Goal: Task Accomplishment & Management: Manage account settings

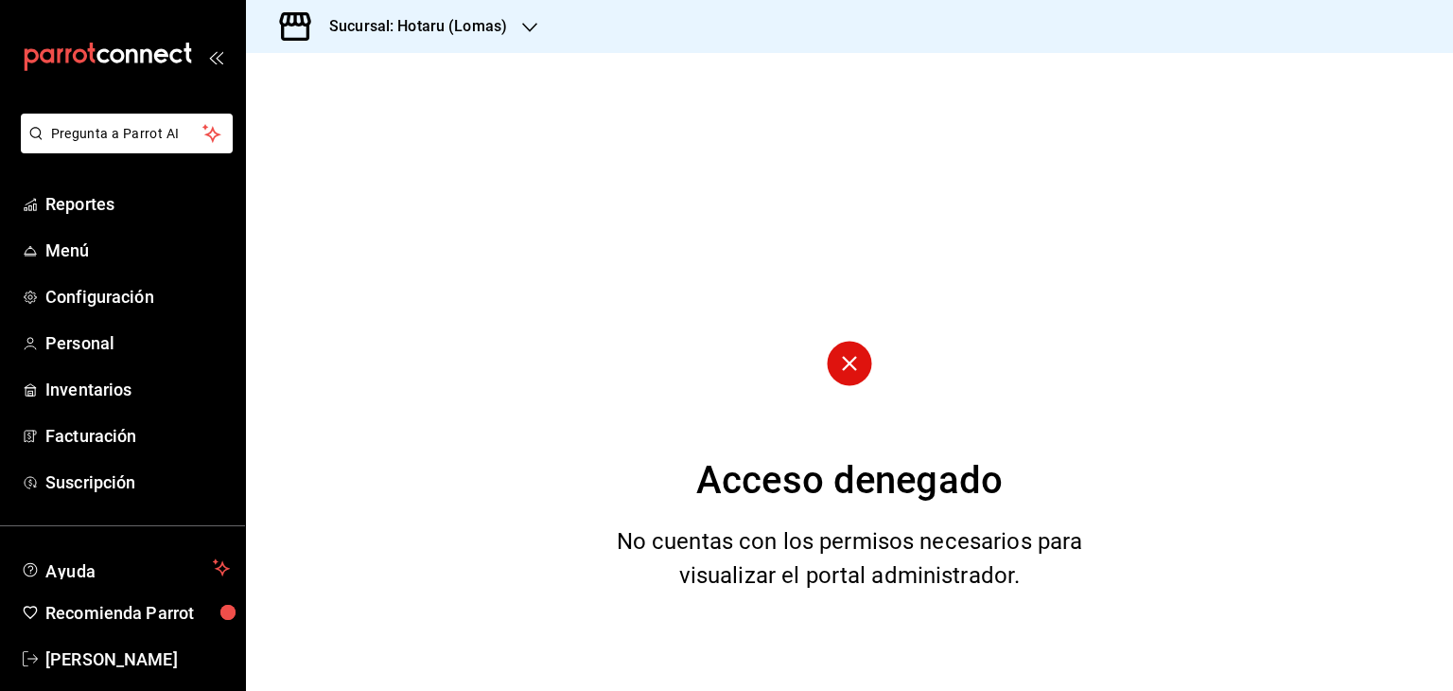
click at [493, 45] on div "Sucursal: Hotaru (Lomas)" at bounding box center [403, 26] width 284 height 53
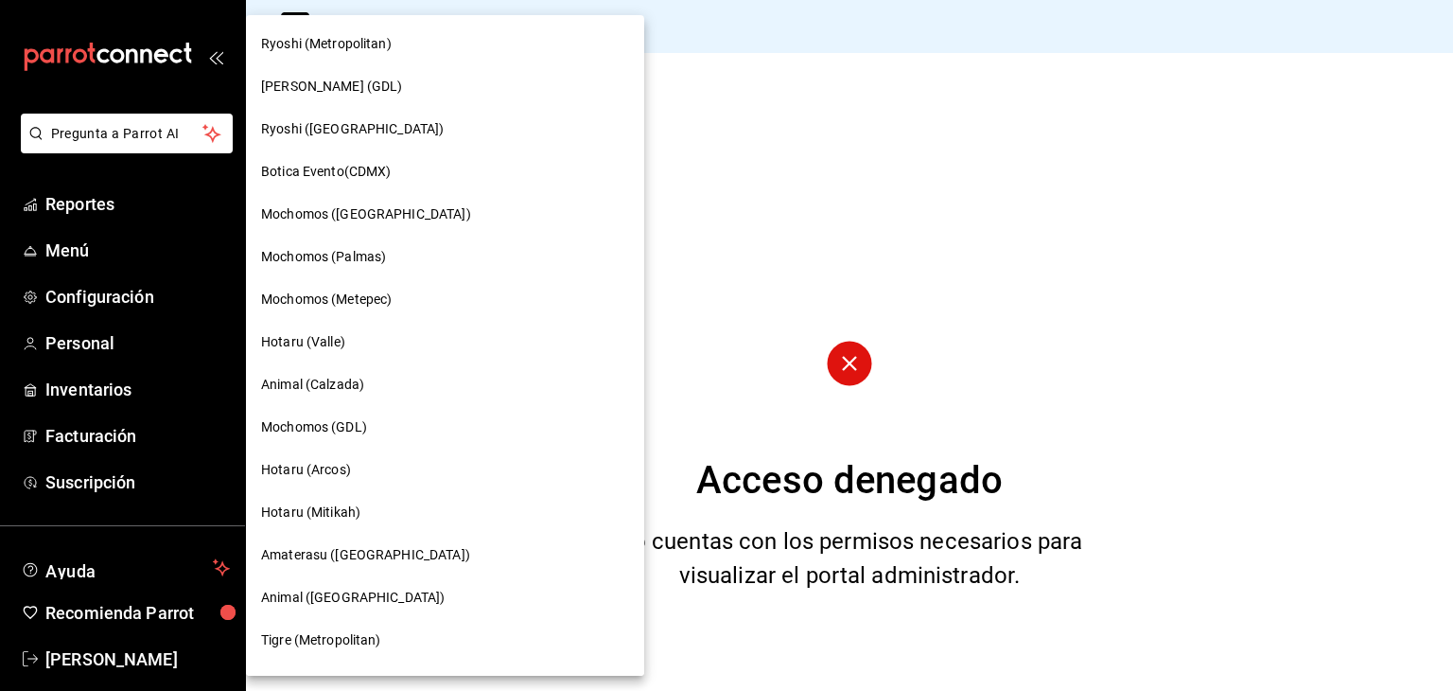
click at [422, 142] on div "Ryoshi ([GEOGRAPHIC_DATA])" at bounding box center [445, 129] width 398 height 43
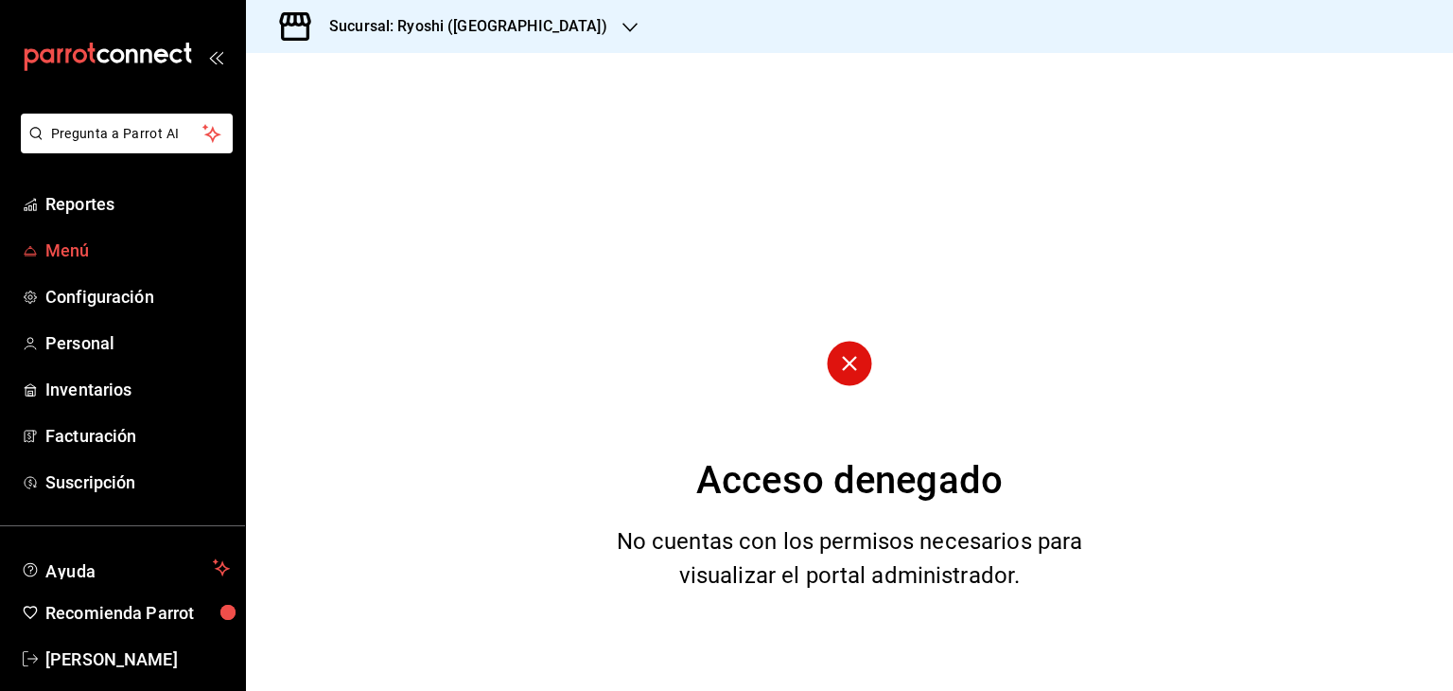
click at [83, 251] on span "Menú" at bounding box center [137, 251] width 185 height 26
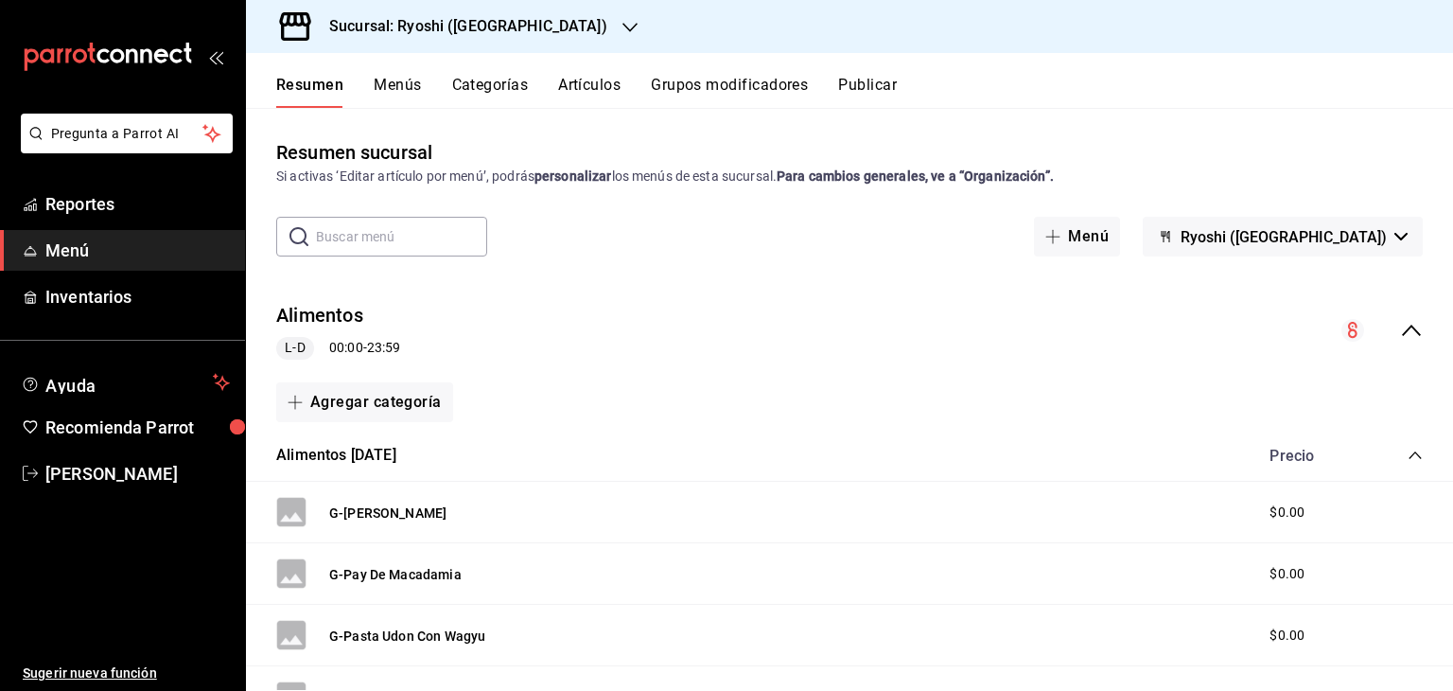
click at [590, 81] on button "Artículos" at bounding box center [589, 92] width 62 height 32
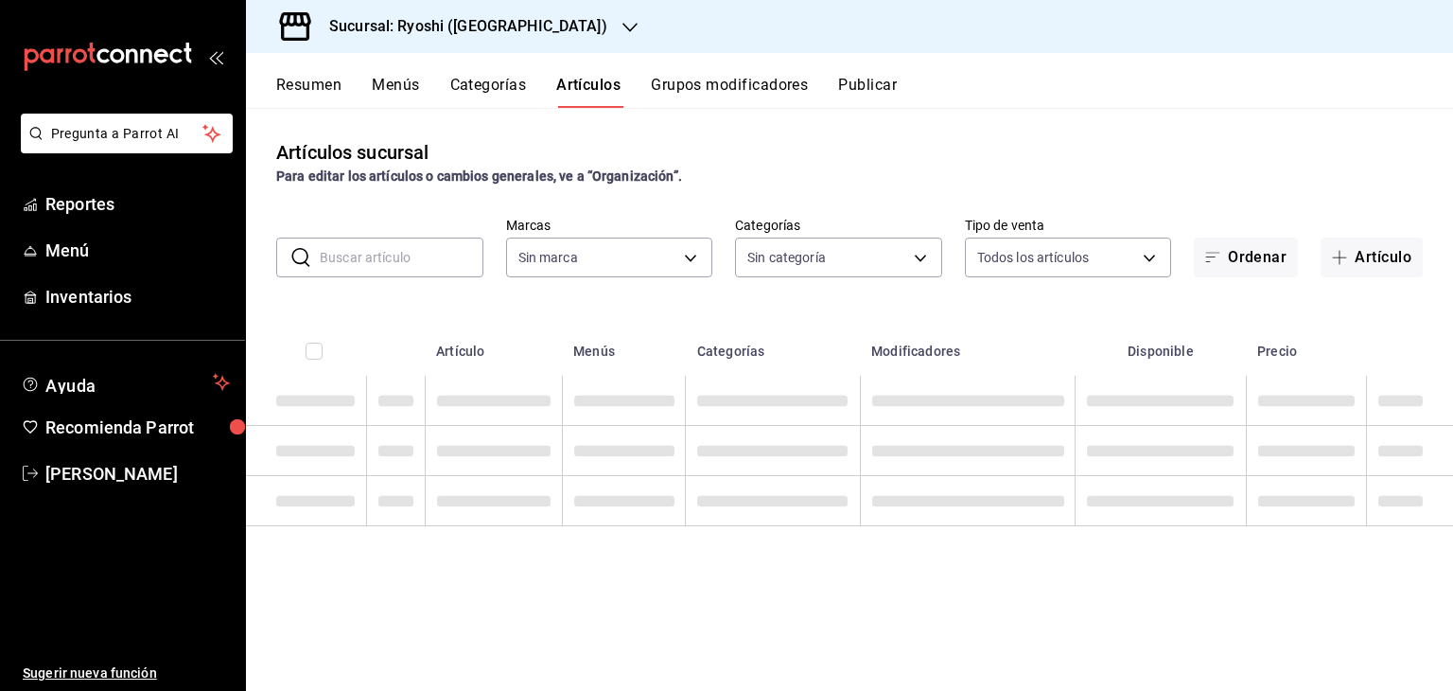
type input "26ca50e5-a845-484f-a54e-8a4432b79f59,e80bf875-3c9c-4ad9-8c6a-14c8262011fc"
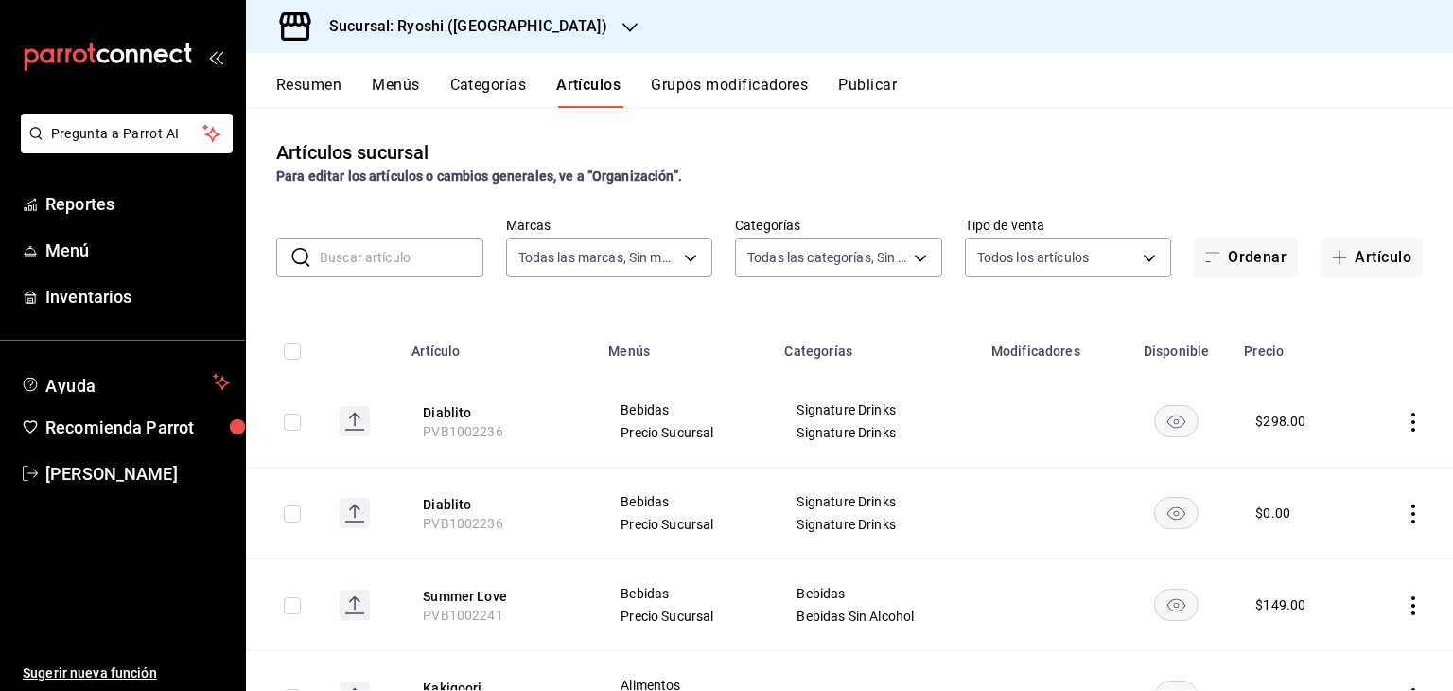
type input "983ebb25-c6d8-4647-898b-43e41473272b,b131aea8-f4fd-49fb-a6b3-d2f44229a596,2a94f…"
click at [1403, 260] on button "Artículo" at bounding box center [1372, 258] width 102 height 40
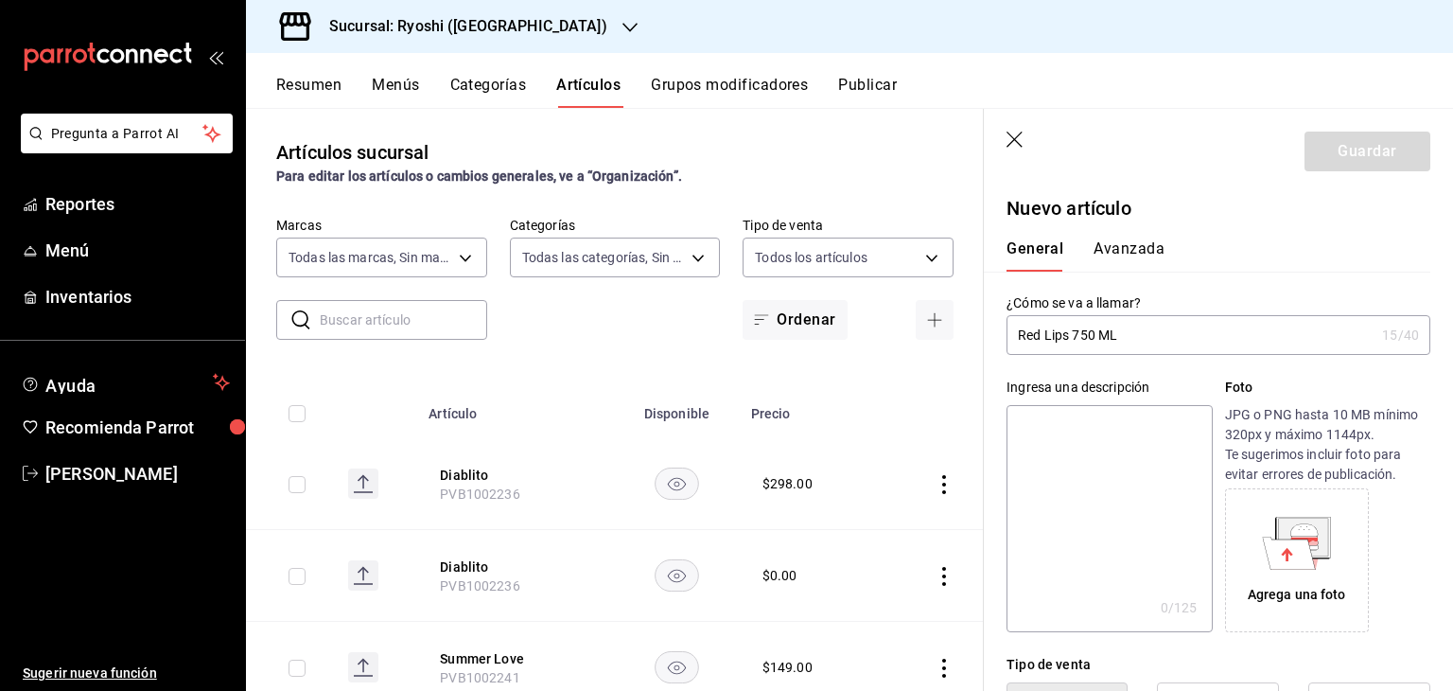
click at [1186, 323] on input "Red Lips 750 ML" at bounding box center [1191, 335] width 368 height 38
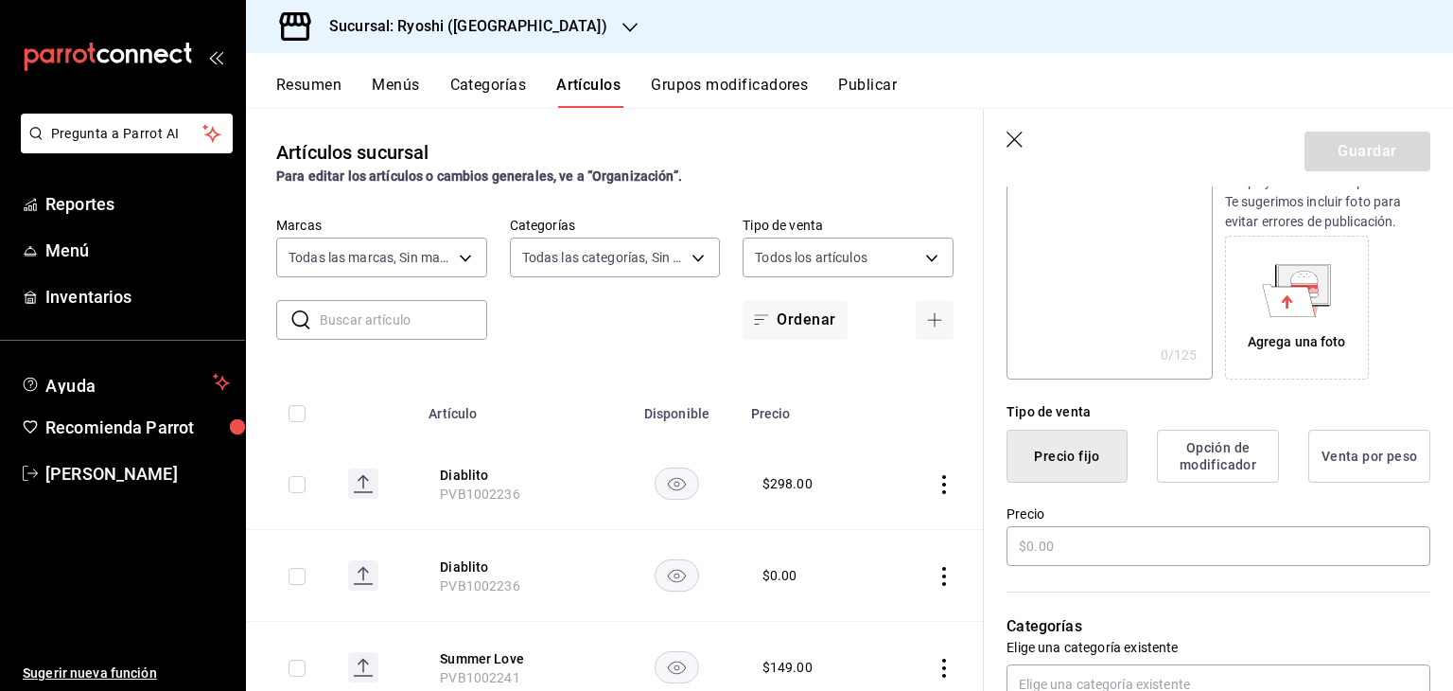
scroll to position [378, 0]
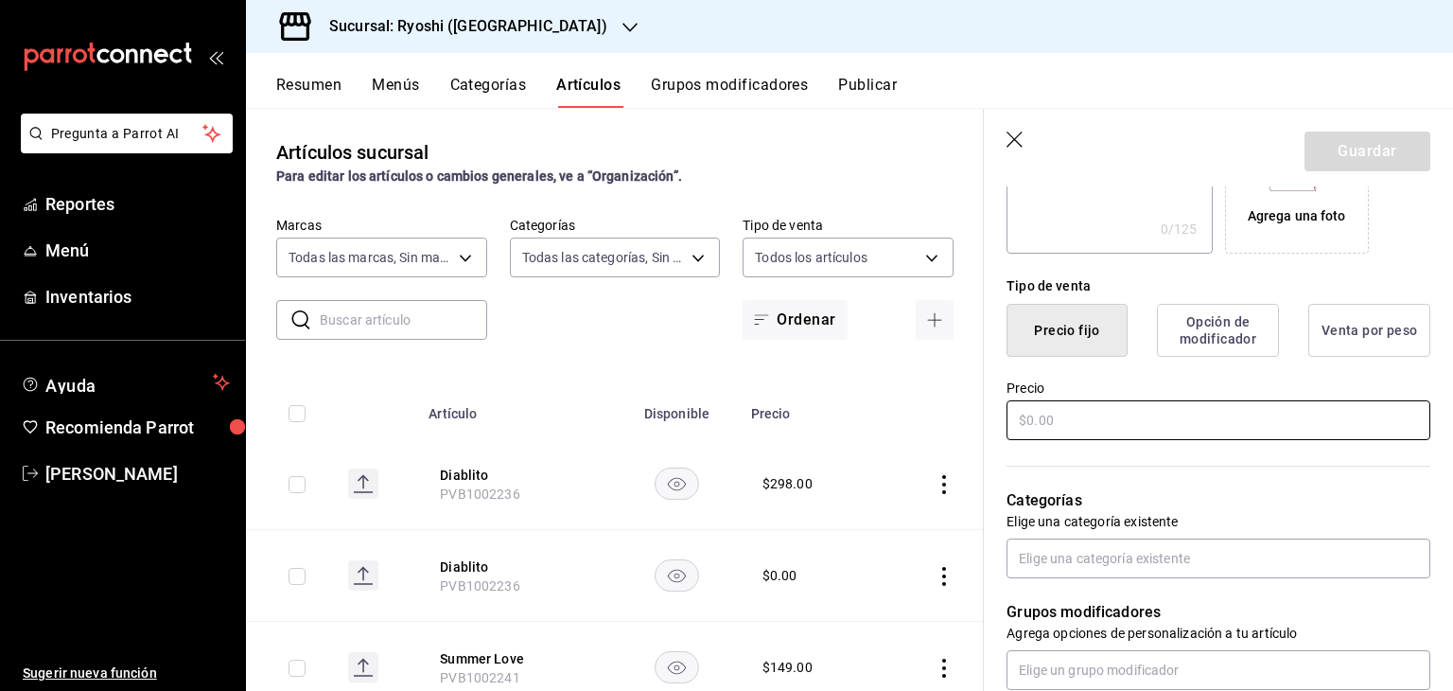
type input "Red Lips 750 ml"
click at [1132, 418] on input "text" at bounding box center [1219, 420] width 424 height 40
click at [1135, 418] on input "text" at bounding box center [1219, 420] width 424 height 40
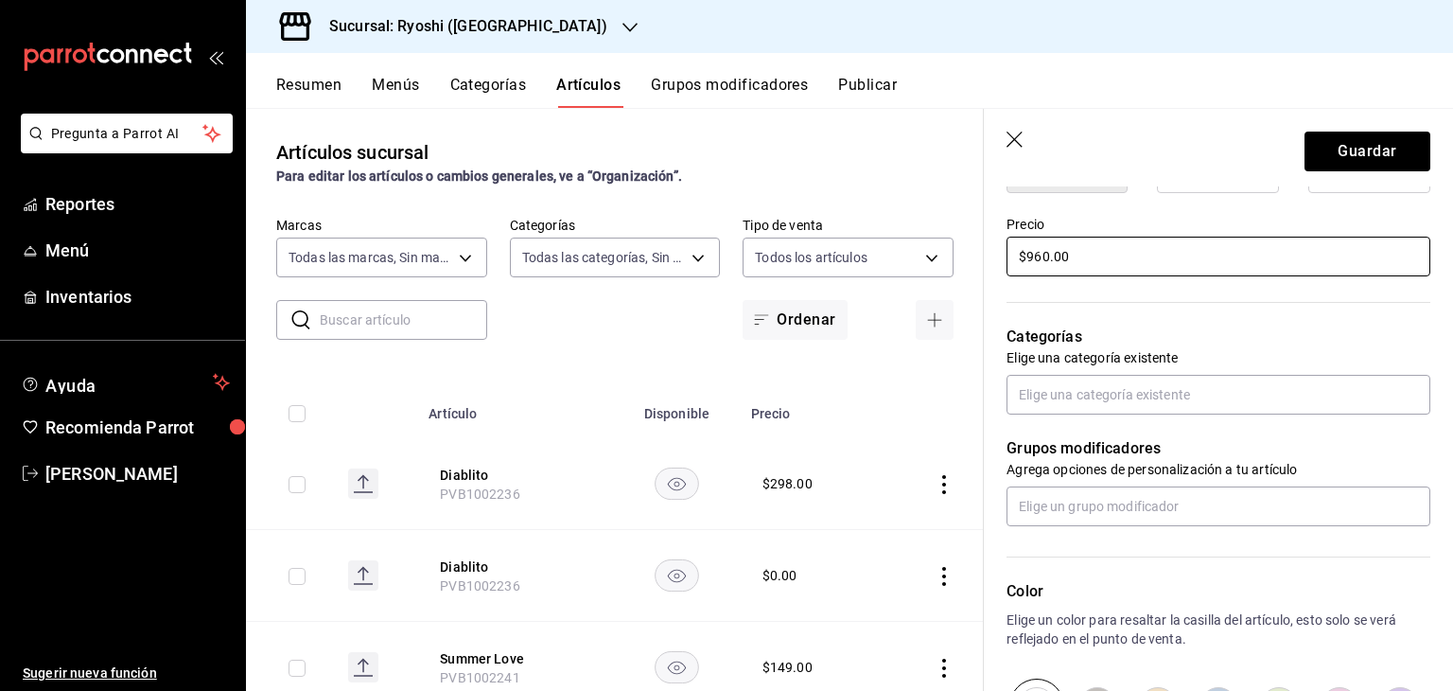
scroll to position [662, 0]
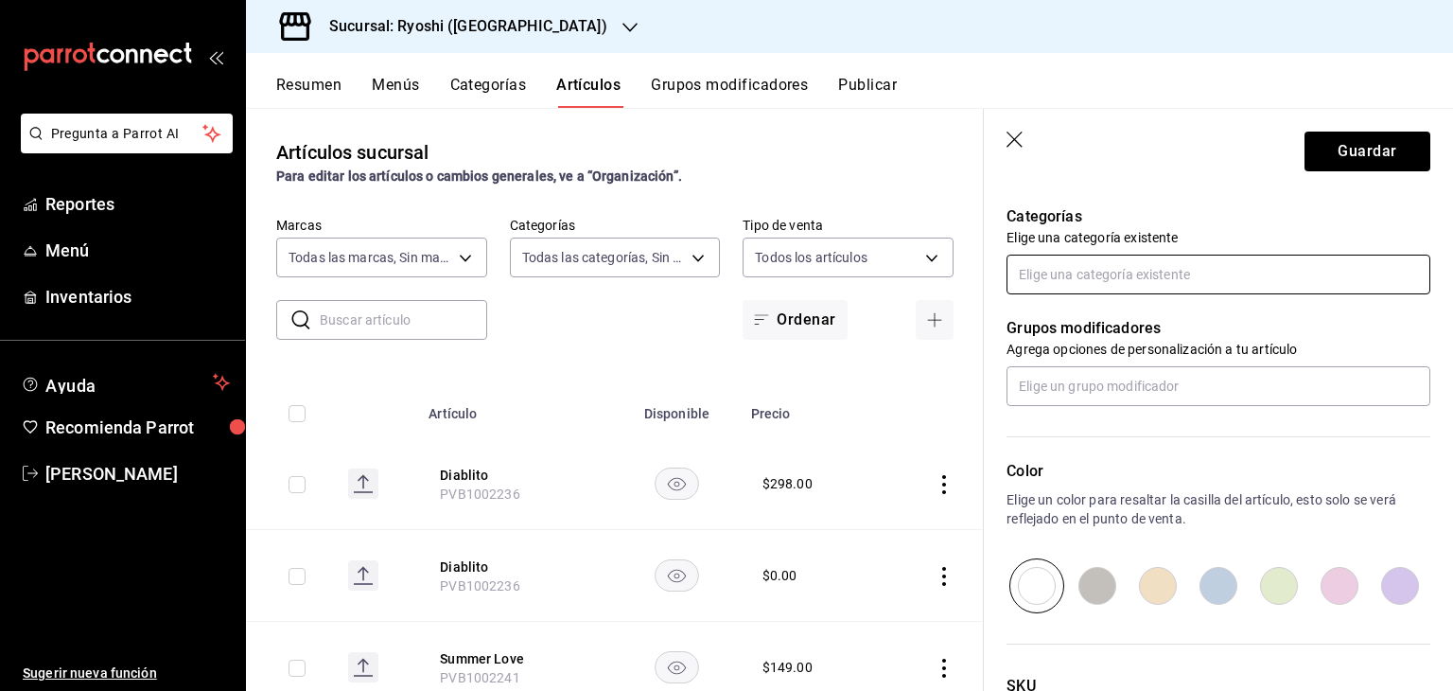
type input "$960.00"
click at [1150, 264] on input "text" at bounding box center [1219, 275] width 424 height 40
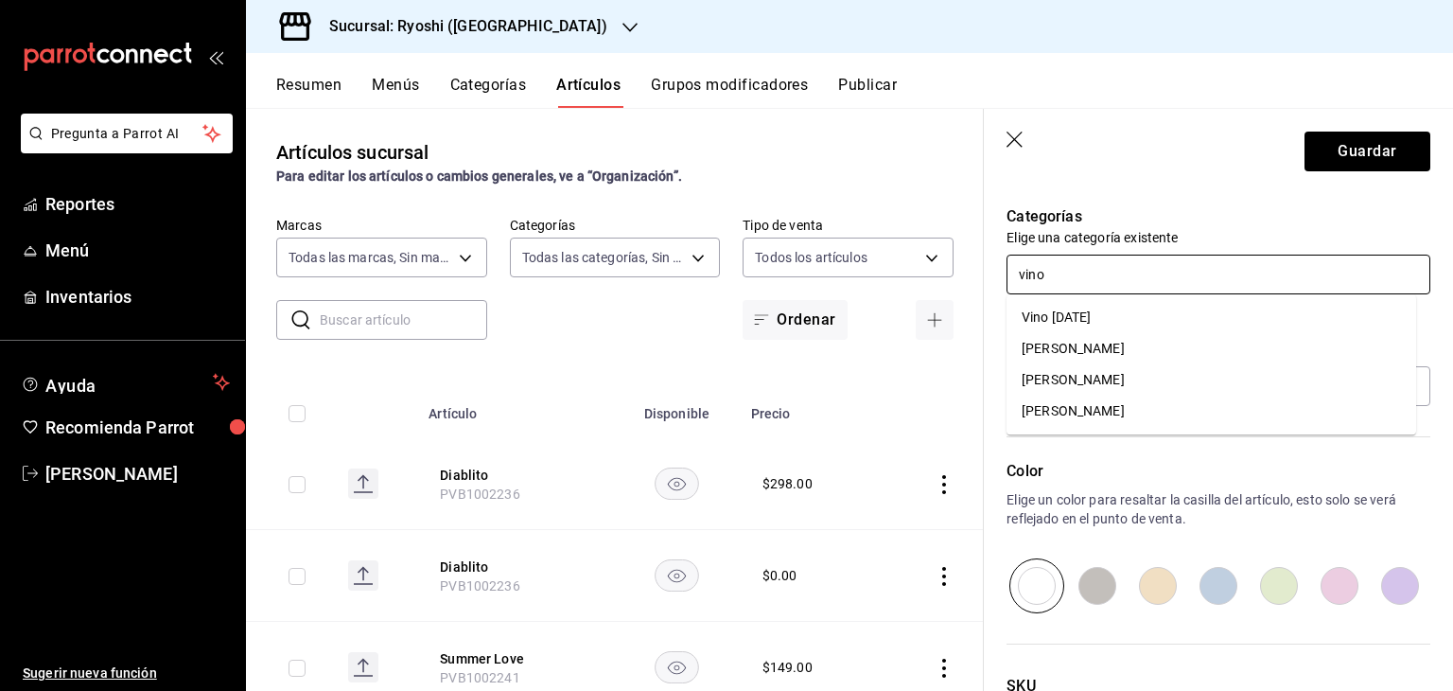
type input "vino"
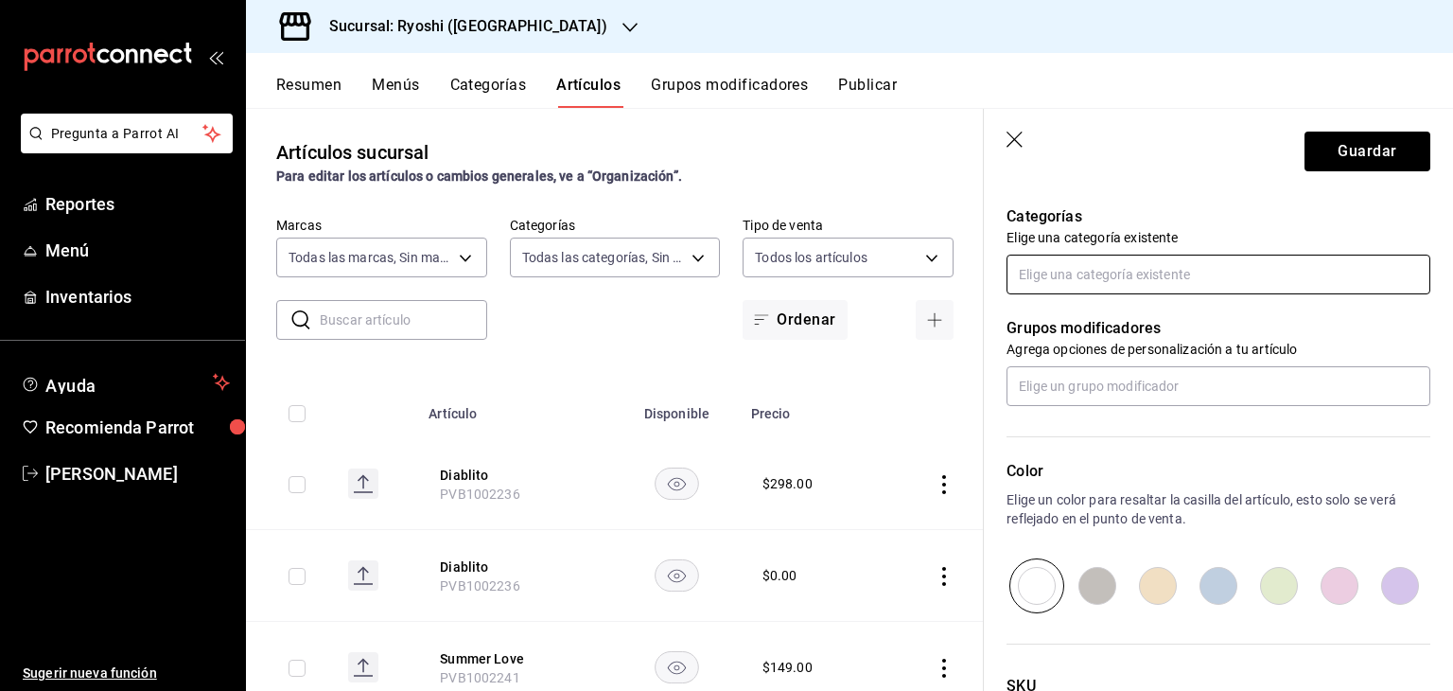
click at [1196, 270] on input "text" at bounding box center [1219, 275] width 424 height 40
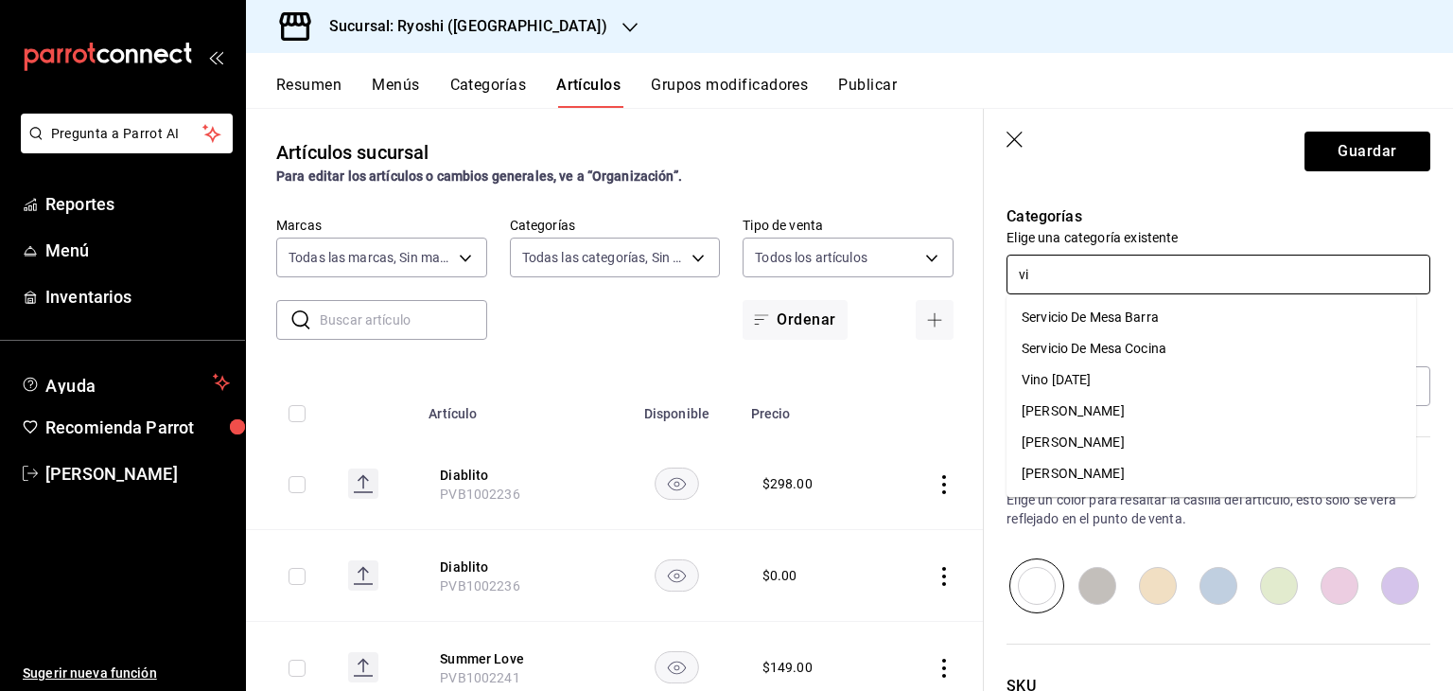
type input "vin"
click at [1103, 400] on li "[PERSON_NAME]" at bounding box center [1212, 411] width 410 height 31
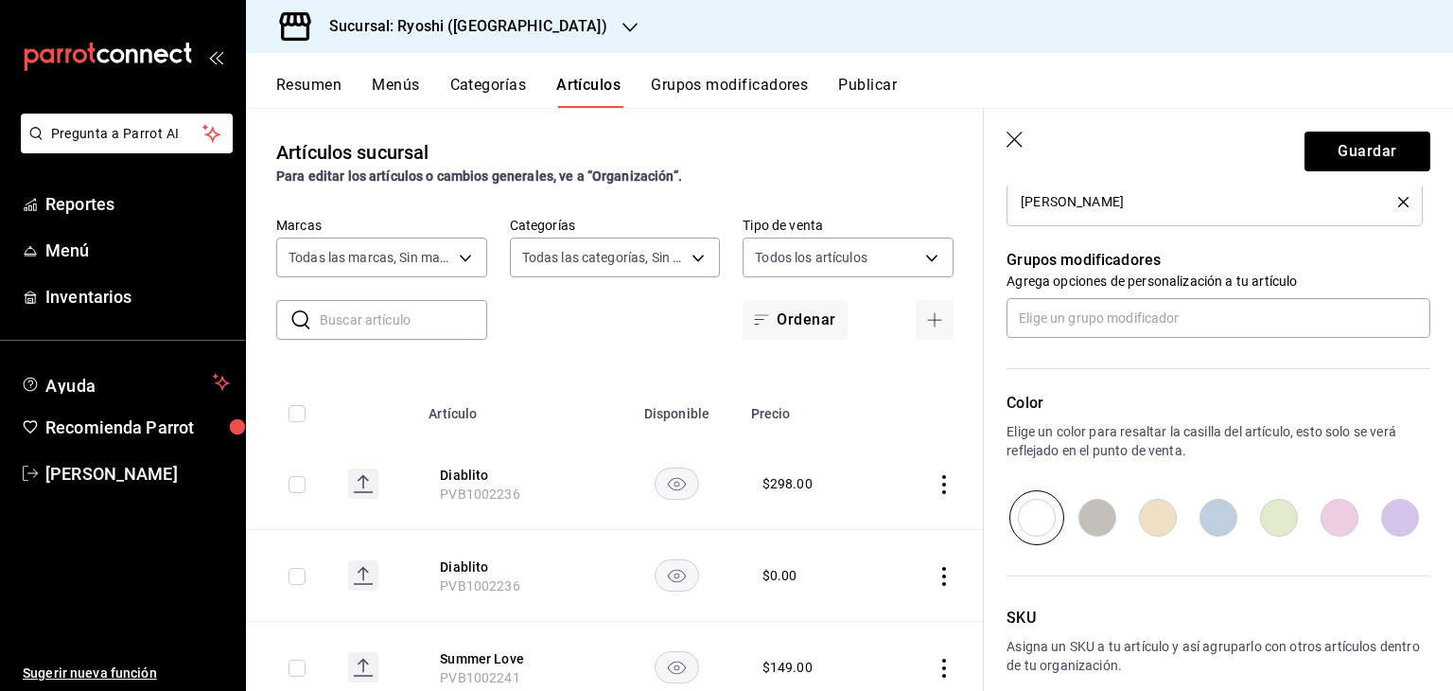
scroll to position [884, 0]
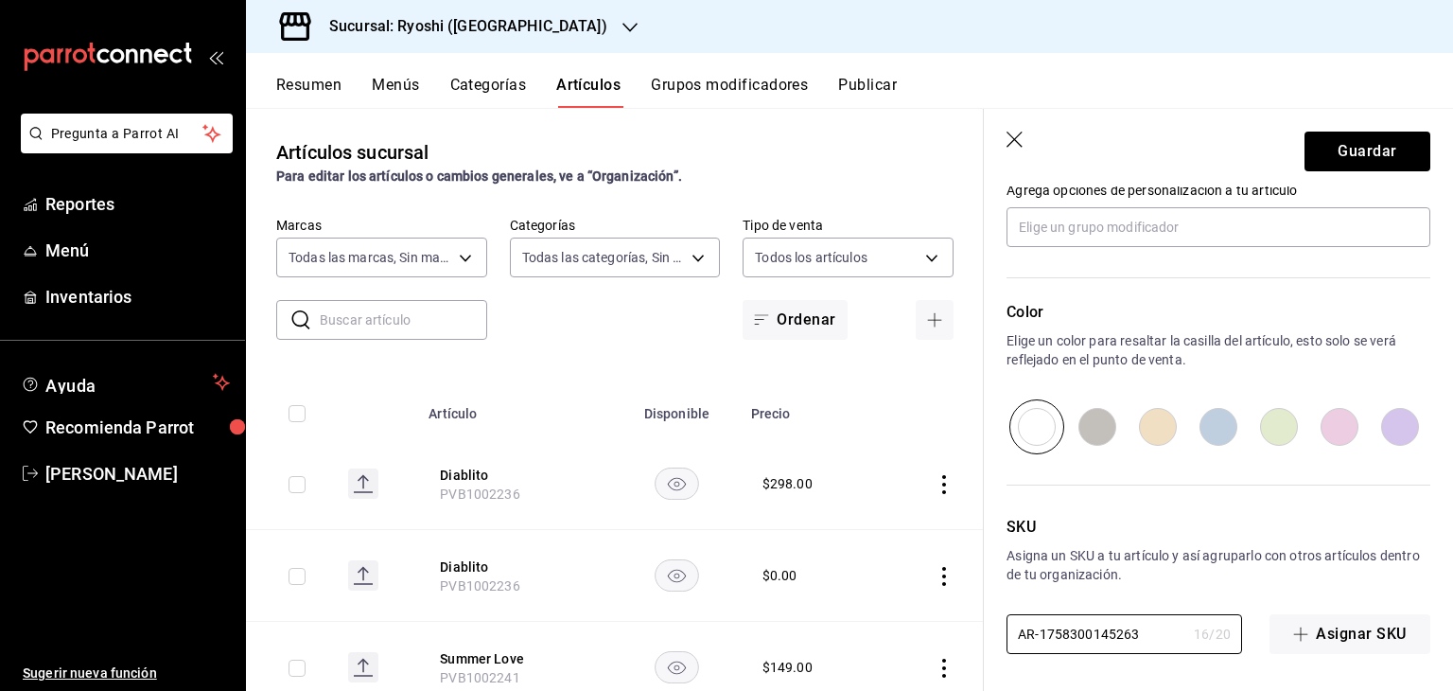
drag, startPoint x: 1147, startPoint y: 627, endPoint x: 811, endPoint y: 597, distance: 337.3
click at [811, 597] on main "Artículos sucursal Para editar los artículos o cambios generales, ve a “Organiz…" at bounding box center [849, 399] width 1207 height 583
paste input "PVV1000965"
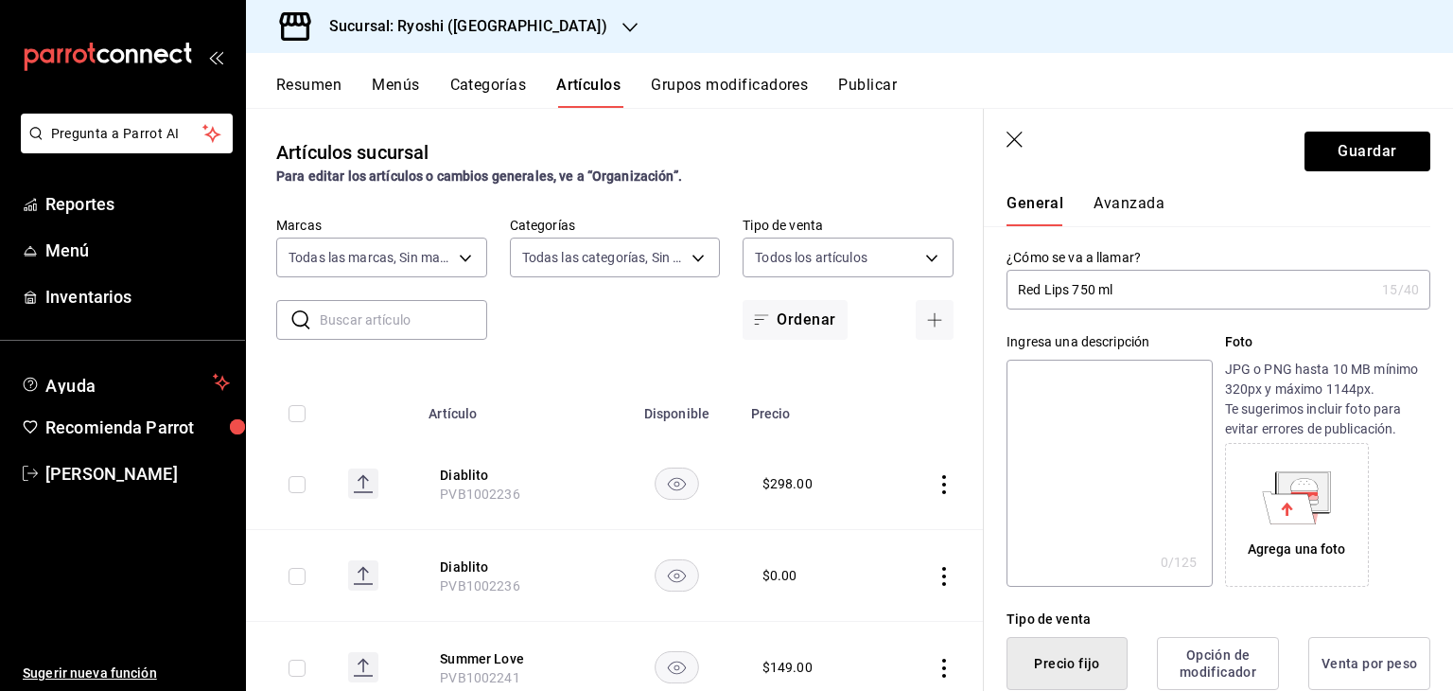
scroll to position [0, 0]
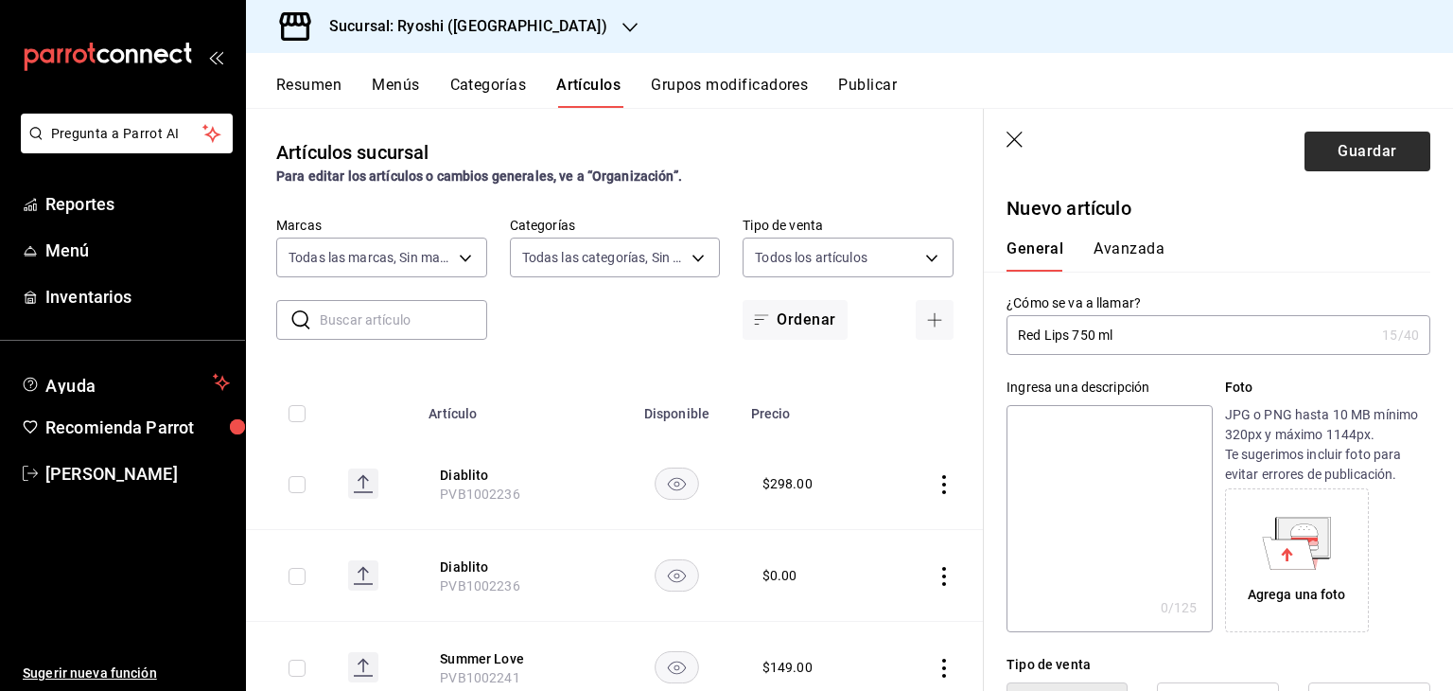
type input "PVV1000965"
click at [1331, 168] on button "Guardar" at bounding box center [1368, 152] width 126 height 40
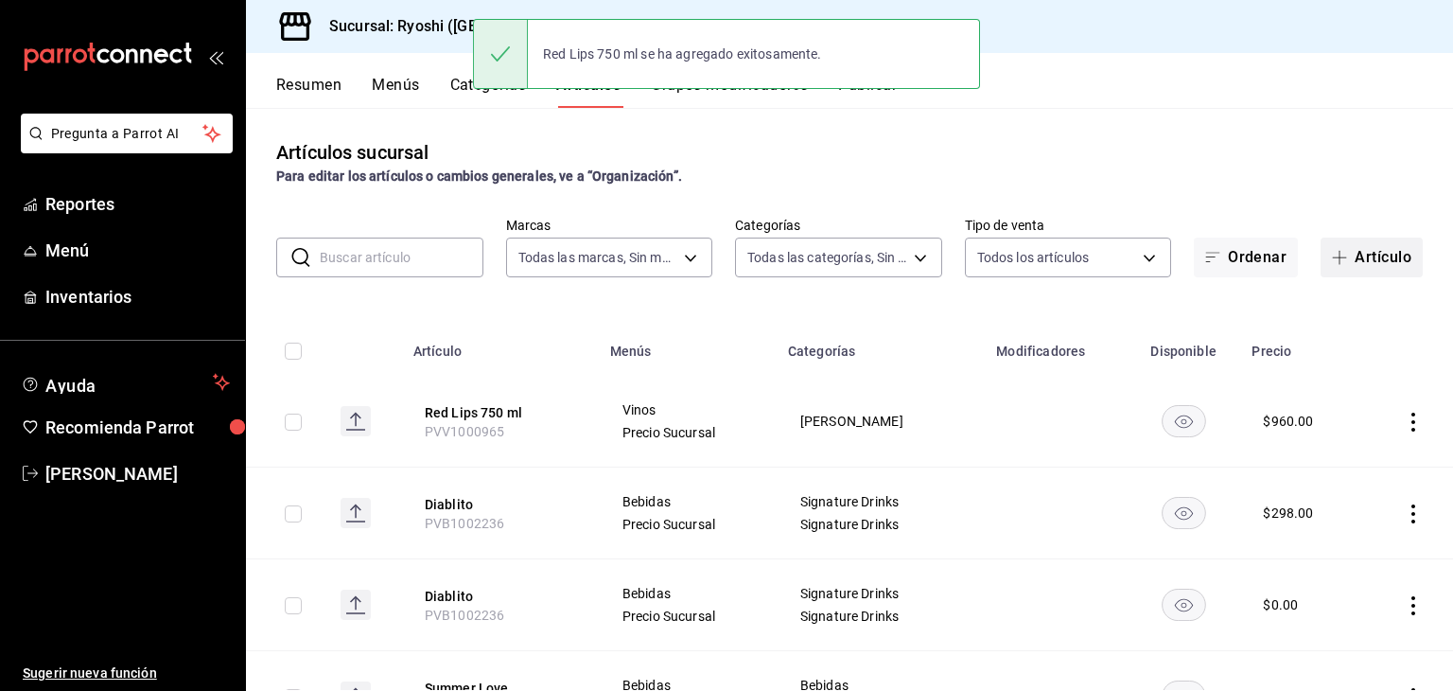
click at [1370, 272] on button "Artículo" at bounding box center [1372, 258] width 102 height 40
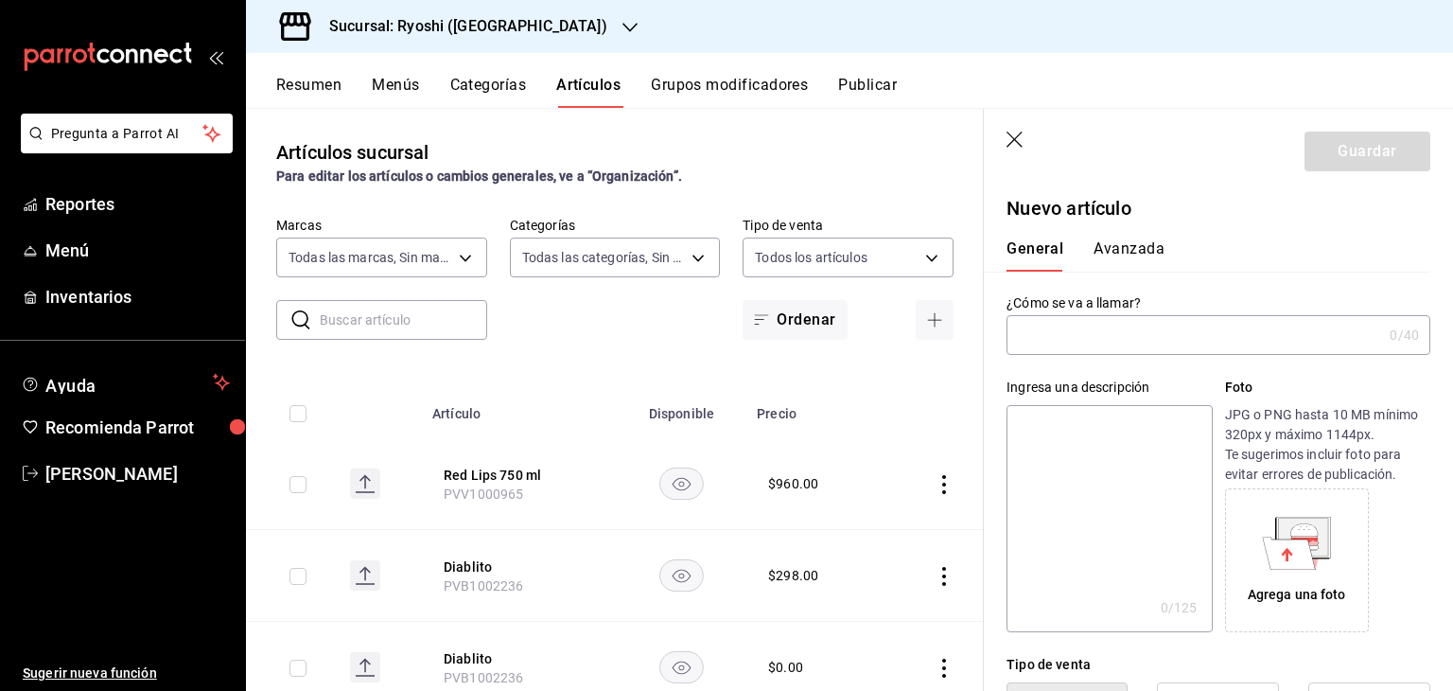
click at [1182, 335] on input "text" at bounding box center [1195, 335] width 376 height 38
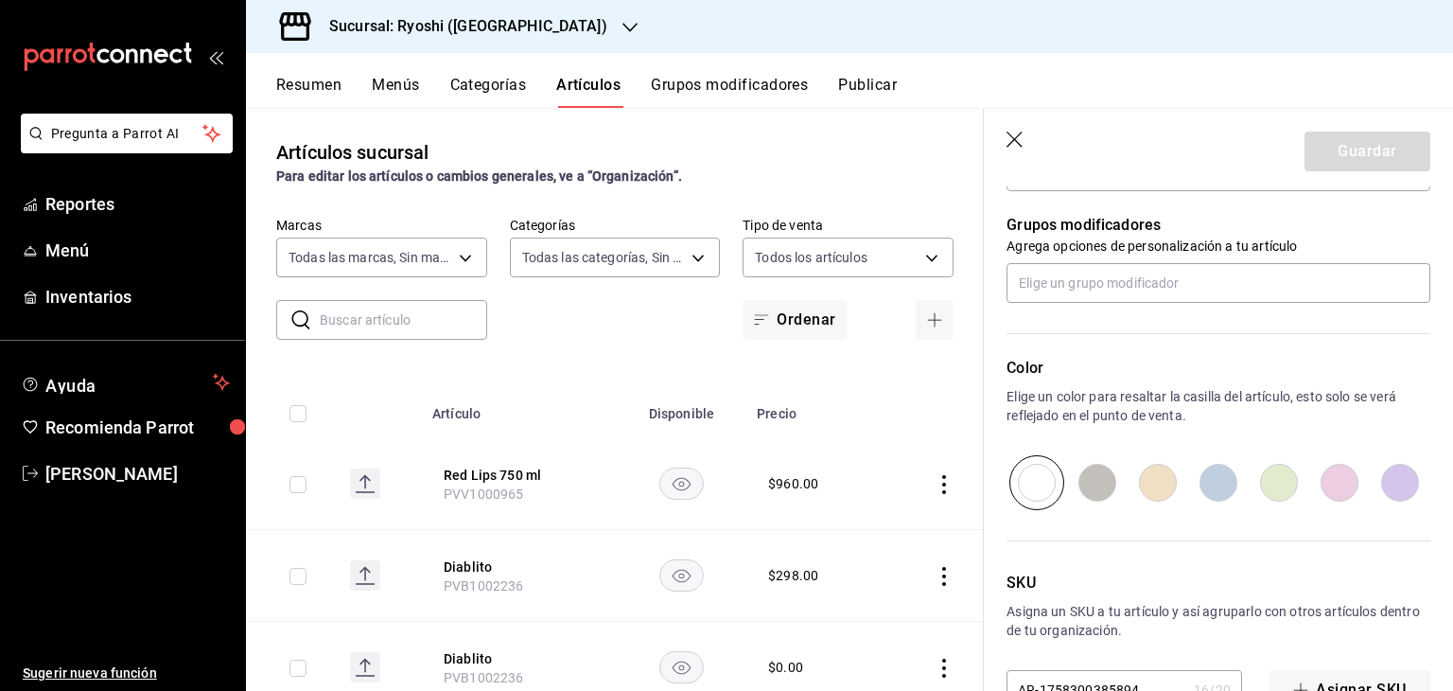
scroll to position [821, 0]
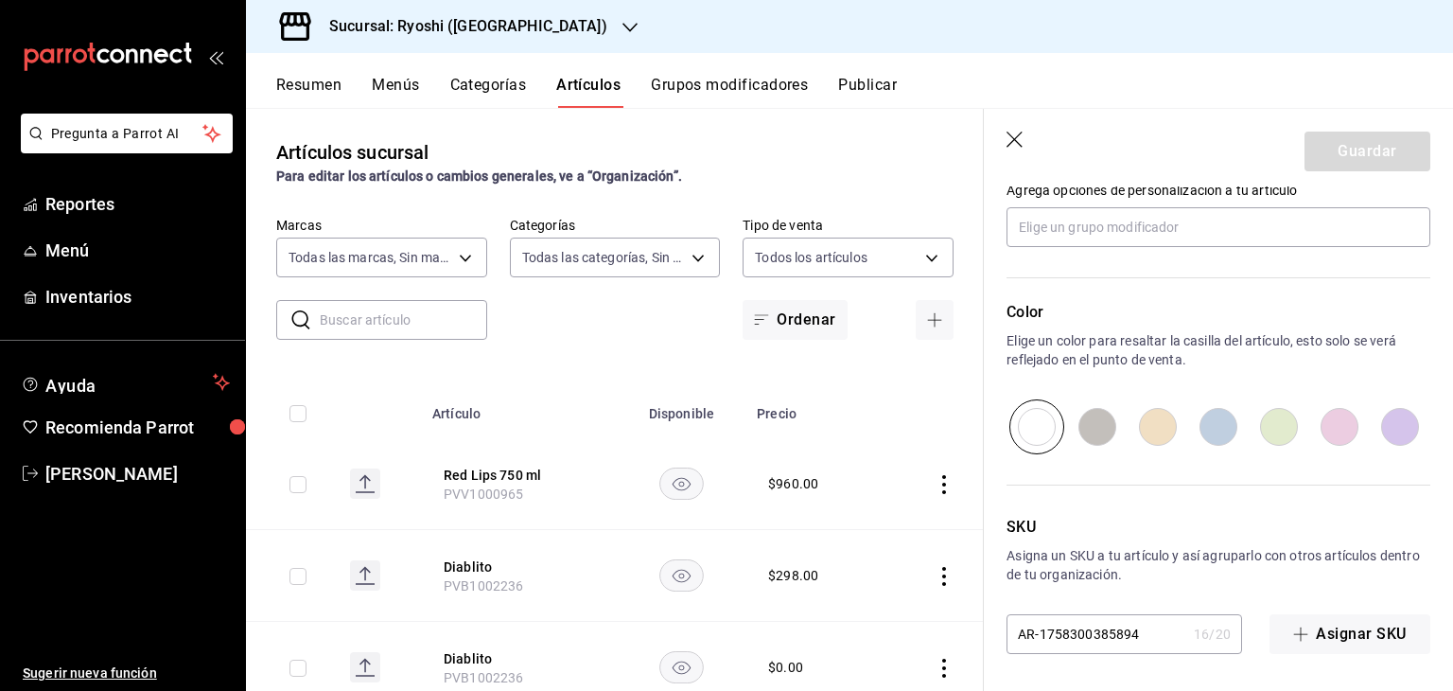
type input "Red Lips cop."
drag, startPoint x: 1130, startPoint y: 632, endPoint x: 842, endPoint y: 595, distance: 290.0
click at [842, 595] on main "Artículos sucursal Para editar los artículos o cambios generales, ve a “Organiz…" at bounding box center [849, 399] width 1207 height 583
paste input "PVV1000966"
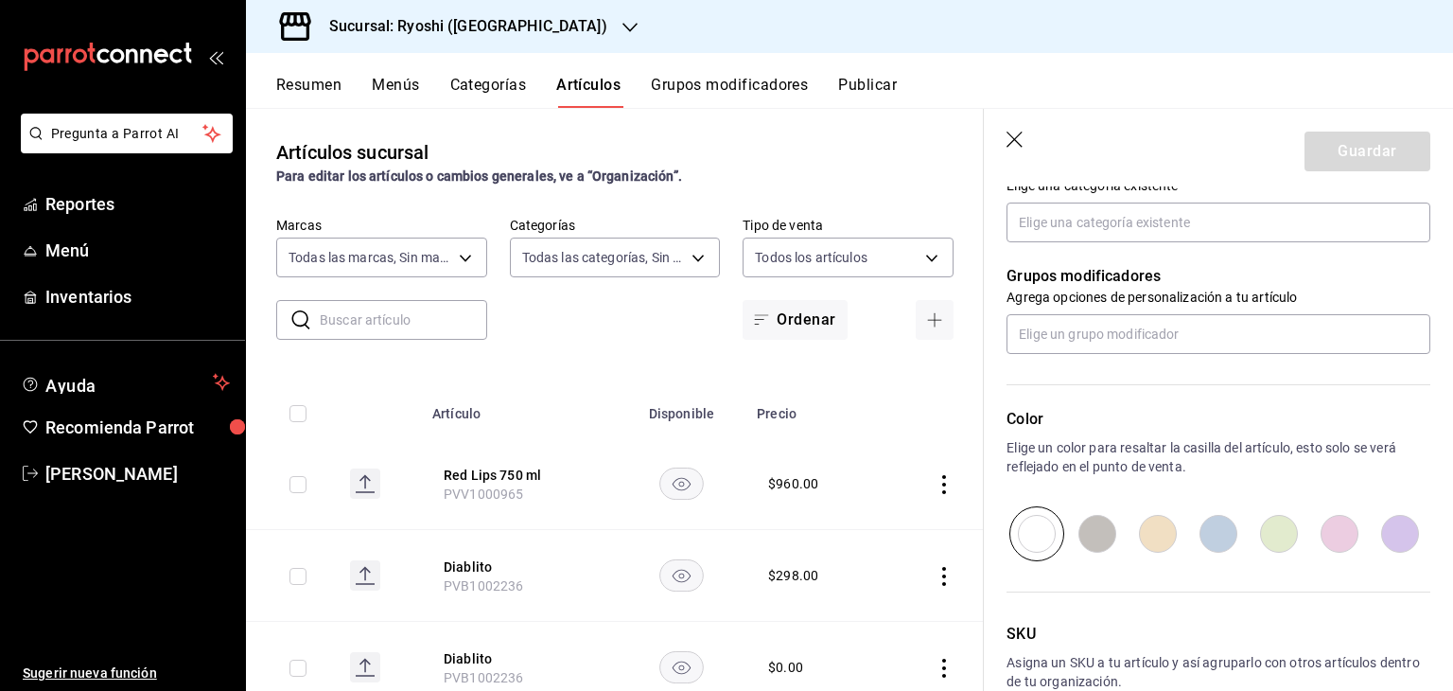
scroll to position [537, 0]
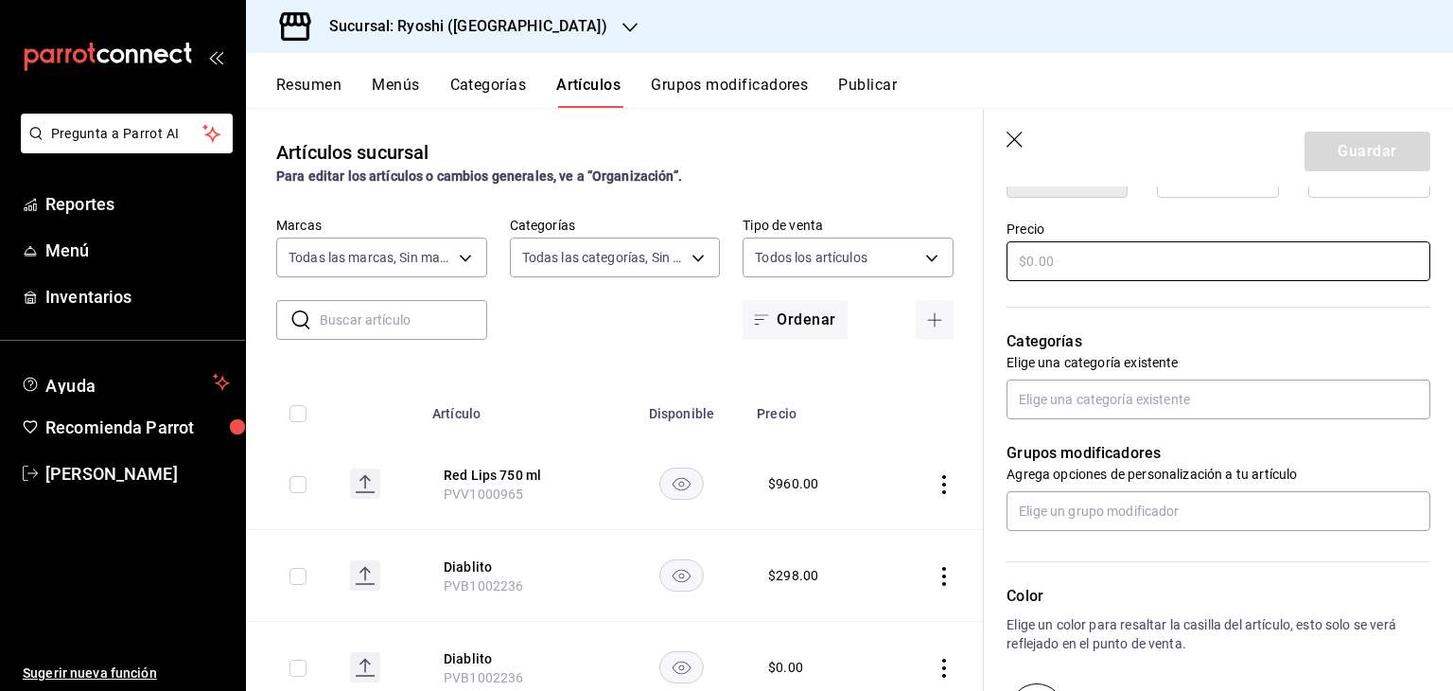
type input "PVV1000966"
click at [1119, 258] on input "text" at bounding box center [1219, 261] width 424 height 40
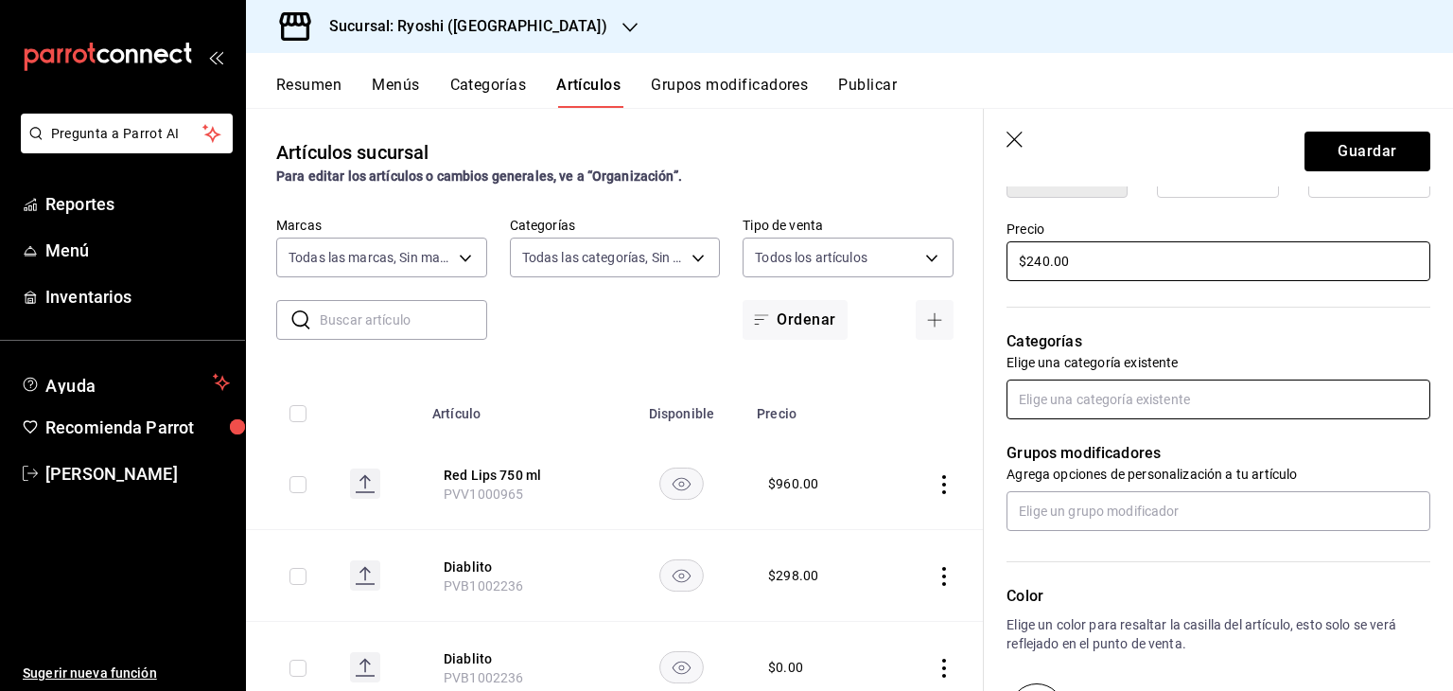
type input "$240.00"
click at [1145, 399] on input "text" at bounding box center [1219, 399] width 424 height 40
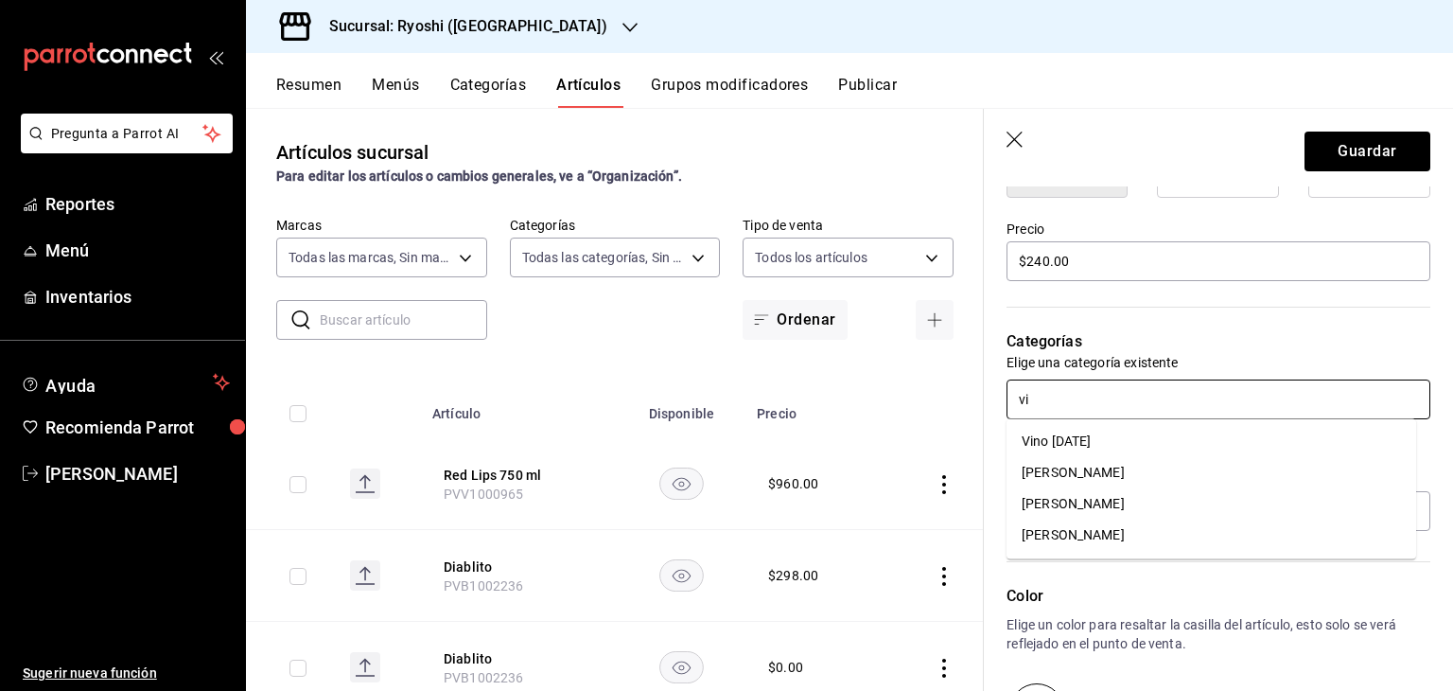
type input "vin"
click at [1102, 536] on li "[PERSON_NAME]" at bounding box center [1212, 534] width 410 height 31
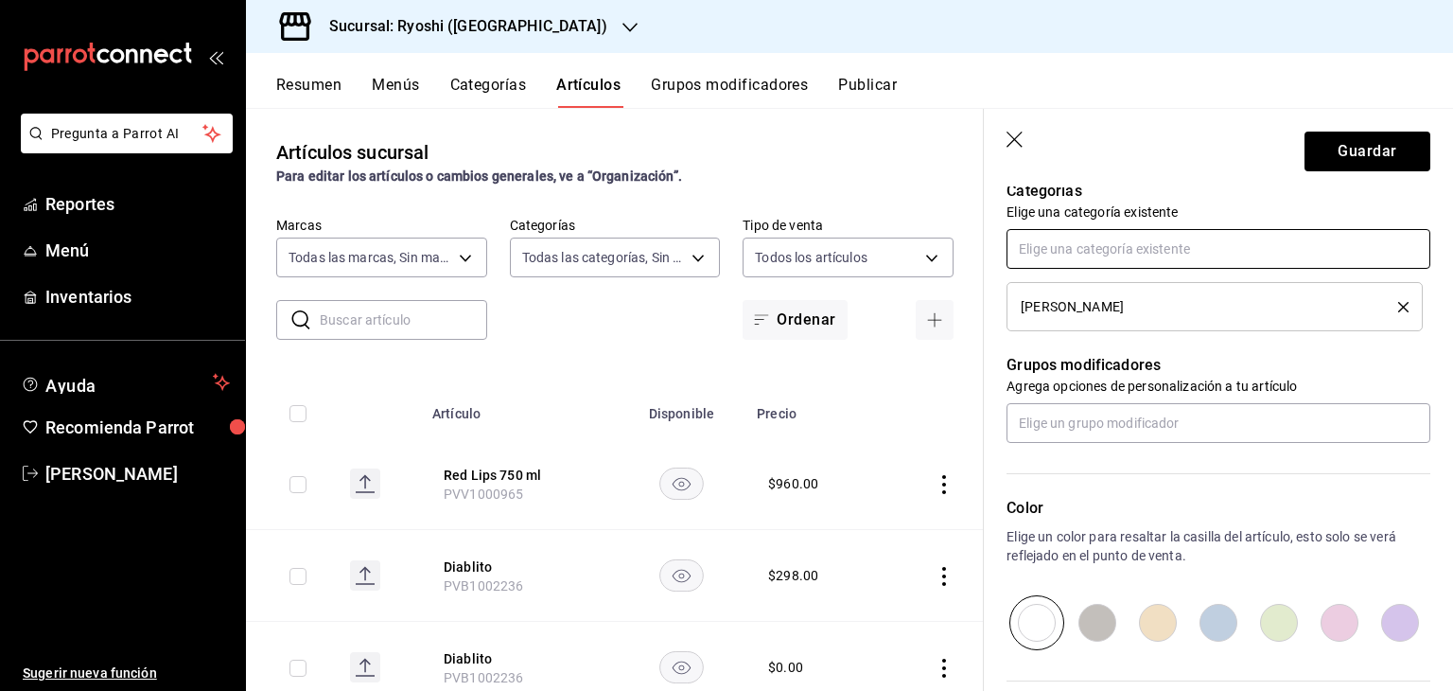
scroll to position [884, 0]
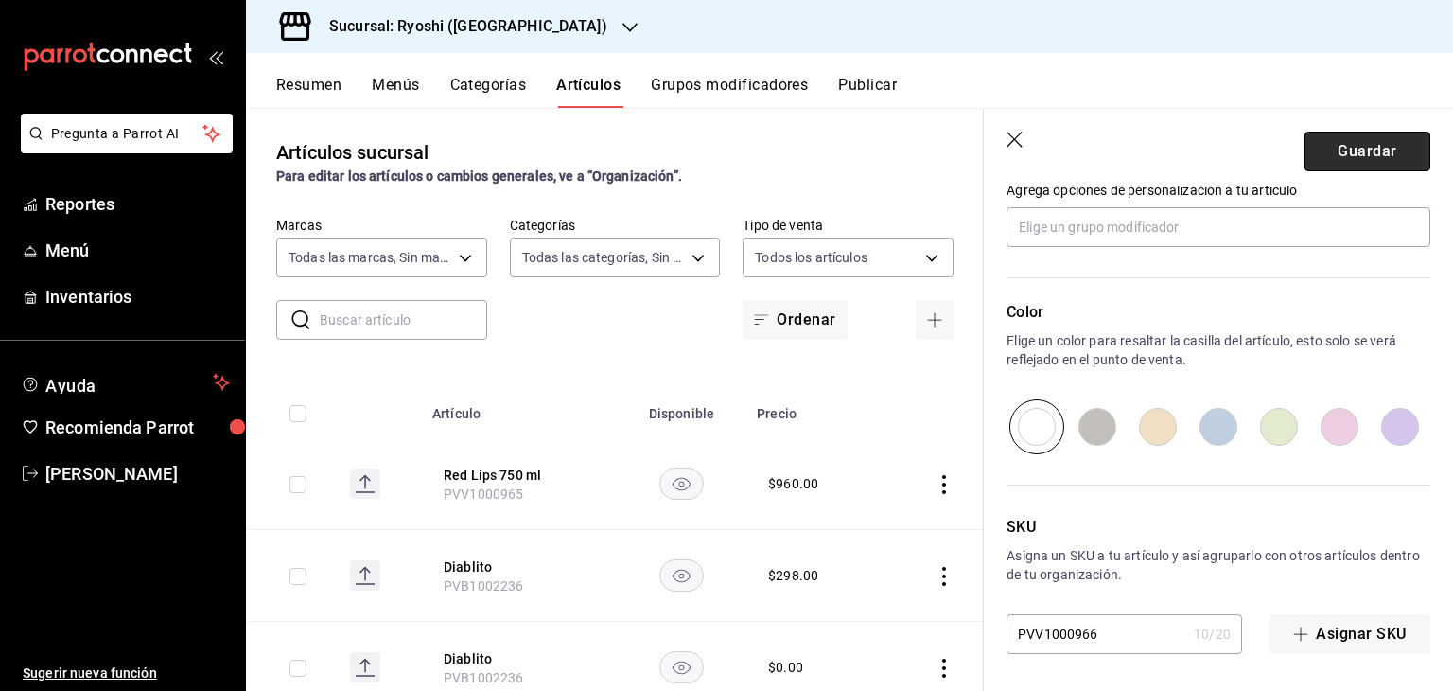
click at [1350, 154] on button "Guardar" at bounding box center [1368, 152] width 126 height 40
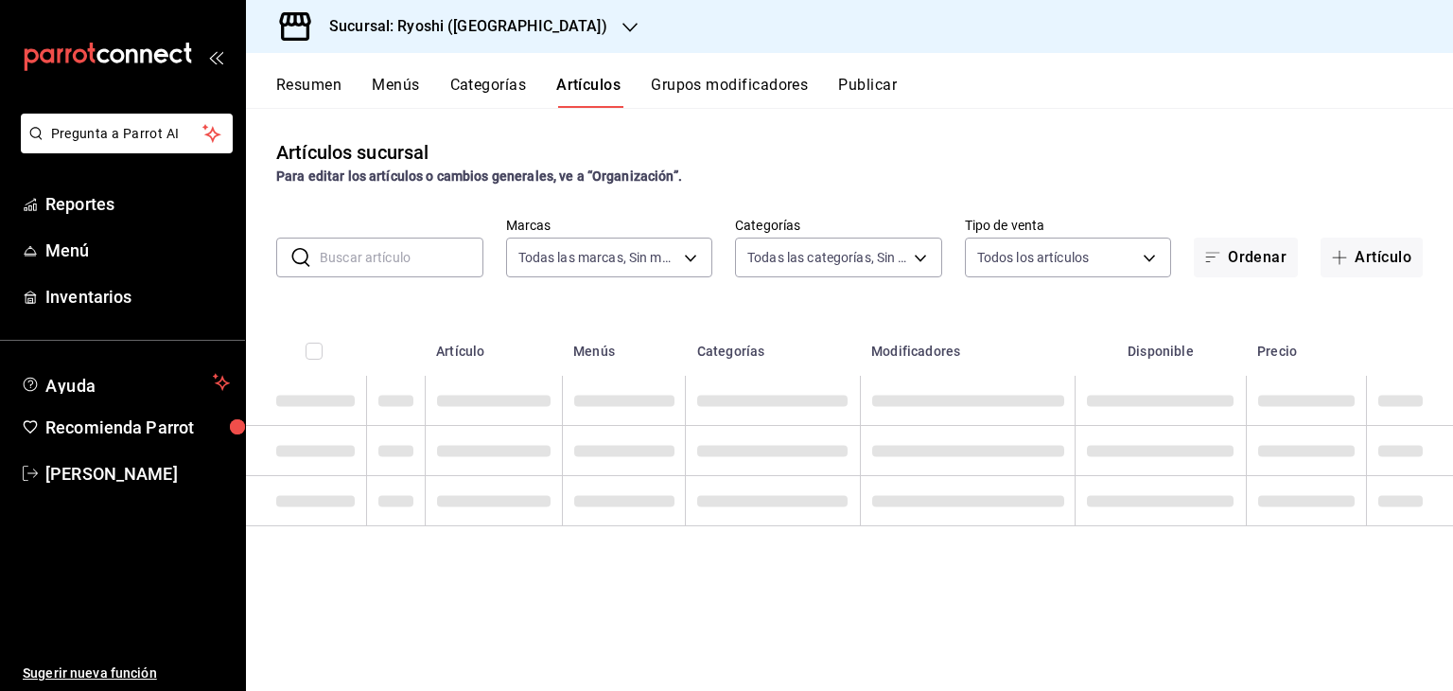
click at [441, 270] on input "text" at bounding box center [402, 257] width 164 height 38
drag, startPoint x: 733, startPoint y: 313, endPoint x: 759, endPoint y: 295, distance: 31.2
click at [734, 312] on div "Artículos sucursal Para editar los artículos o cambios generales, ve a “Organiz…" at bounding box center [849, 399] width 1207 height 582
click at [479, 84] on button "Categorías" at bounding box center [488, 92] width 77 height 32
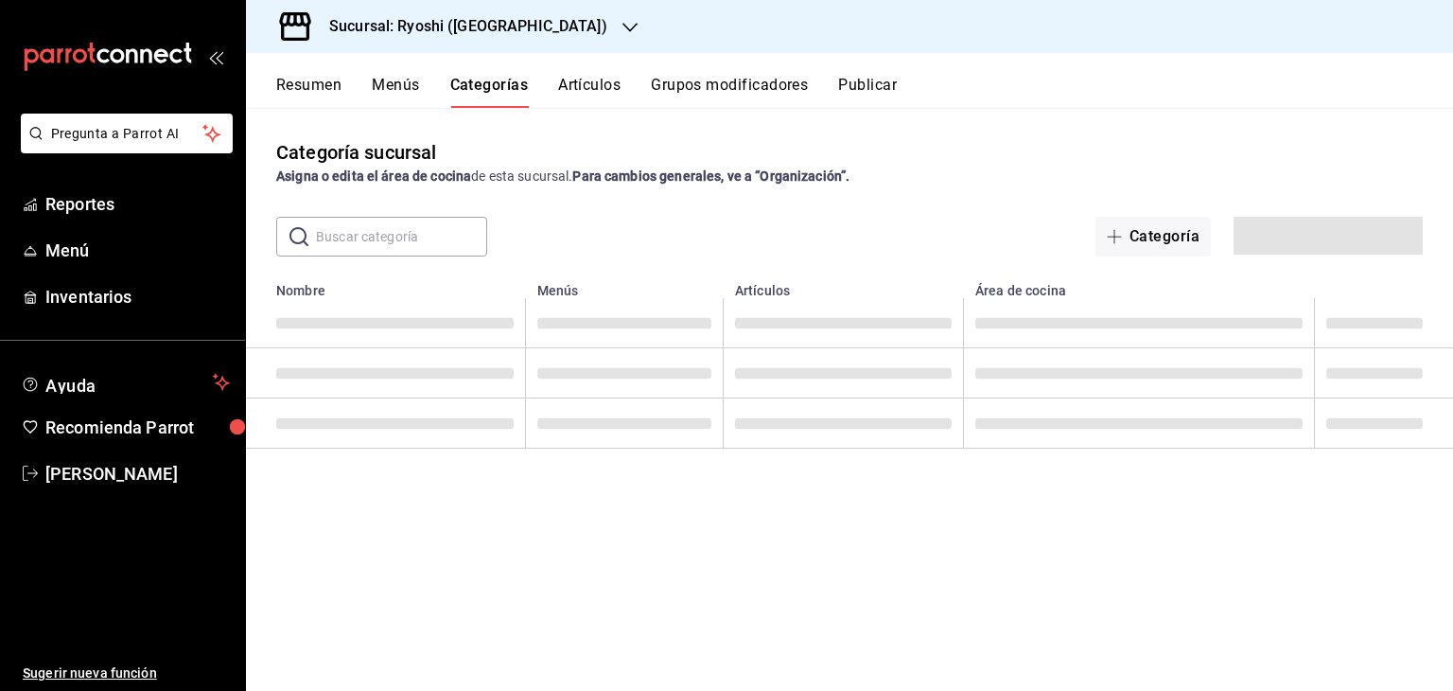
click at [580, 92] on button "Artículos" at bounding box center [589, 92] width 62 height 32
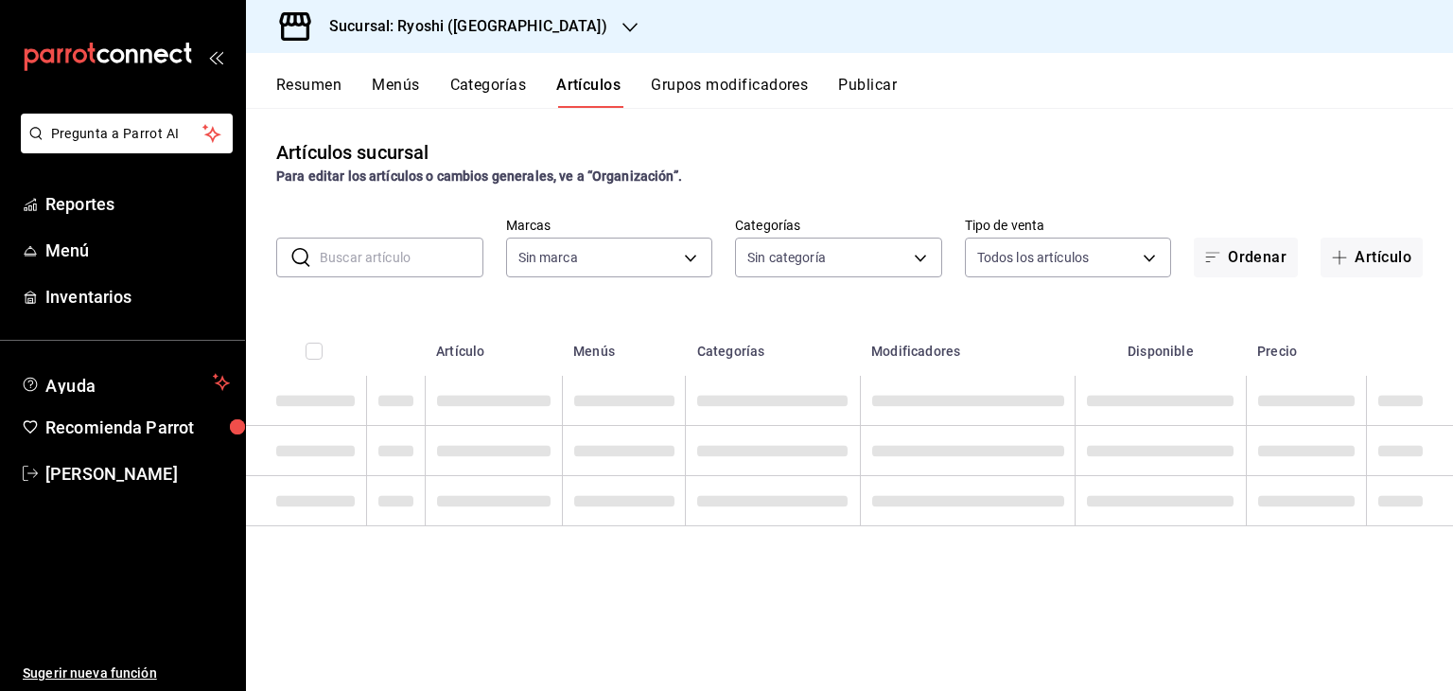
type input "983ebb25-c6d8-4647-898b-43e41473272b,b131aea8-f4fd-49fb-a6b3-d2f44229a596,2a94f…"
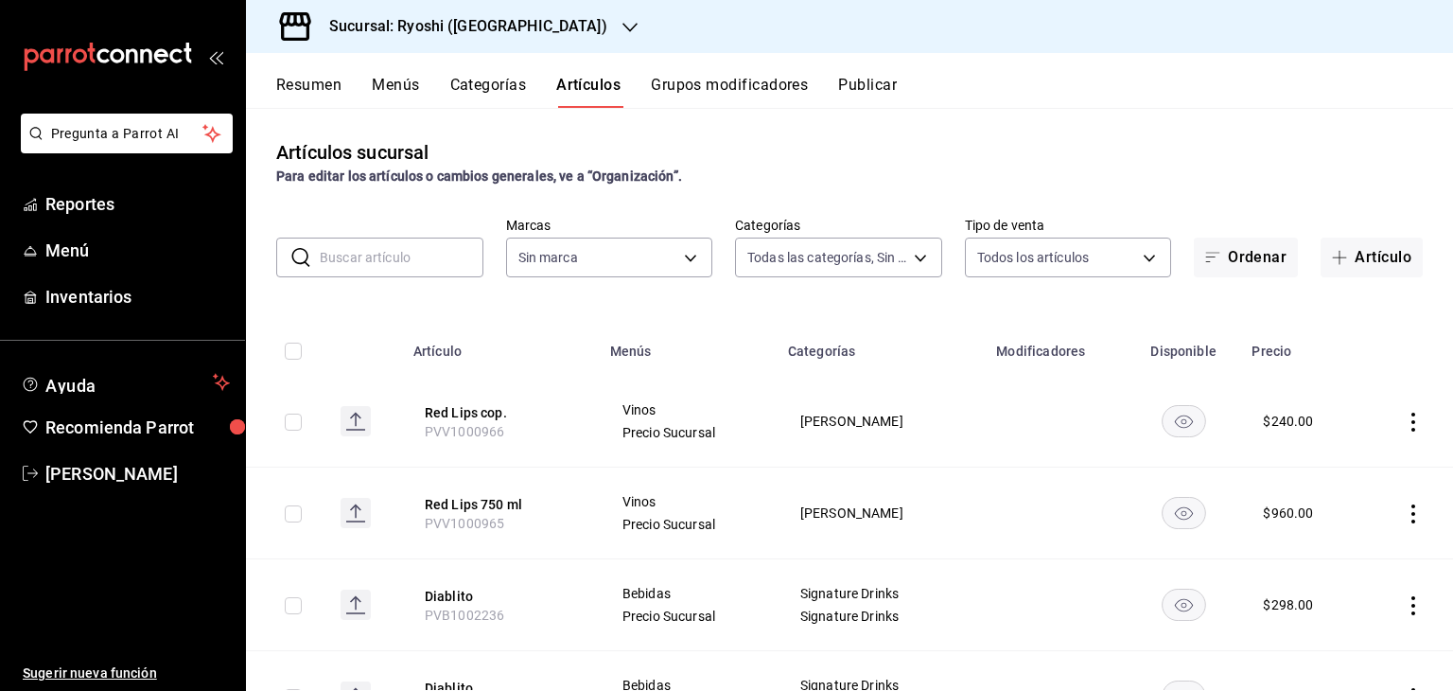
type input "26ca50e5-a845-484f-a54e-8a4432b79f59,e80bf875-3c9c-4ad9-8c6a-14c8262011fc"
click at [1337, 250] on span "button" at bounding box center [1343, 257] width 23 height 15
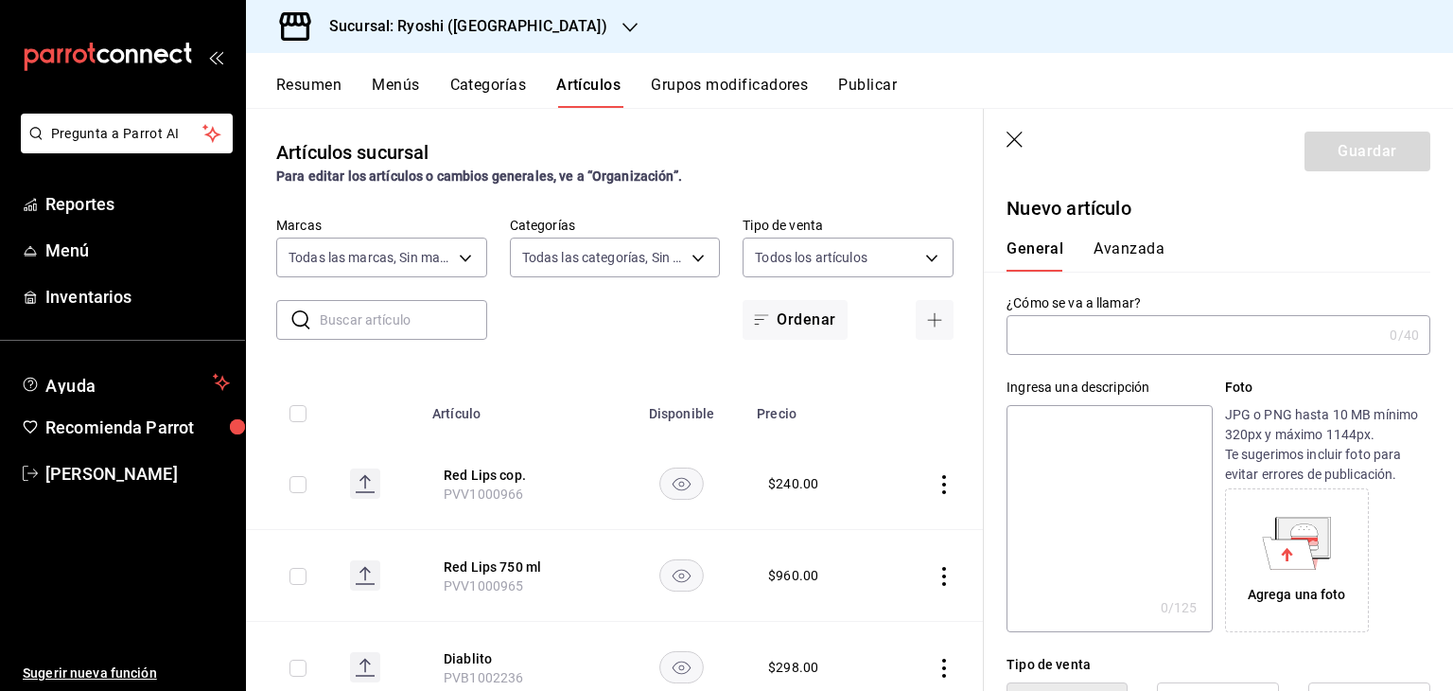
click at [1188, 337] on input "text" at bounding box center [1195, 335] width 376 height 38
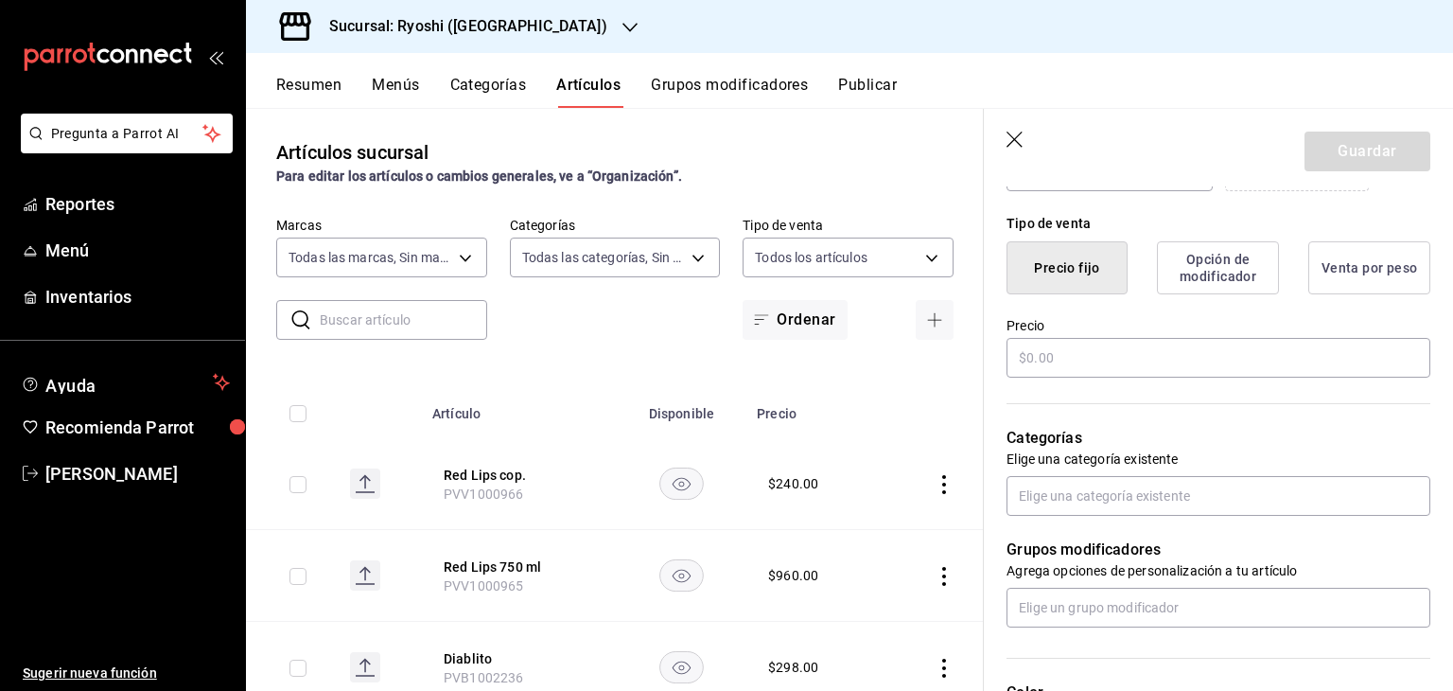
scroll to position [473, 0]
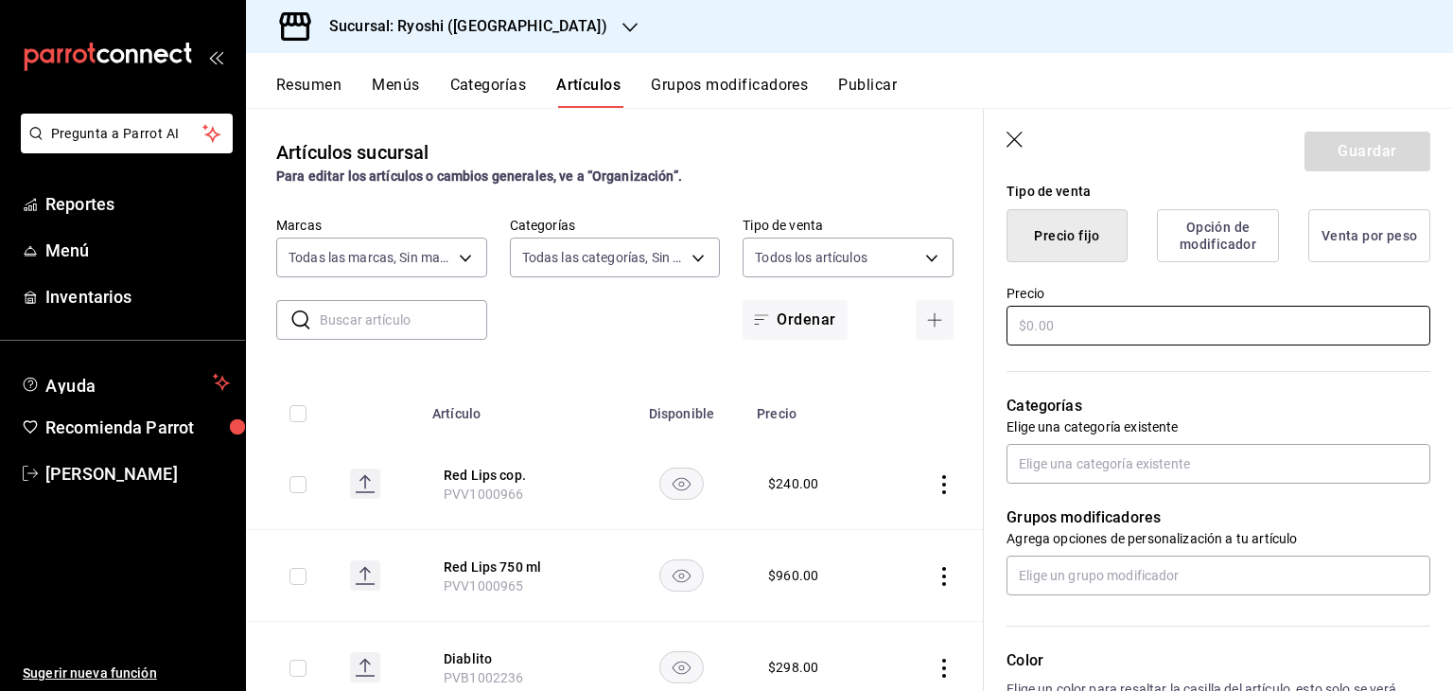
type input "Juicy Blondie 750 ml"
click at [1096, 338] on input "text" at bounding box center [1219, 326] width 424 height 40
type input "$890.00"
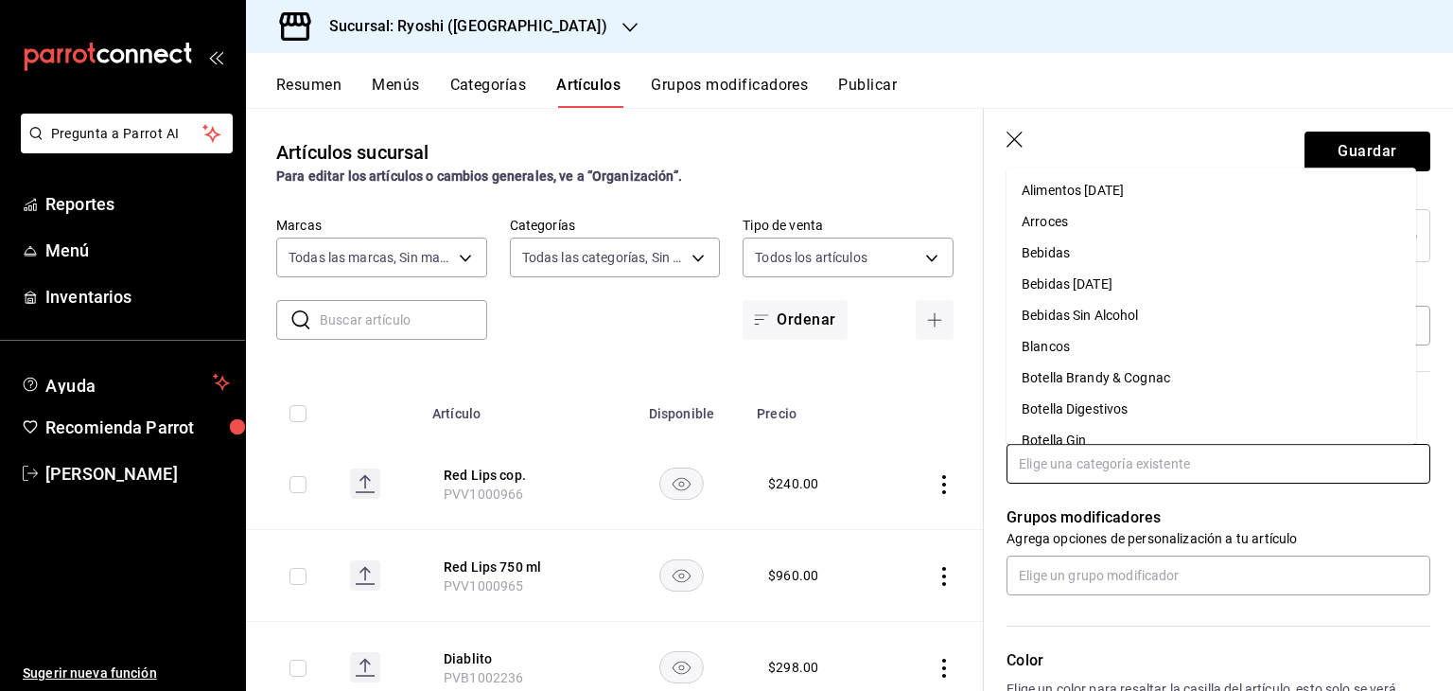
click at [1078, 464] on input "text" at bounding box center [1219, 464] width 424 height 40
type input "vi"
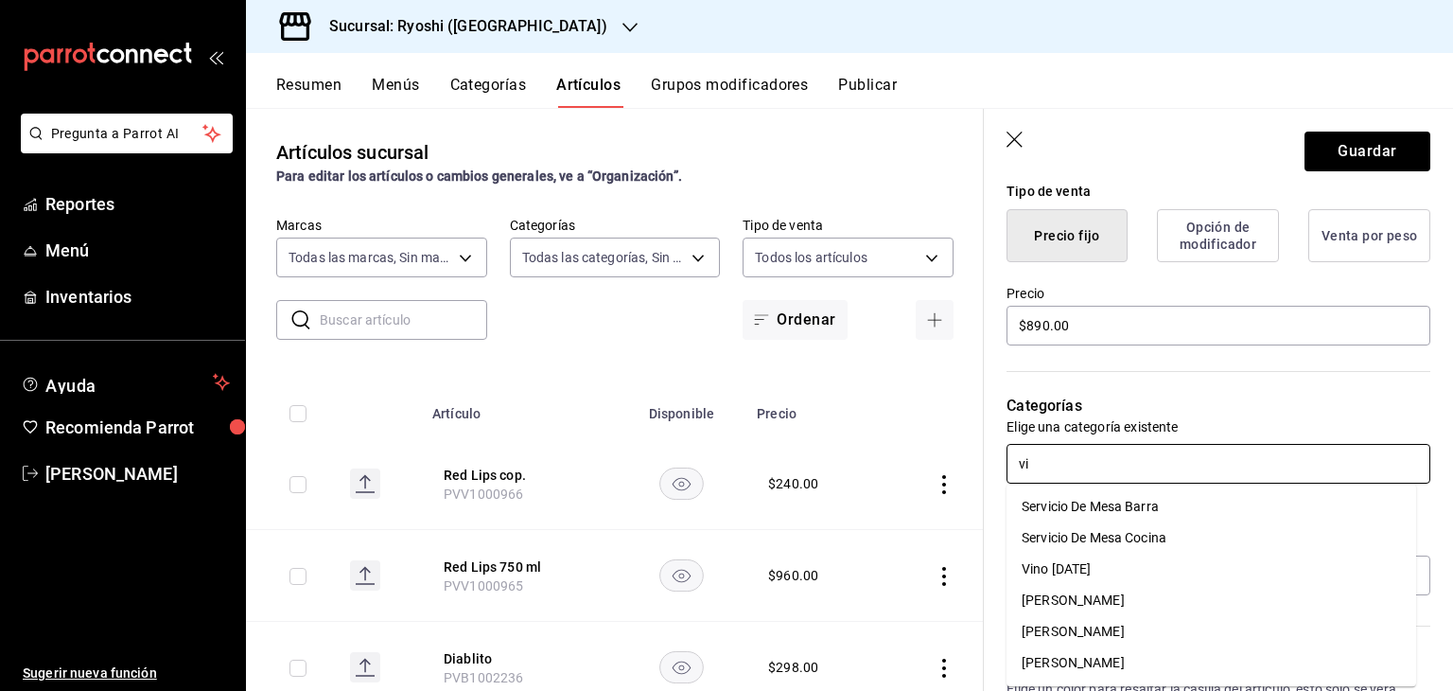
click at [1099, 652] on ul "Servicio De Mesa Barra Servicio De Mesa Cocina Vino Año Nuevo Vino Blanco Vino …" at bounding box center [1212, 585] width 410 height 202
click at [1100, 654] on li "[PERSON_NAME]" at bounding box center [1212, 662] width 410 height 31
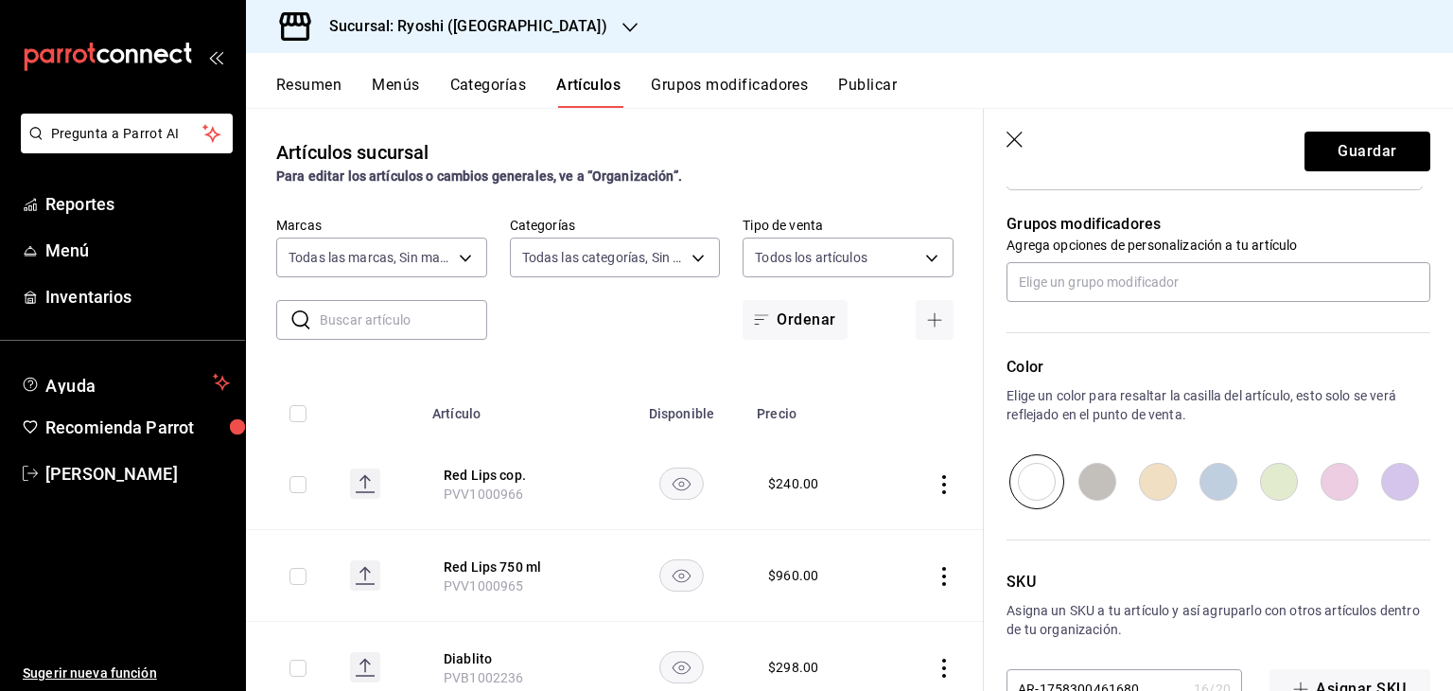
scroll to position [884, 0]
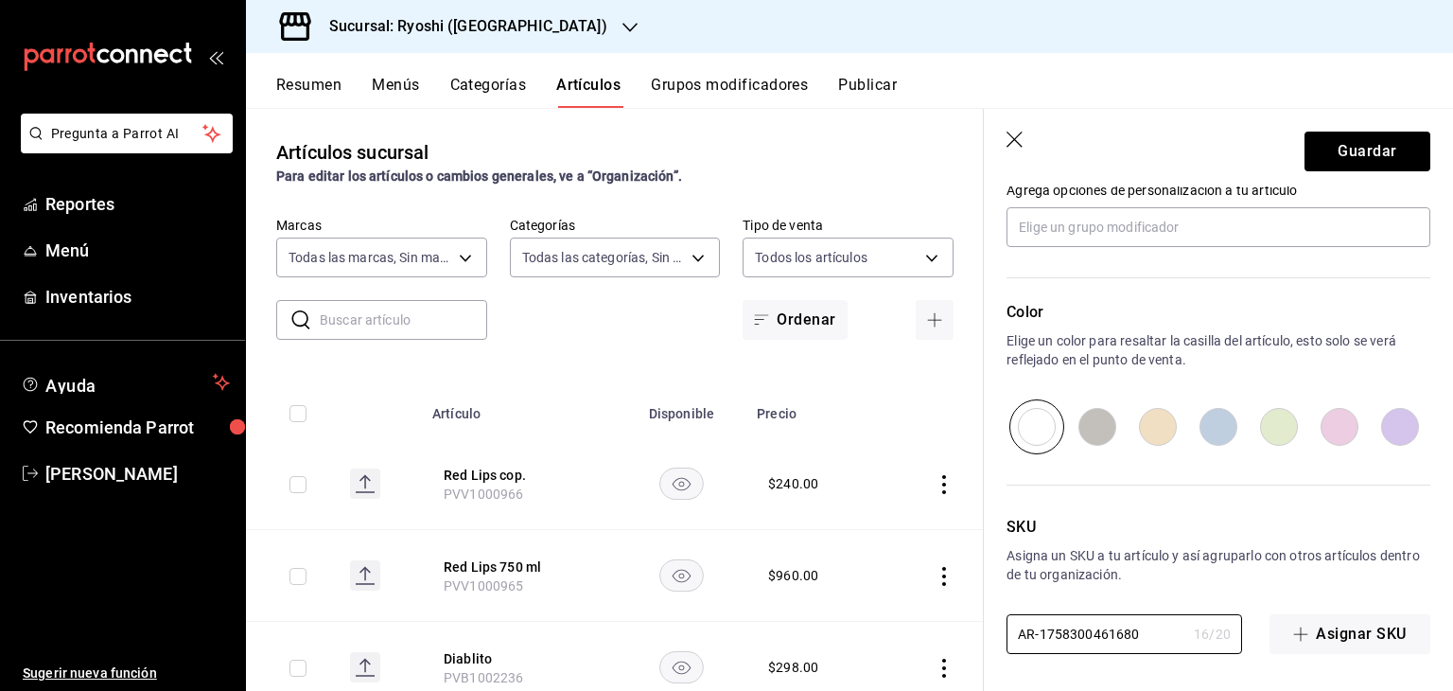
drag, startPoint x: 1158, startPoint y: 631, endPoint x: 931, endPoint y: 612, distance: 227.9
click at [931, 612] on main "Artículos sucursal Para editar los artículos o cambios generales, ve a “Organiz…" at bounding box center [849, 399] width 1207 height 583
paste input "PVV1000967"
type input "PVV1000967"
click at [1343, 136] on button "Guardar" at bounding box center [1368, 152] width 126 height 40
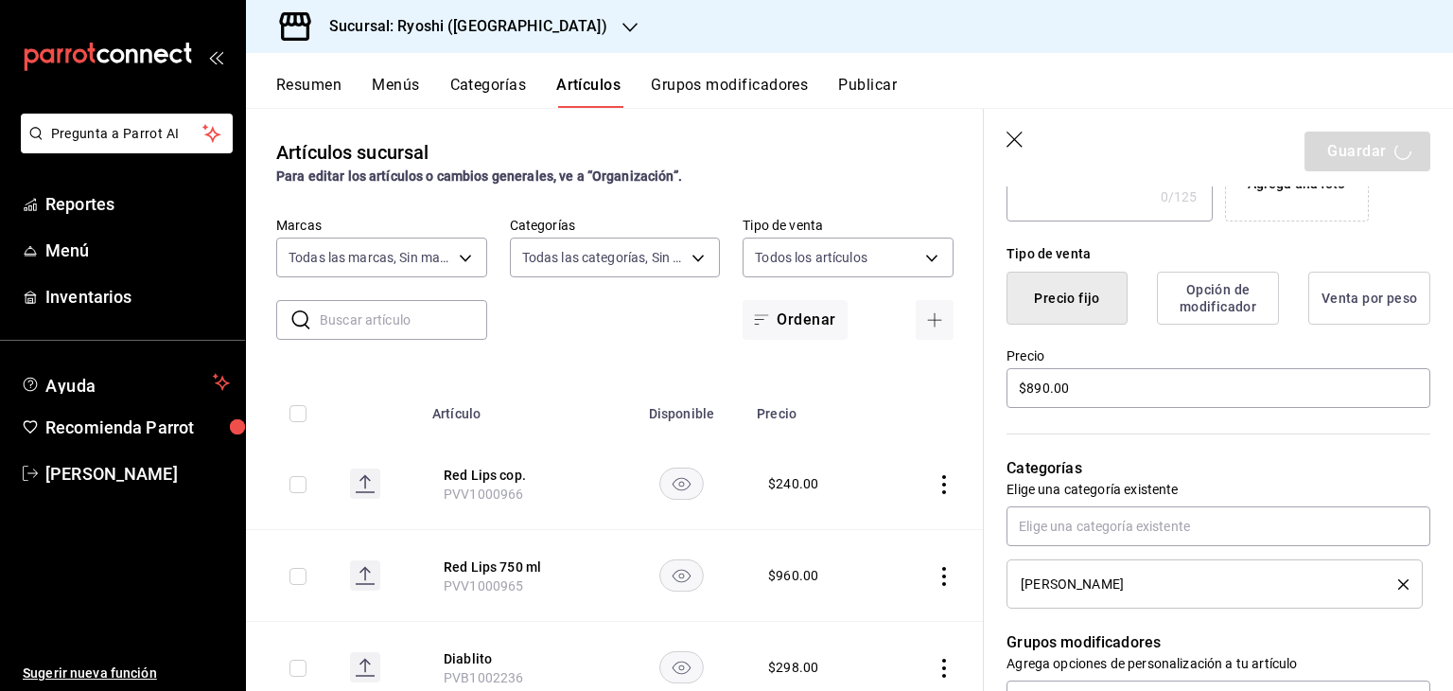
scroll to position [0, 0]
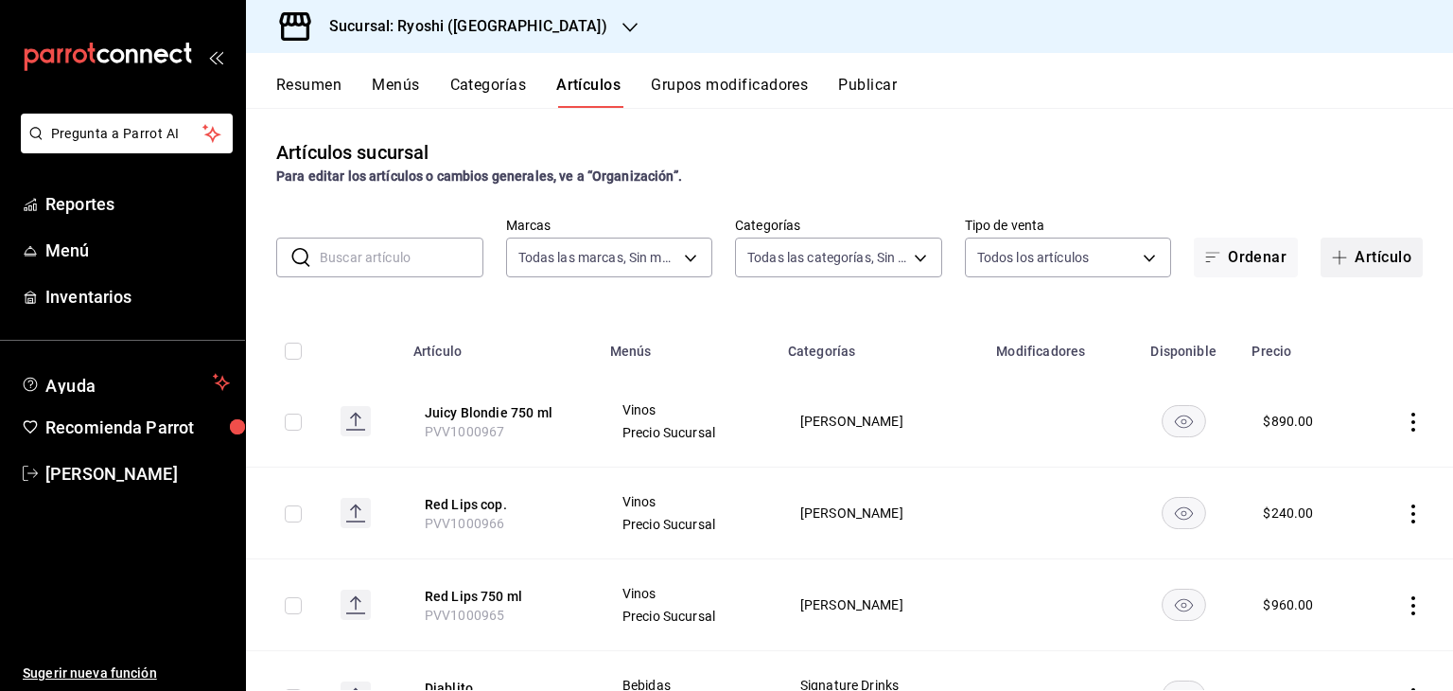
click at [1355, 257] on button "Artículo" at bounding box center [1372, 258] width 102 height 40
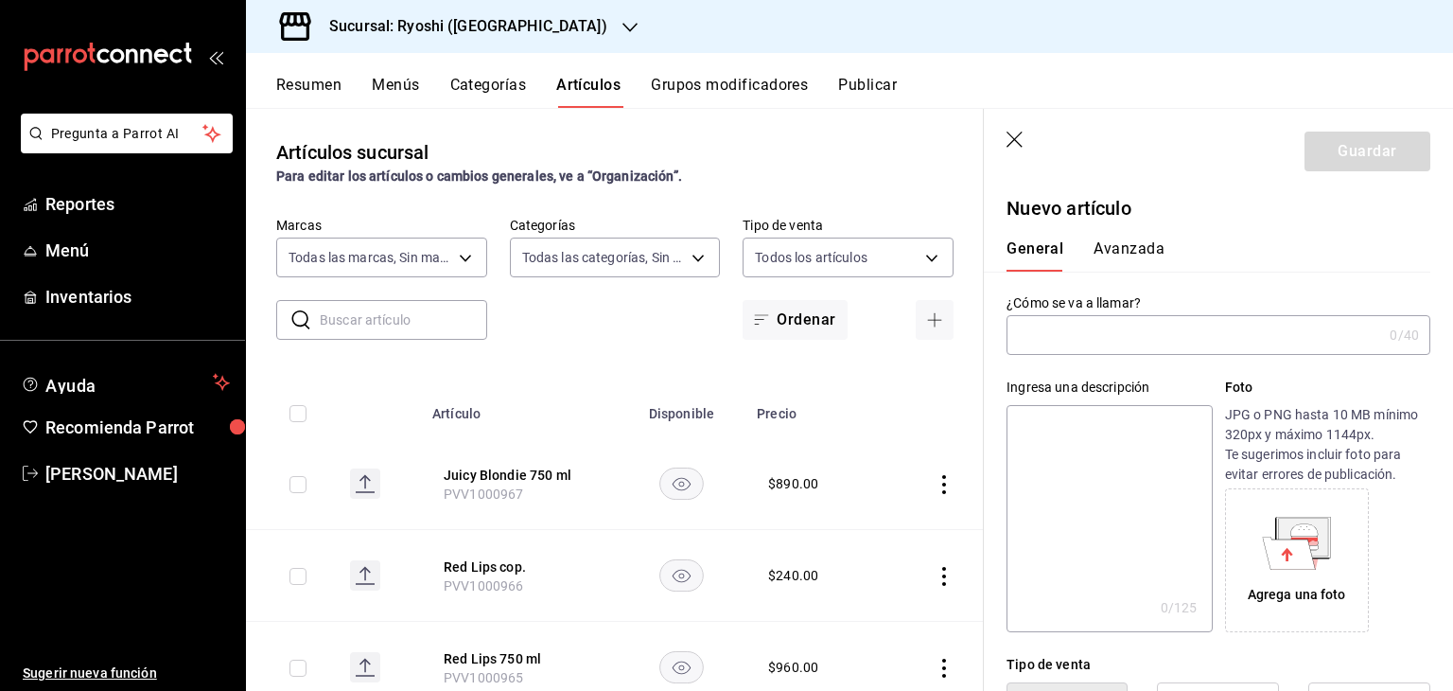
click at [1160, 330] on input "text" at bounding box center [1195, 335] width 376 height 38
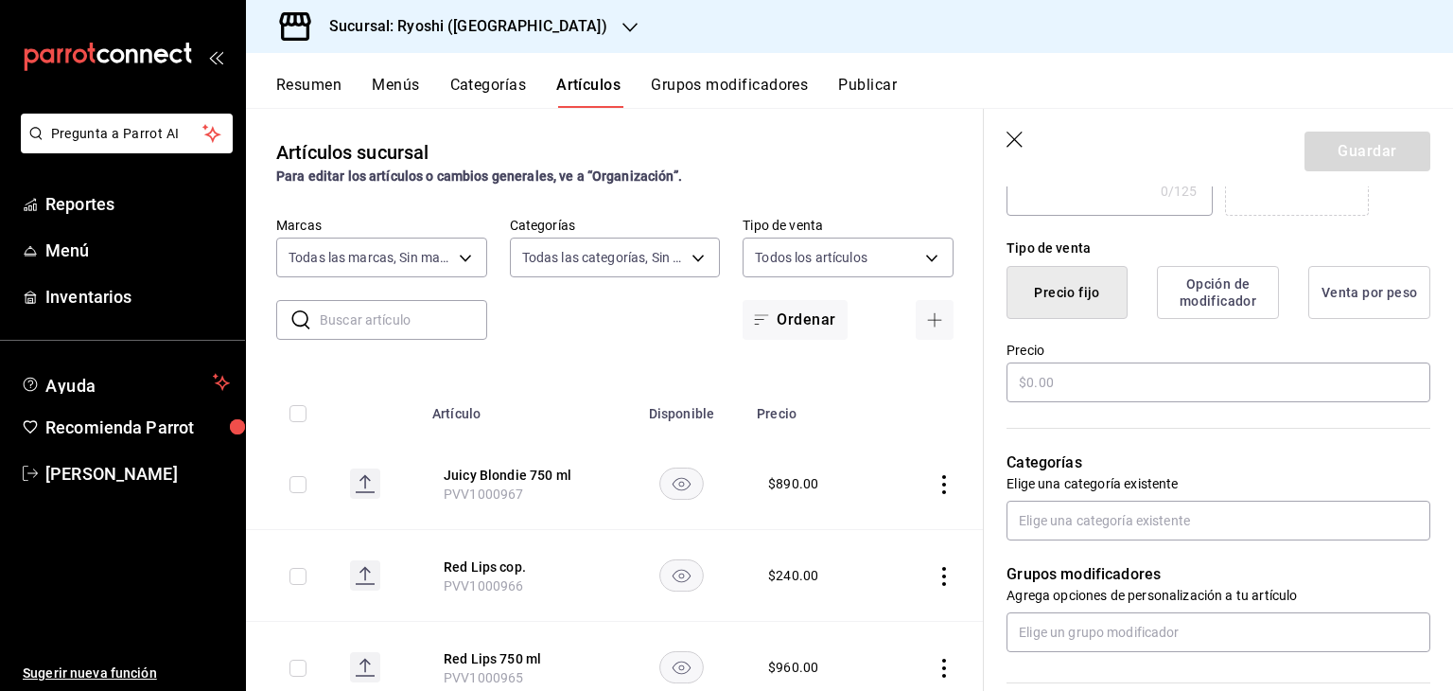
scroll to position [473, 0]
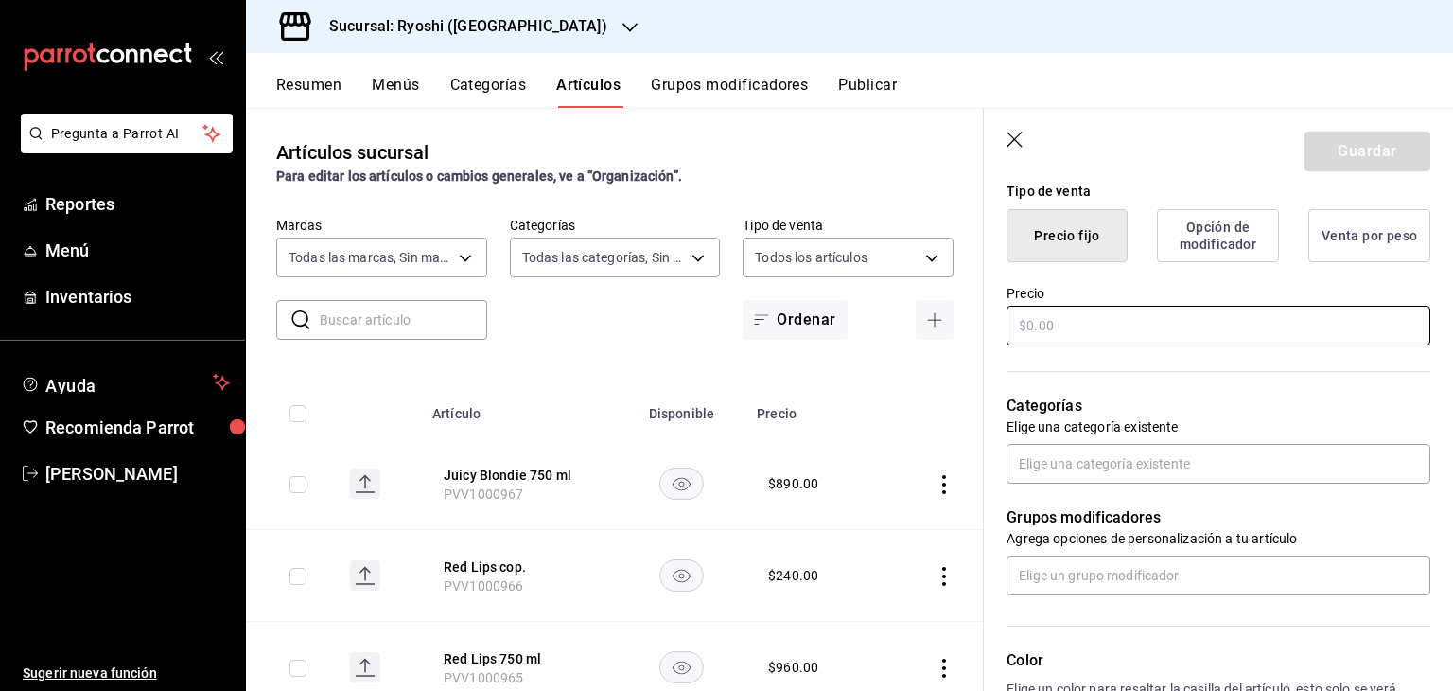
type input "Juicy Blondie cop."
click at [1116, 332] on input "text" at bounding box center [1219, 326] width 424 height 40
click at [1115, 331] on input "text" at bounding box center [1219, 326] width 424 height 40
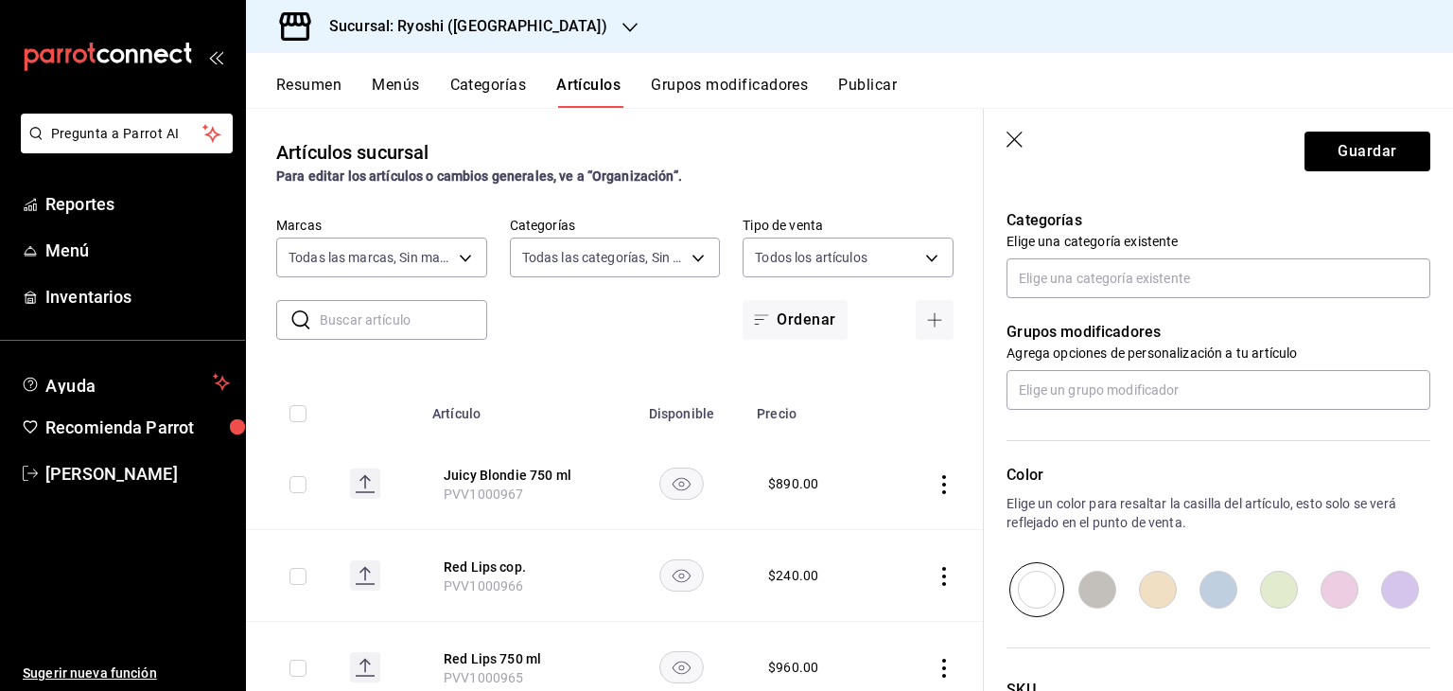
scroll to position [662, 0]
type input "$225.00"
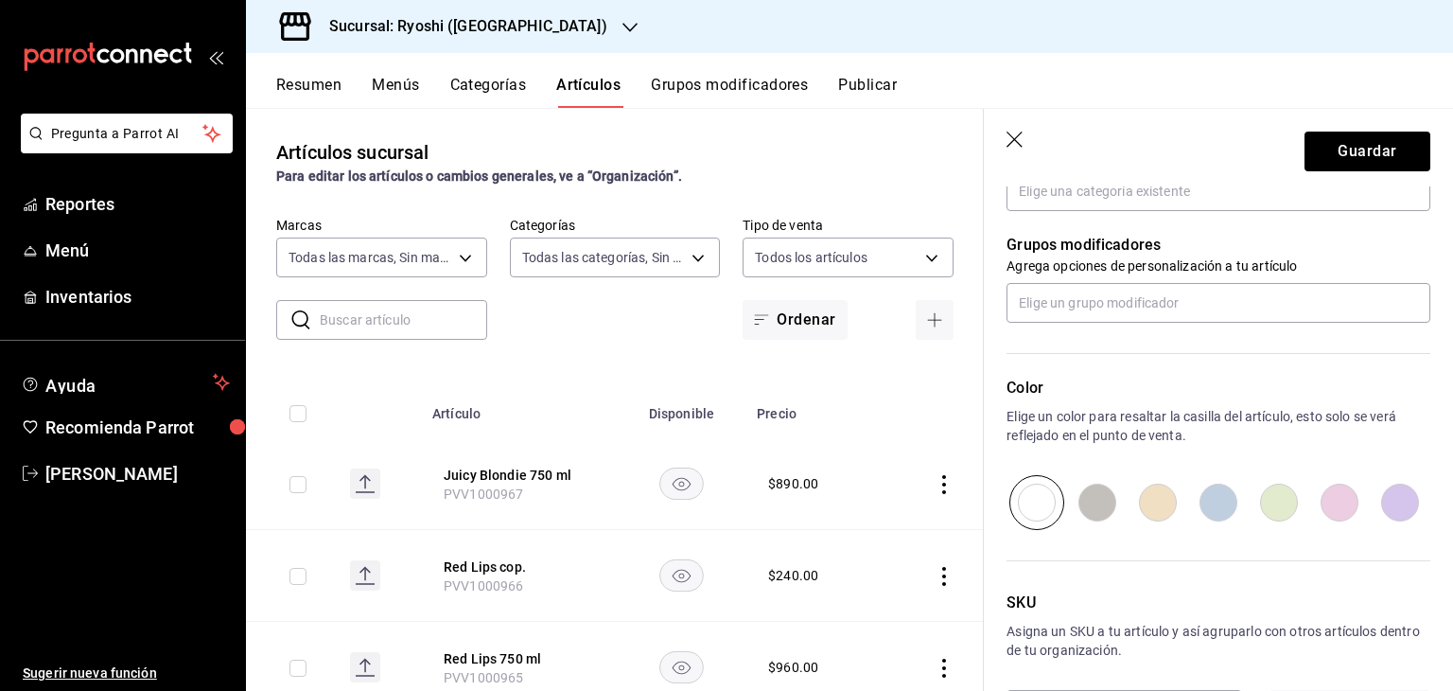
scroll to position [821, 0]
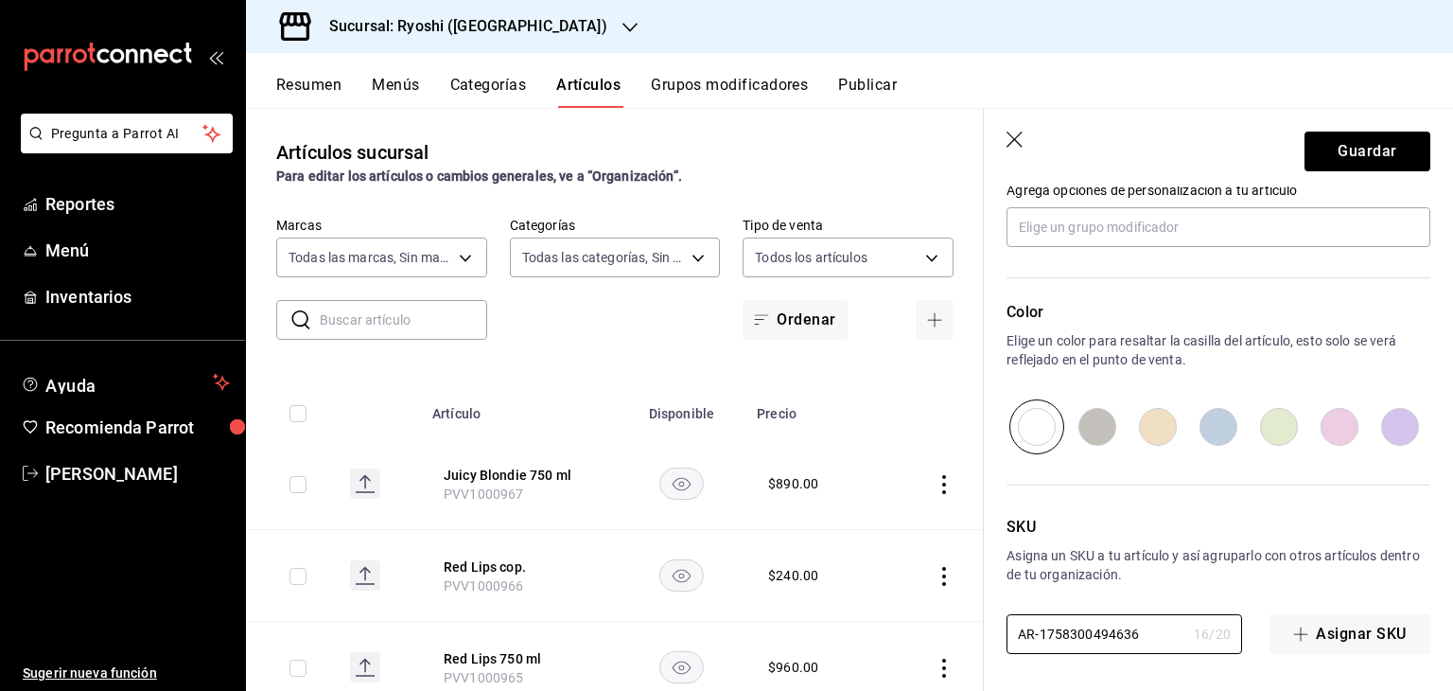
drag, startPoint x: 1146, startPoint y: 629, endPoint x: 920, endPoint y: 603, distance: 227.7
click at [920, 603] on main "Artículos sucursal Para editar los artículos o cambios generales, ve a “Organiz…" at bounding box center [849, 399] width 1207 height 583
paste input "PVV1000968"
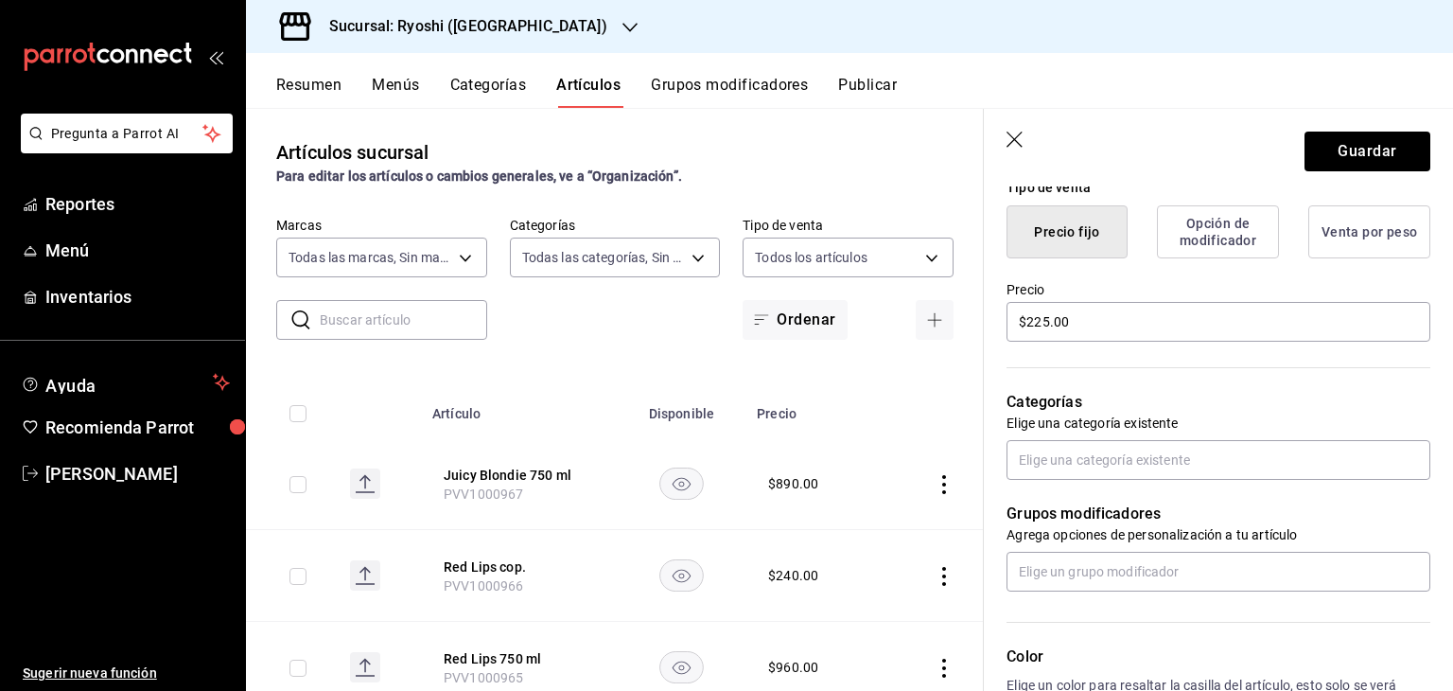
scroll to position [443, 0]
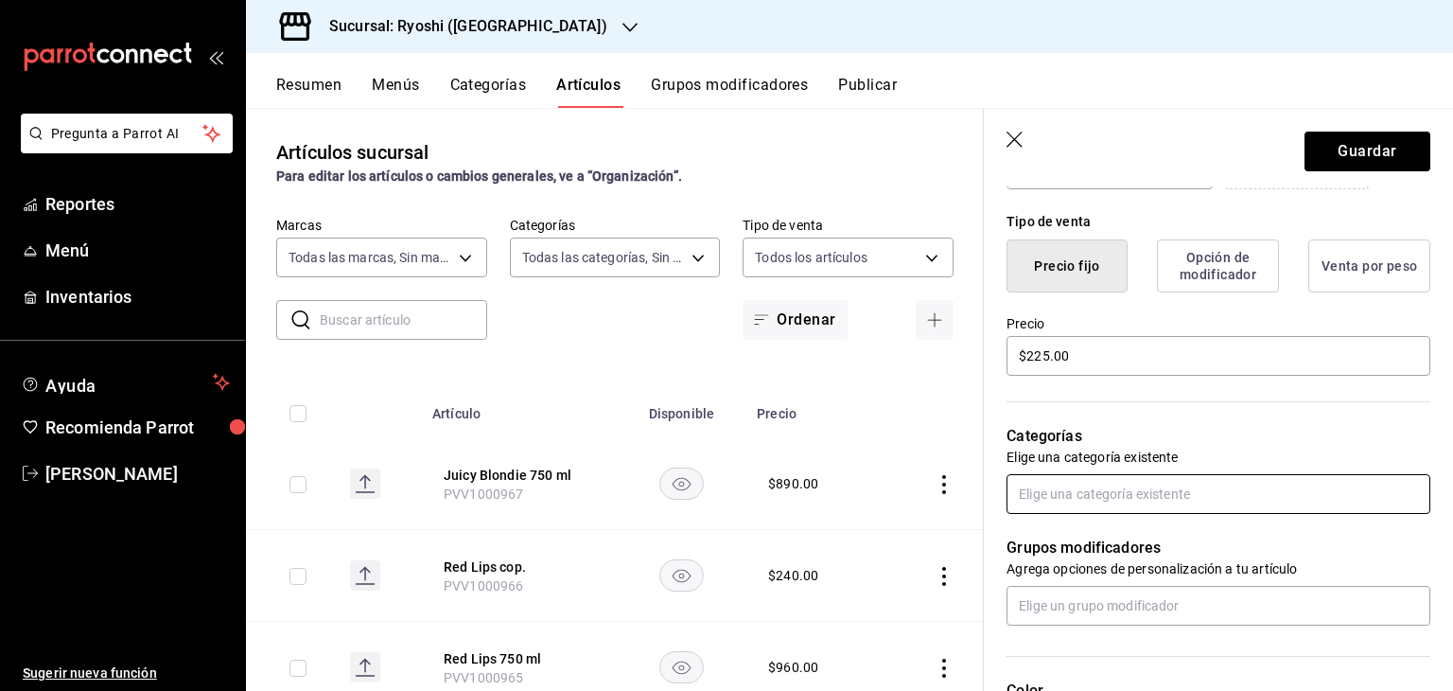
type input "PVV1000968"
click at [1219, 495] on input "text" at bounding box center [1219, 494] width 424 height 40
click at [1219, 494] on input "text" at bounding box center [1219, 494] width 424 height 40
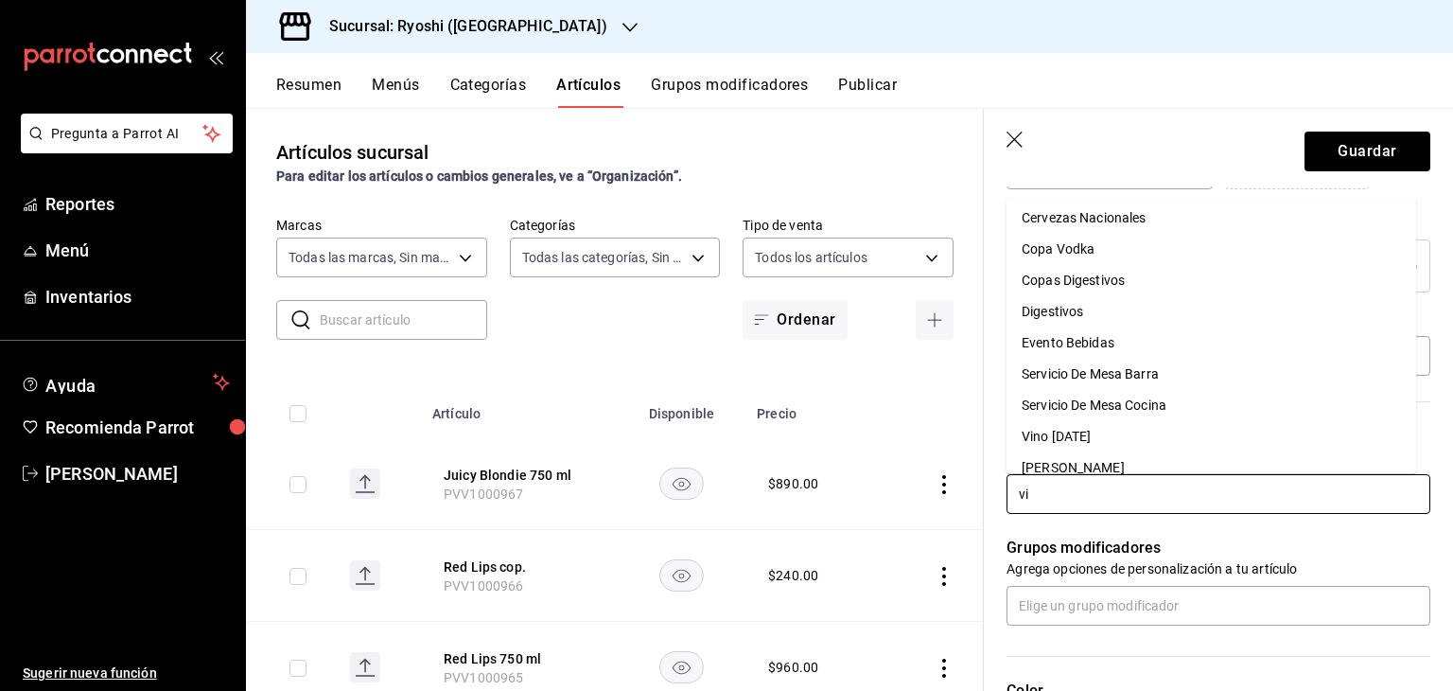
scroll to position [0, 0]
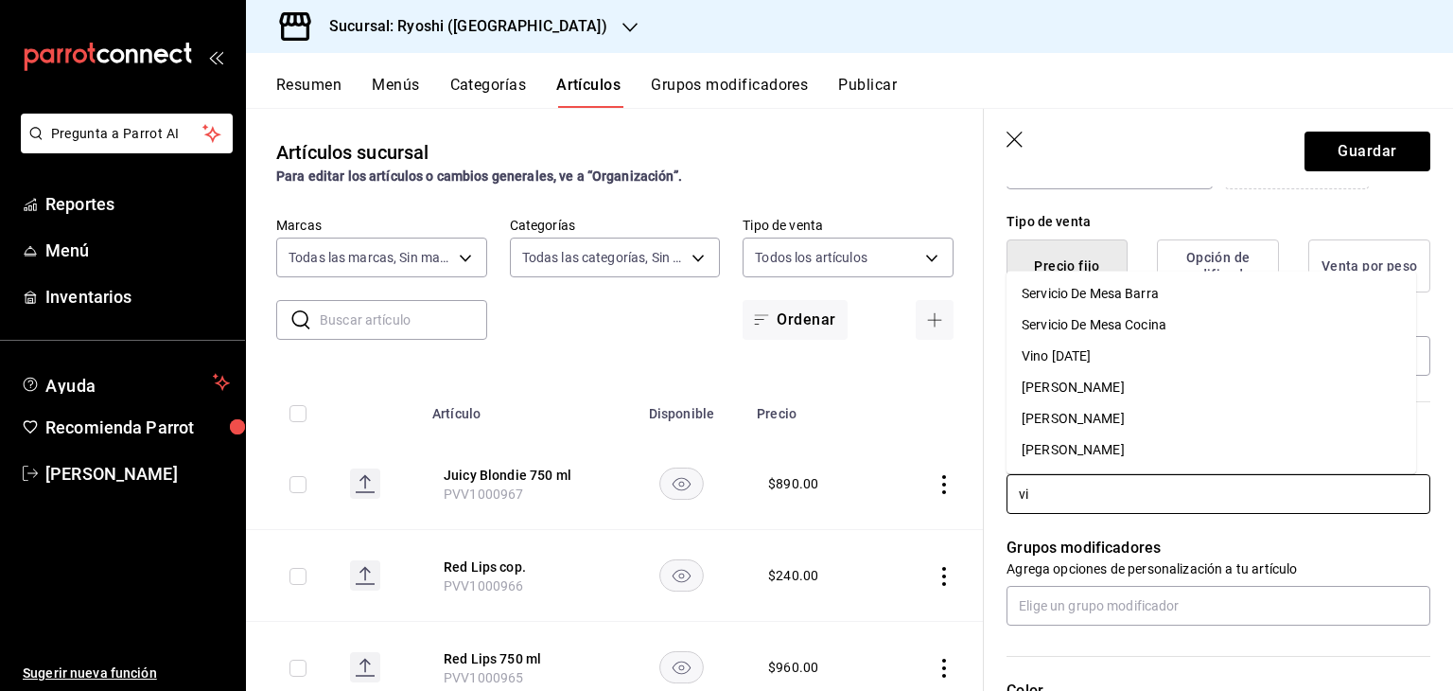
type input "vin"
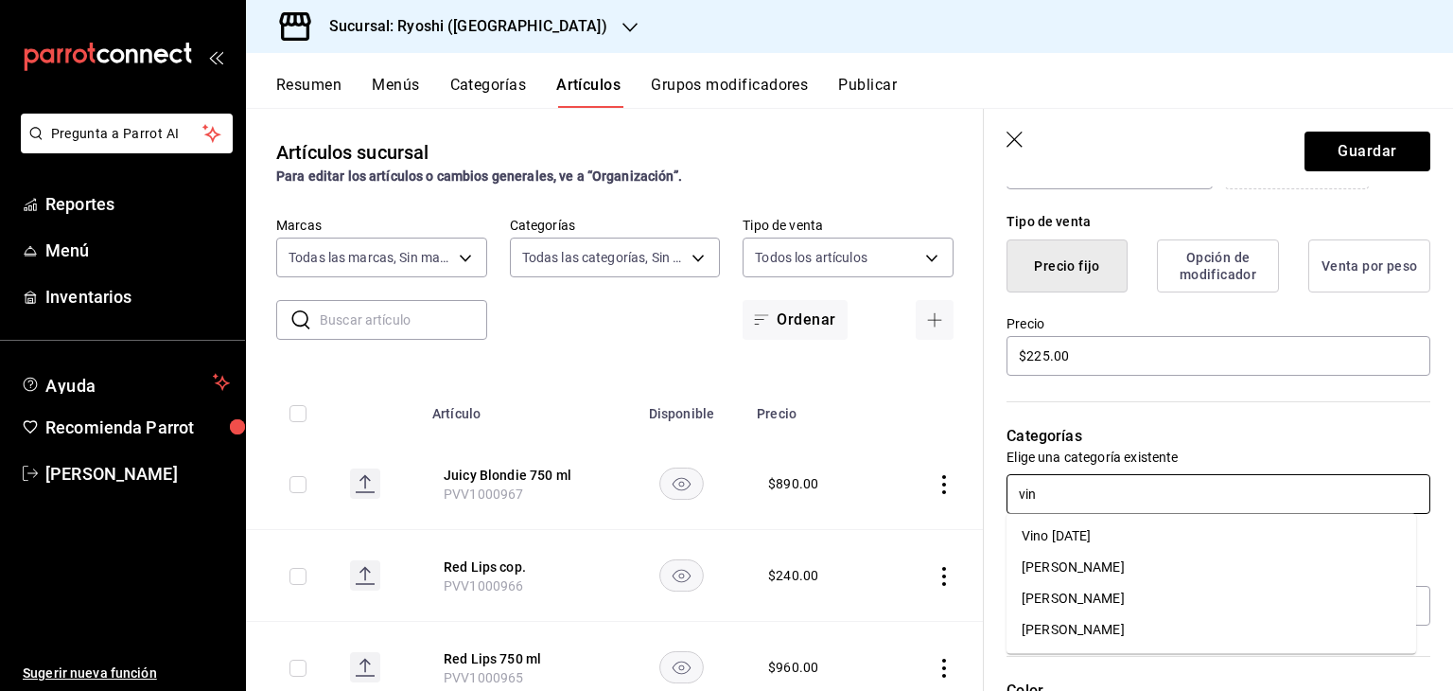
click at [1101, 629] on li "[PERSON_NAME]" at bounding box center [1212, 629] width 410 height 31
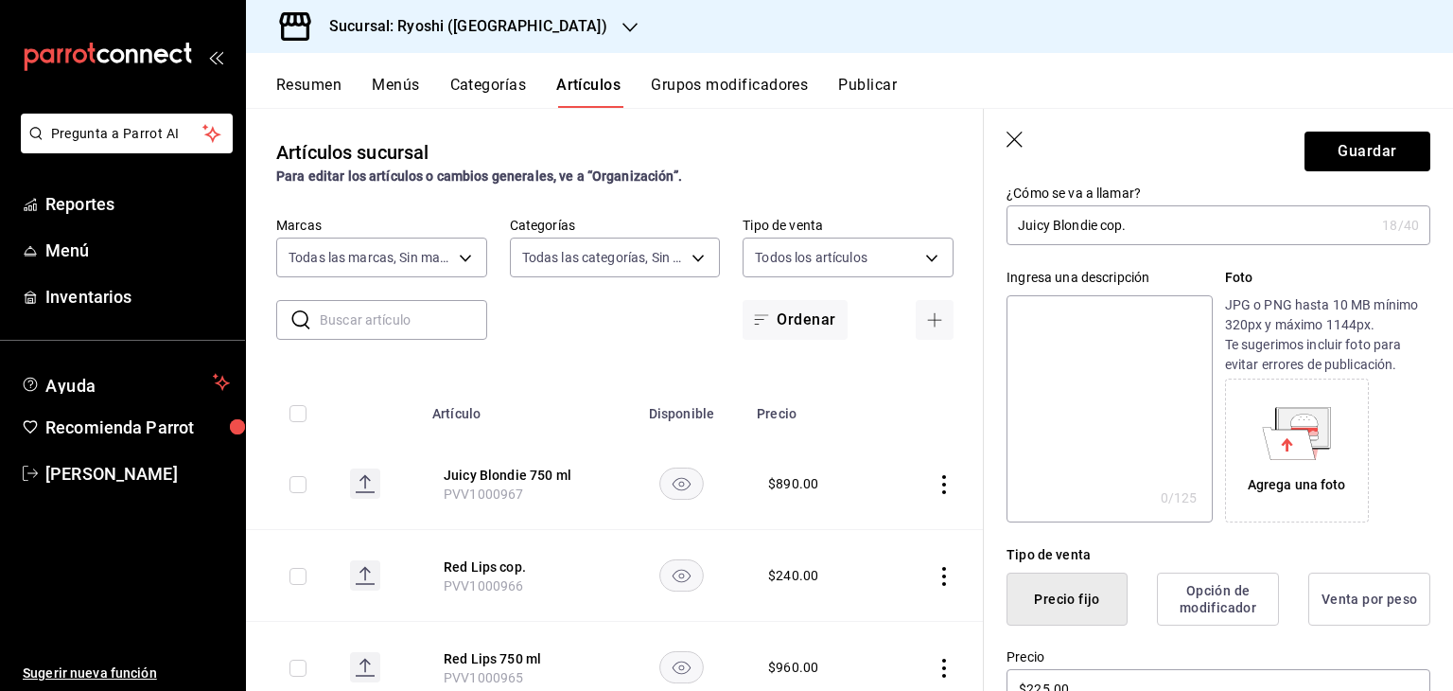
scroll to position [32, 0]
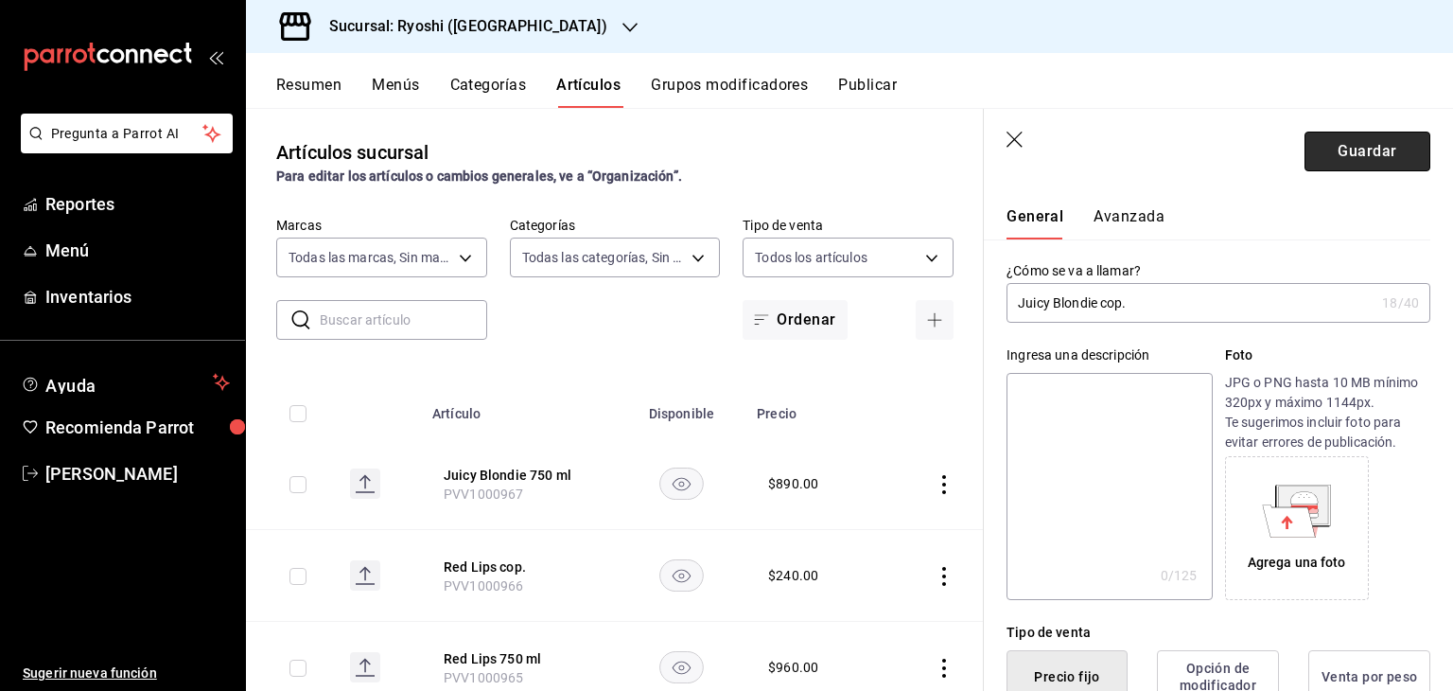
click at [1381, 145] on button "Guardar" at bounding box center [1368, 152] width 126 height 40
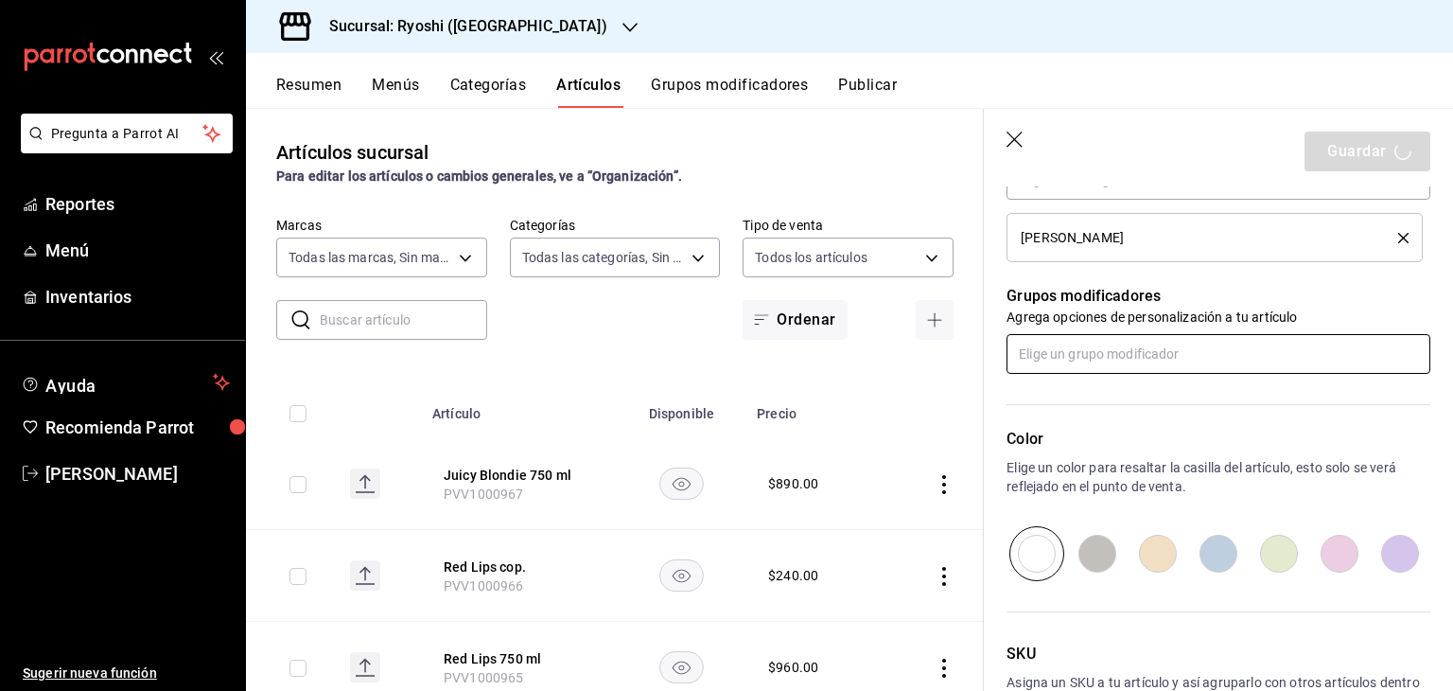
scroll to position [884, 0]
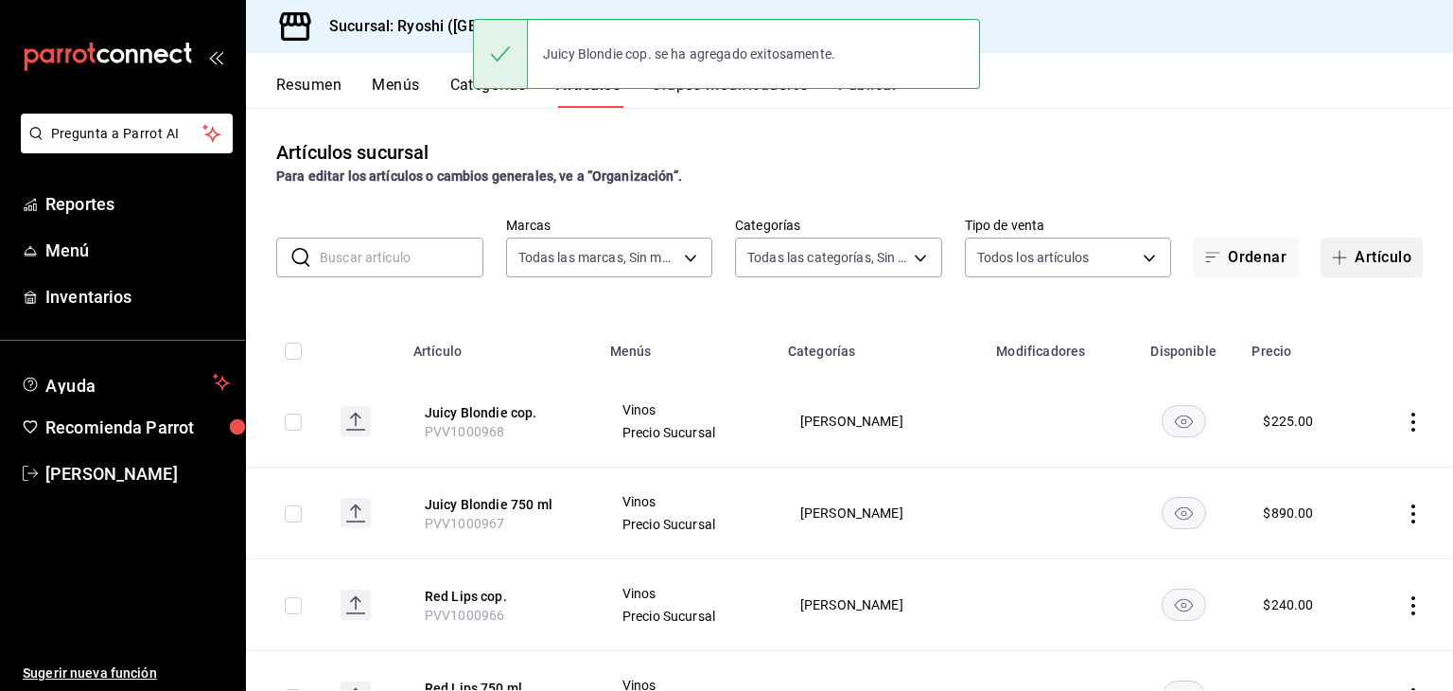
click at [1366, 252] on button "Artículo" at bounding box center [1372, 258] width 102 height 40
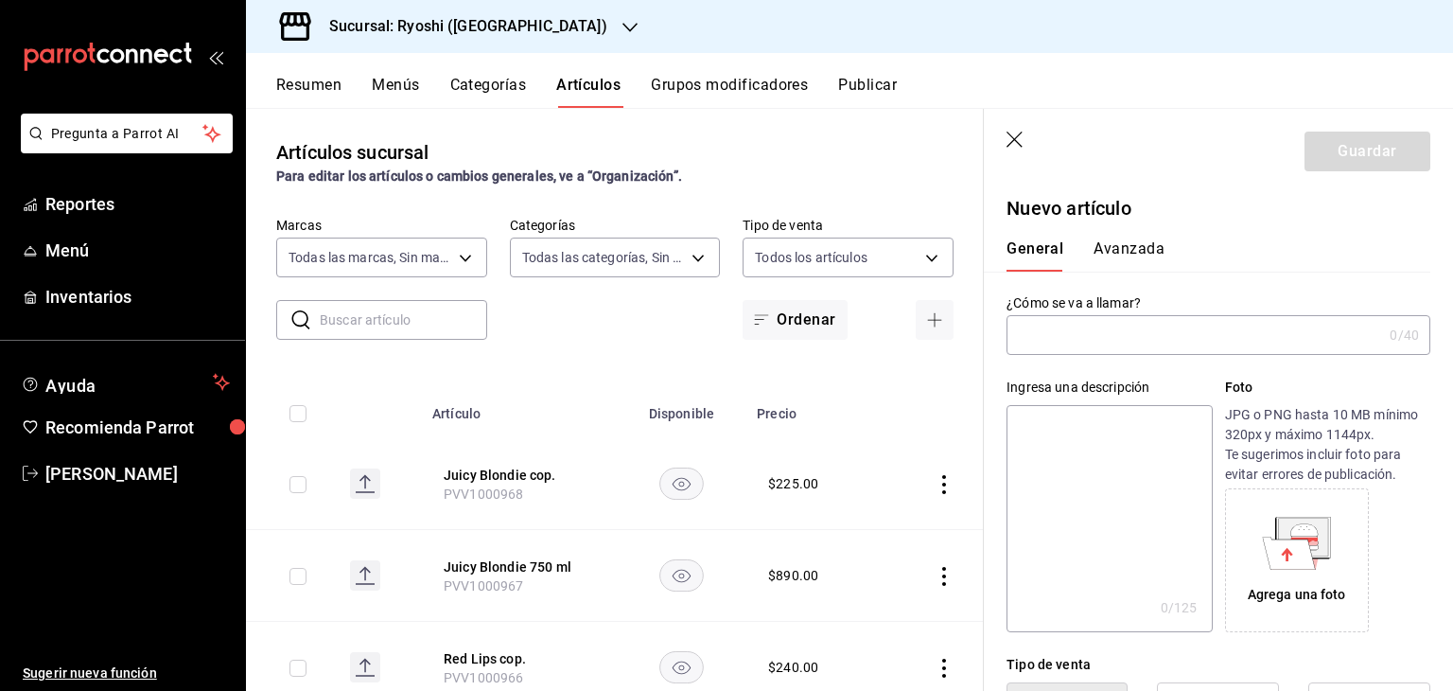
click at [1186, 328] on input "text" at bounding box center [1195, 335] width 376 height 38
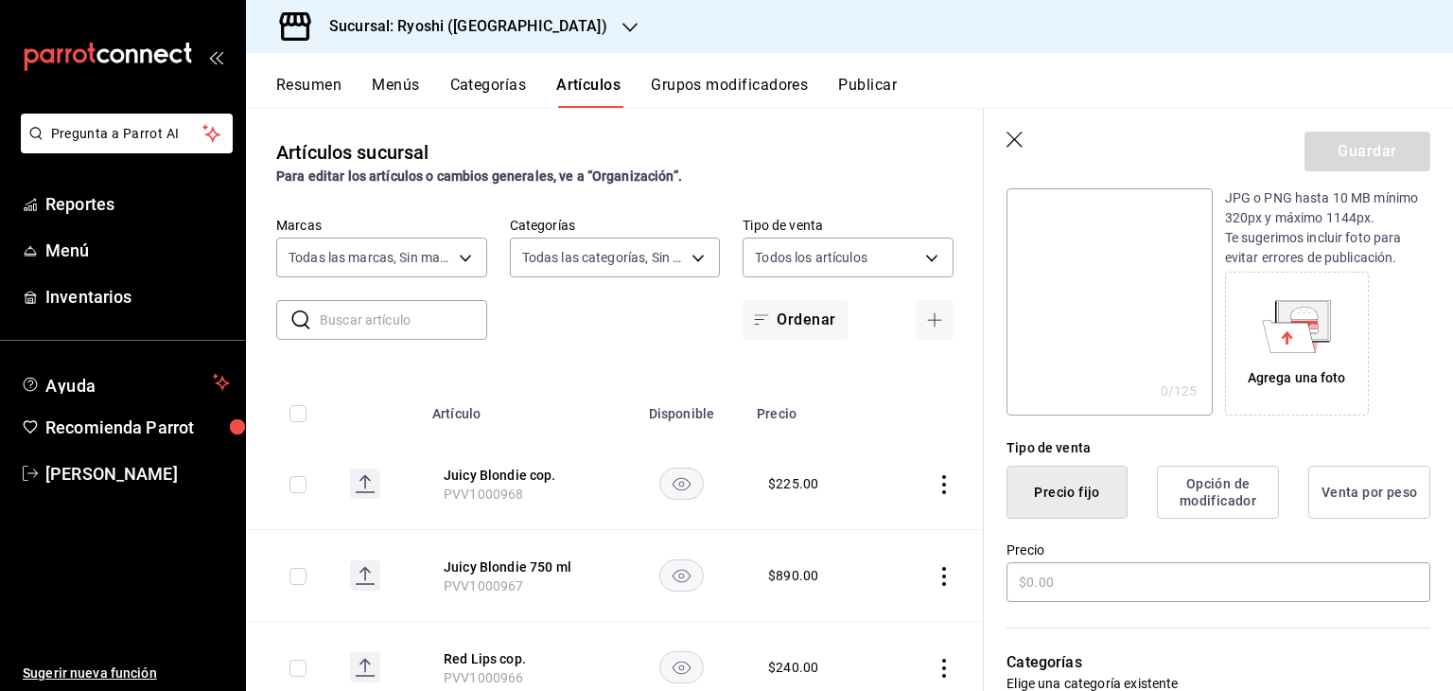
scroll to position [278, 0]
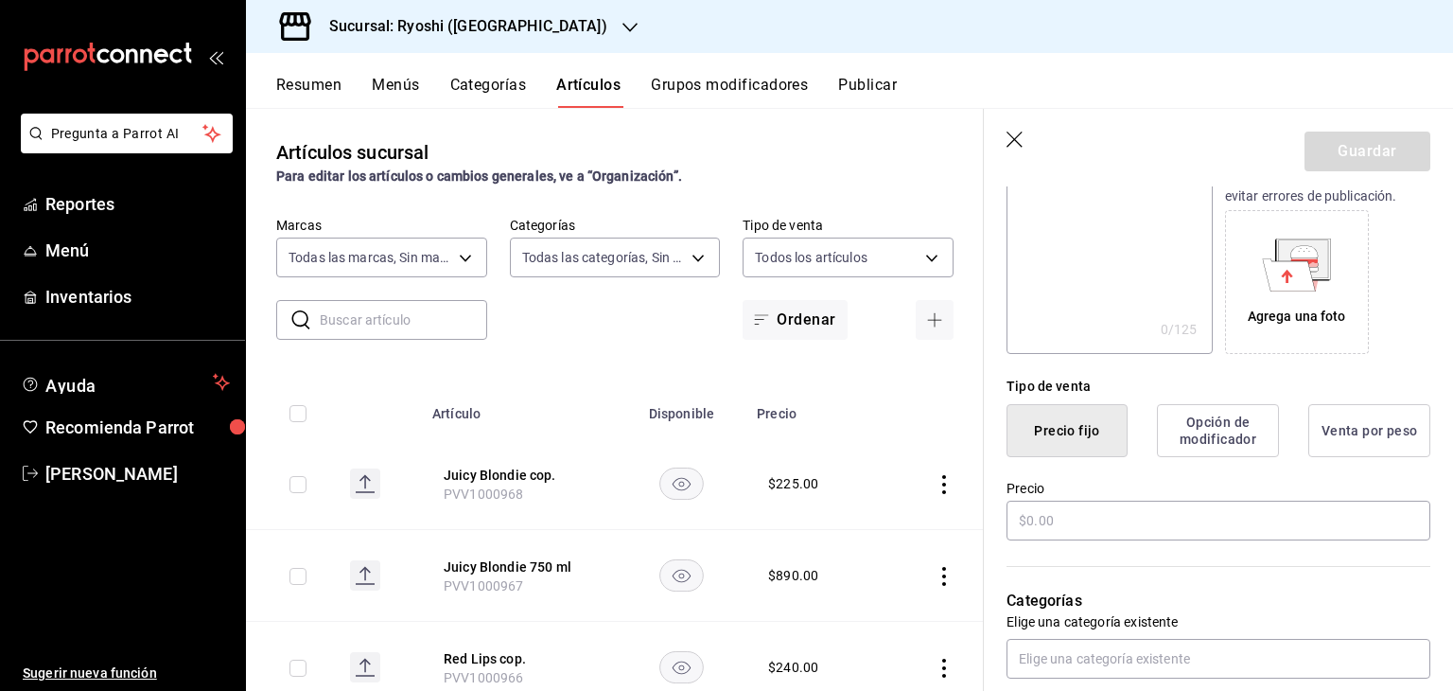
type input "Furica 750 ml"
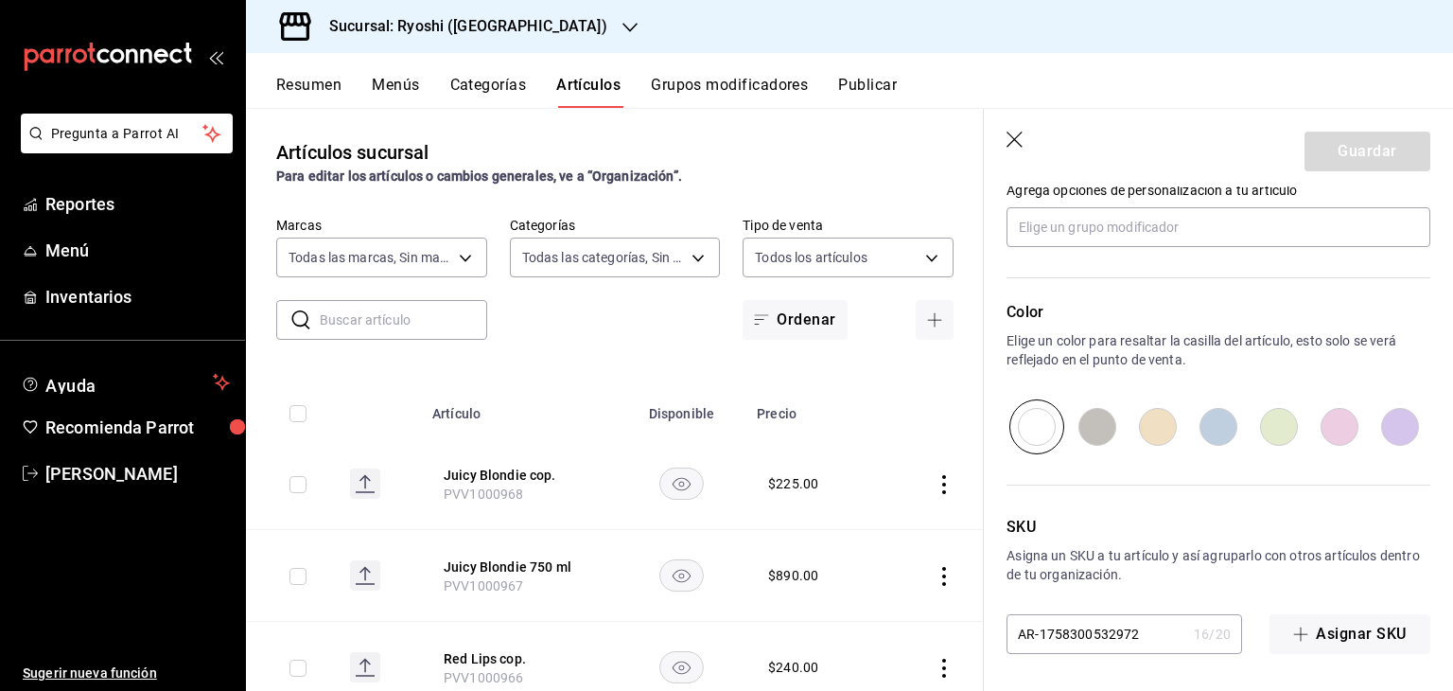
drag, startPoint x: 1156, startPoint y: 642, endPoint x: 969, endPoint y: 607, distance: 190.6
click at [970, 608] on main "Artículos sucursal Para editar los artículos o cambios generales, ve a “Organiz…" at bounding box center [849, 399] width 1207 height 583
paste input "PVV1000969"
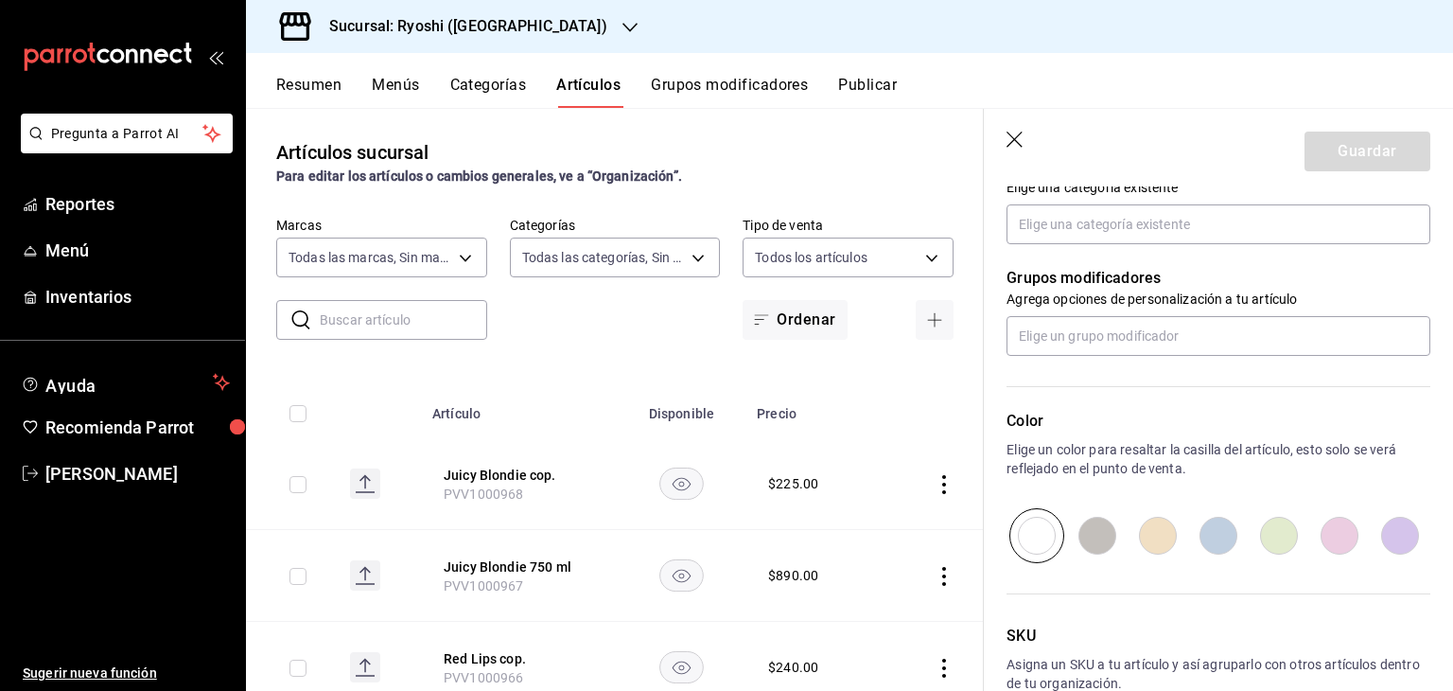
scroll to position [537, 0]
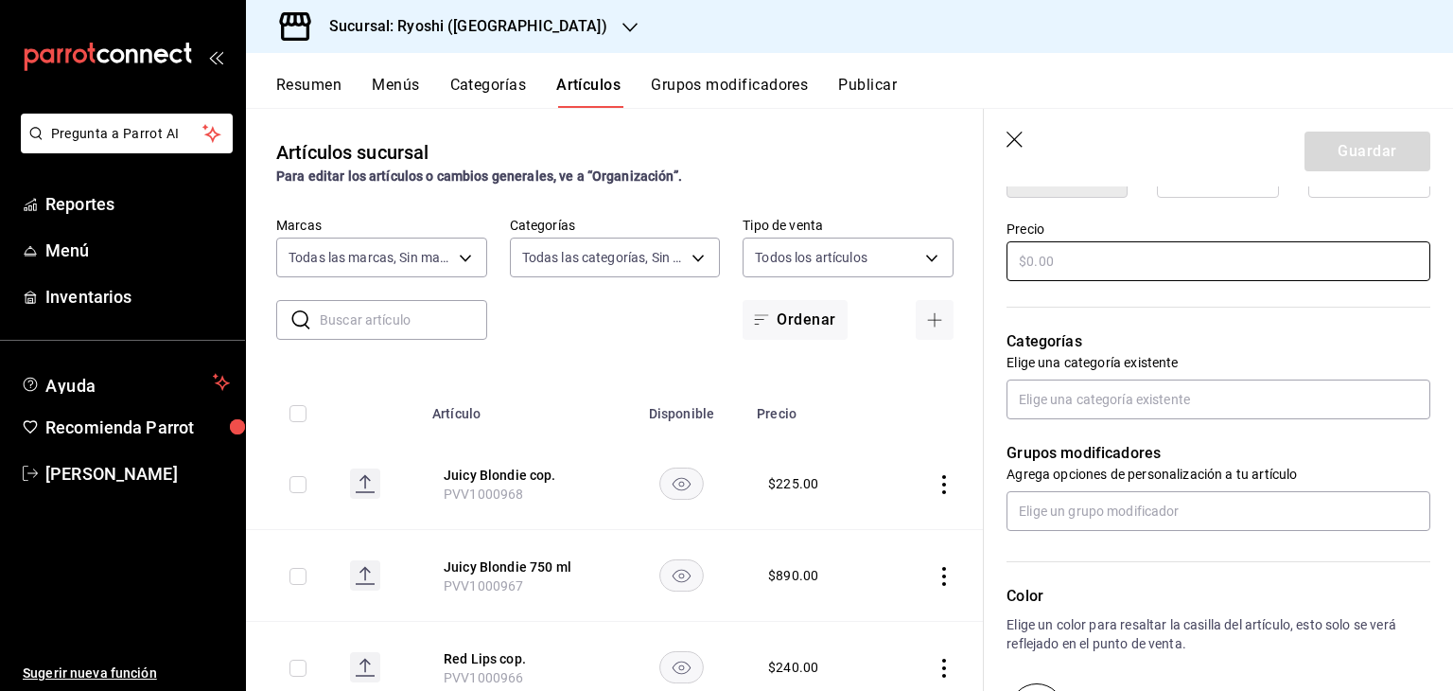
type input "PVV1000969"
click at [1149, 244] on input "text" at bounding box center [1219, 261] width 424 height 40
click at [1148, 255] on input "text" at bounding box center [1219, 261] width 424 height 40
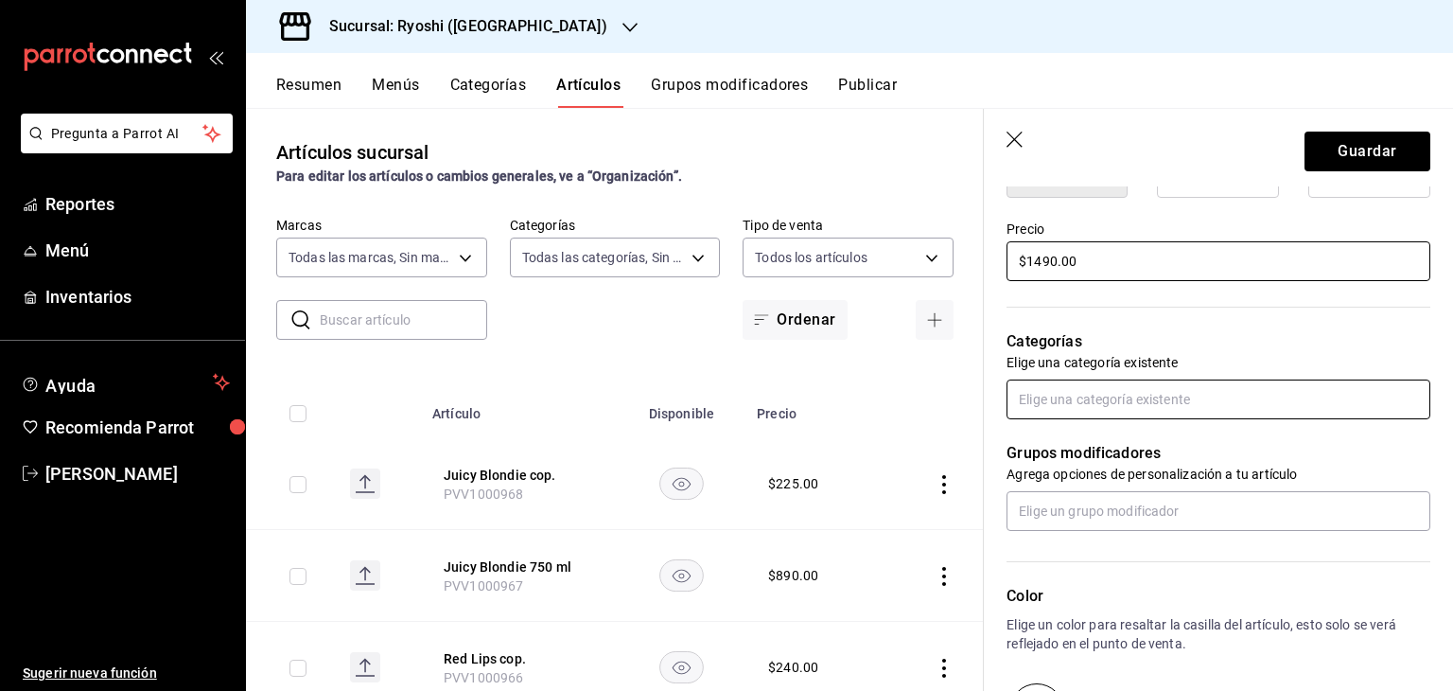
type input "$1490.00"
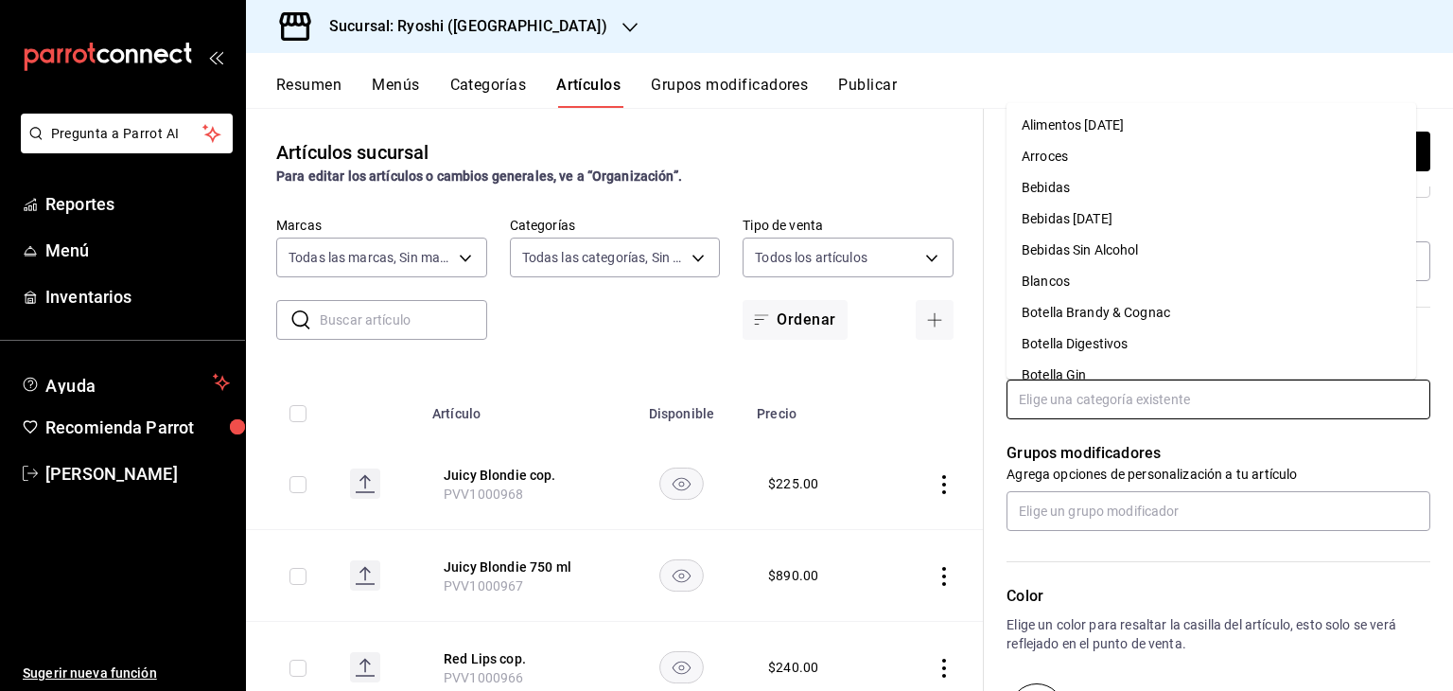
click at [1206, 404] on input "text" at bounding box center [1219, 399] width 424 height 40
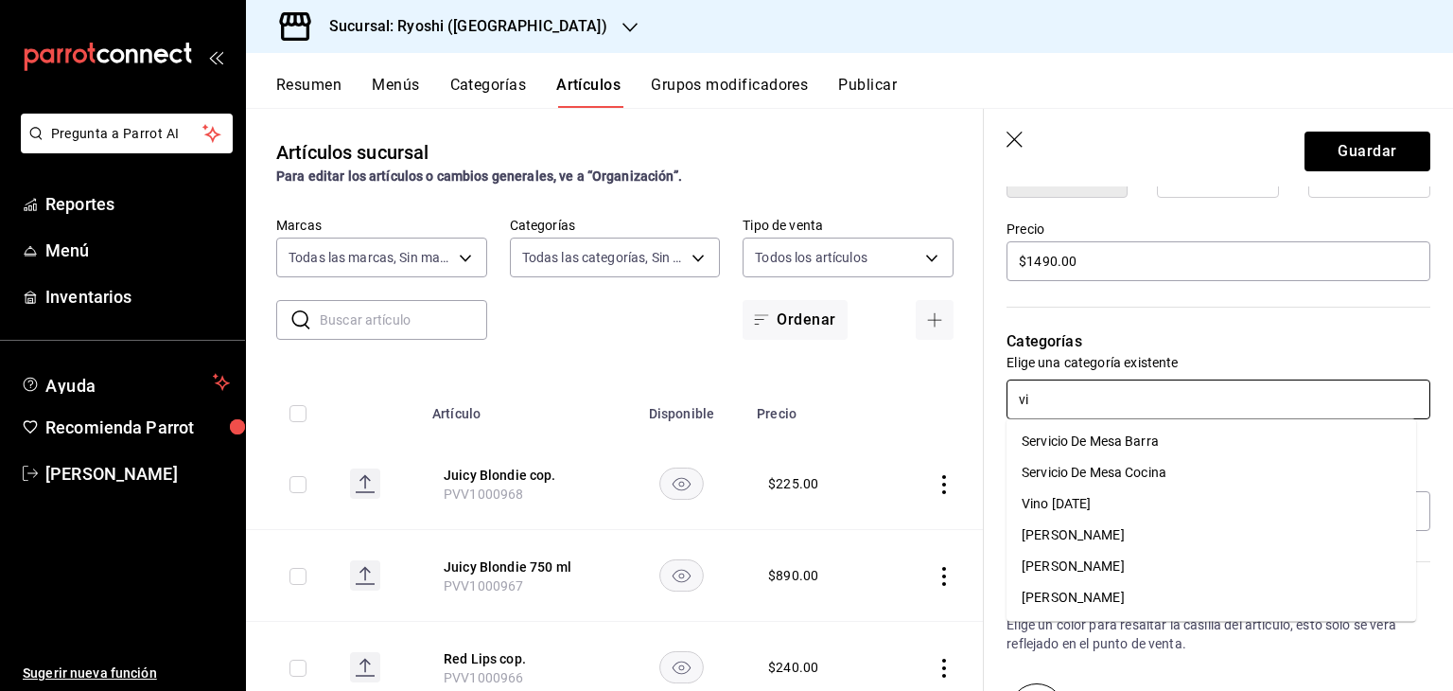
type input "vin"
click at [1145, 526] on li "[PERSON_NAME]" at bounding box center [1212, 534] width 410 height 31
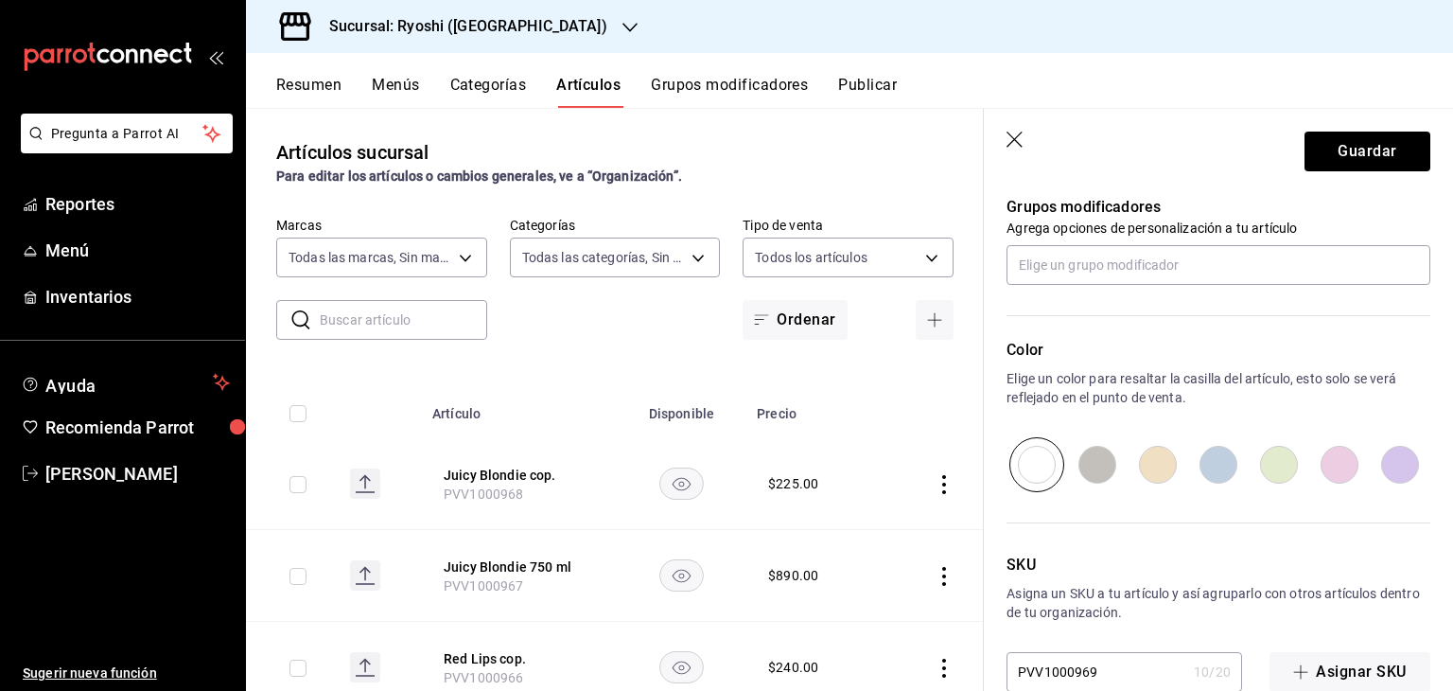
scroll to position [884, 0]
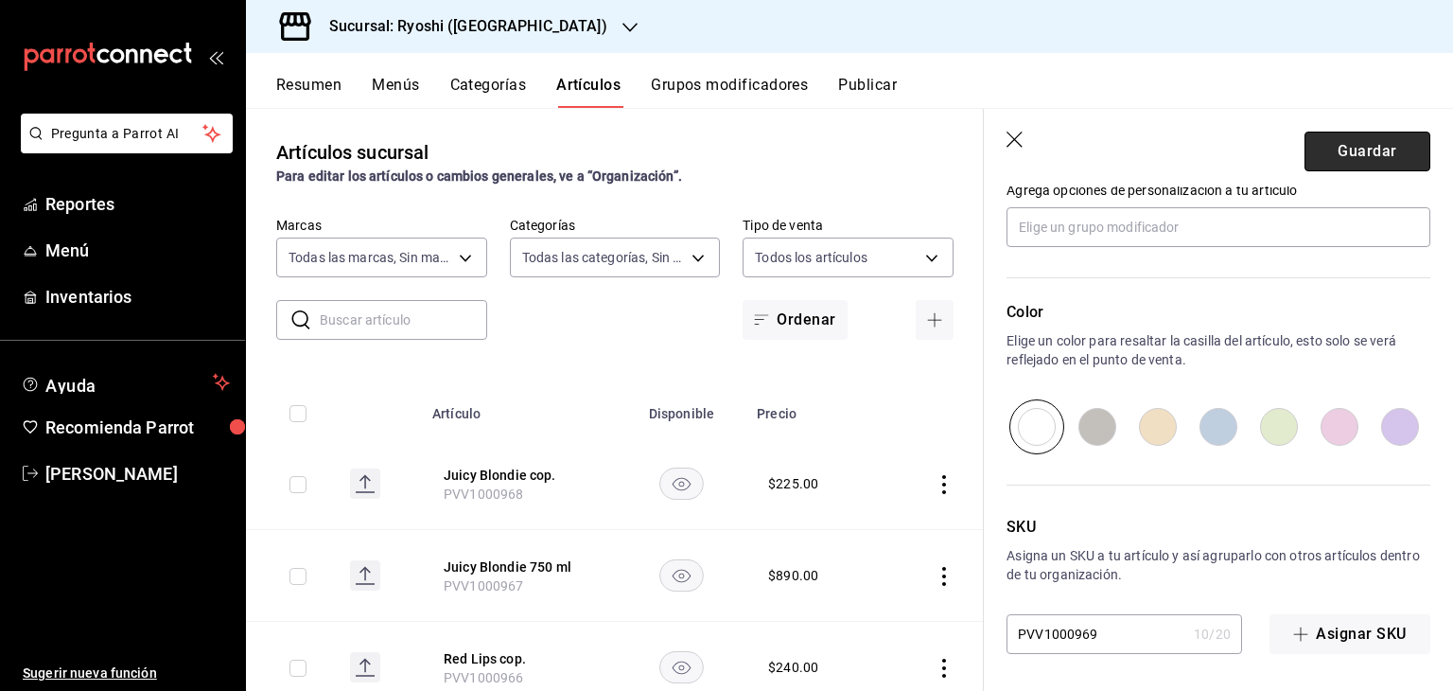
click at [1364, 146] on button "Guardar" at bounding box center [1368, 152] width 126 height 40
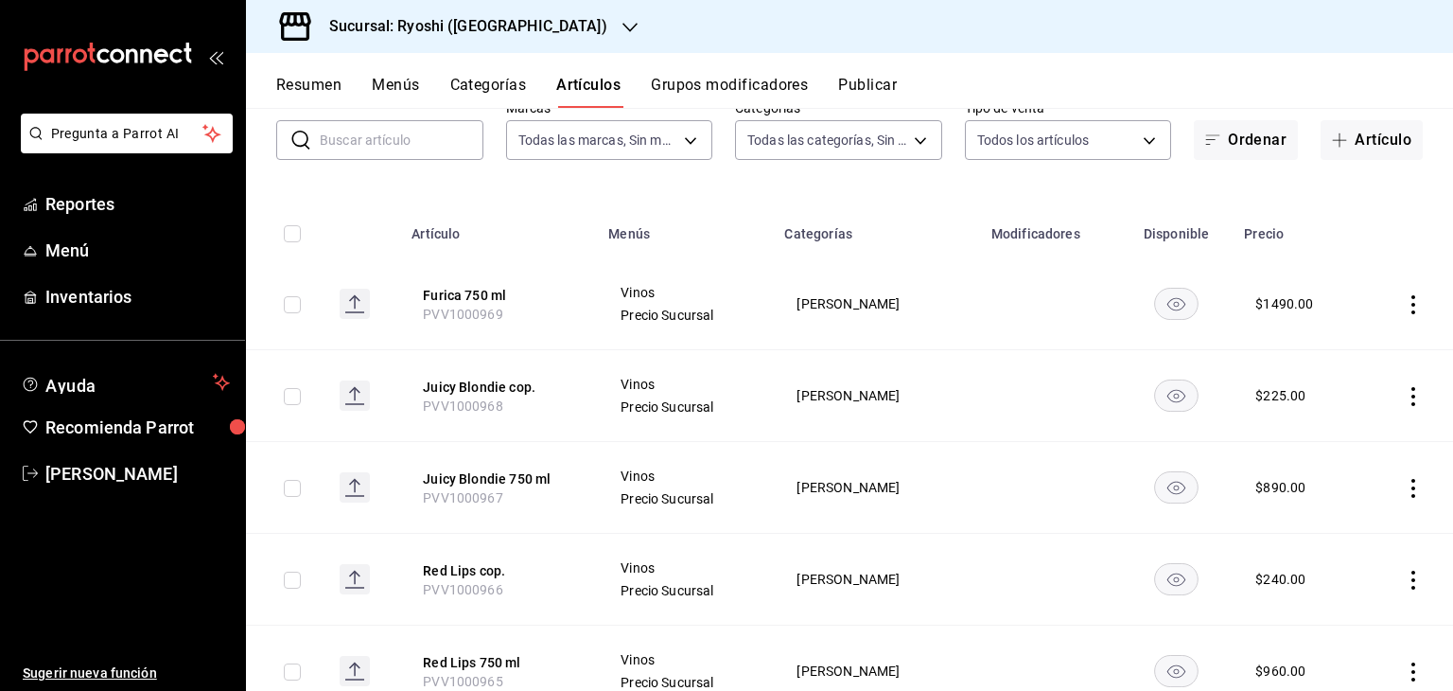
scroll to position [189, 0]
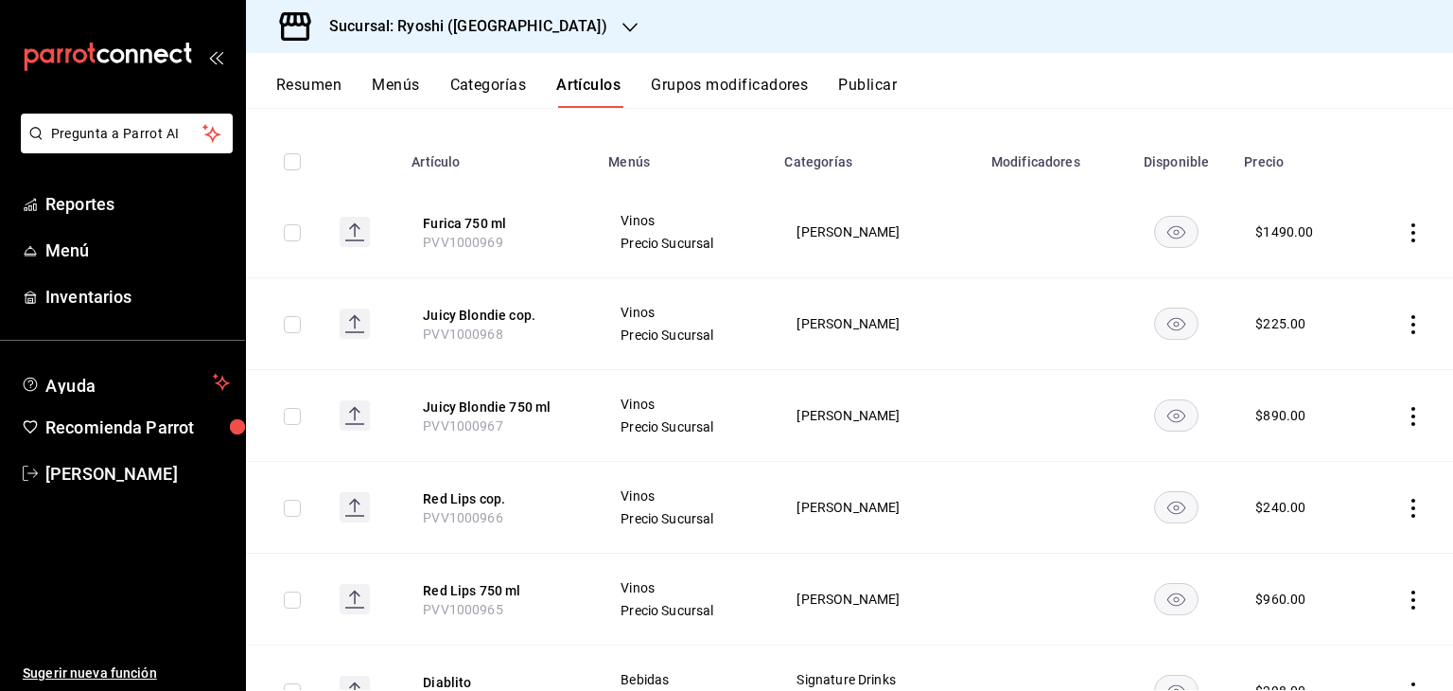
click at [295, 232] on input "checkbox" at bounding box center [292, 232] width 17 height 17
checkbox input "true"
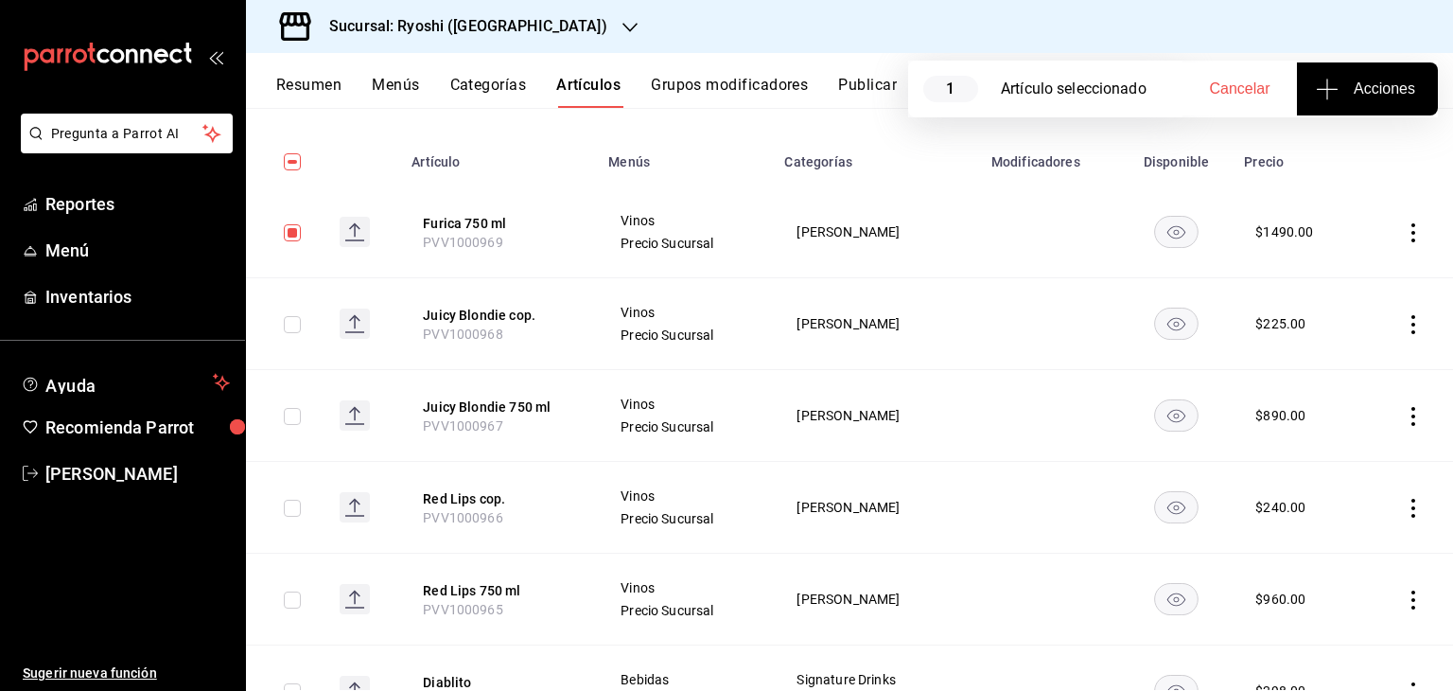
drag, startPoint x: 289, startPoint y: 326, endPoint x: 289, endPoint y: 344, distance: 18.9
click at [289, 326] on input "checkbox" at bounding box center [292, 324] width 17 height 17
checkbox input "true"
click at [287, 417] on input "checkbox" at bounding box center [292, 416] width 17 height 17
checkbox input "true"
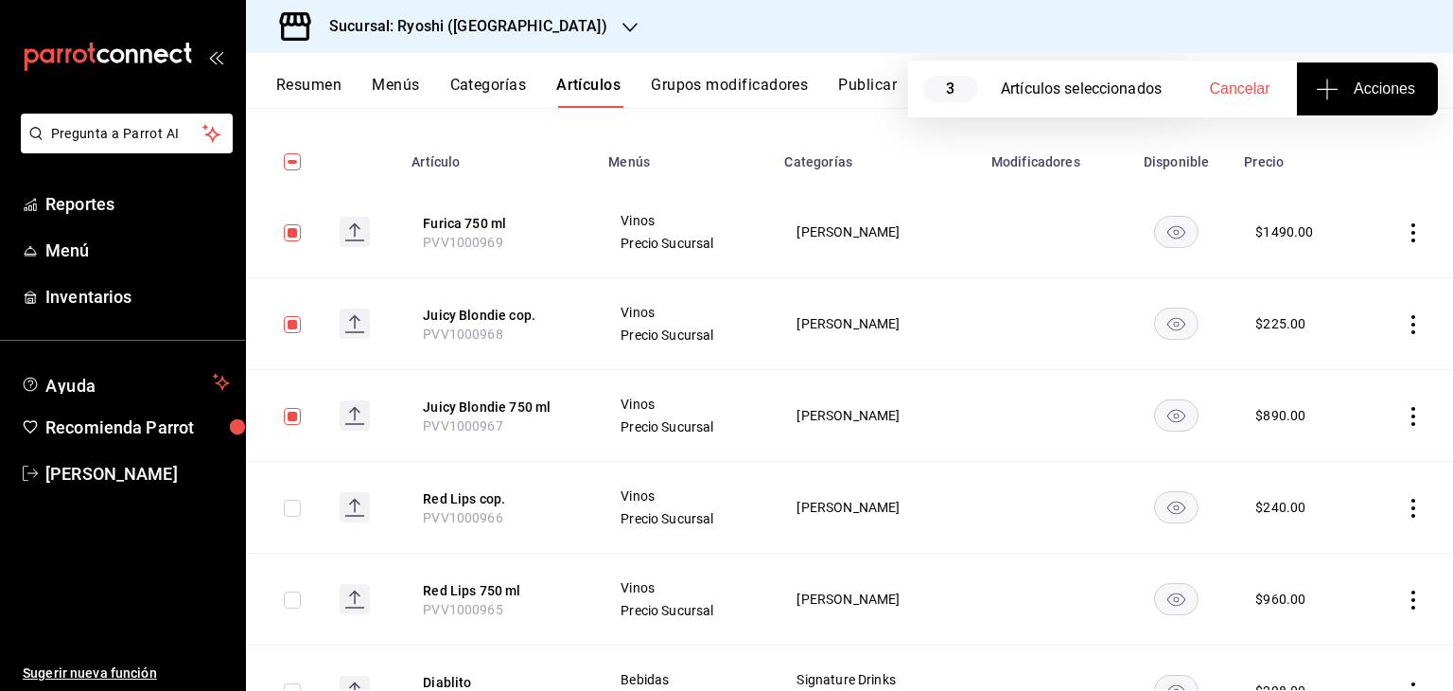
click at [297, 509] on input "checkbox" at bounding box center [292, 508] width 17 height 17
checkbox input "true"
click at [291, 594] on input "checkbox" at bounding box center [292, 599] width 17 height 17
checkbox input "true"
click at [1358, 92] on span "Acciones" at bounding box center [1368, 89] width 96 height 23
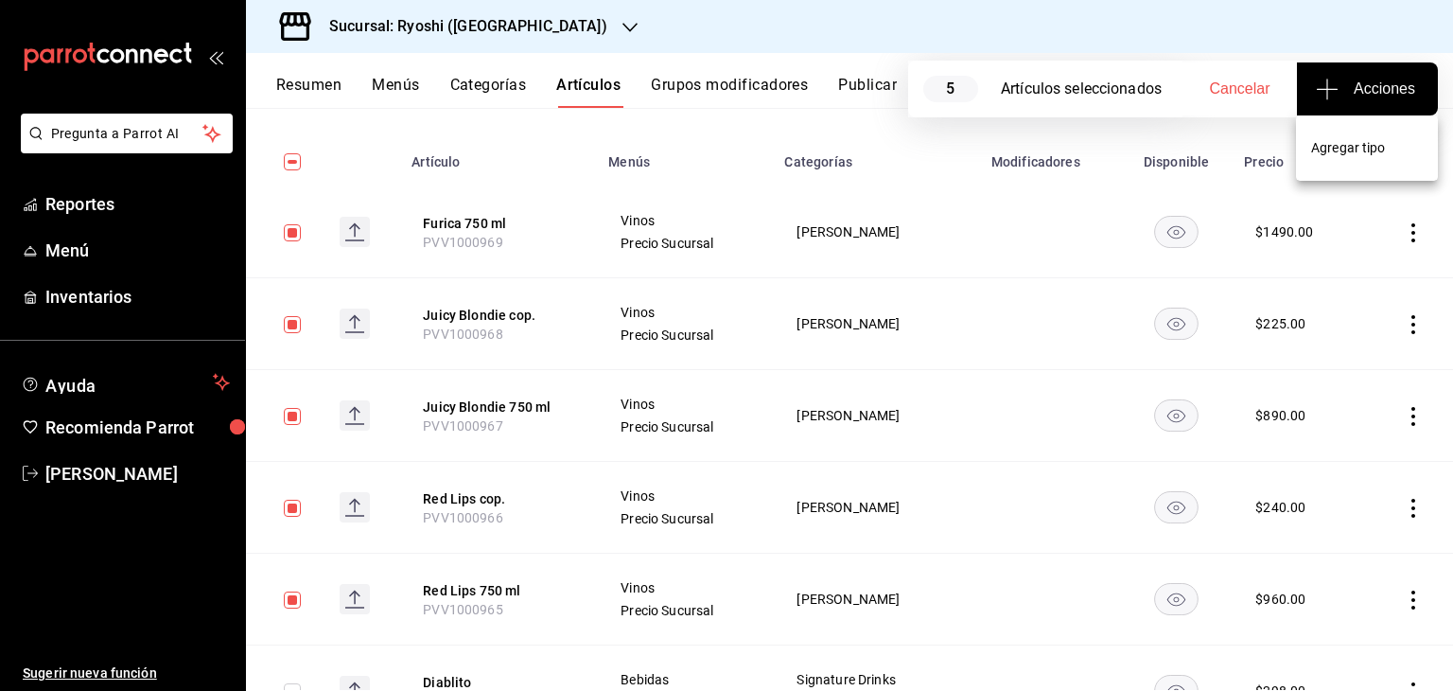
click at [1351, 165] on li "Agregar tipo" at bounding box center [1367, 148] width 142 height 50
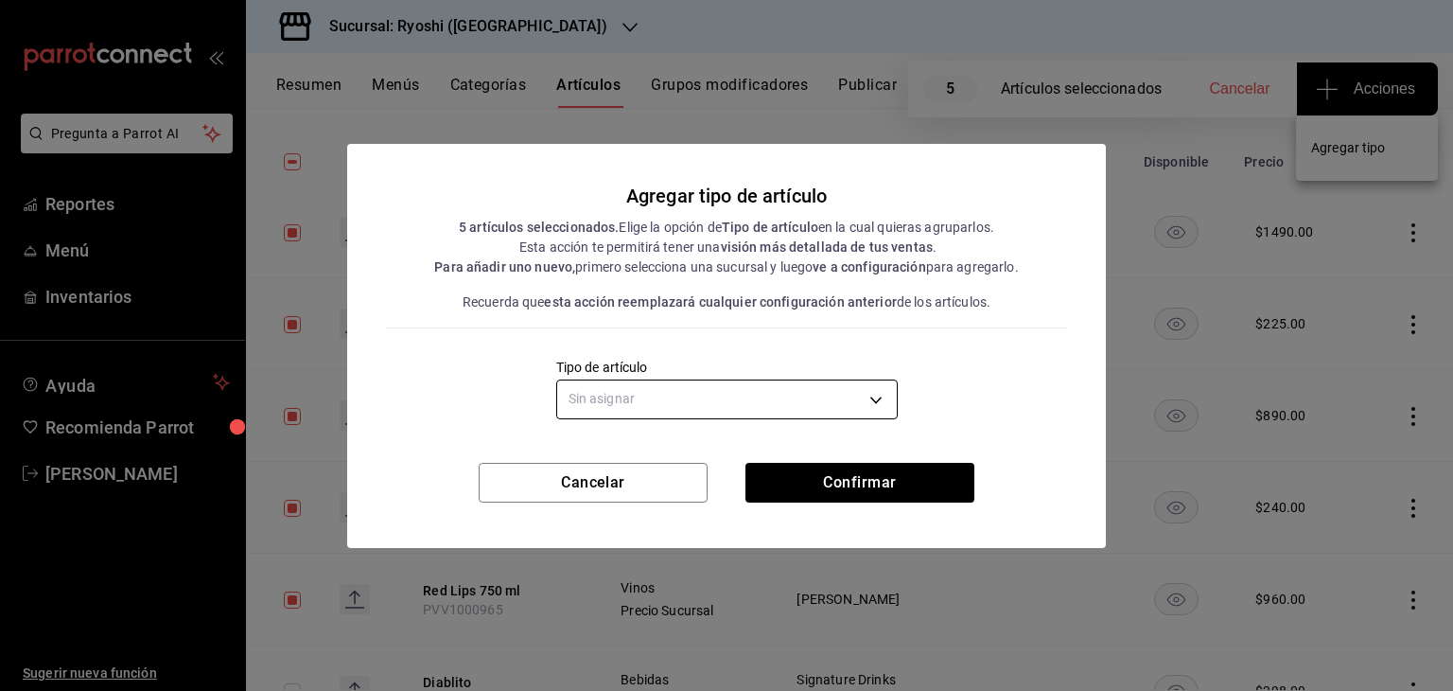
click at [802, 408] on body "Pregunta a Parrot AI Reportes Menú Inventarios Ayuda Recomienda Parrot Levi Tru…" at bounding box center [726, 345] width 1453 height 691
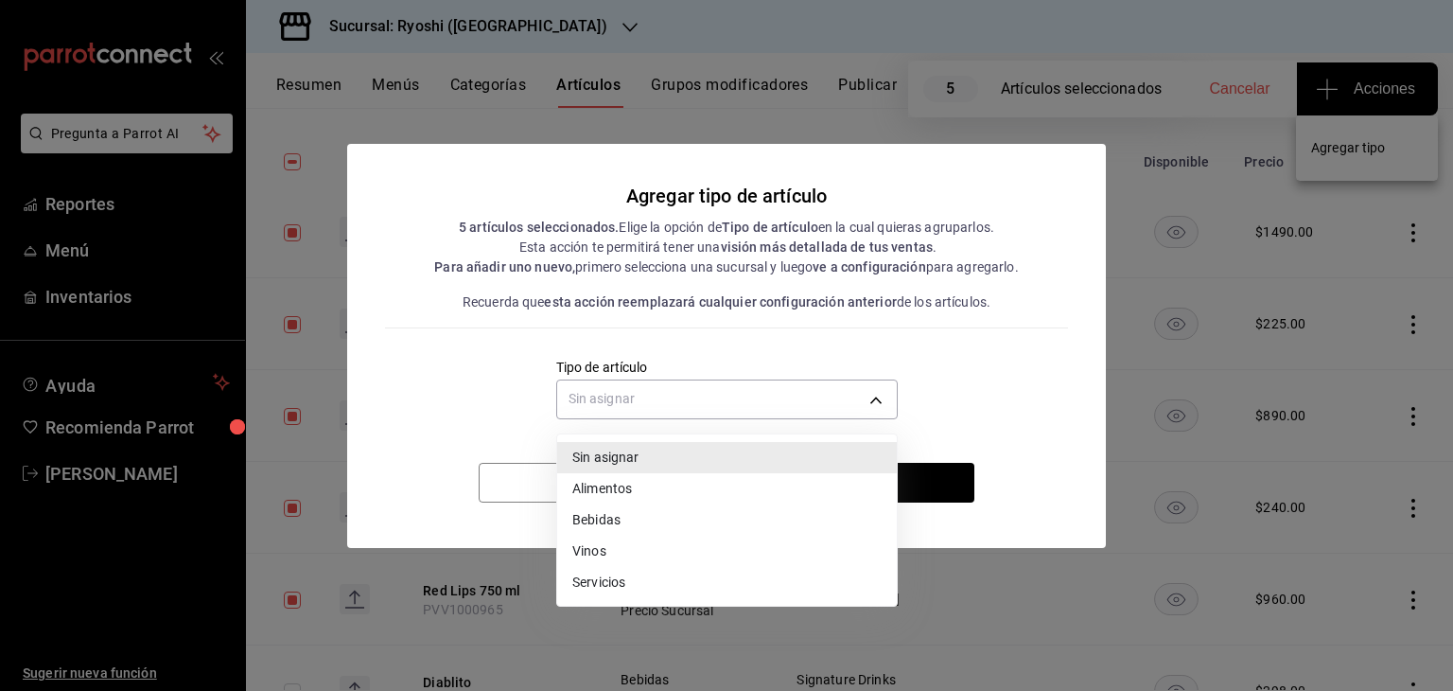
click at [655, 542] on li "Vinos" at bounding box center [727, 551] width 340 height 31
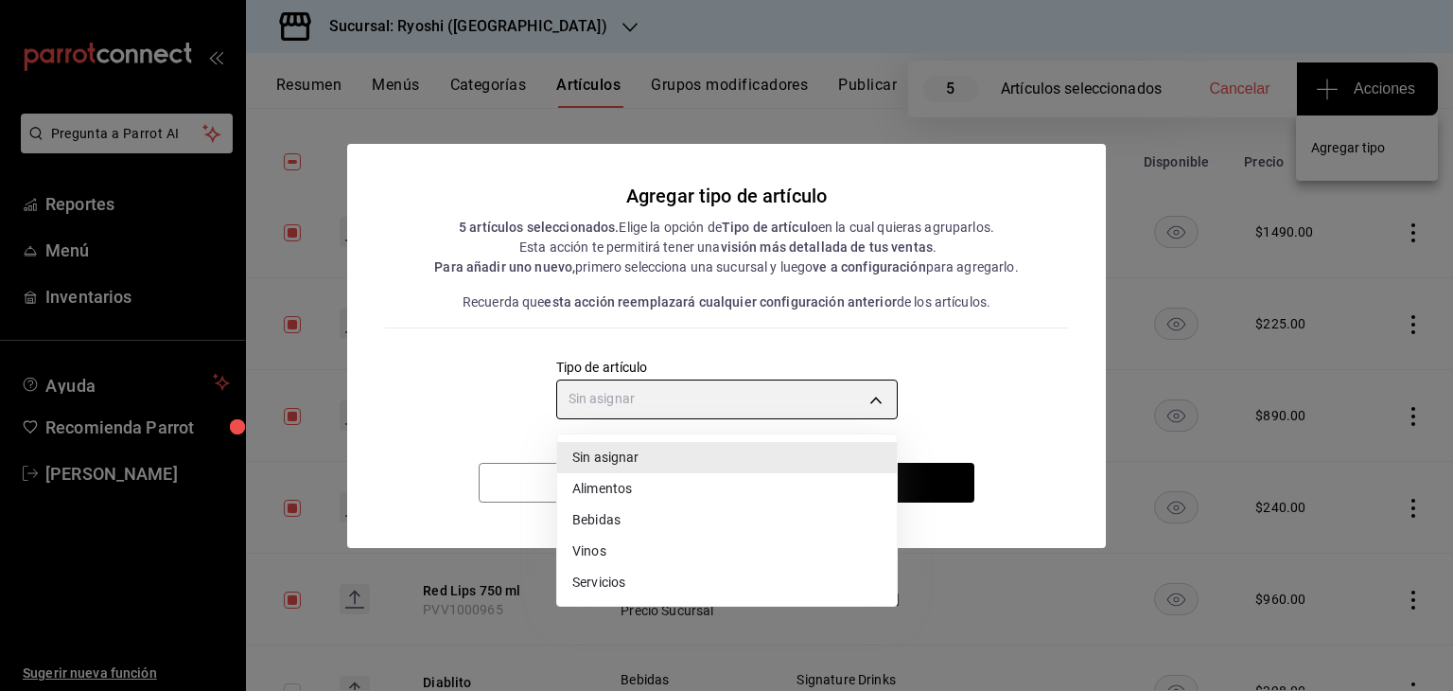
type input "e1bdedcf-fa1f-443e-b5b9-5cb10ad40228"
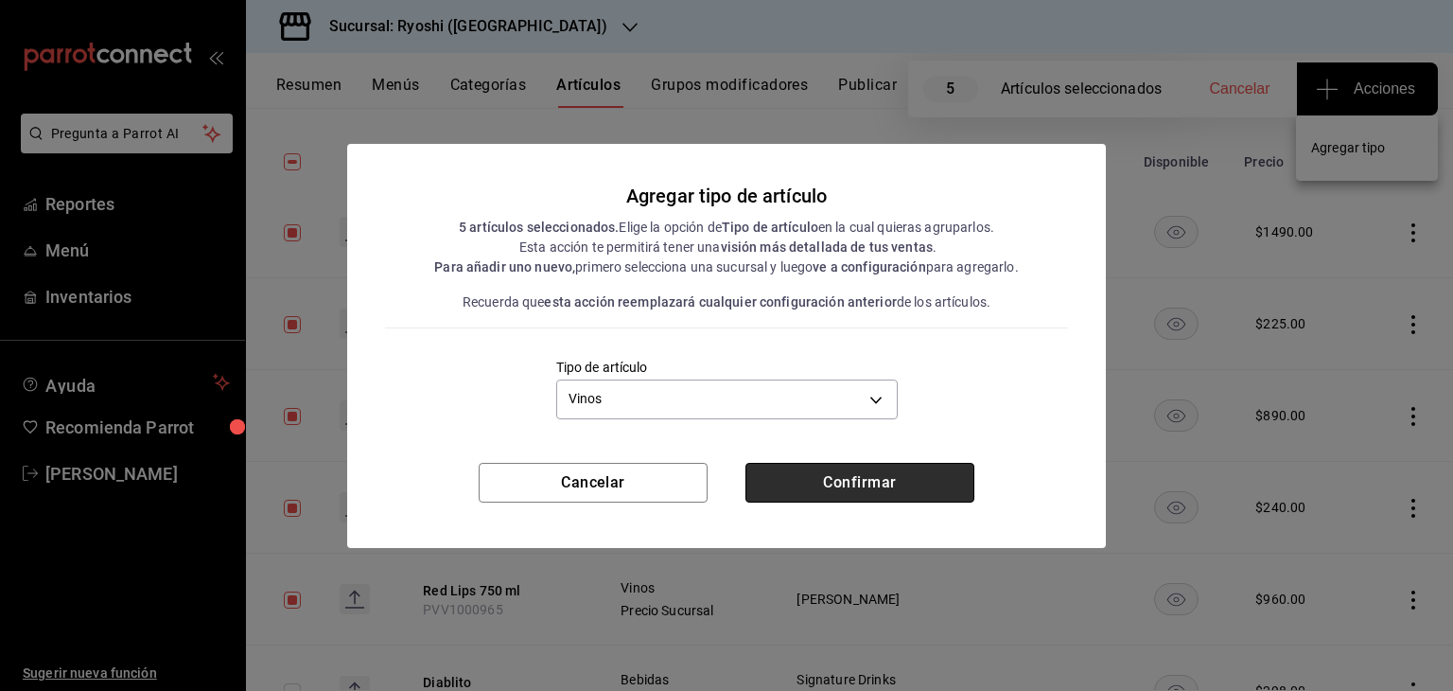
click at [853, 490] on button "Confirmar" at bounding box center [860, 483] width 229 height 40
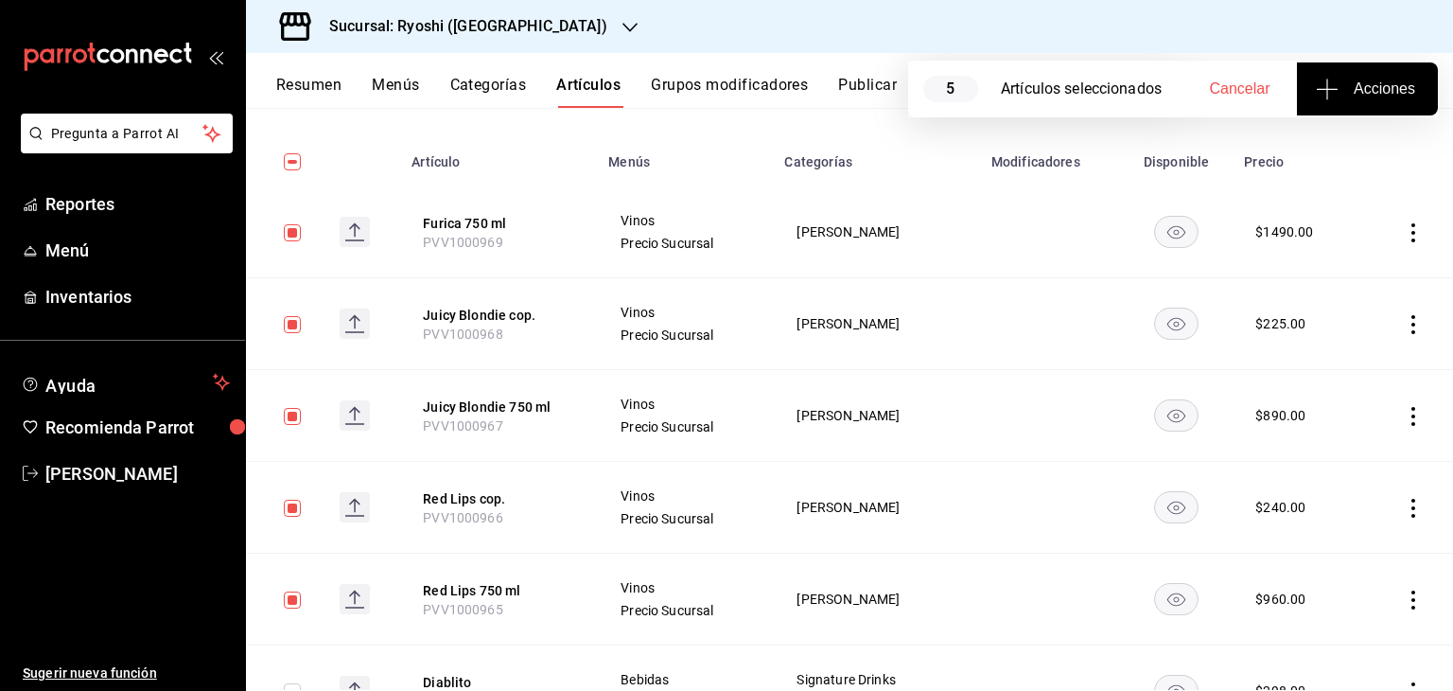
click at [291, 163] on input "checkbox" at bounding box center [292, 161] width 17 height 17
checkbox input "true"
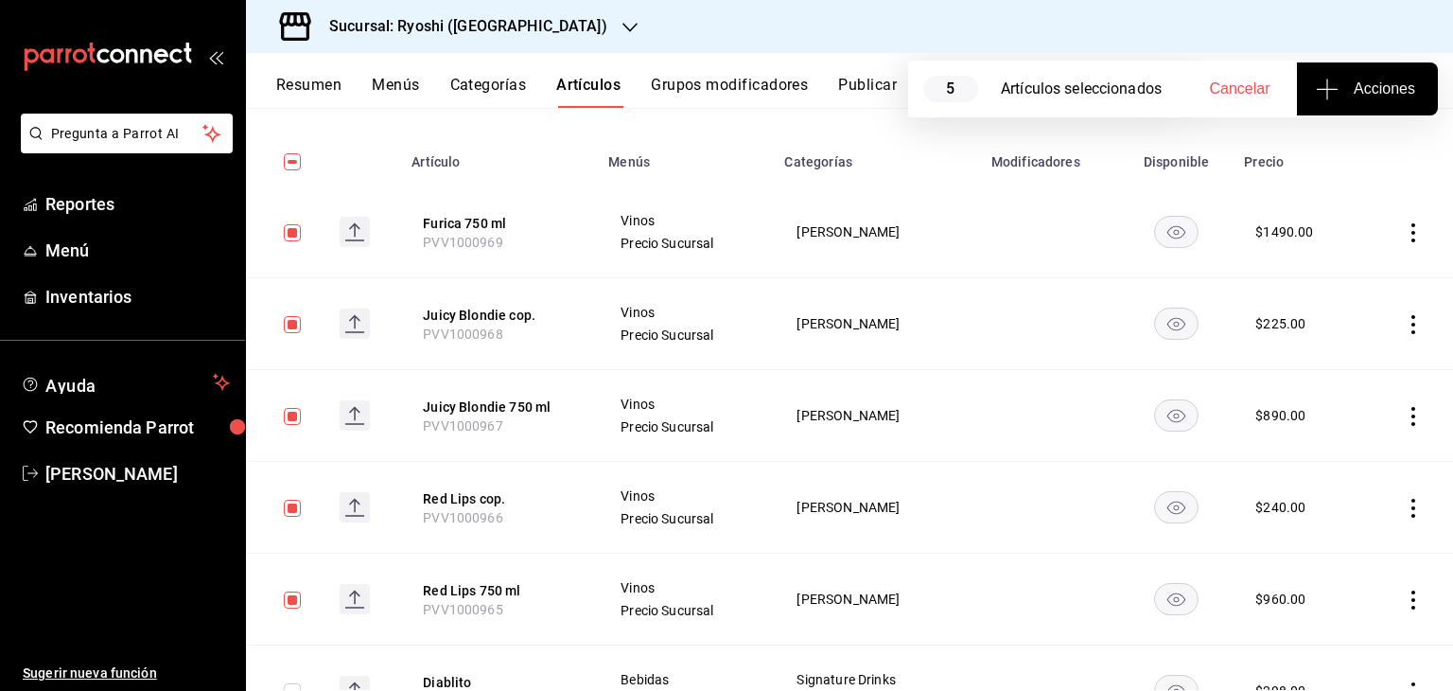
checkbox input "true"
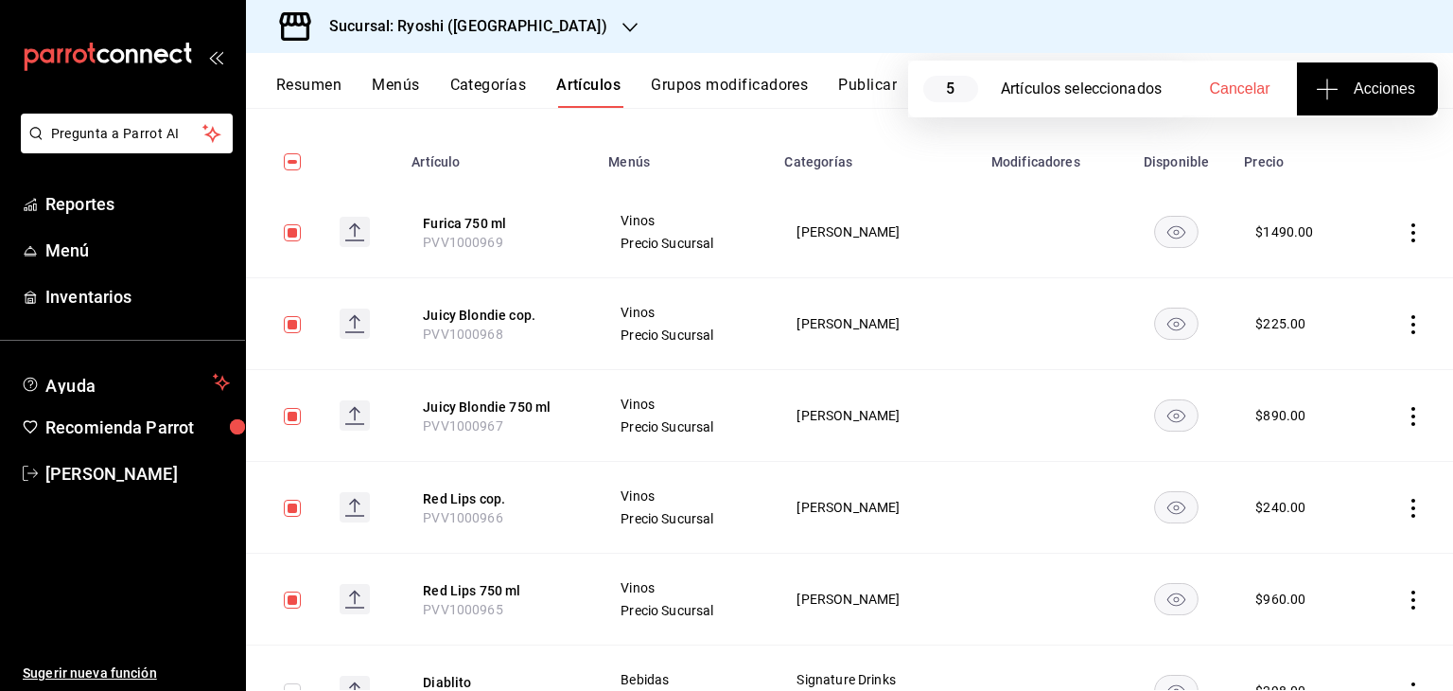
checkbox input "true"
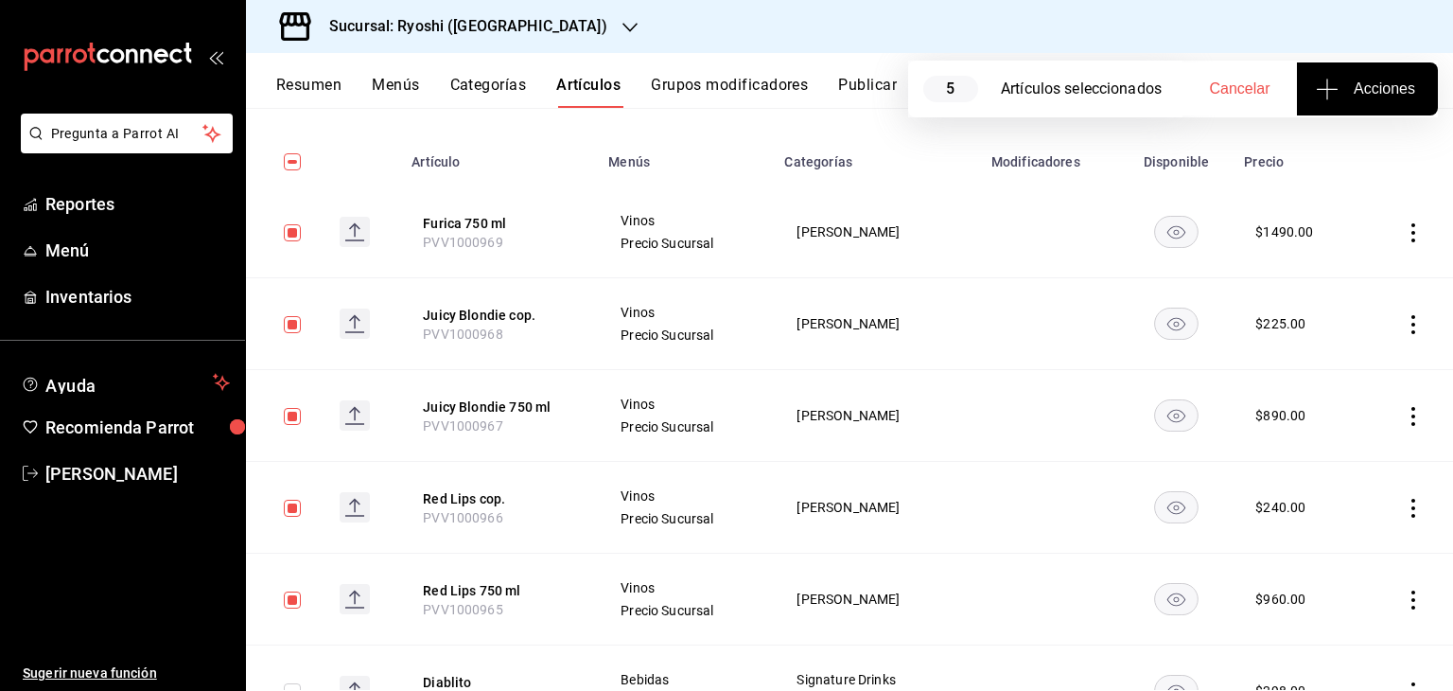
checkbox input "true"
click at [1339, 88] on span "Acciones" at bounding box center [1368, 89] width 96 height 23
click at [1370, 151] on span "Agregar tipo" at bounding box center [1367, 148] width 112 height 20
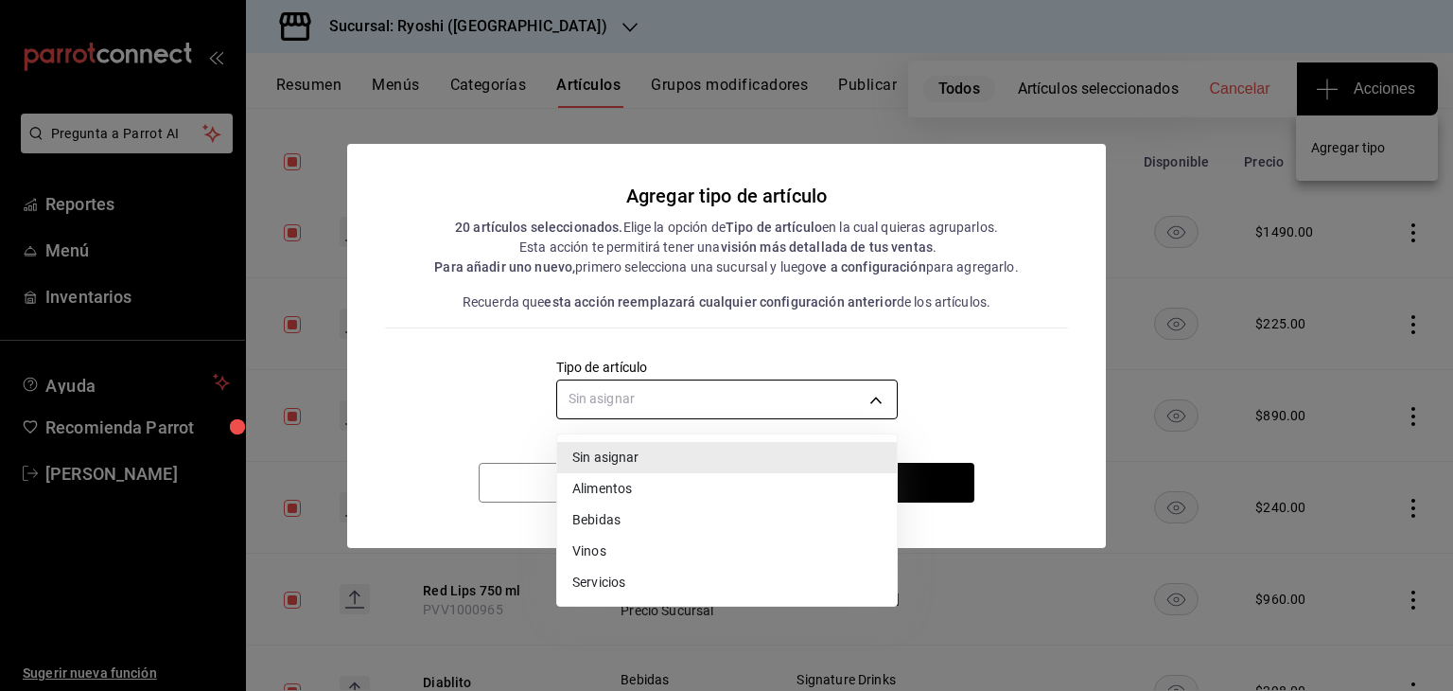
click at [863, 395] on body "Pregunta a Parrot AI Reportes Menú Inventarios Ayuda Recomienda Parrot Levi Tru…" at bounding box center [726, 345] width 1453 height 691
click at [703, 552] on li "Vinos" at bounding box center [727, 551] width 340 height 31
type input "e1bdedcf-fa1f-443e-b5b9-5cb10ad40228"
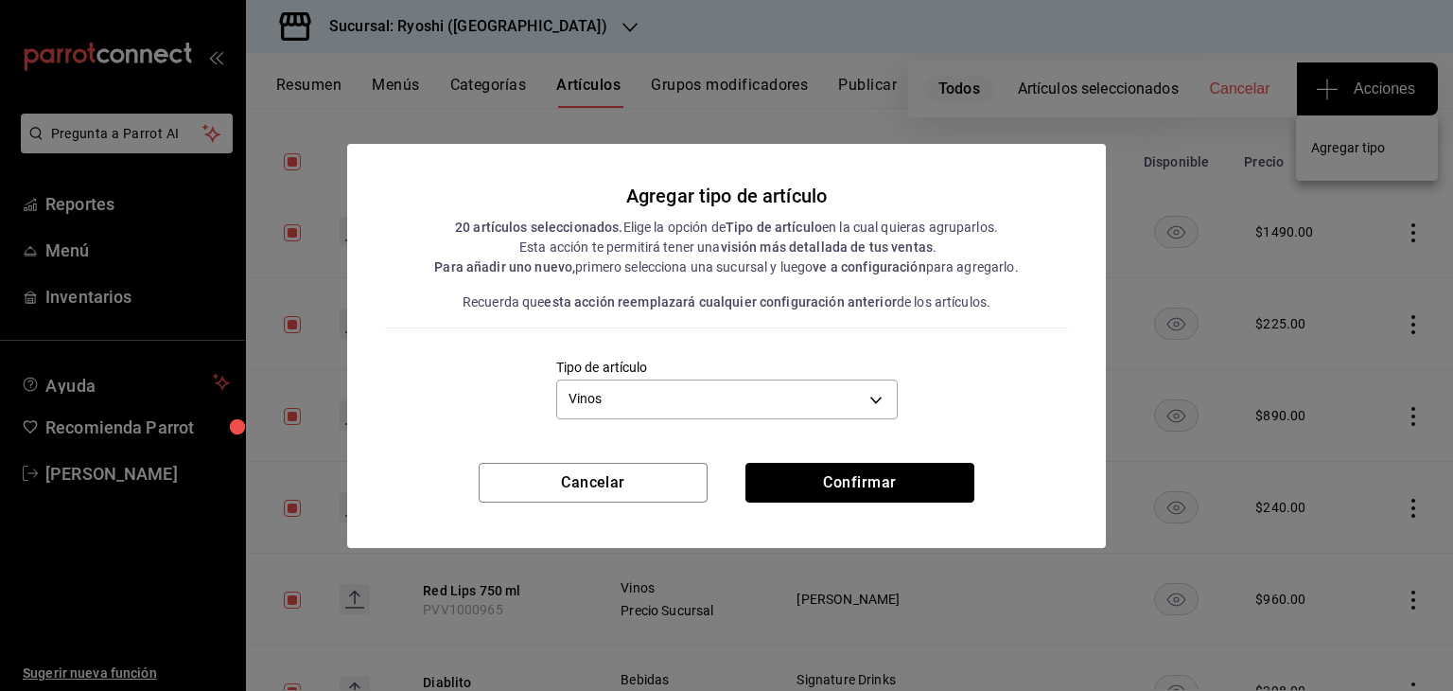
click at [889, 489] on button "Confirmar" at bounding box center [860, 483] width 229 height 40
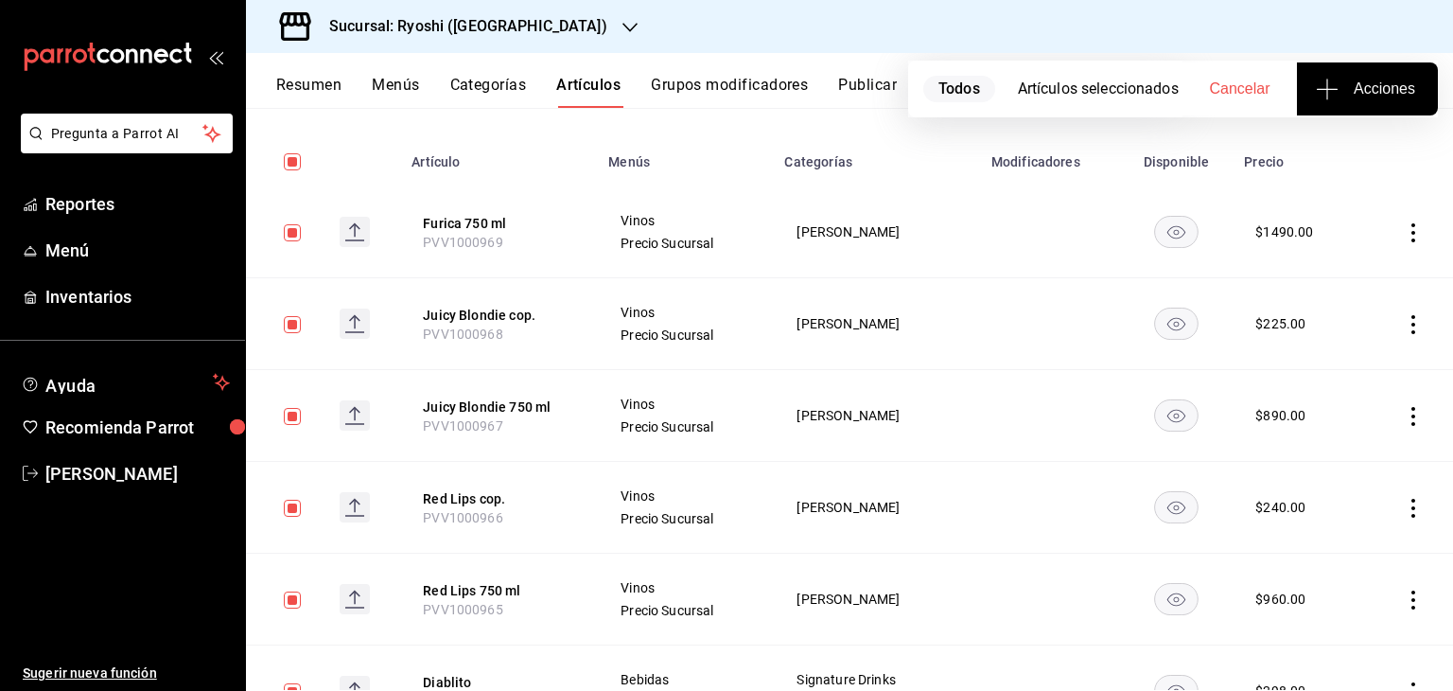
click at [863, 88] on button "Publicar" at bounding box center [867, 92] width 59 height 32
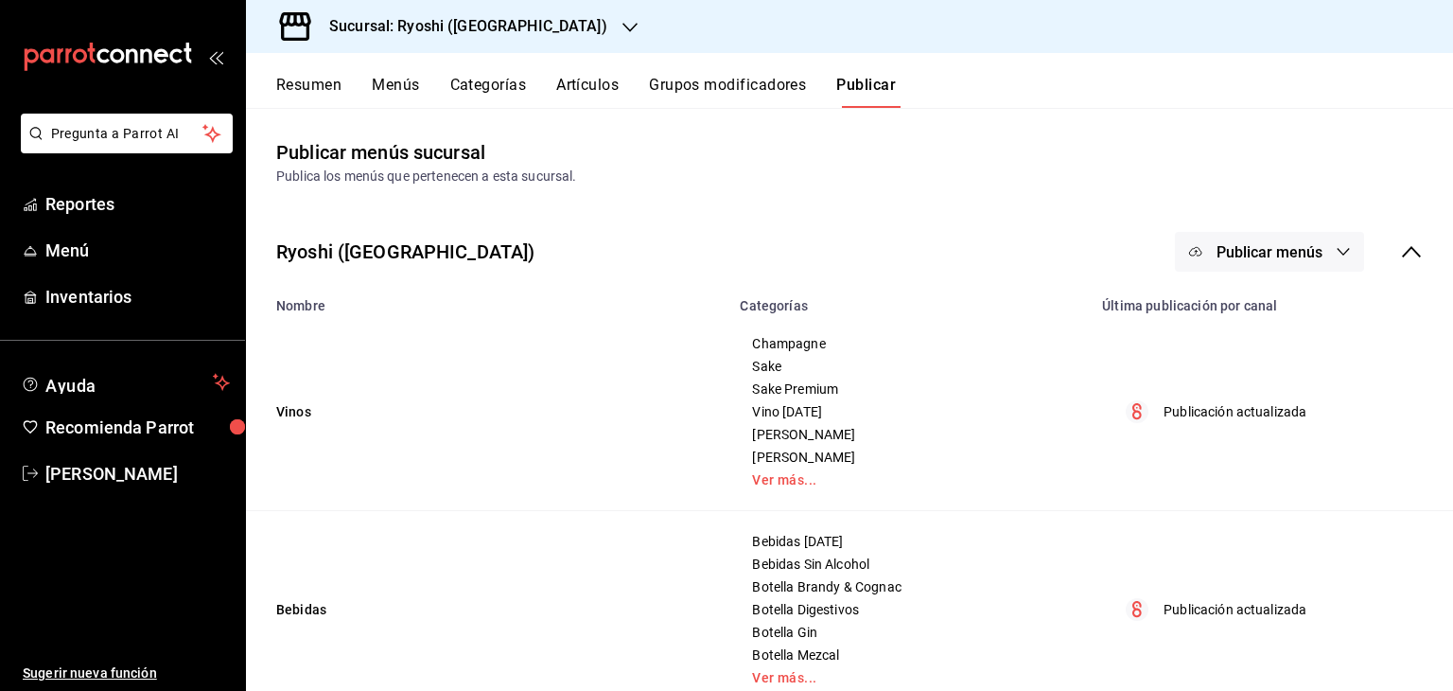
click at [1252, 262] on button "Publicar menús" at bounding box center [1269, 252] width 189 height 40
click at [1267, 329] on li "Punto de venta" at bounding box center [1257, 313] width 174 height 53
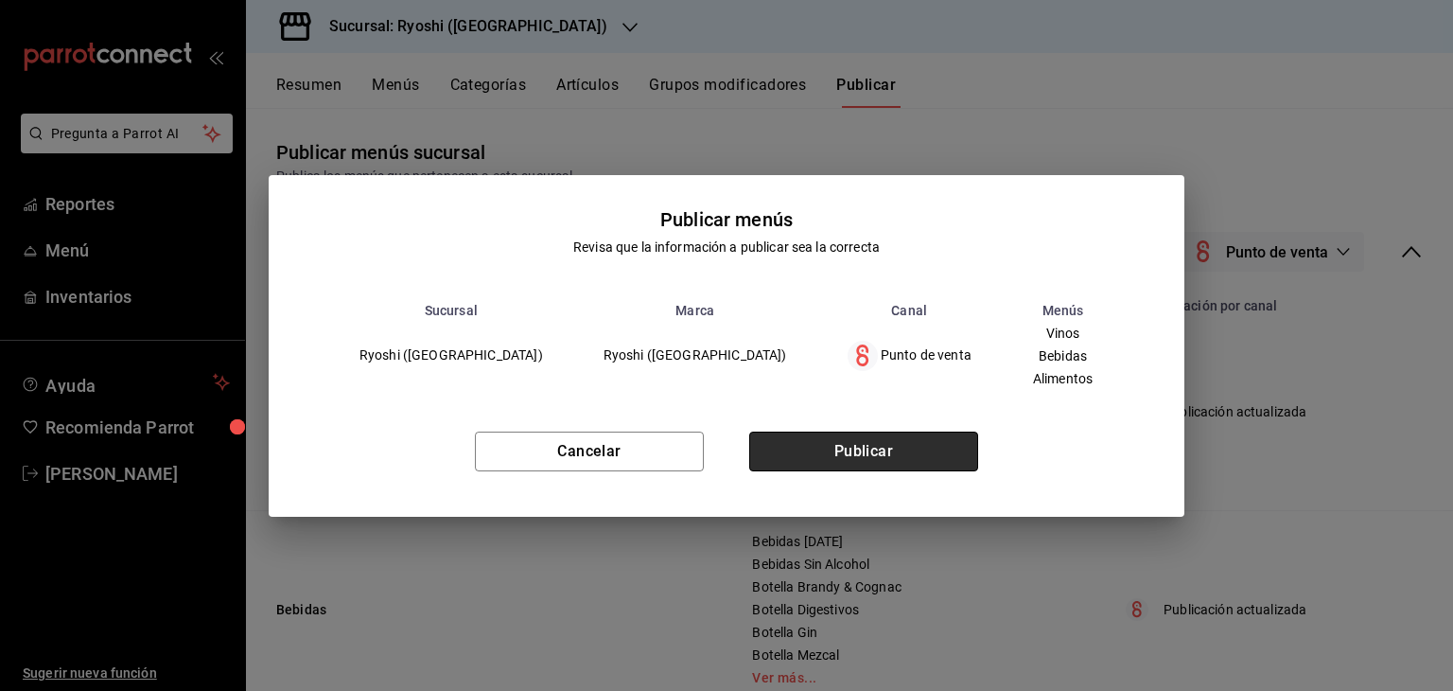
click at [924, 444] on button "Publicar" at bounding box center [863, 451] width 229 height 40
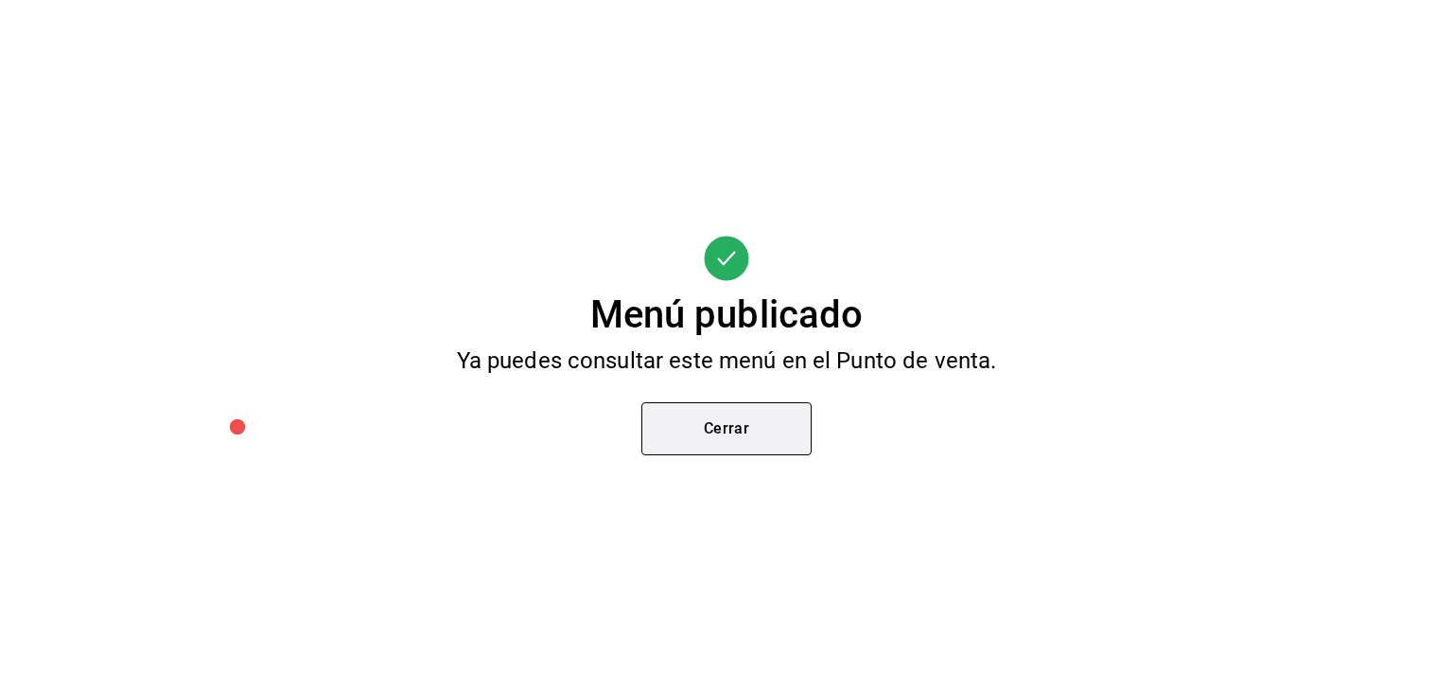
click at [696, 448] on button "Cerrar" at bounding box center [727, 428] width 170 height 53
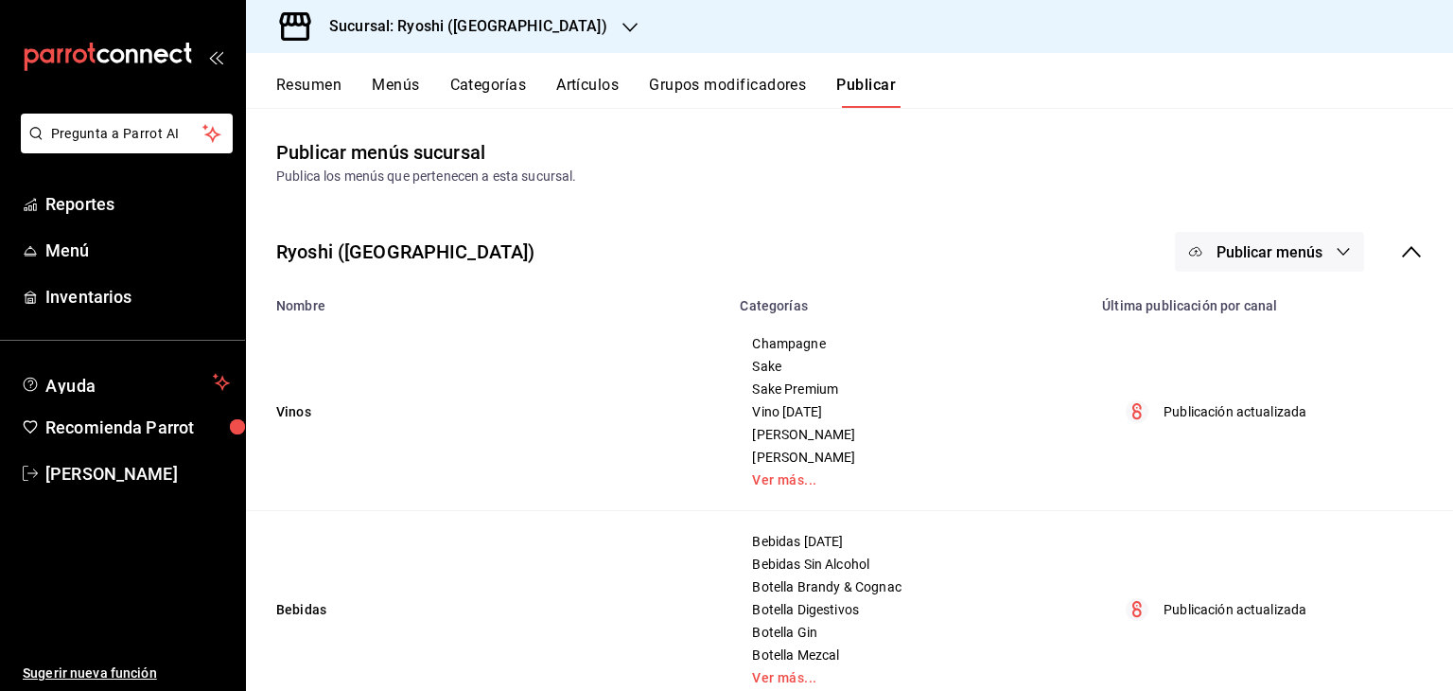
click at [469, 14] on div "Sucursal: Ryoshi (Cancun)" at bounding box center [453, 26] width 384 height 53
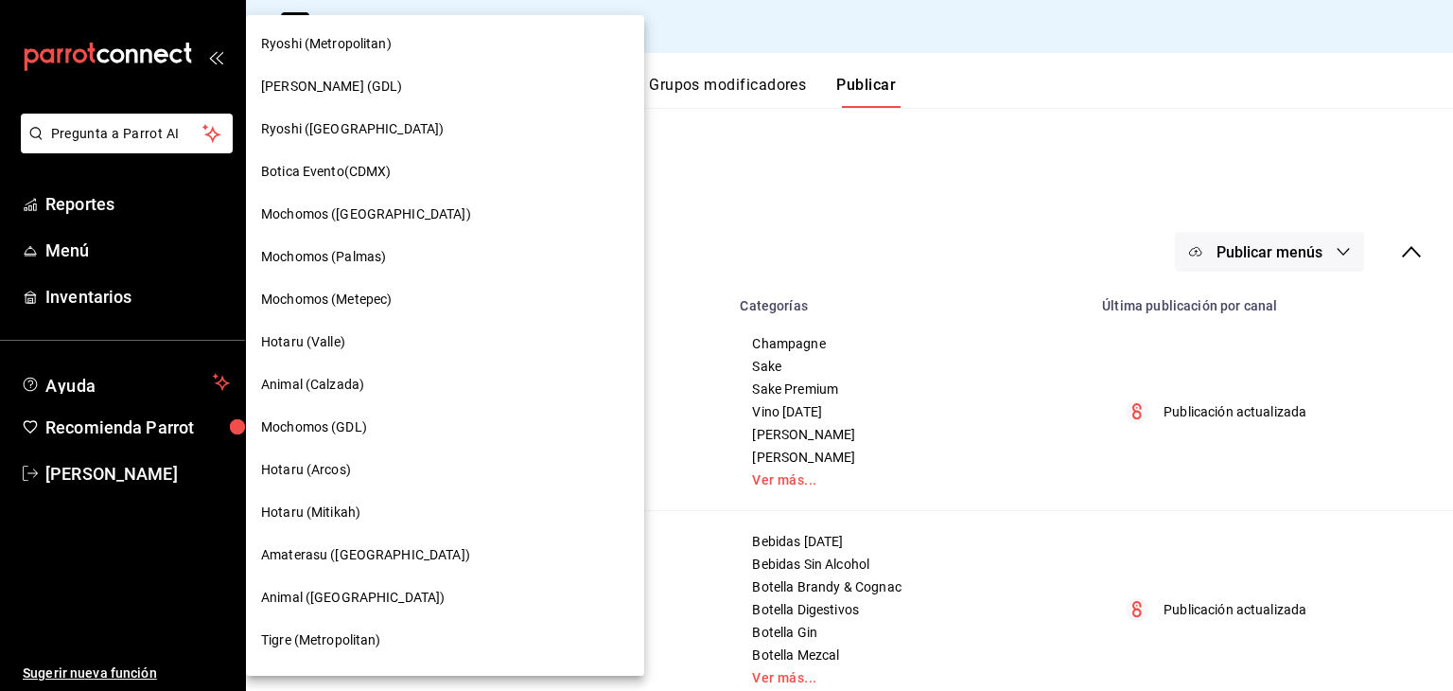
click at [450, 45] on div "Ryoshi (Metropolitan)" at bounding box center [445, 44] width 368 height 20
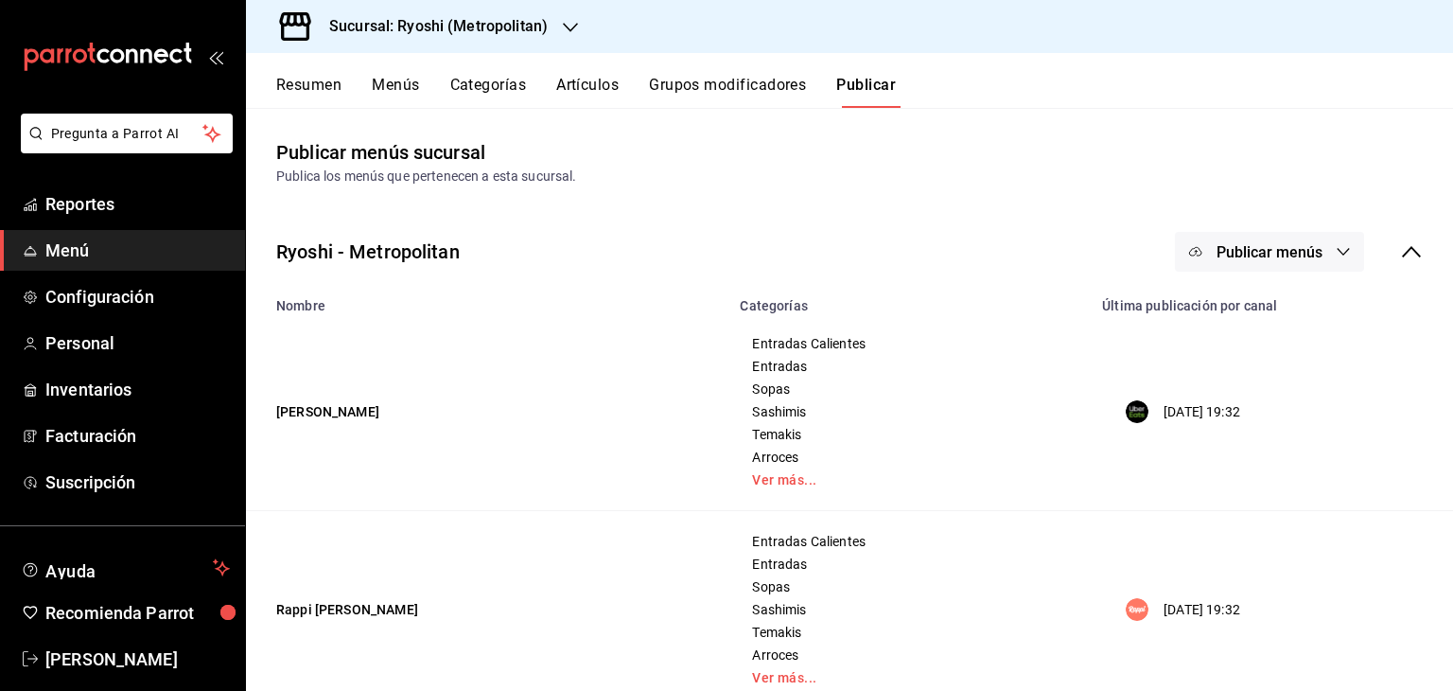
click at [560, 91] on button "Artículos" at bounding box center [587, 92] width 62 height 32
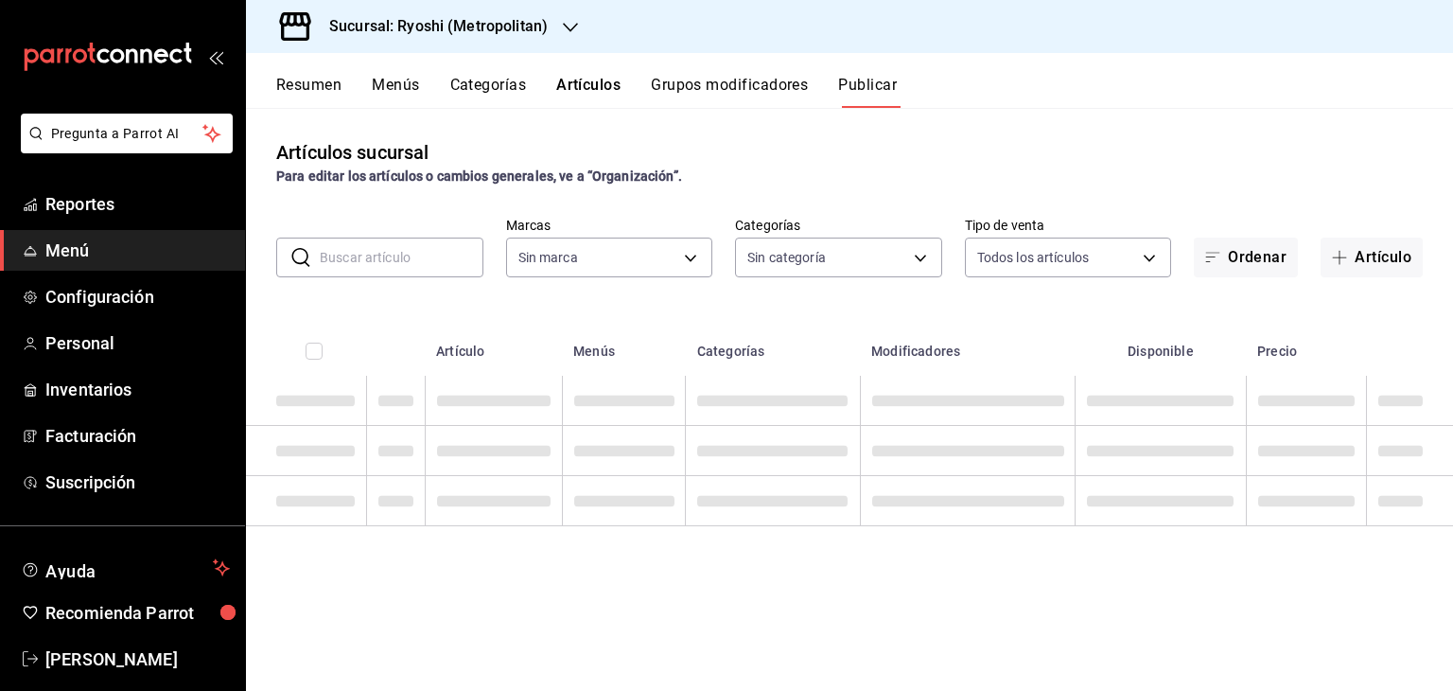
type input "afd8f7e0-6441-4225-b079-3ecb6f1759bb,a0f13850-a6cf-4674-87cd-ec670d2b59b9"
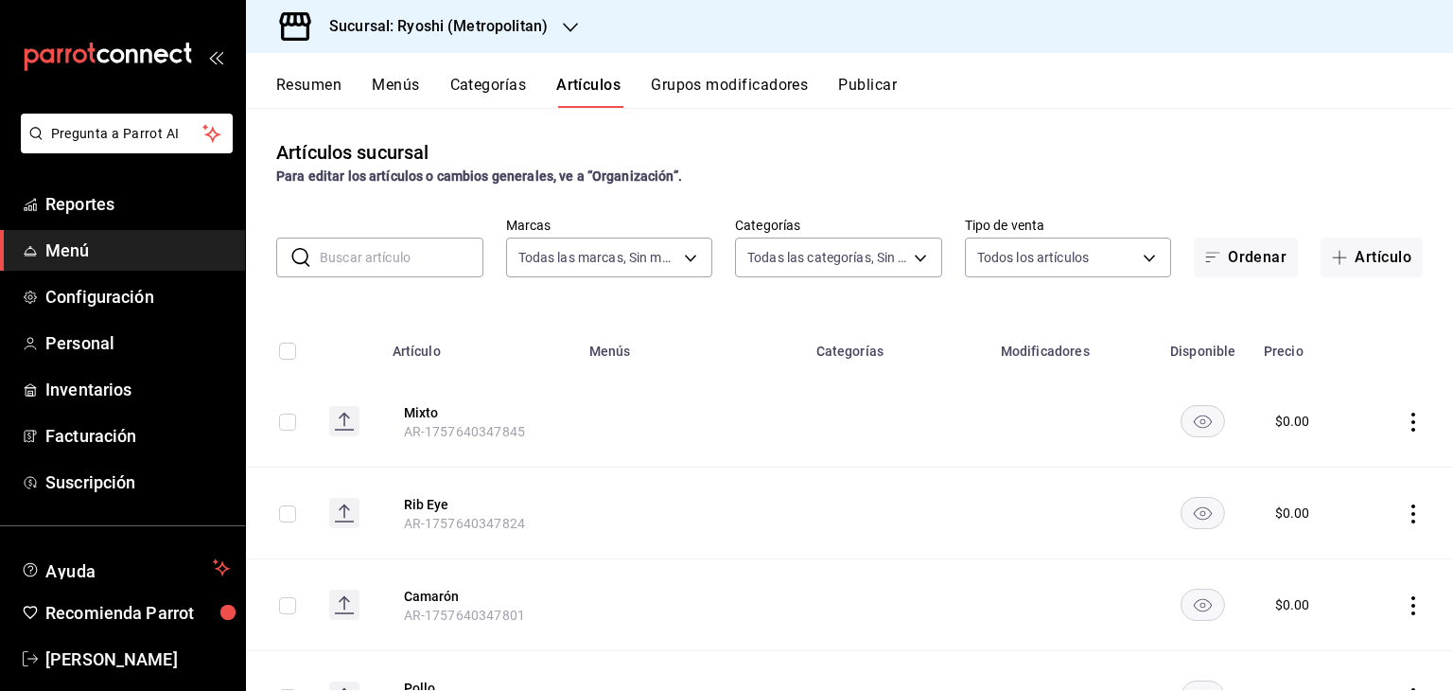
type input "afd8f7e0-6441-4225-b079-3ecb6f1759bb,a0f13850-a6cf-4674-87cd-ec670d2b59b9"
type input "feb80afa-84ca-40b4-b595-bfbaac699c32,812aad81-9313-4289-adaa-71f0113c50cb,f2911…"
click at [1332, 258] on icon "button" at bounding box center [1339, 257] width 15 height 15
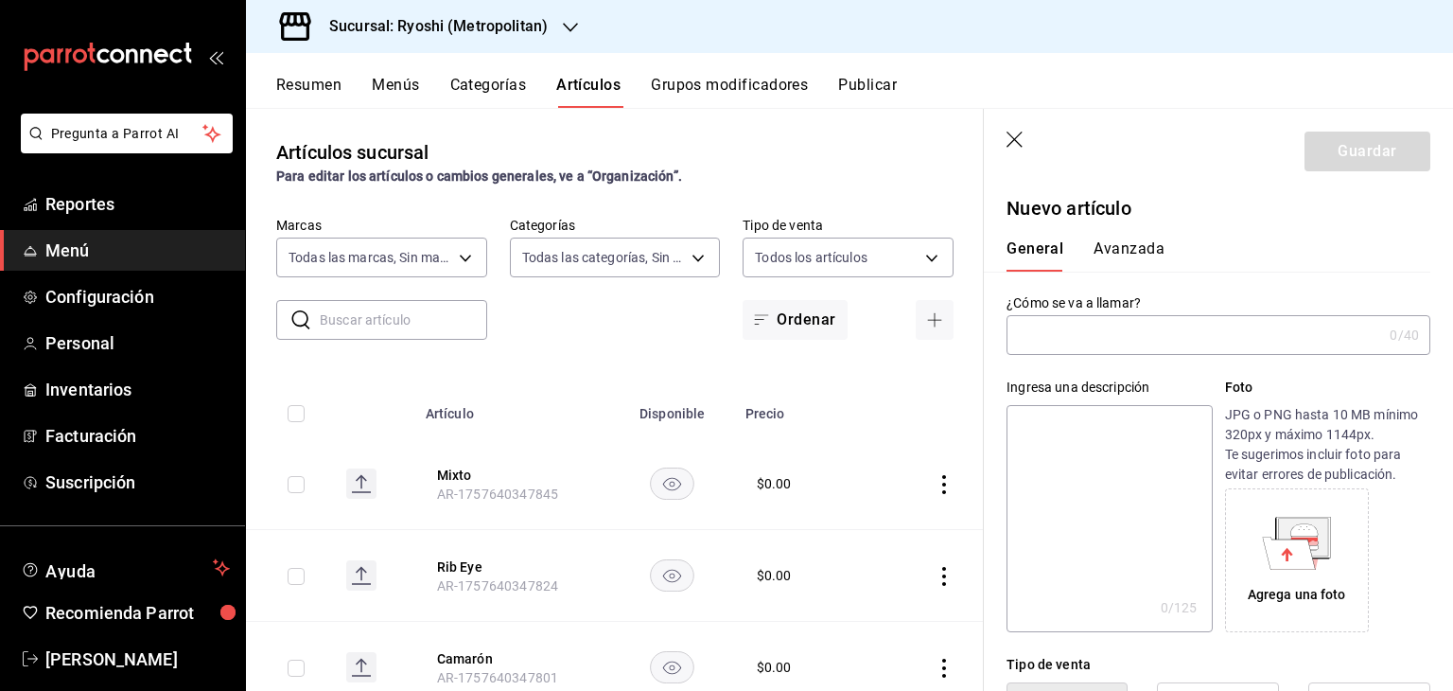
click at [1014, 138] on icon "button" at bounding box center [1015, 140] width 16 height 16
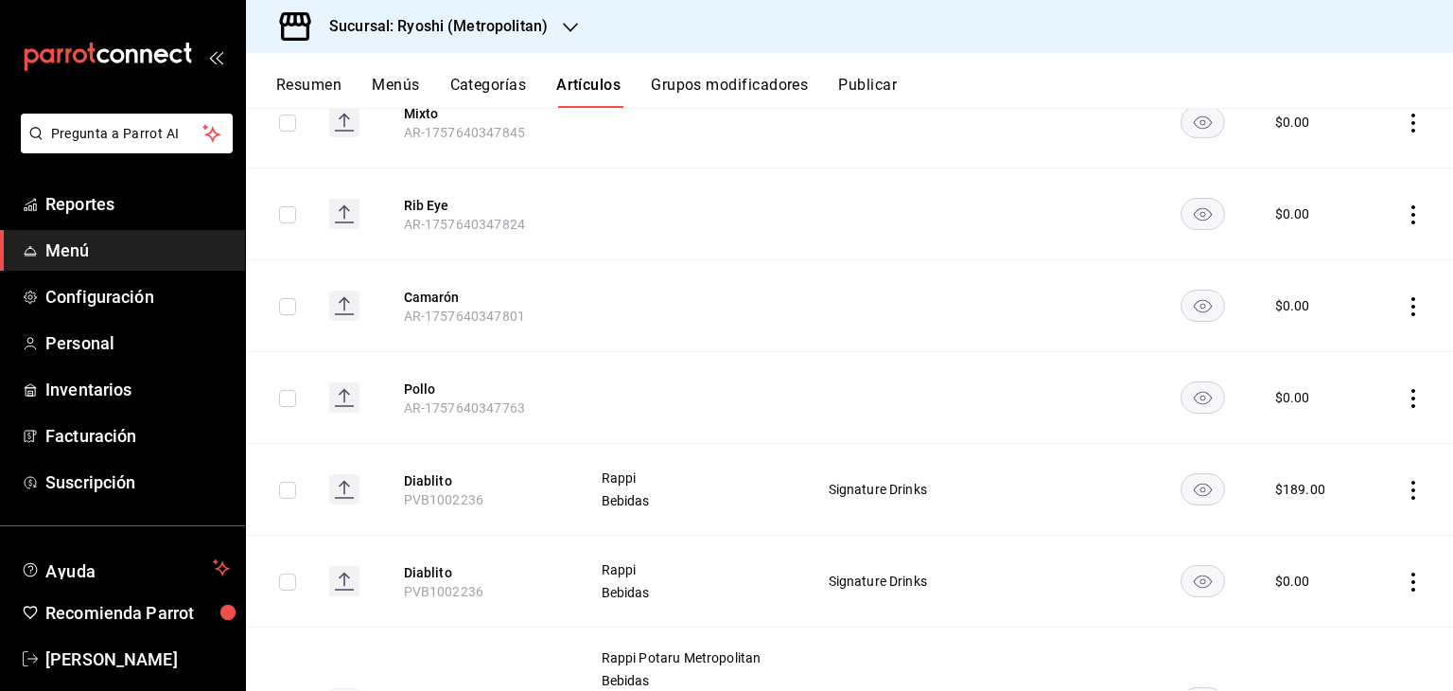
scroll to position [189, 0]
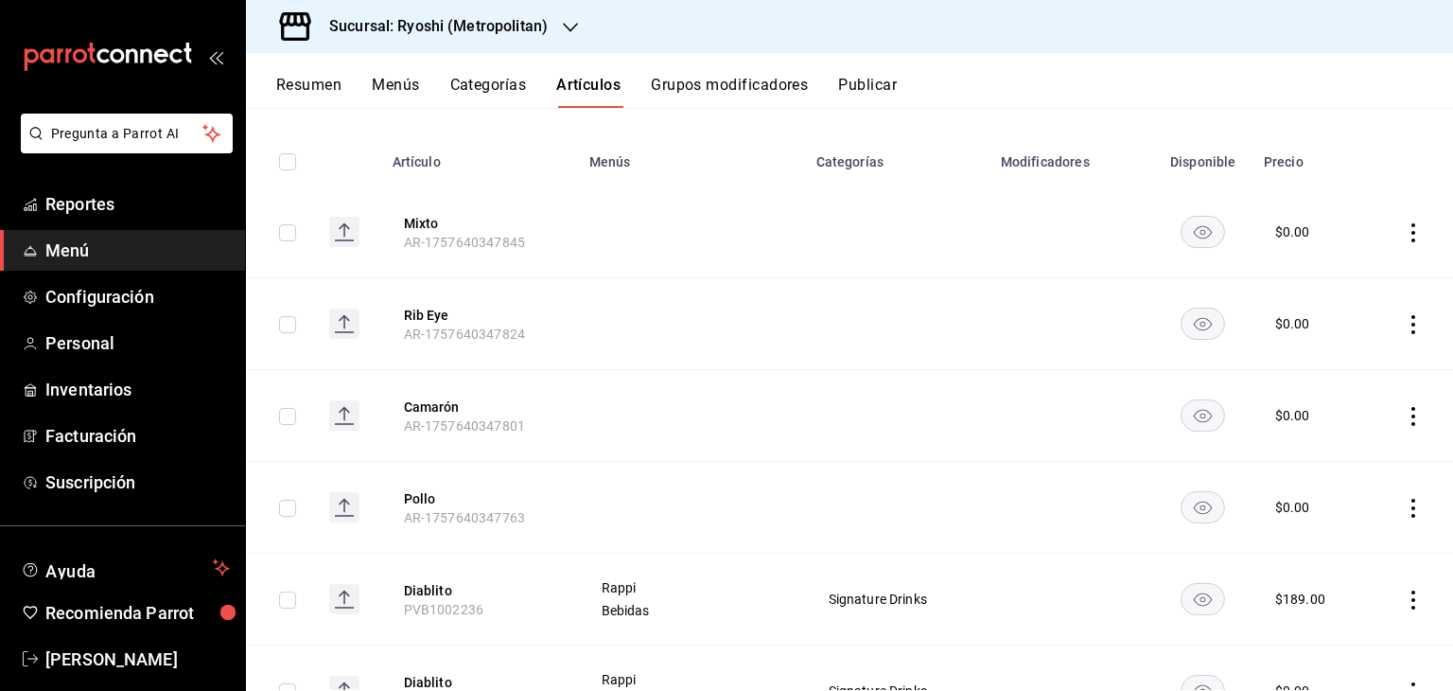
click at [770, 97] on button "Grupos modificadores" at bounding box center [729, 92] width 157 height 32
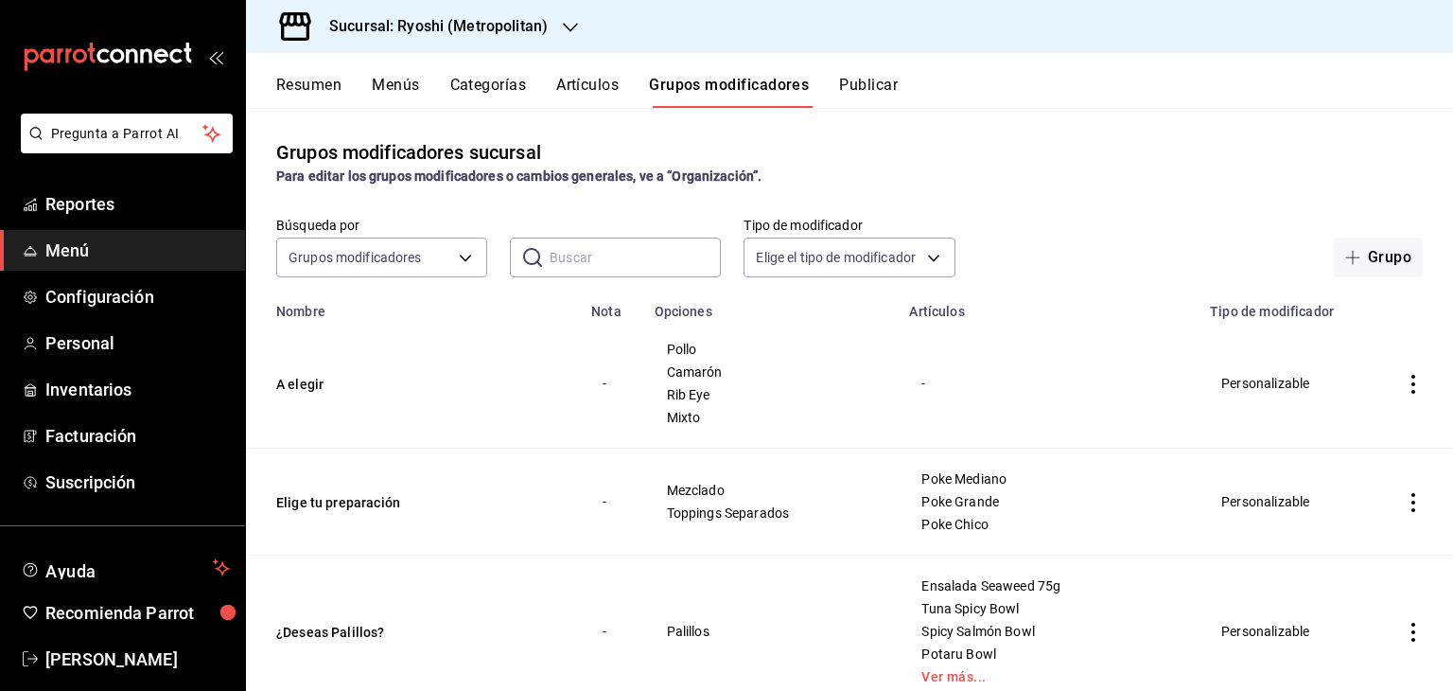
click at [611, 89] on button "Artículos" at bounding box center [587, 92] width 62 height 32
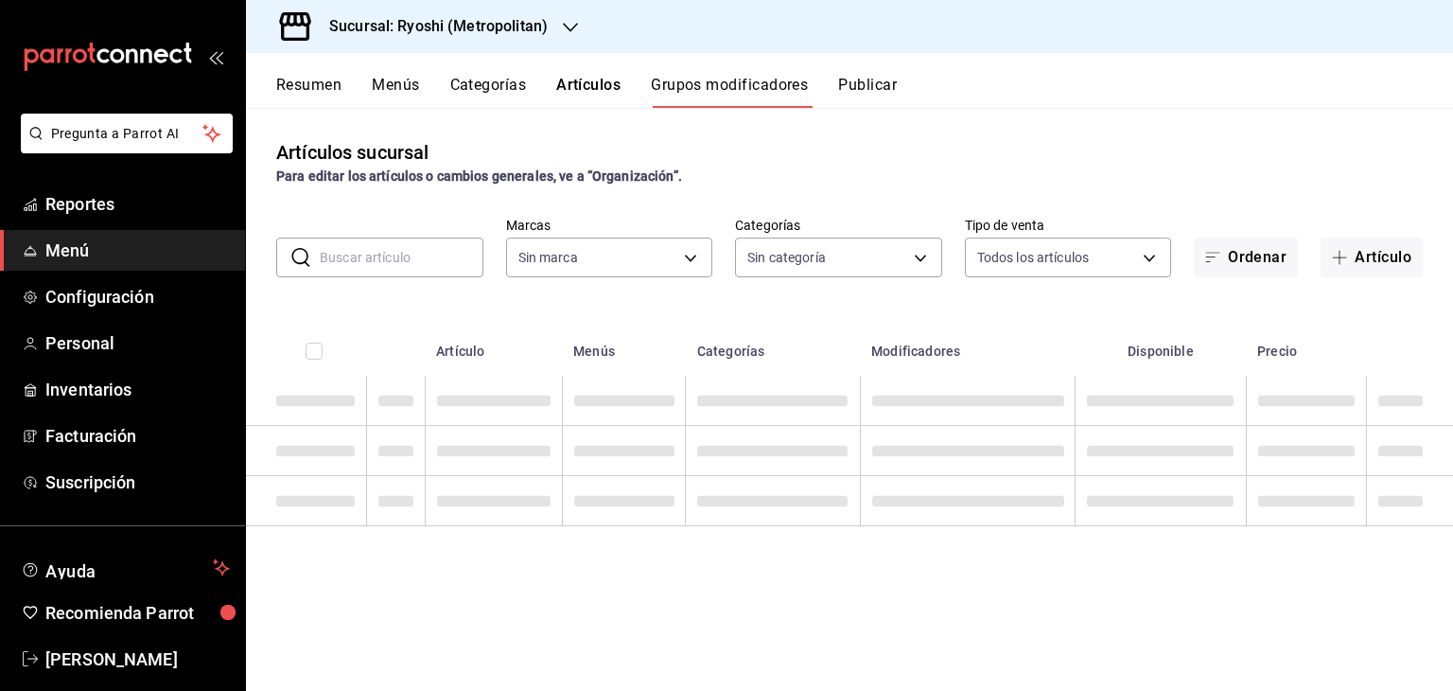
type input "afd8f7e0-6441-4225-b079-3ecb6f1759bb,a0f13850-a6cf-4674-87cd-ec670d2b59b9"
type input "feb80afa-84ca-40b4-b595-bfbaac699c32,812aad81-9313-4289-adaa-71f0113c50cb,f2911…"
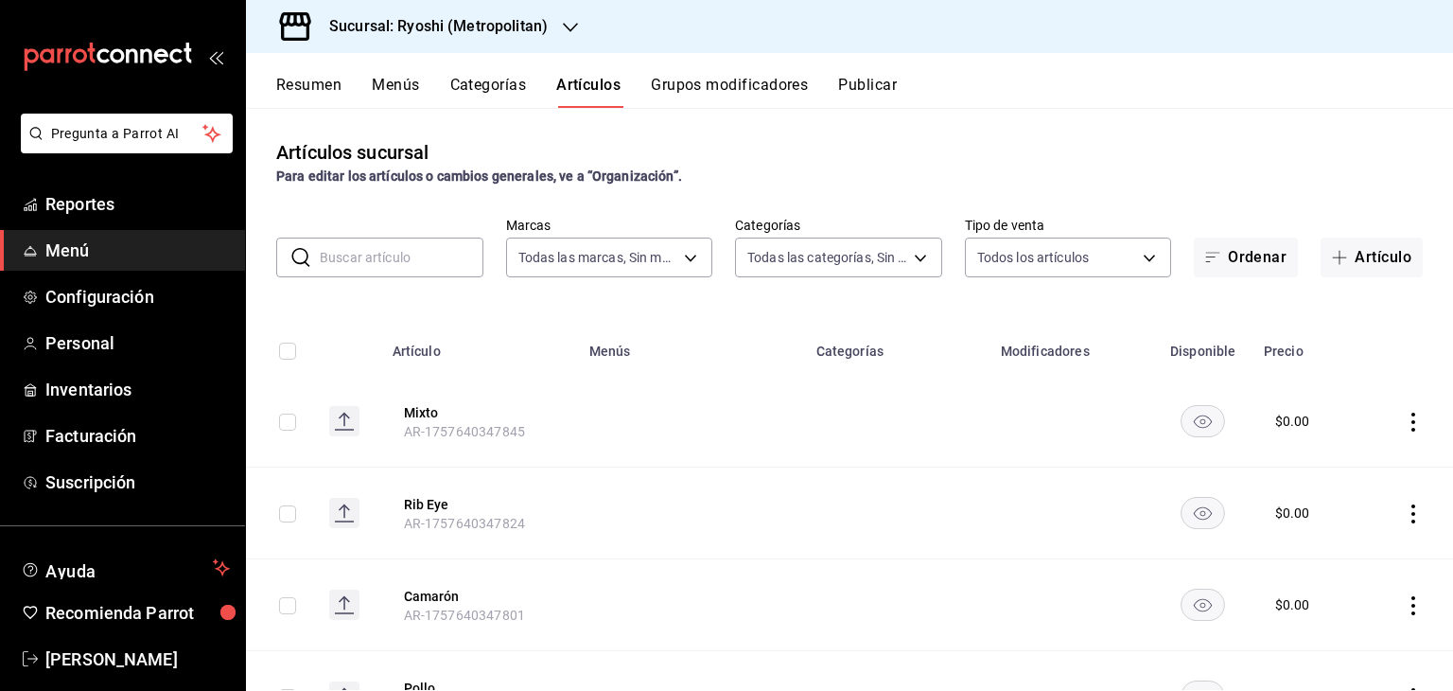
click at [420, 259] on input "text" at bounding box center [402, 257] width 164 height 38
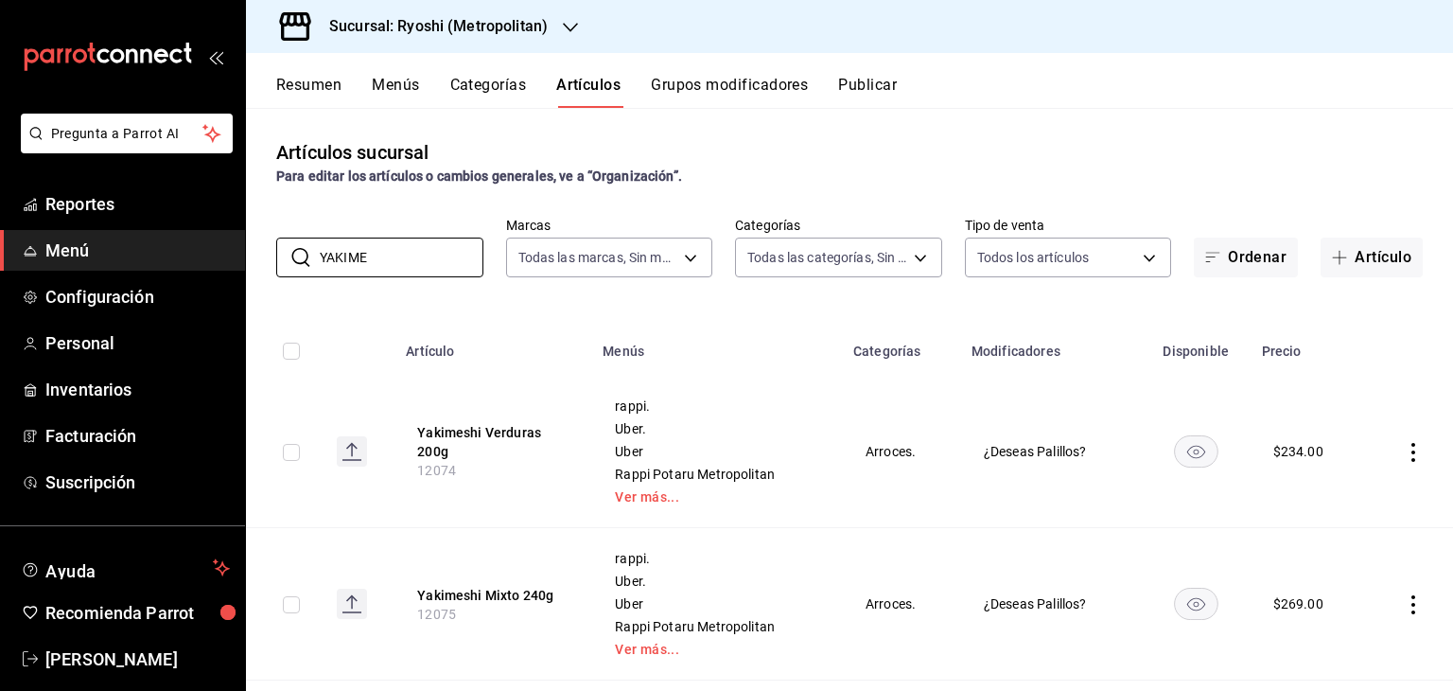
type input "YAKIME"
click at [727, 302] on div "Artículos sucursal Para editar los artículos o cambios generales, ve a “Organiz…" at bounding box center [849, 399] width 1207 height 582
click at [713, 97] on button "Grupos modificadores" at bounding box center [729, 92] width 157 height 32
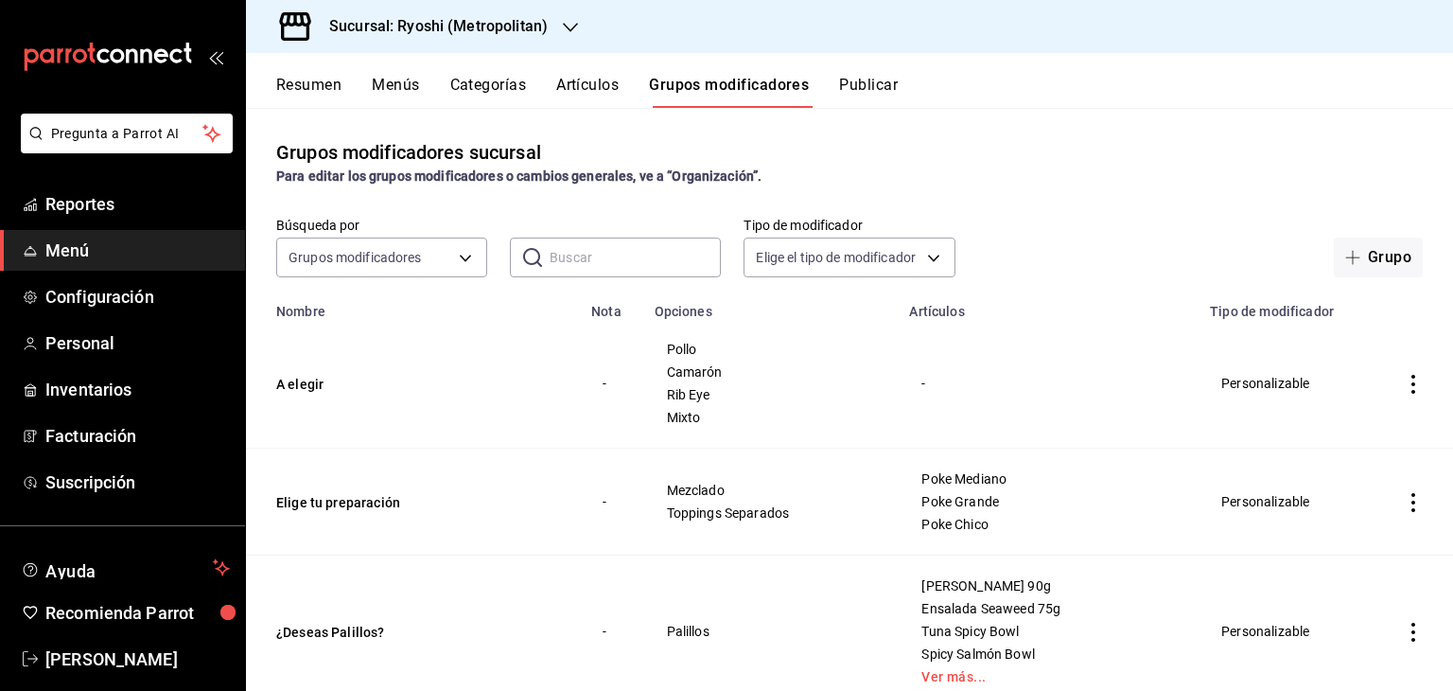
click at [1404, 380] on icon "actions" at bounding box center [1413, 384] width 19 height 19
click at [1342, 434] on span "Editar" at bounding box center [1342, 429] width 49 height 20
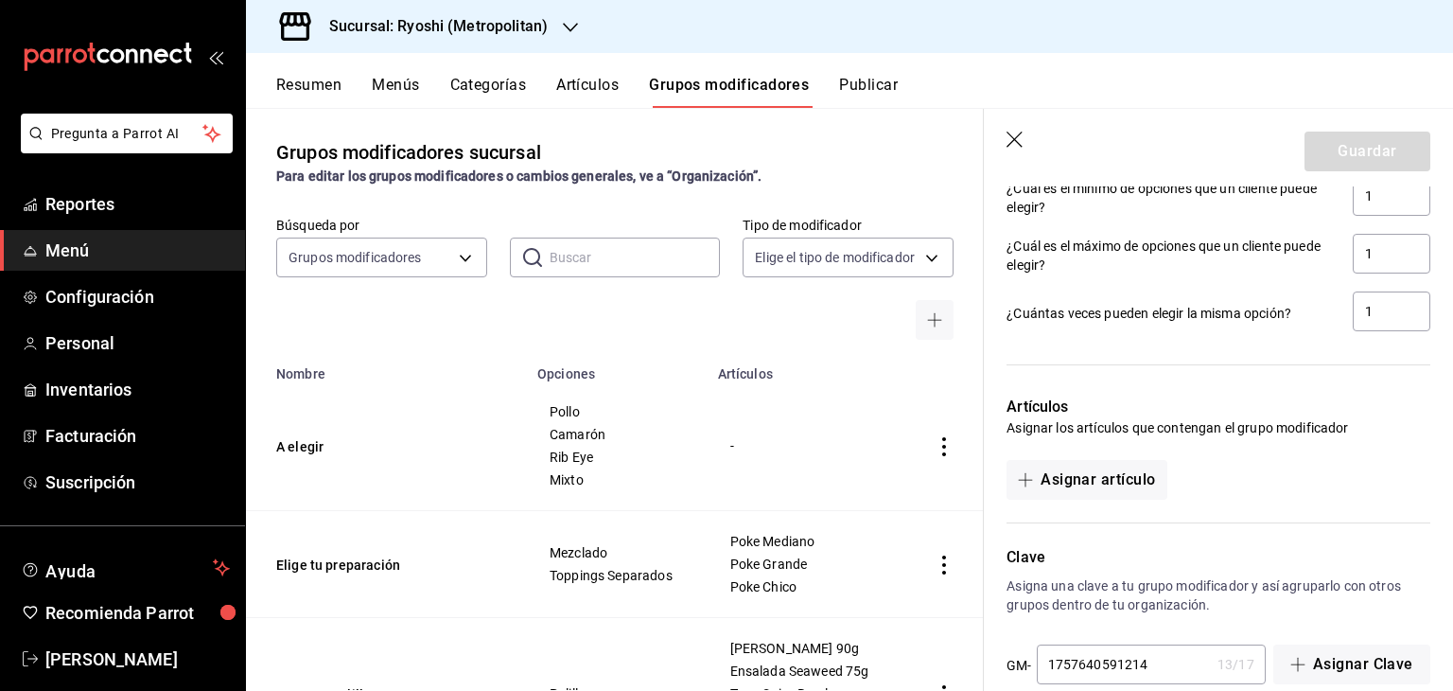
scroll to position [1237, 0]
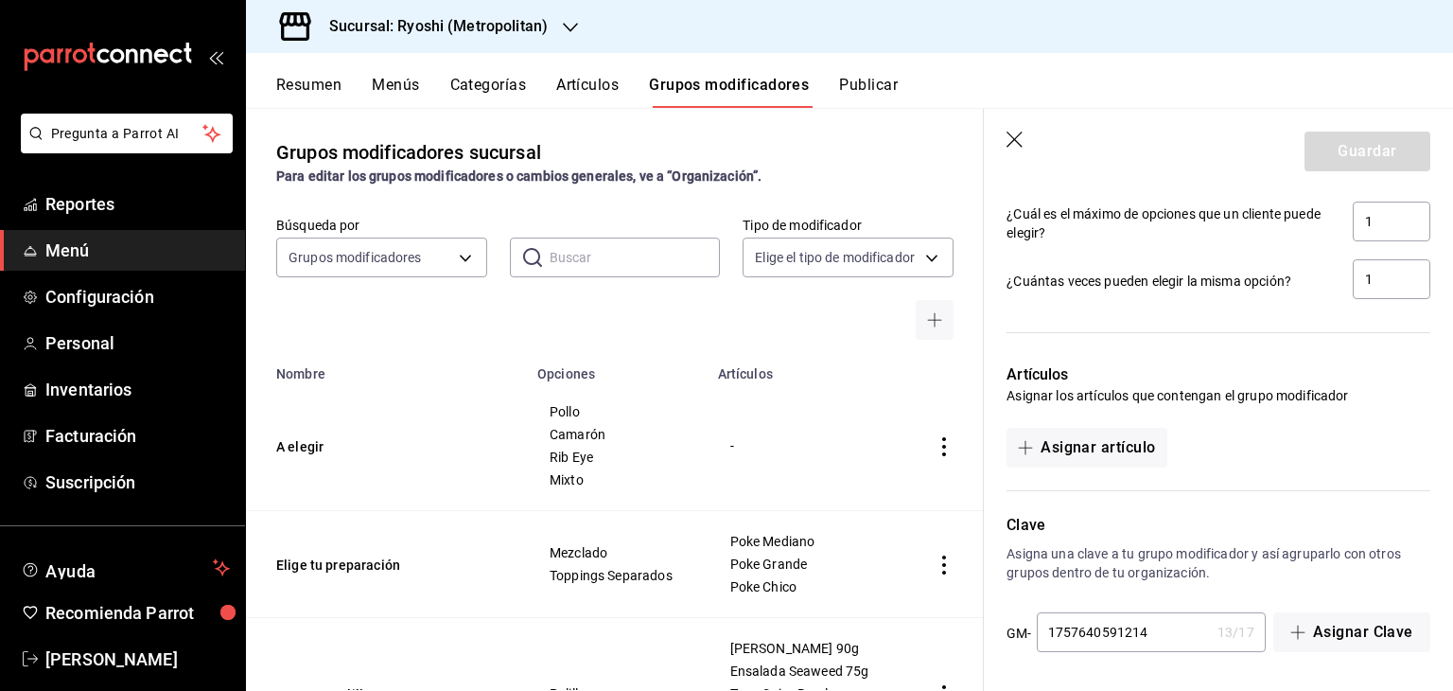
click at [1022, 135] on icon "button" at bounding box center [1016, 141] width 19 height 19
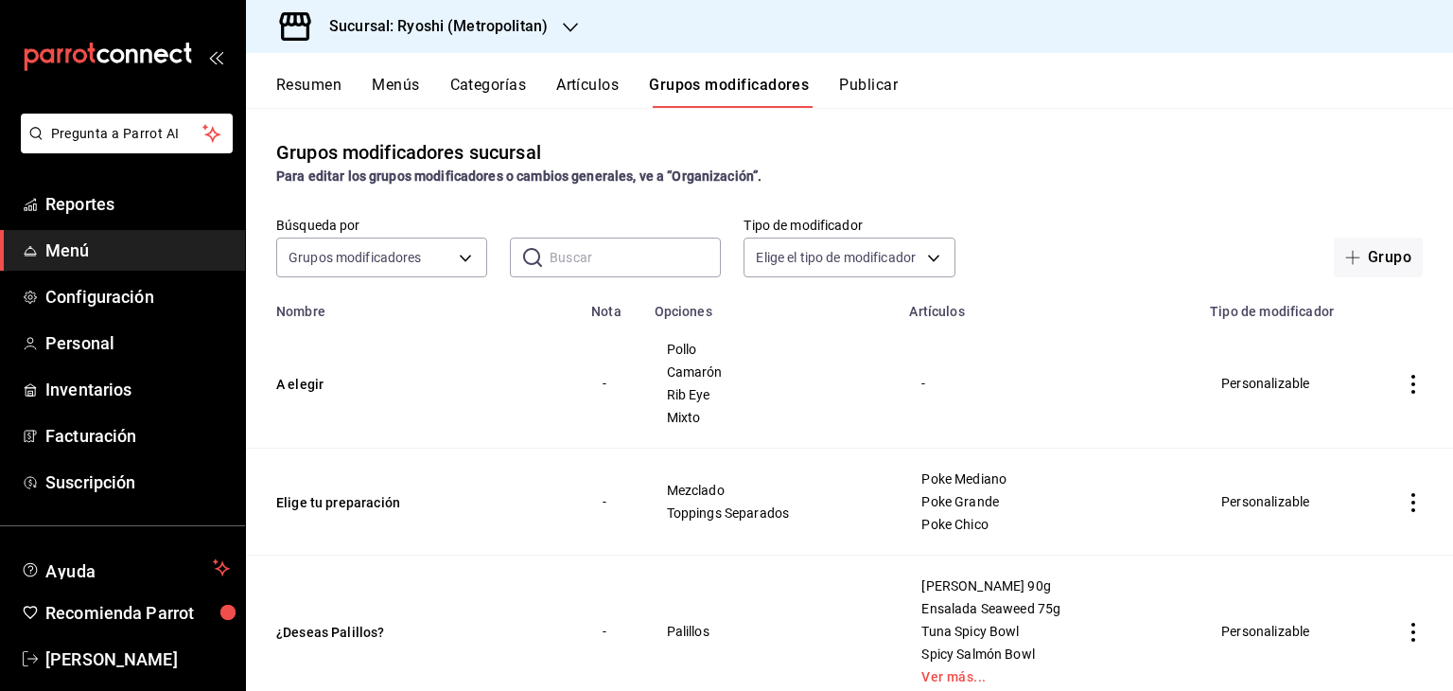
click at [1404, 387] on icon "actions" at bounding box center [1413, 384] width 19 height 19
click at [1325, 499] on span "Eliminar" at bounding box center [1342, 506] width 48 height 15
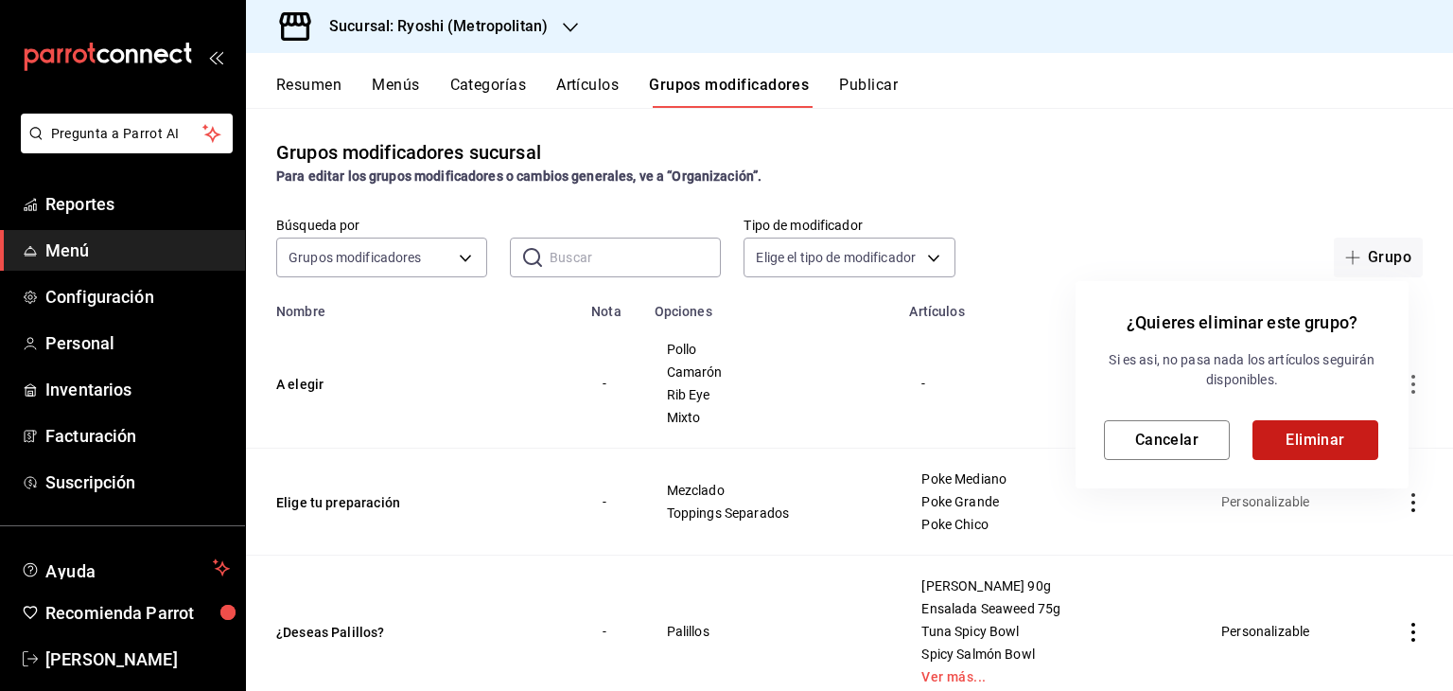
click at [1294, 439] on button "Eliminar" at bounding box center [1316, 440] width 126 height 40
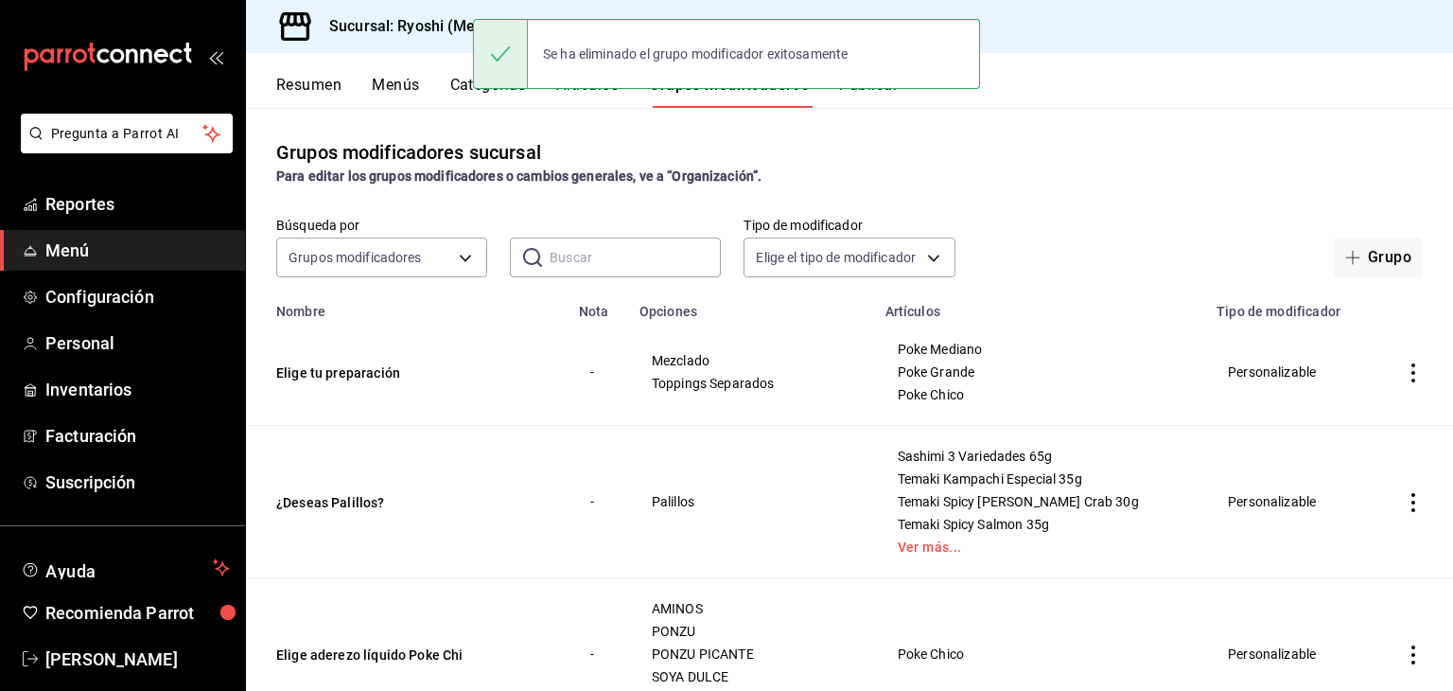
click at [587, 99] on button "Artículos" at bounding box center [587, 92] width 62 height 32
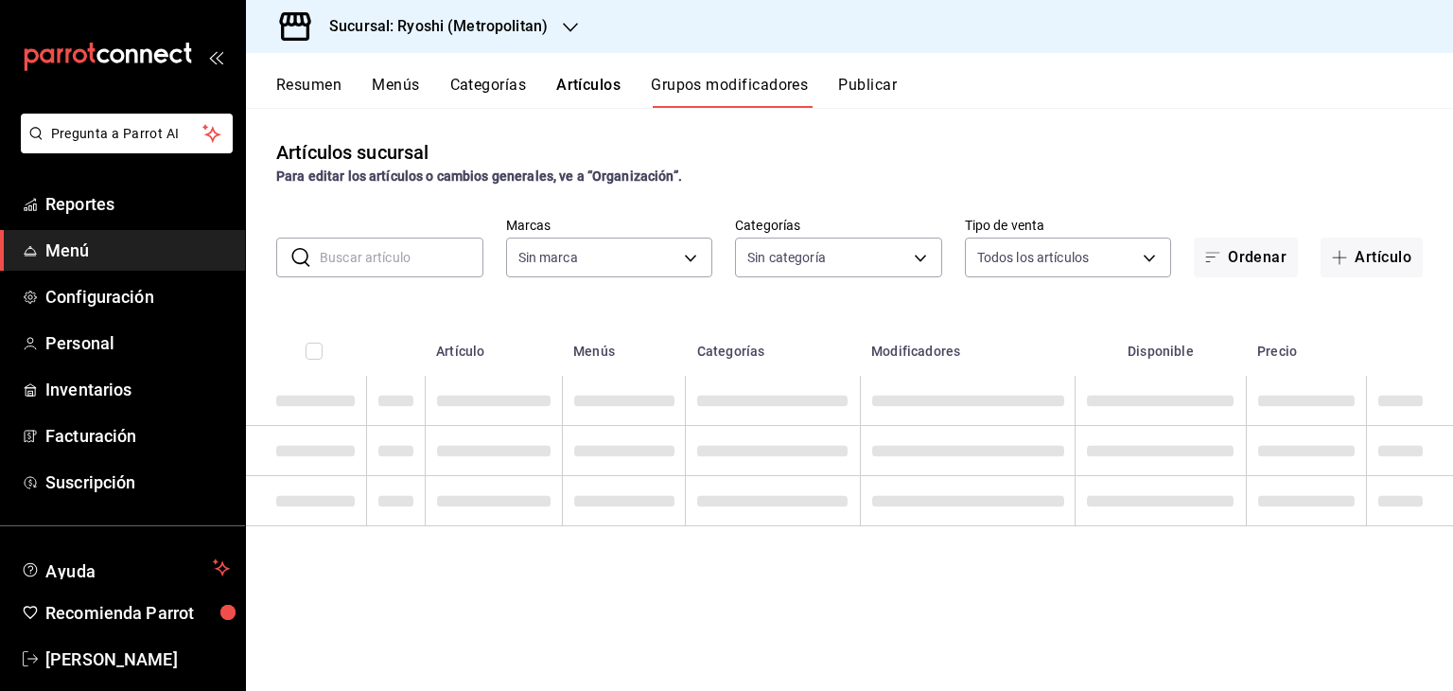
type input "afd8f7e0-6441-4225-b079-3ecb6f1759bb,a0f13850-a6cf-4674-87cd-ec670d2b59b9"
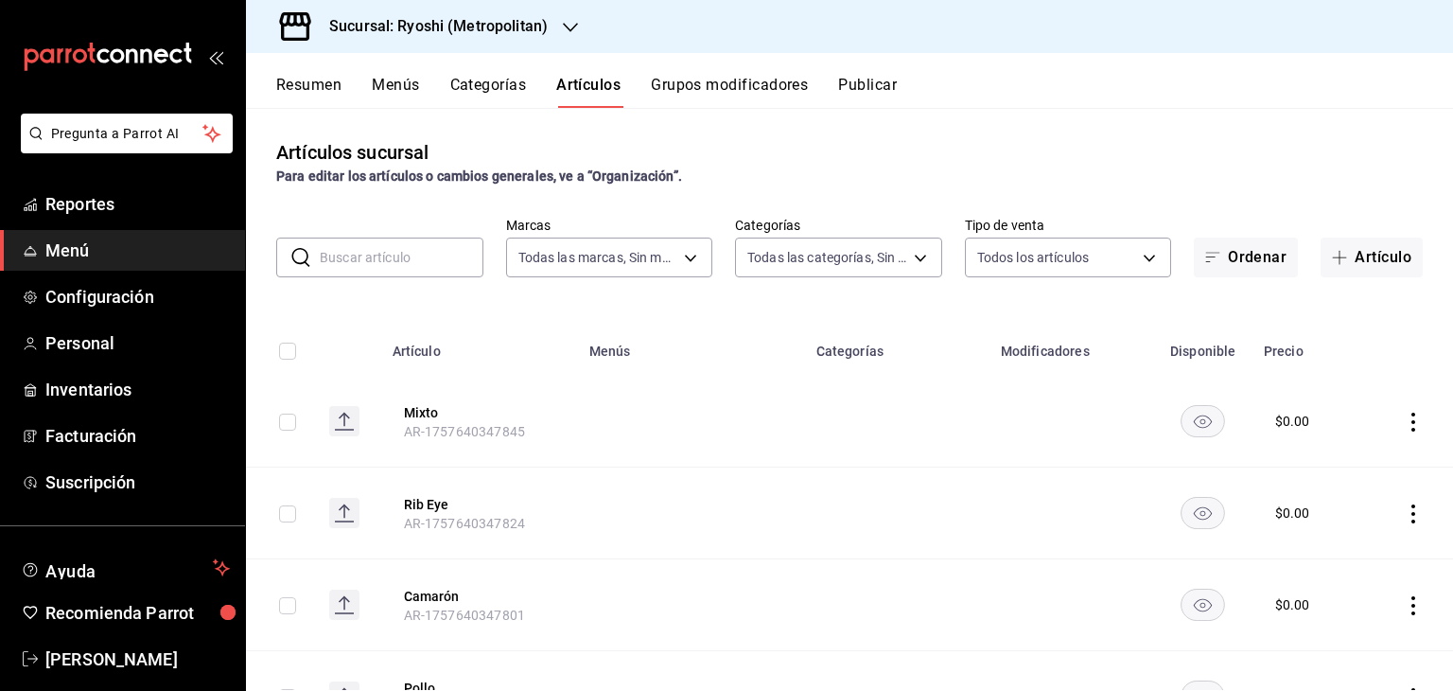
type input "feb80afa-84ca-40b4-b595-bfbaac699c32,812aad81-9313-4289-adaa-71f0113c50cb,f2911…"
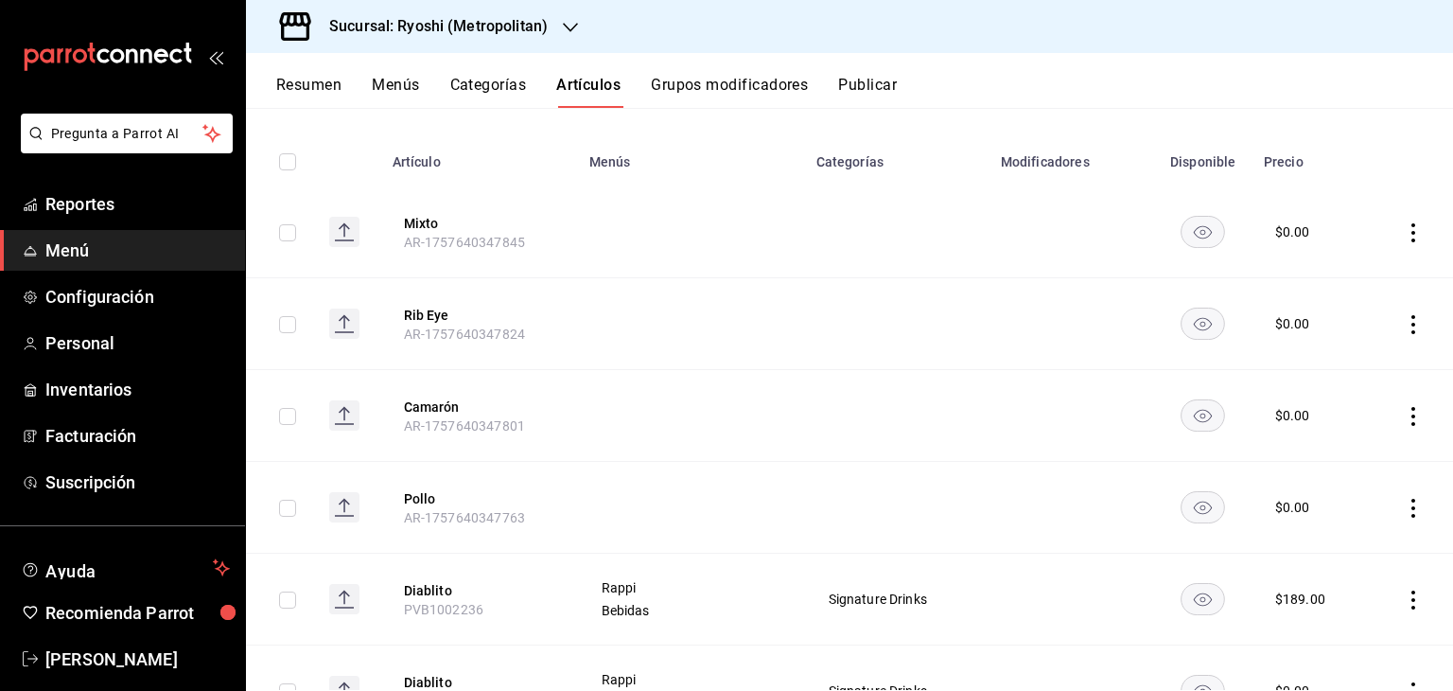
click at [291, 239] on input "checkbox" at bounding box center [287, 232] width 17 height 17
checkbox input "true"
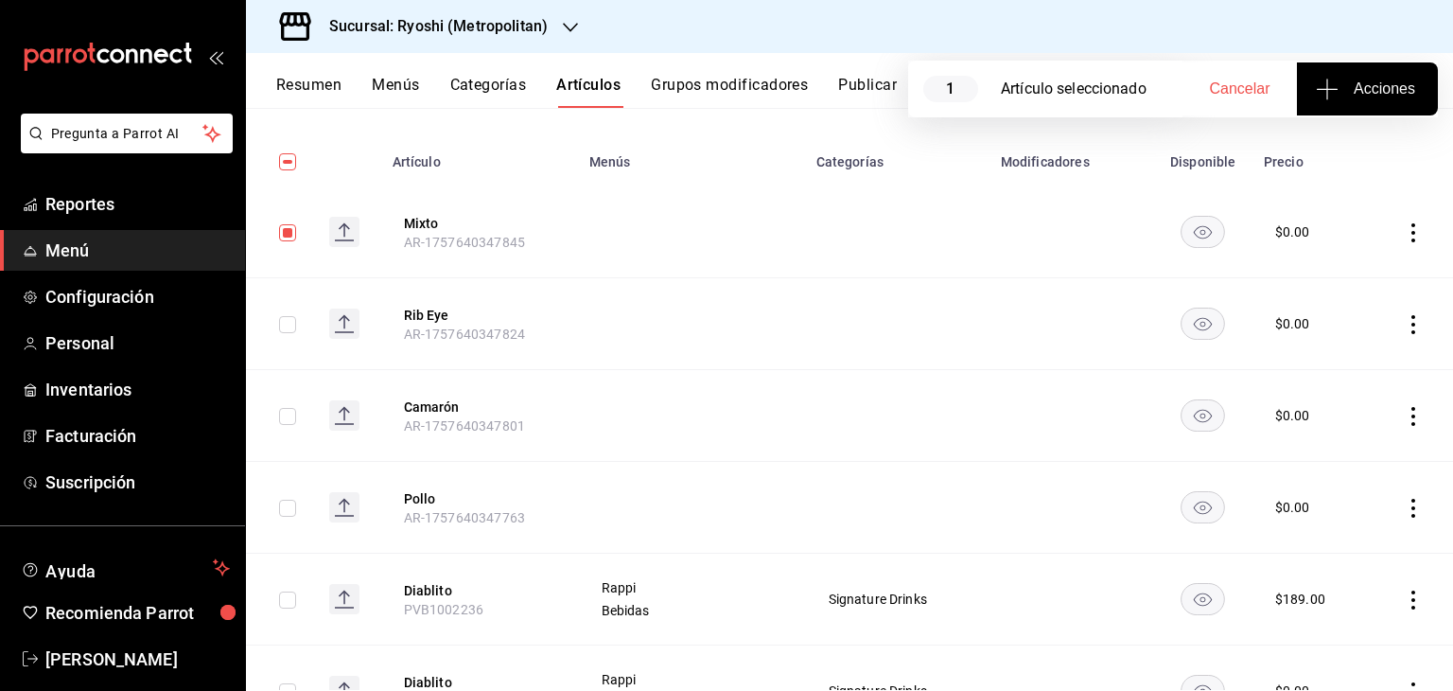
click at [286, 319] on input "checkbox" at bounding box center [287, 324] width 17 height 17
checkbox input "true"
click at [280, 417] on input "checkbox" at bounding box center [287, 416] width 17 height 17
checkbox input "true"
click at [284, 498] on td at bounding box center [280, 508] width 68 height 92
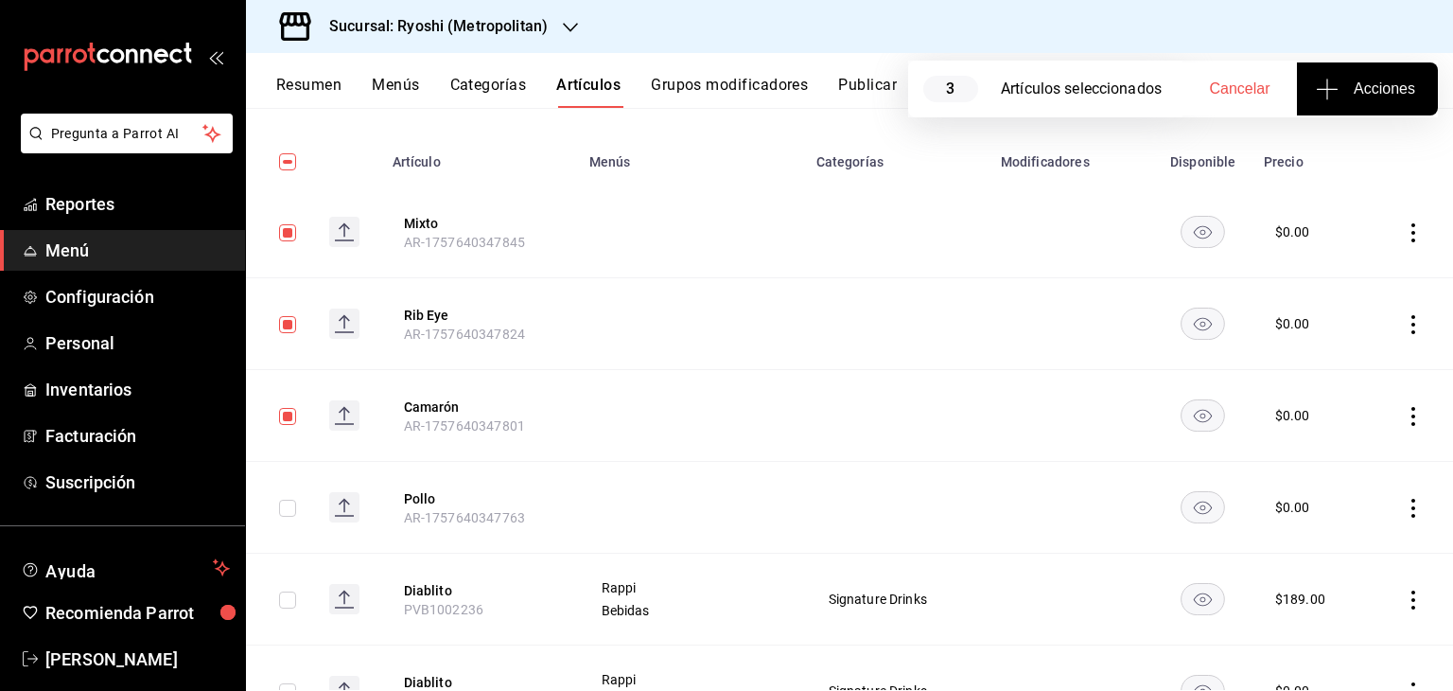
click at [279, 511] on input "checkbox" at bounding box center [287, 508] width 17 height 17
checkbox input "true"
click at [1412, 231] on icon "actions" at bounding box center [1414, 232] width 4 height 19
click at [1347, 352] on span "Eliminar" at bounding box center [1342, 353] width 48 height 15
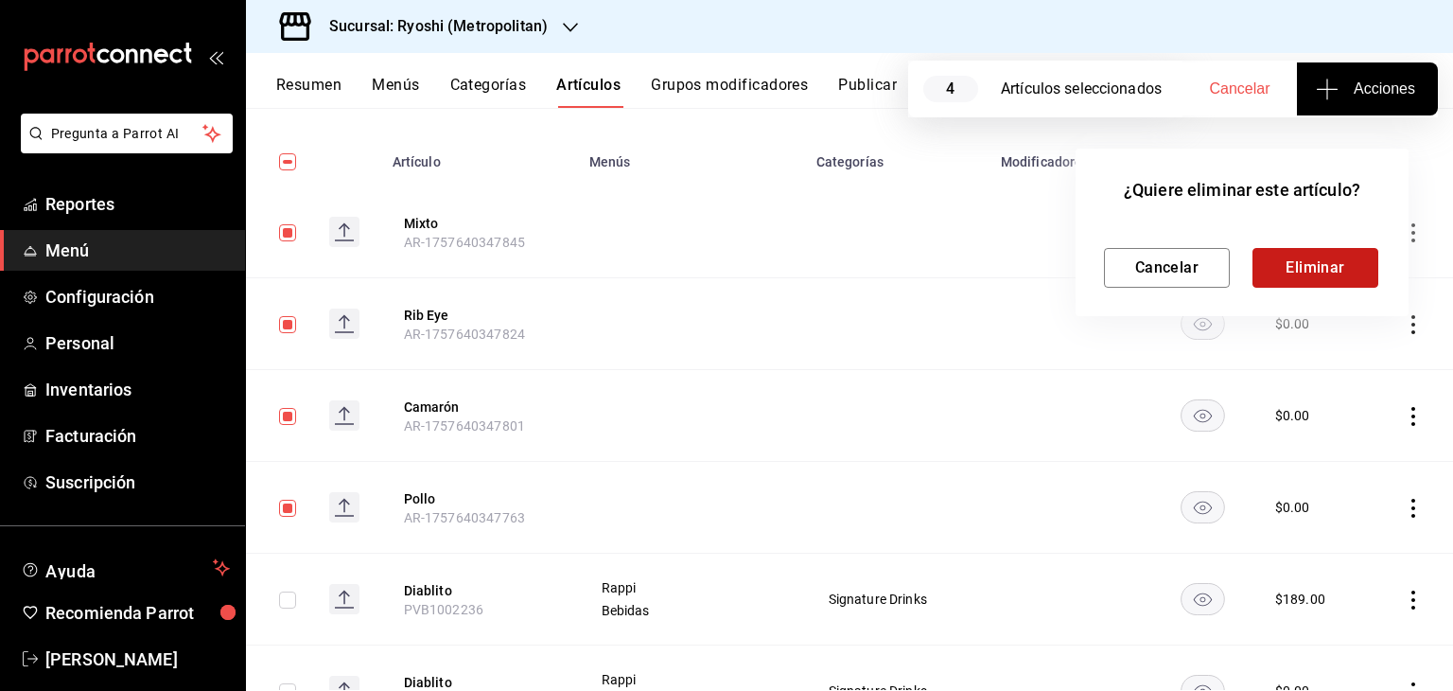
click at [1311, 273] on button "Eliminar" at bounding box center [1316, 268] width 126 height 40
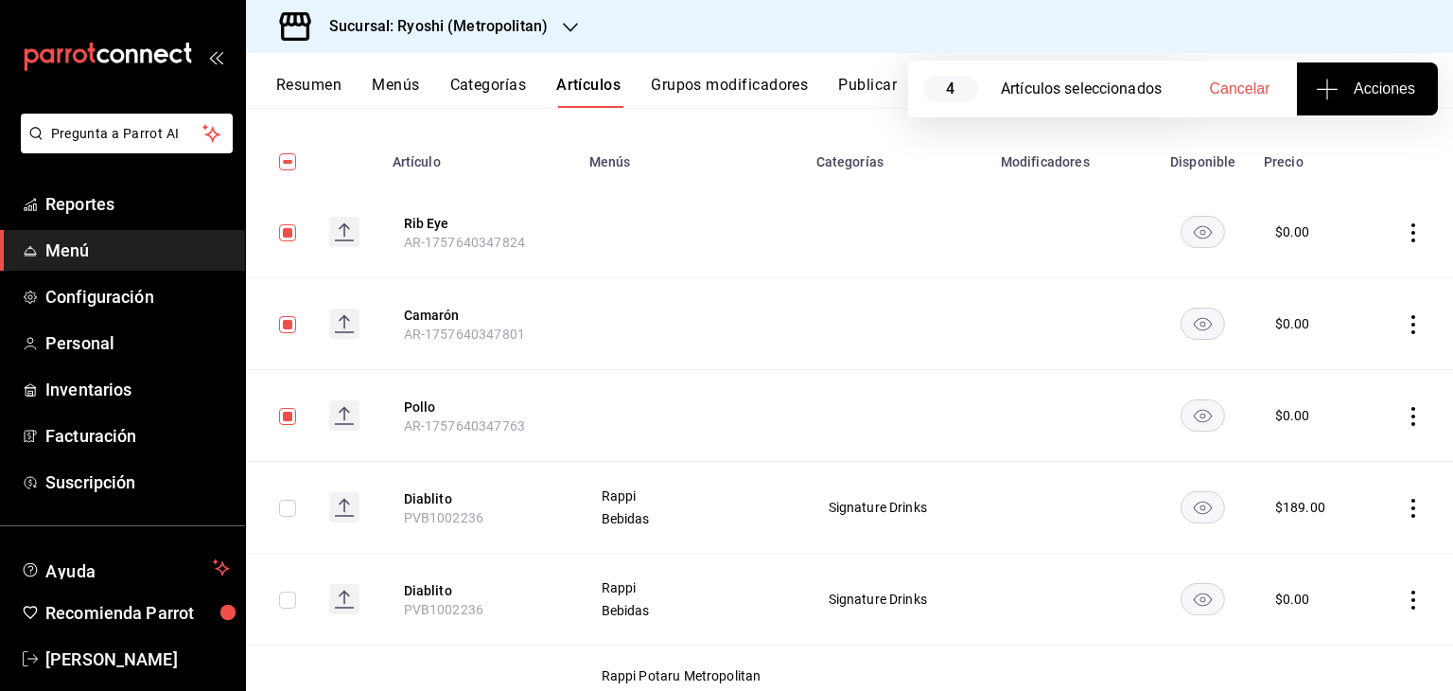
scroll to position [0, 0]
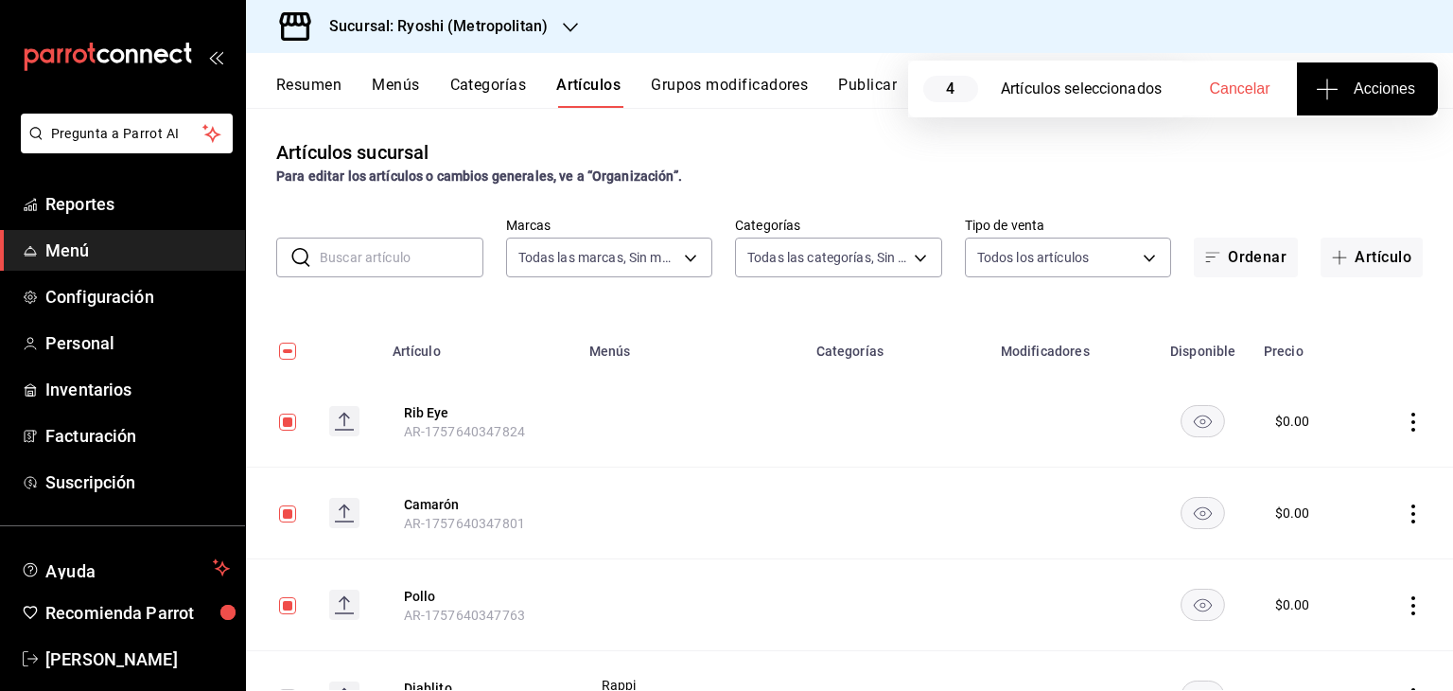
click at [723, 205] on div "Artículos sucursal Para editar los artículos o cambios generales, ve a “Organiz…" at bounding box center [849, 399] width 1207 height 582
click at [607, 95] on button "Artículos" at bounding box center [588, 92] width 64 height 32
click at [721, 88] on button "Grupos modificadores" at bounding box center [729, 92] width 157 height 32
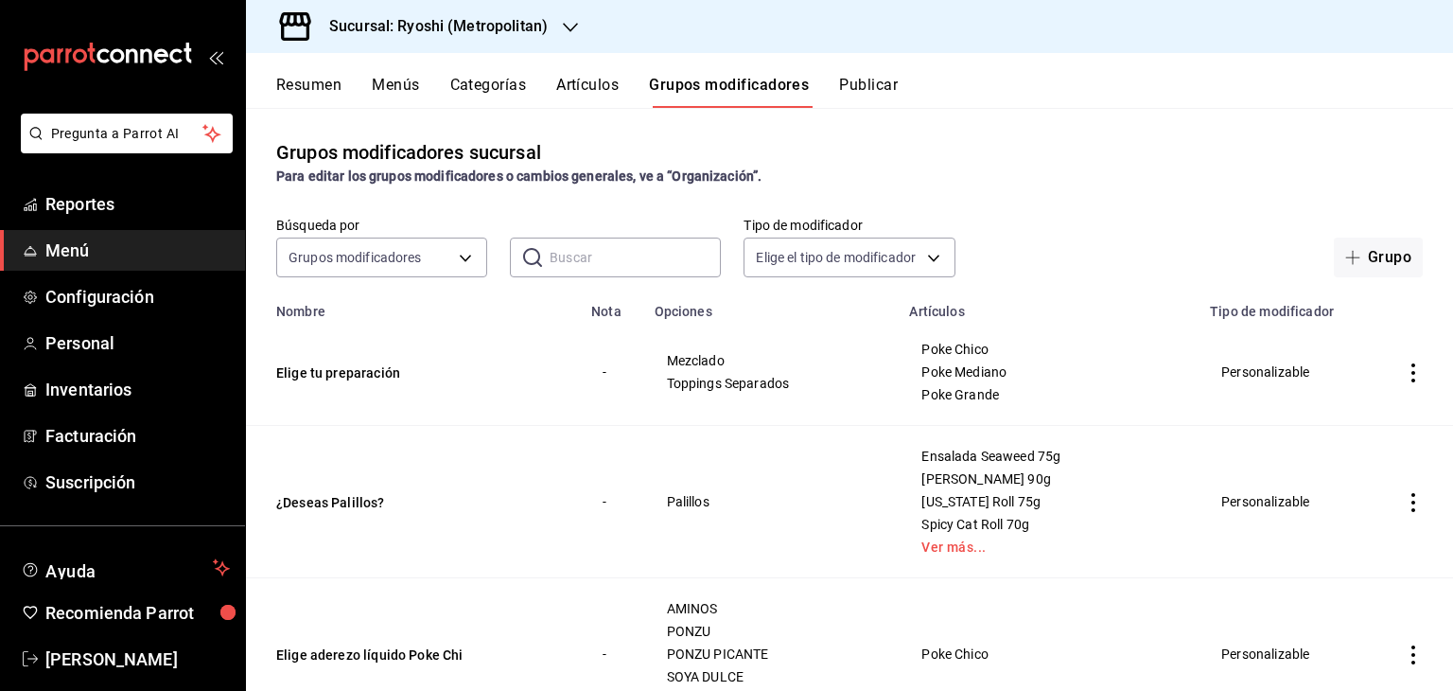
click at [594, 88] on button "Artículos" at bounding box center [587, 92] width 62 height 32
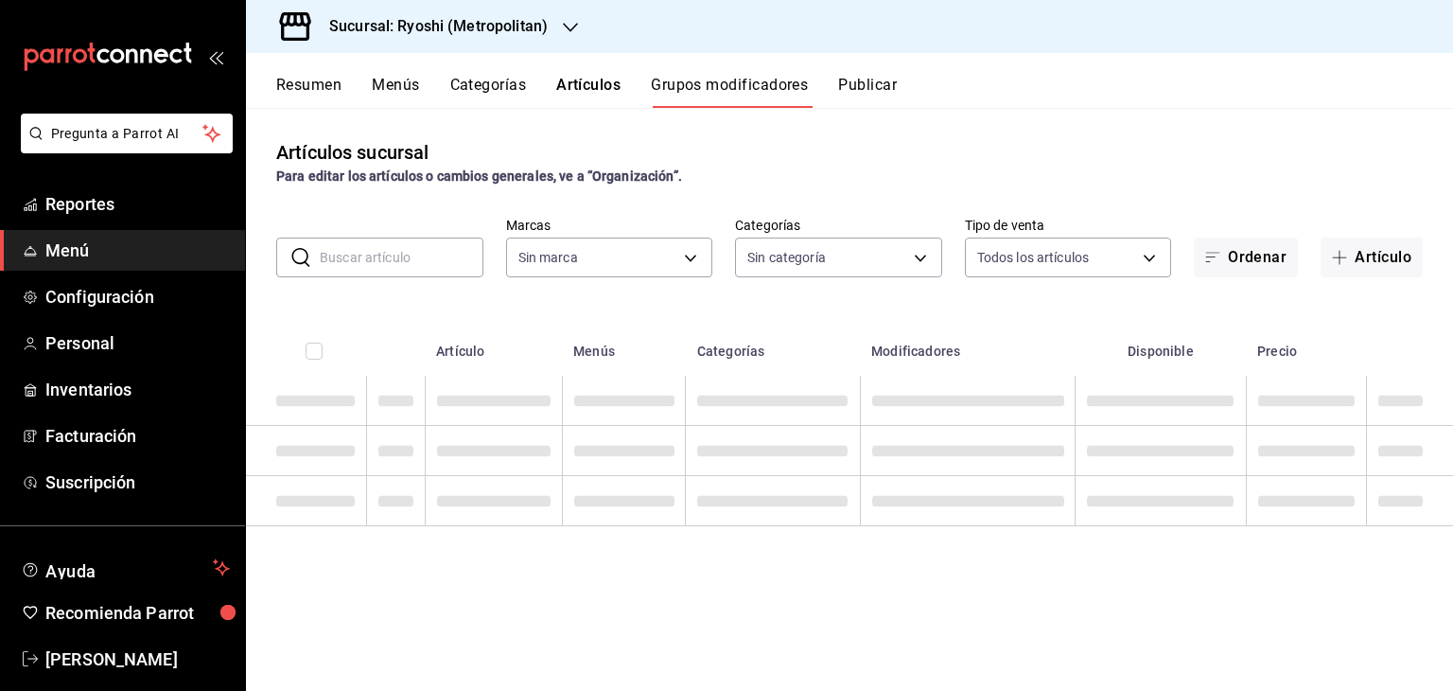
type input "afd8f7e0-6441-4225-b079-3ecb6f1759bb,a0f13850-a6cf-4674-87cd-ec670d2b59b9"
type input "feb80afa-84ca-40b4-b595-bfbaac699c32,812aad81-9313-4289-adaa-71f0113c50cb,f2911…"
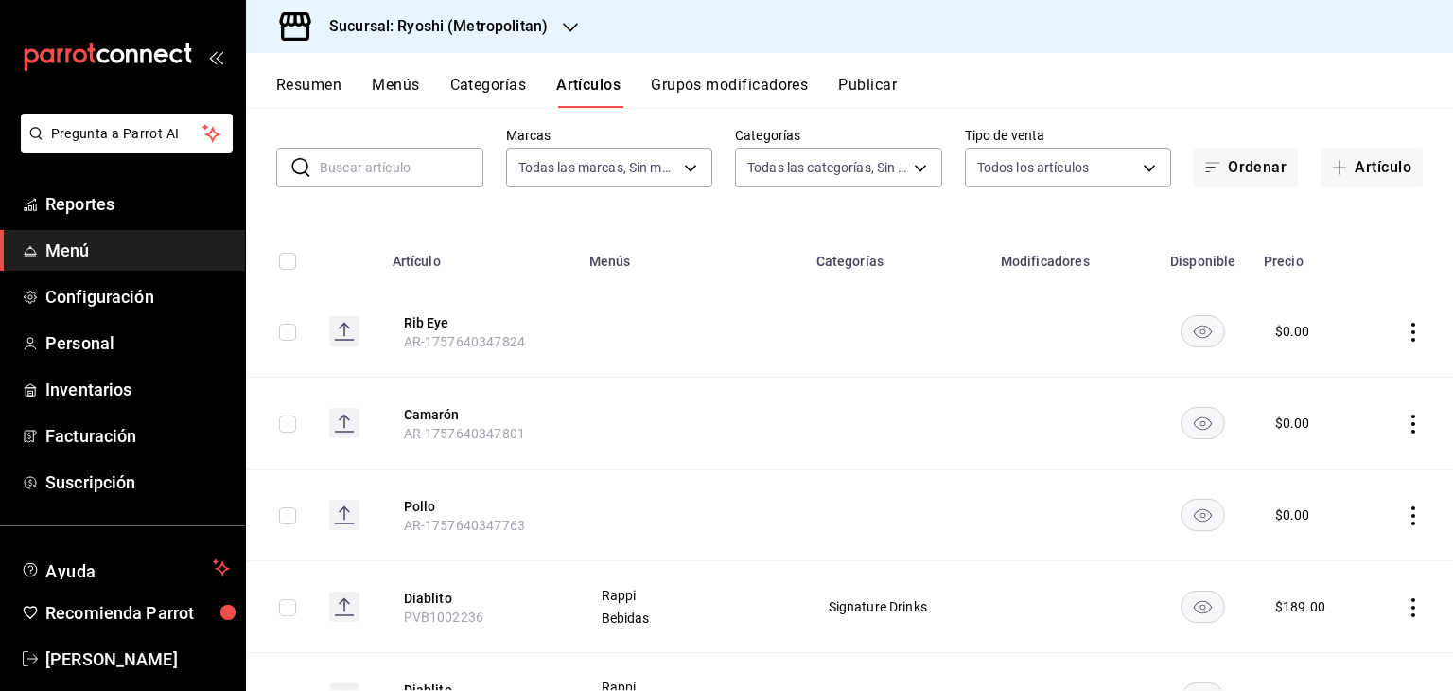
scroll to position [189, 0]
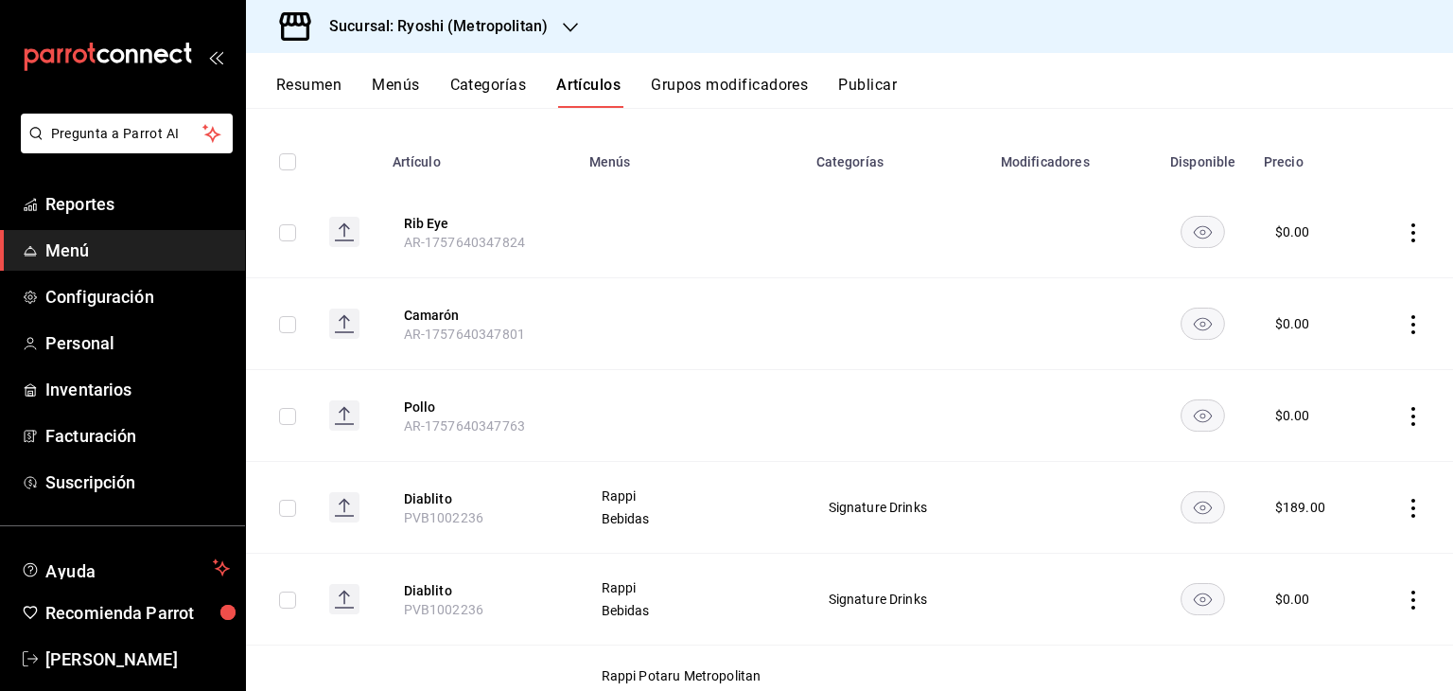
click at [290, 228] on input "checkbox" at bounding box center [287, 232] width 17 height 17
checkbox input "true"
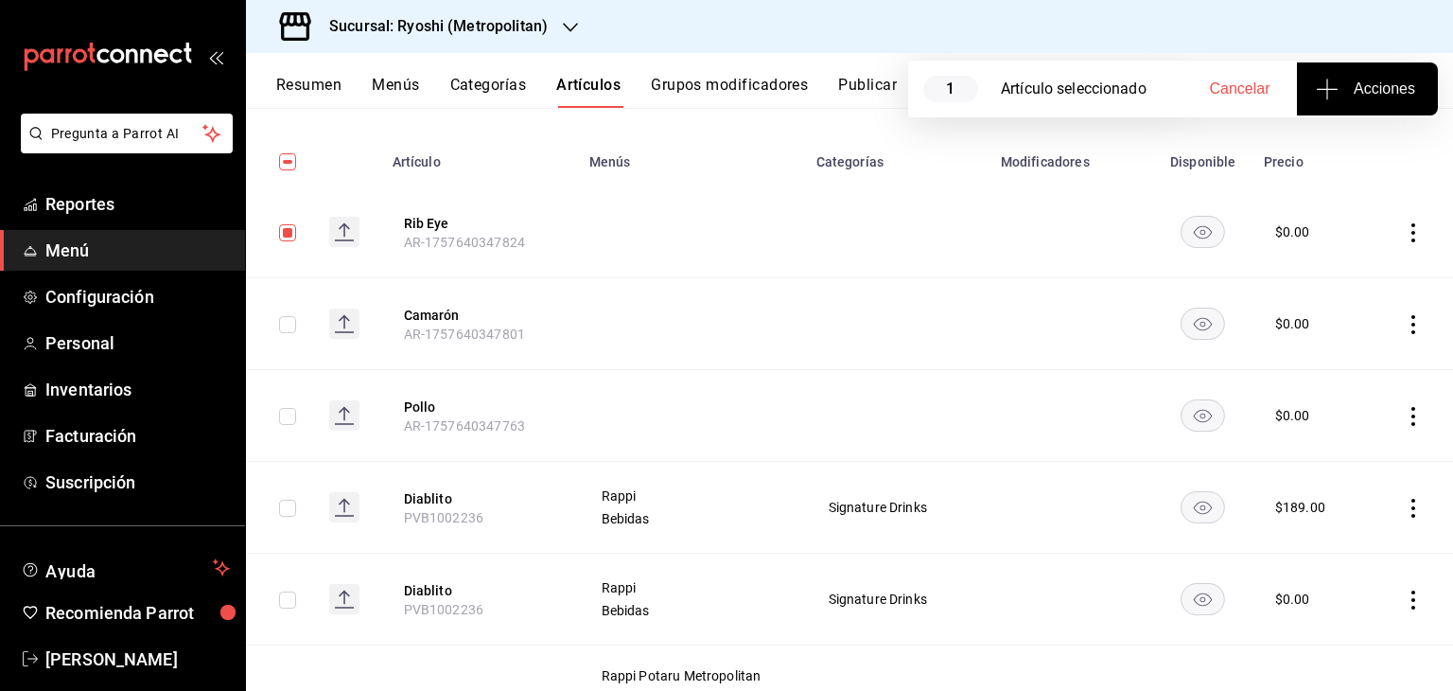
click at [287, 324] on input "checkbox" at bounding box center [287, 324] width 17 height 17
checkbox input "true"
click at [284, 413] on input "checkbox" at bounding box center [287, 416] width 17 height 17
checkbox input "true"
drag, startPoint x: 1406, startPoint y: 232, endPoint x: 1396, endPoint y: 243, distance: 15.4
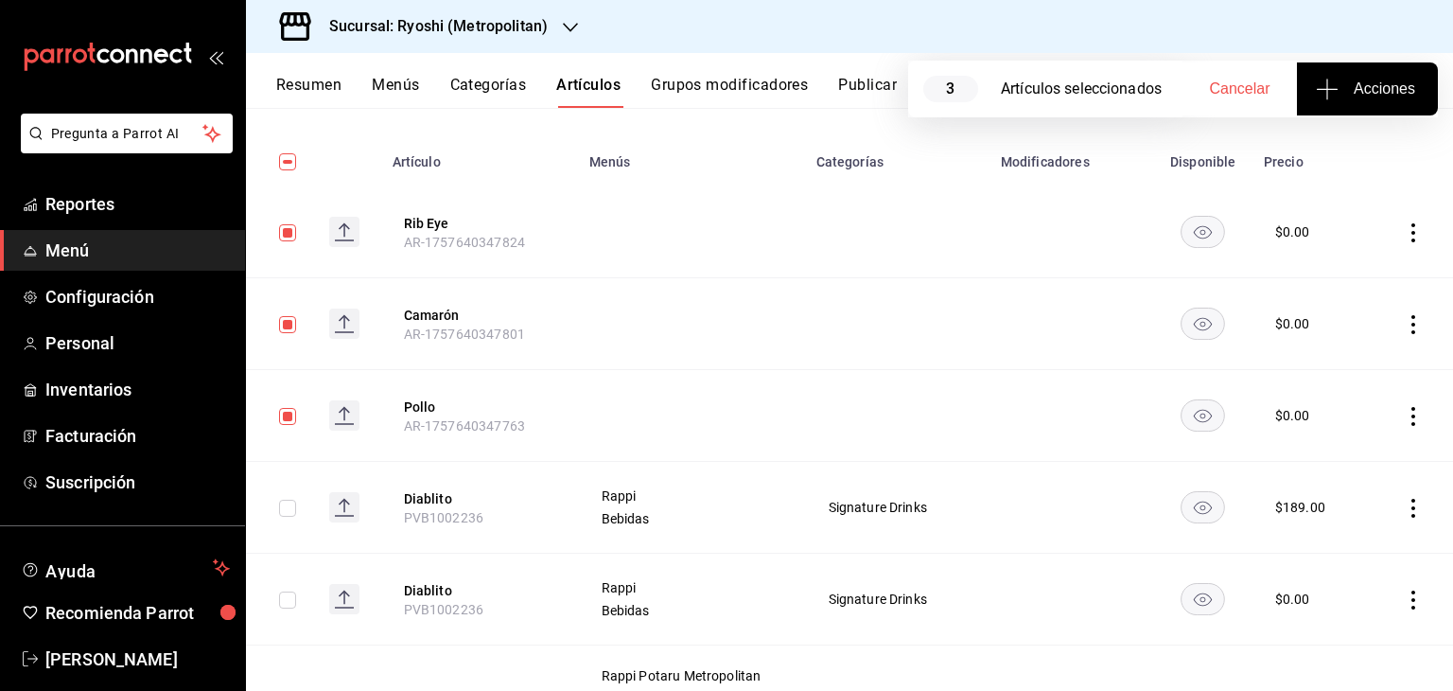
click at [1405, 233] on icon "actions" at bounding box center [1413, 232] width 19 height 19
click at [1349, 347] on span "Eliminar" at bounding box center [1342, 353] width 48 height 15
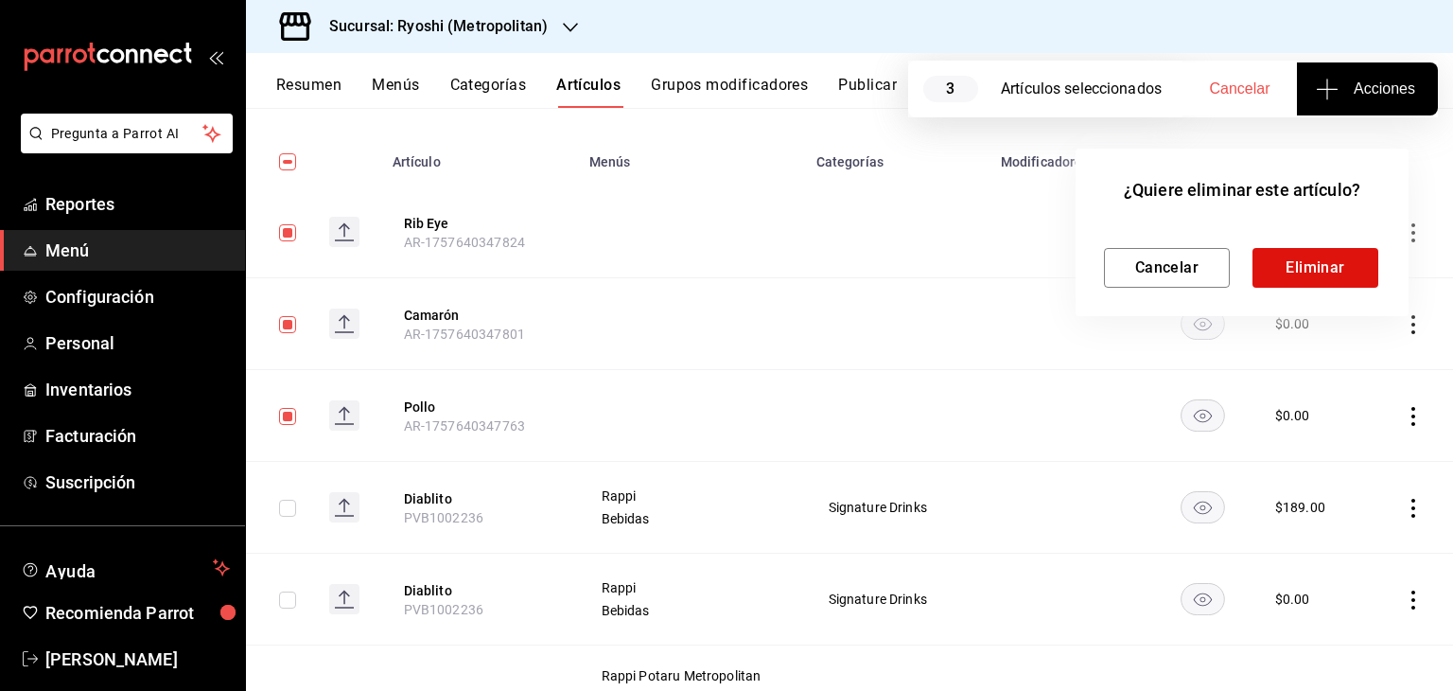
click at [1320, 291] on div "¿Quiere eliminar este artículo? Cancelar Eliminar" at bounding box center [1242, 232] width 333 height 167
click at [1325, 277] on button "Eliminar" at bounding box center [1316, 268] width 126 height 40
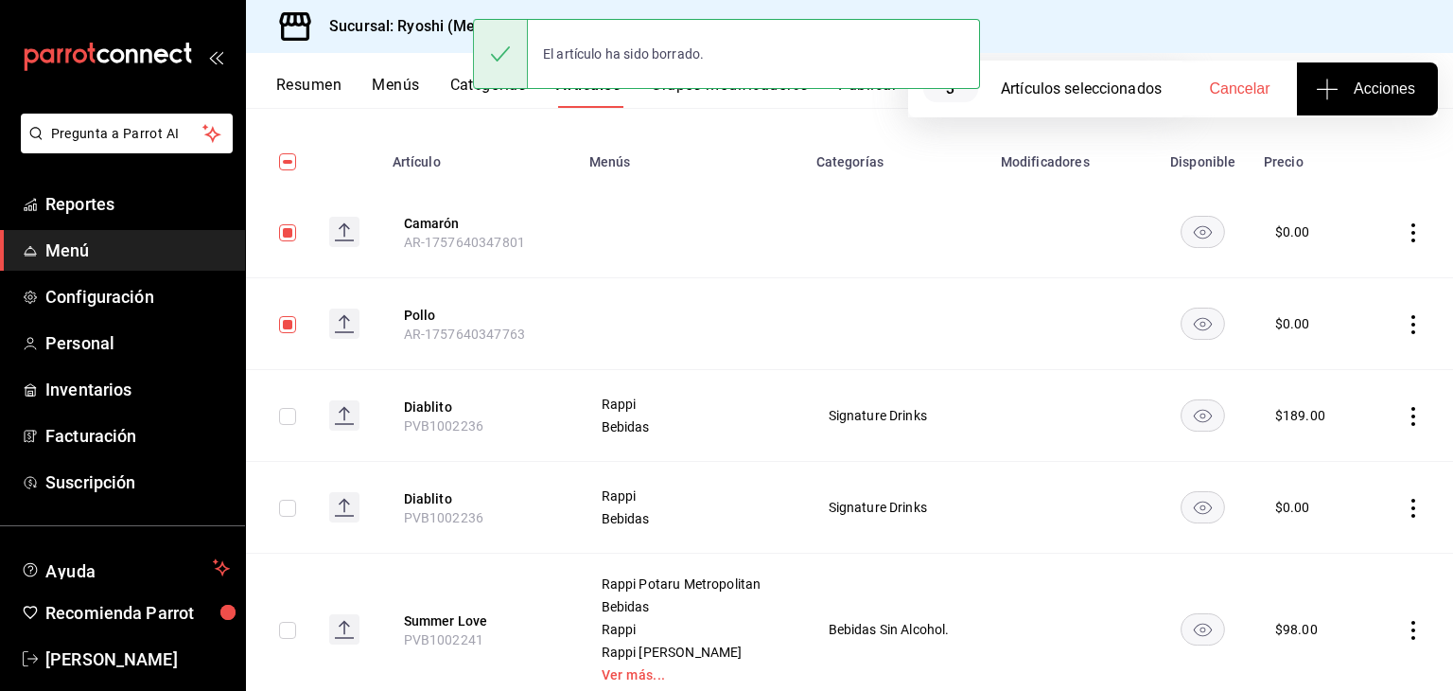
click at [1404, 231] on icon "actions" at bounding box center [1413, 232] width 19 height 19
click at [1317, 356] on div at bounding box center [1301, 354] width 34 height 19
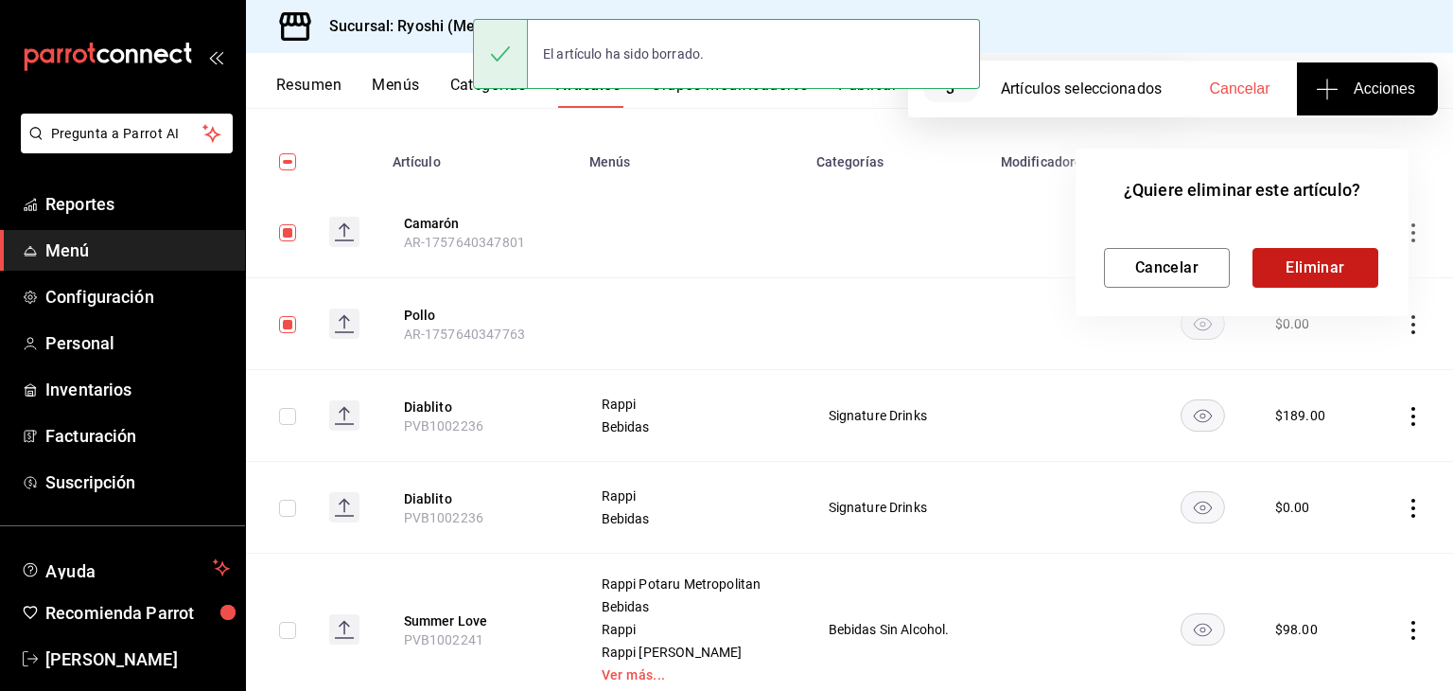
click at [1310, 276] on button "Eliminar" at bounding box center [1316, 268] width 126 height 40
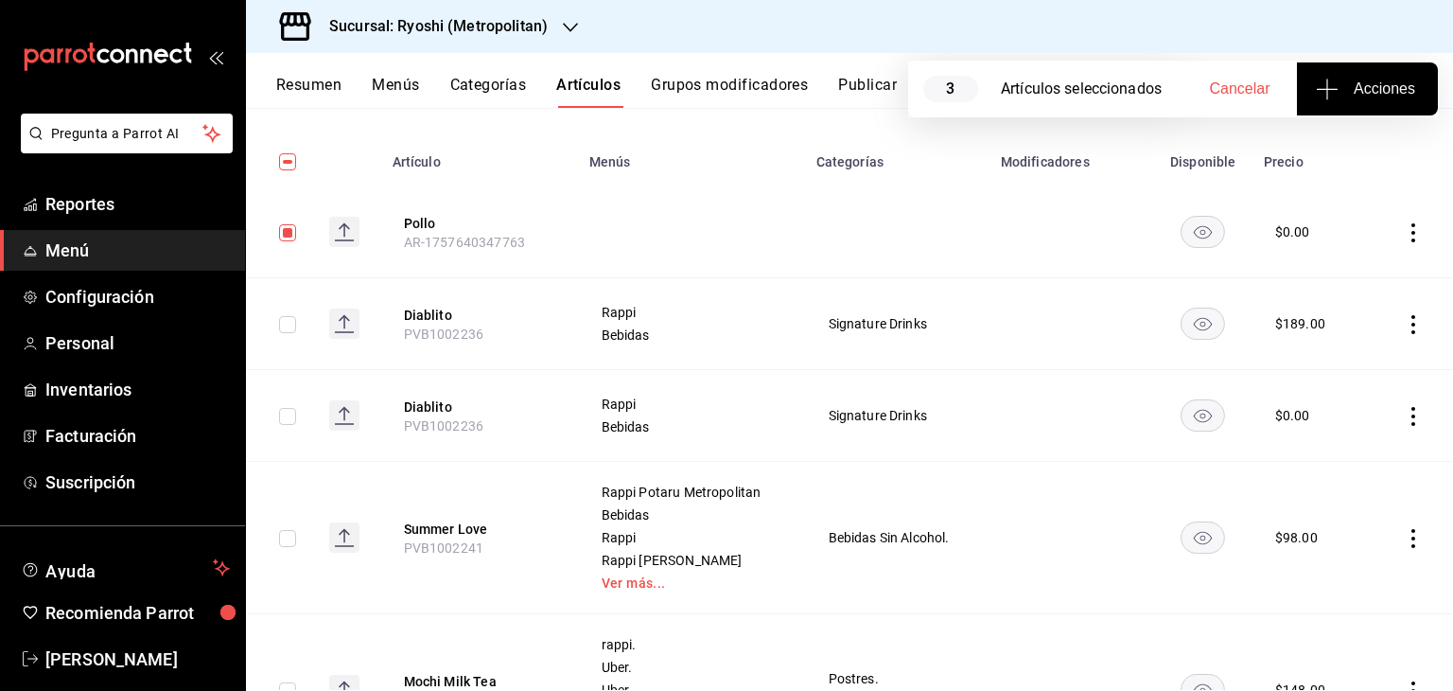
click at [1404, 232] on icon "actions" at bounding box center [1413, 232] width 19 height 19
click at [1298, 359] on icon at bounding box center [1294, 354] width 14 height 16
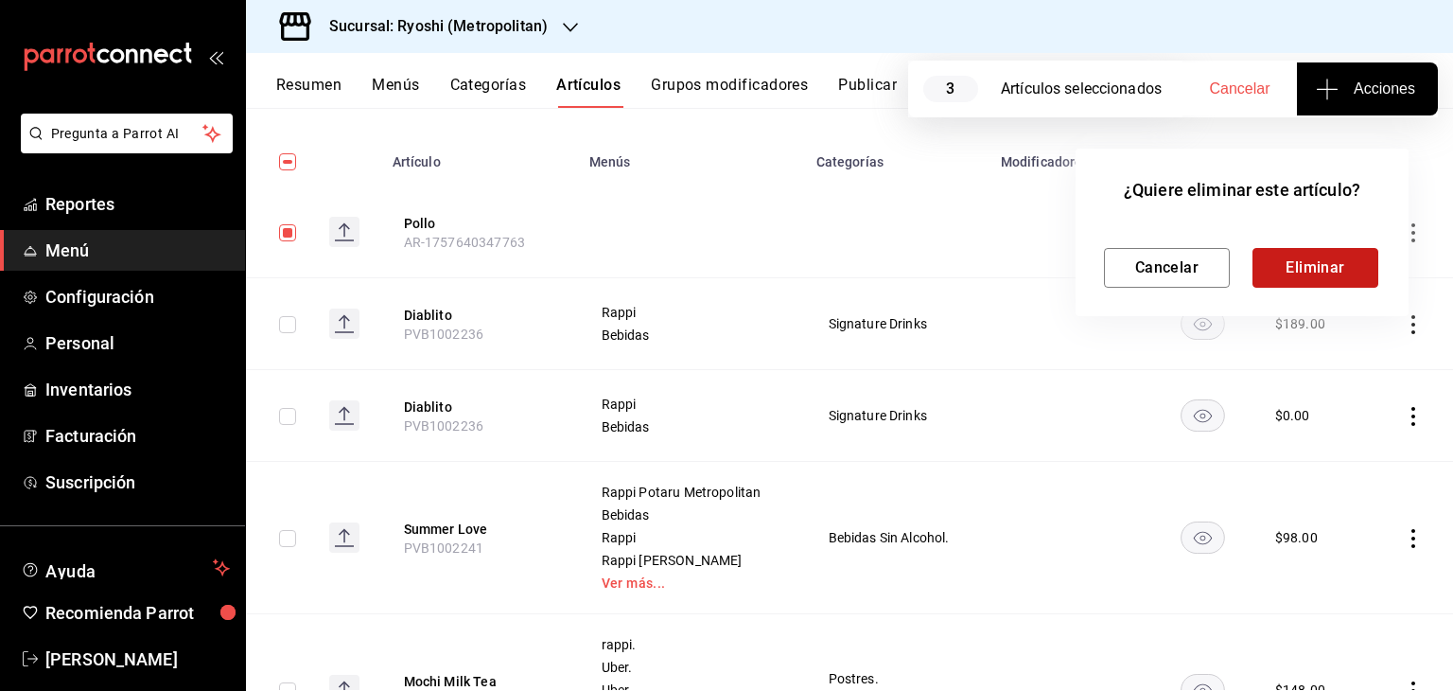
click at [1328, 269] on button "Eliminar" at bounding box center [1316, 268] width 126 height 40
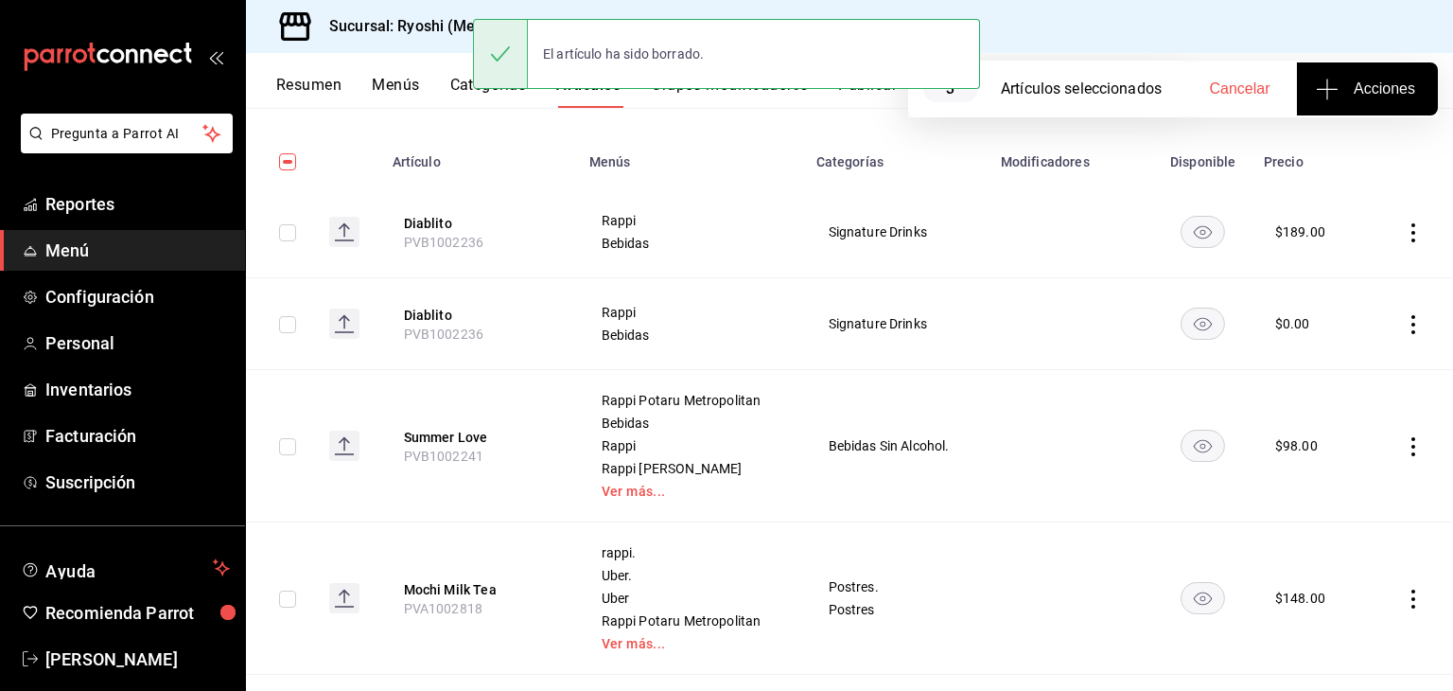
scroll to position [0, 0]
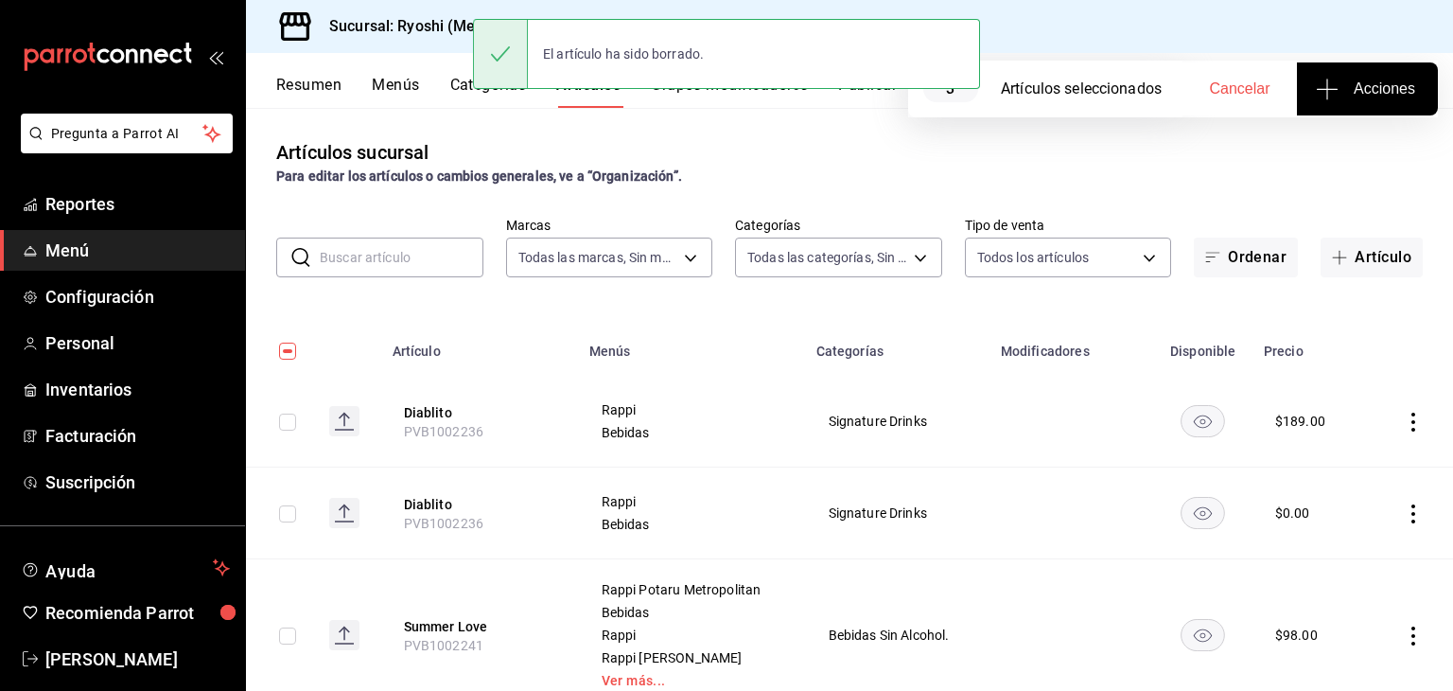
click at [367, 262] on input "text" at bounding box center [402, 257] width 164 height 38
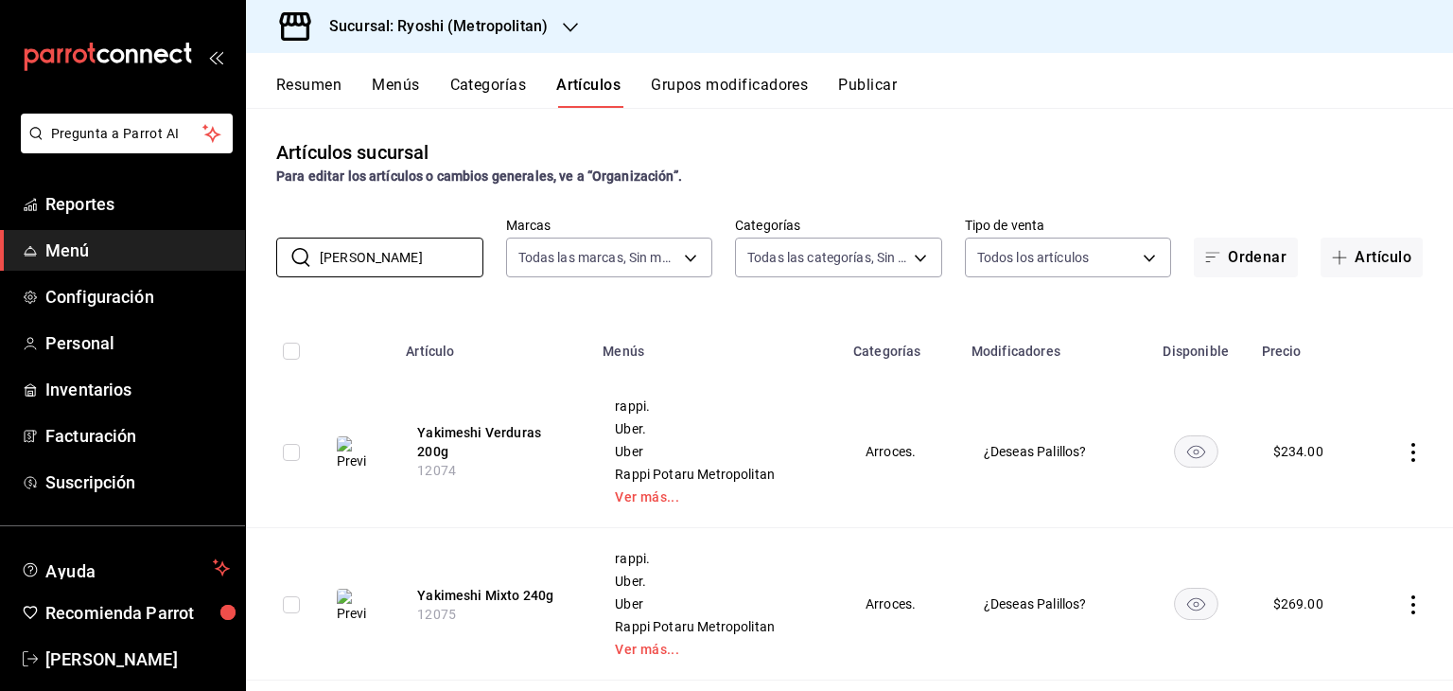
type input "YAKIM"
click at [779, 429] on span "Uber." at bounding box center [716, 428] width 203 height 13
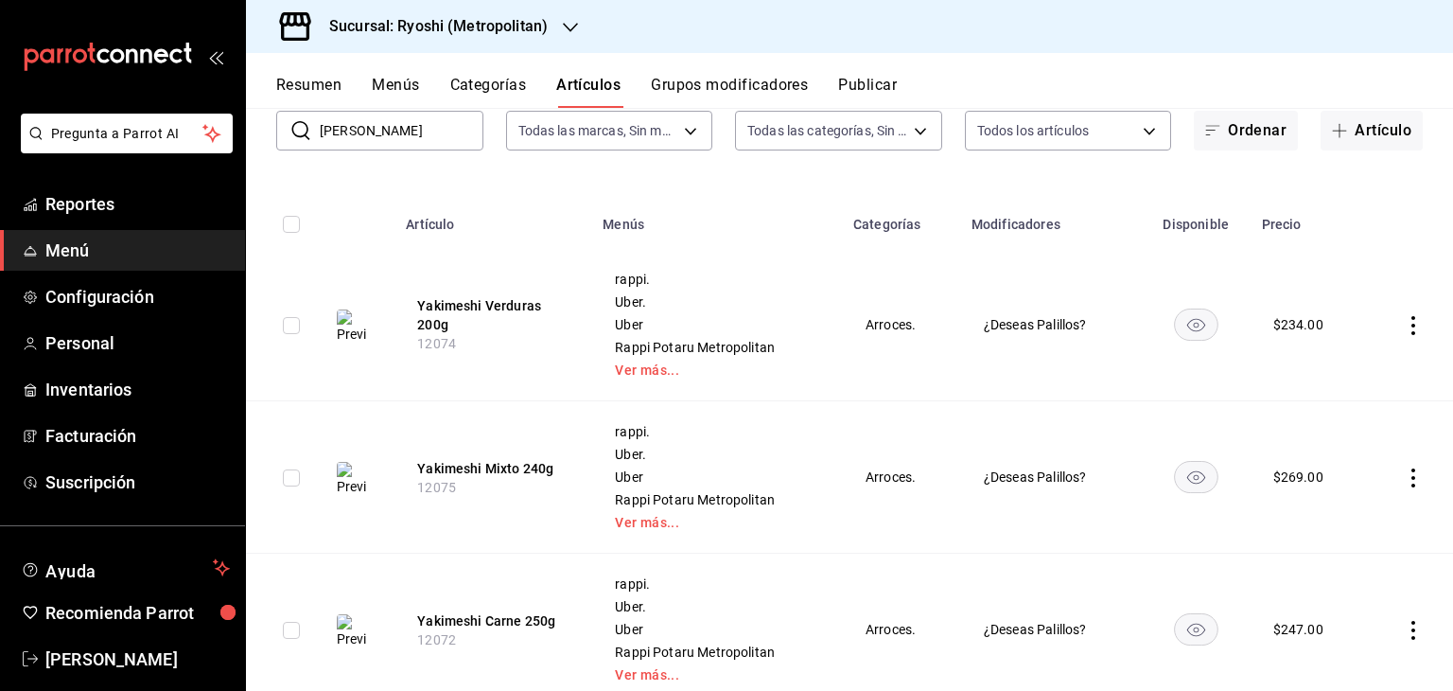
scroll to position [284, 0]
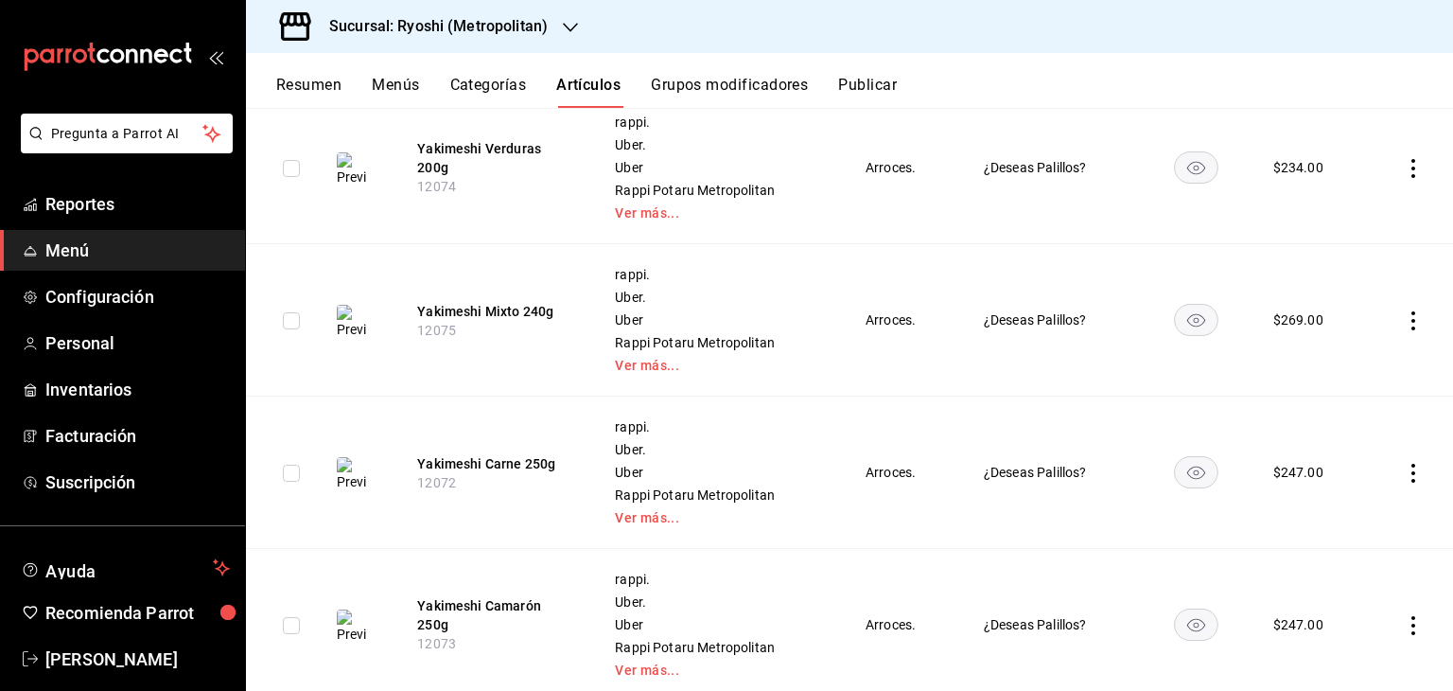
click at [413, 80] on button "Menús" at bounding box center [395, 92] width 47 height 32
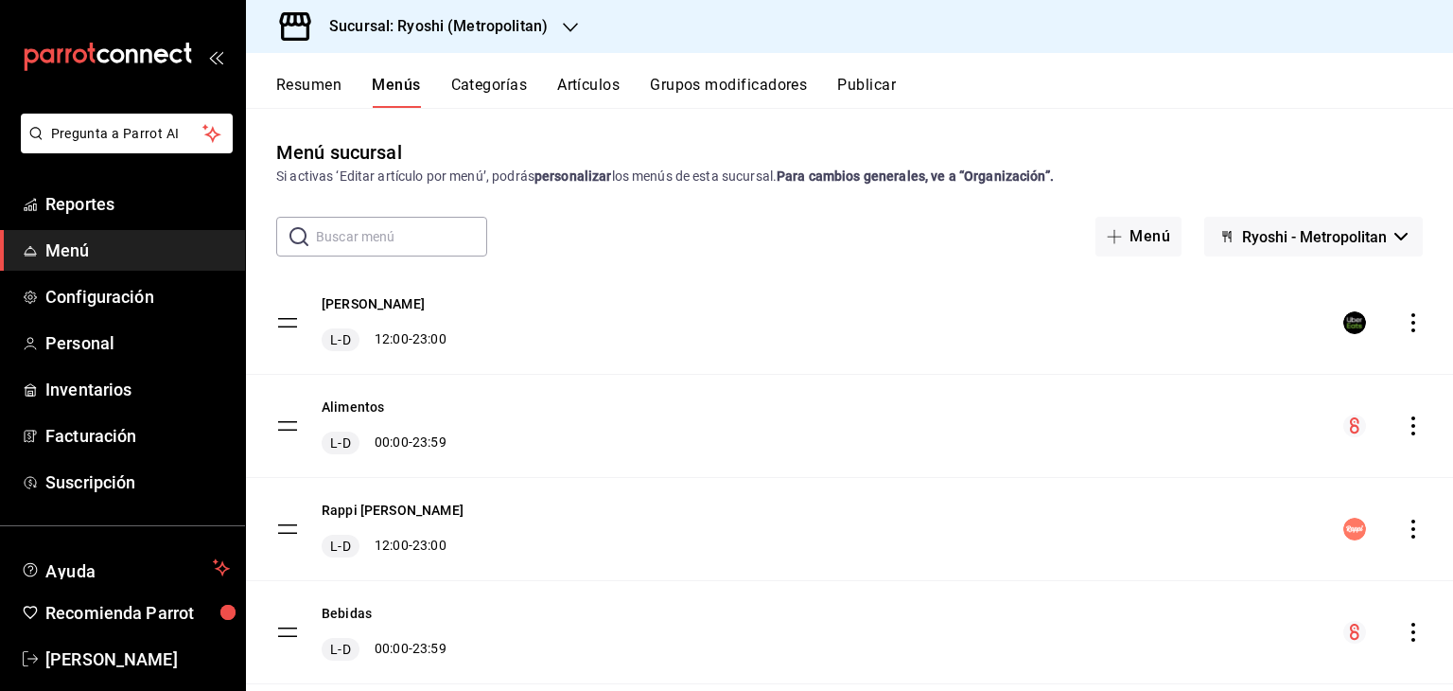
click at [1322, 228] on span "Ryoshi - Metropolitan" at bounding box center [1314, 237] width 145 height 18
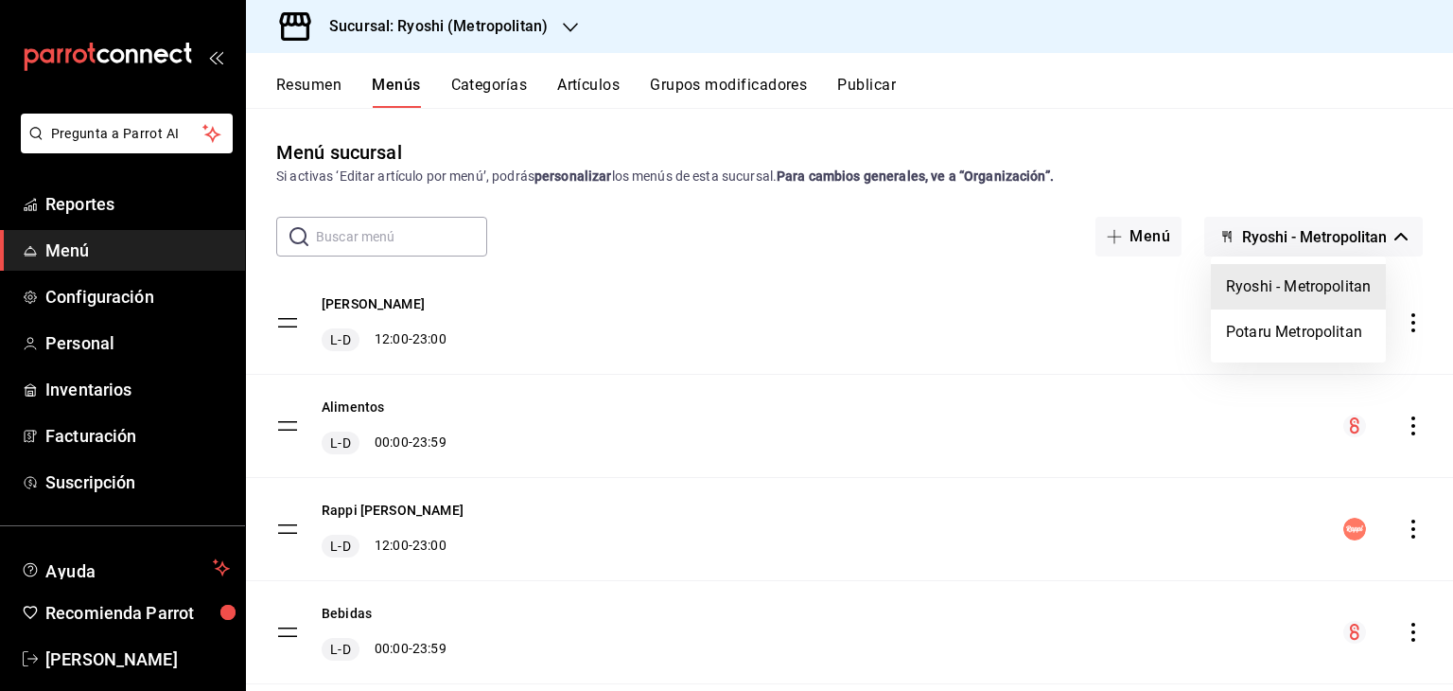
click at [1289, 175] on div at bounding box center [726, 345] width 1453 height 691
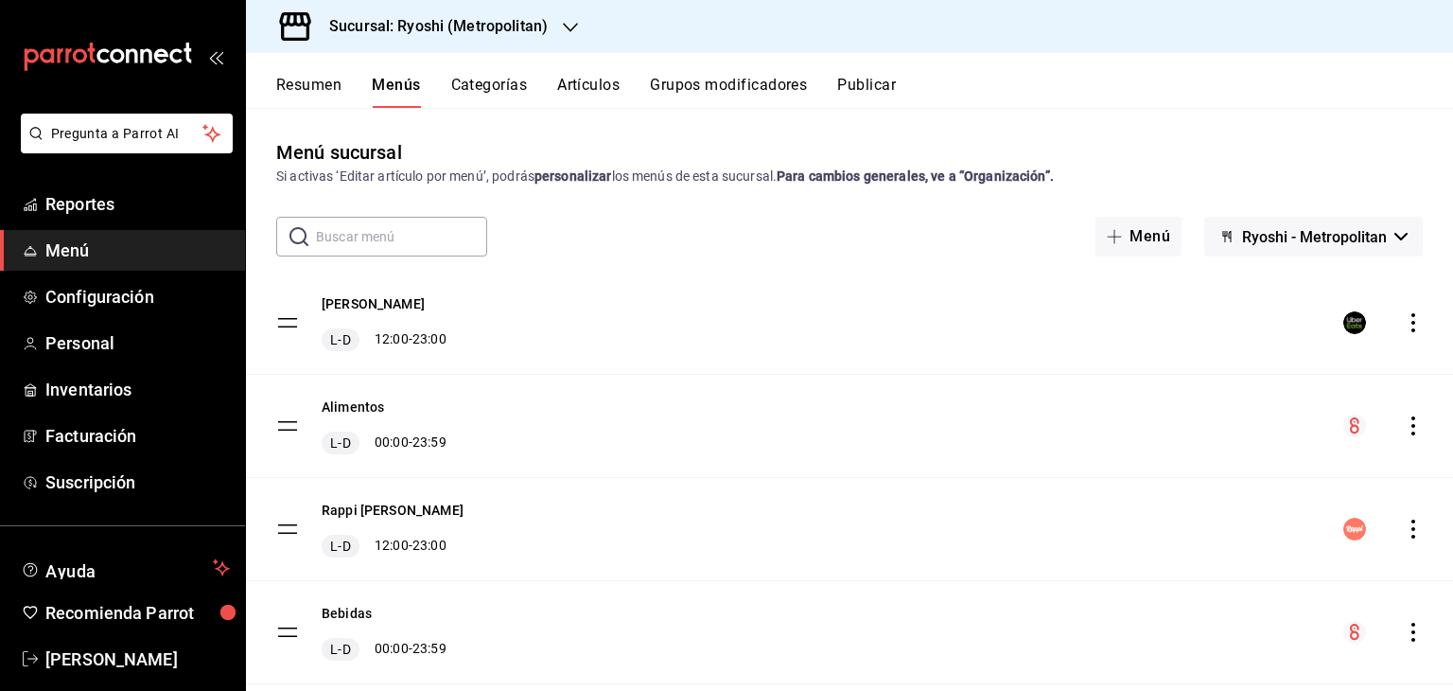
click at [593, 82] on button "Artículos" at bounding box center [588, 92] width 62 height 32
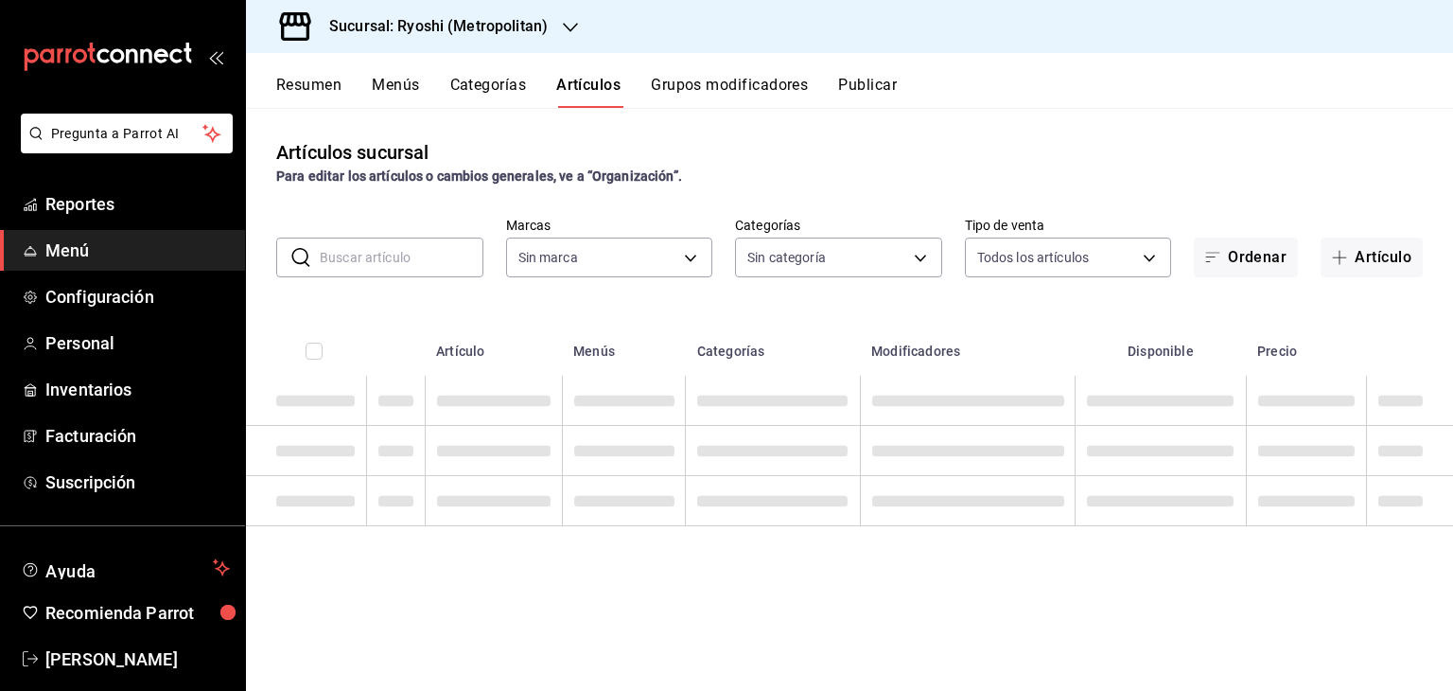
type input "afd8f7e0-6441-4225-b079-3ecb6f1759bb,a0f13850-a6cf-4674-87cd-ec670d2b59b9"
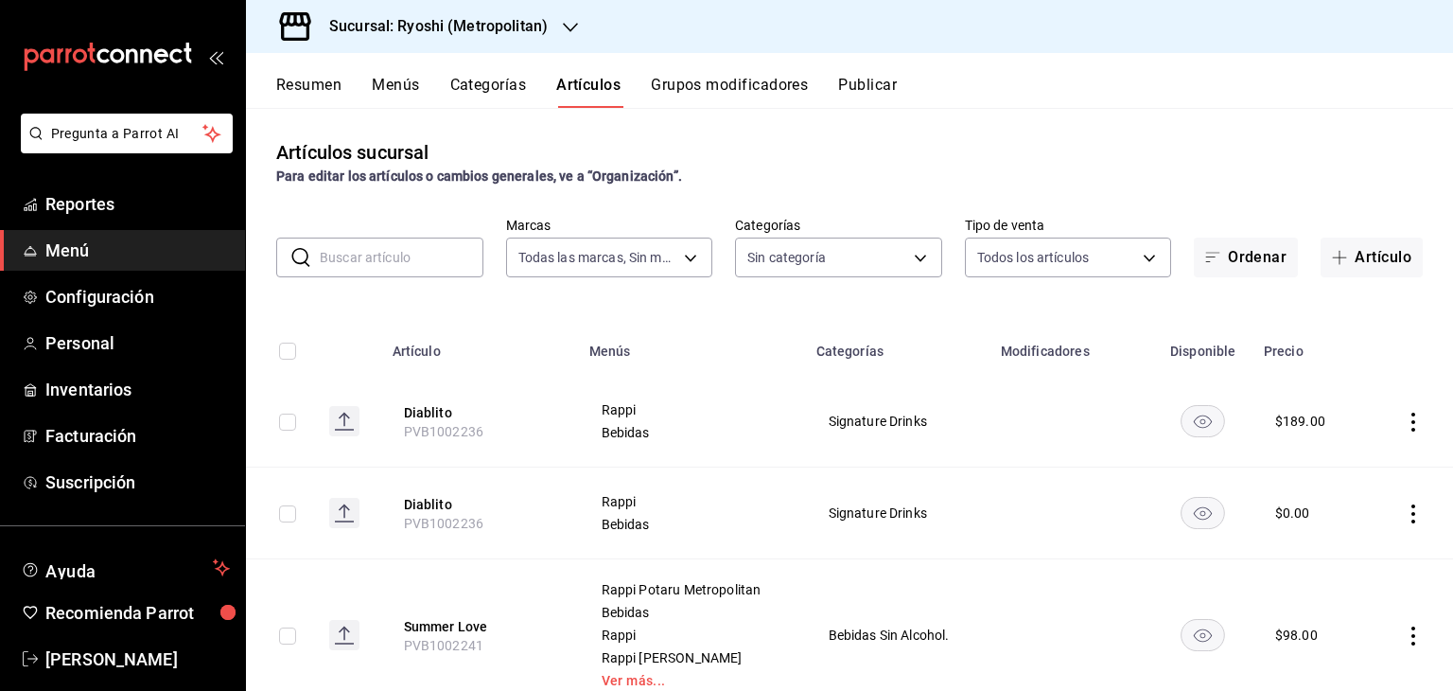
type input "feb80afa-84ca-40b4-b595-bfbaac699c32,812aad81-9313-4289-adaa-71f0113c50cb,f2911…"
click at [1359, 255] on button "Artículo" at bounding box center [1372, 258] width 102 height 40
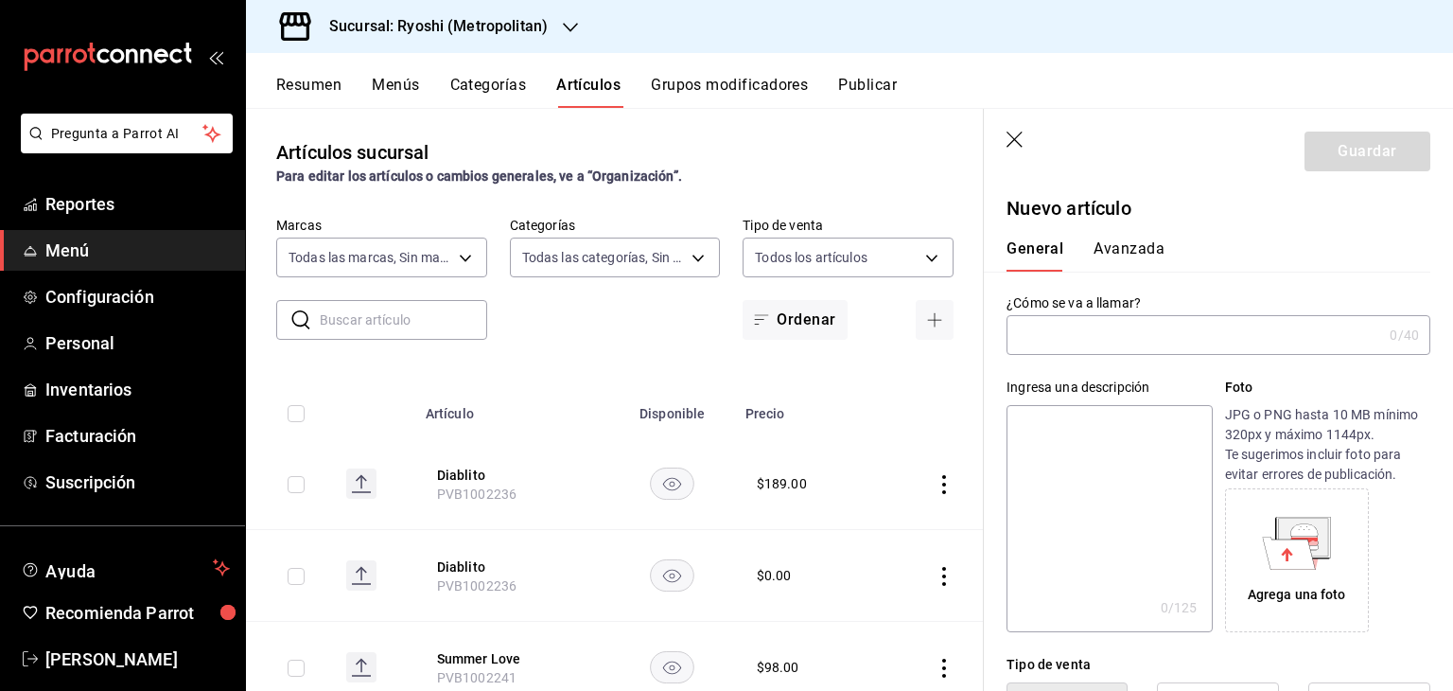
click at [1082, 340] on input "text" at bounding box center [1195, 335] width 376 height 38
paste input "Red Lips 750 ml"
type input "Red Lips 750 ml"
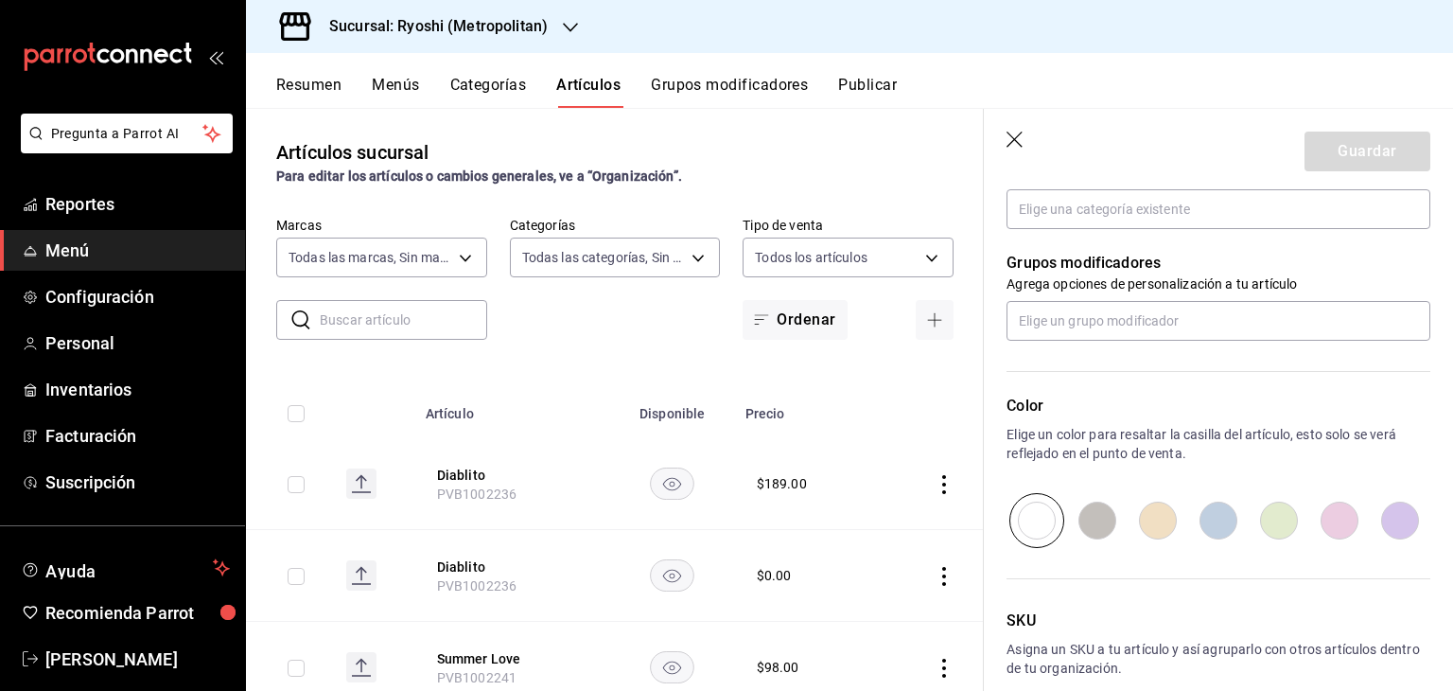
scroll to position [821, 0]
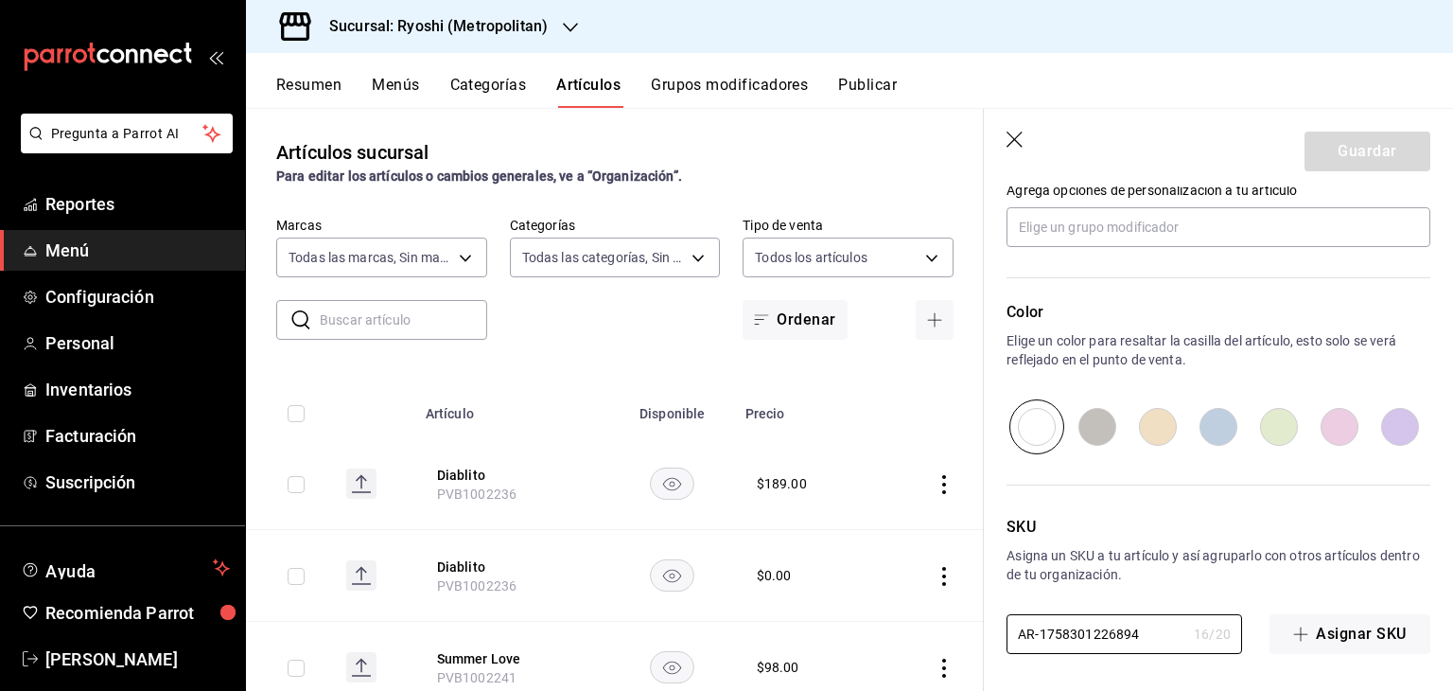
drag, startPoint x: 1152, startPoint y: 623, endPoint x: 919, endPoint y: 581, distance: 237.4
click at [863, 618] on main "Artículos sucursal Para editar los artículos o cambios generales, ve a “Organiz…" at bounding box center [849, 399] width 1207 height 583
paste input "PVV1000965"
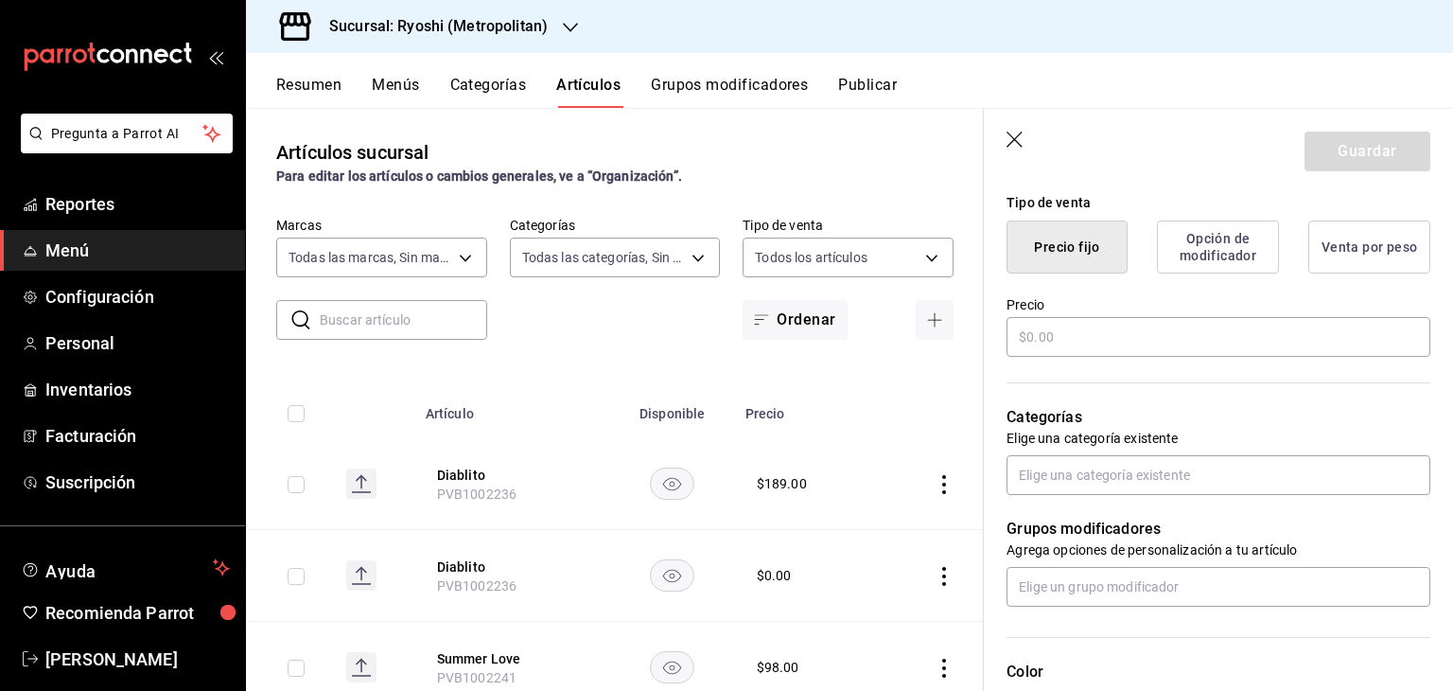
scroll to position [443, 0]
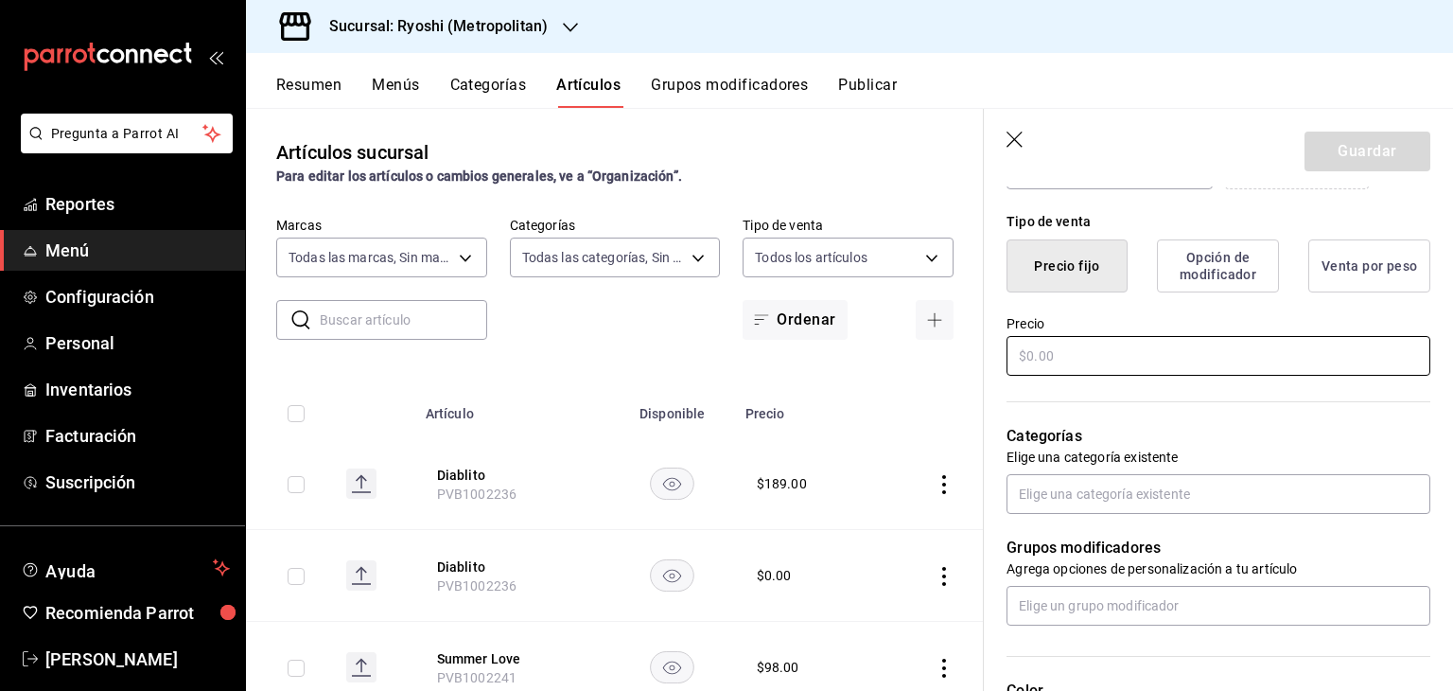
type input "PVV1000965"
click at [1054, 350] on input "text" at bounding box center [1219, 356] width 424 height 40
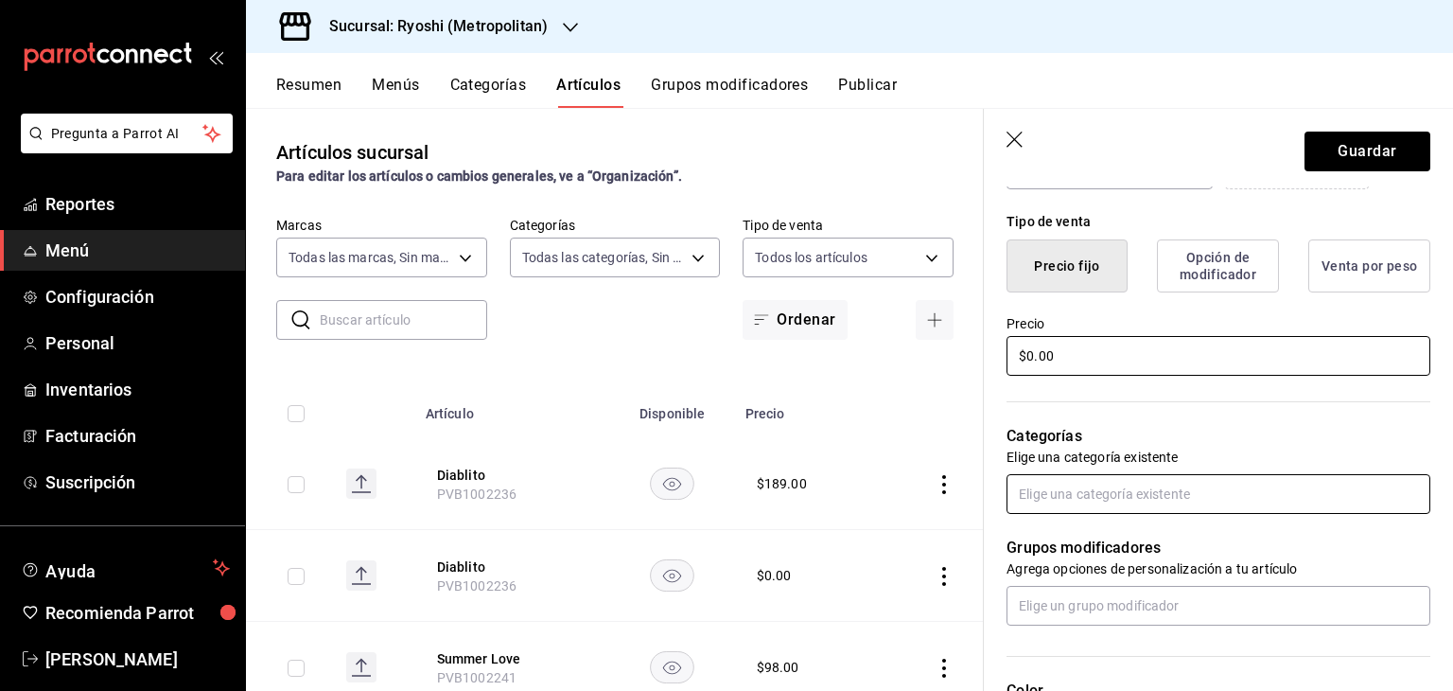
type input "$0.00"
click at [1119, 494] on input "text" at bounding box center [1219, 494] width 424 height 40
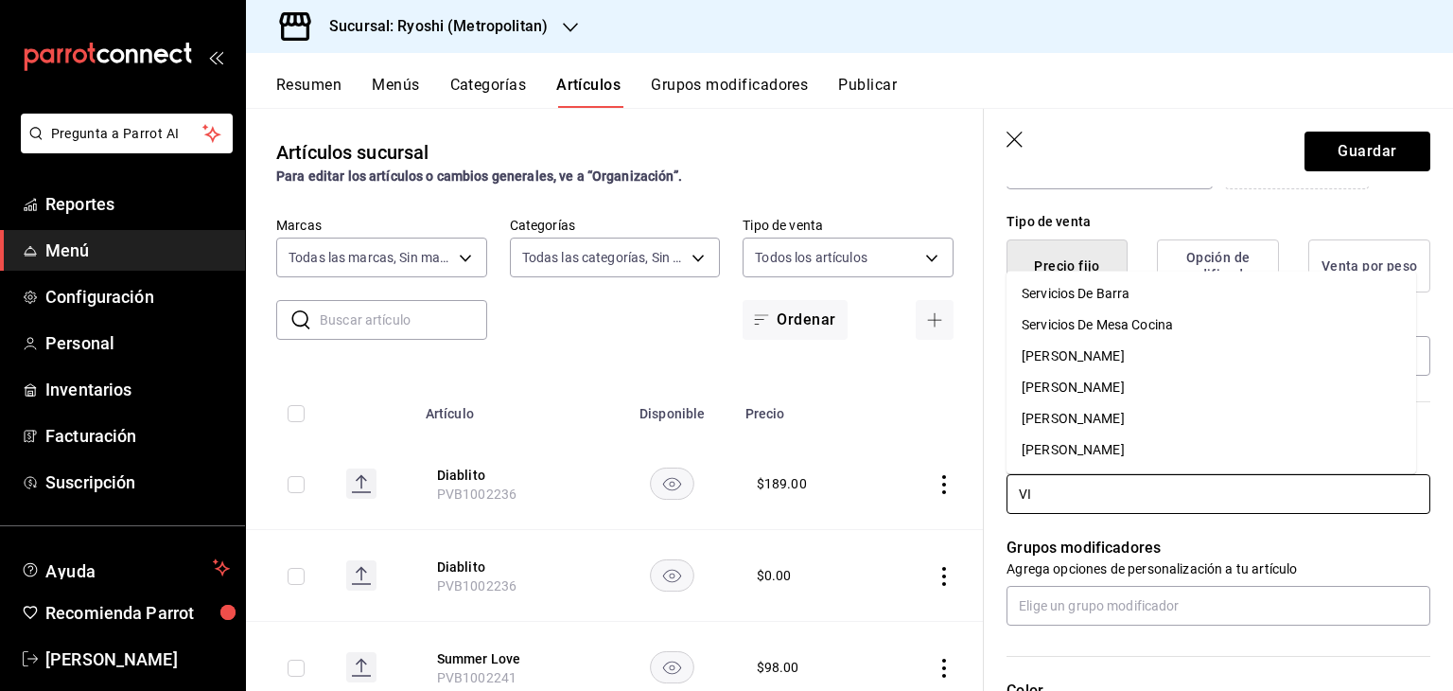
type input "VIN"
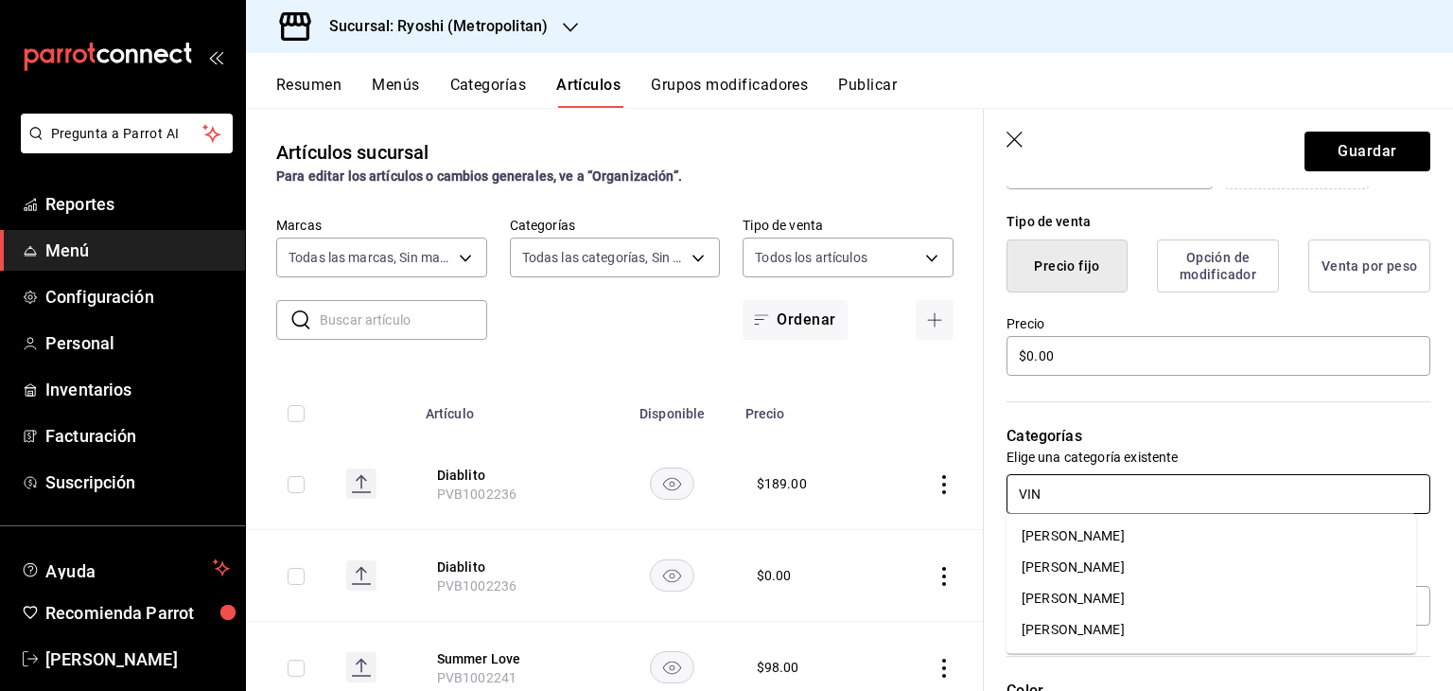
click at [1131, 629] on li "[PERSON_NAME]" at bounding box center [1212, 629] width 410 height 31
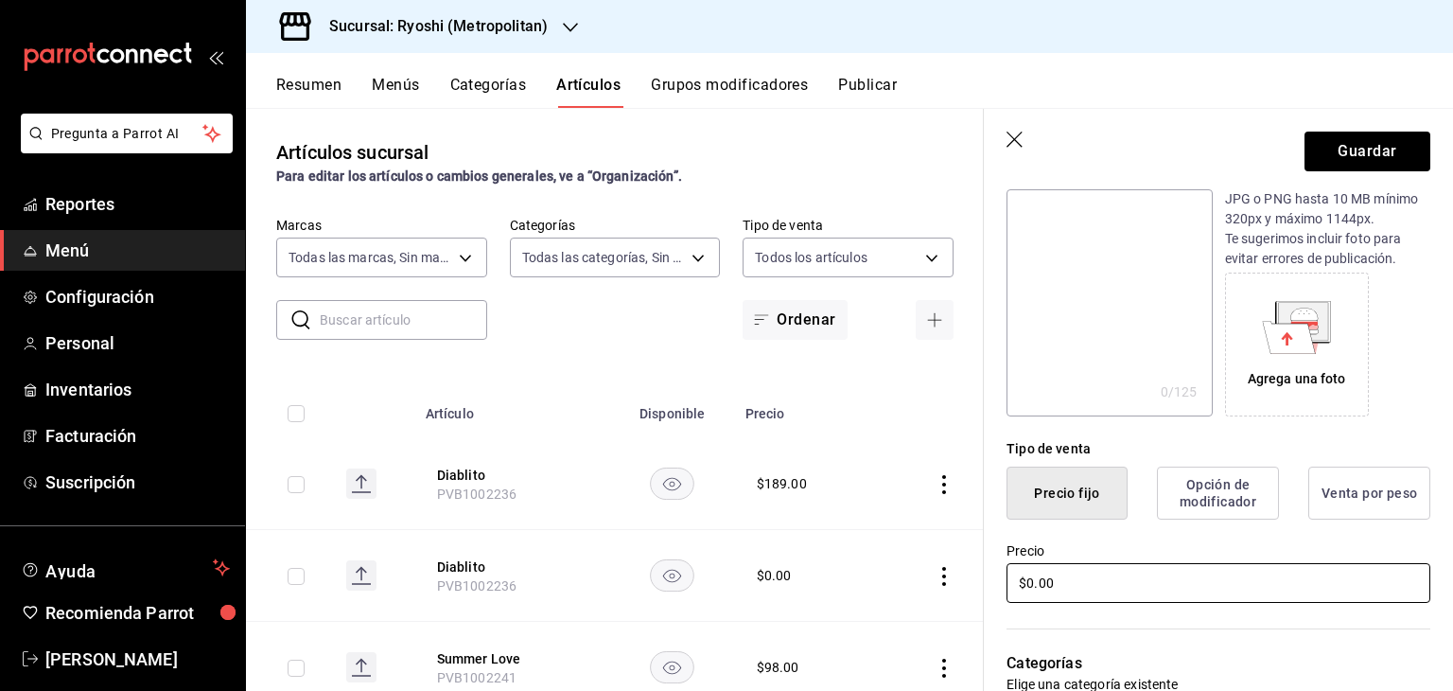
scroll to position [378, 0]
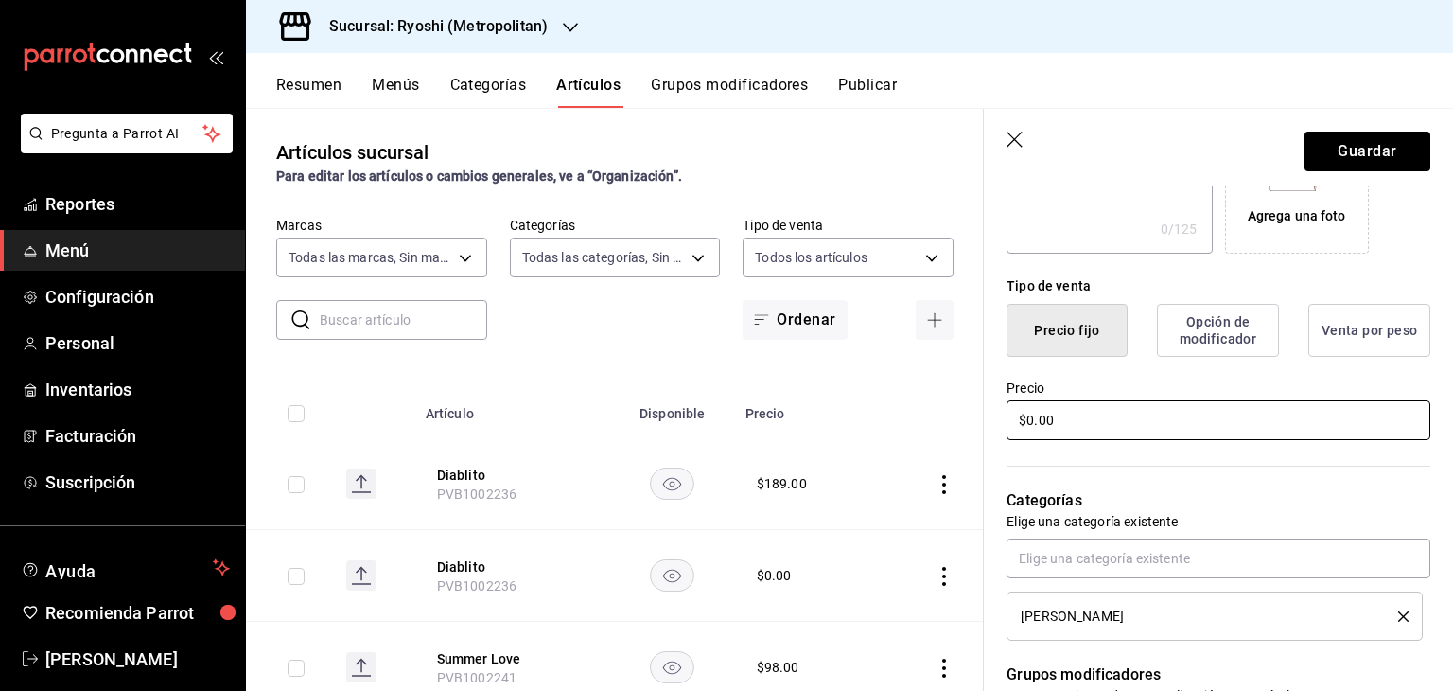
click at [1106, 413] on input "$0.00" at bounding box center [1219, 420] width 424 height 40
drag, startPoint x: 1118, startPoint y: 413, endPoint x: 709, endPoint y: 405, distance: 409.8
click at [736, 406] on main "Artículos sucursal Para editar los artículos o cambios generales, ve a “Organiz…" at bounding box center [849, 399] width 1207 height 583
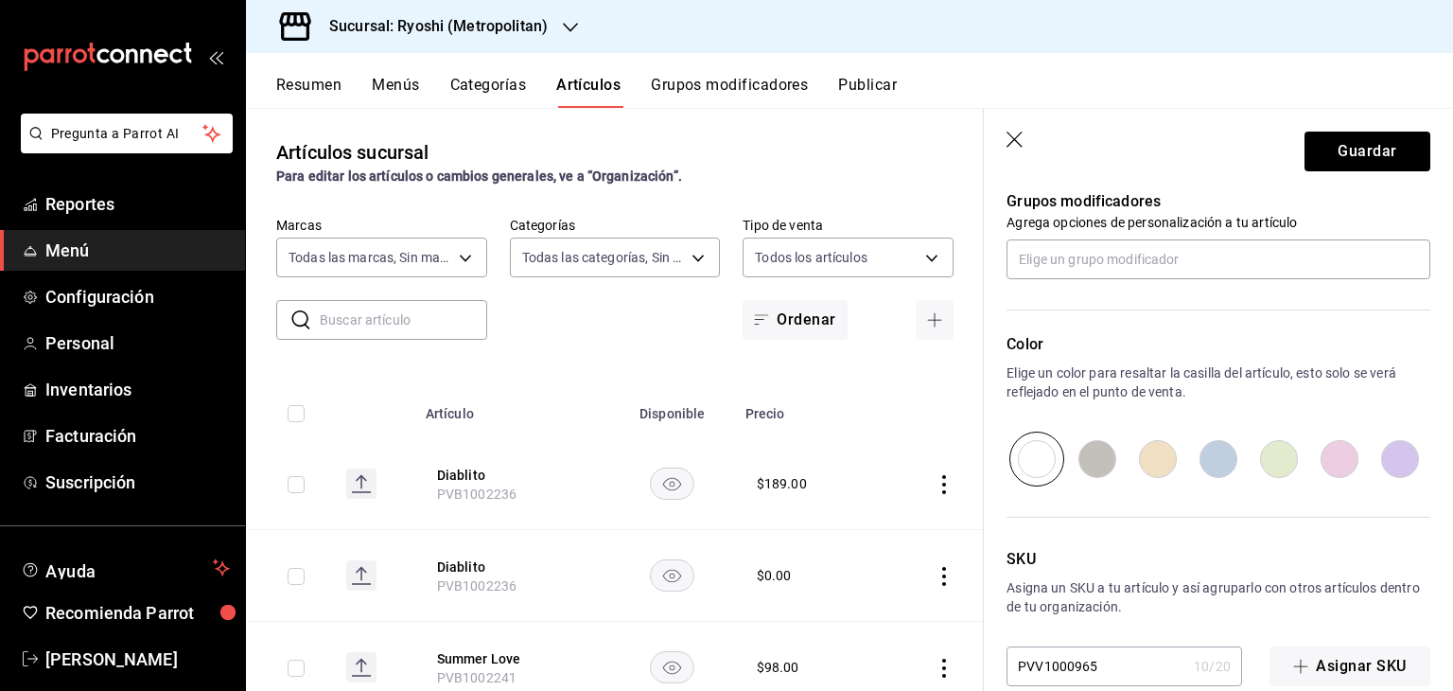
scroll to position [884, 0]
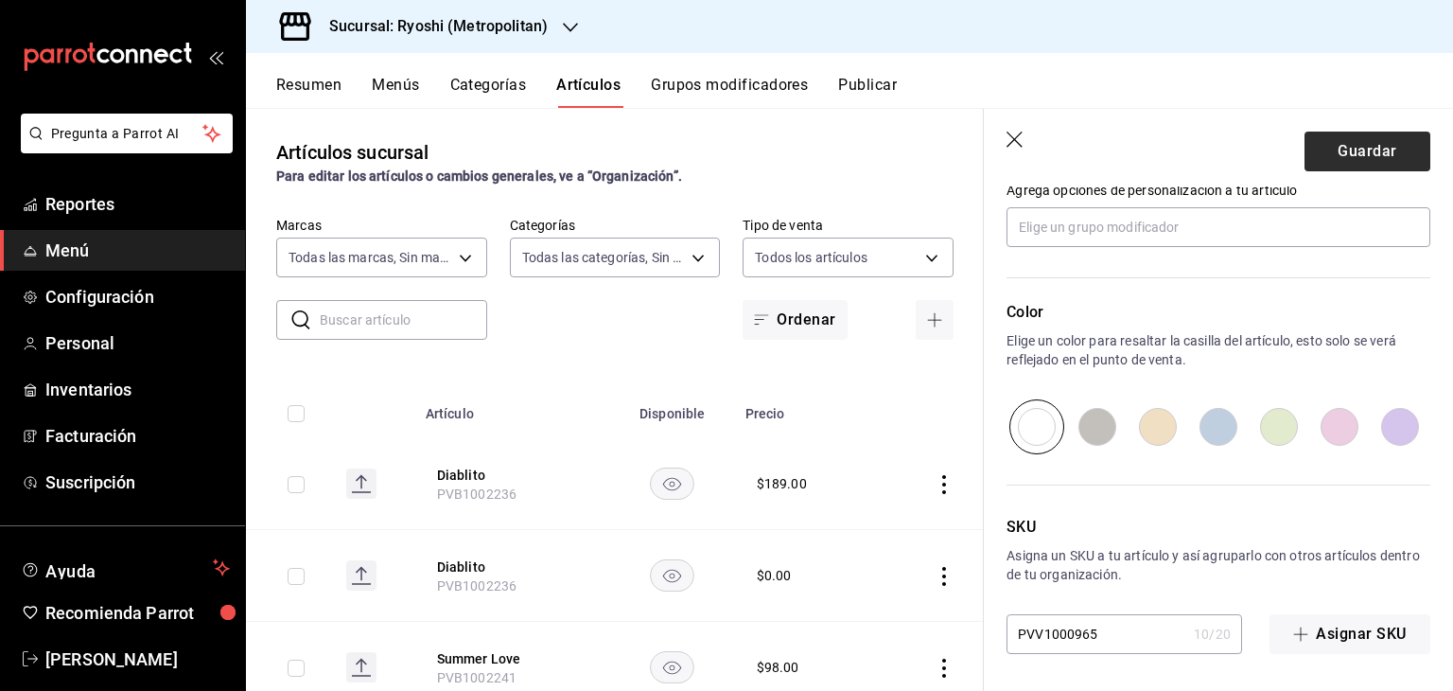
type input "$960.00"
click at [1321, 153] on button "Guardar" at bounding box center [1368, 152] width 126 height 40
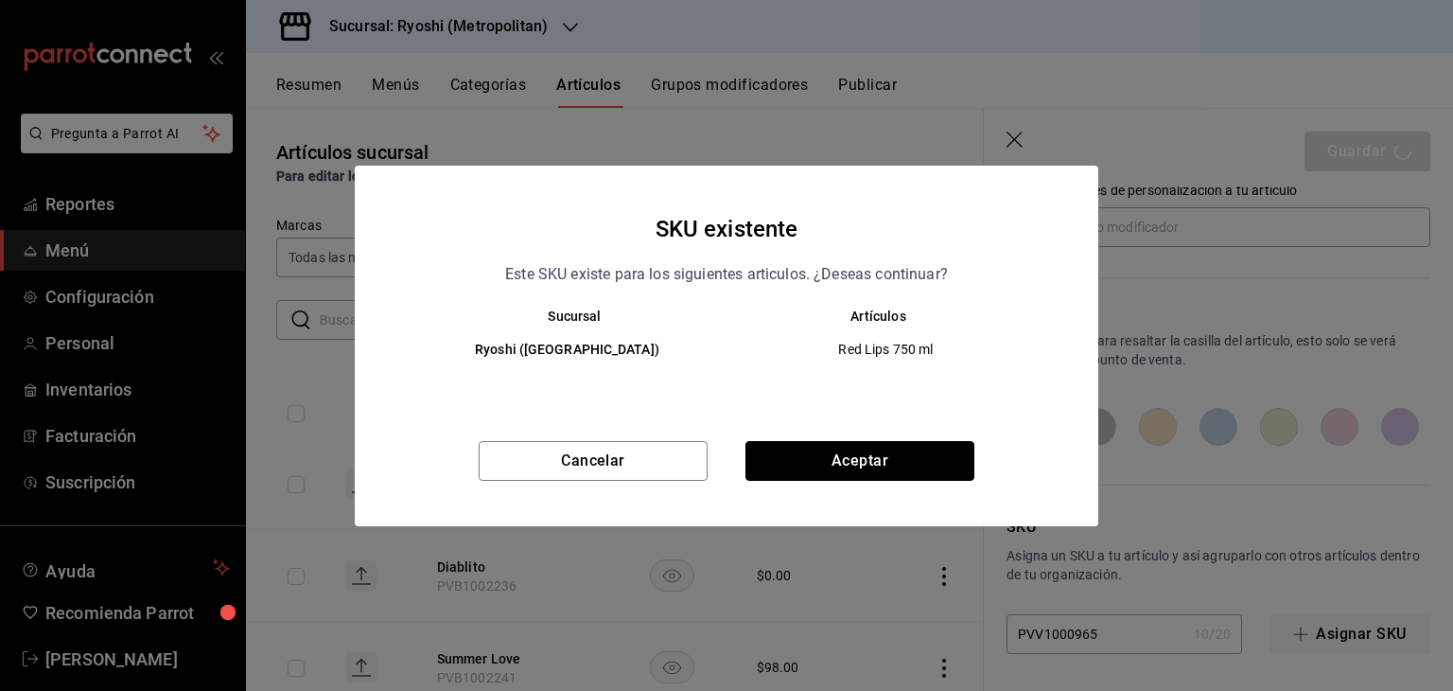
click at [908, 449] on button "Aceptar" at bounding box center [860, 461] width 229 height 40
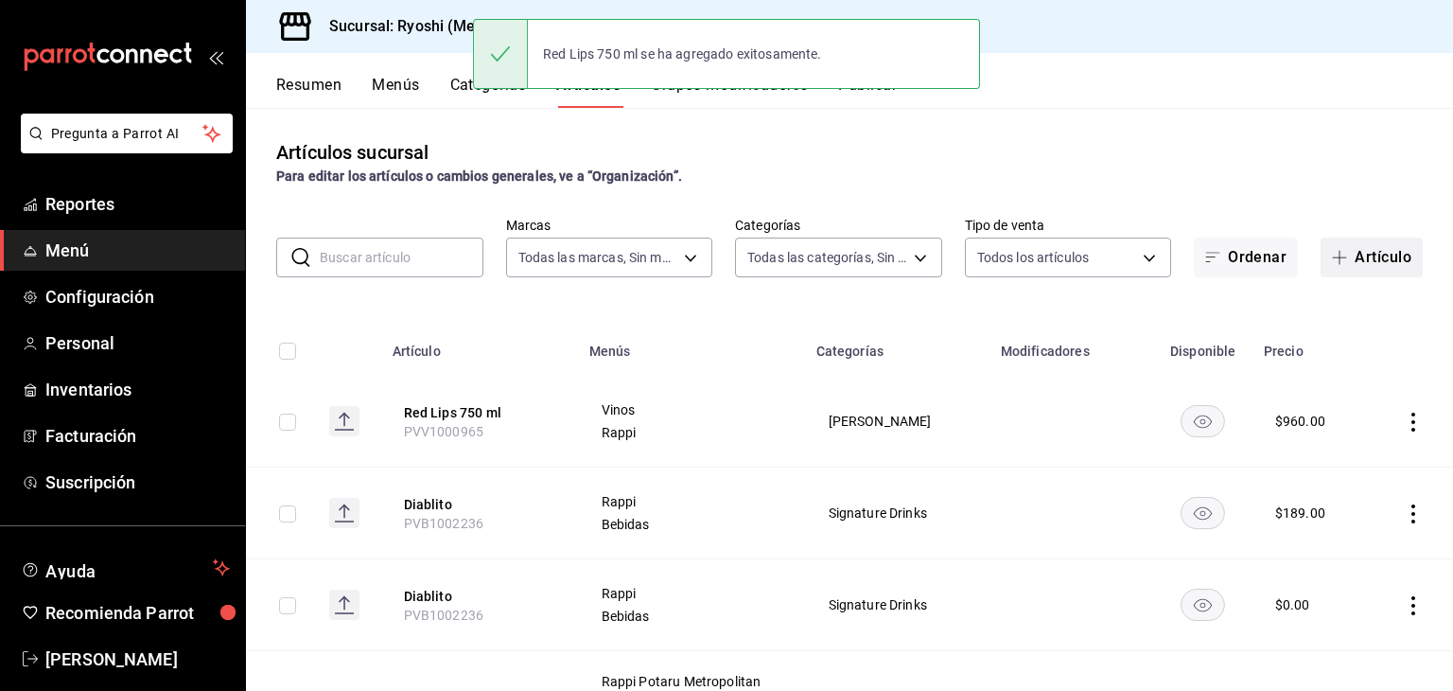
click at [1332, 252] on icon "button" at bounding box center [1339, 257] width 15 height 15
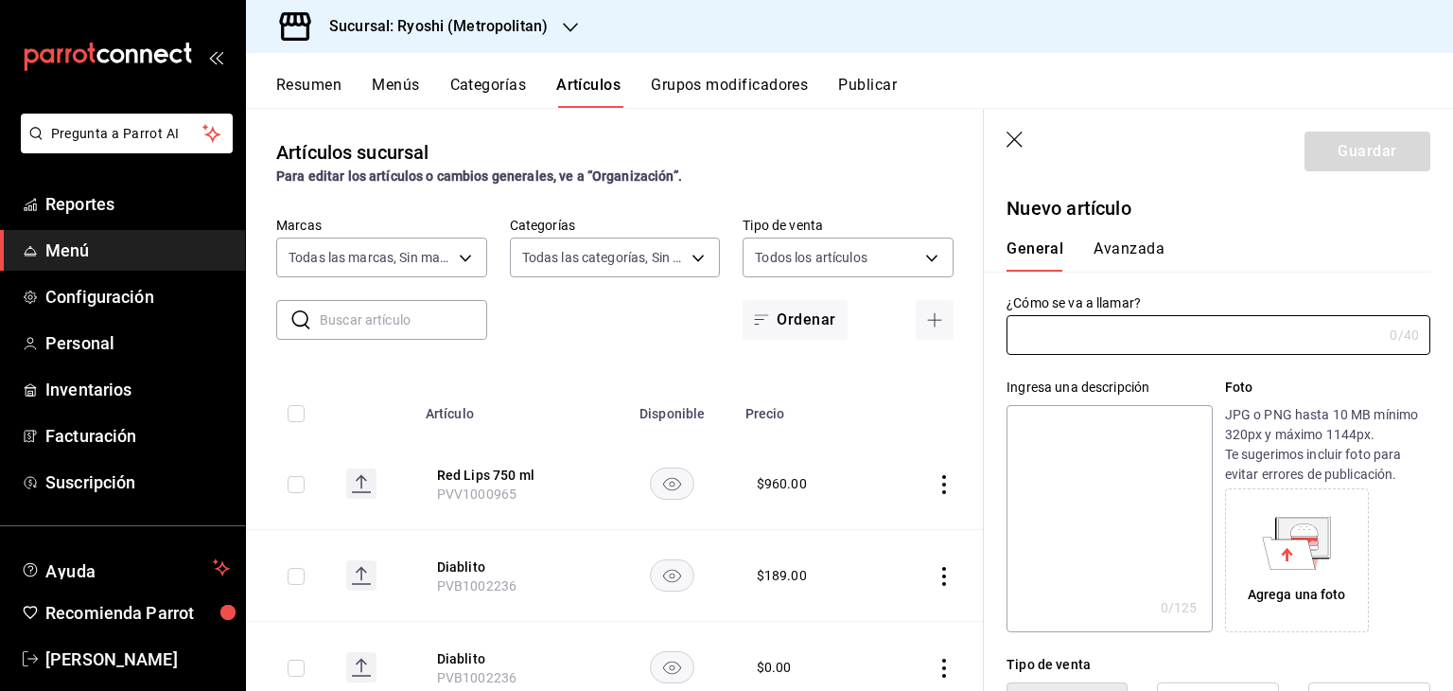
paste input "Red Lips cop."
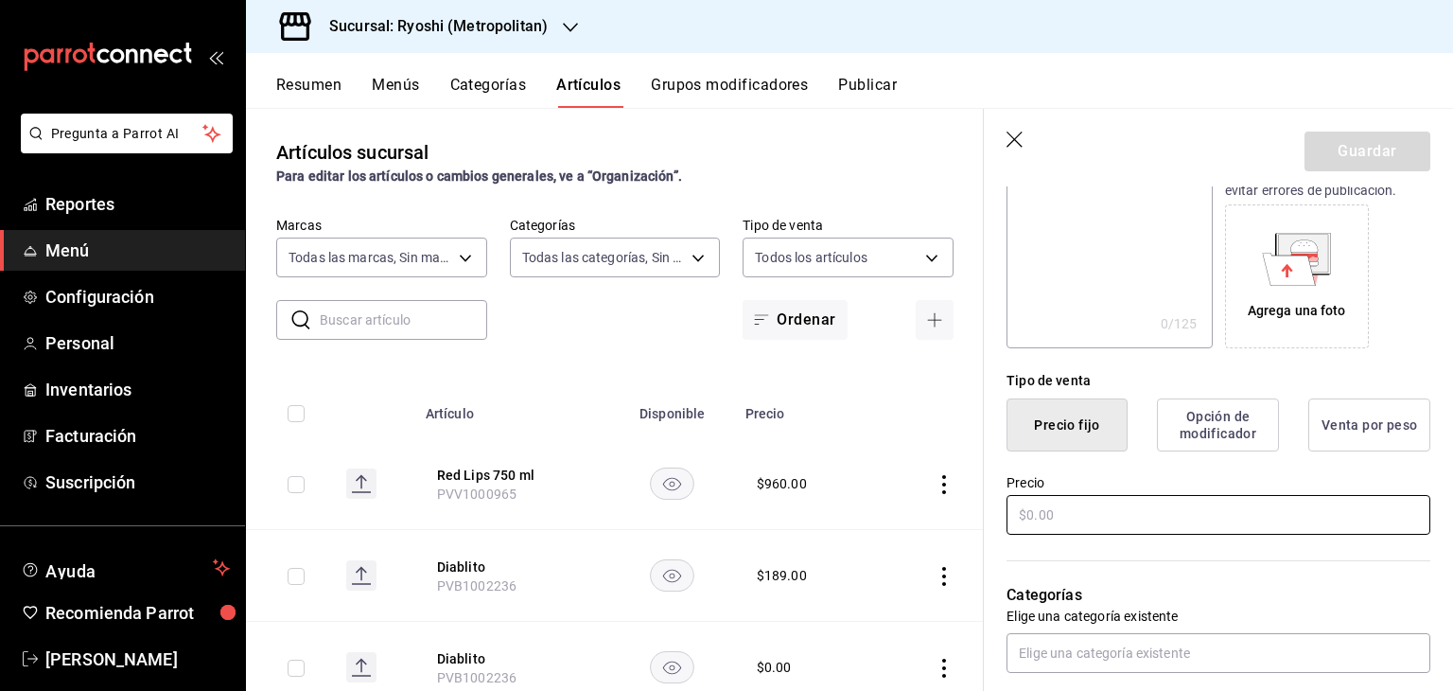
type input "Red Lips cop."
click at [1089, 501] on input "text" at bounding box center [1219, 515] width 424 height 40
type input "$240.00"
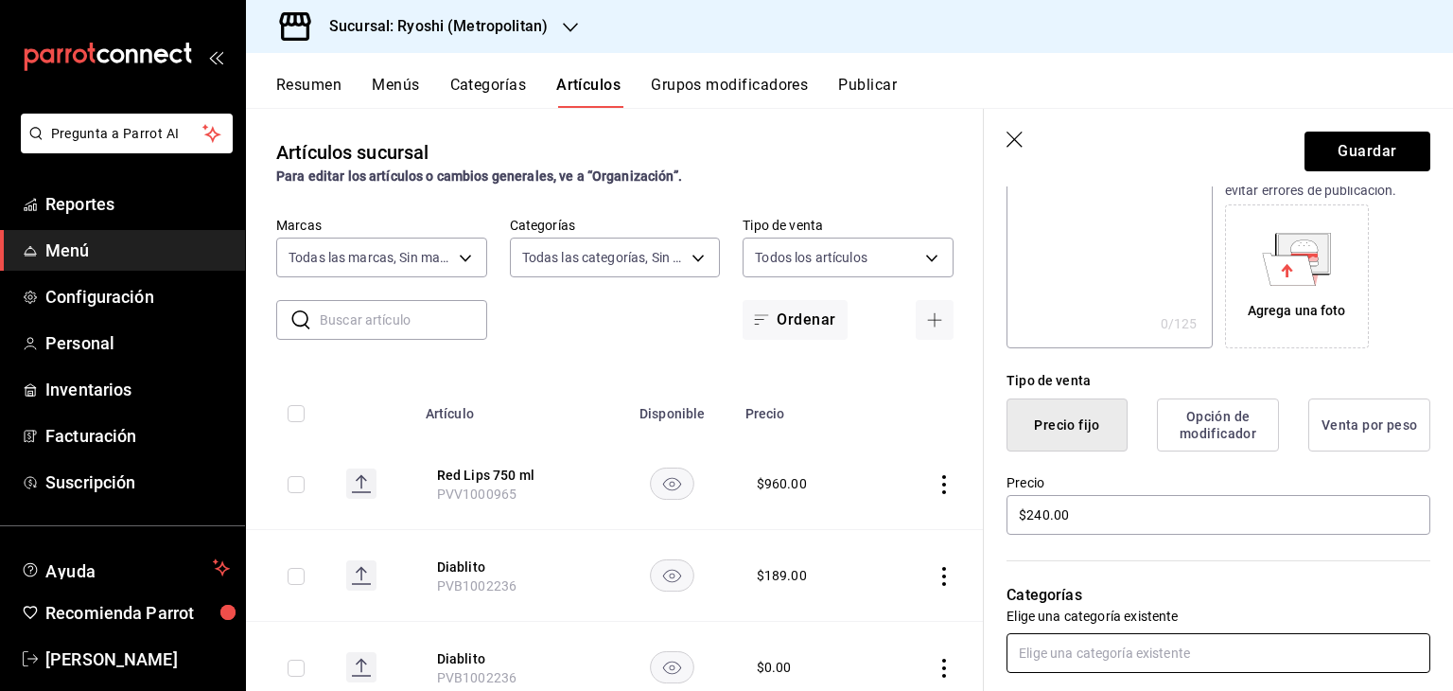
click at [1150, 644] on input "text" at bounding box center [1219, 653] width 424 height 40
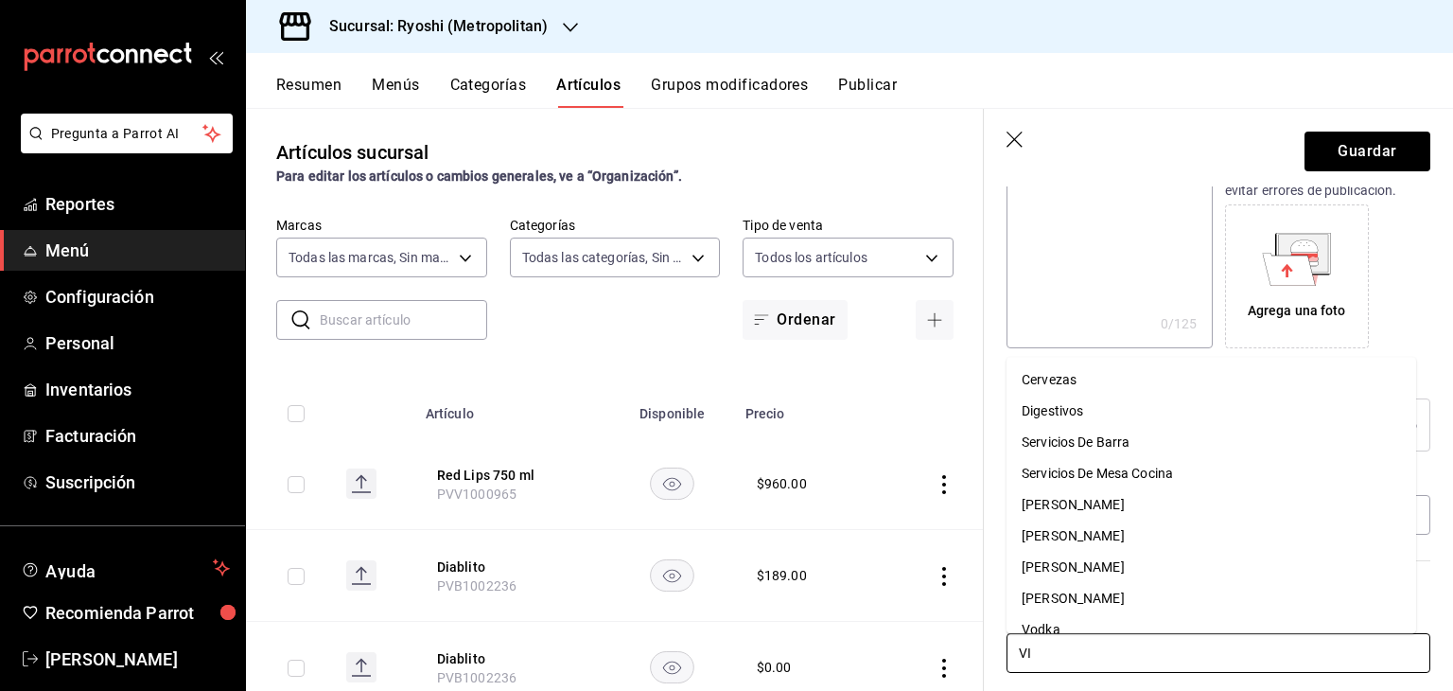
type input "VIN"
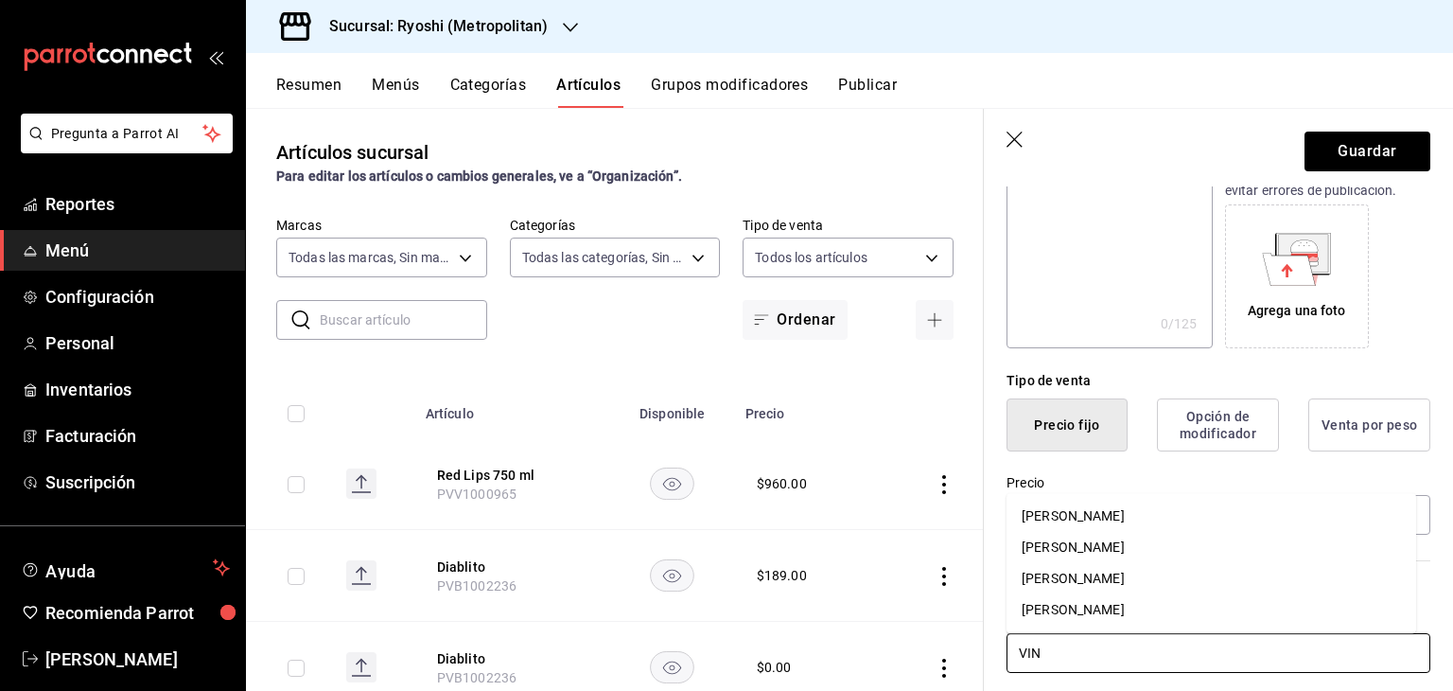
click at [1162, 607] on li "[PERSON_NAME]" at bounding box center [1212, 609] width 410 height 31
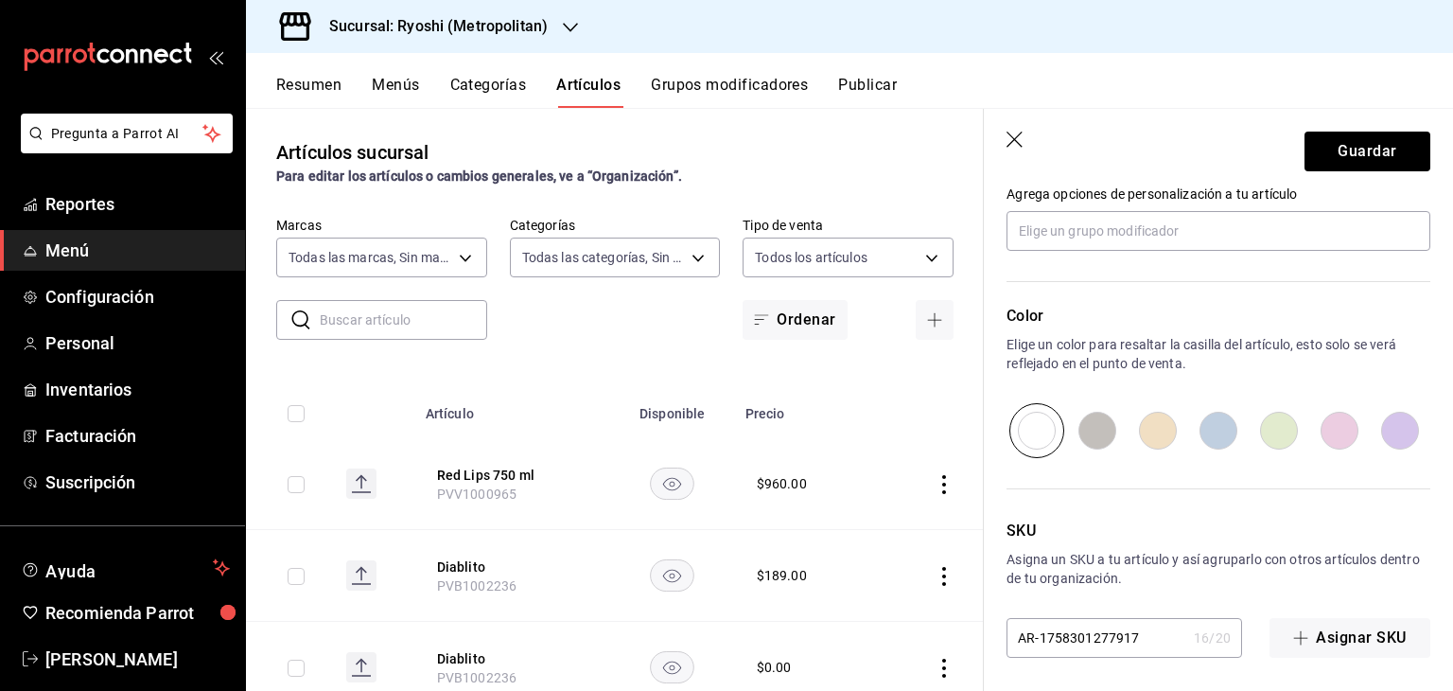
scroll to position [884, 0]
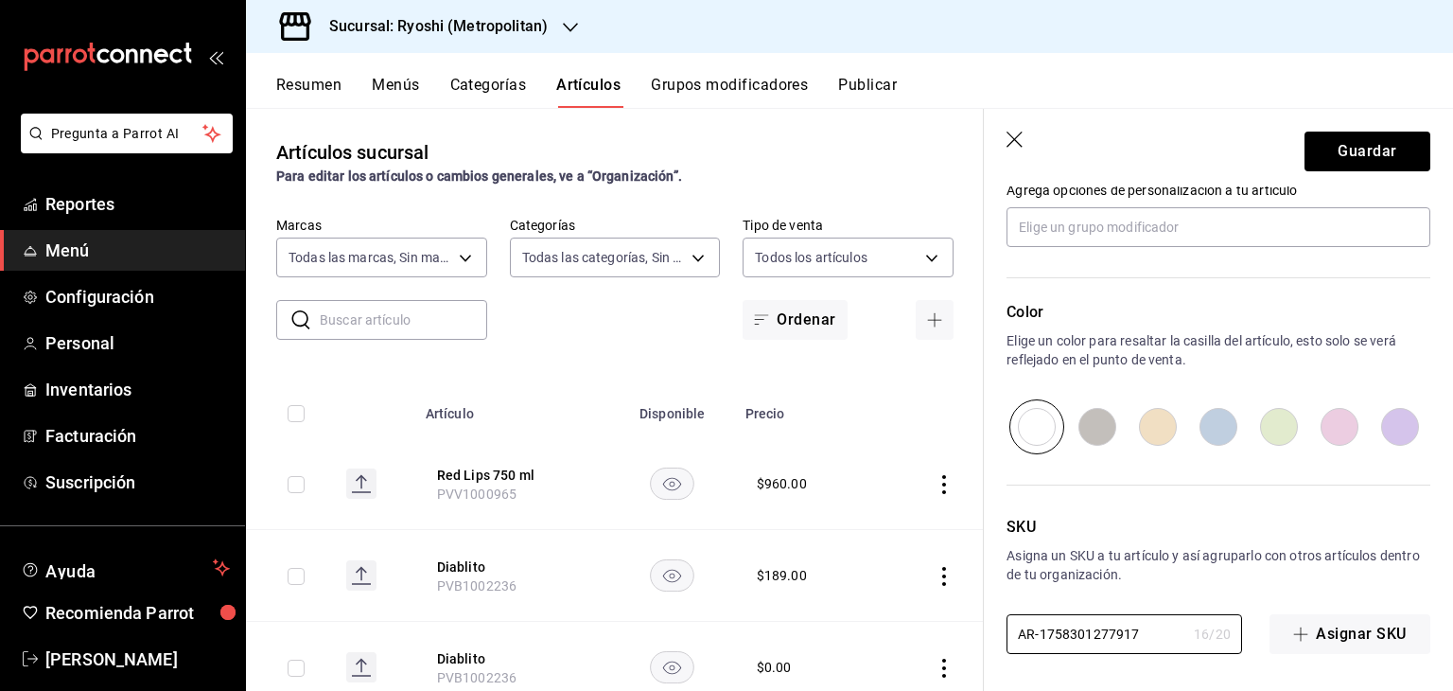
drag, startPoint x: 1163, startPoint y: 627, endPoint x: 853, endPoint y: 596, distance: 311.0
click at [845, 603] on main "Artículos sucursal Para editar los artículos o cambios generales, ve a “Organiz…" at bounding box center [849, 399] width 1207 height 583
paste input "PVV1000966"
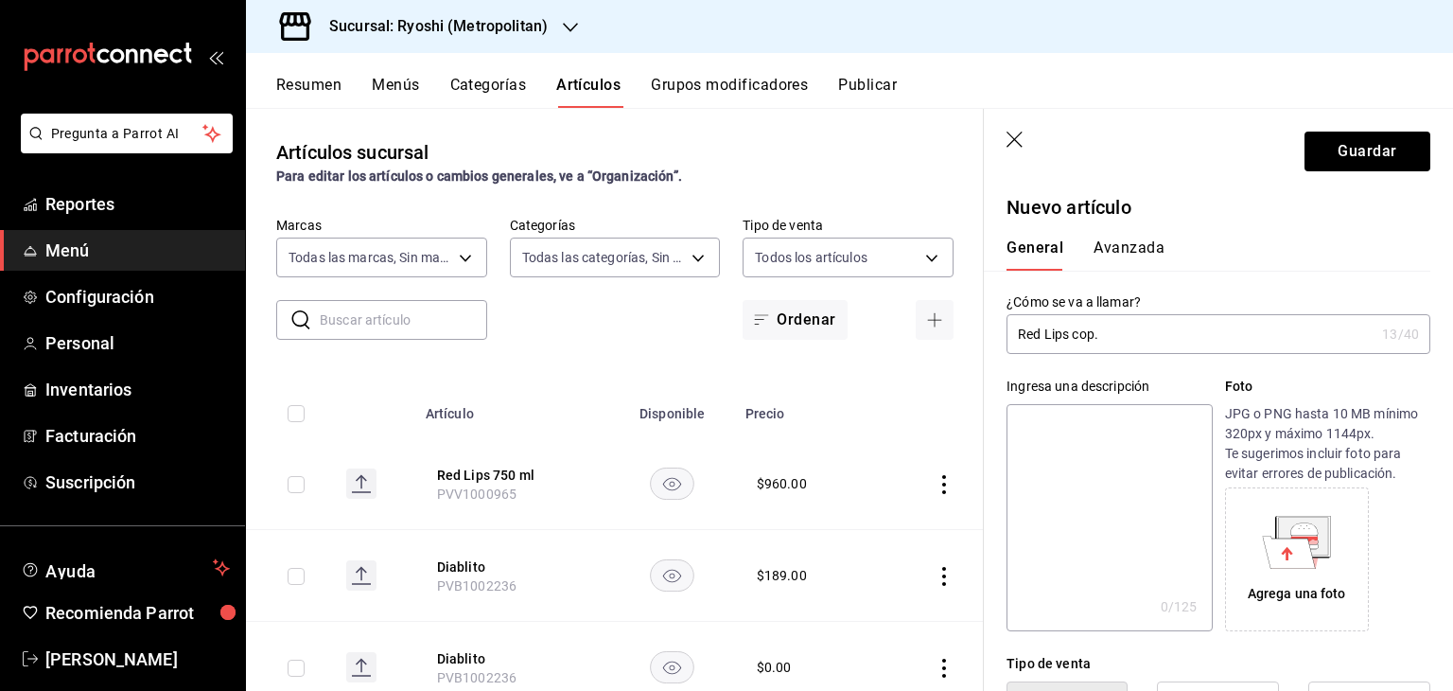
scroll to position [0, 0]
type input "PVV1000966"
click at [1343, 171] on header "Guardar" at bounding box center [1218, 148] width 469 height 78
click at [1351, 150] on button "Guardar" at bounding box center [1368, 152] width 126 height 40
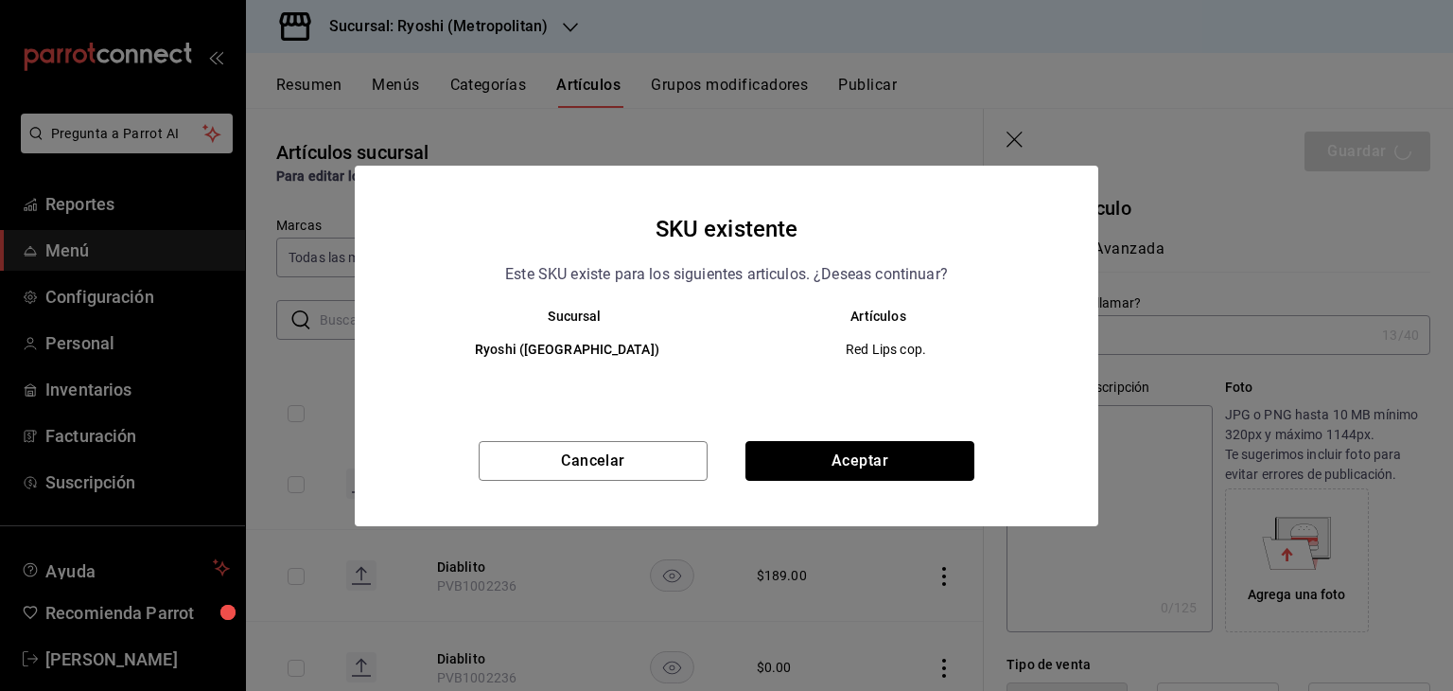
click at [916, 471] on button "Aceptar" at bounding box center [860, 461] width 229 height 40
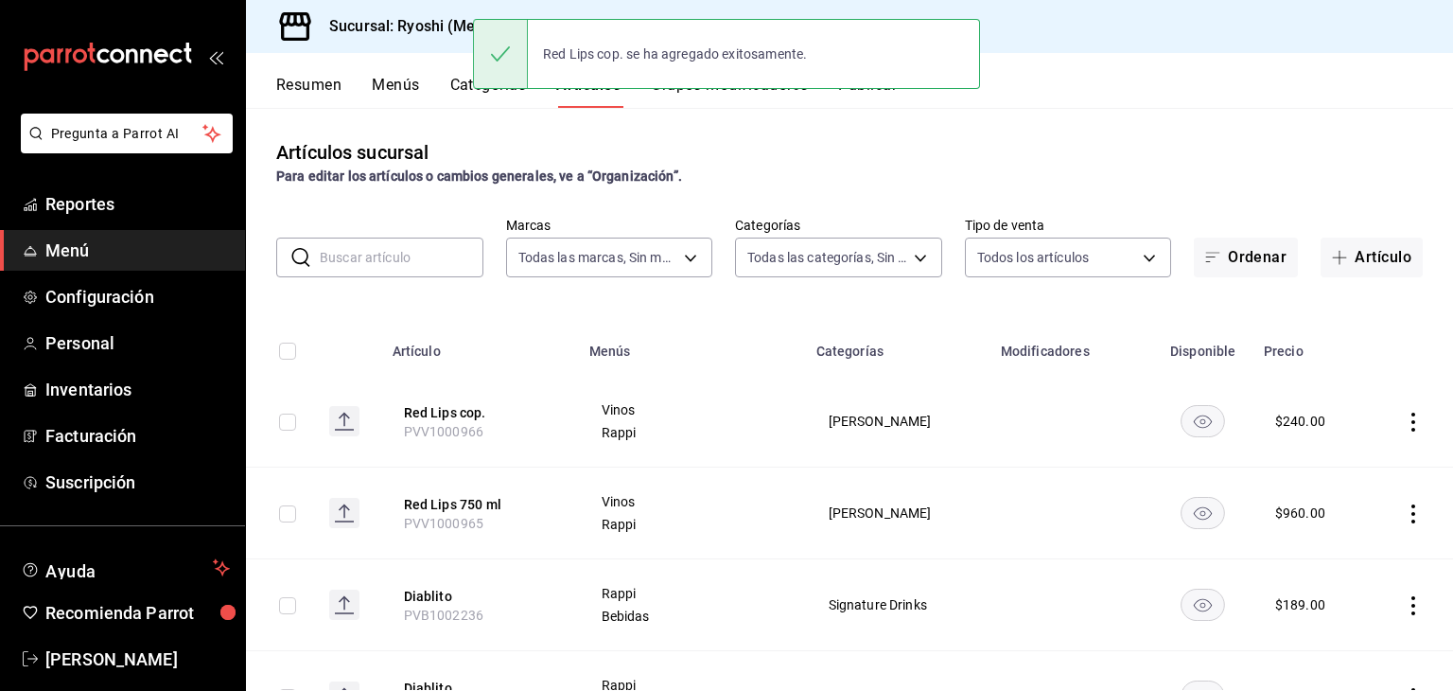
click at [1405, 422] on icon "actions" at bounding box center [1413, 422] width 19 height 19
click at [1340, 502] on span "Duplicar" at bounding box center [1342, 505] width 49 height 20
click at [1402, 433] on td at bounding box center [1414, 422] width 79 height 92
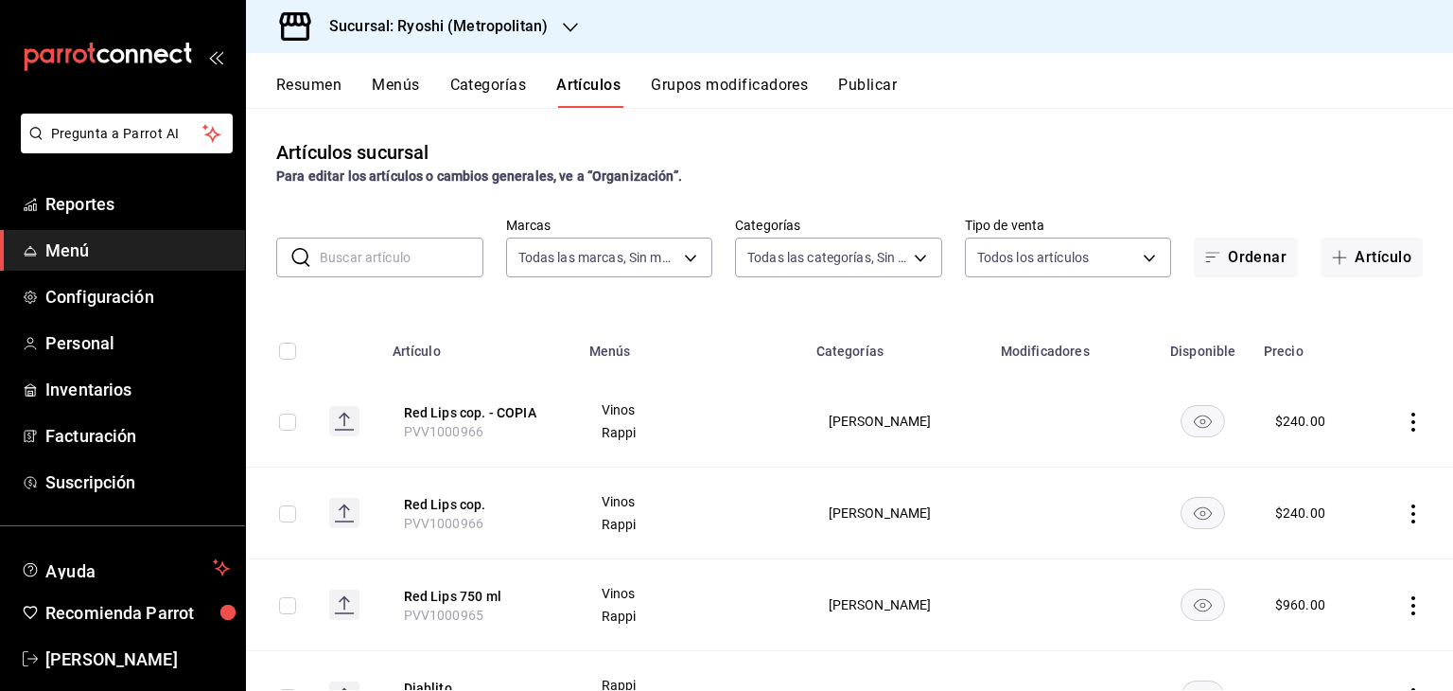
click at [1404, 431] on icon "actions" at bounding box center [1413, 422] width 19 height 19
click at [1331, 469] on span "Editar" at bounding box center [1342, 466] width 49 height 20
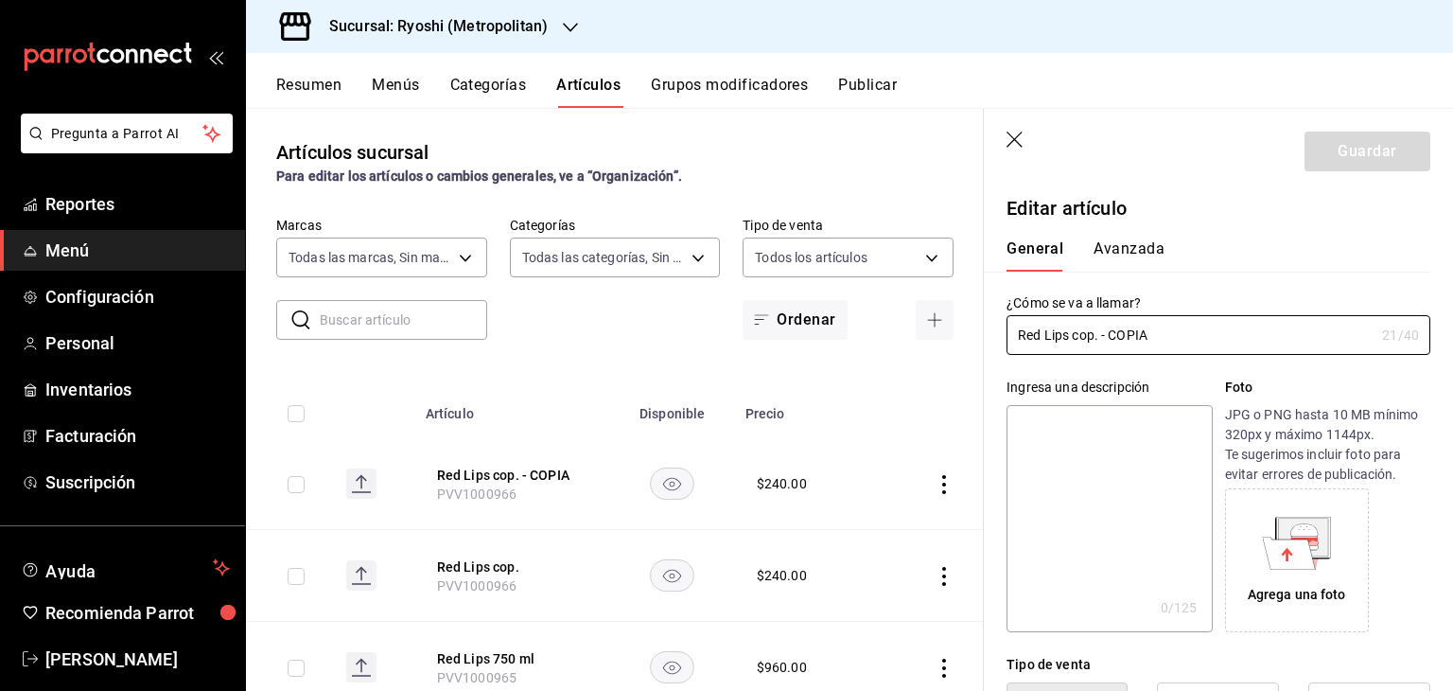
drag, startPoint x: 1188, startPoint y: 330, endPoint x: 878, endPoint y: 327, distance: 309.4
click at [878, 327] on main "Artículos sucursal Para editar los artículos o cambios generales, ve a “Organiz…" at bounding box center [849, 399] width 1207 height 583
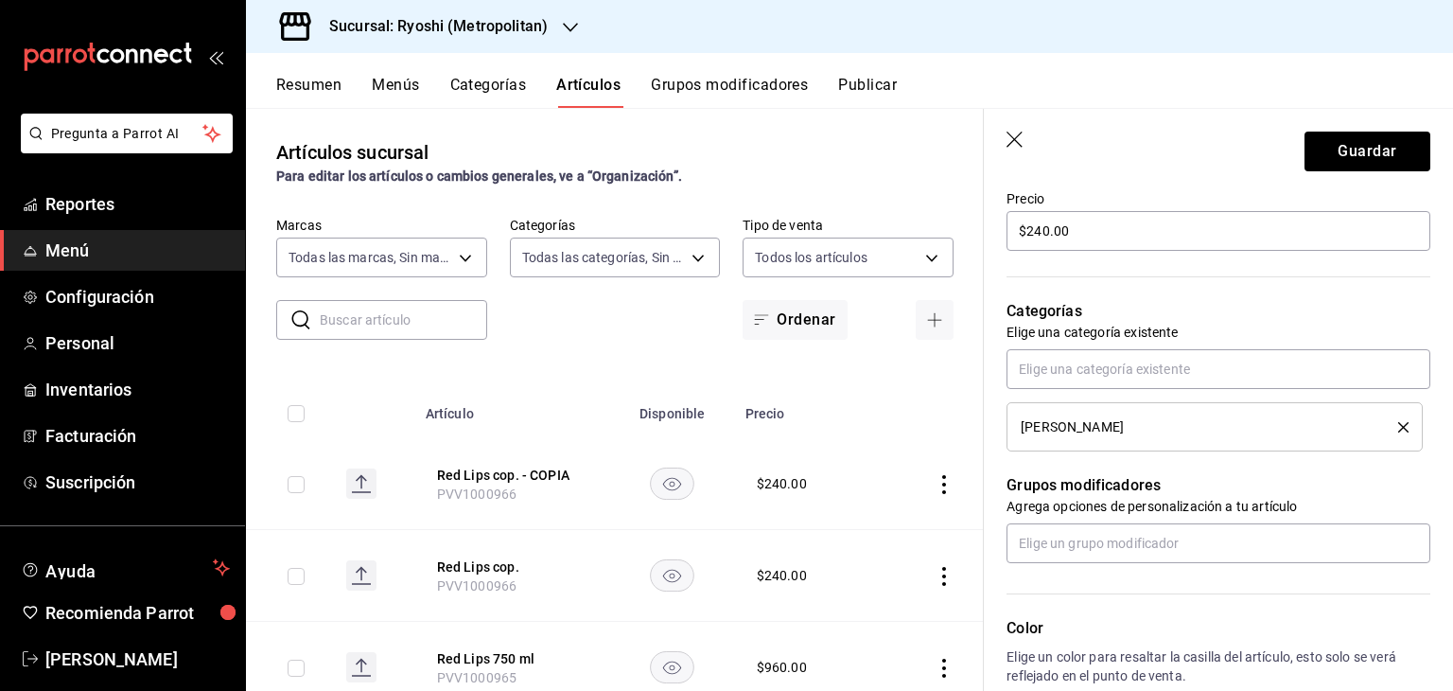
scroll to position [884, 0]
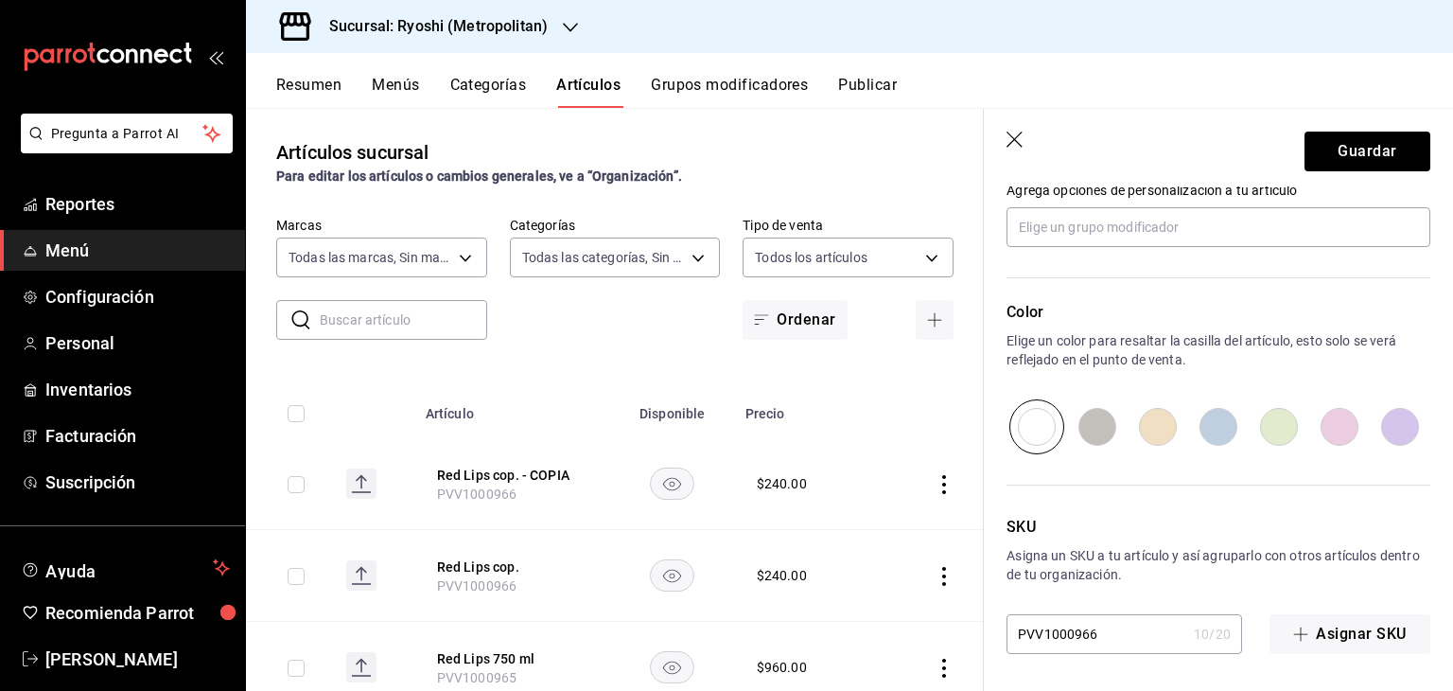
type input "Juicy Blondie cop."
drag, startPoint x: 1117, startPoint y: 618, endPoint x: 941, endPoint y: 493, distance: 215.0
click at [859, 591] on main "Artículos sucursal Para editar los artículos o cambios generales, ve a “Organiz…" at bounding box center [849, 399] width 1207 height 583
paste input "8"
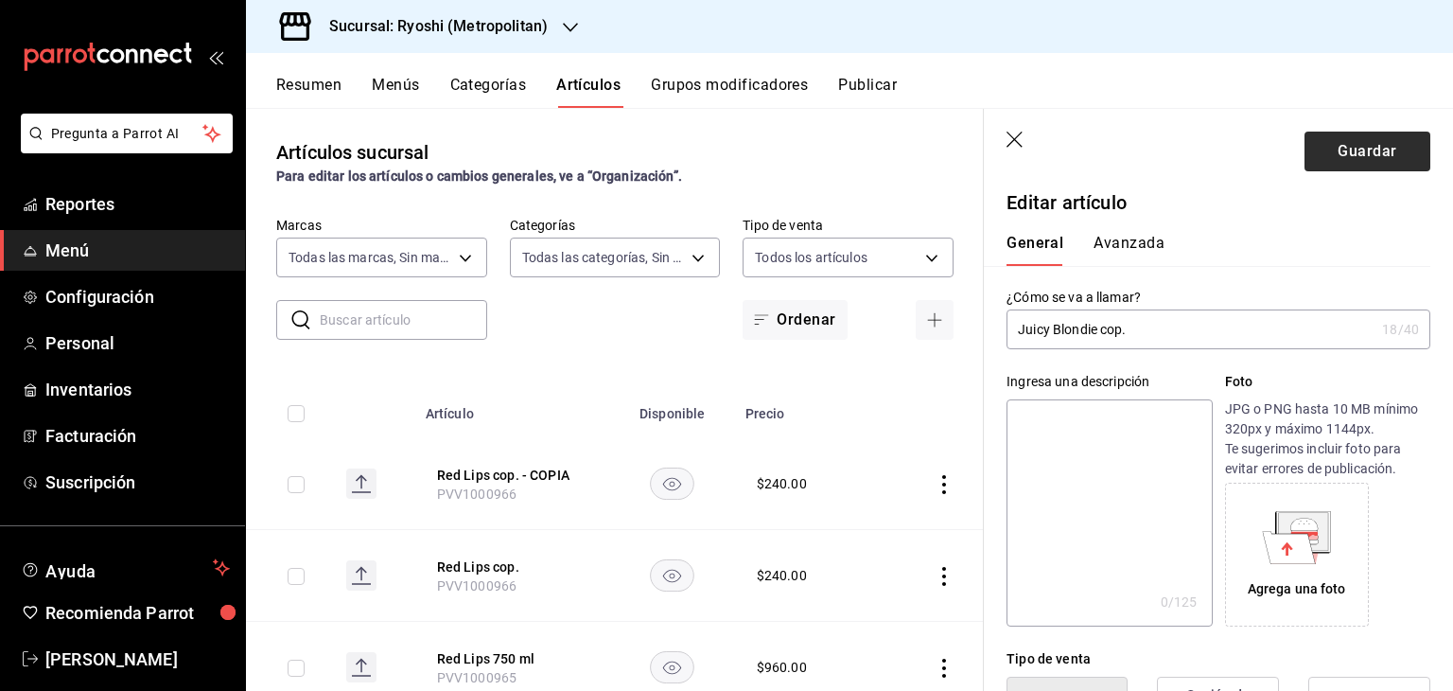
scroll to position [0, 0]
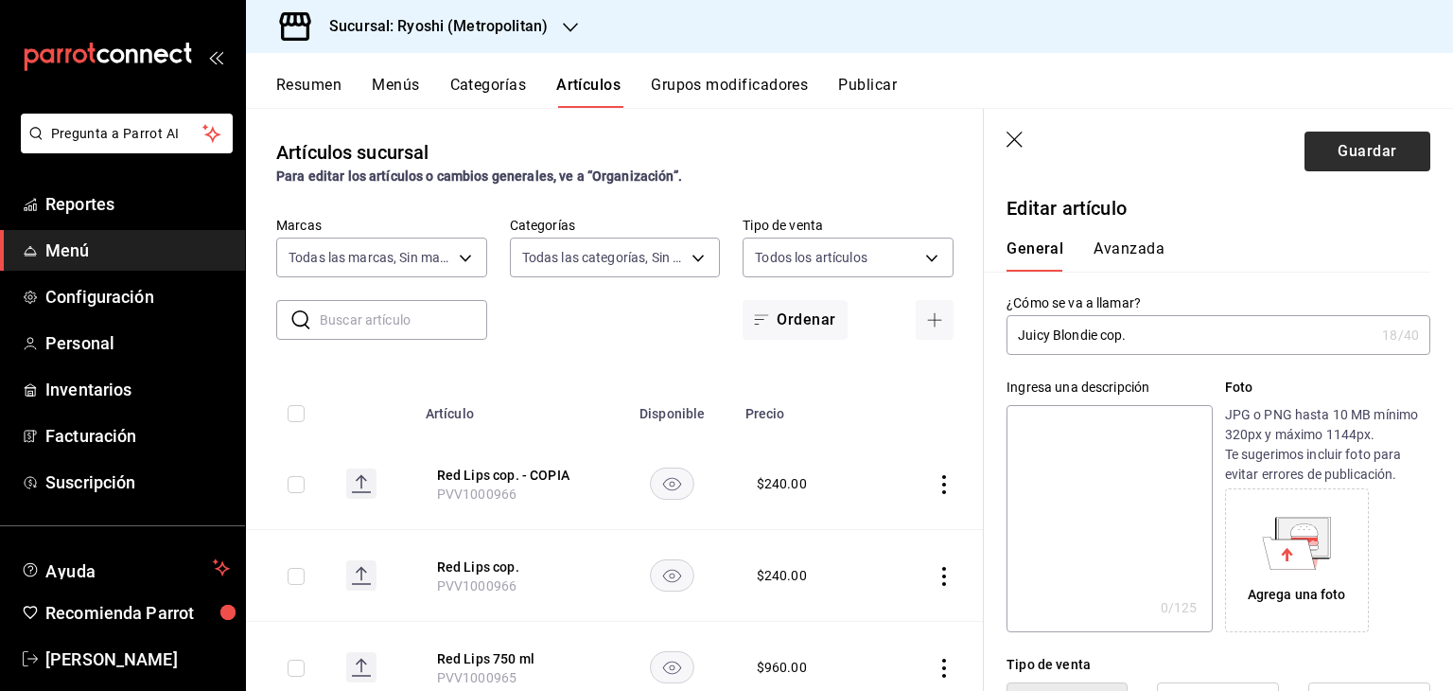
type input "PVV1000968"
click at [1337, 146] on button "Guardar" at bounding box center [1368, 152] width 126 height 40
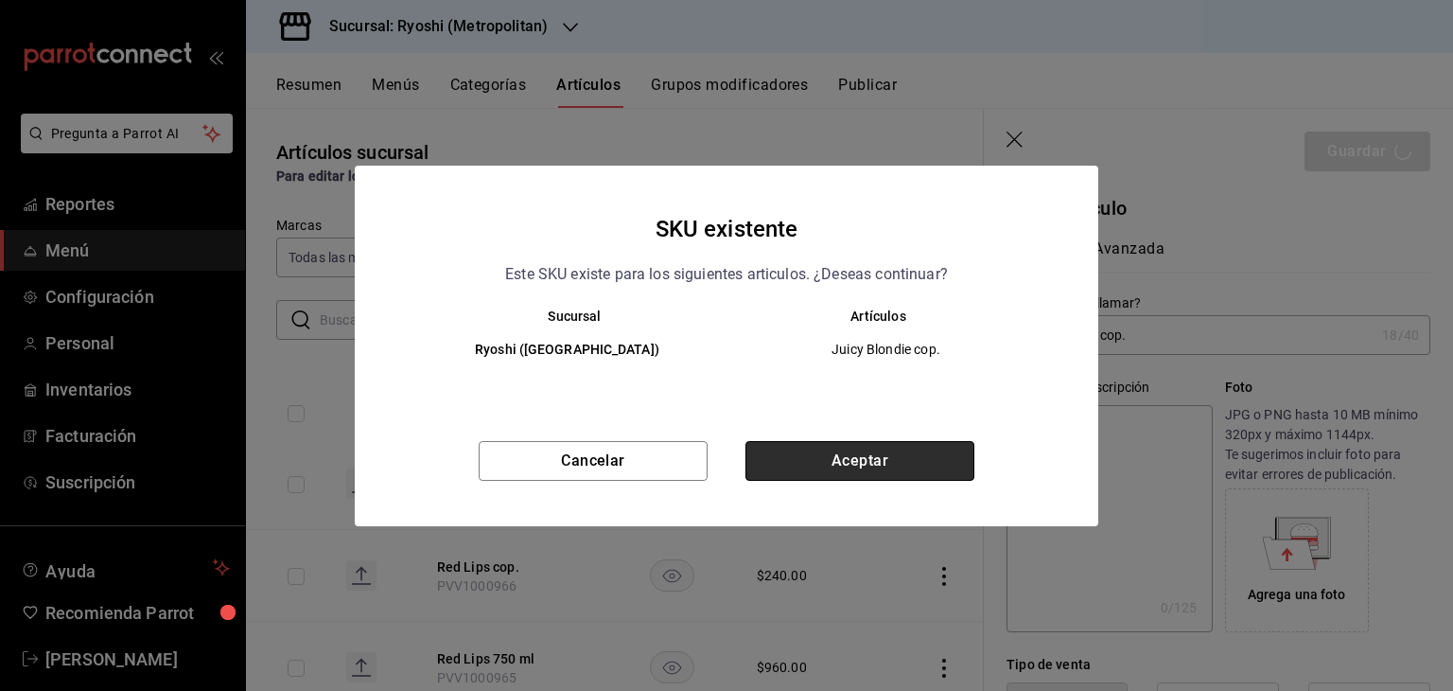
click at [869, 471] on button "Aceptar" at bounding box center [860, 461] width 229 height 40
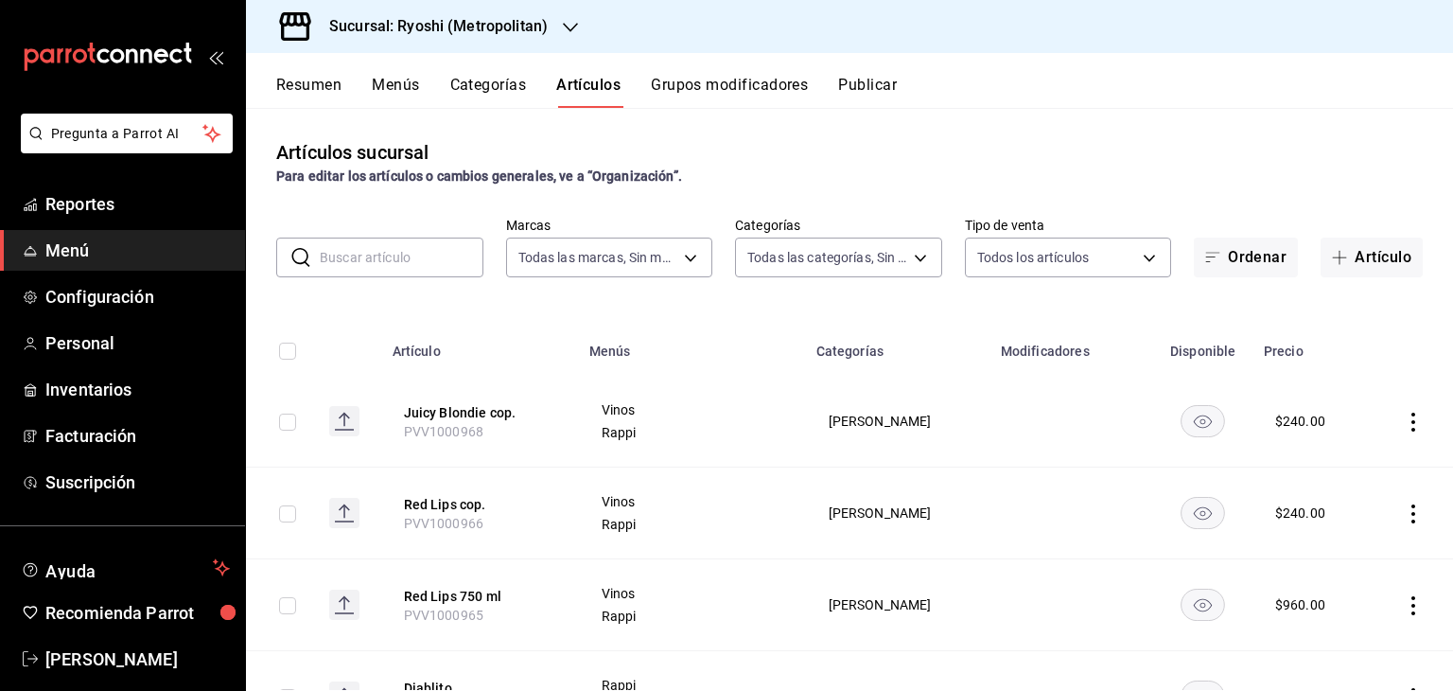
click at [1404, 417] on icon "actions" at bounding box center [1413, 422] width 19 height 19
click at [1358, 451] on li "Editar" at bounding box center [1326, 466] width 114 height 39
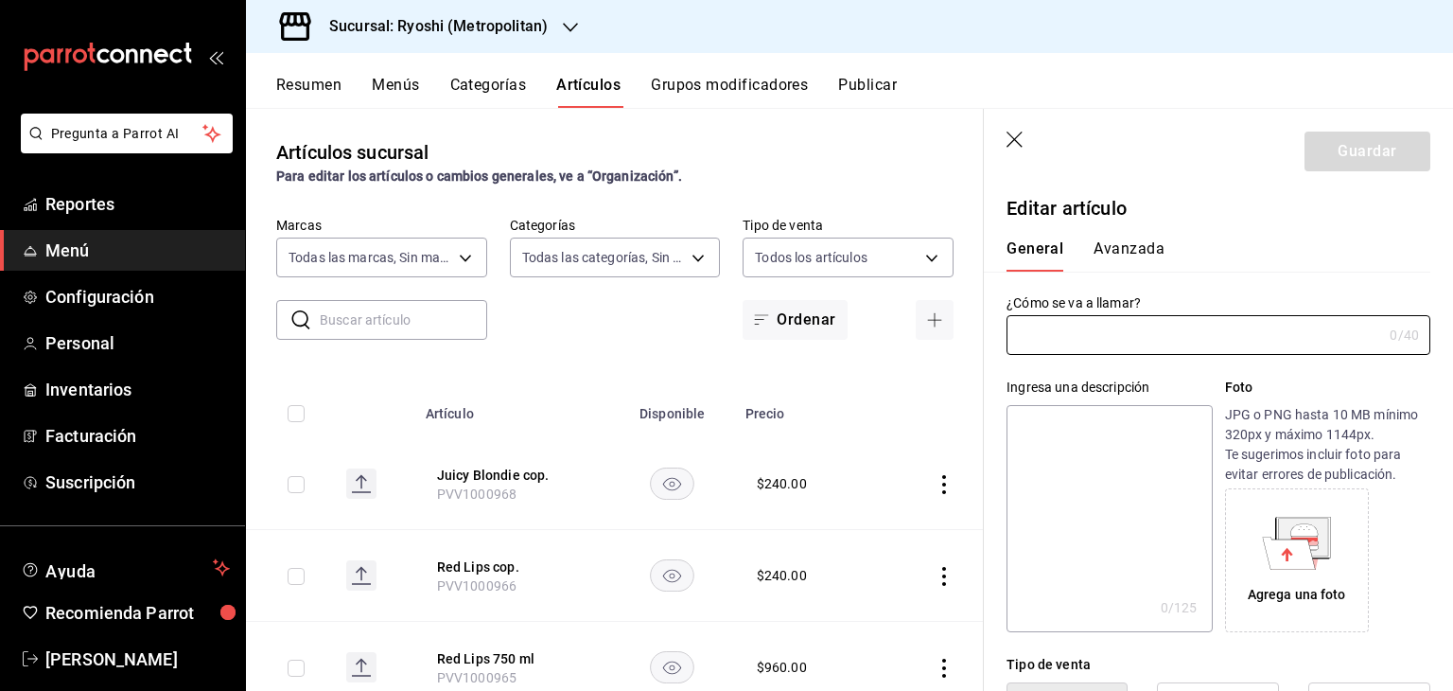
type input "Juicy Blondie cop."
type input "PVV1000968"
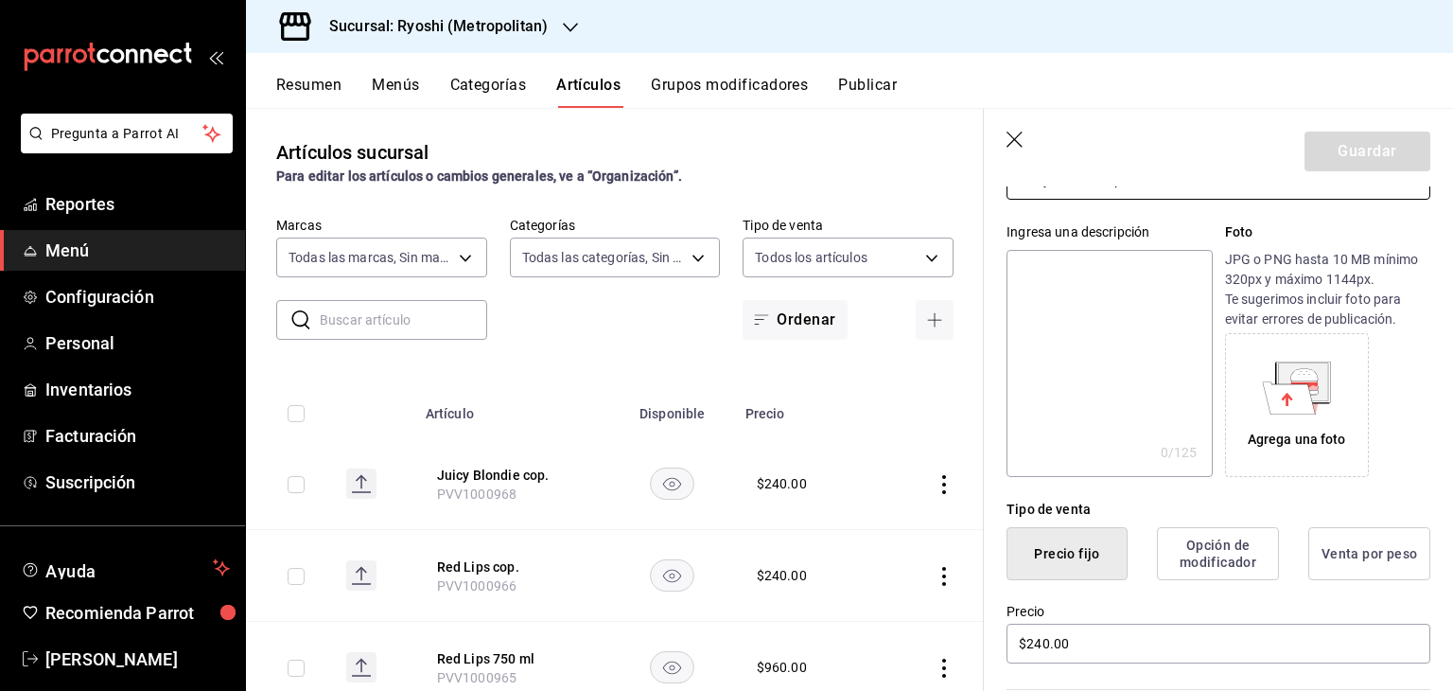
scroll to position [189, 0]
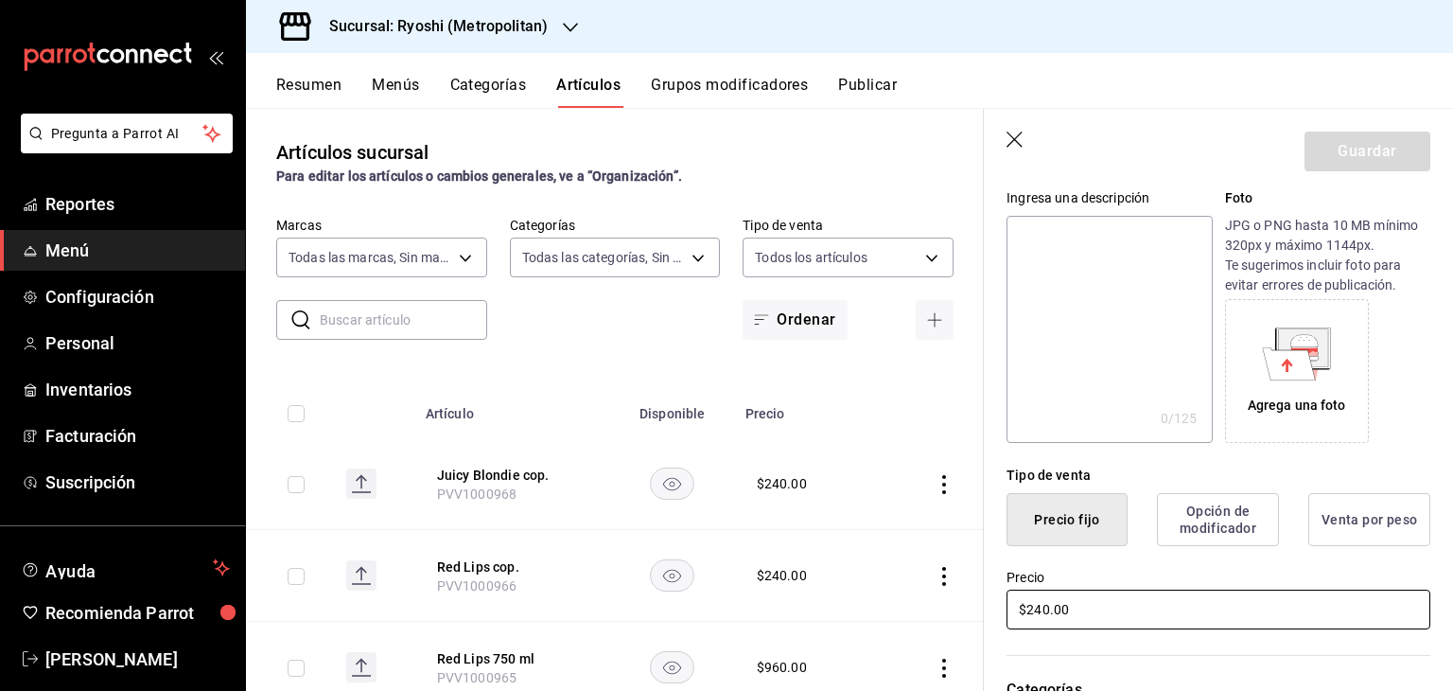
drag, startPoint x: 1101, startPoint y: 596, endPoint x: 840, endPoint y: 607, distance: 261.4
click at [841, 607] on main "Artículos sucursal Para editar los artículos o cambios generales, ve a “Organiz…" at bounding box center [849, 399] width 1207 height 583
type input "$225.00"
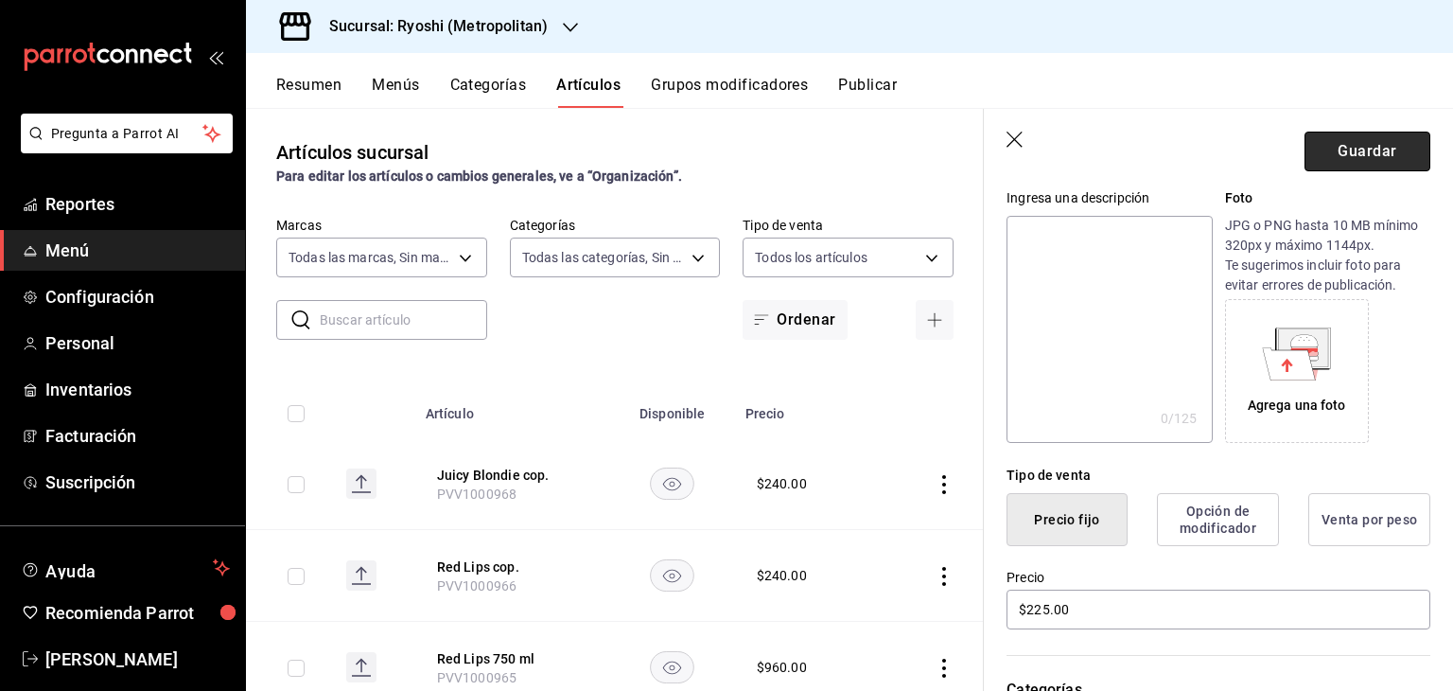
click at [1346, 160] on button "Guardar" at bounding box center [1368, 152] width 126 height 40
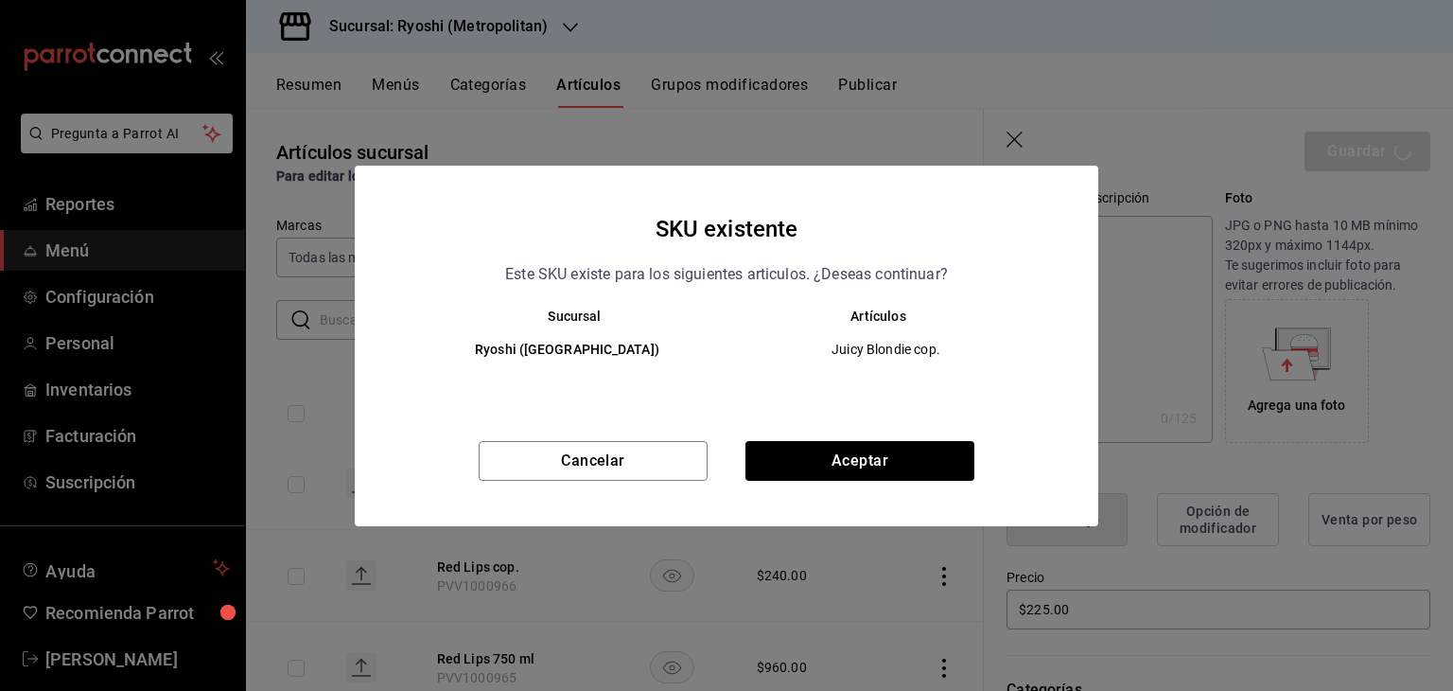
click at [845, 482] on div "Cancelar Aceptar" at bounding box center [727, 483] width 744 height 85
drag, startPoint x: 871, startPoint y: 463, endPoint x: 861, endPoint y: 452, distance: 14.7
click at [871, 463] on button "Aceptar" at bounding box center [860, 461] width 229 height 40
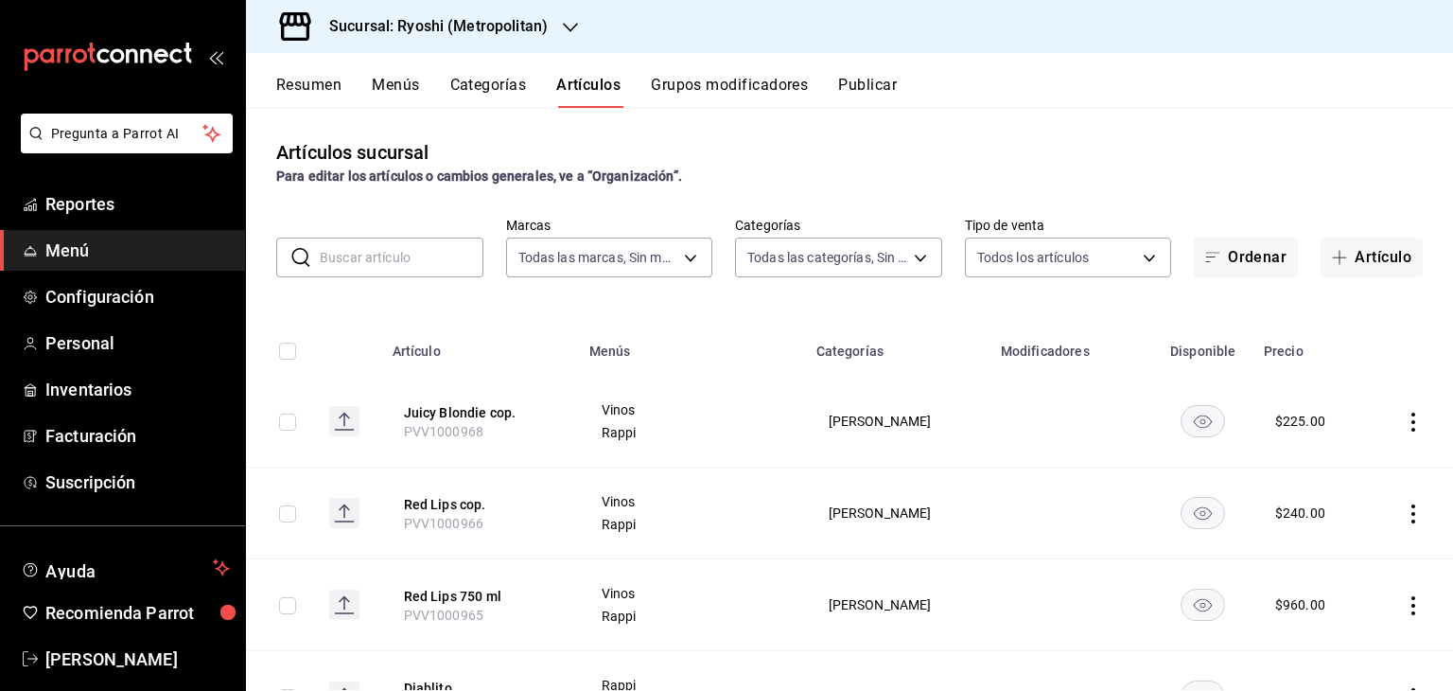
click at [1405, 426] on icon "actions" at bounding box center [1413, 422] width 19 height 19
click at [1405, 605] on div at bounding box center [726, 345] width 1453 height 691
click at [1389, 607] on body "Pregunta a Parrot AI Reportes Menú Configuración Personal Inventarios Facturaci…" at bounding box center [726, 345] width 1453 height 691
click at [1404, 607] on icon "actions" at bounding box center [1413, 605] width 19 height 19
click at [1341, 564] on span "Editar" at bounding box center [1342, 564] width 49 height 20
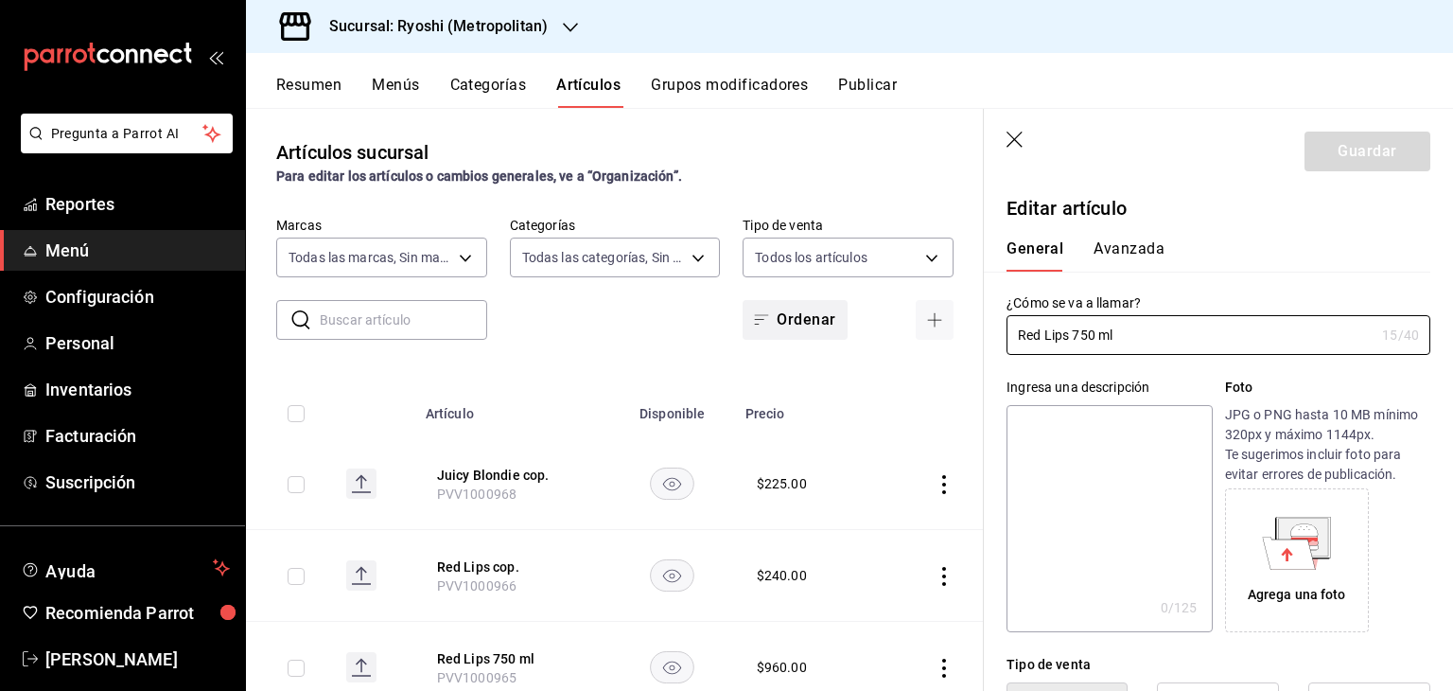
drag, startPoint x: 1174, startPoint y: 342, endPoint x: 776, endPoint y: 323, distance: 398.8
click at [776, 323] on main "Artículos sucursal Para editar los artículos o cambios generales, ve a “Organiz…" at bounding box center [849, 399] width 1207 height 583
paste input "Juicy Blondie"
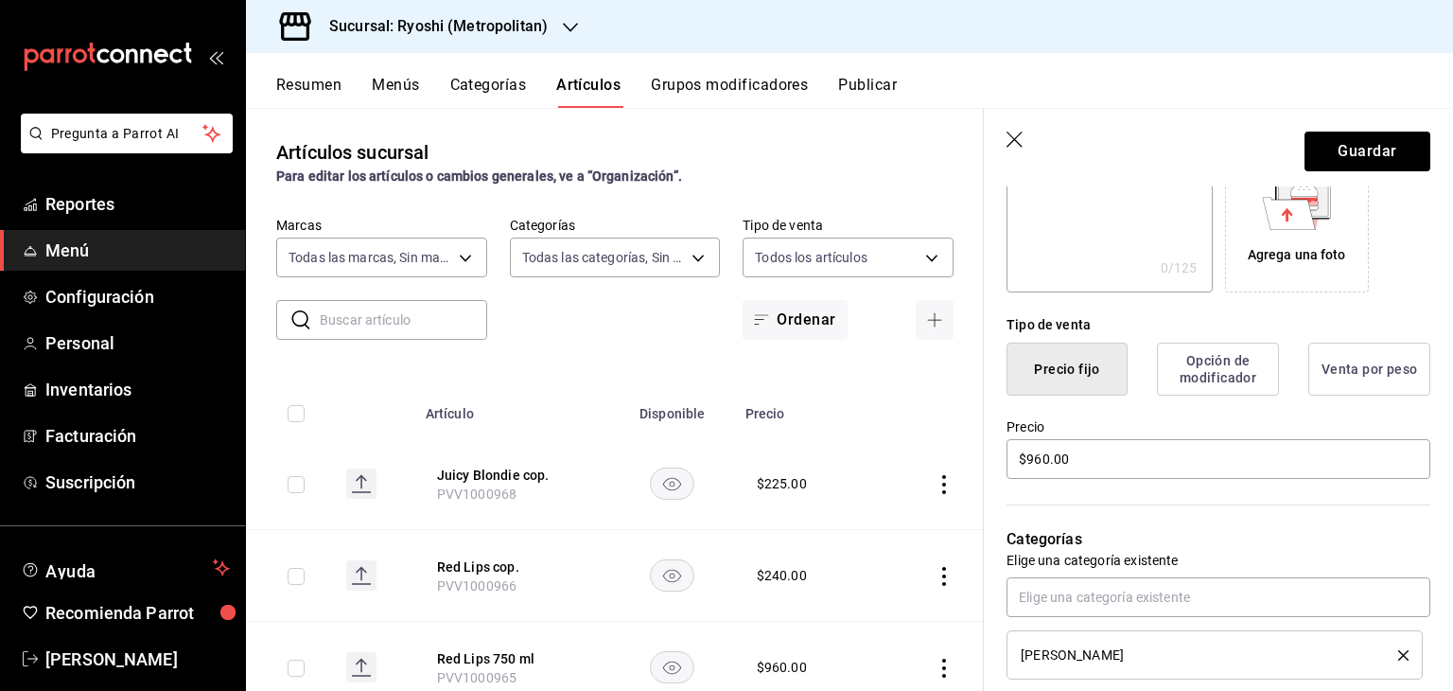
scroll to position [378, 0]
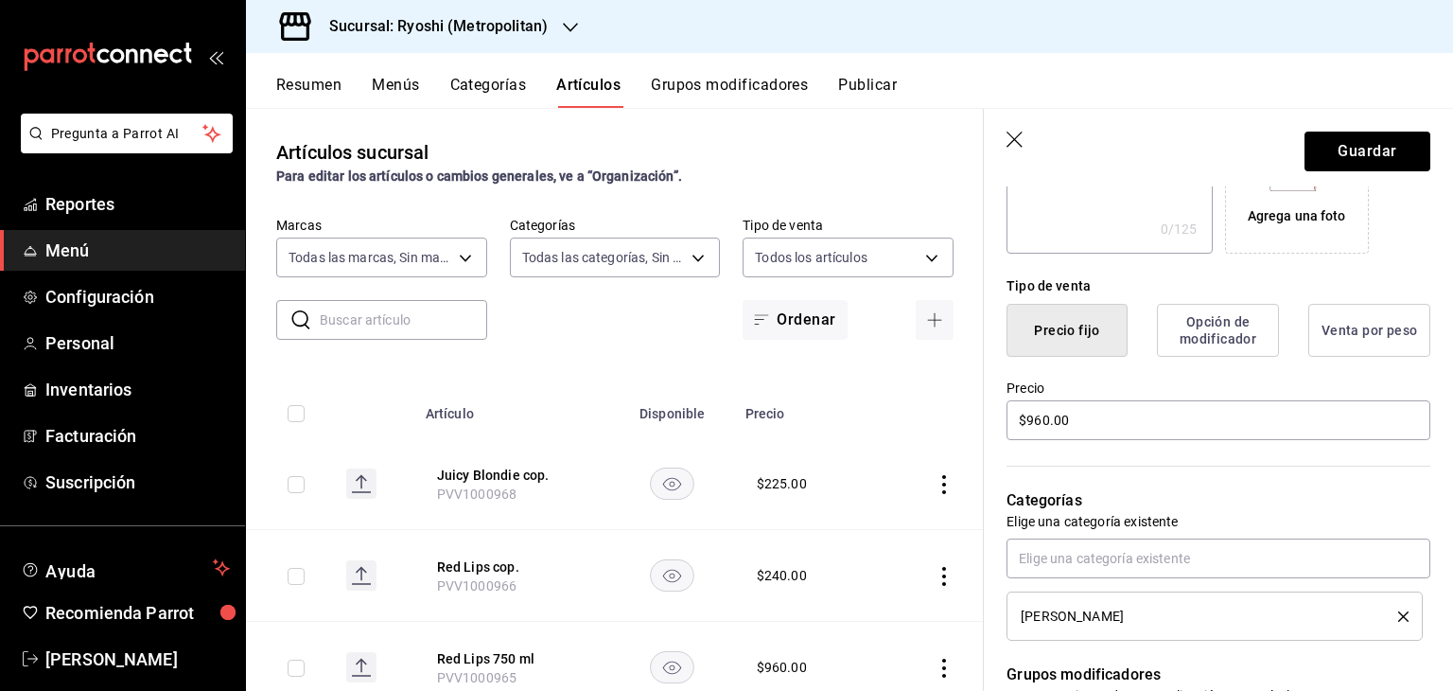
type input "Juicy Blondie 750 ml"
drag, startPoint x: 1080, startPoint y: 421, endPoint x: 645, endPoint y: 401, distance: 434.8
click at [641, 403] on main "Artículos sucursal Para editar los artículos o cambios generales, ve a “Organiz…" at bounding box center [849, 399] width 1207 height 583
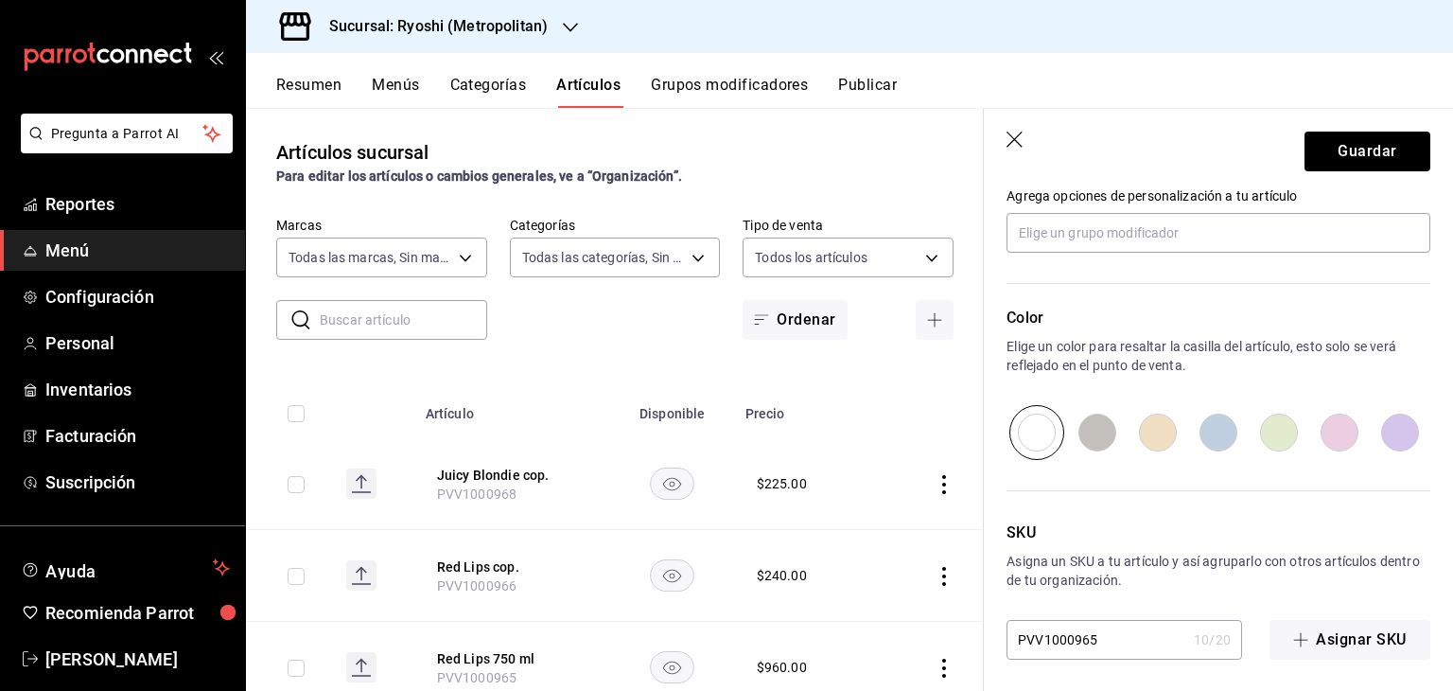
scroll to position [884, 0]
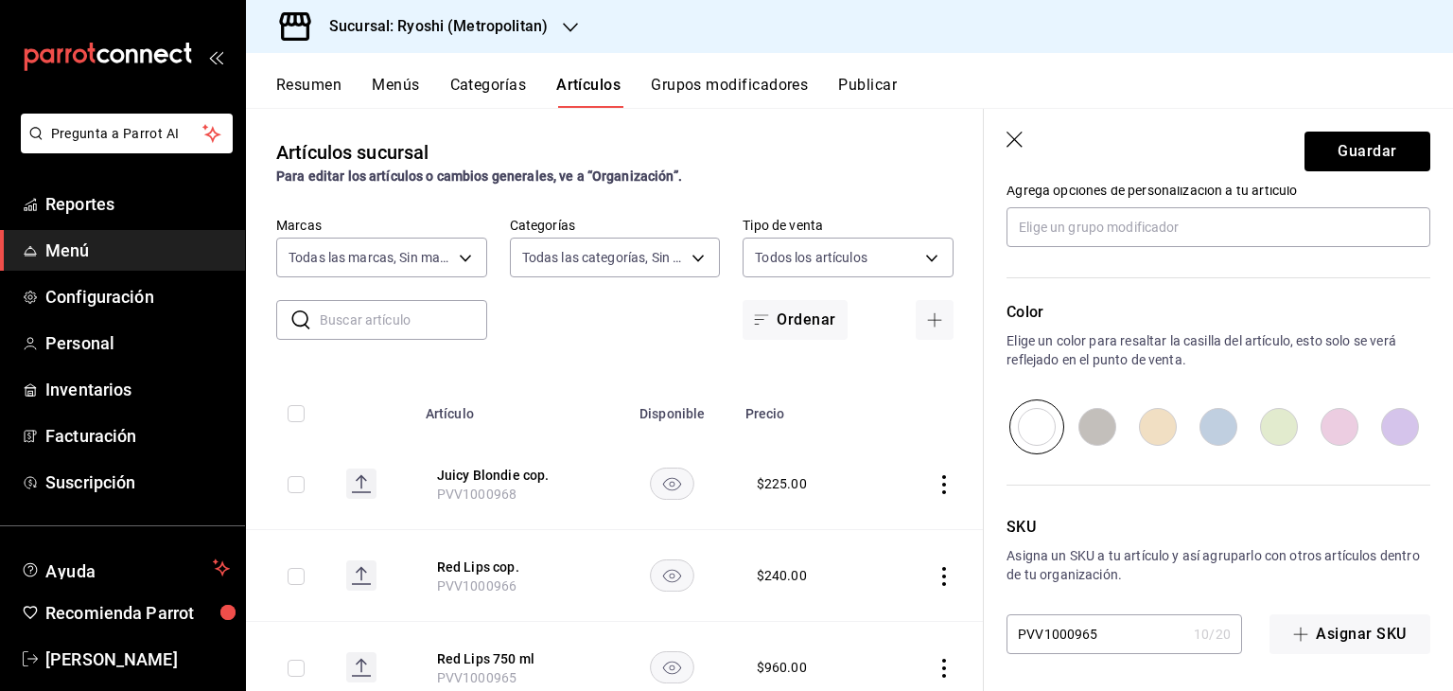
type input "$890.00"
drag, startPoint x: 1154, startPoint y: 636, endPoint x: 821, endPoint y: 611, distance: 334.0
click at [820, 612] on main "Artículos sucursal Para editar los artículos o cambios generales, ve a “Organiz…" at bounding box center [849, 399] width 1207 height 583
paste input "7"
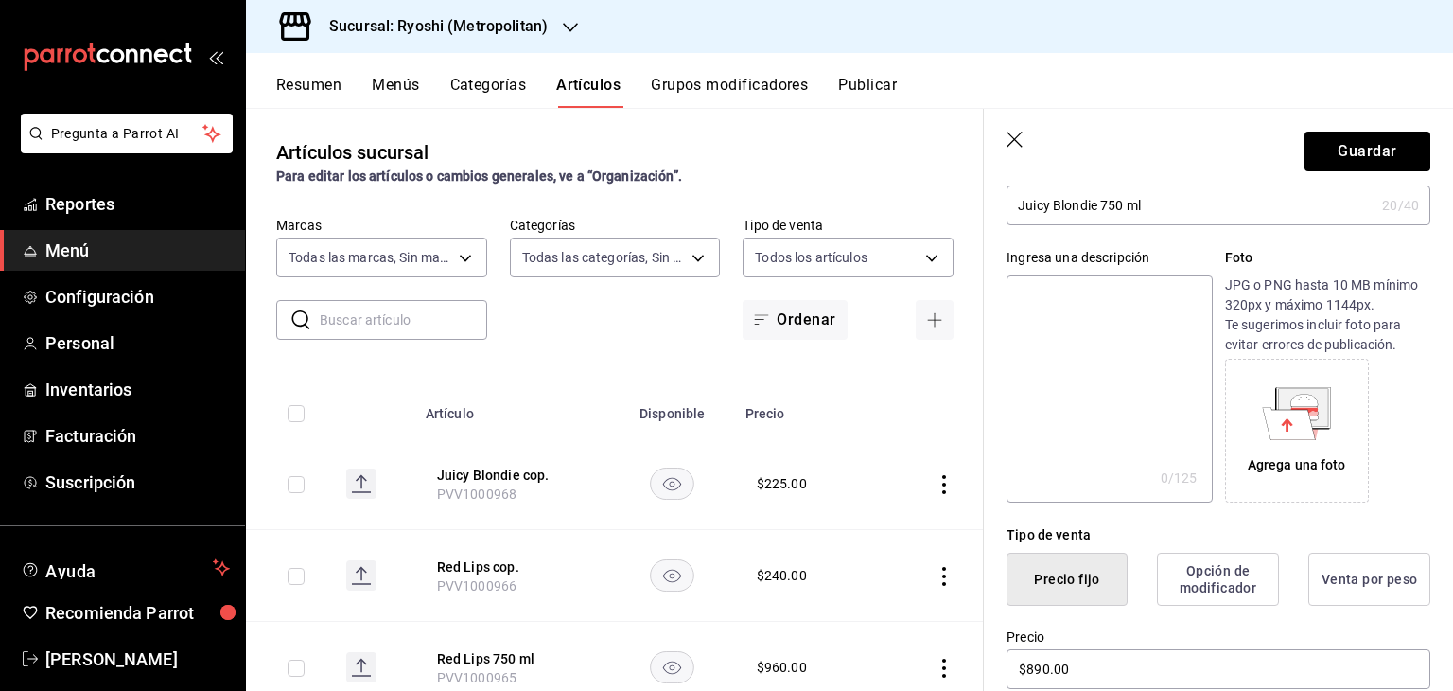
scroll to position [127, 0]
type input "PVV1000967"
click at [1368, 156] on button "Guardar" at bounding box center [1368, 152] width 126 height 40
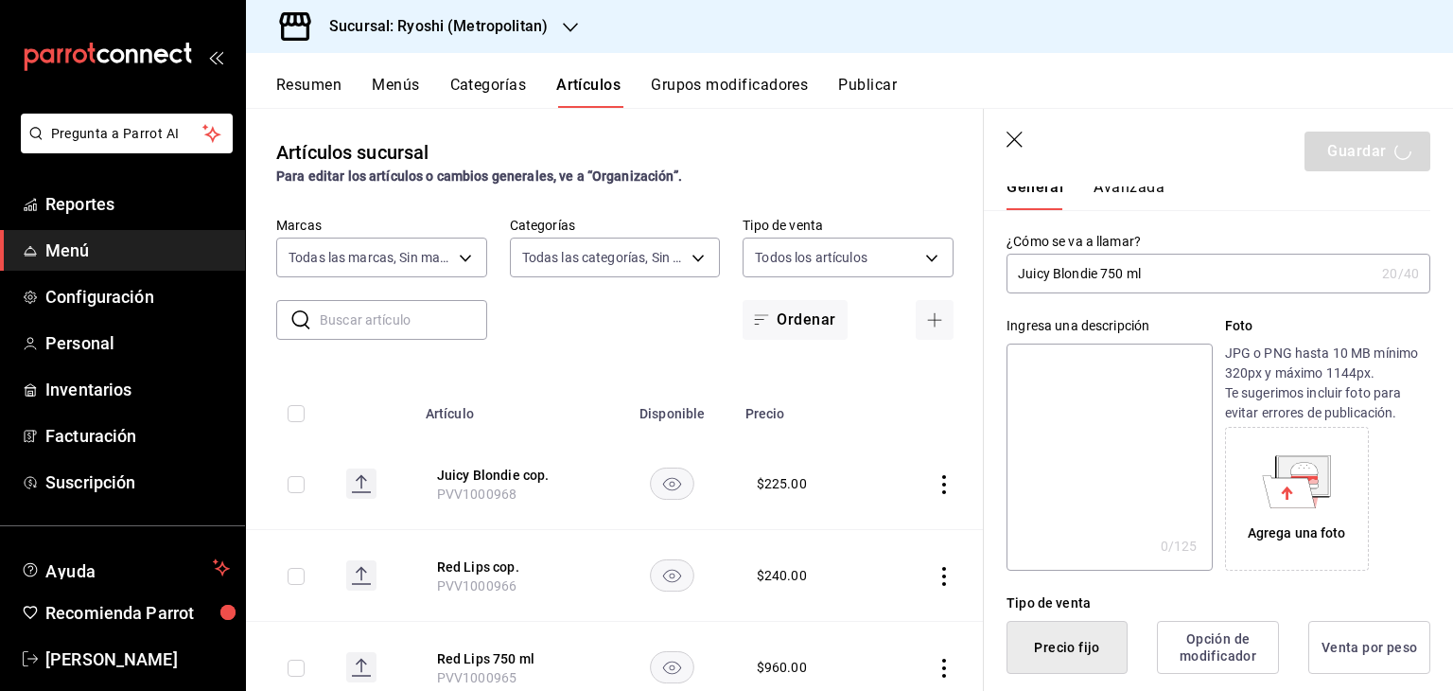
scroll to position [0, 0]
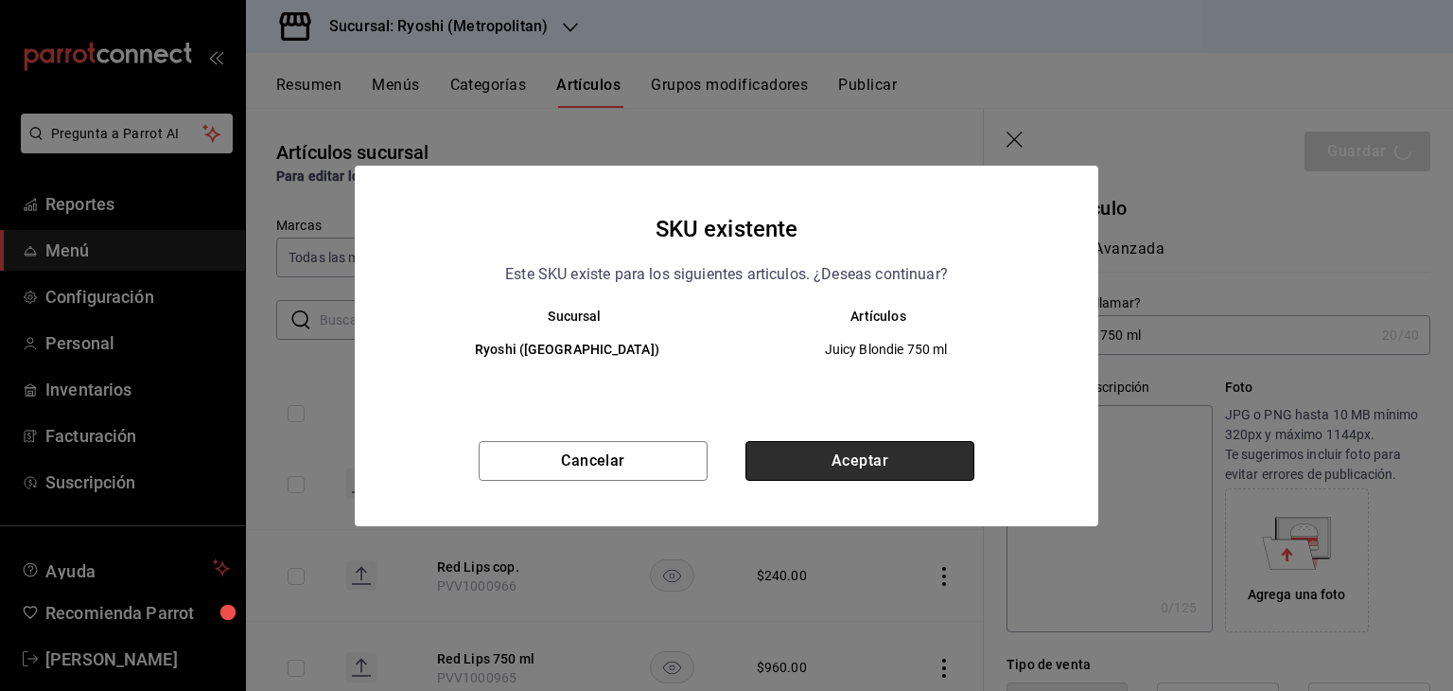
click at [902, 476] on button "Aceptar" at bounding box center [860, 461] width 229 height 40
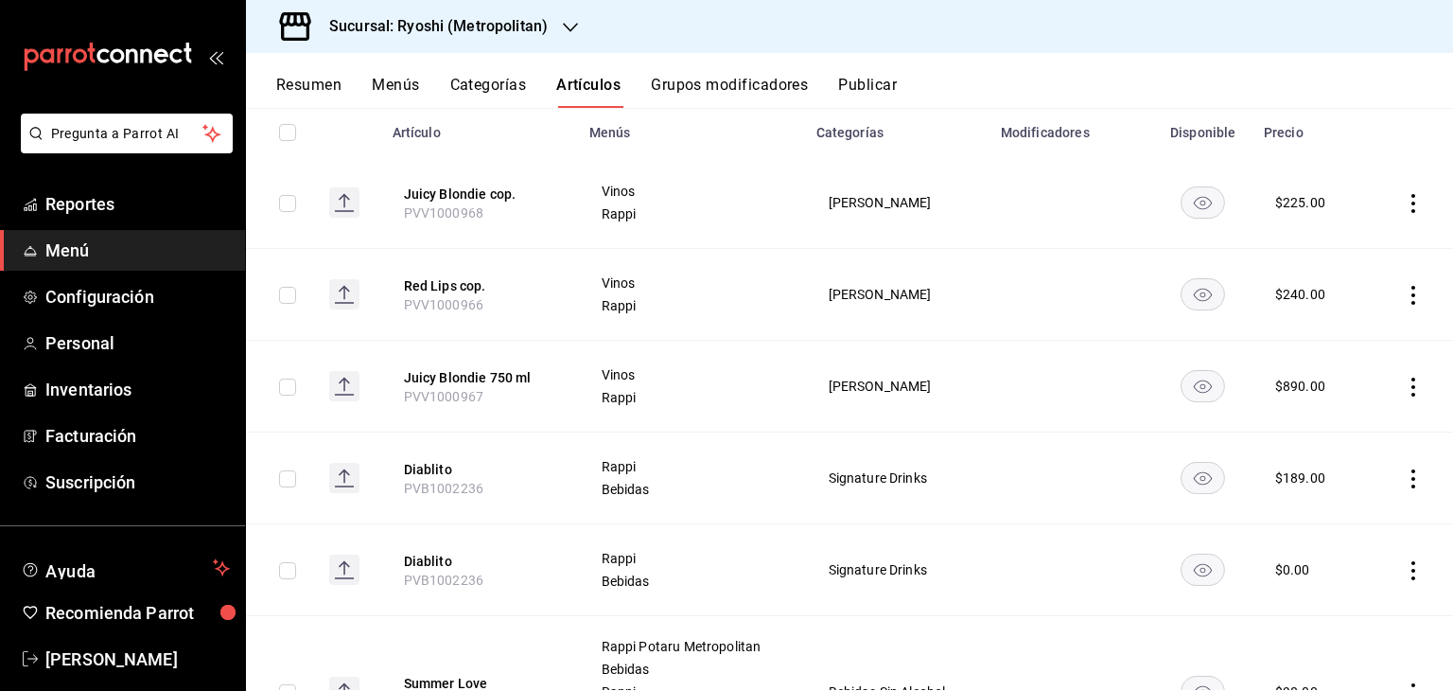
scroll to position [189, 0]
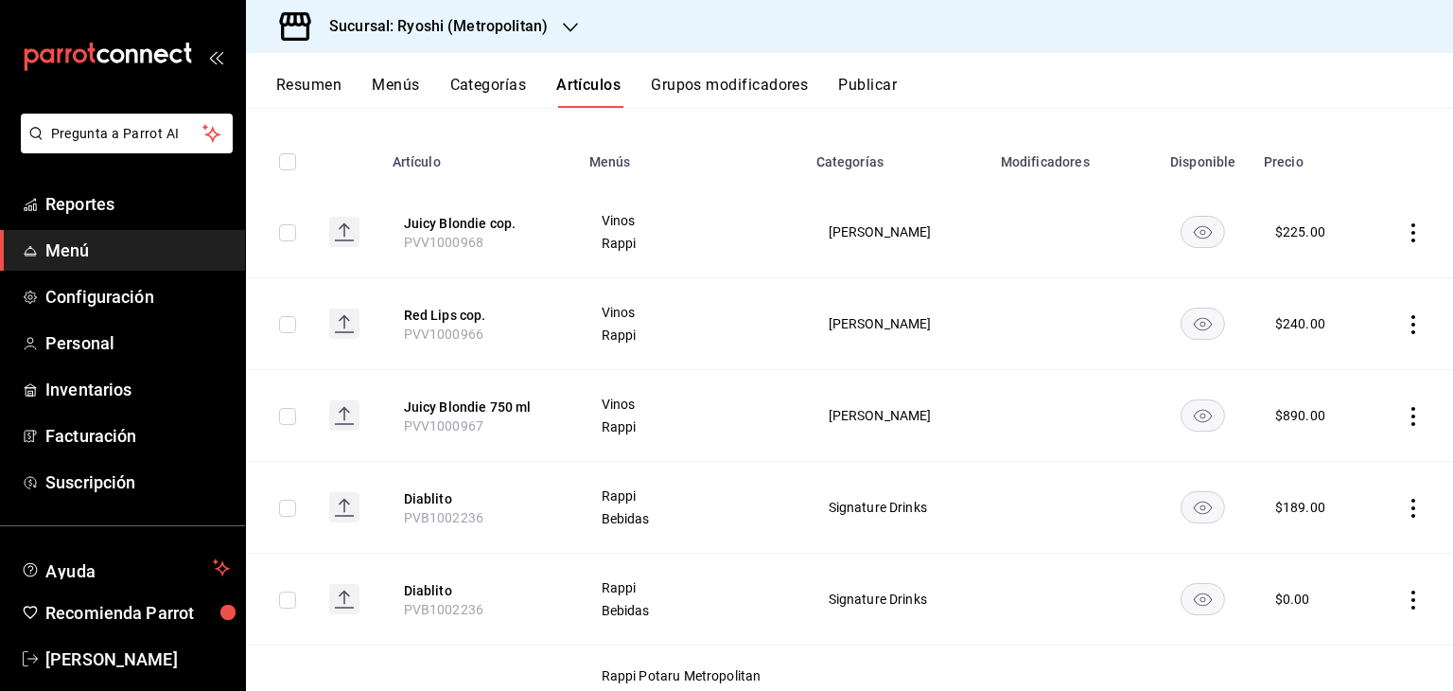
click at [1411, 326] on td at bounding box center [1414, 324] width 79 height 92
click at [1404, 326] on icon "actions" at bounding box center [1413, 324] width 19 height 19
click at [1332, 395] on li "Duplicar" at bounding box center [1326, 407] width 114 height 39
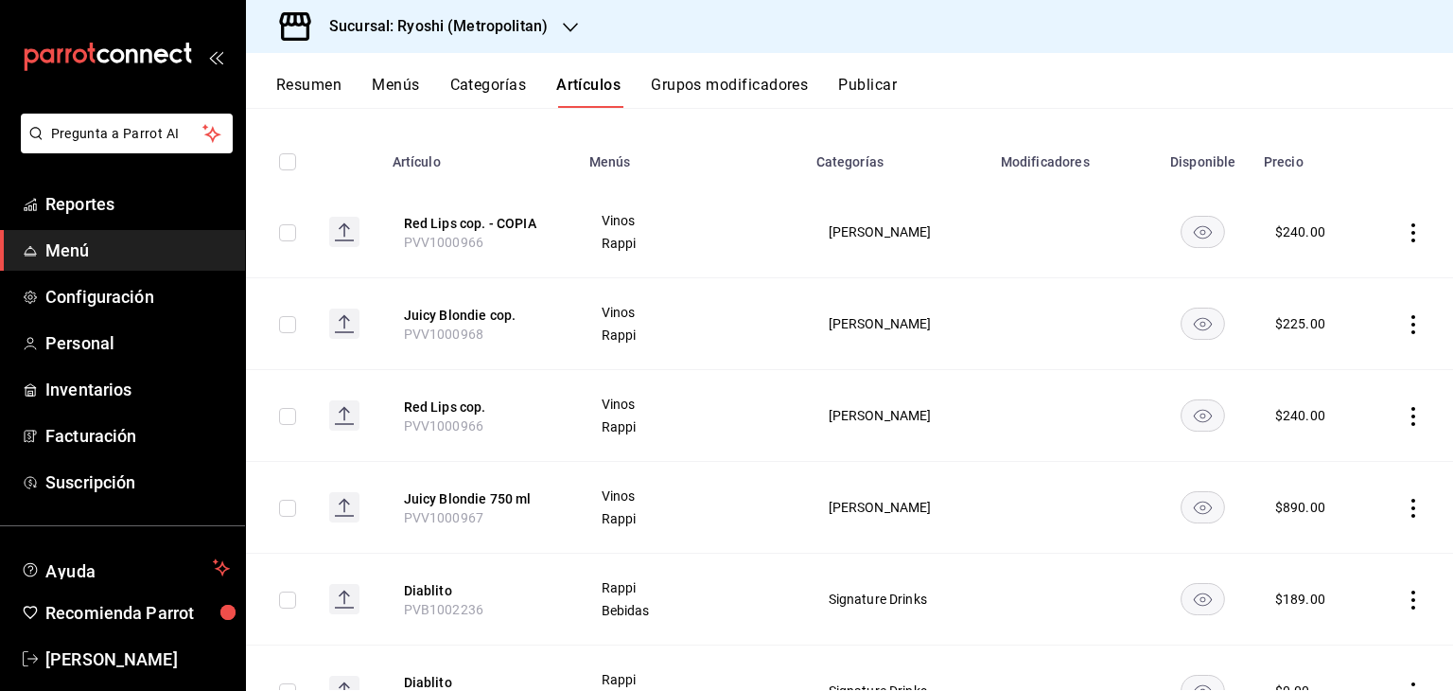
click at [1404, 235] on icon "actions" at bounding box center [1413, 232] width 19 height 19
click at [1332, 296] on li "Duplicar" at bounding box center [1326, 315] width 114 height 39
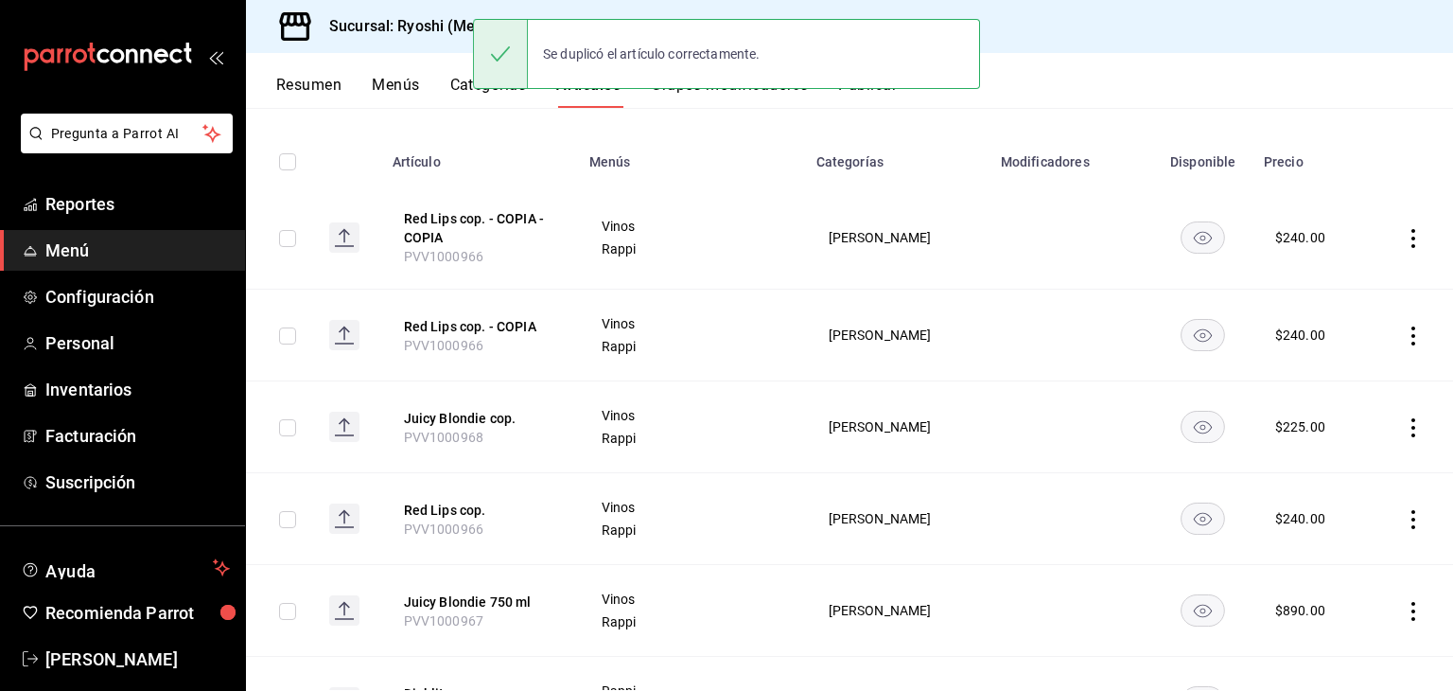
click at [1404, 339] on icon "actions" at bounding box center [1413, 335] width 19 height 19
click at [1356, 375] on span "Editar" at bounding box center [1342, 380] width 49 height 20
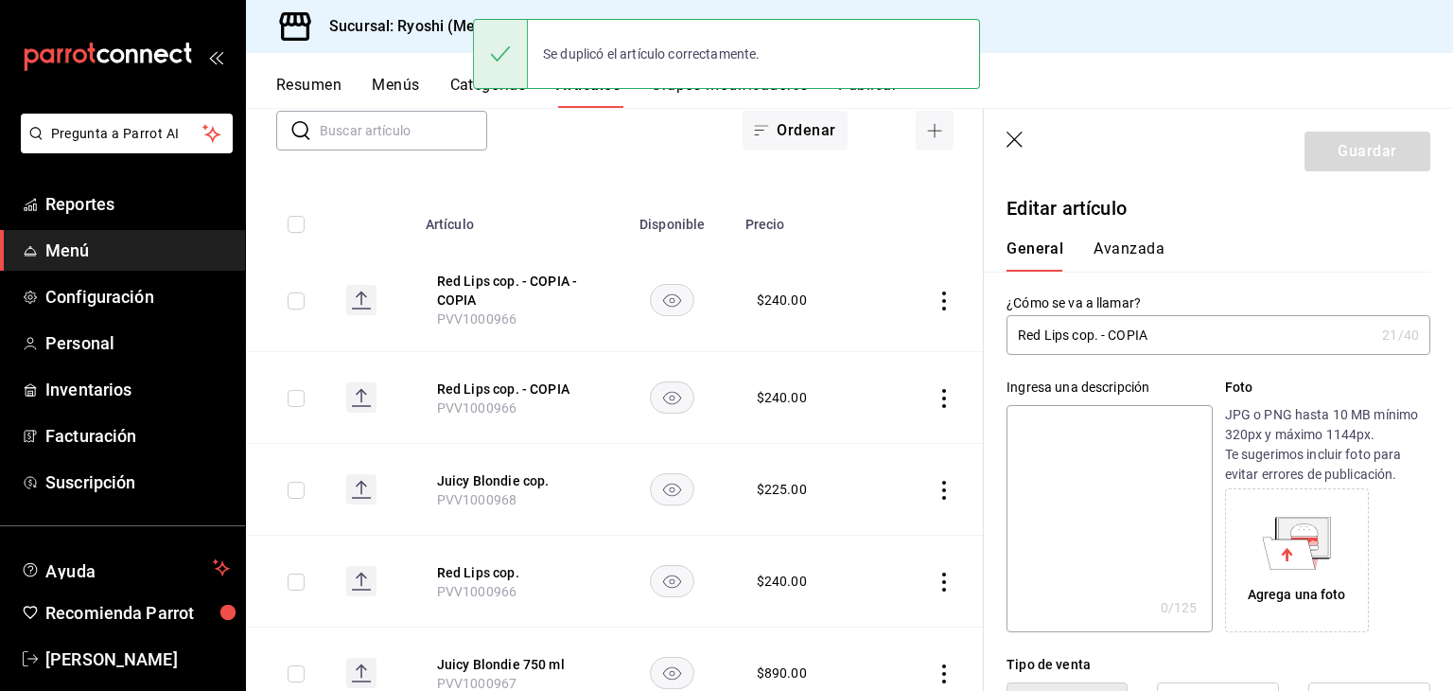
type input "$240.00"
drag, startPoint x: 1177, startPoint y: 335, endPoint x: 1089, endPoint y: 334, distance: 88.0
click at [1087, 333] on main "Artículos sucursal Para editar los artículos o cambios generales, ve a “Organiz…" at bounding box center [849, 399] width 1207 height 583
click at [1163, 334] on main "Artículos sucursal Para editar los artículos o cambios generales, ve a “Organiz…" at bounding box center [849, 399] width 1207 height 583
click at [1121, 334] on main "Artículos sucursal Para editar los artículos o cambios generales, ve a “Organiz…" at bounding box center [849, 399] width 1207 height 583
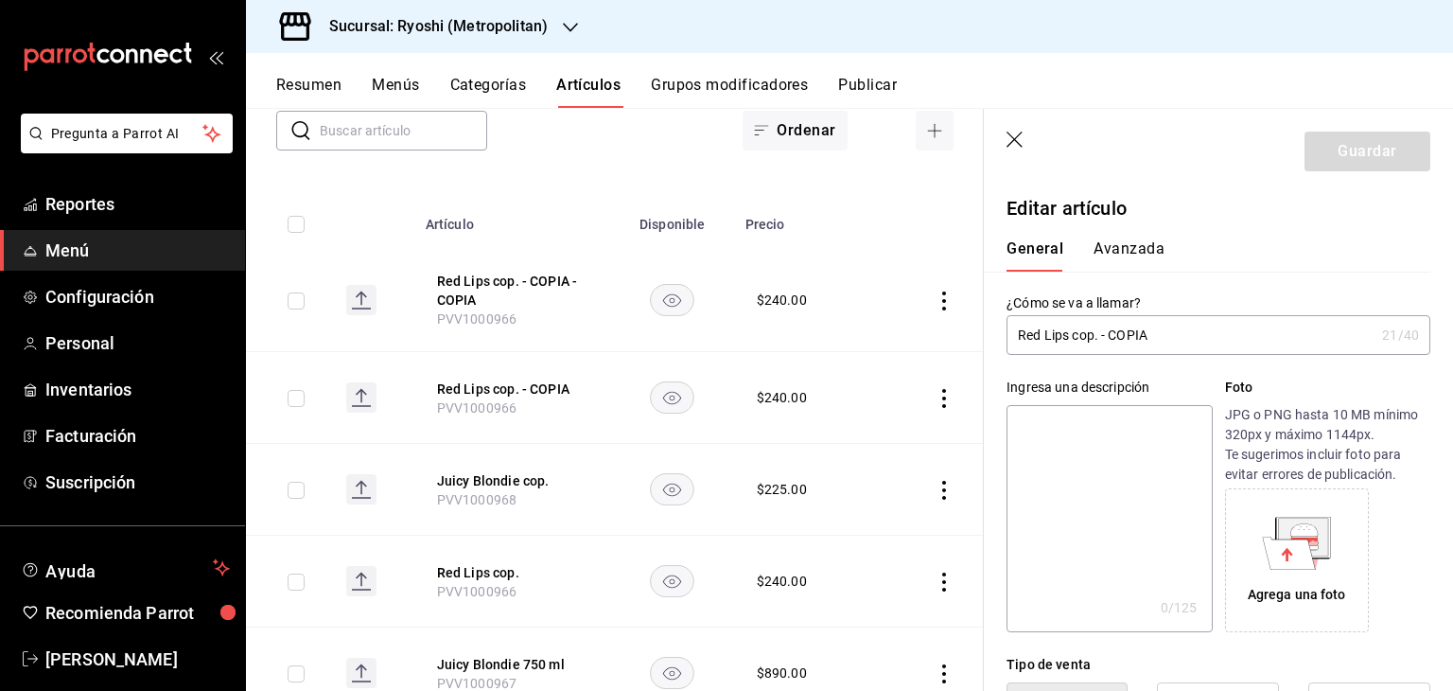
click at [572, 92] on button "Artículos" at bounding box center [588, 92] width 64 height 32
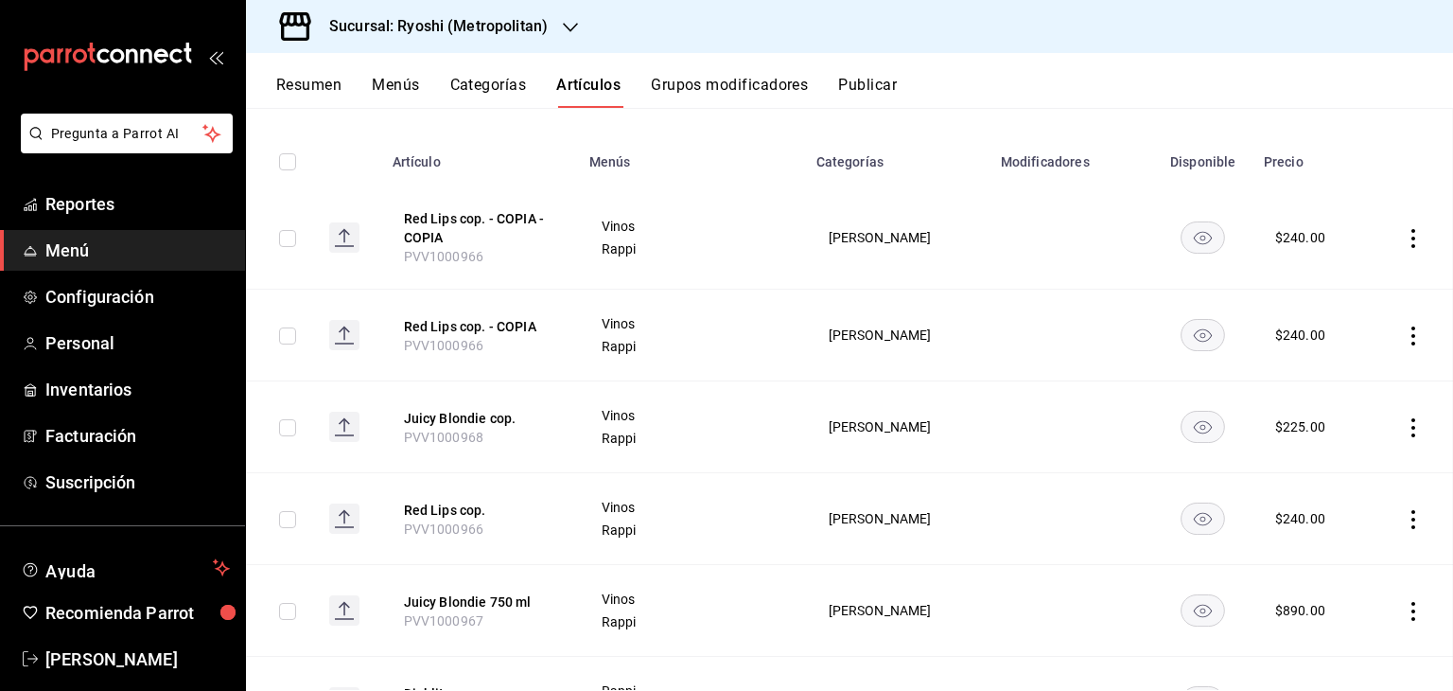
scroll to position [126, 0]
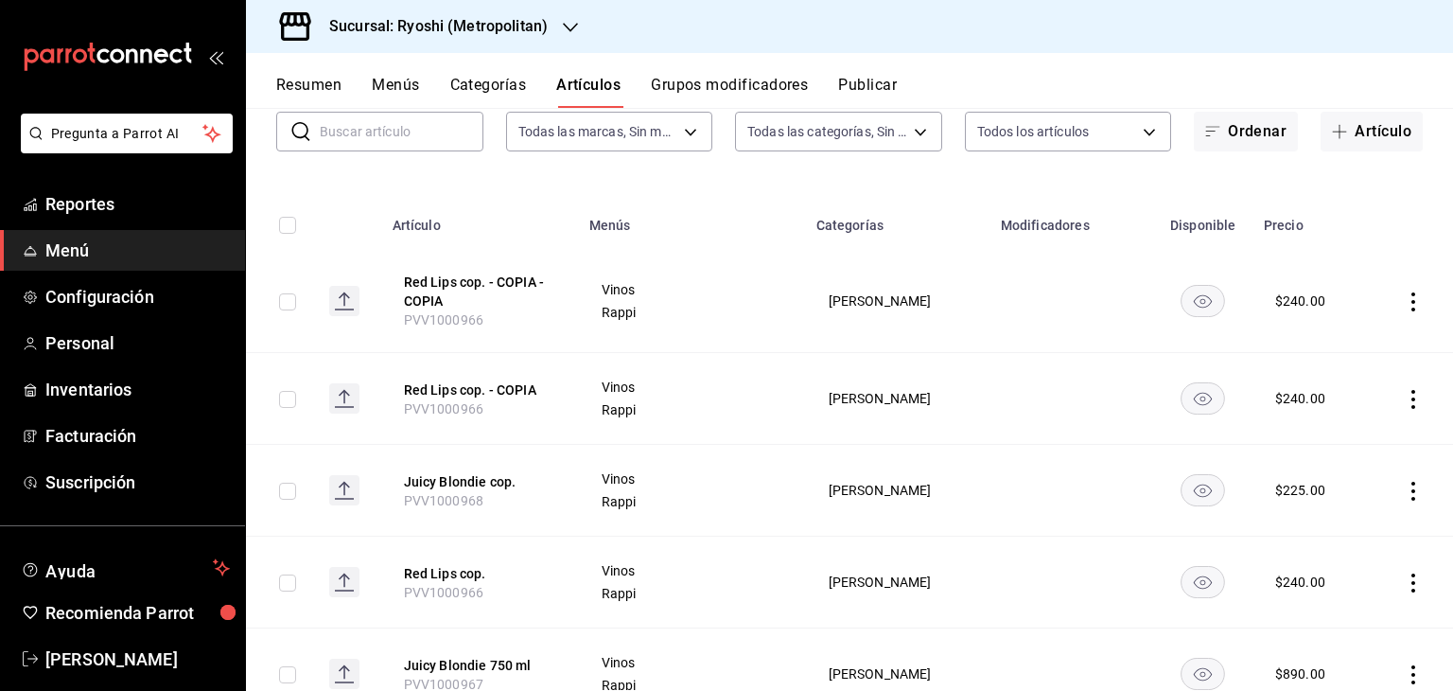
click at [1412, 406] on icon "actions" at bounding box center [1414, 399] width 4 height 19
click at [1351, 441] on span "Editar" at bounding box center [1342, 442] width 49 height 20
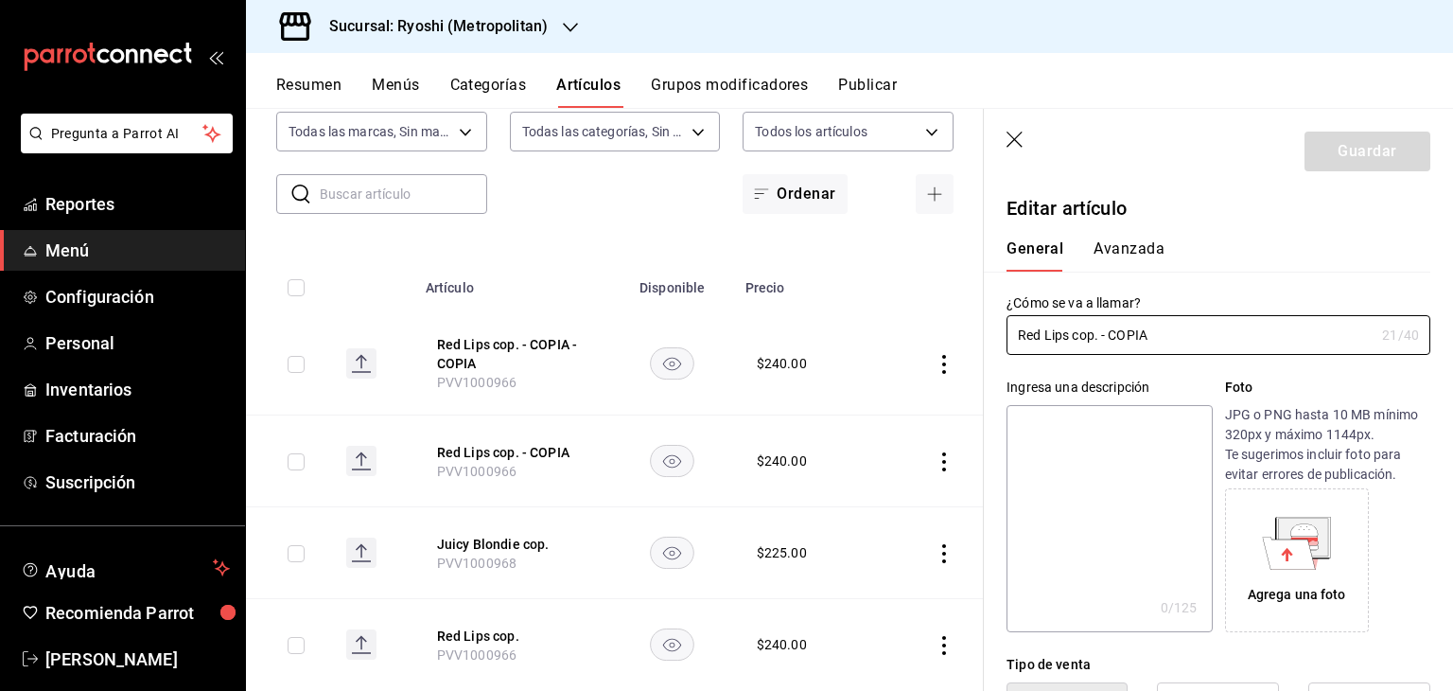
type input "$240.00"
drag, startPoint x: 1198, startPoint y: 347, endPoint x: 899, endPoint y: 342, distance: 299.1
click at [895, 344] on main "Artículos sucursal Para editar los artículos o cambios generales, ve a “Organiz…" at bounding box center [849, 399] width 1207 height 583
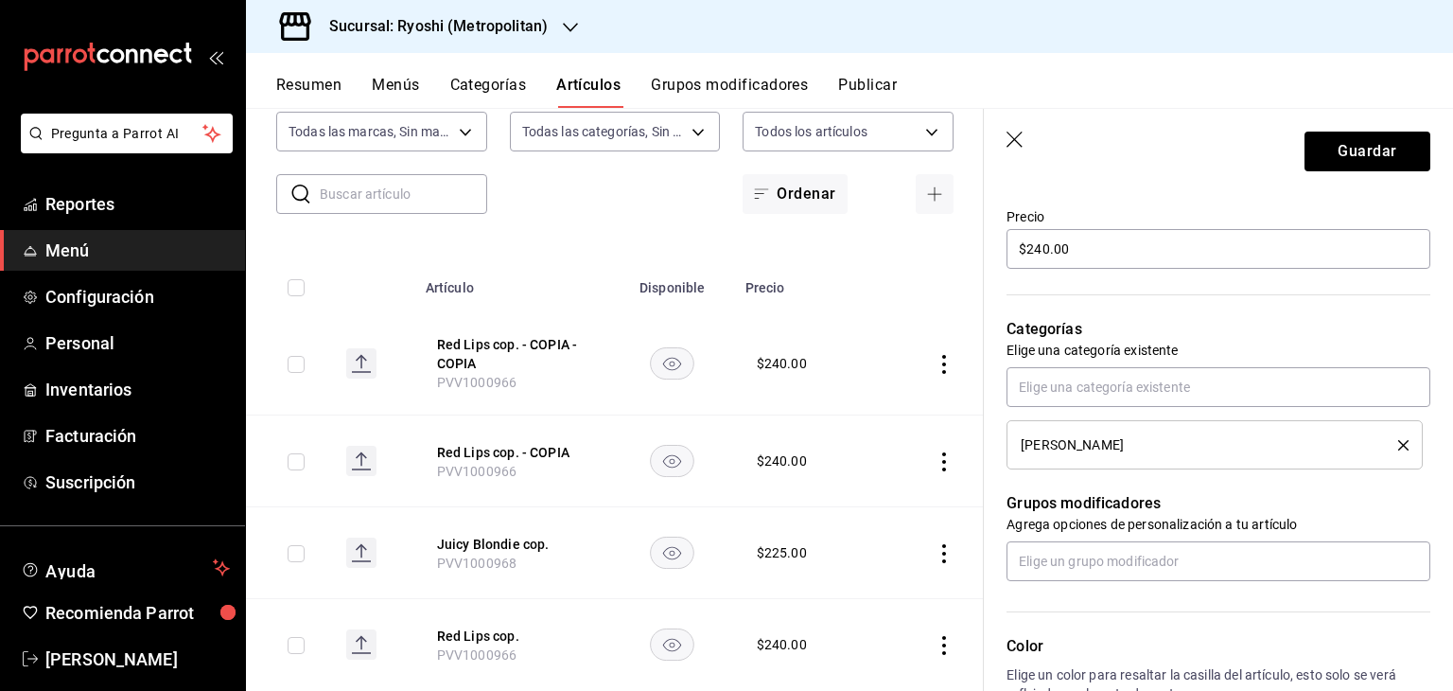
scroll to position [473, 0]
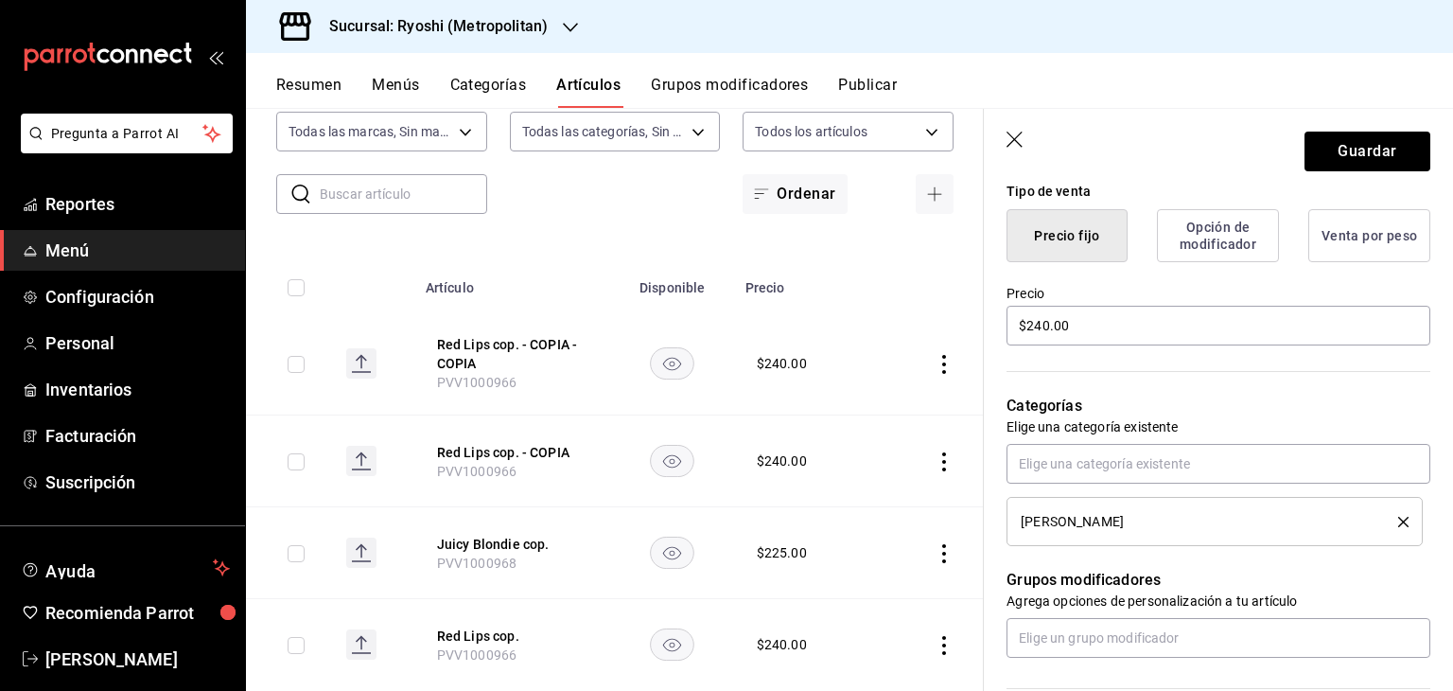
type input "Red Lips 750 ml"
drag, startPoint x: 1081, startPoint y: 326, endPoint x: 742, endPoint y: 321, distance: 338.8
click at [742, 321] on main "Artículos sucursal Para editar los artículos o cambios generales, ve a “Organiz…" at bounding box center [849, 399] width 1207 height 583
type input "$960.00"
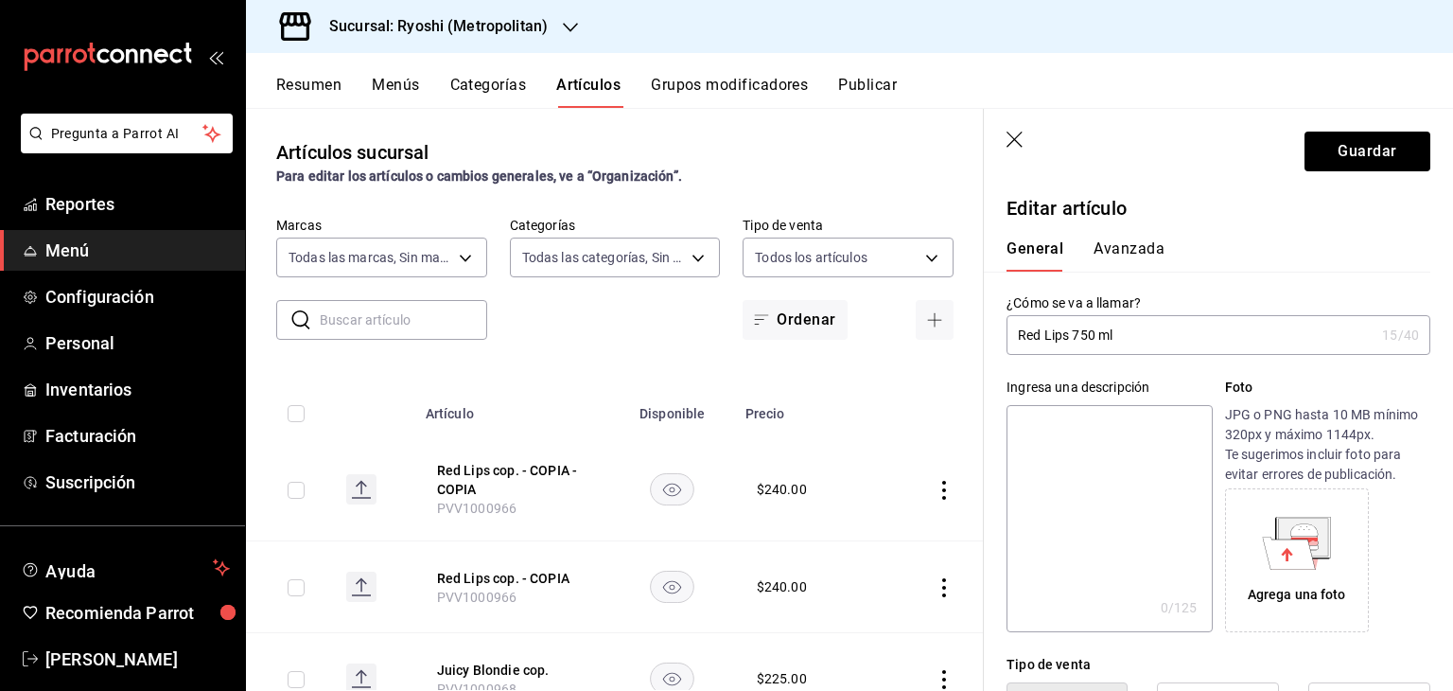
scroll to position [473, 0]
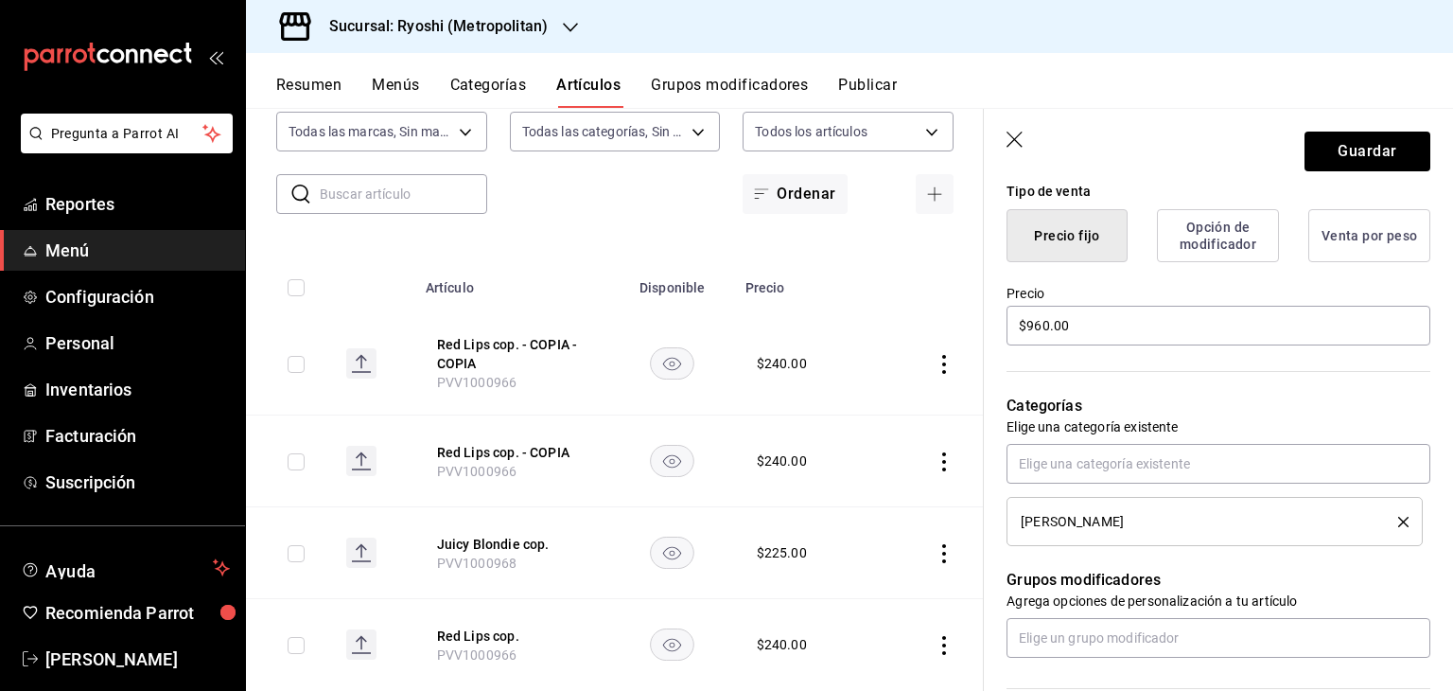
type input "$960.00"
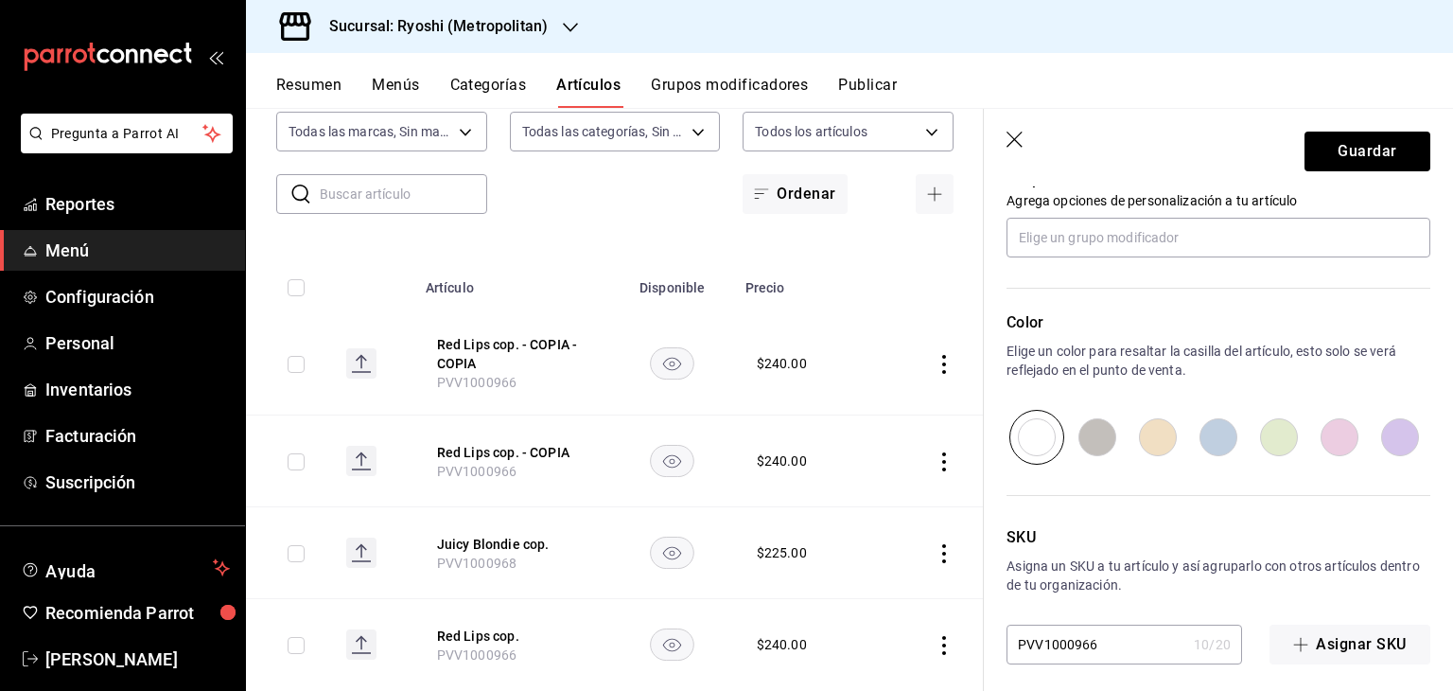
scroll to position [884, 0]
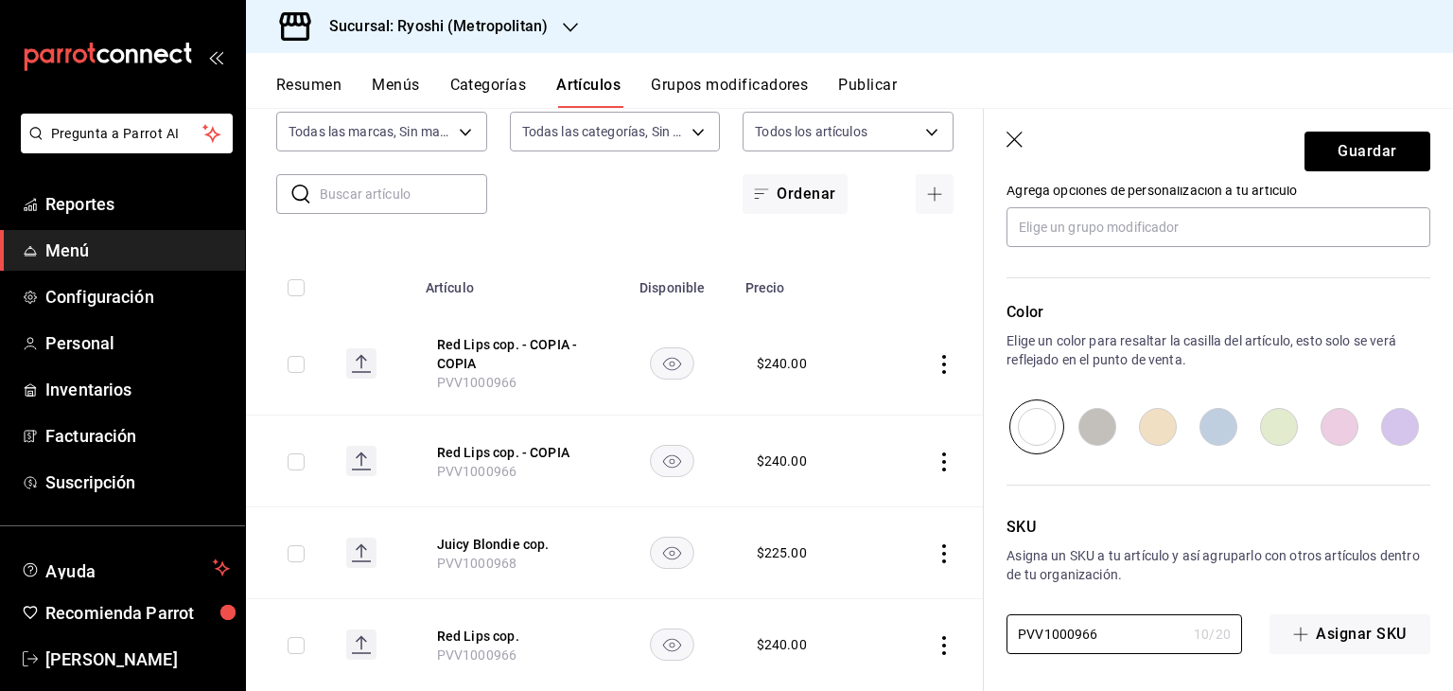
drag, startPoint x: 1135, startPoint y: 637, endPoint x: 872, endPoint y: 606, distance: 264.0
click at [872, 607] on main "Artículos sucursal Para editar los artículos o cambios generales, ve a “Organiz…" at bounding box center [849, 399] width 1207 height 583
paste input "5"
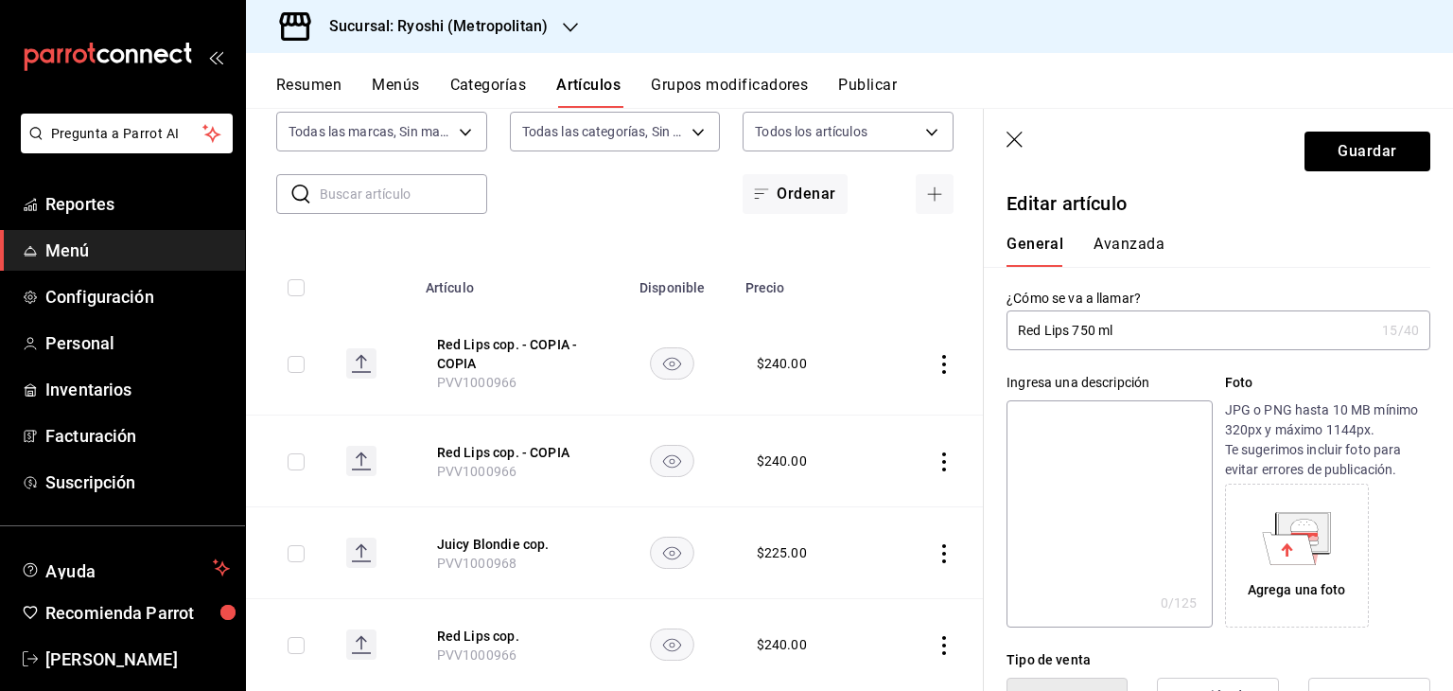
scroll to position [0, 0]
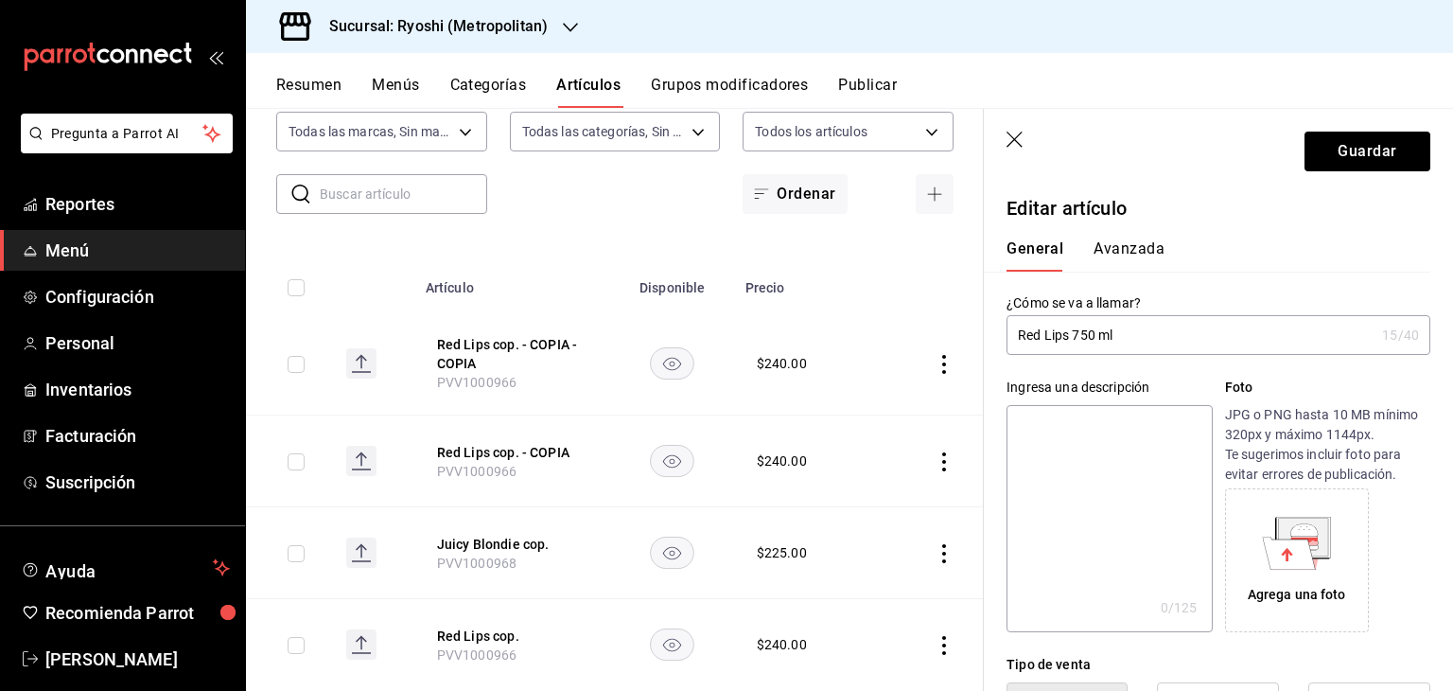
type input "PVV1000965"
click at [1325, 174] on header "Guardar" at bounding box center [1218, 148] width 469 height 78
click at [1328, 161] on button "Guardar" at bounding box center [1368, 152] width 126 height 40
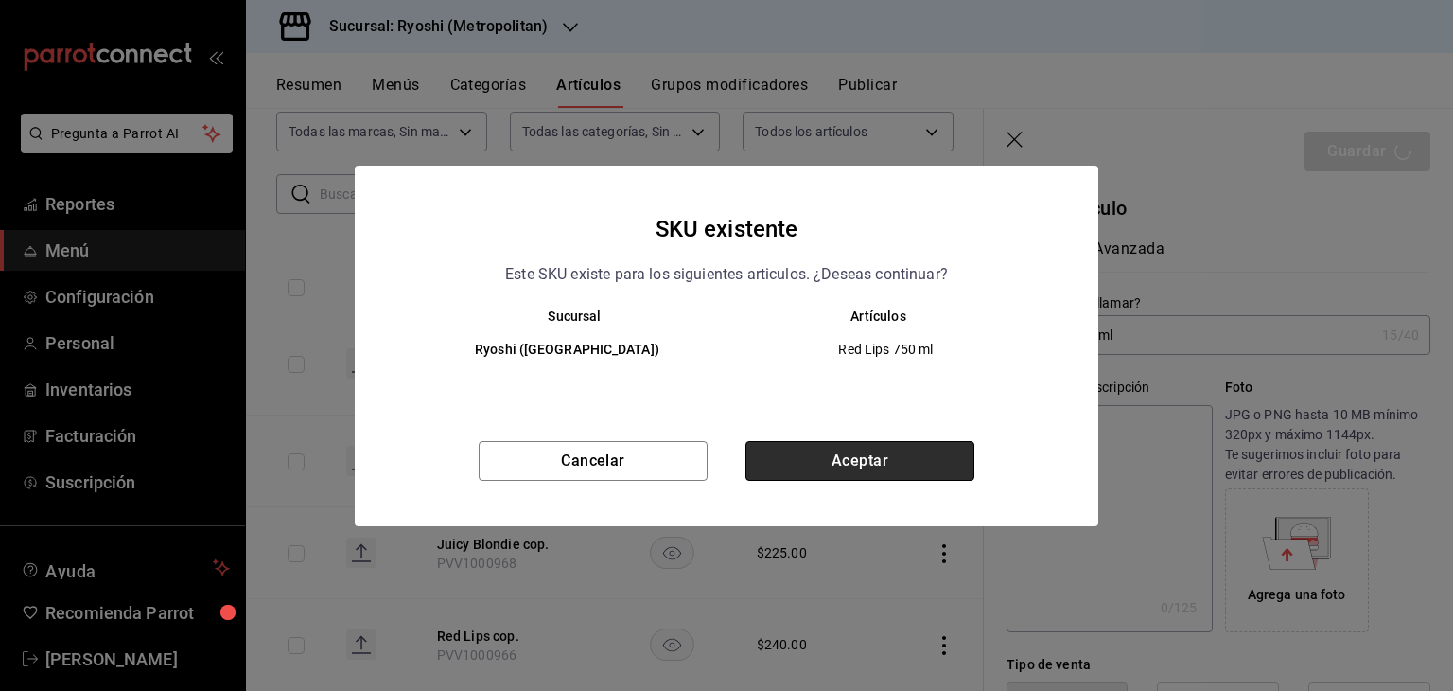
click at [939, 455] on button "Aceptar" at bounding box center [860, 461] width 229 height 40
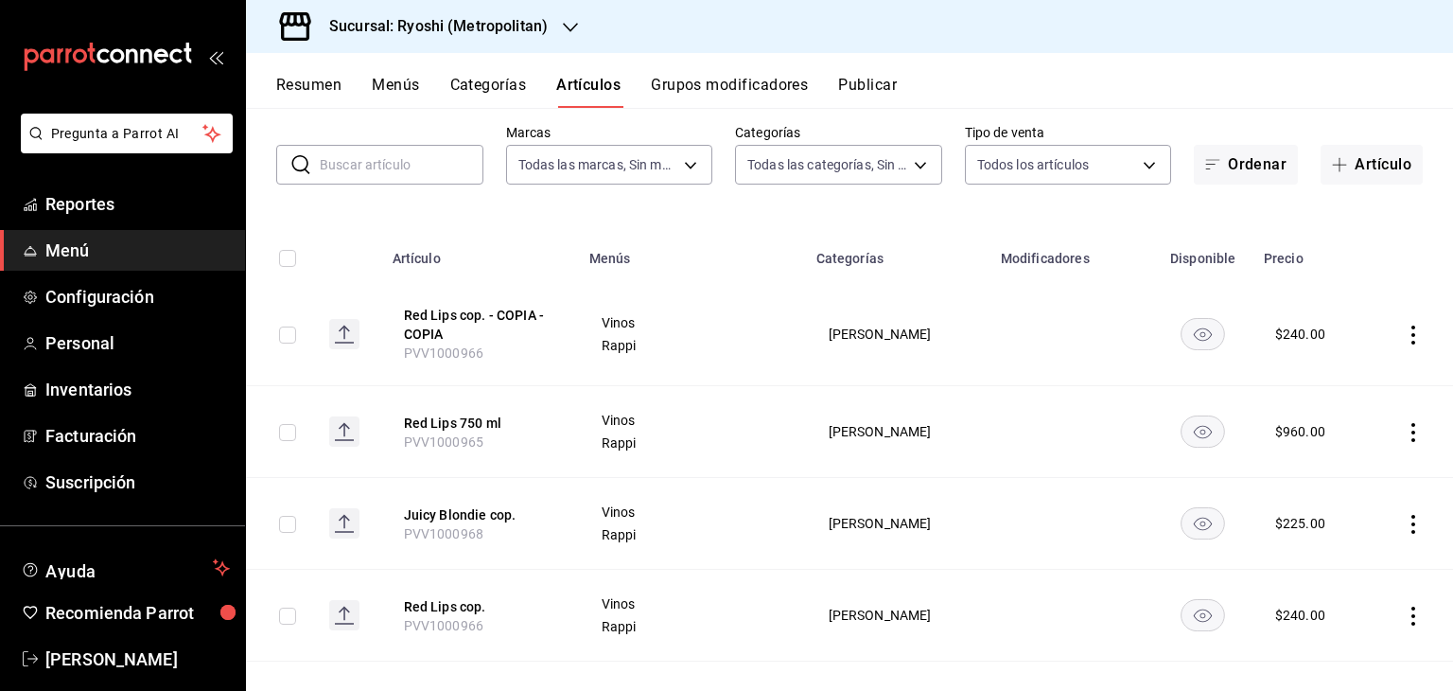
scroll to position [189, 0]
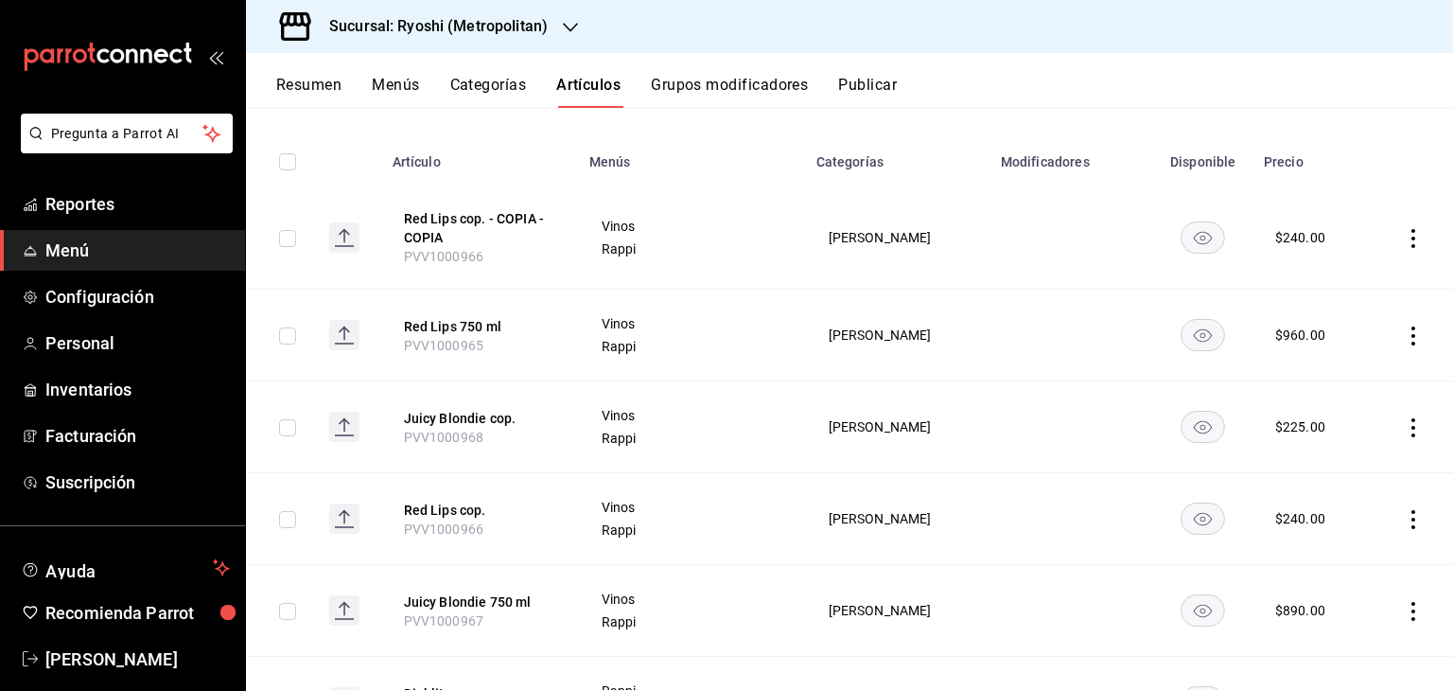
click at [1404, 234] on icon "actions" at bounding box center [1413, 238] width 19 height 19
click at [1336, 288] on span "Editar" at bounding box center [1342, 283] width 49 height 20
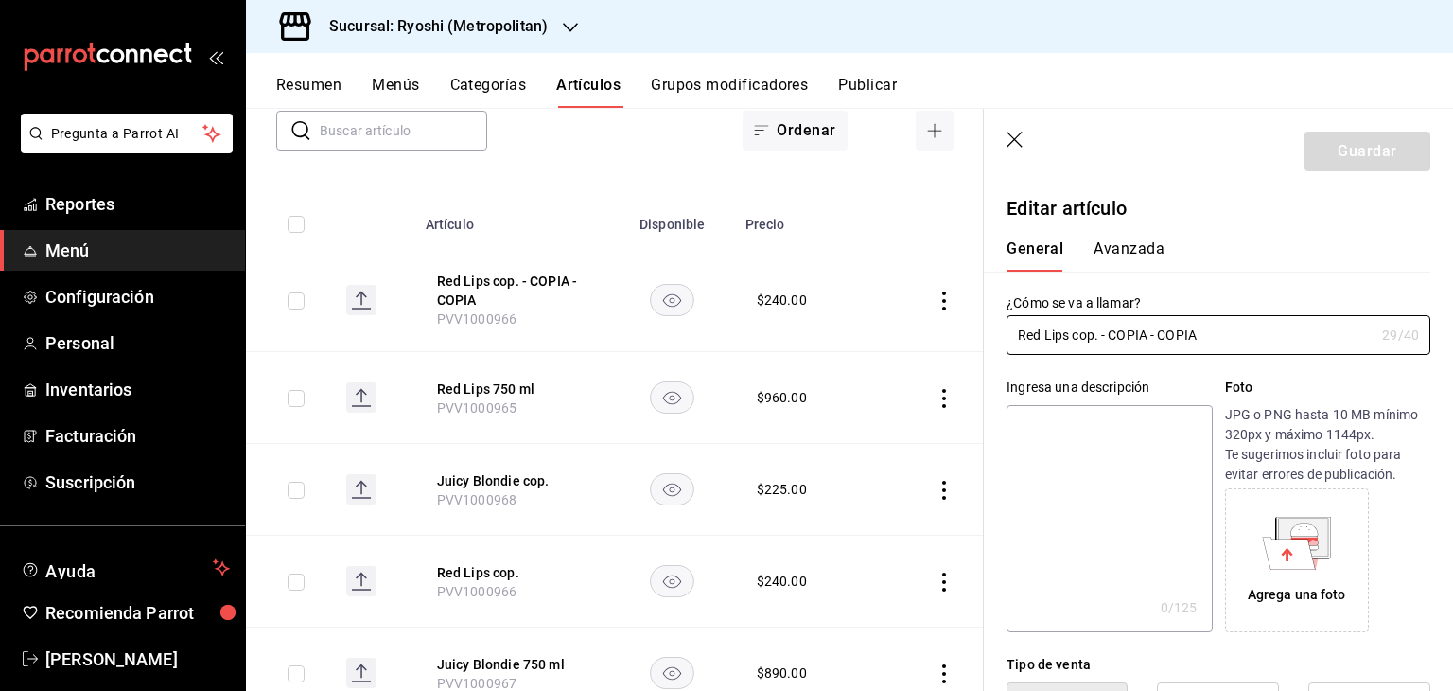
type input "$240.00"
drag, startPoint x: 1225, startPoint y: 329, endPoint x: 869, endPoint y: 325, distance: 356.8
click at [867, 328] on main "Artículos sucursal Para editar los artículos o cambios generales, ve a “Organiz…" at bounding box center [849, 399] width 1207 height 583
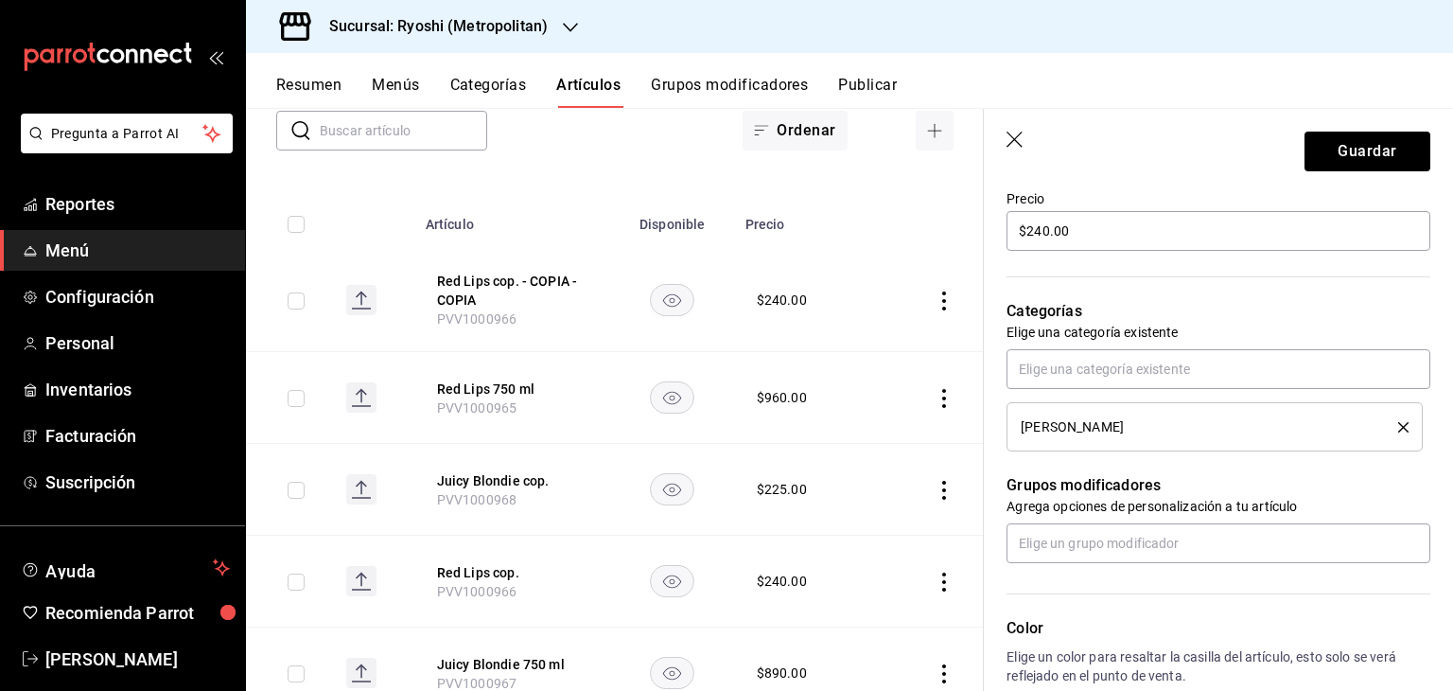
scroll to position [378, 0]
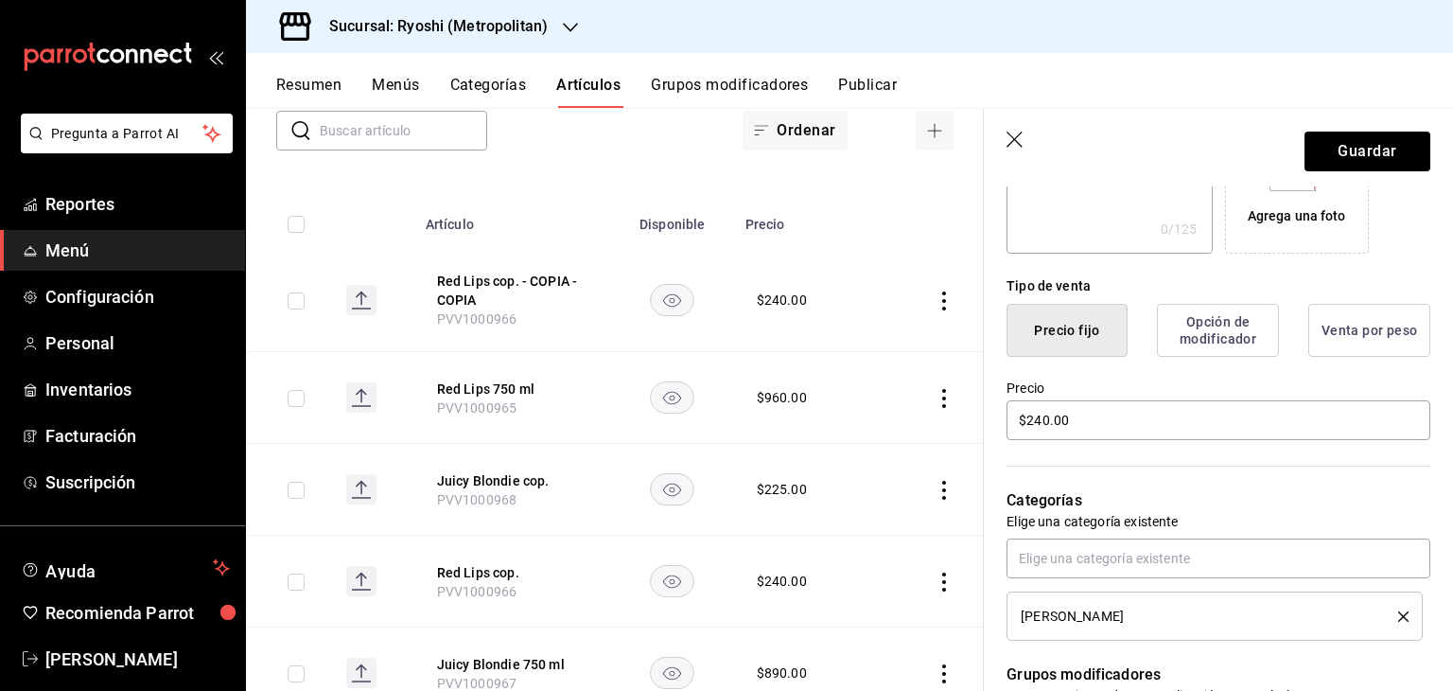
type input "Furica 750 ml"
drag, startPoint x: 1097, startPoint y: 420, endPoint x: 791, endPoint y: 416, distance: 305.7
click at [791, 416] on main "Artículos sucursal Para editar los artículos o cambios generales, ve a “Organiz…" at bounding box center [849, 399] width 1207 height 583
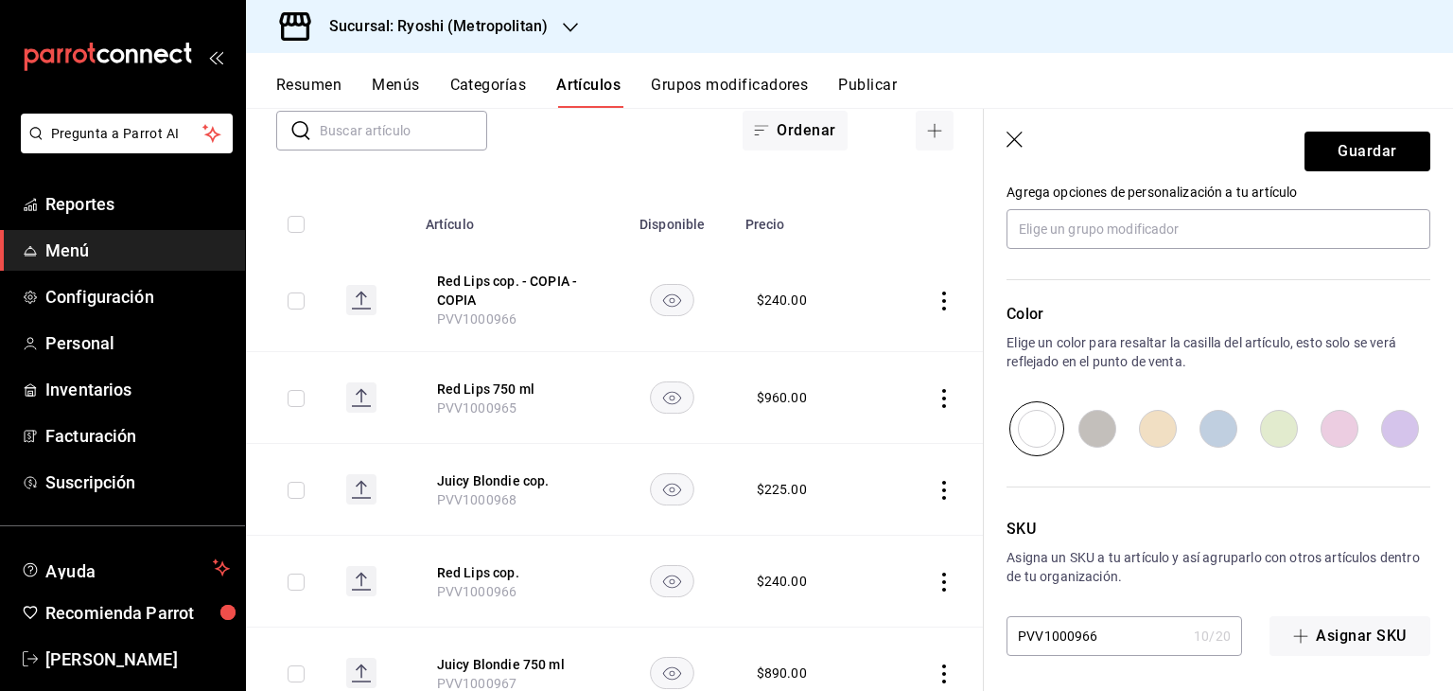
scroll to position [884, 0]
type input "$1490.00"
drag, startPoint x: 1141, startPoint y: 641, endPoint x: 926, endPoint y: 609, distance: 217.1
click at [926, 610] on main "Artículos sucursal Para editar los artículos o cambios generales, ve a “Organiz…" at bounding box center [849, 399] width 1207 height 583
paste input "9"
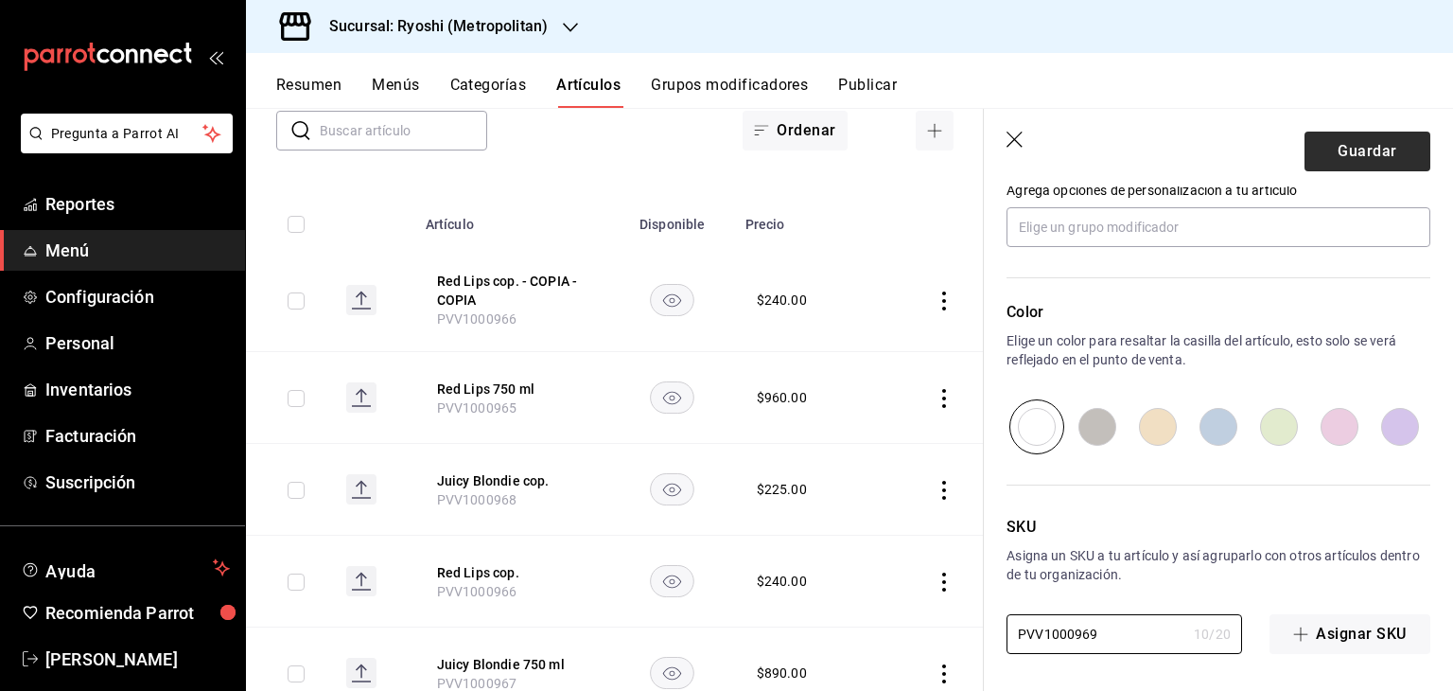
type input "PVV1000969"
click at [1315, 156] on button "Guardar" at bounding box center [1368, 152] width 126 height 40
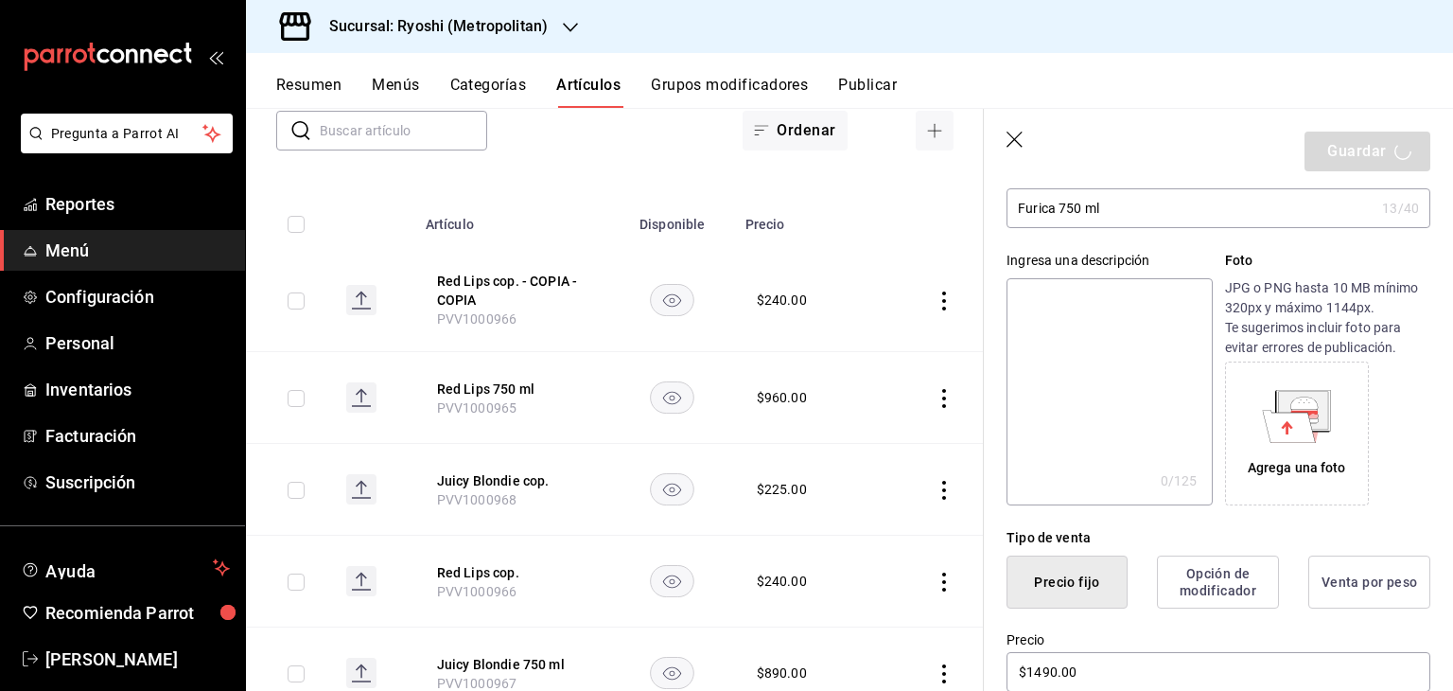
scroll to position [284, 0]
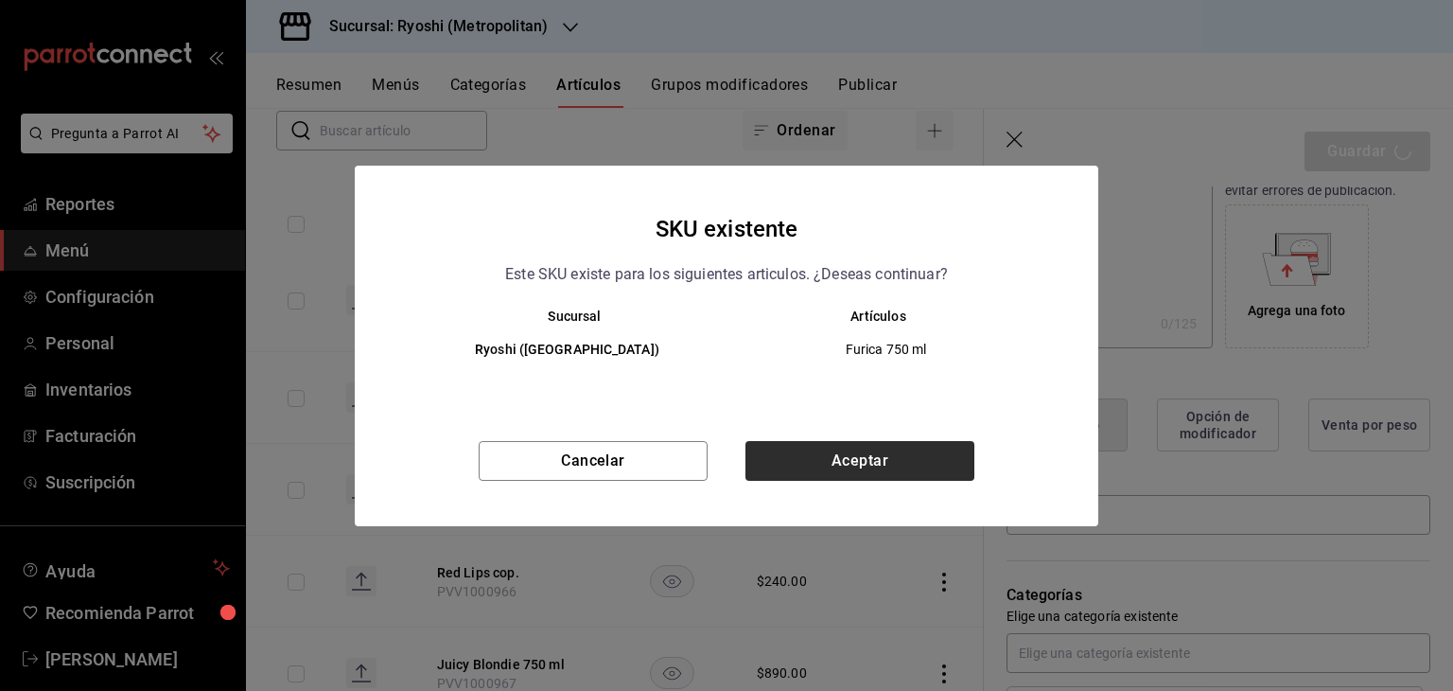
click at [860, 485] on div "Cancelar Aceptar" at bounding box center [727, 483] width 744 height 85
click at [865, 473] on button "Aceptar" at bounding box center [860, 461] width 229 height 40
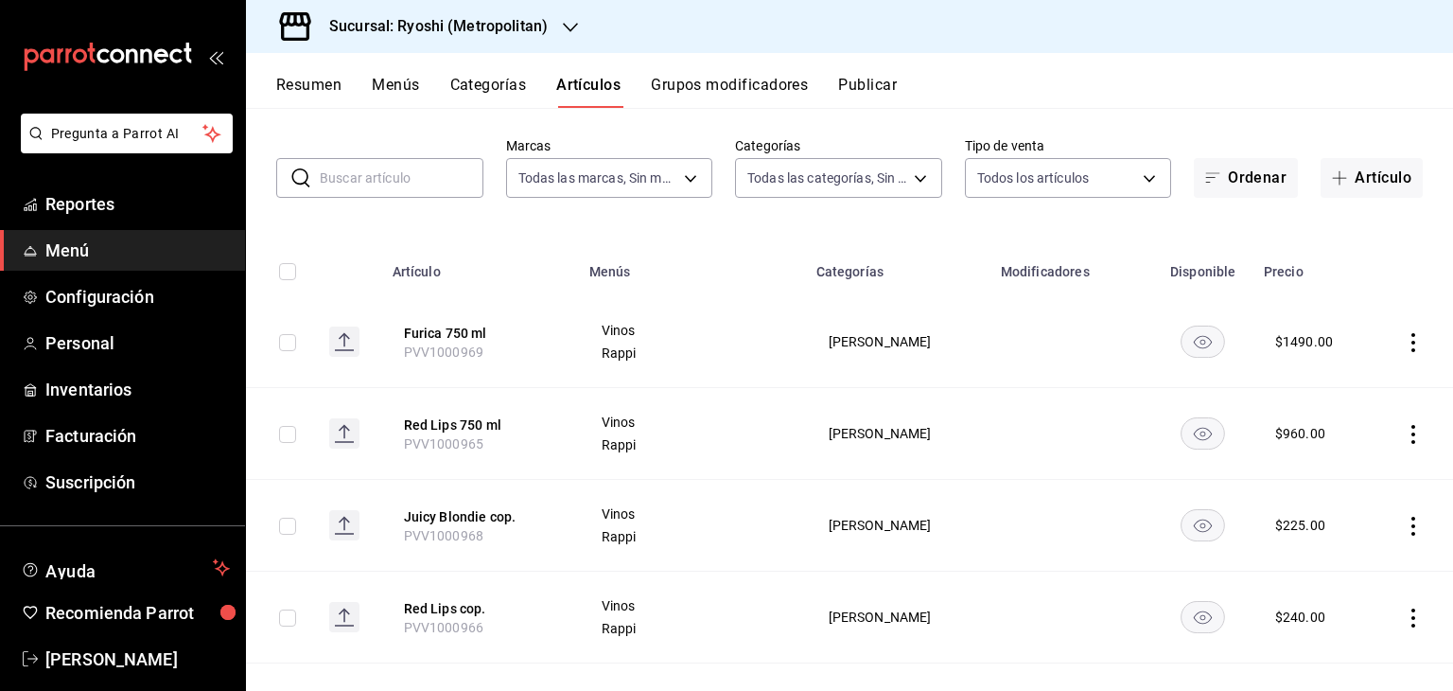
scroll to position [189, 0]
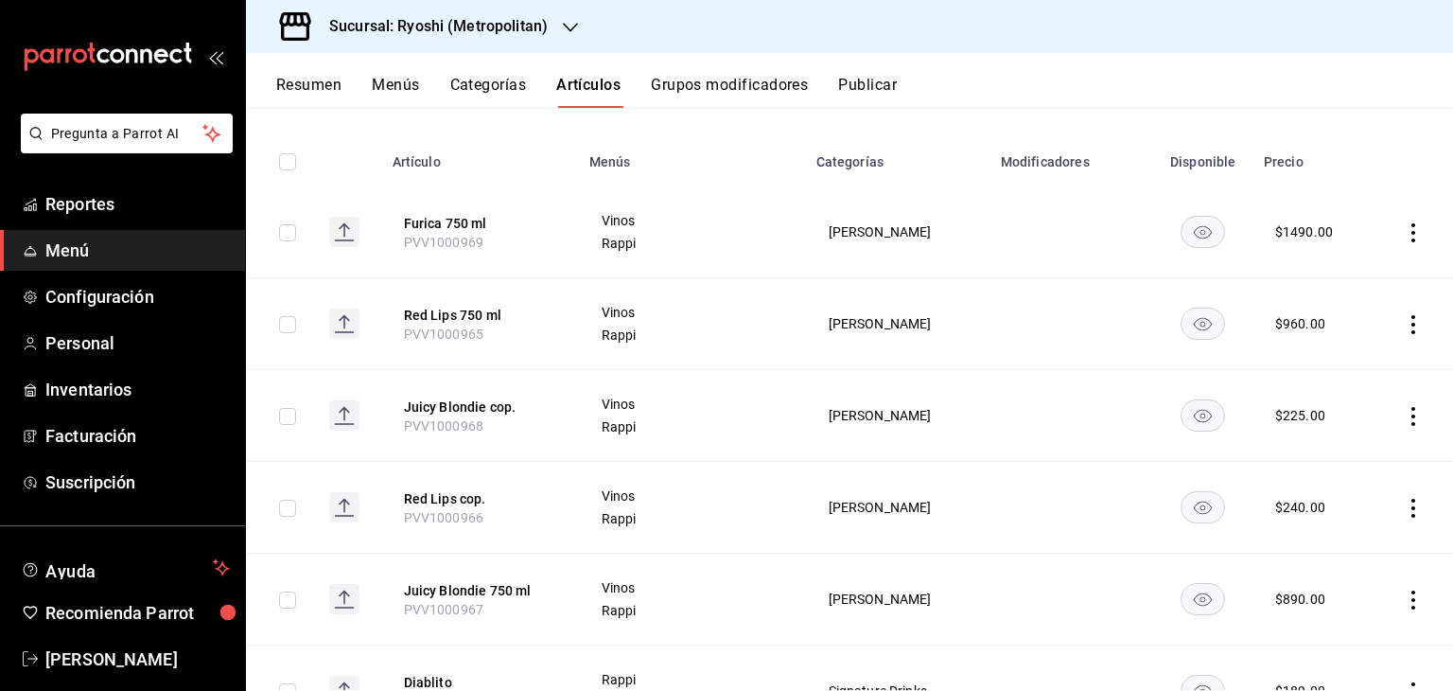
click at [281, 237] on input "checkbox" at bounding box center [287, 232] width 17 height 17
checkbox input "true"
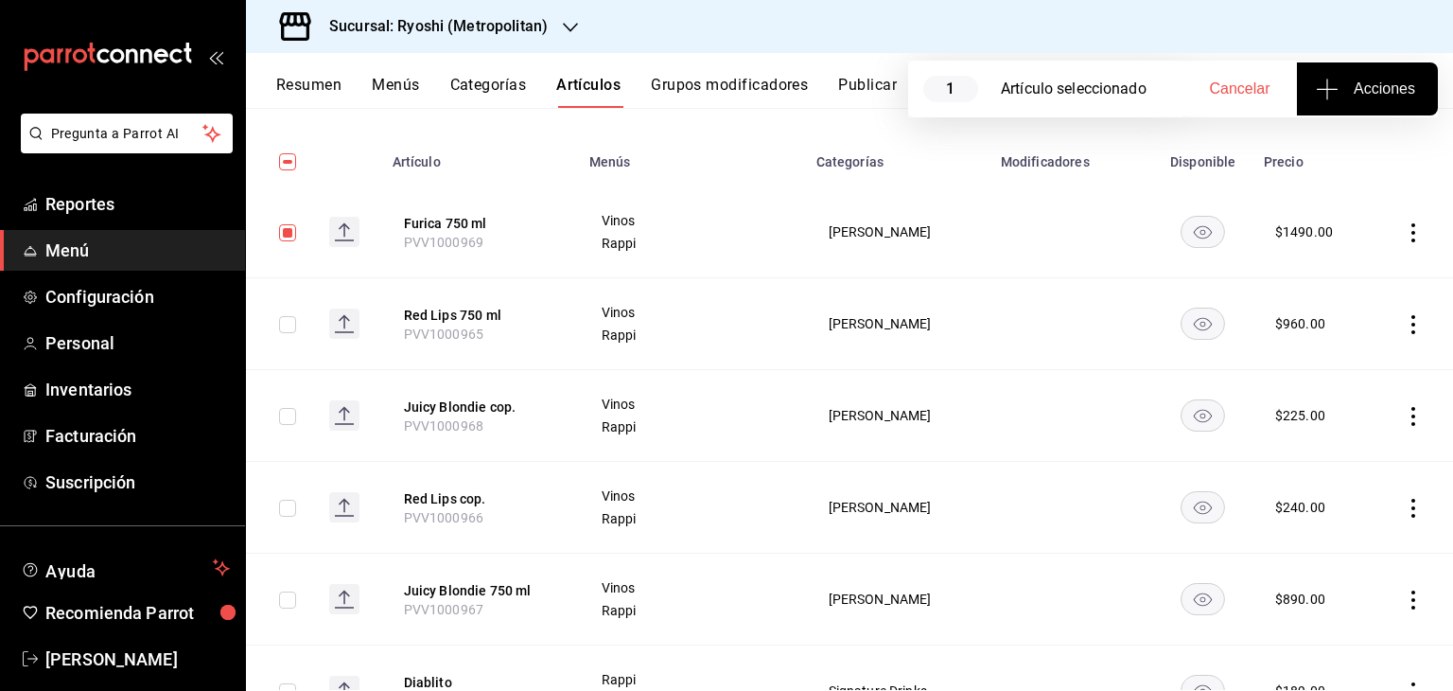
click at [290, 326] on input "checkbox" at bounding box center [287, 324] width 17 height 17
checkbox input "true"
click at [280, 417] on input "checkbox" at bounding box center [287, 416] width 17 height 17
checkbox input "true"
click at [280, 502] on input "checkbox" at bounding box center [287, 508] width 17 height 17
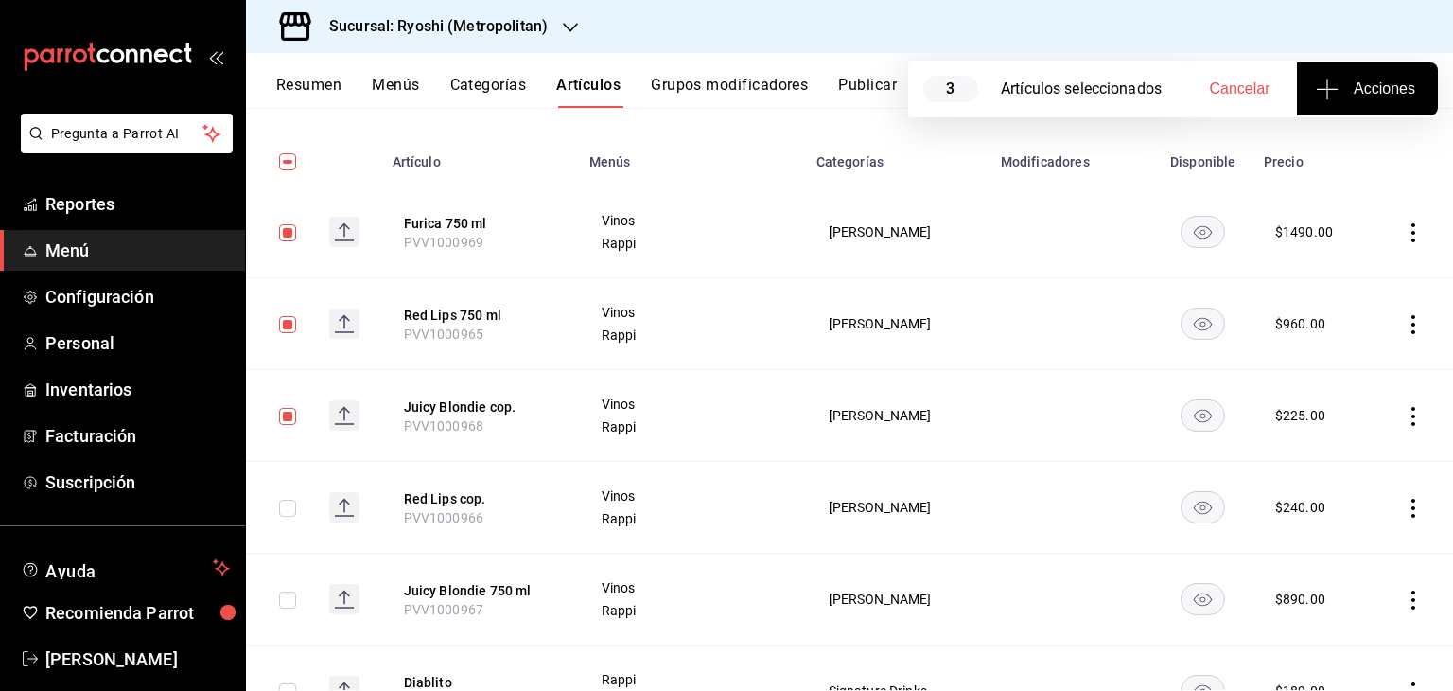
checkbox input "true"
click at [283, 596] on input "checkbox" at bounding box center [287, 599] width 17 height 17
checkbox input "true"
click at [1353, 79] on span "Acciones" at bounding box center [1368, 89] width 96 height 23
click at [1378, 149] on span "Agregar tipo" at bounding box center [1367, 148] width 112 height 20
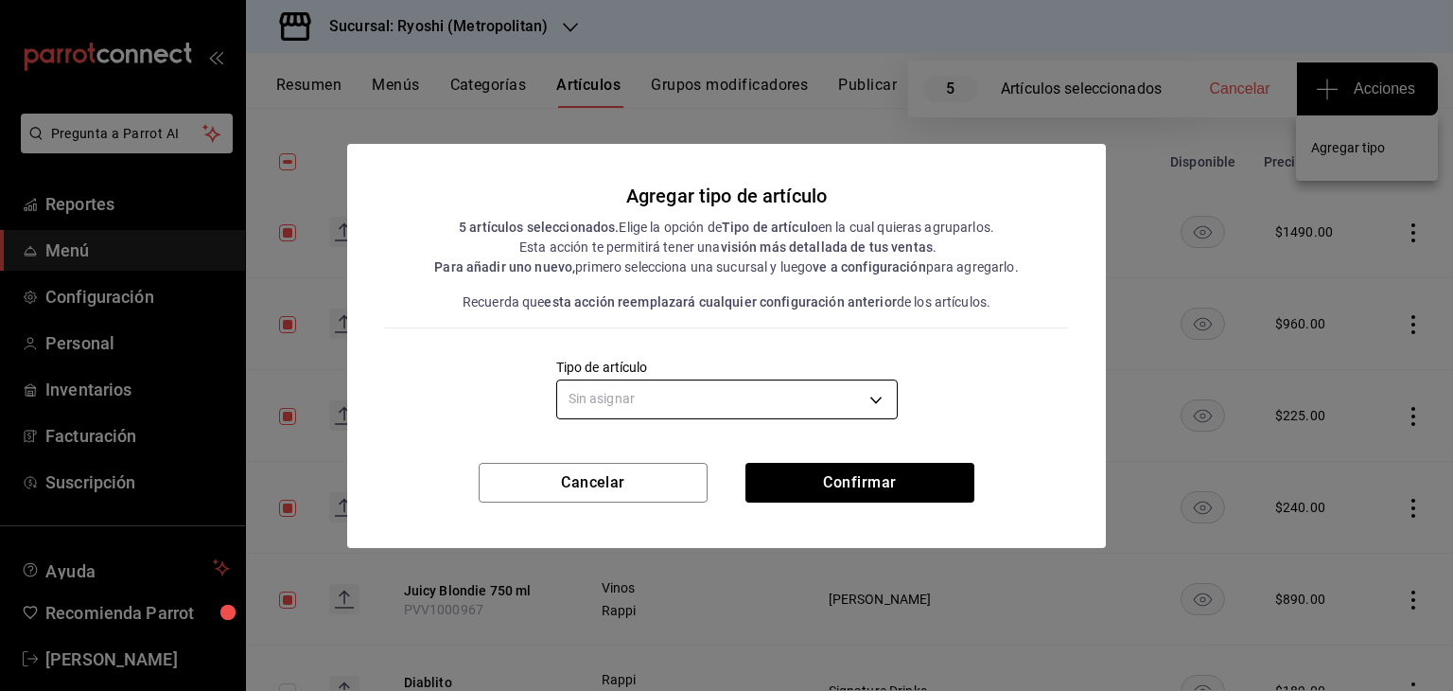
click at [837, 388] on body "Pregunta a Parrot AI Reportes Menú Configuración Personal Inventarios Facturaci…" at bounding box center [726, 345] width 1453 height 691
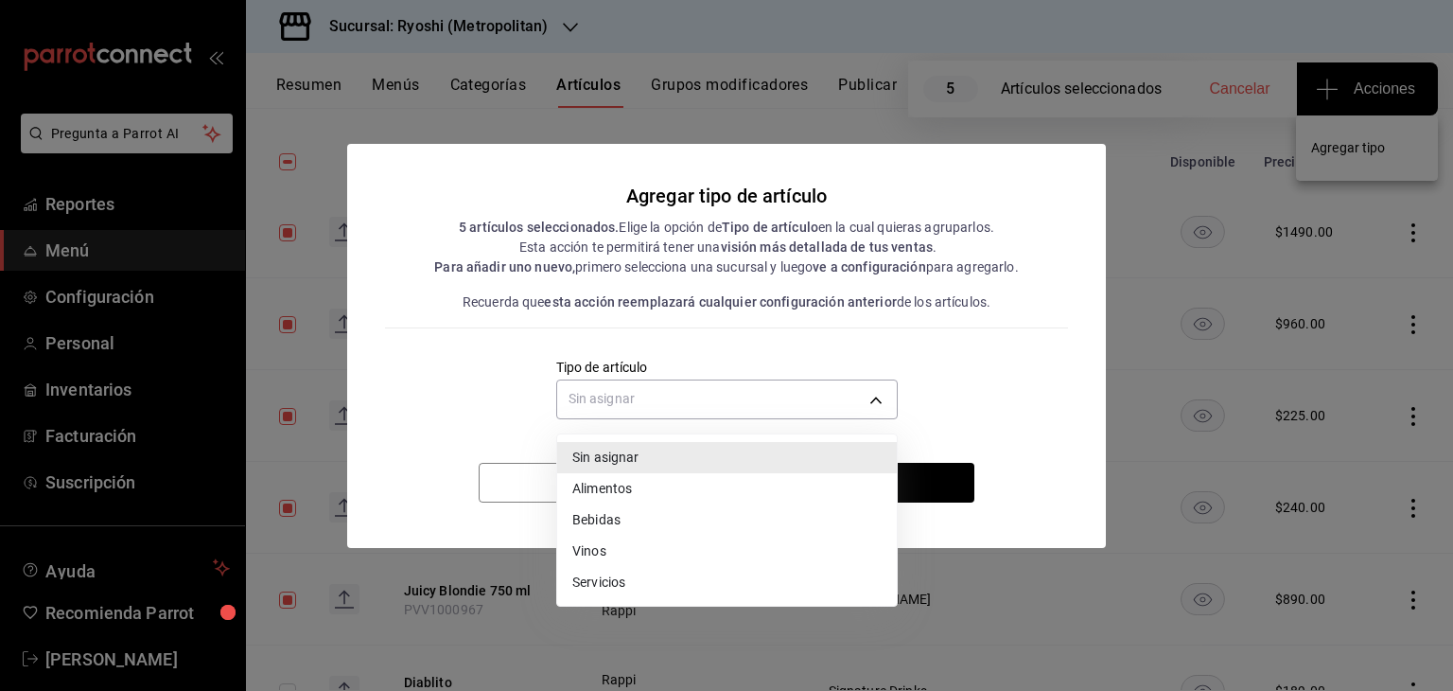
click at [657, 548] on li "Vinos" at bounding box center [727, 551] width 340 height 31
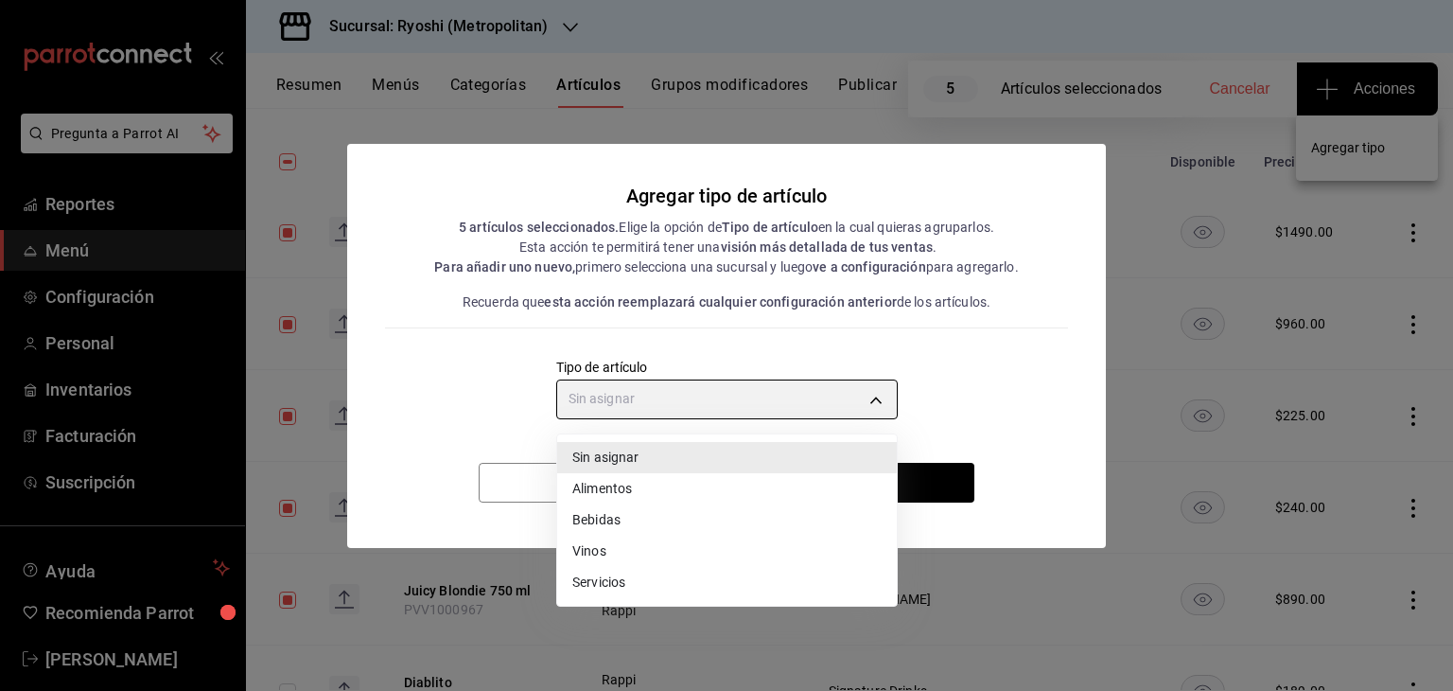
type input "e1bdedcf-fa1f-443e-b5b9-5cb10ad40228"
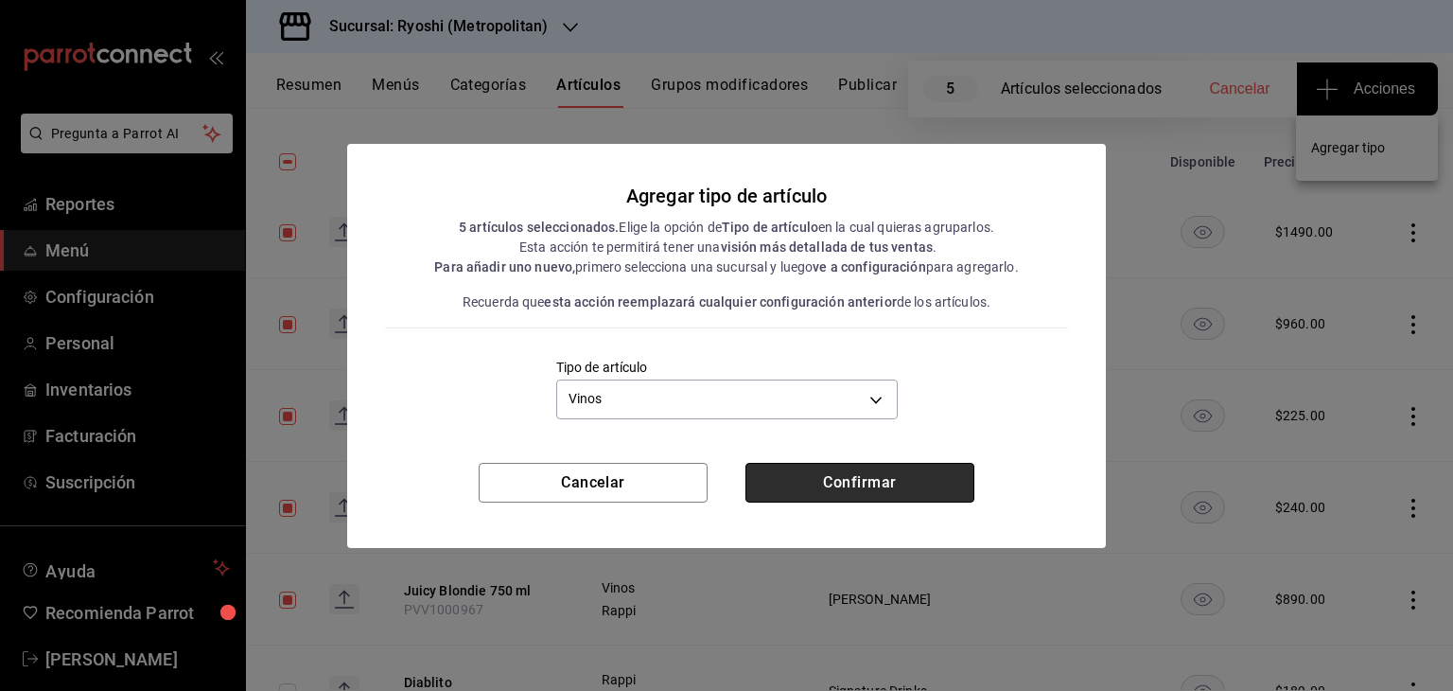
click at [853, 476] on button "Confirmar" at bounding box center [860, 483] width 229 height 40
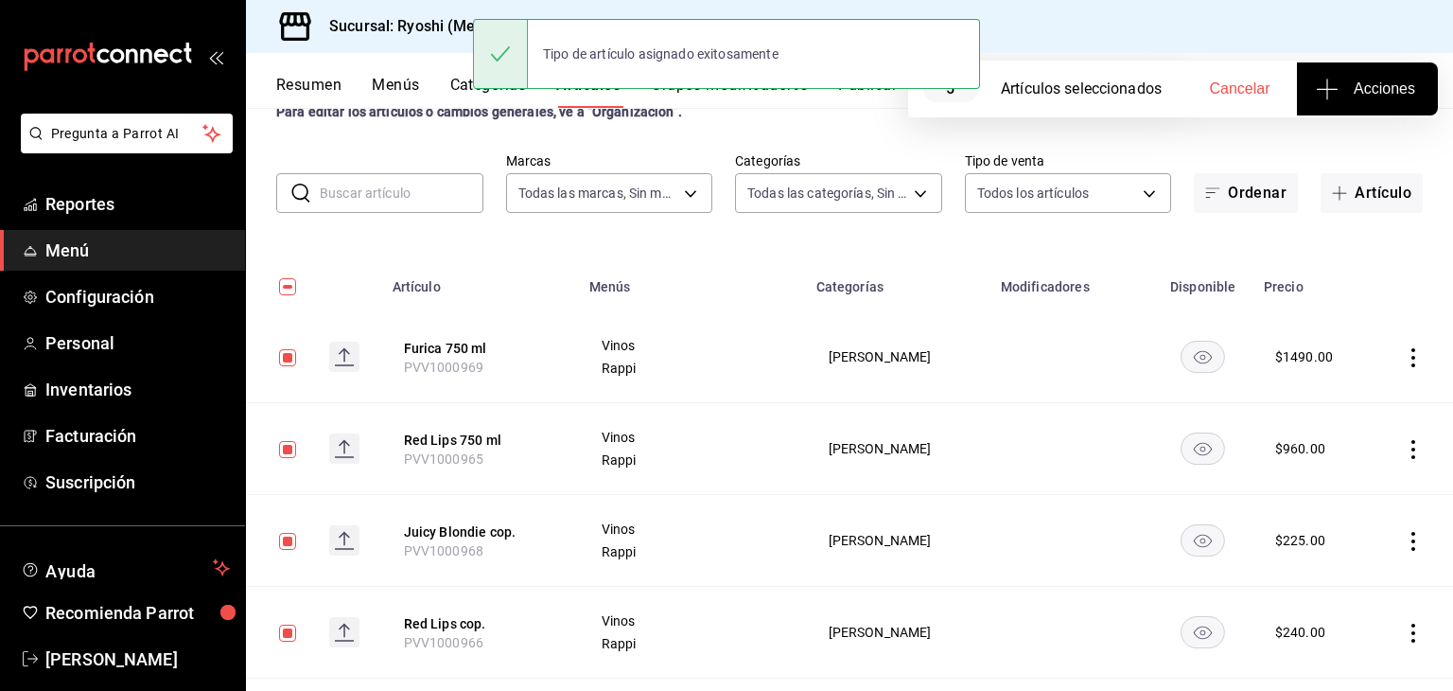
scroll to position [0, 0]
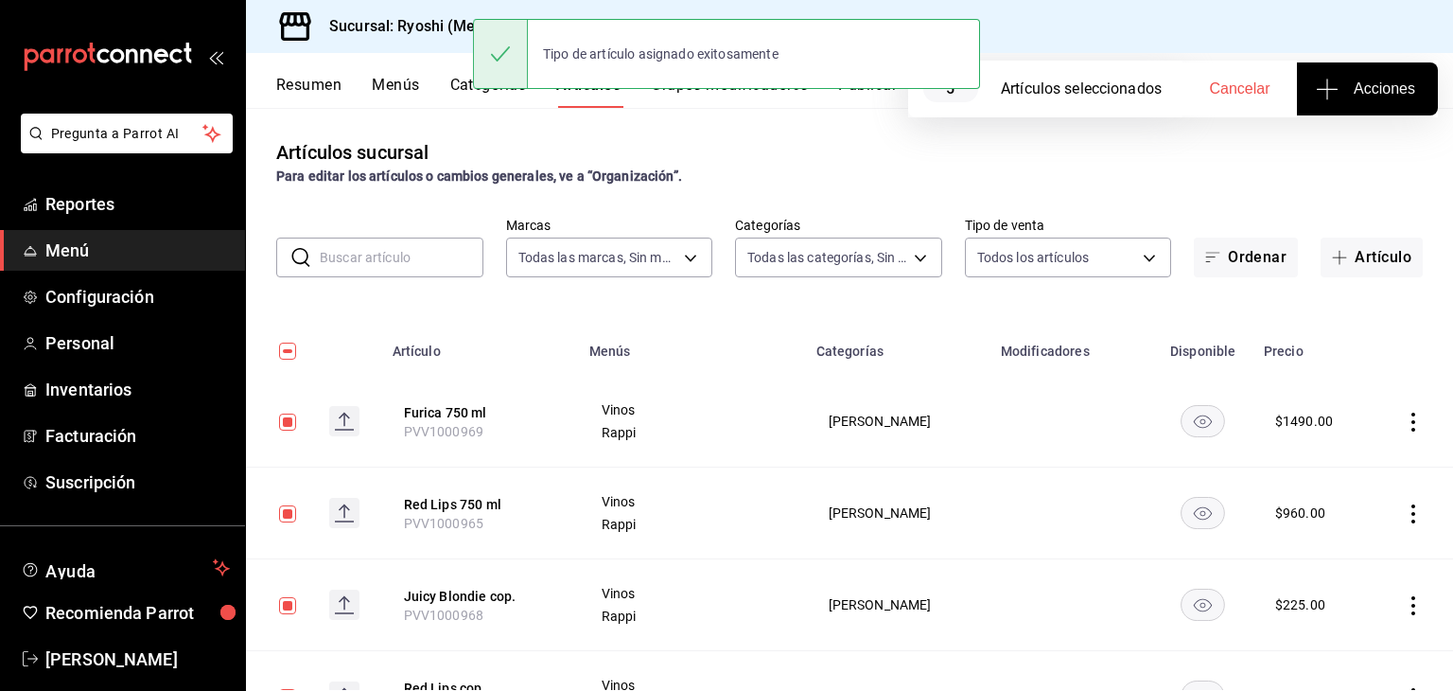
click at [693, 164] on div "Artículos sucursal Para editar los artículos o cambios generales, ve a “Organiz…" at bounding box center [849, 162] width 1207 height 48
click at [446, 33] on h3 "Sucursal: Ryoshi (Metropolitan)" at bounding box center [431, 26] width 234 height 23
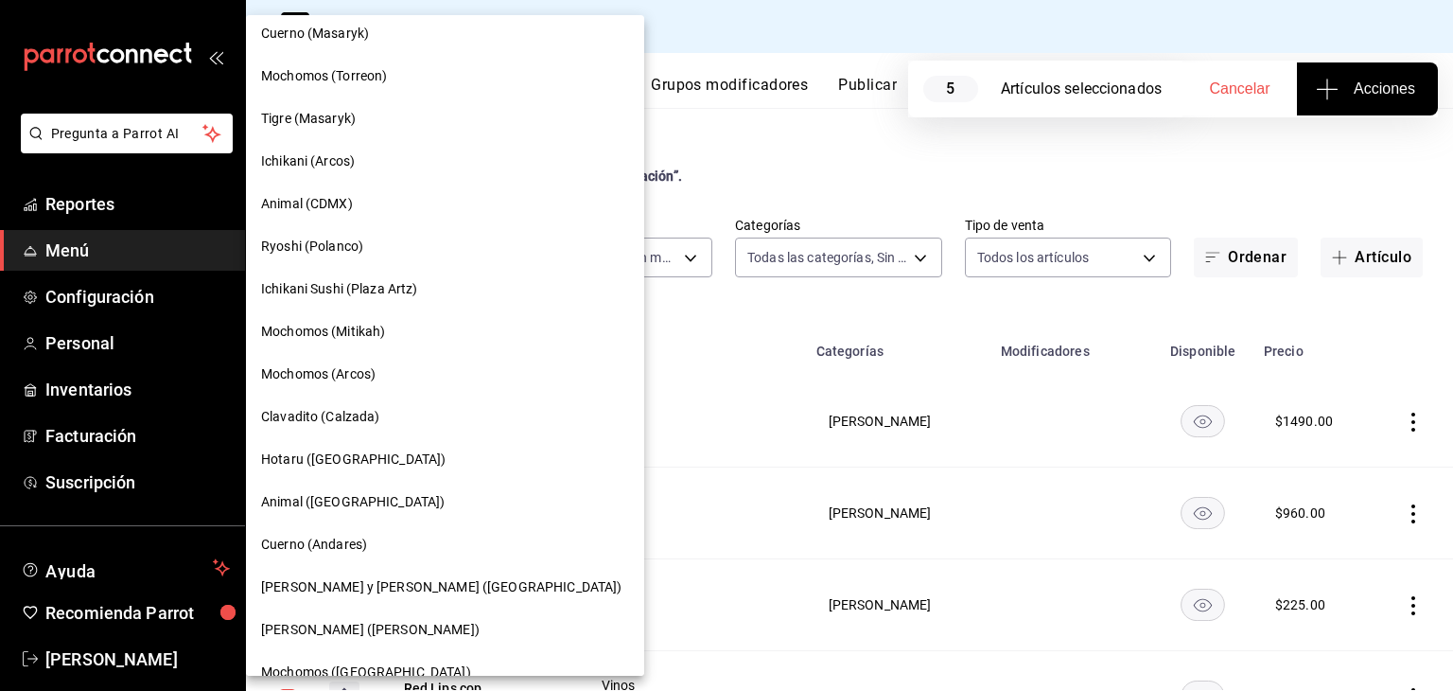
scroll to position [946, 0]
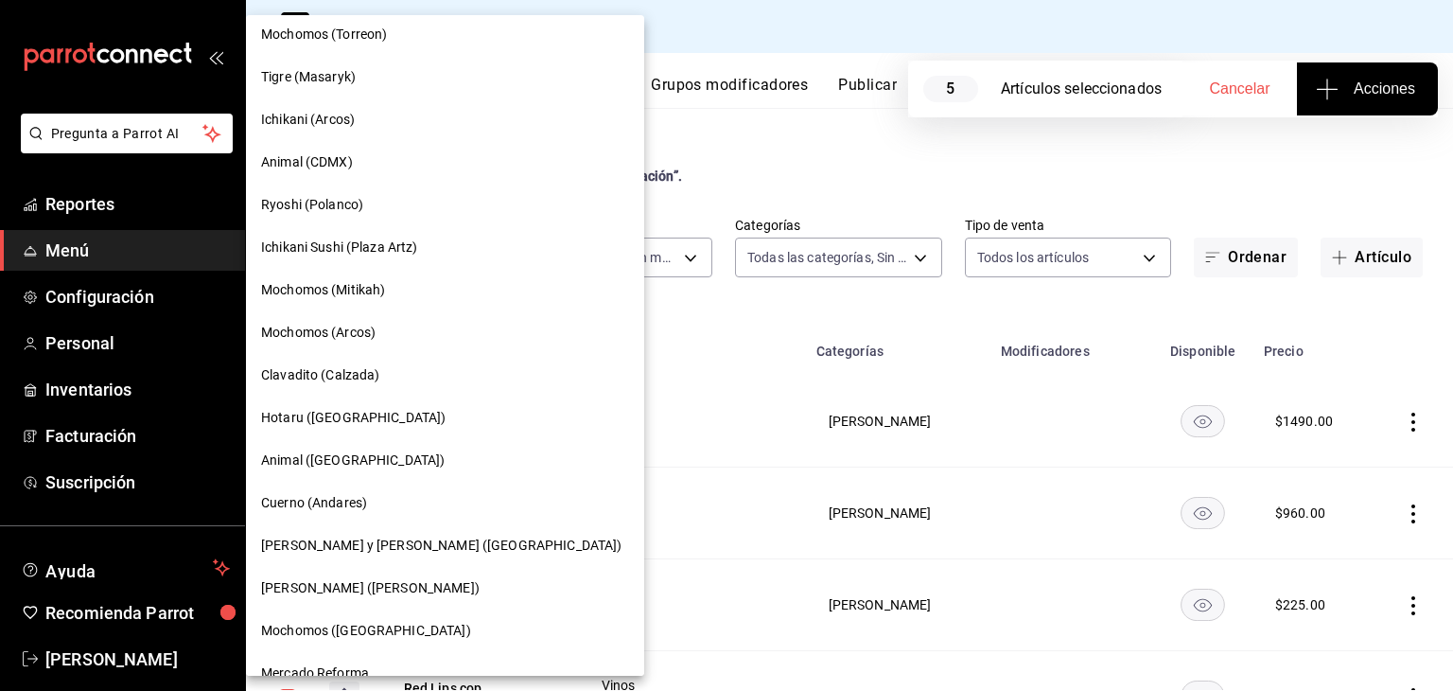
click at [369, 202] on div "Ryoshi (Polanco)" at bounding box center [445, 205] width 368 height 20
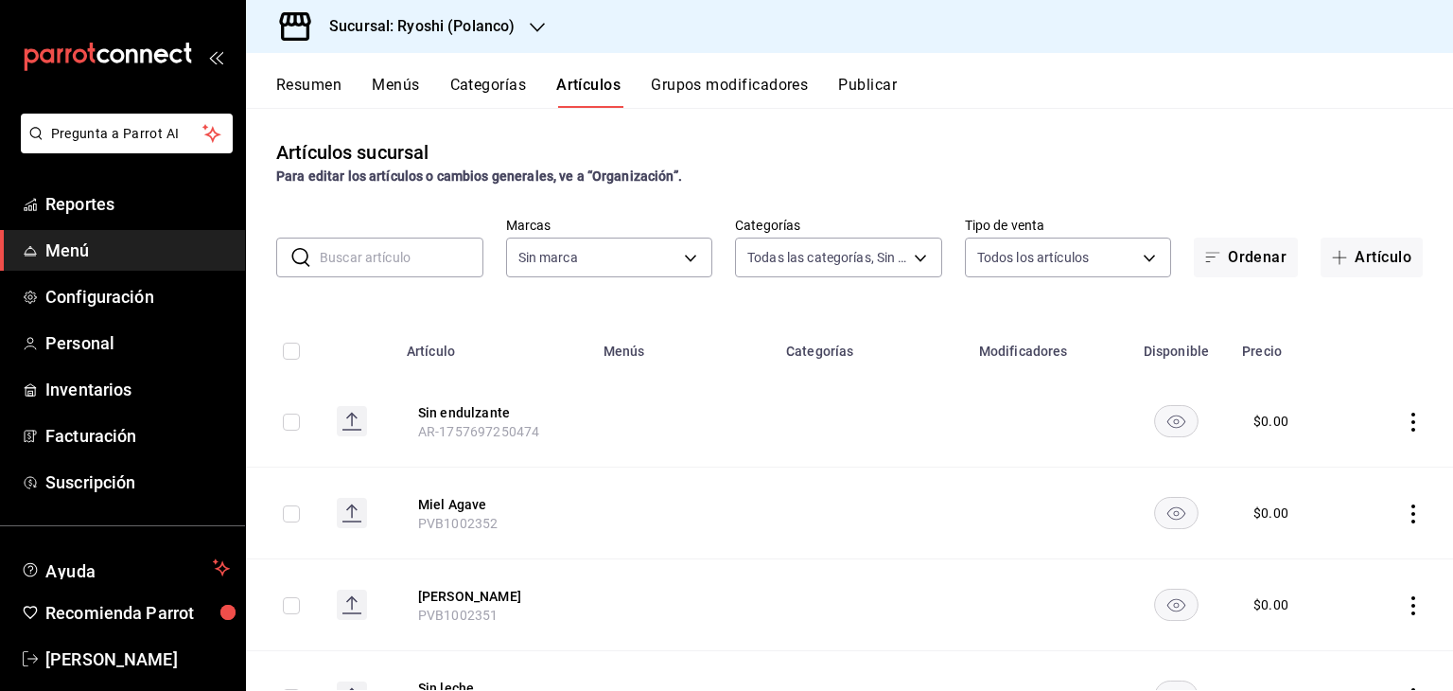
type input "3971b1f1-eb4c-4b65-a33f-e0602f1a7270,e647ec20-b9be-4789-a430-eb555fd10a41,bb66a…"
type input "d1ab8890-ddc3-4d94-b14c-d24ccf3ac2d8,70935bef-f50e-476e-afc6-1ed0b0096d1e"
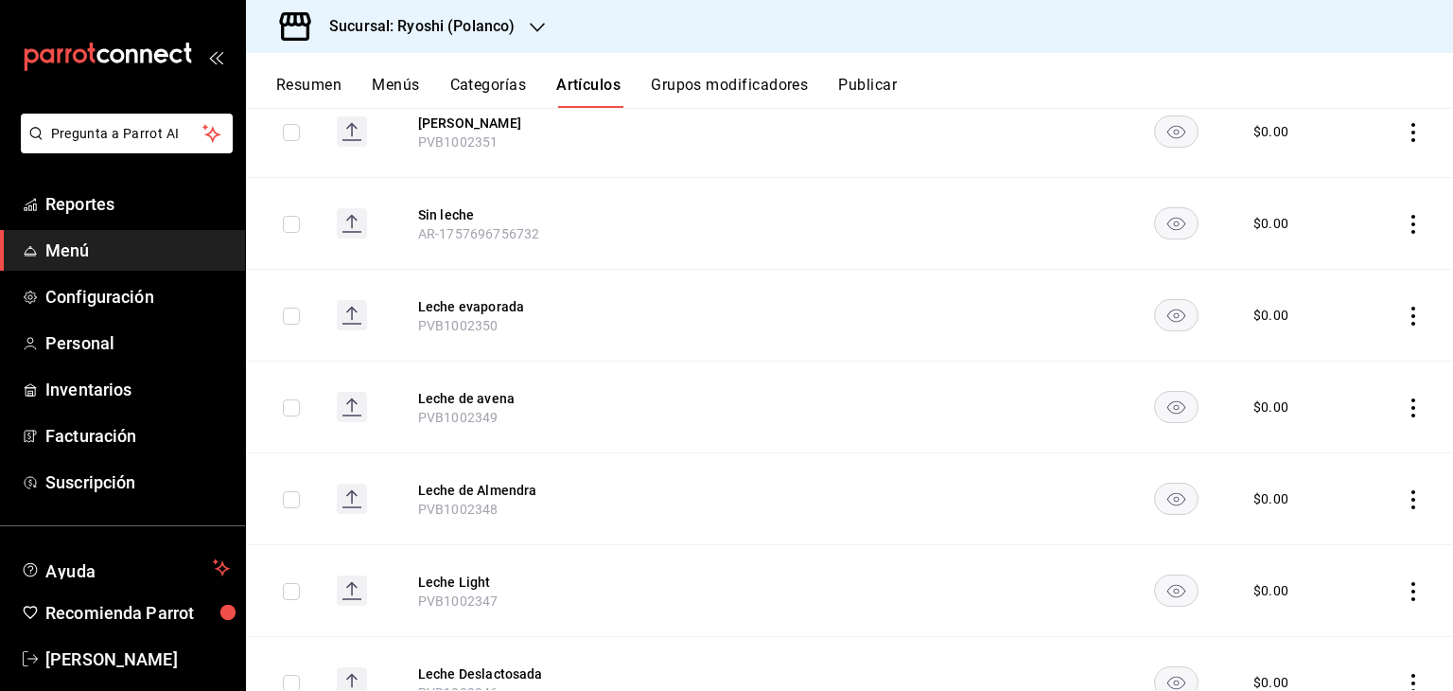
scroll to position [0, 0]
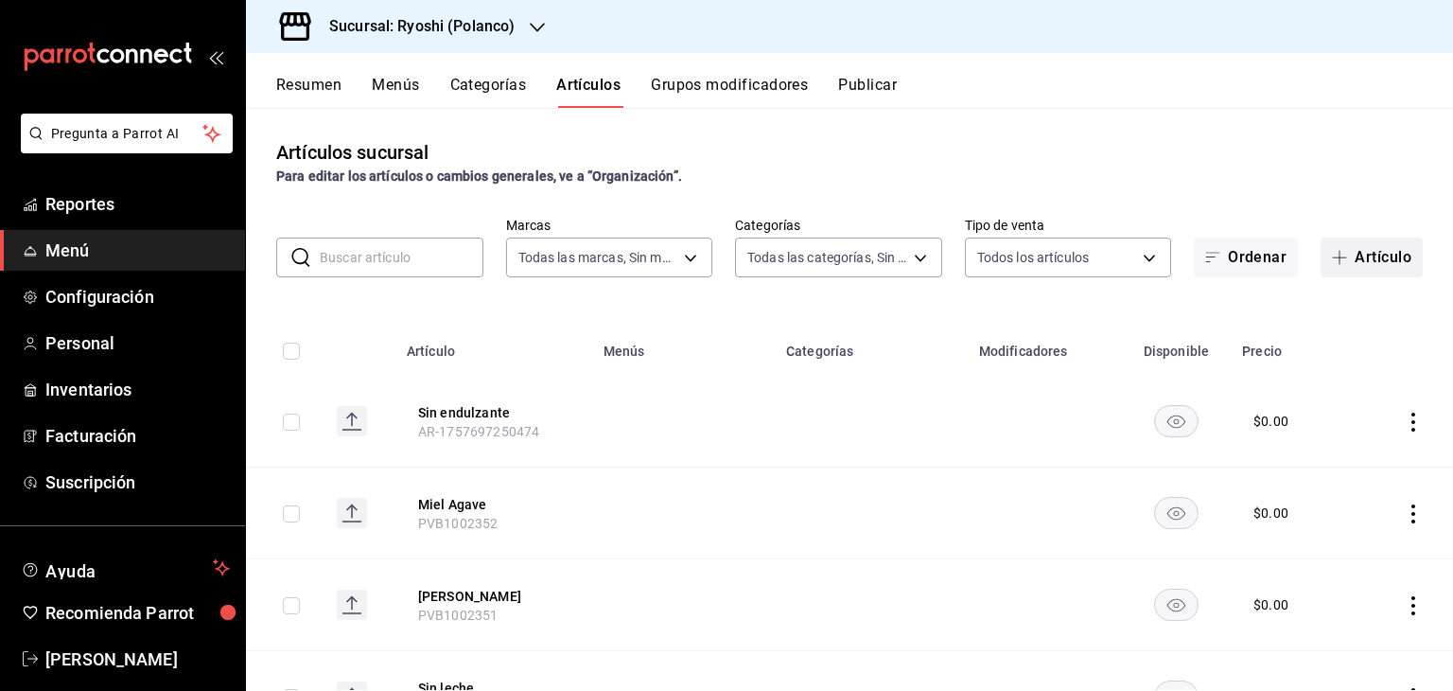
click at [1345, 266] on button "Artículo" at bounding box center [1372, 258] width 102 height 40
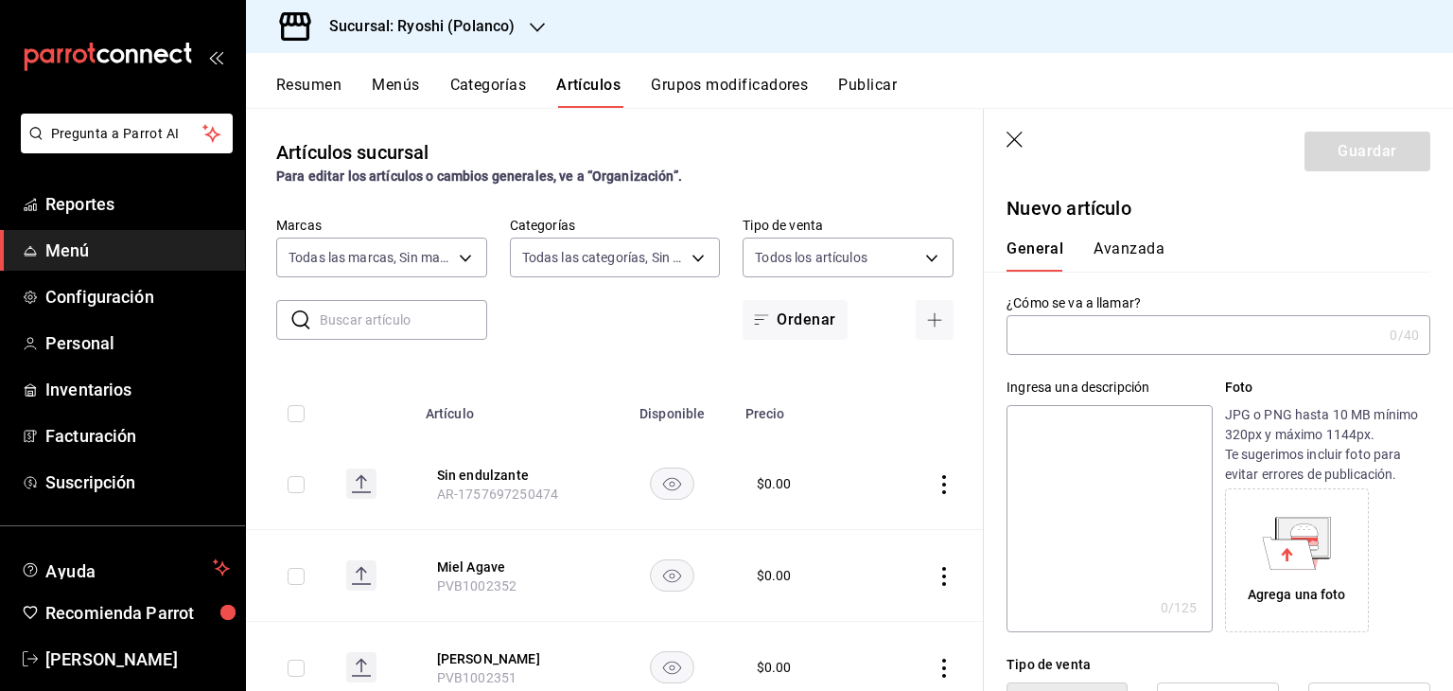
click at [1186, 334] on input "text" at bounding box center [1195, 335] width 376 height 38
paste input "Red Lips 750 ml"
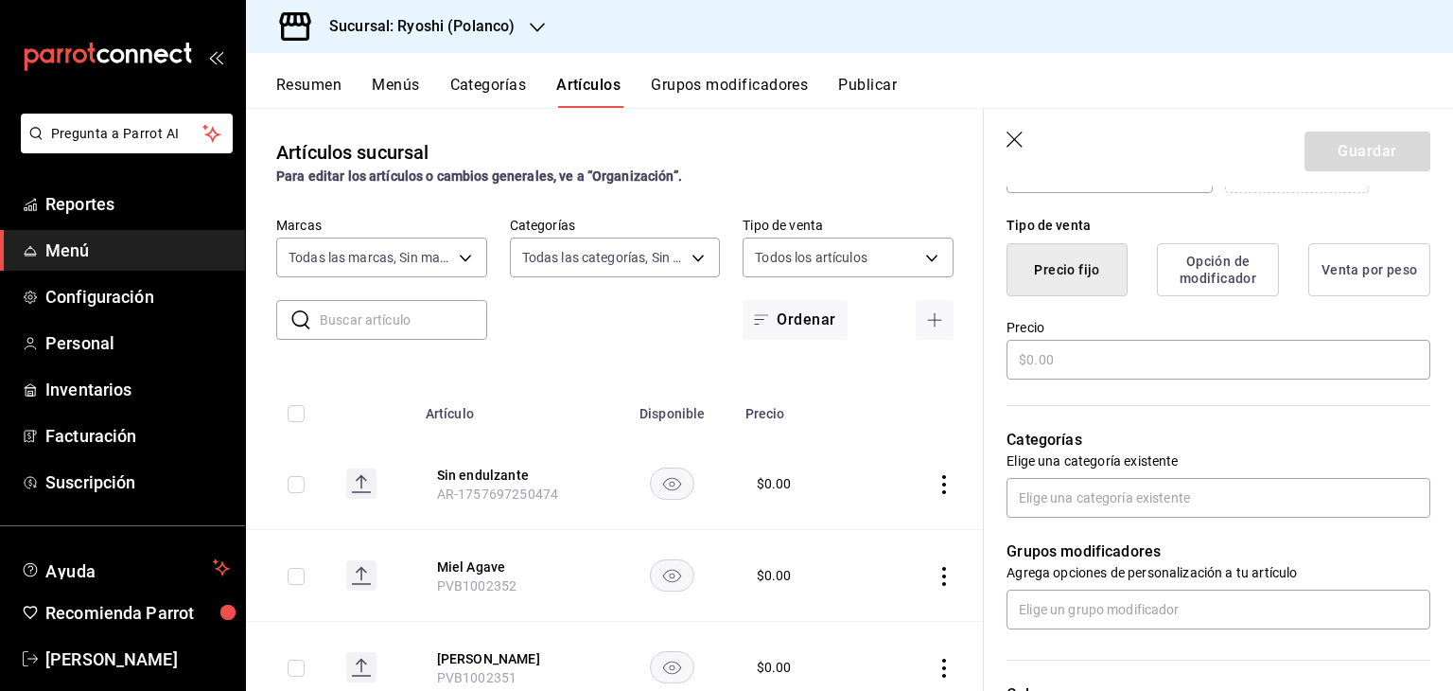
scroll to position [473, 0]
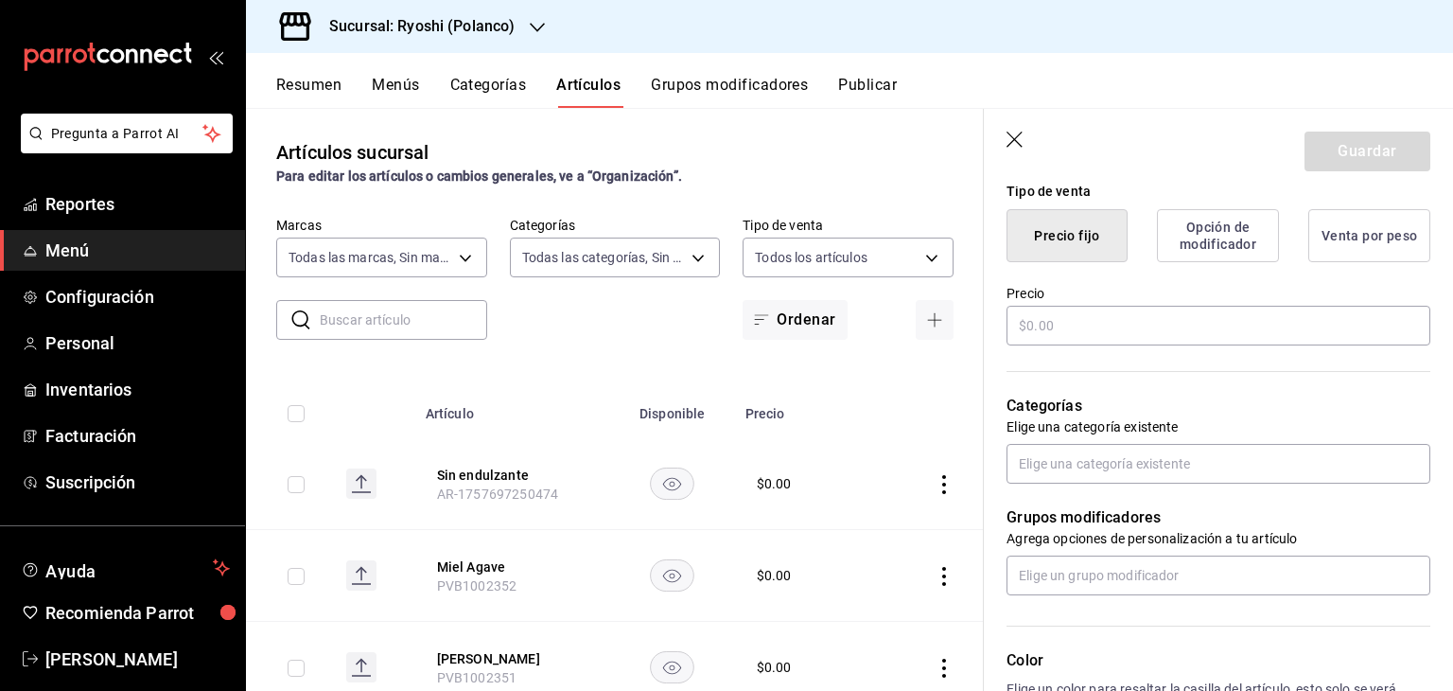
type input "Red Lips 750 ml"
click at [1085, 326] on input "text" at bounding box center [1219, 326] width 424 height 40
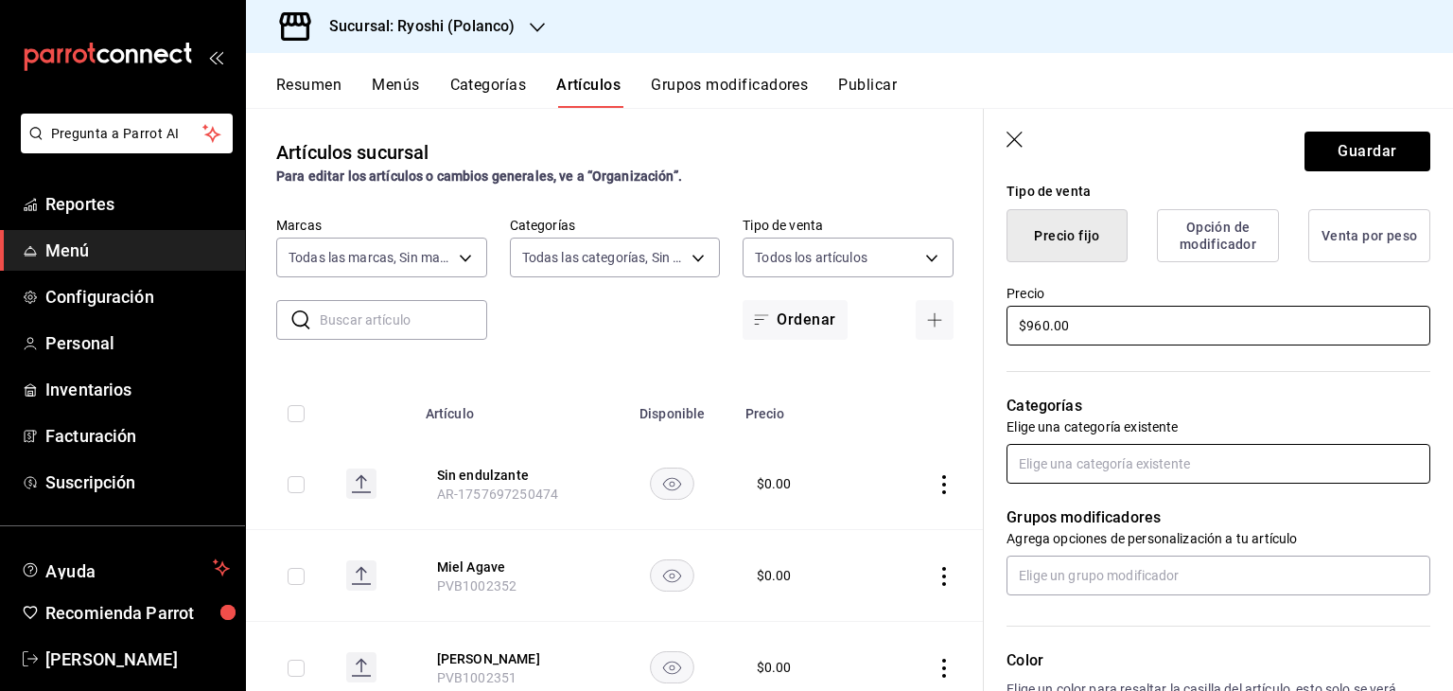
type input "$960.00"
click at [1097, 464] on input "text" at bounding box center [1219, 464] width 424 height 40
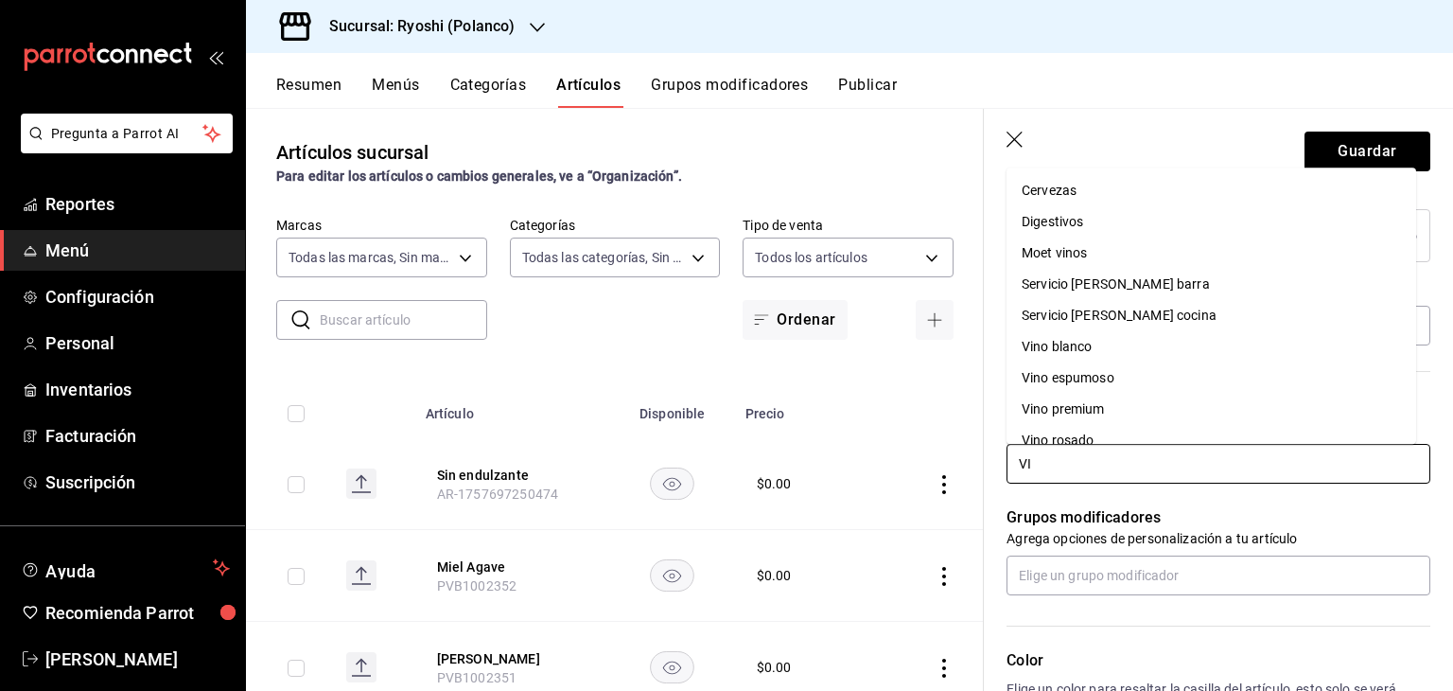
type input "VIN"
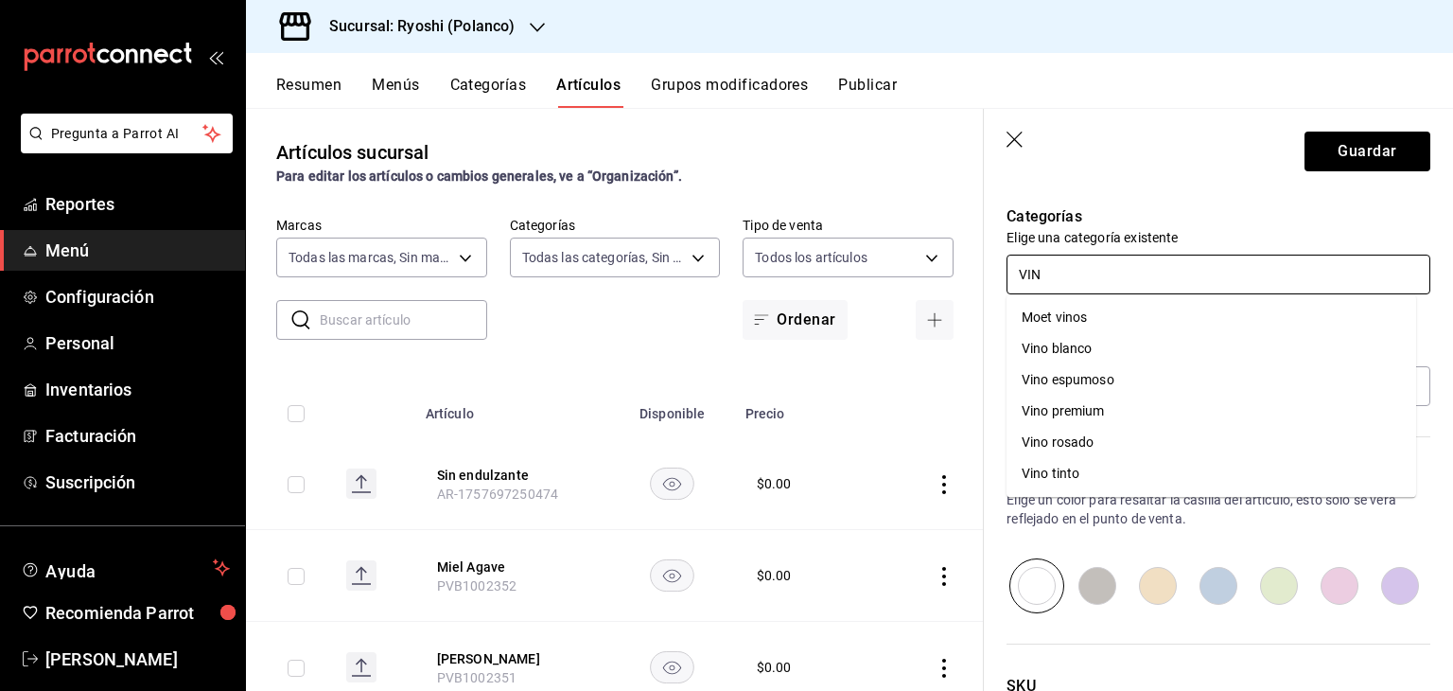
click at [1109, 480] on li "Vino tinto" at bounding box center [1212, 473] width 410 height 31
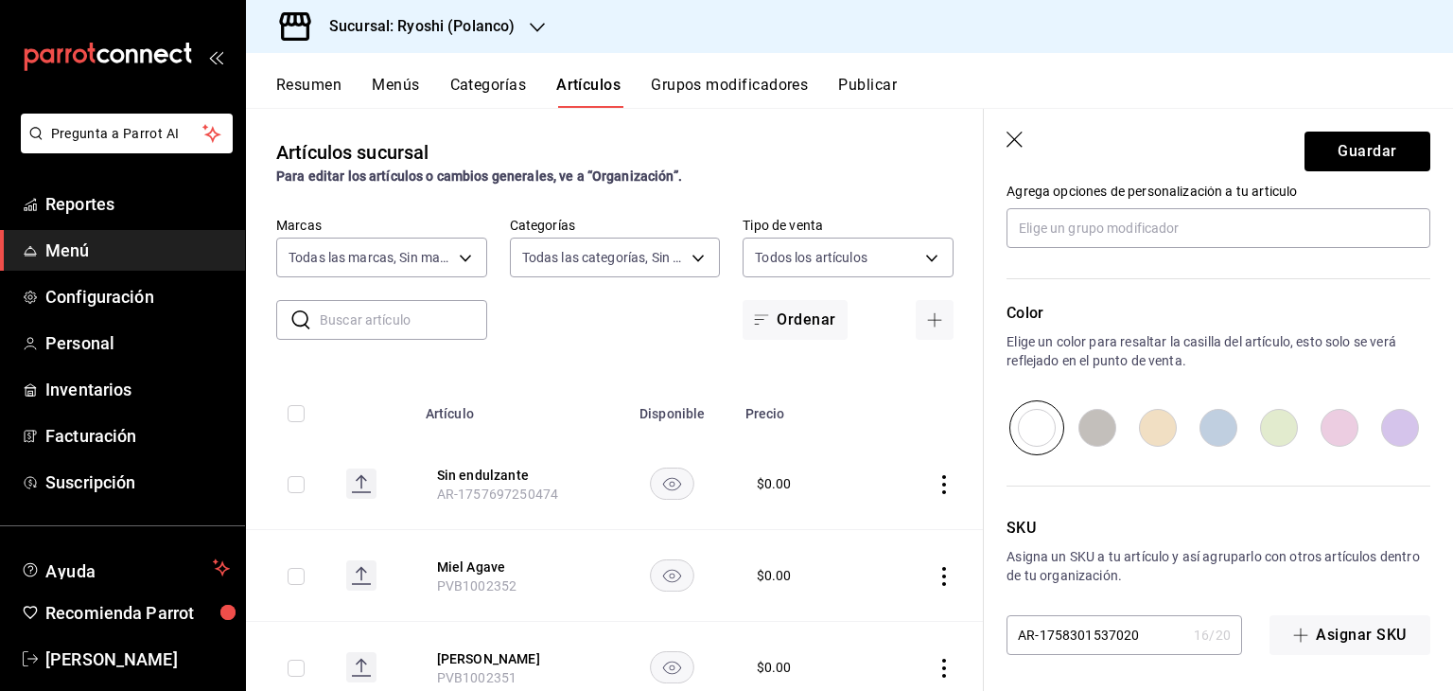
scroll to position [884, 0]
drag, startPoint x: 1164, startPoint y: 625, endPoint x: 981, endPoint y: 625, distance: 182.6
click at [981, 625] on main "Artículos sucursal Para editar los artículos o cambios generales, ve a “Organiz…" at bounding box center [849, 399] width 1207 height 583
paste input "PVV1000965"
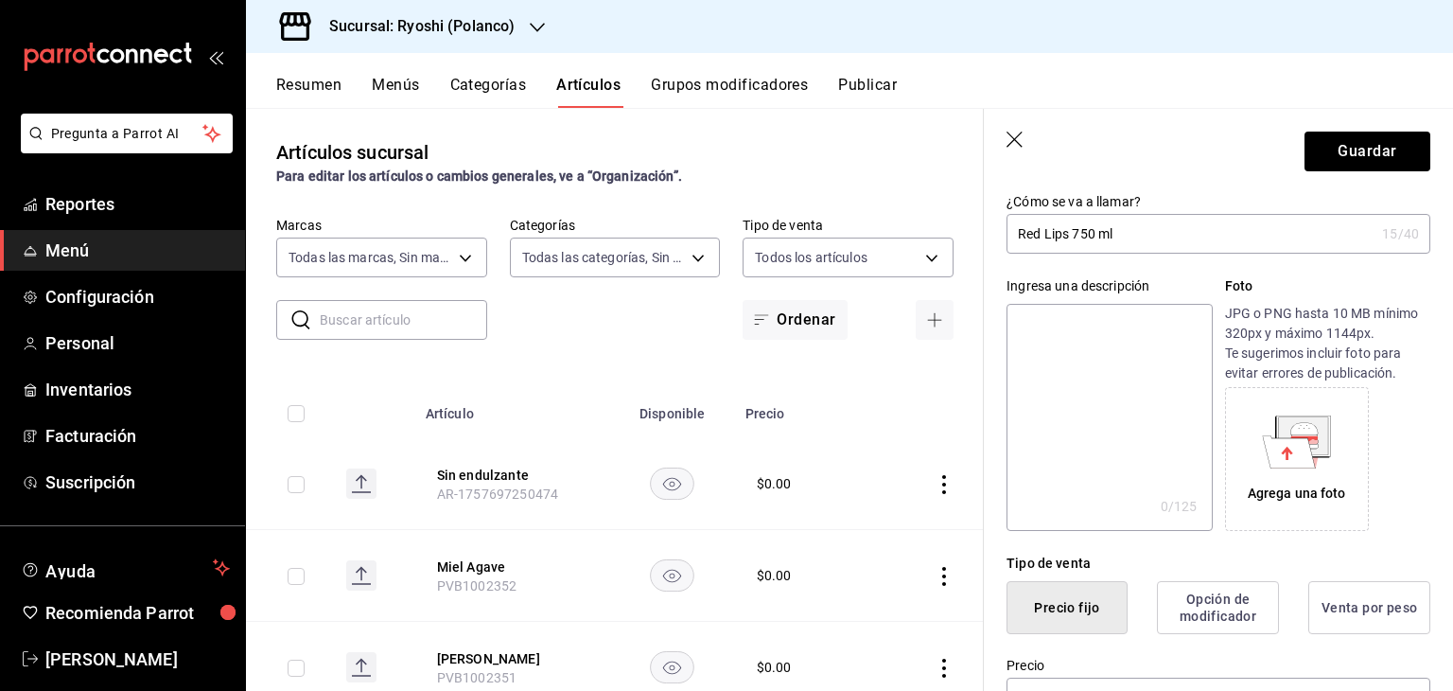
scroll to position [0, 0]
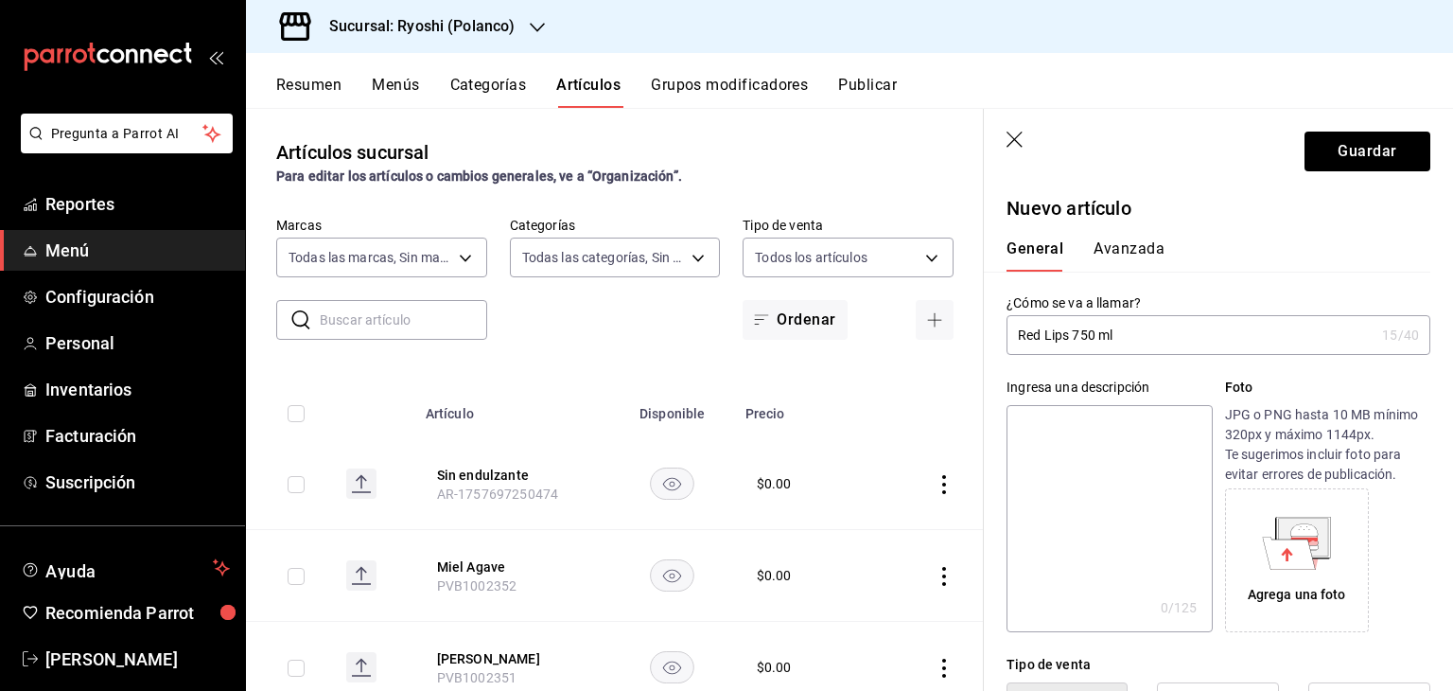
type input "PVV1000965"
click at [1363, 126] on header "Guardar" at bounding box center [1218, 148] width 469 height 78
click at [1354, 156] on button "Guardar" at bounding box center [1368, 152] width 126 height 40
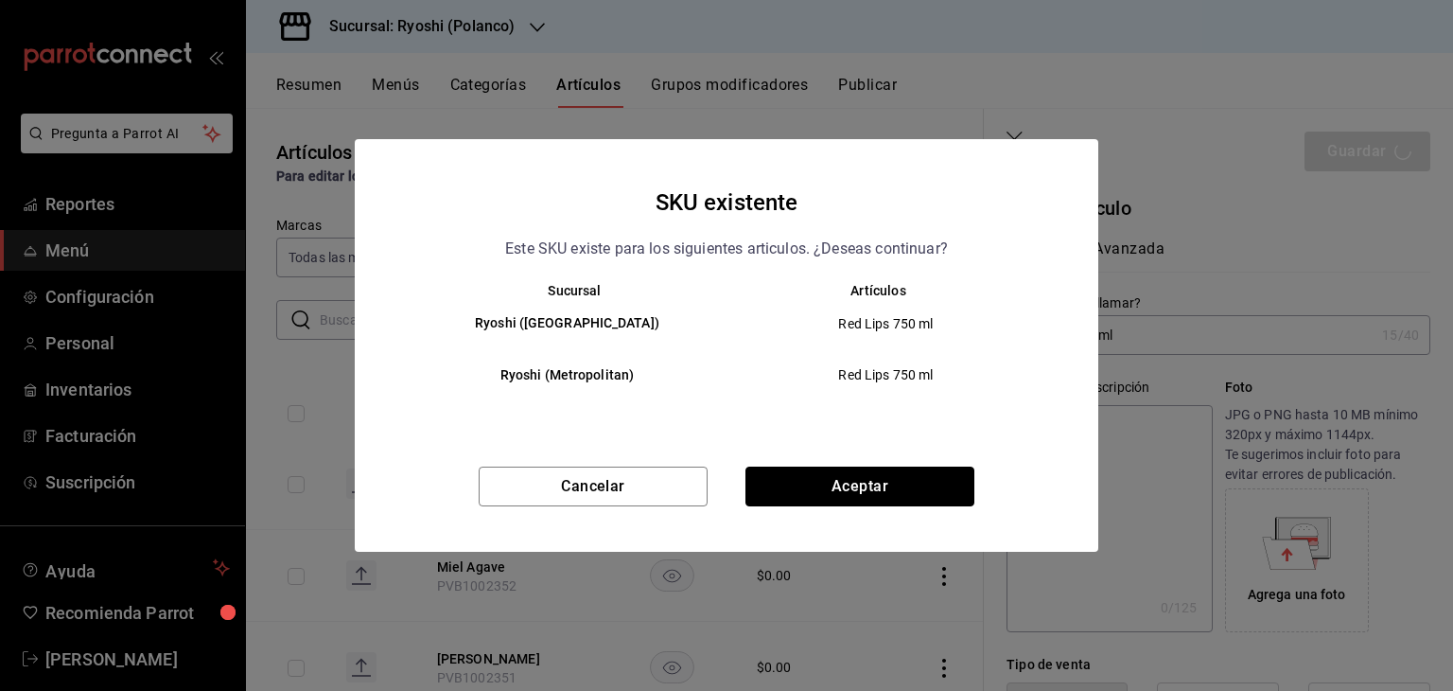
click at [874, 474] on button "Aceptar" at bounding box center [860, 486] width 229 height 40
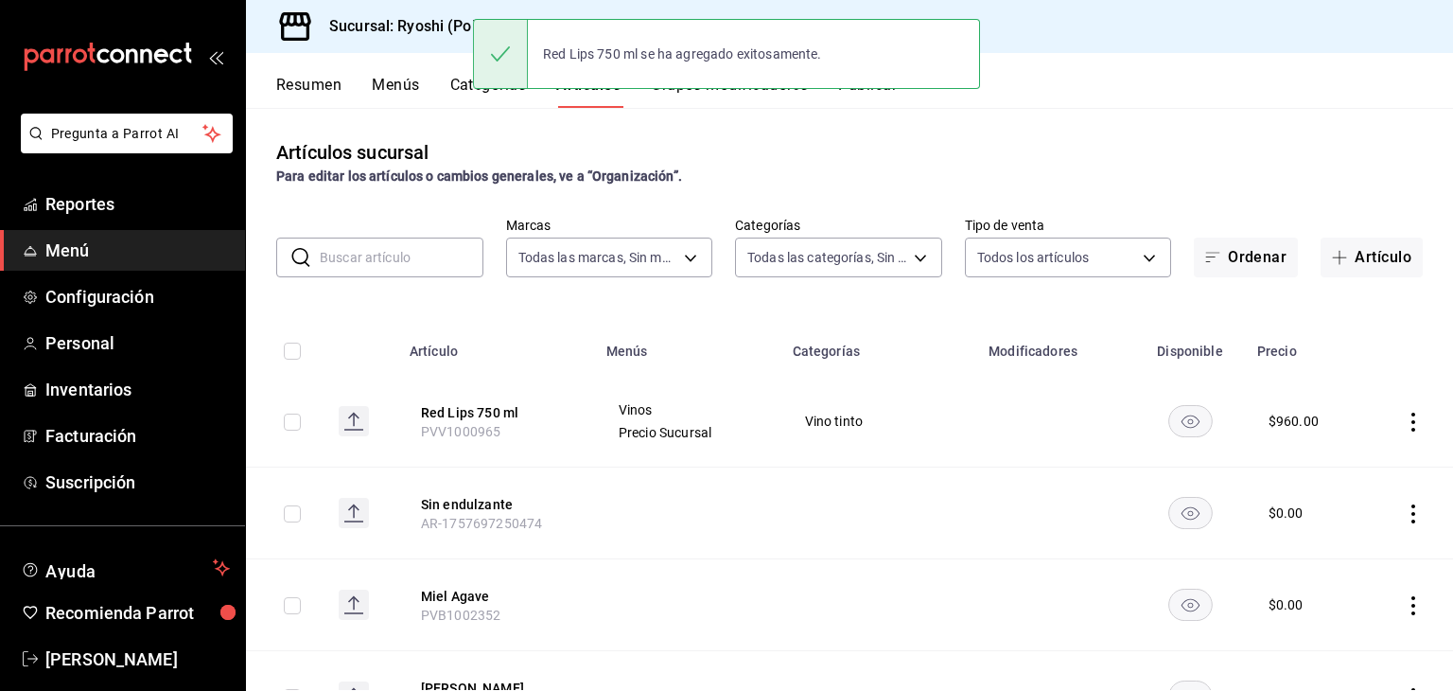
click at [1404, 419] on icon "actions" at bounding box center [1413, 422] width 19 height 19
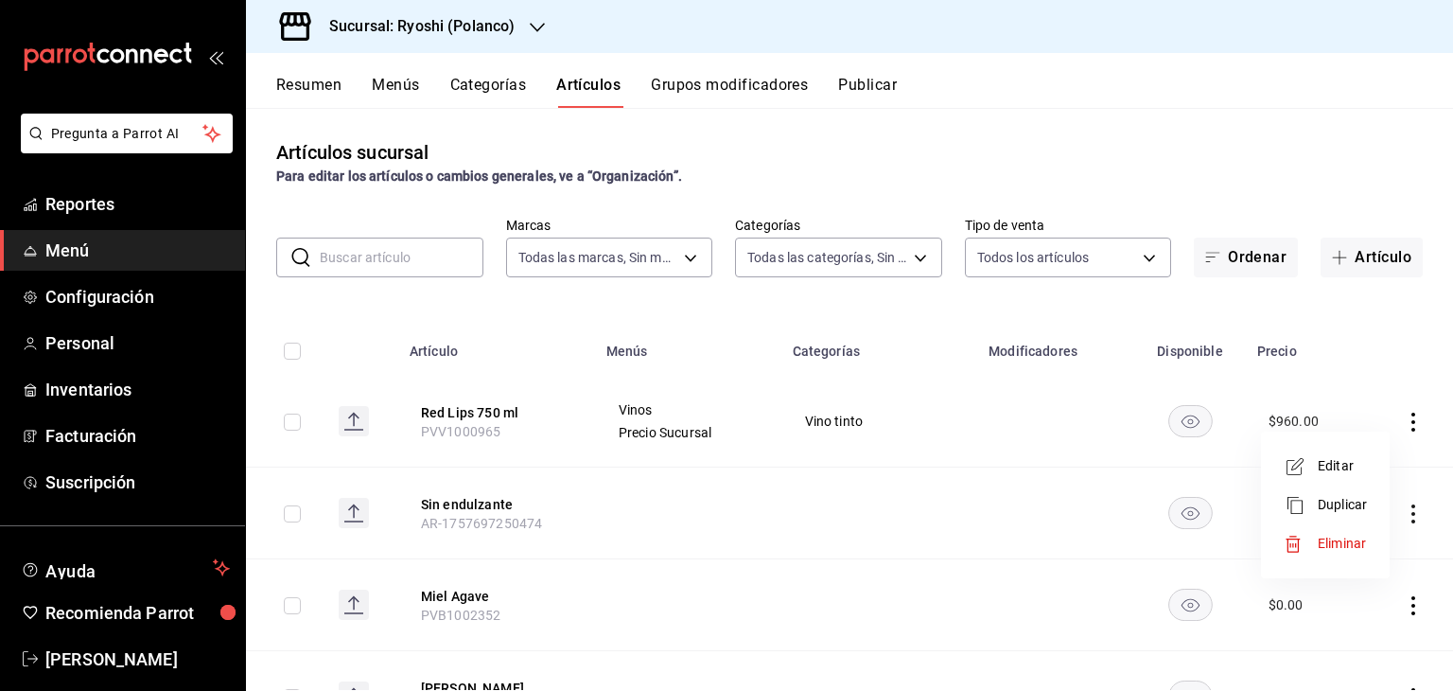
click at [1350, 504] on span "Duplicar" at bounding box center [1342, 505] width 49 height 20
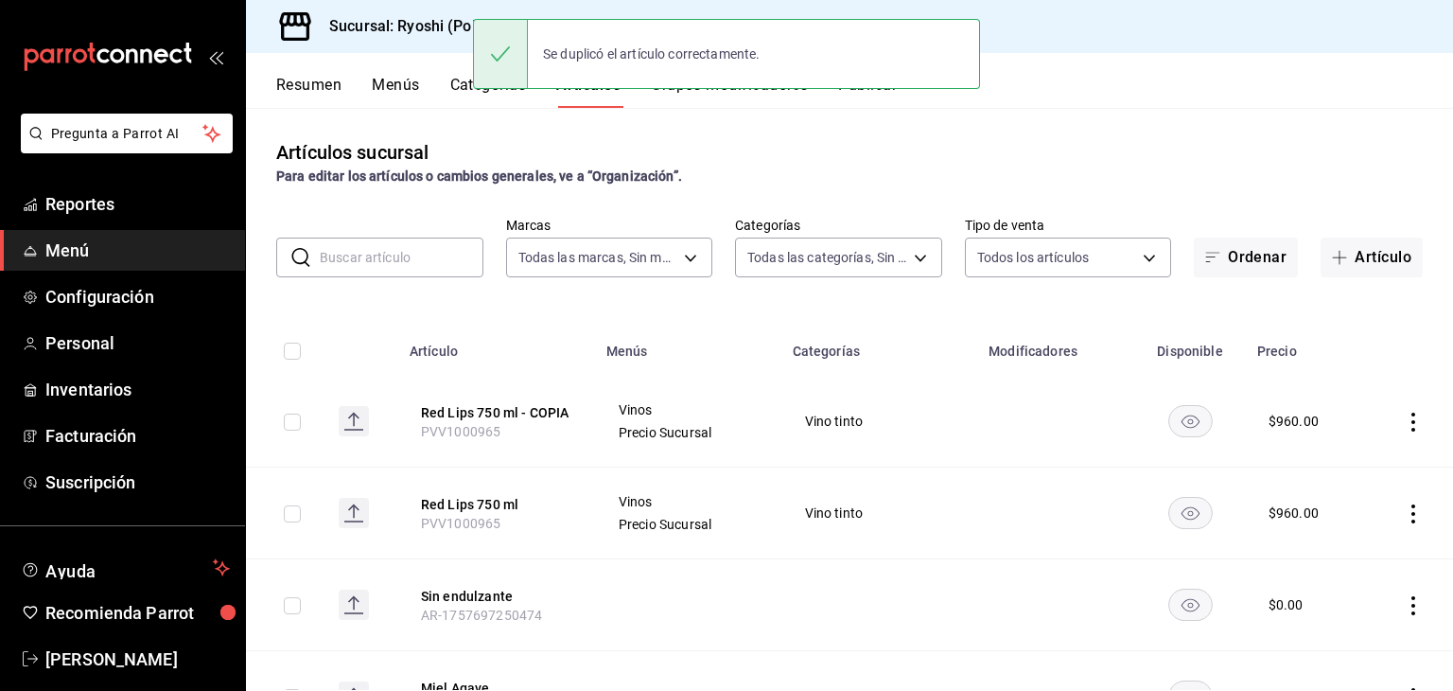
click at [1412, 422] on icon "actions" at bounding box center [1414, 422] width 4 height 19
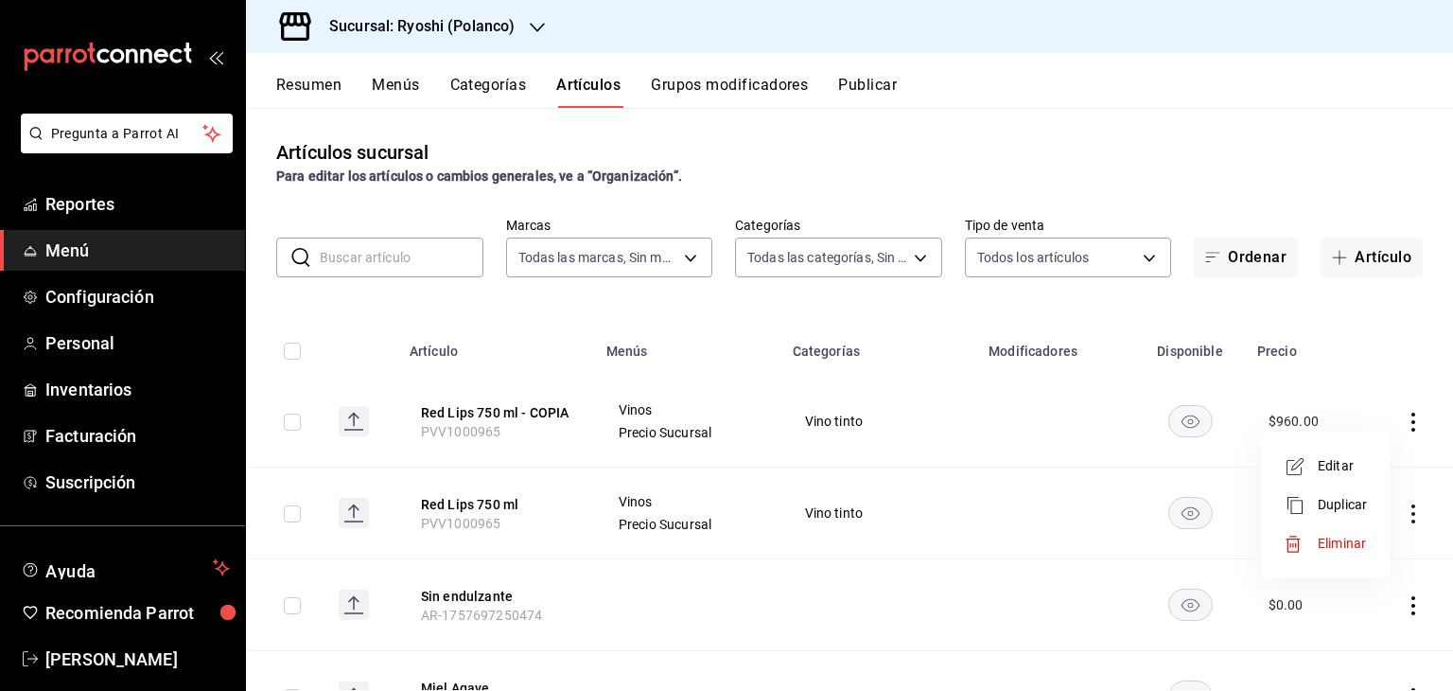
click at [1309, 457] on div at bounding box center [1301, 466] width 34 height 23
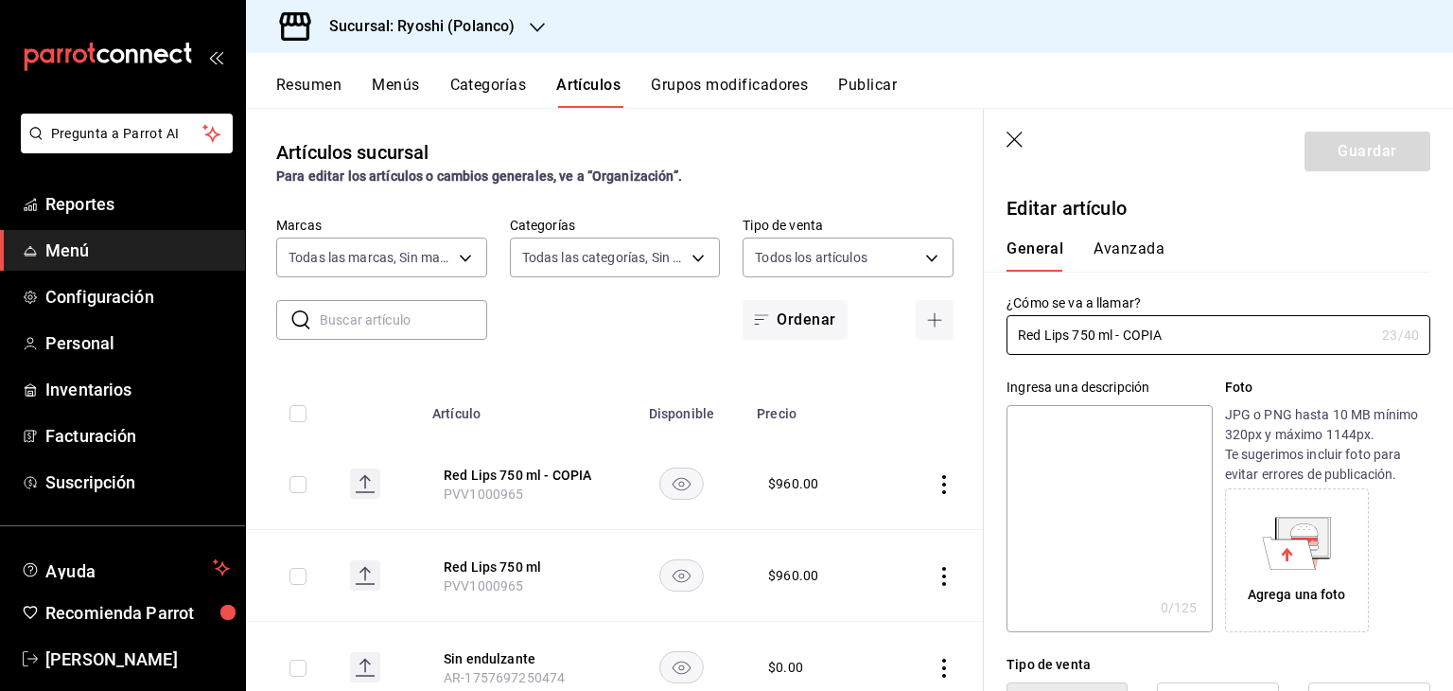
type input "$960.00"
drag, startPoint x: 1215, startPoint y: 336, endPoint x: 866, endPoint y: 340, distance: 349.2
click at [863, 341] on main "Artículos sucursal Para editar los artículos o cambios generales, ve a “Organiz…" at bounding box center [849, 399] width 1207 height 583
type input "Red Lips cop."
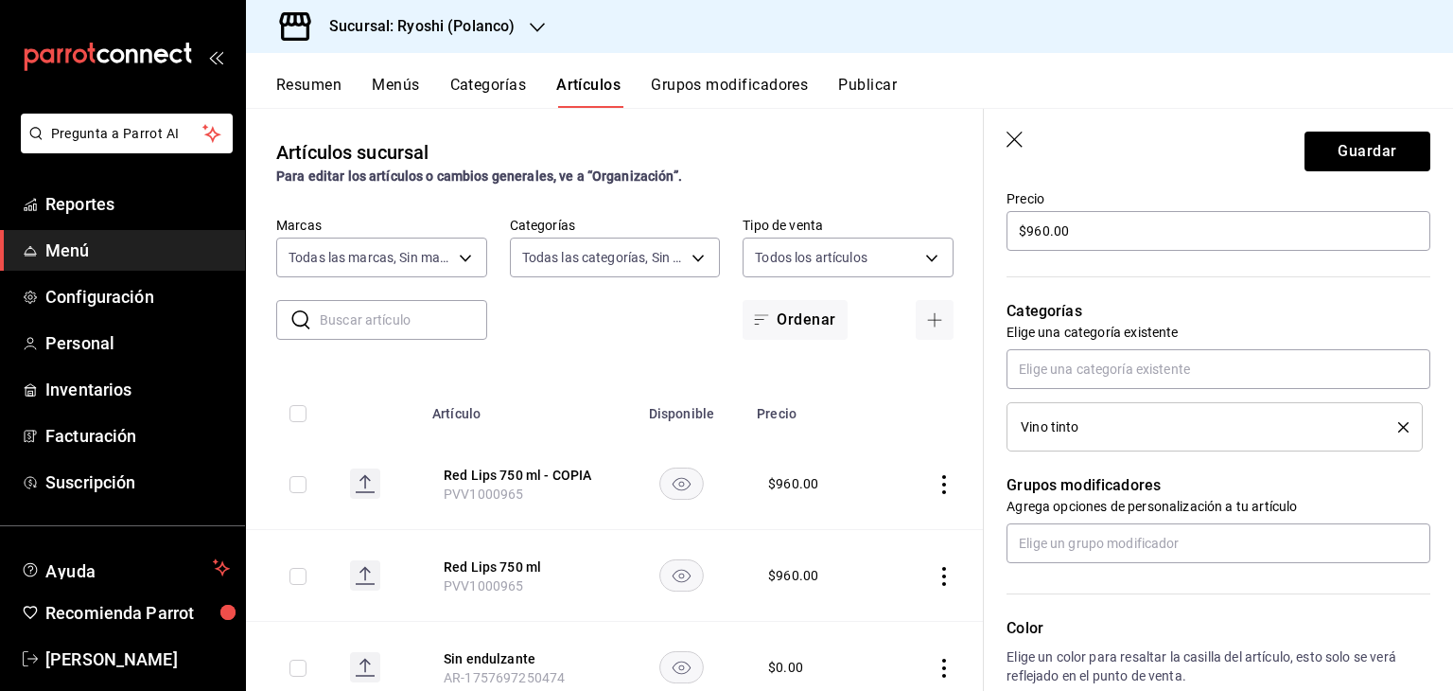
scroll to position [884, 0]
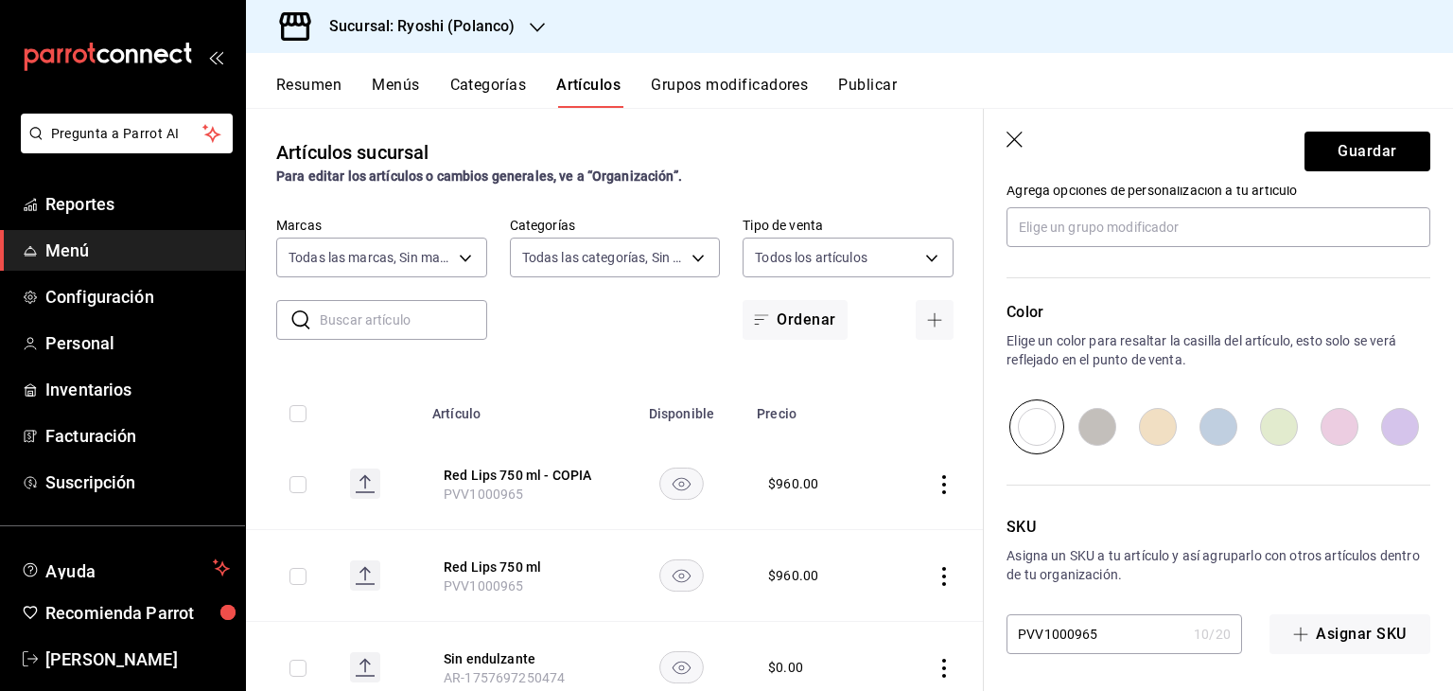
drag, startPoint x: 1126, startPoint y: 629, endPoint x: 1007, endPoint y: 626, distance: 119.3
click at [1007, 627] on input "PVV1000965" at bounding box center [1097, 634] width 180 height 38
paste input "6"
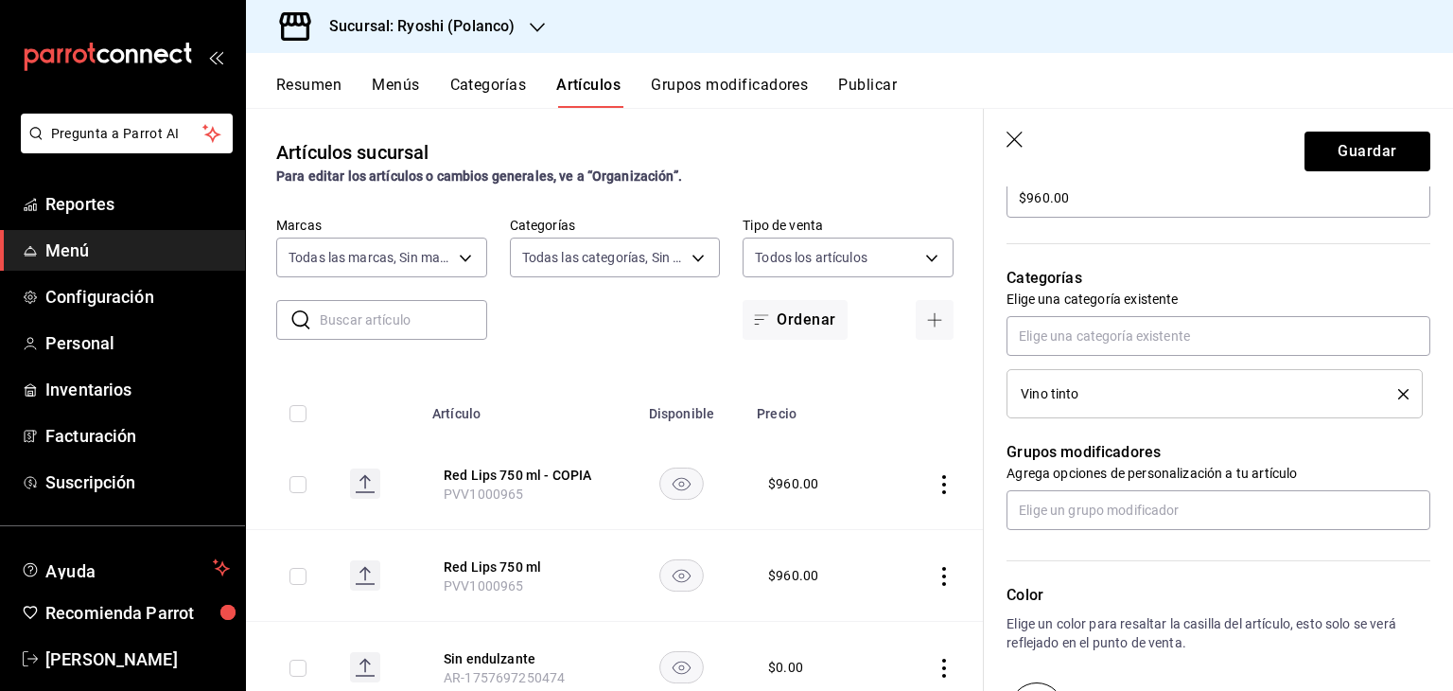
scroll to position [505, 0]
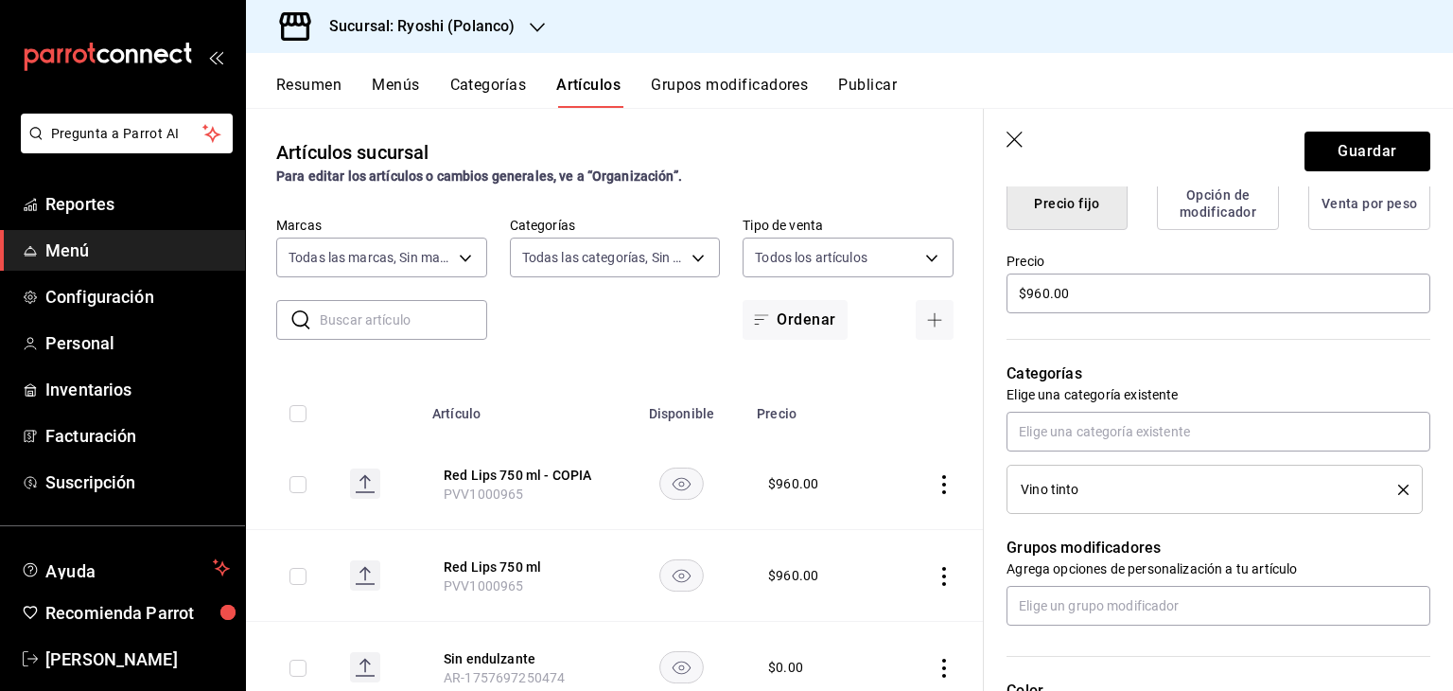
type input "PVV1000966"
drag, startPoint x: 1073, startPoint y: 283, endPoint x: 768, endPoint y: 285, distance: 304.7
click at [771, 290] on main "Artículos sucursal Para editar los artículos o cambios generales, ve a “Organiz…" at bounding box center [849, 399] width 1207 height 583
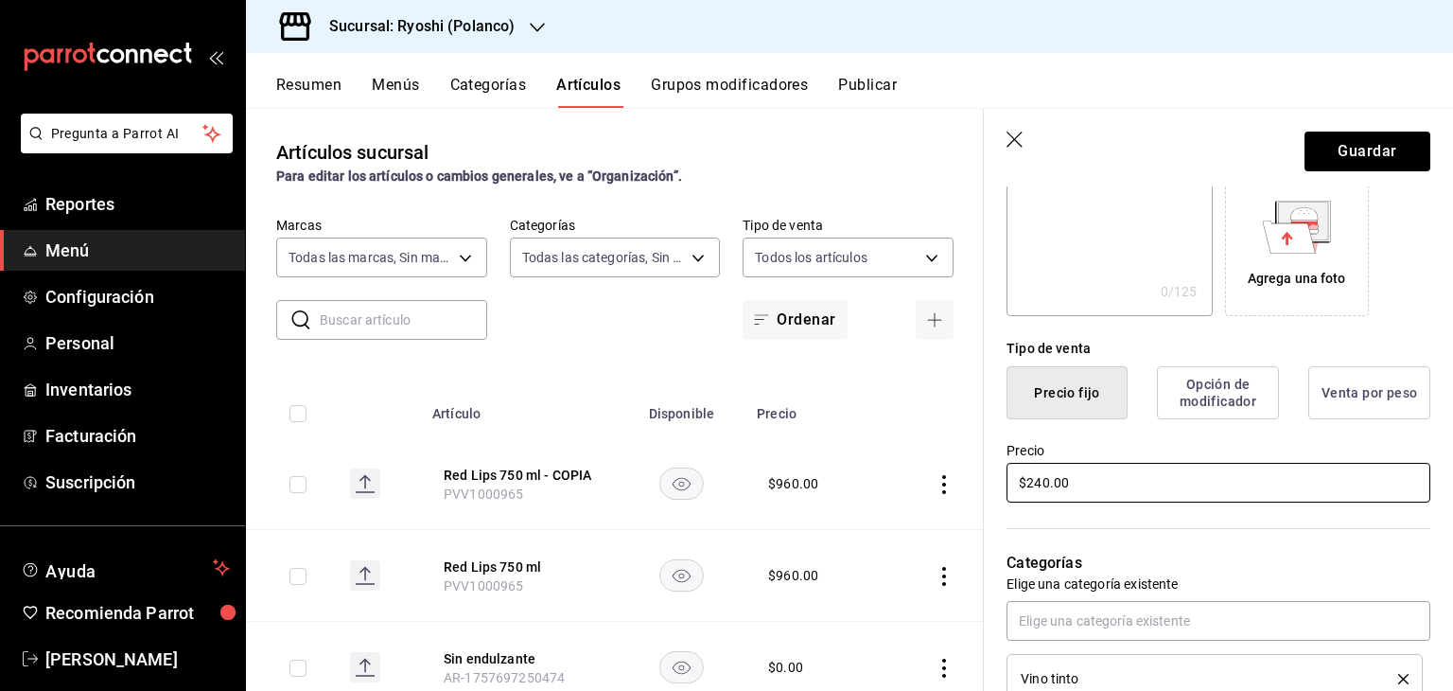
scroll to position [0, 0]
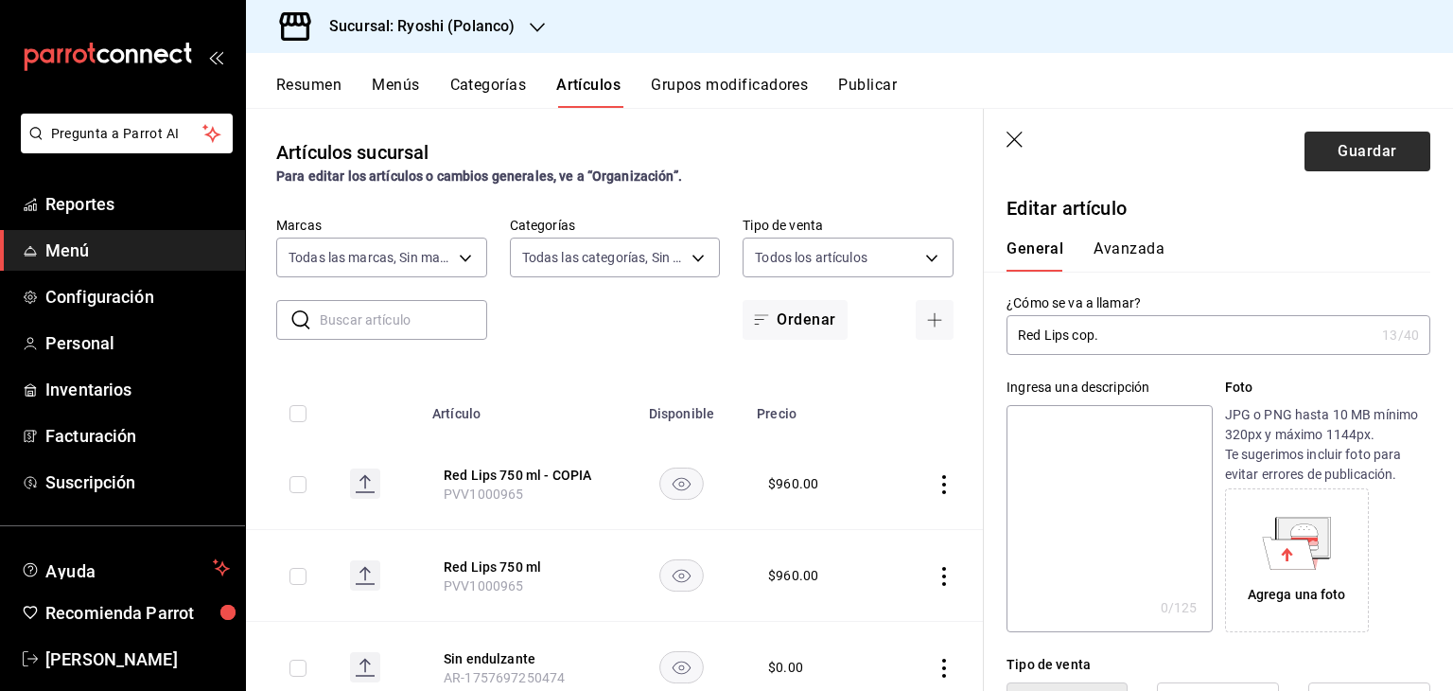
type input "$240.00"
click at [1321, 167] on button "Guardar" at bounding box center [1368, 152] width 126 height 40
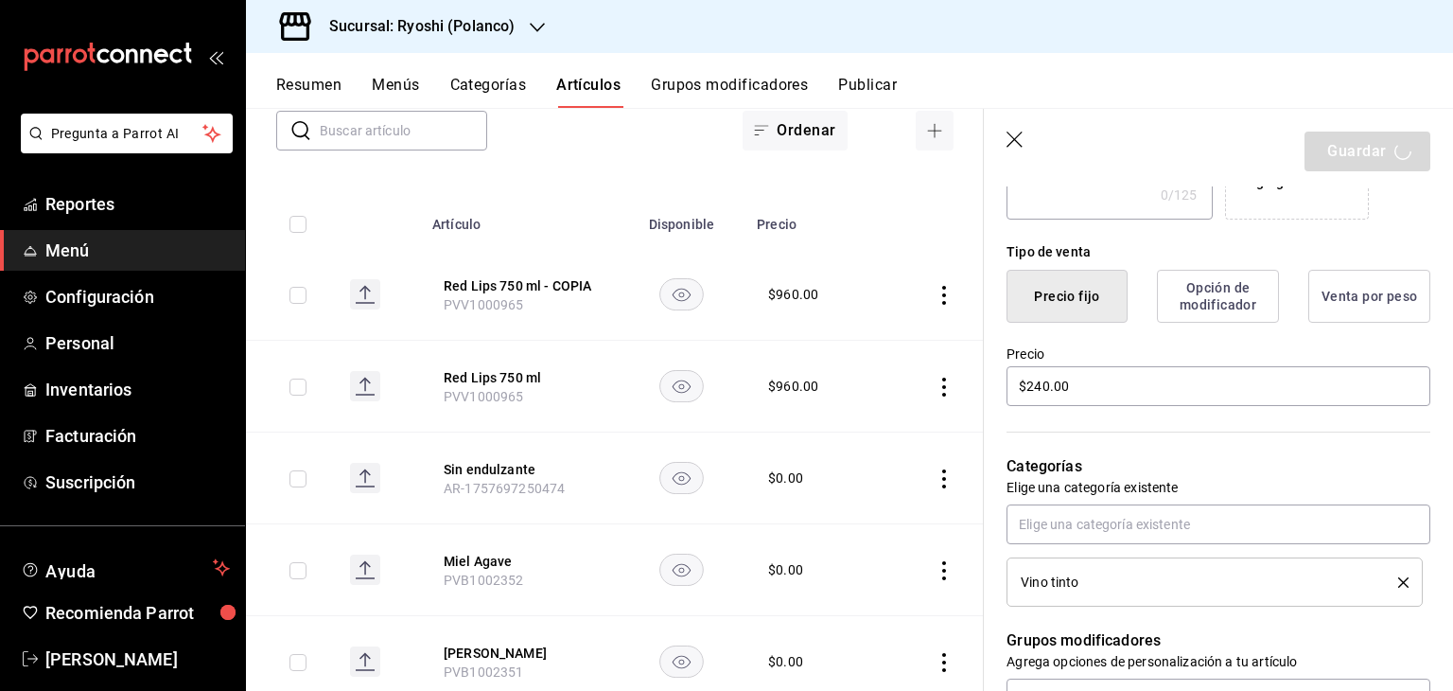
scroll to position [411, 0]
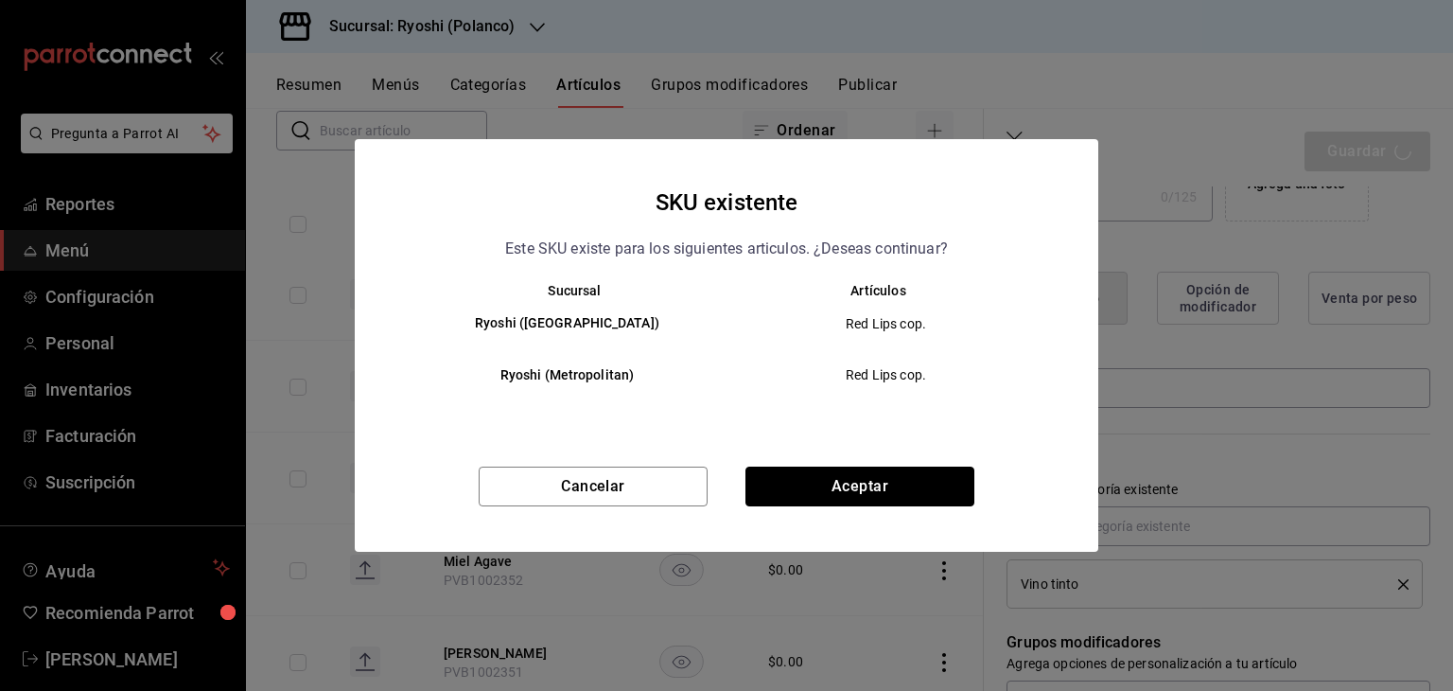
click at [902, 480] on button "Aceptar" at bounding box center [860, 486] width 229 height 40
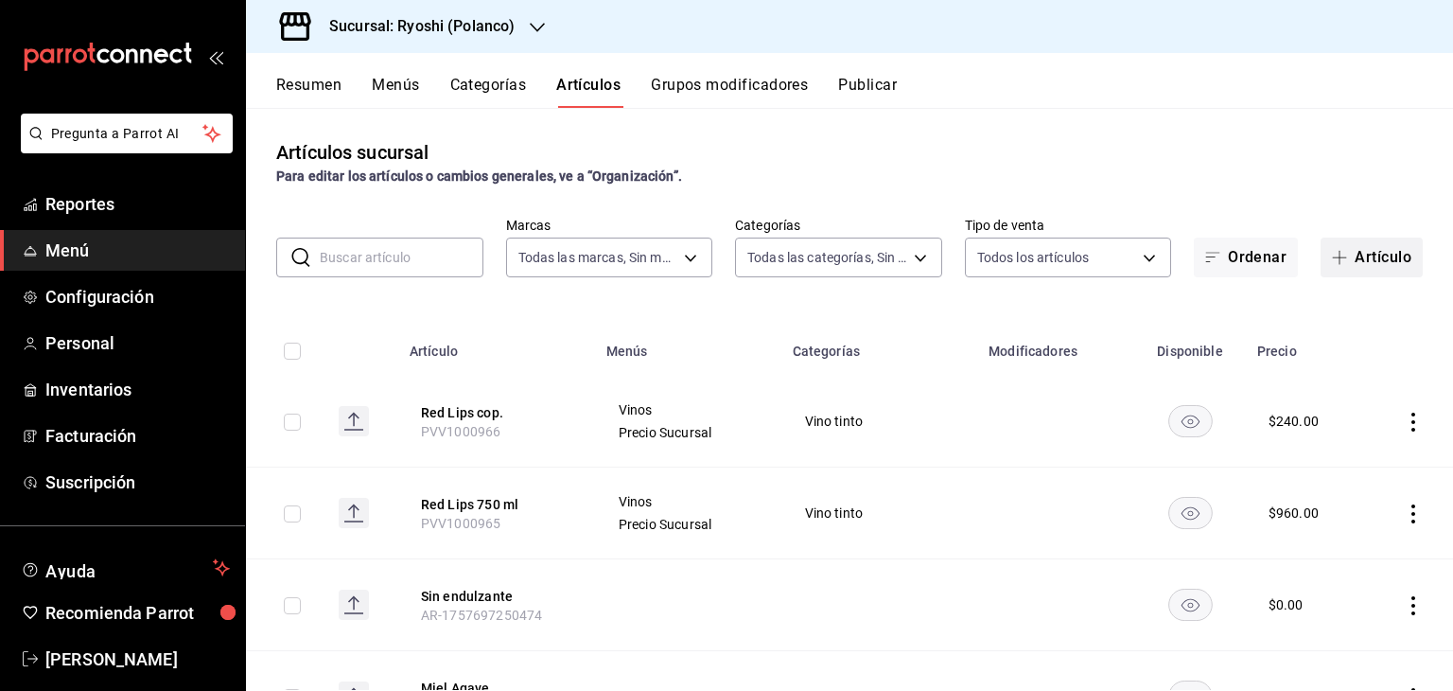
click at [1332, 251] on icon "button" at bounding box center [1339, 257] width 15 height 15
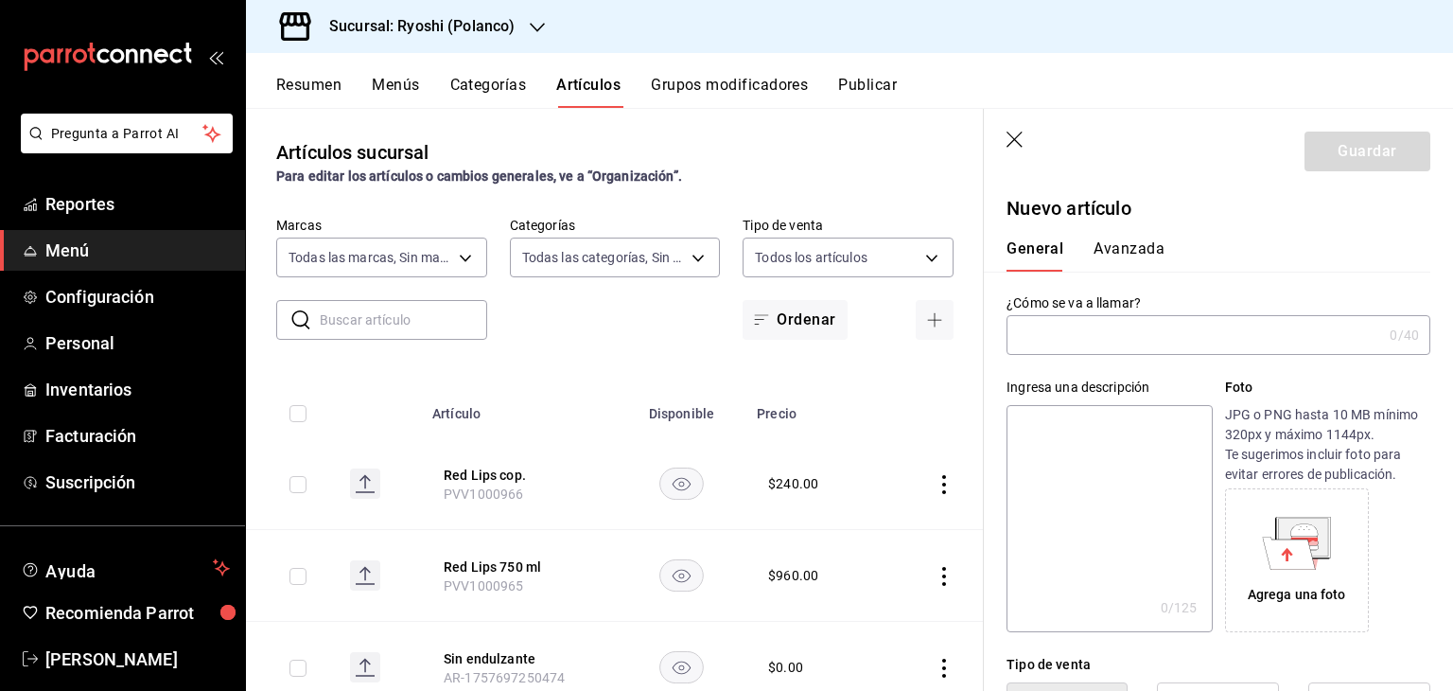
click at [1157, 340] on input "text" at bounding box center [1195, 335] width 376 height 38
type input "Recuperando datos. Espere unos segundos"
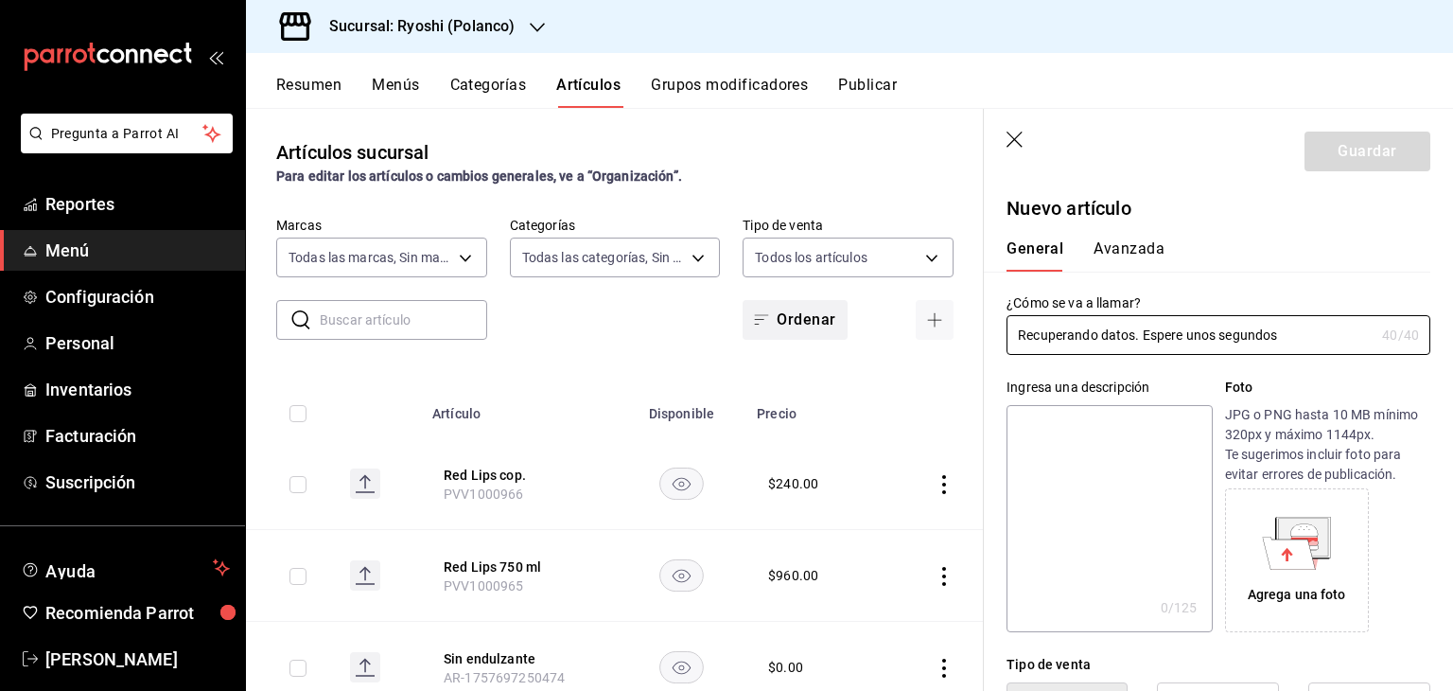
drag, startPoint x: 1302, startPoint y: 332, endPoint x: 772, endPoint y: 319, distance: 530.1
click at [772, 319] on main "Artículos sucursal Para editar los artículos o cambios generales, ve a “Organiz…" at bounding box center [849, 399] width 1207 height 583
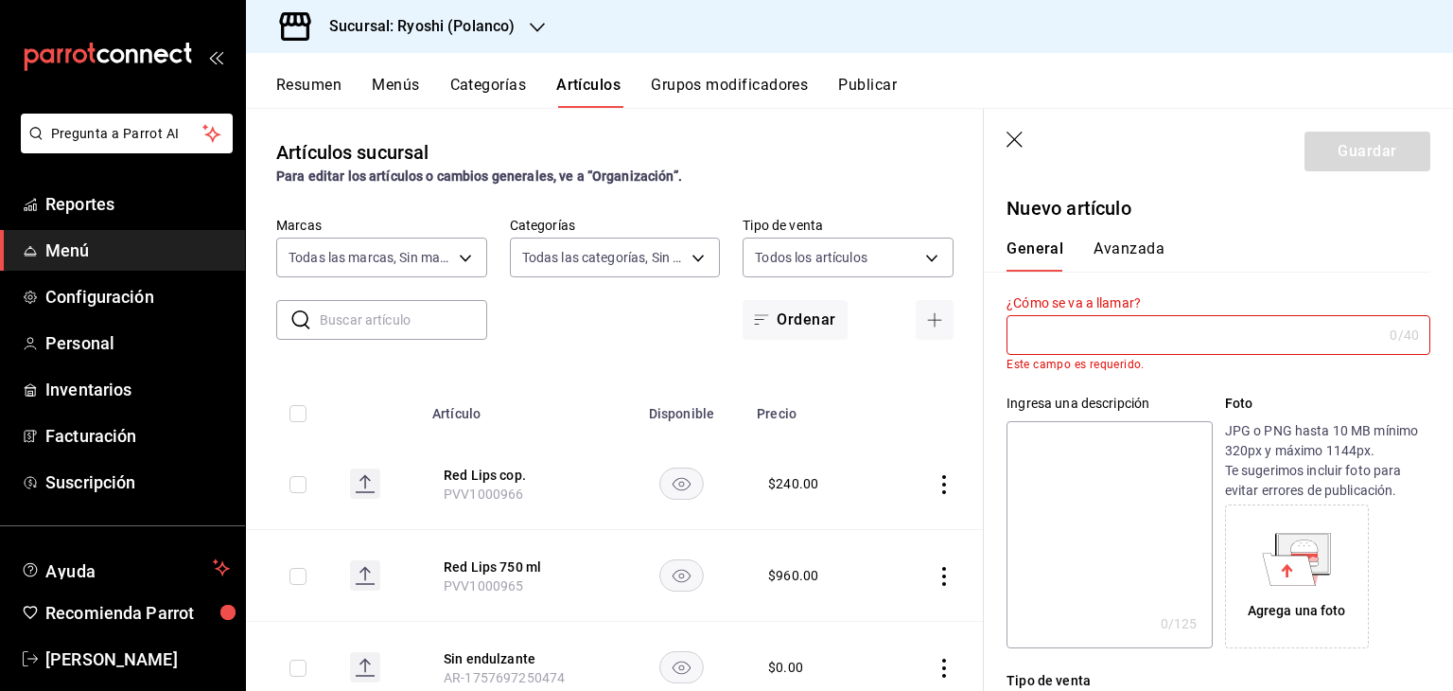
click at [1167, 336] on input "text" at bounding box center [1195, 335] width 376 height 38
paste input "Juicy Blondie 750 ml"
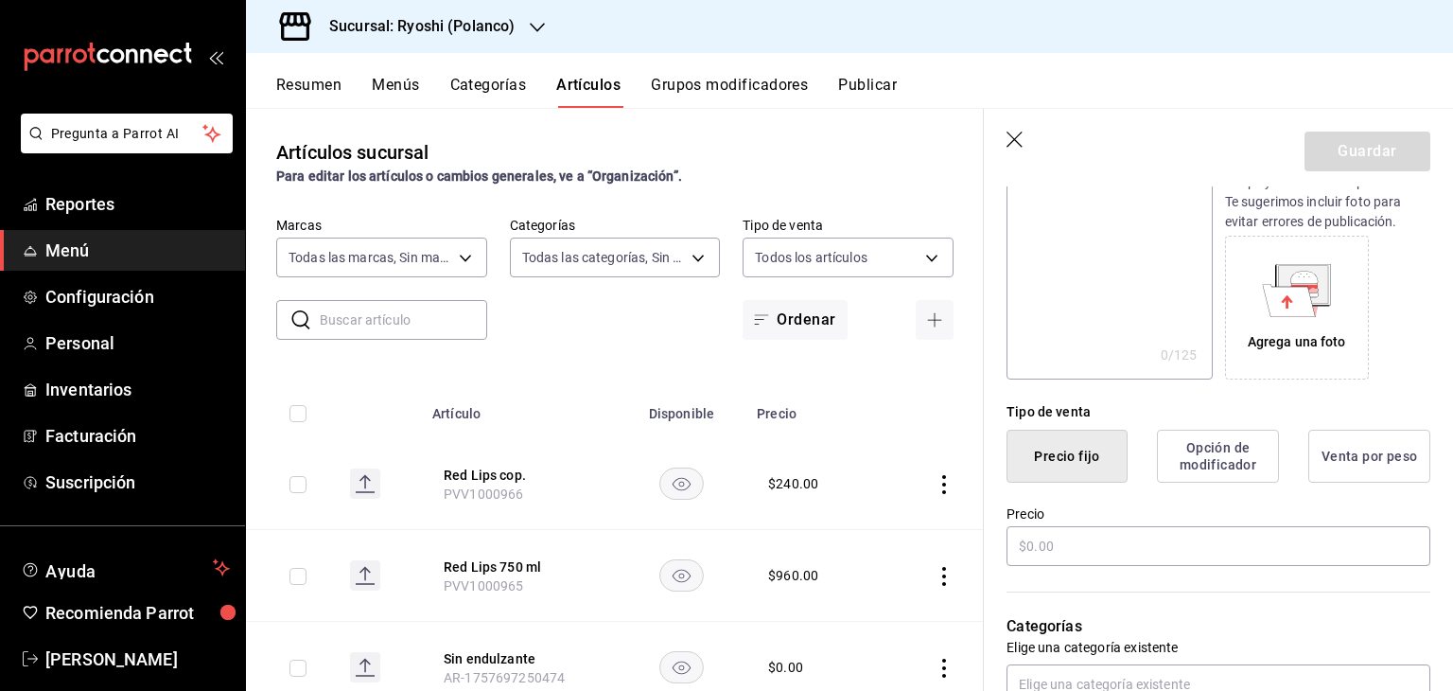
scroll to position [378, 0]
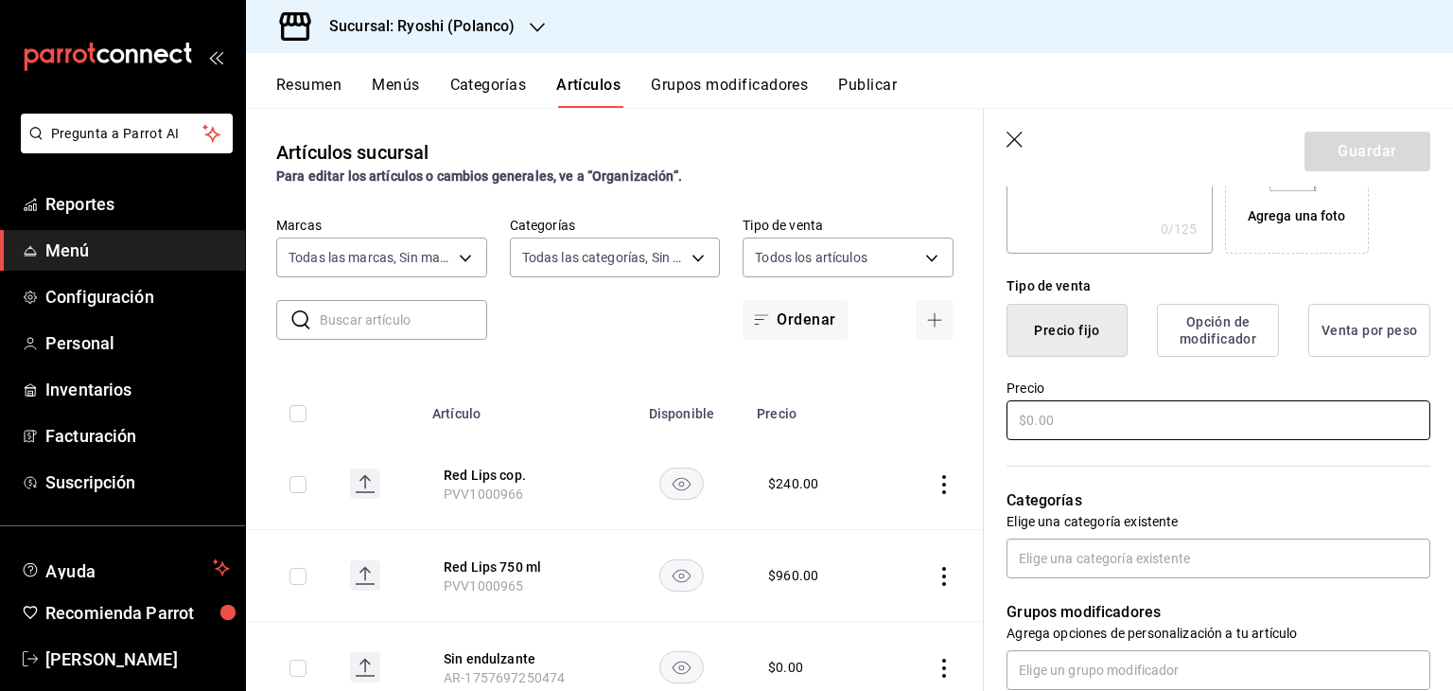
type input "Juicy Blondie 750 ml"
click at [1112, 429] on input "text" at bounding box center [1219, 420] width 424 height 40
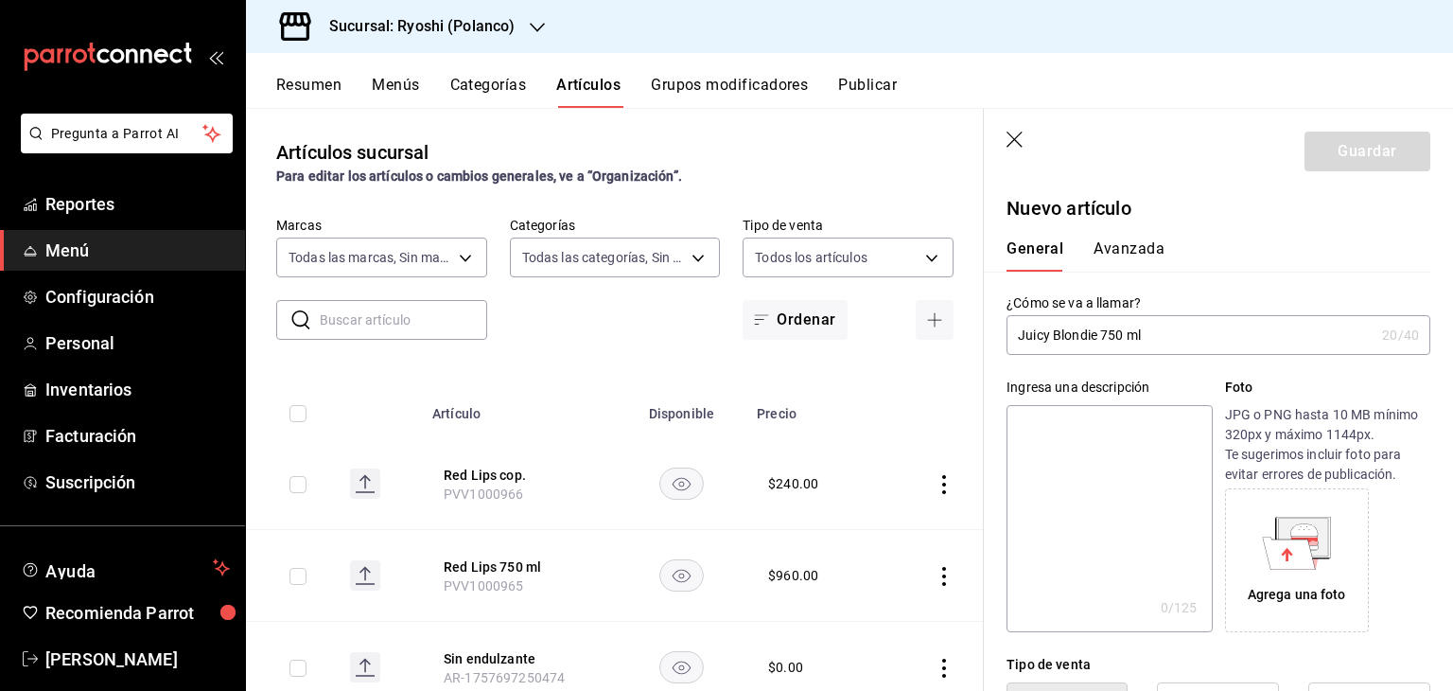
scroll to position [284, 0]
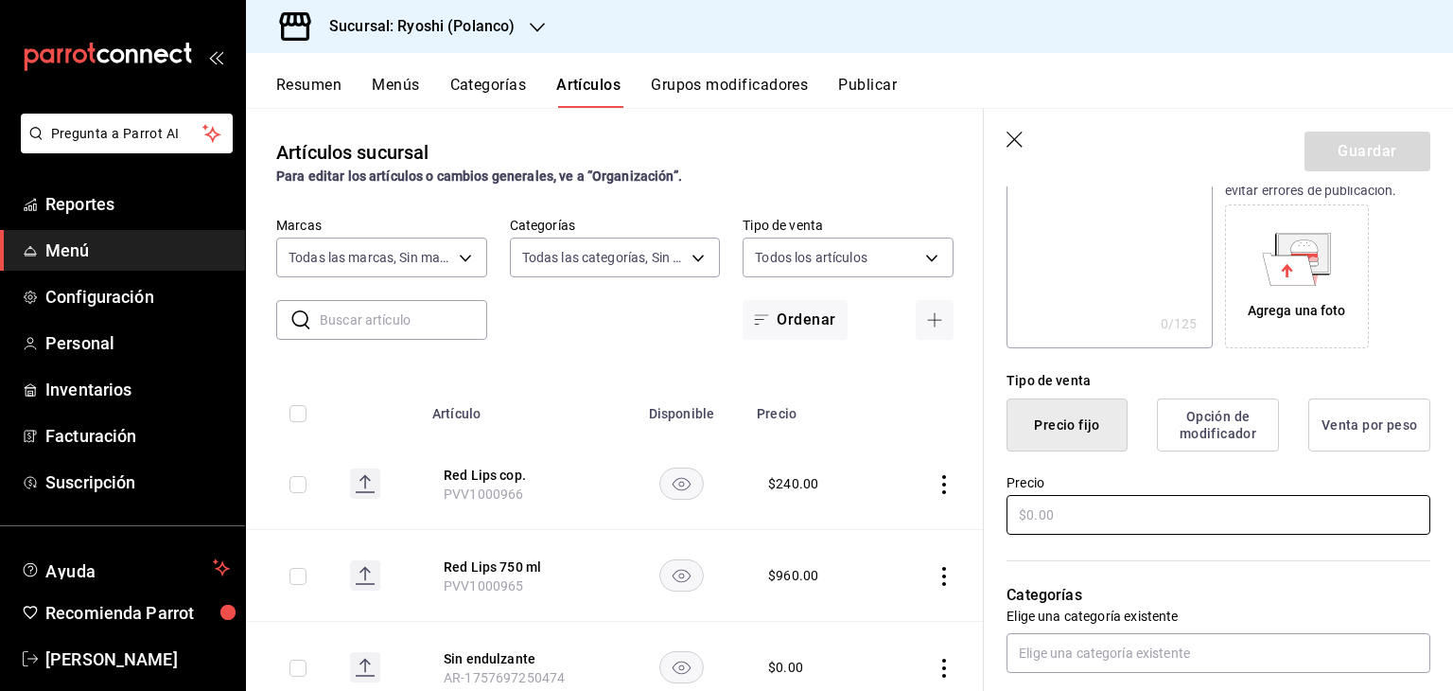
click at [1177, 508] on input "text" at bounding box center [1219, 515] width 424 height 40
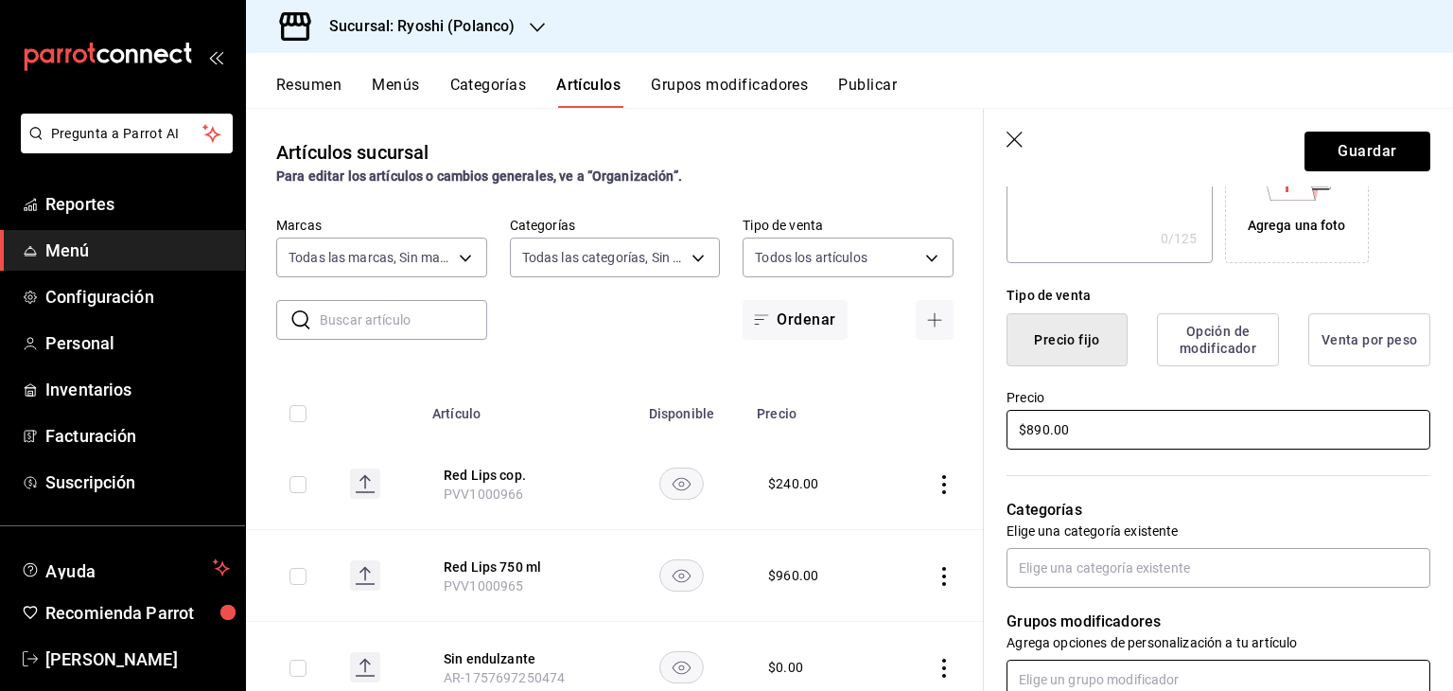
scroll to position [473, 0]
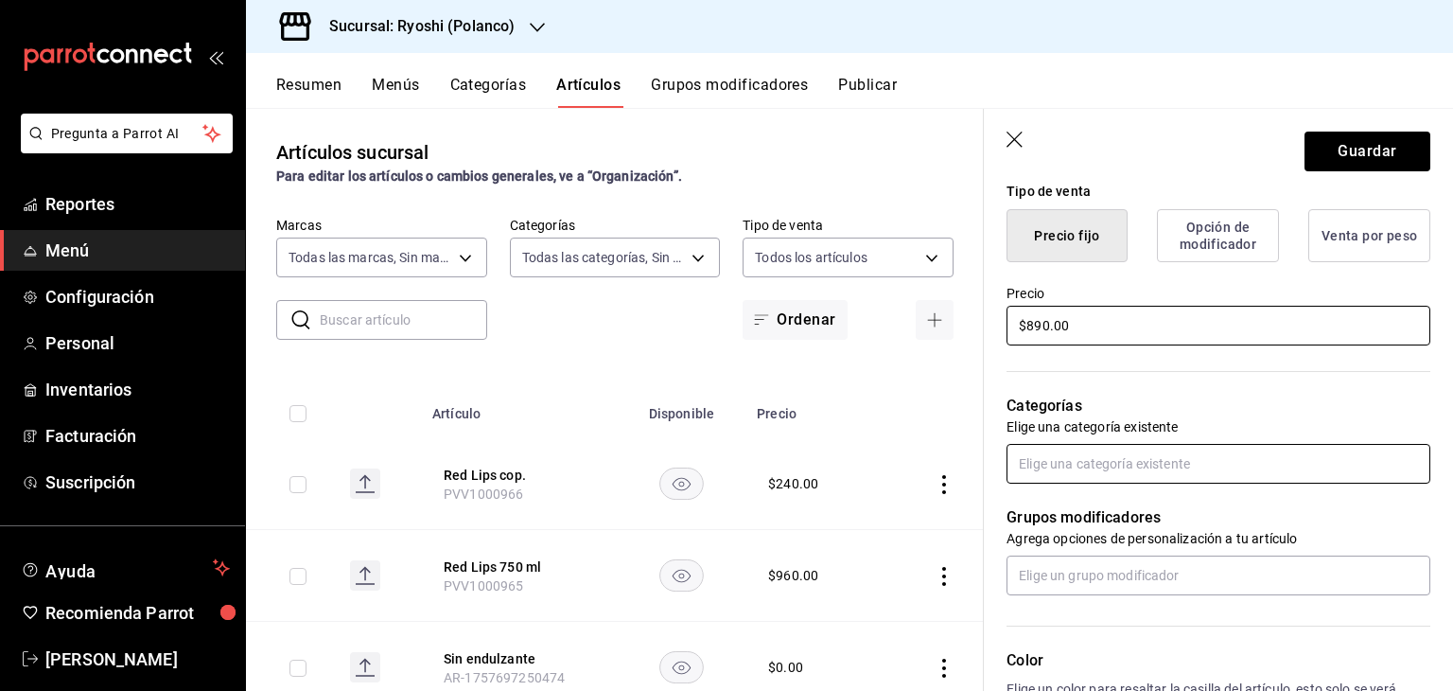
type input "$890.00"
click at [1135, 466] on input "text" at bounding box center [1219, 464] width 424 height 40
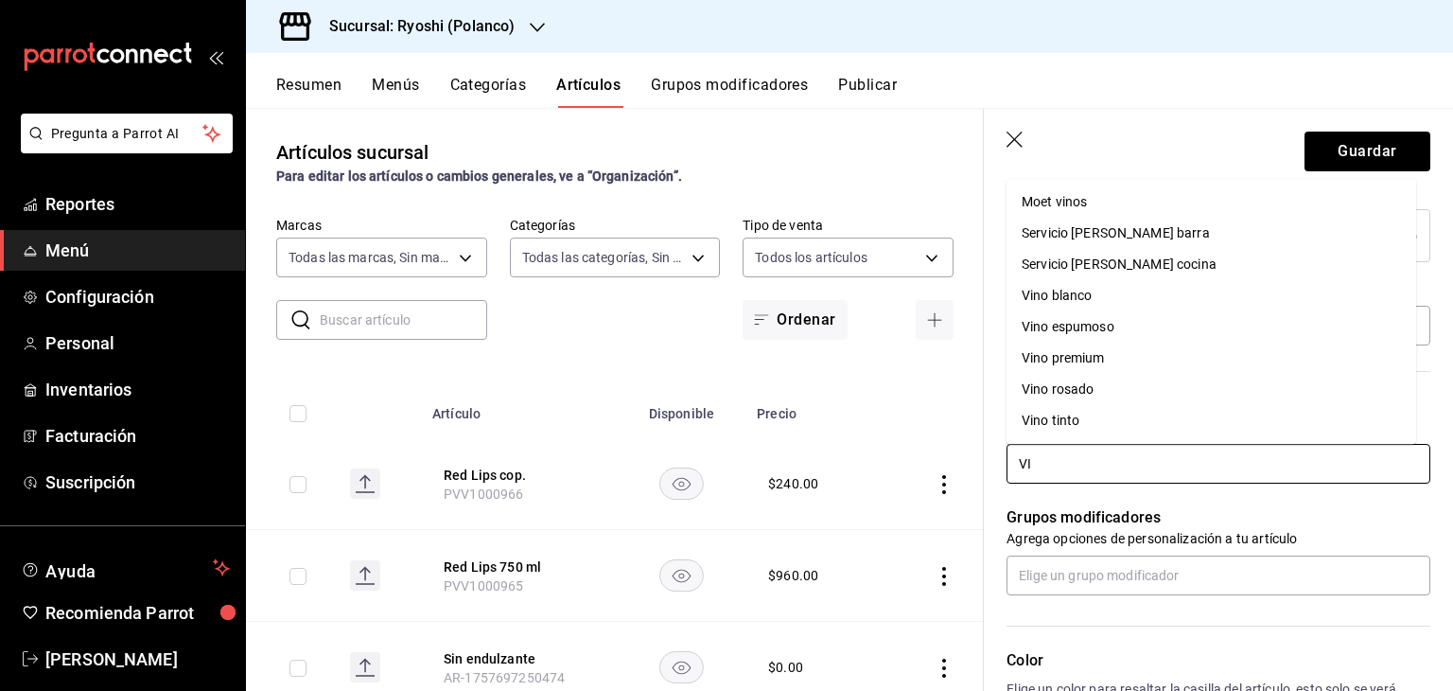
type input "VIN"
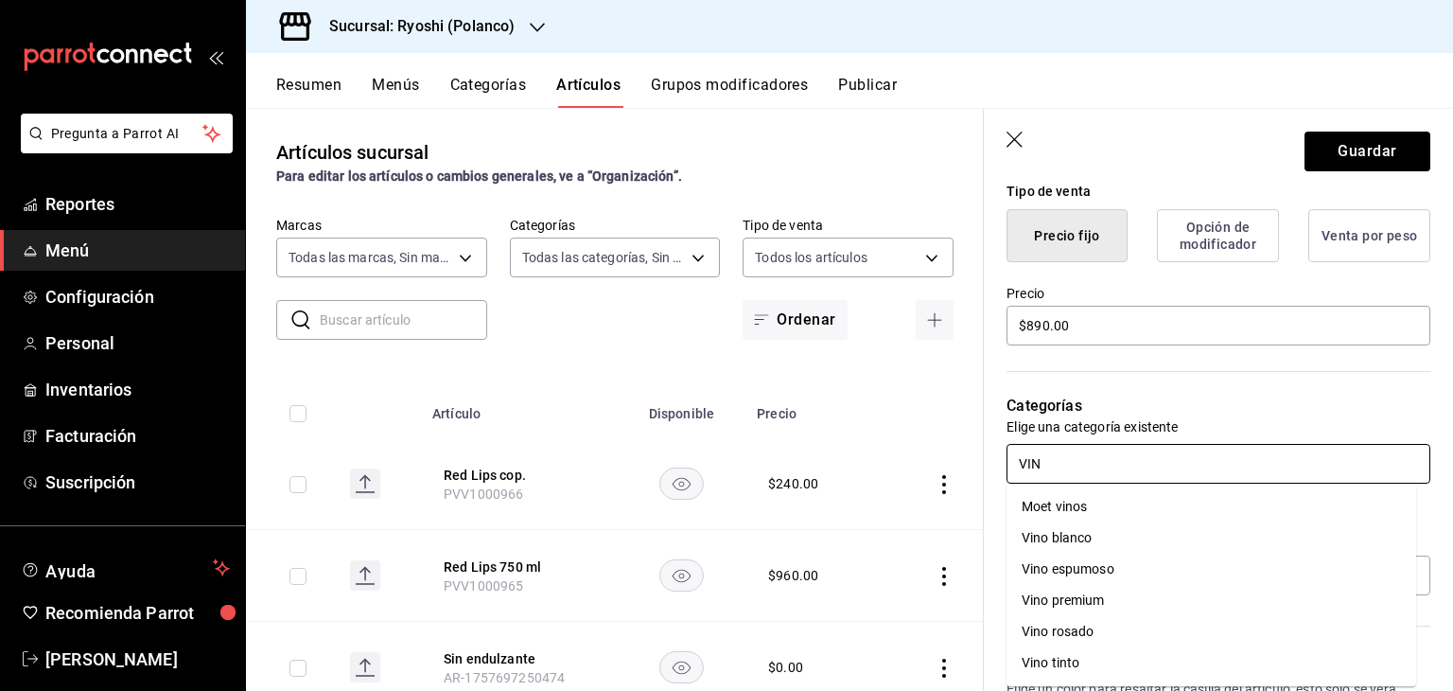
click at [1105, 665] on li "Vino tinto" at bounding box center [1212, 662] width 410 height 31
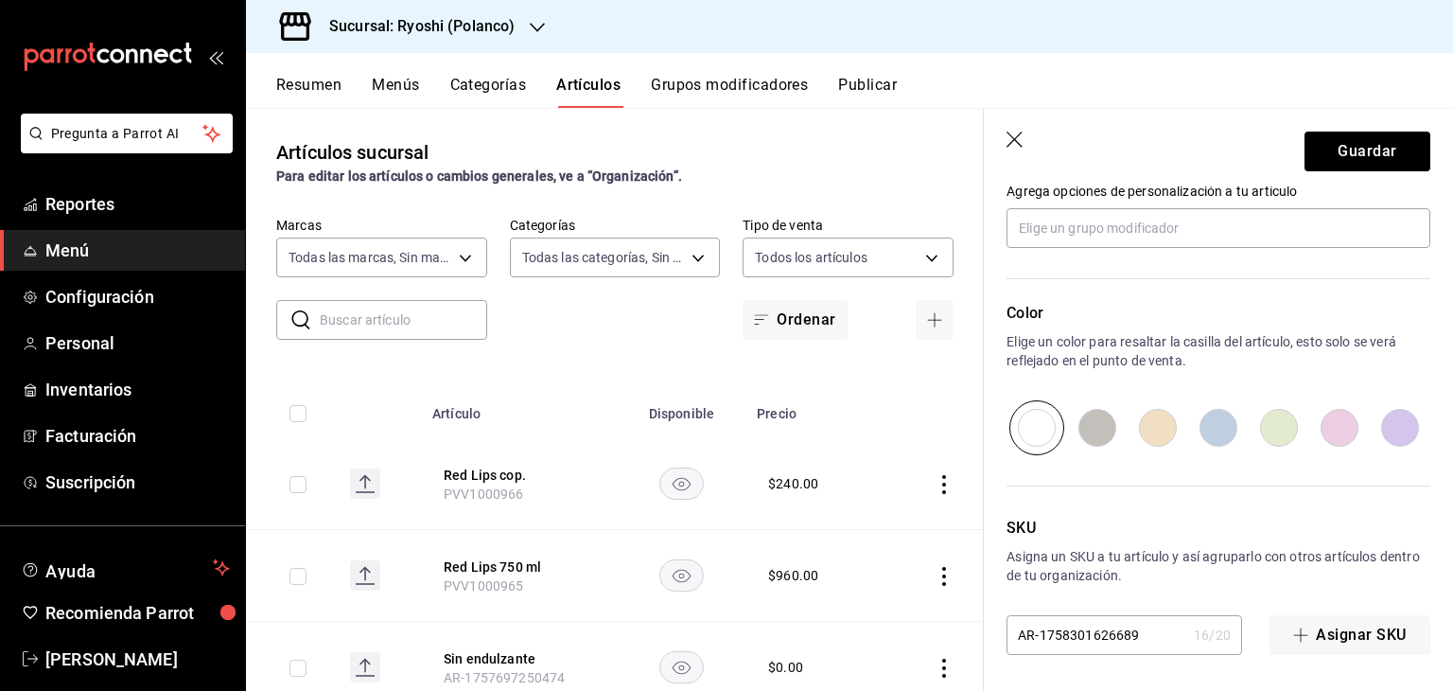
scroll to position [884, 0]
drag, startPoint x: 1158, startPoint y: 629, endPoint x: 852, endPoint y: 607, distance: 307.3
click at [852, 608] on main "Artículos sucursal Para editar los artículos o cambios generales, ve a “Organiz…" at bounding box center [849, 399] width 1207 height 583
paste input "PVV1000967"
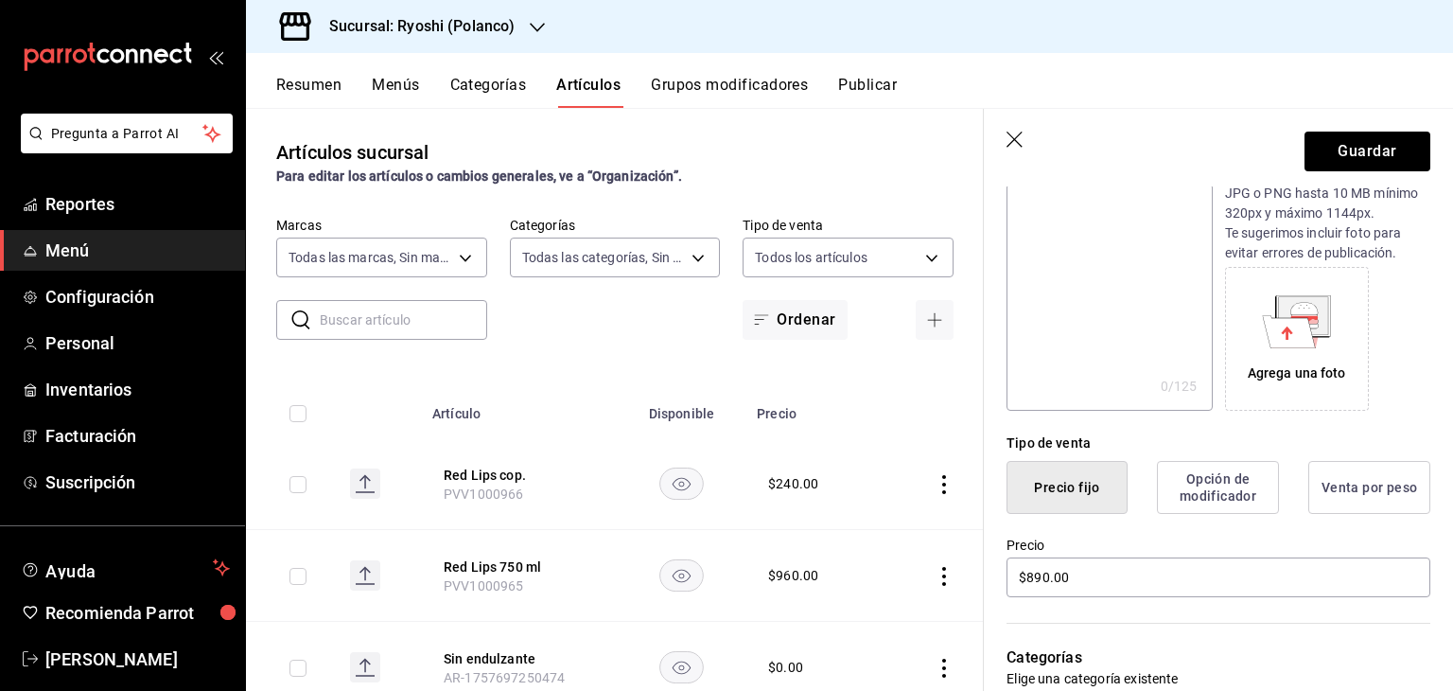
scroll to position [127, 0]
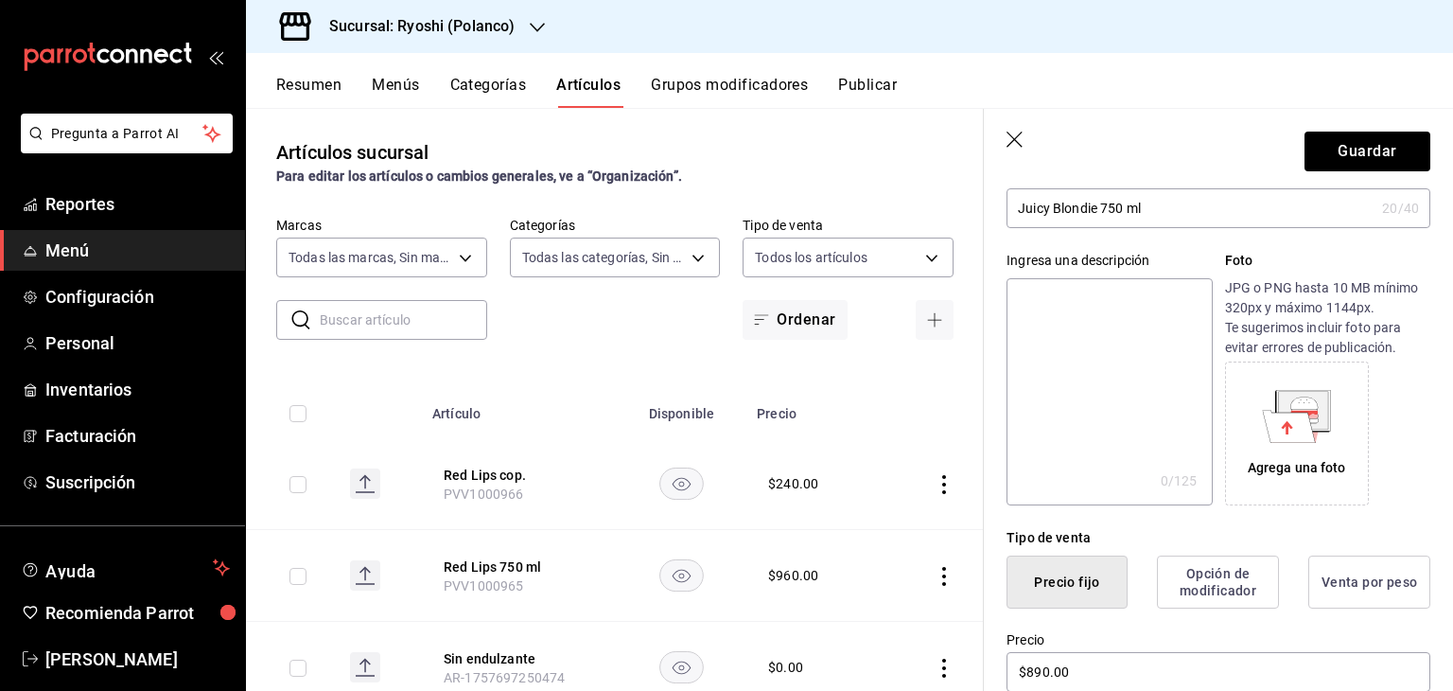
type input "PVV1000967"
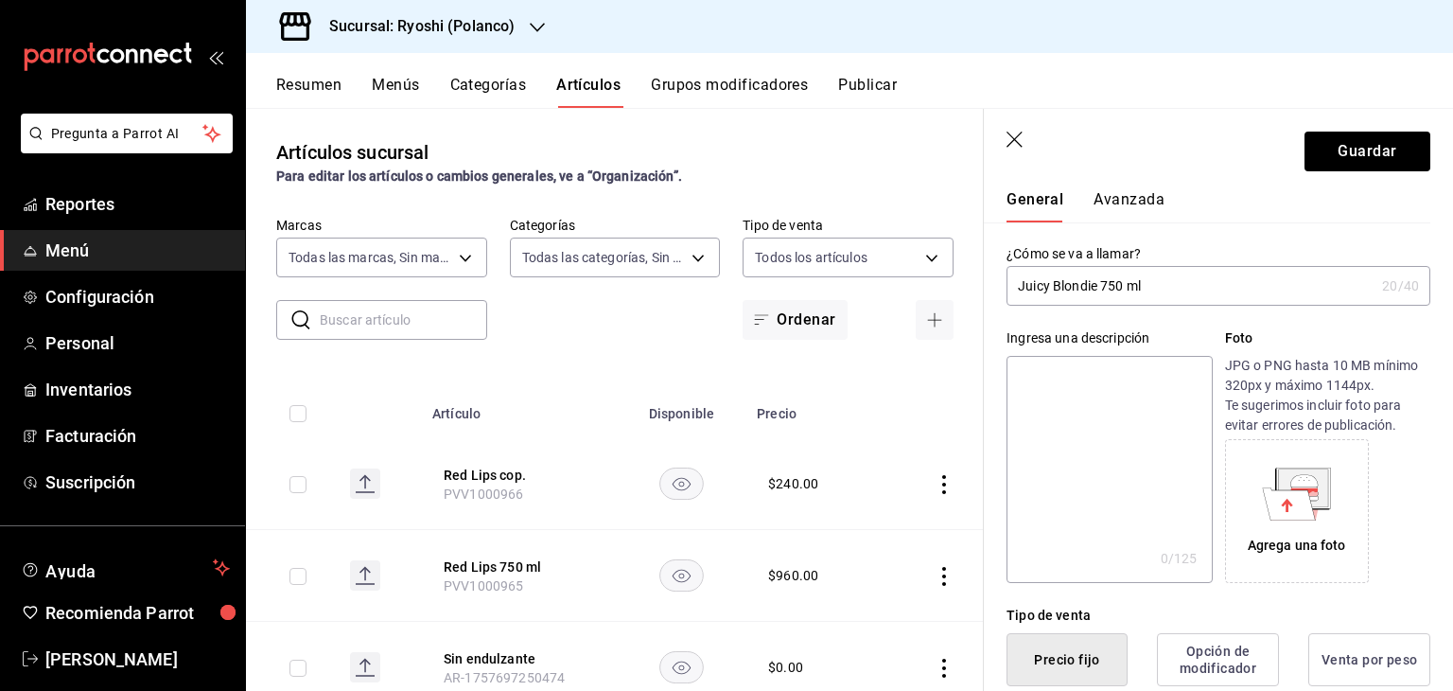
scroll to position [0, 0]
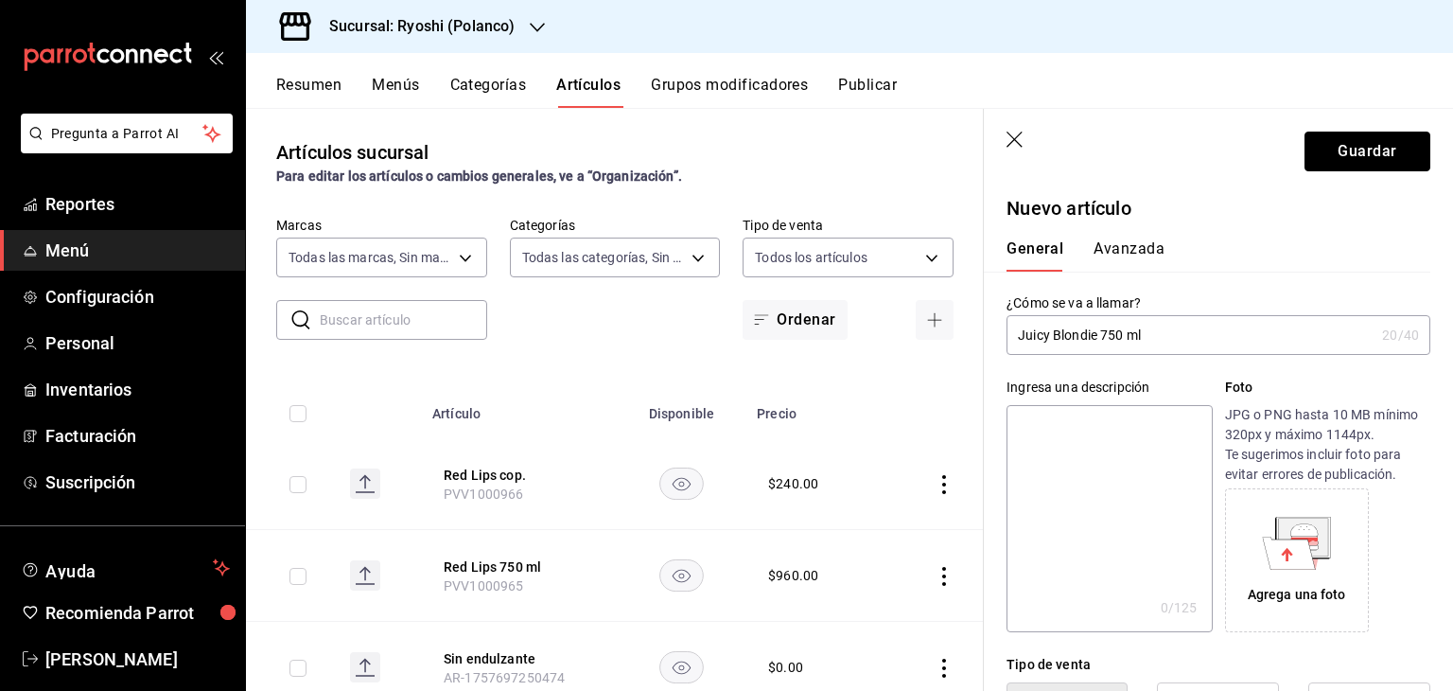
click at [1336, 153] on button "Guardar" at bounding box center [1368, 152] width 126 height 40
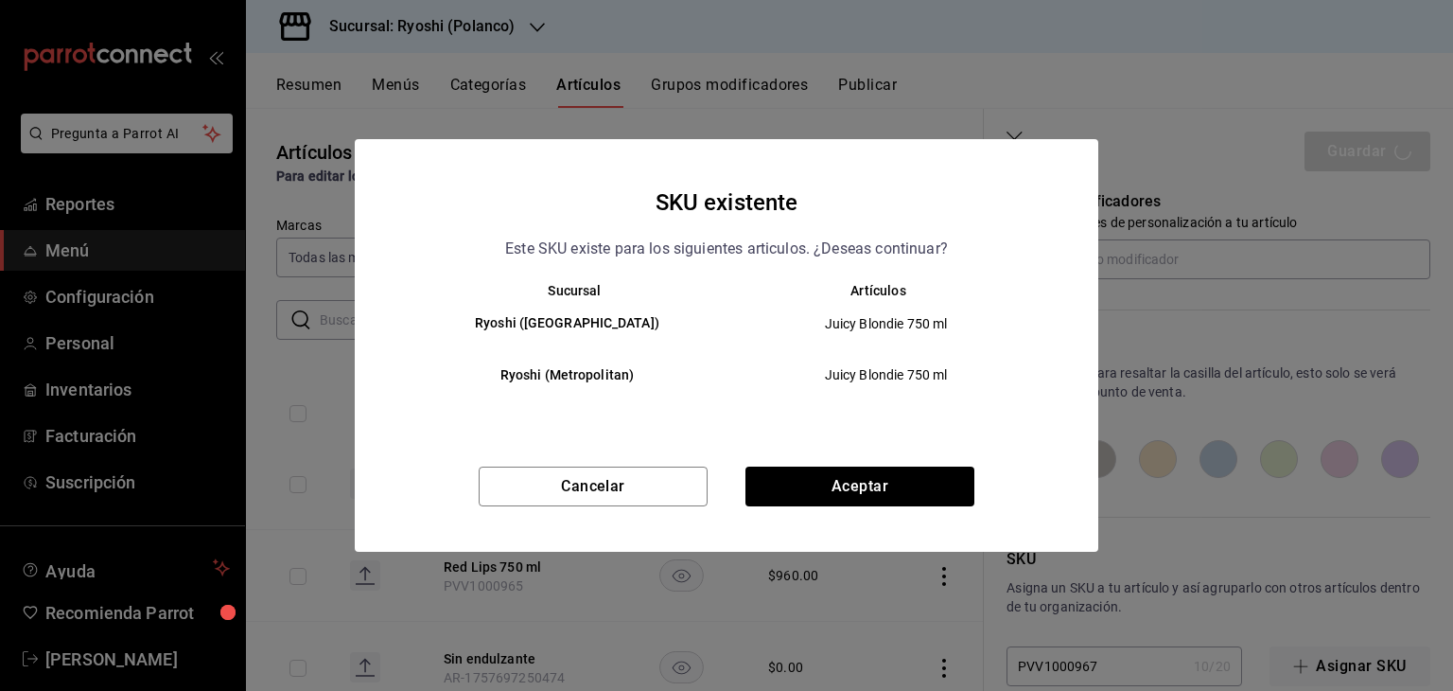
scroll to position [884, 0]
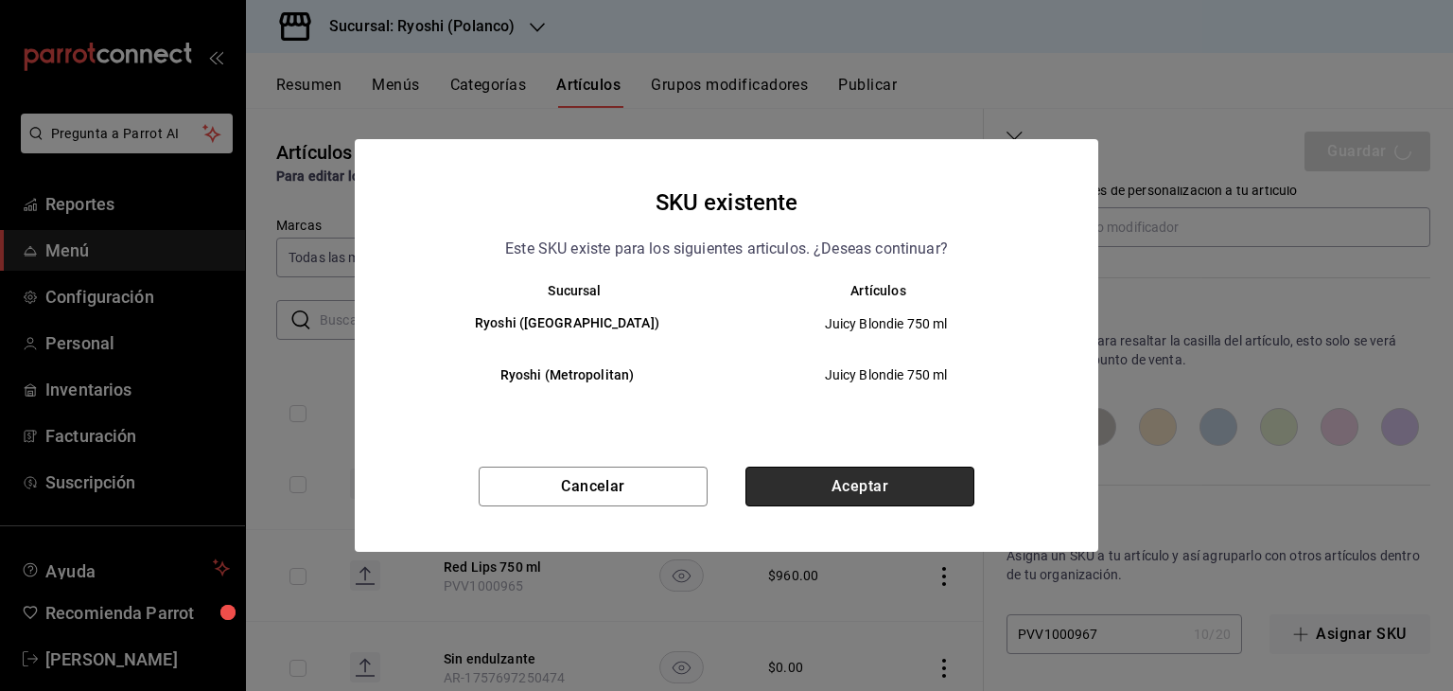
click at [934, 479] on button "Aceptar" at bounding box center [860, 486] width 229 height 40
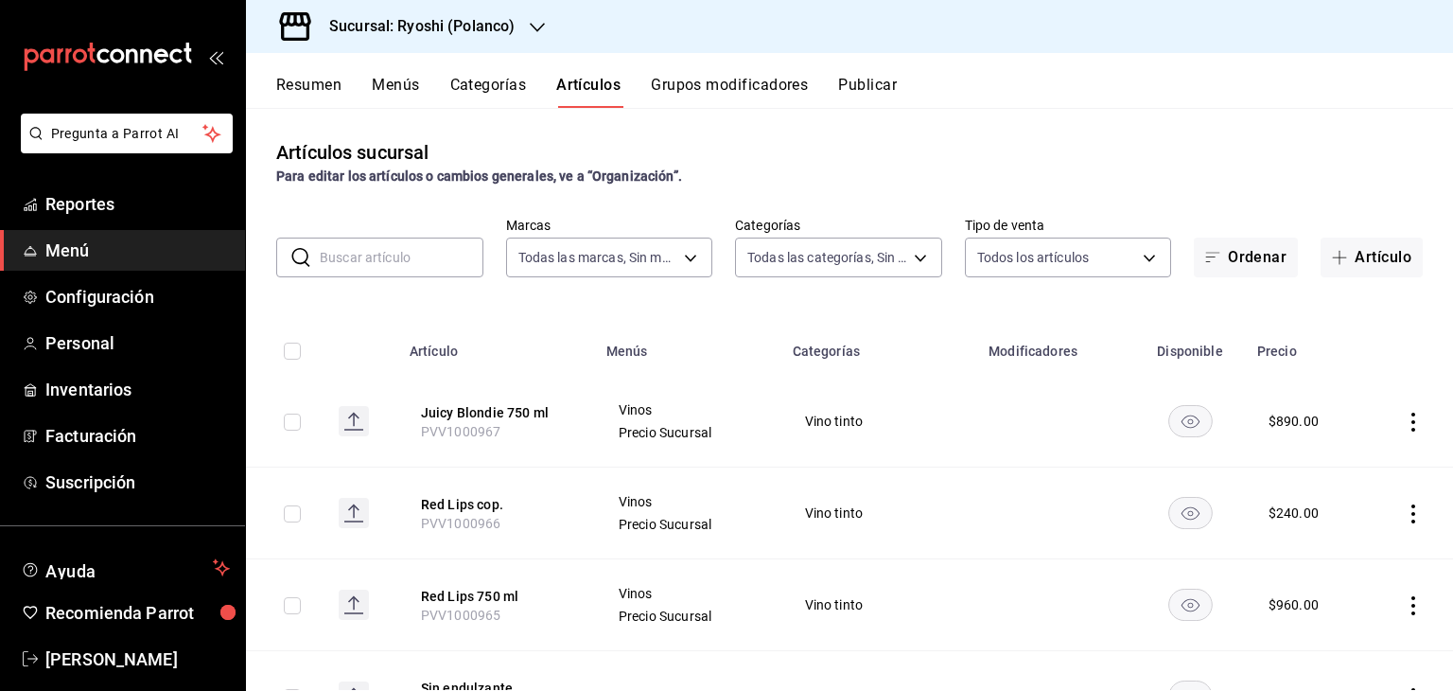
click at [1404, 419] on icon "actions" at bounding box center [1413, 422] width 19 height 19
click at [1344, 460] on span "Editar" at bounding box center [1342, 466] width 49 height 20
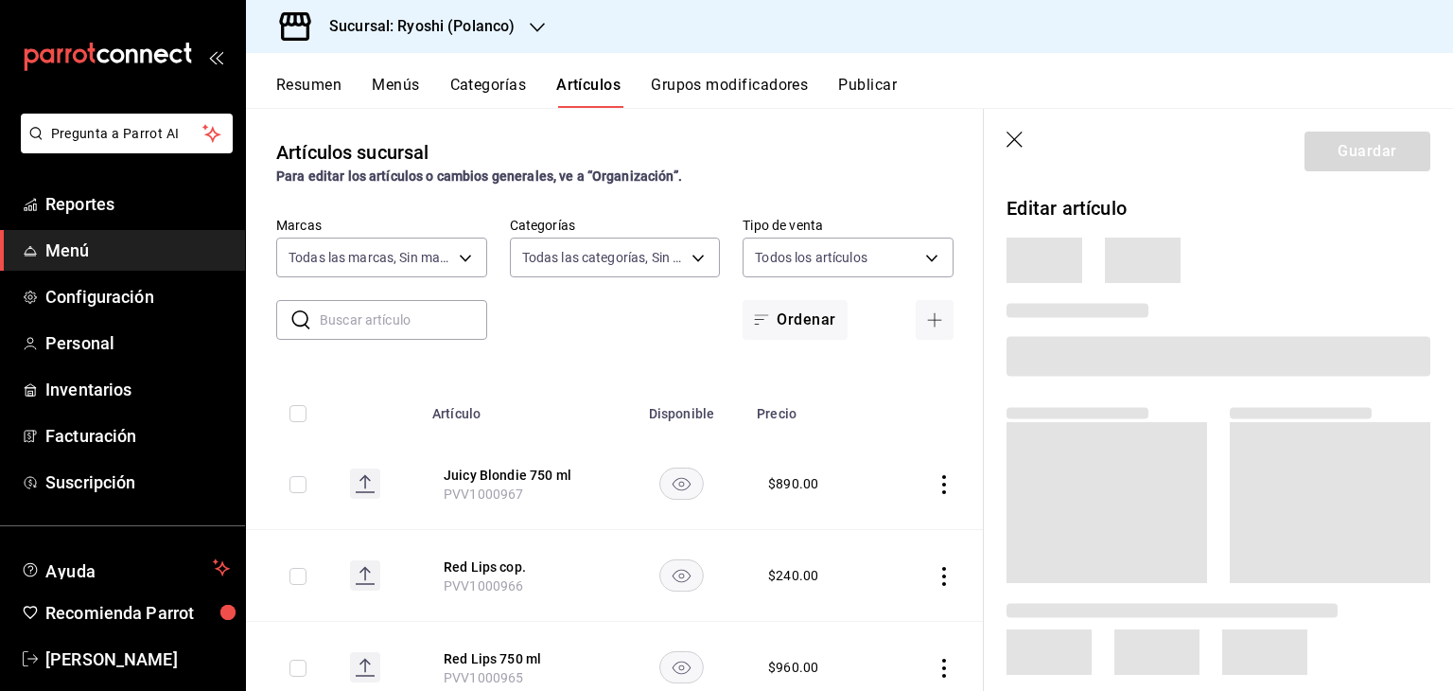
click at [1011, 142] on icon "button" at bounding box center [1015, 140] width 16 height 16
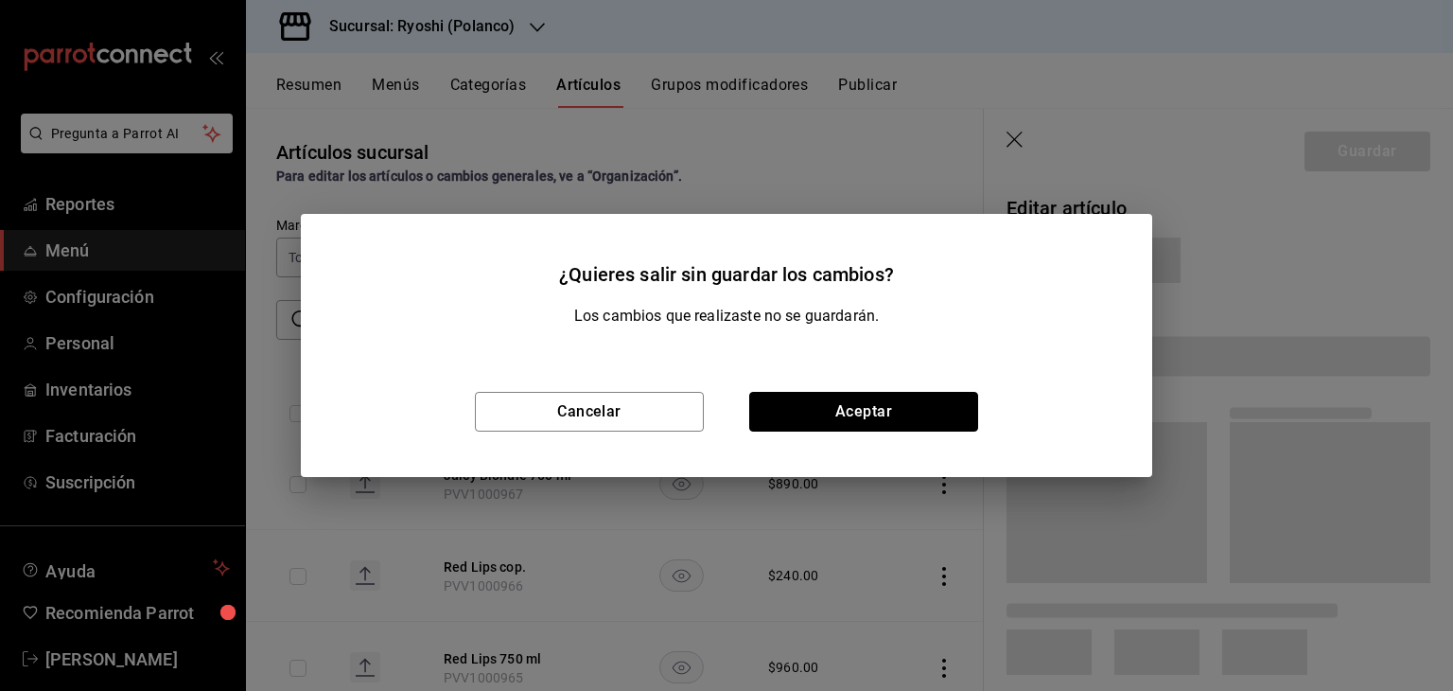
drag, startPoint x: 786, startPoint y: 421, endPoint x: 996, endPoint y: 430, distance: 210.2
click at [785, 424] on button "Aceptar" at bounding box center [863, 412] width 229 height 40
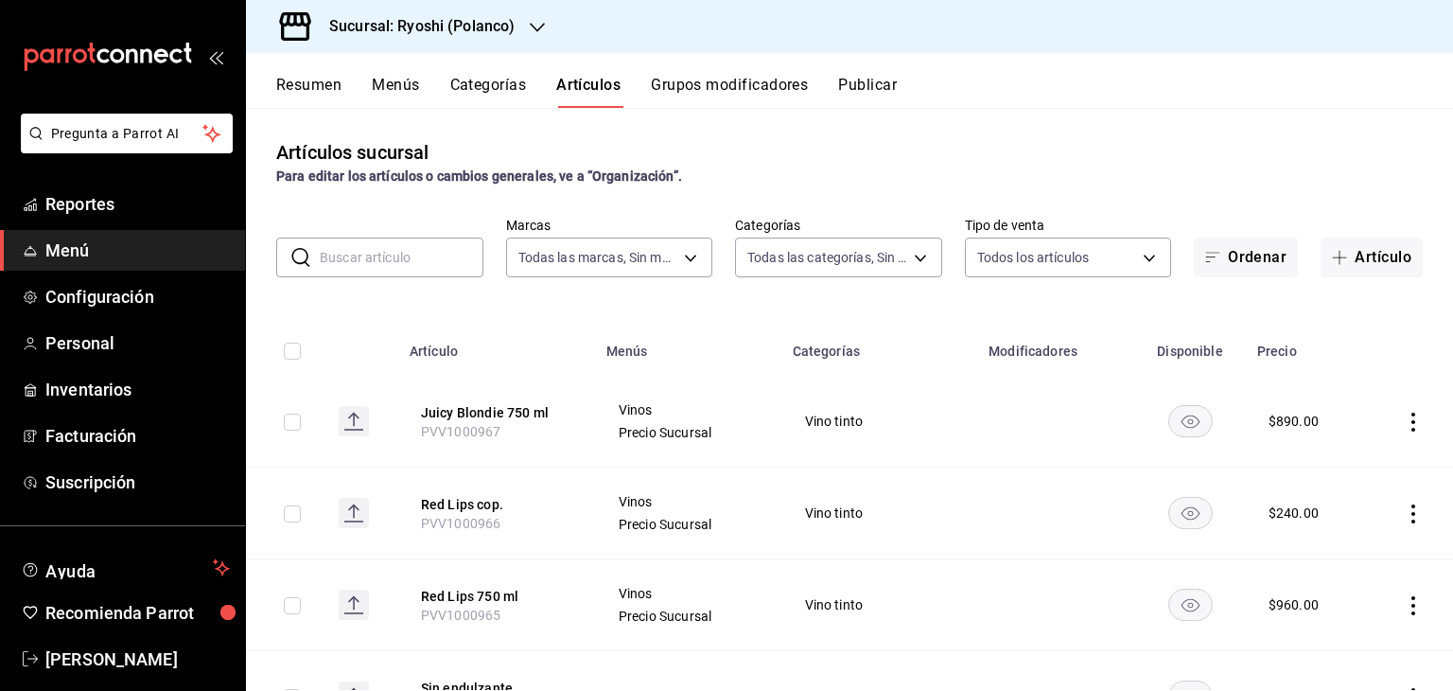
click at [1408, 422] on icon "actions" at bounding box center [1413, 422] width 19 height 19
click at [1353, 497] on span "Duplicar" at bounding box center [1342, 505] width 49 height 20
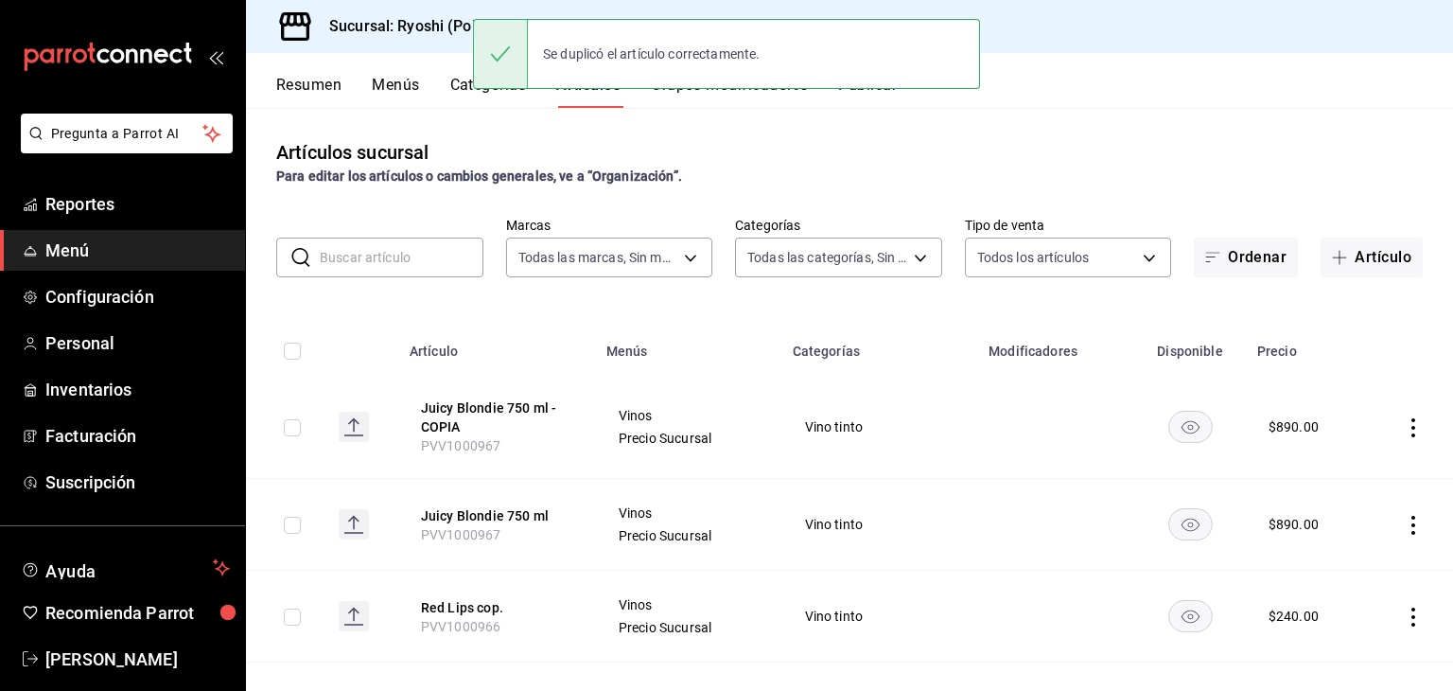
click at [1404, 430] on icon "actions" at bounding box center [1413, 427] width 19 height 19
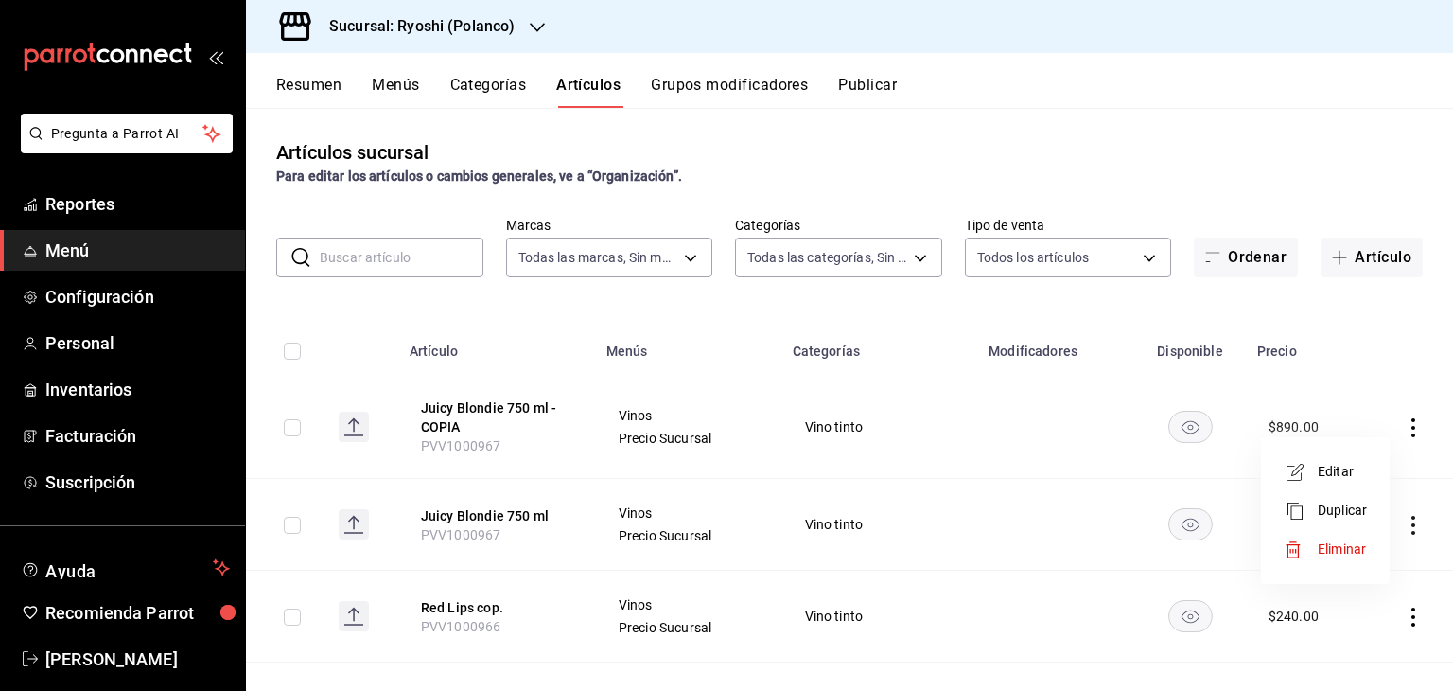
click at [1298, 471] on icon at bounding box center [1295, 472] width 23 height 23
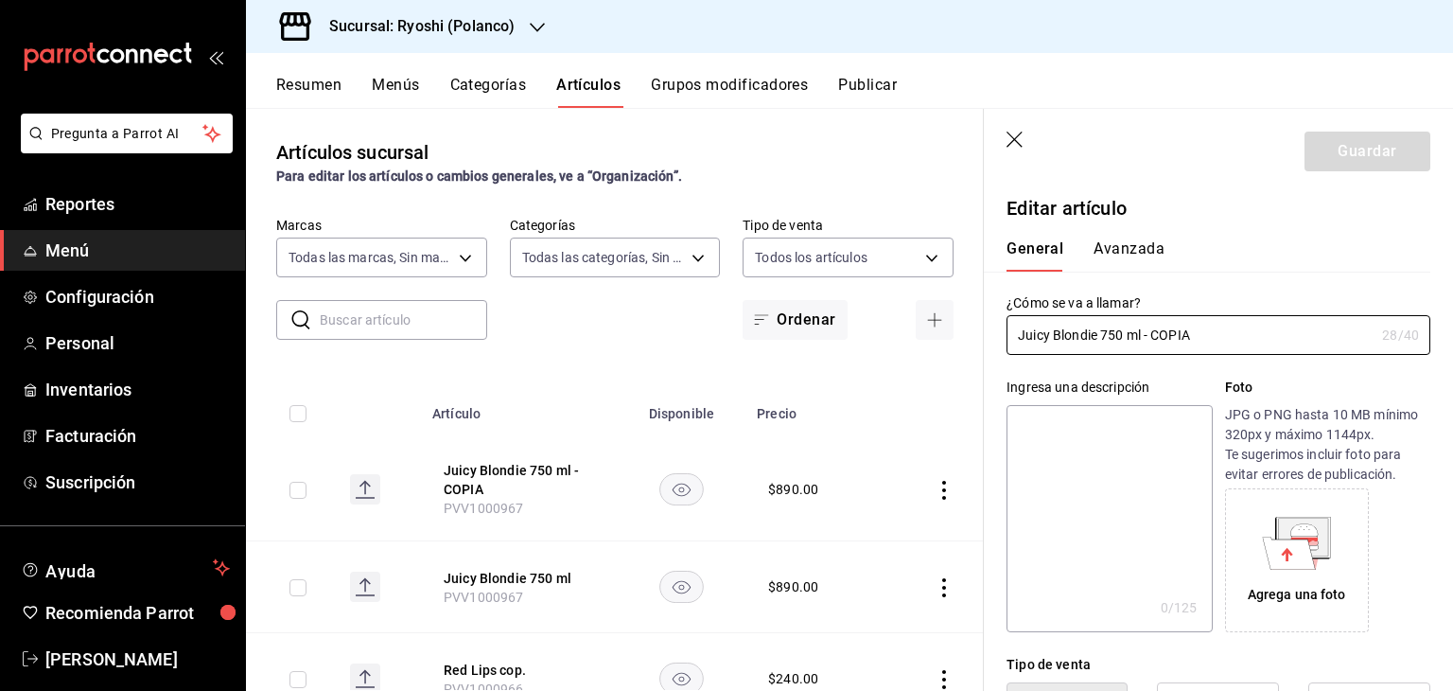
drag, startPoint x: 980, startPoint y: 331, endPoint x: 852, endPoint y: 331, distance: 128.7
click at [848, 331] on main "Artículos sucursal Para editar los artículos o cambios generales, ve a “Organiz…" at bounding box center [849, 399] width 1207 height 583
paste input "cop."
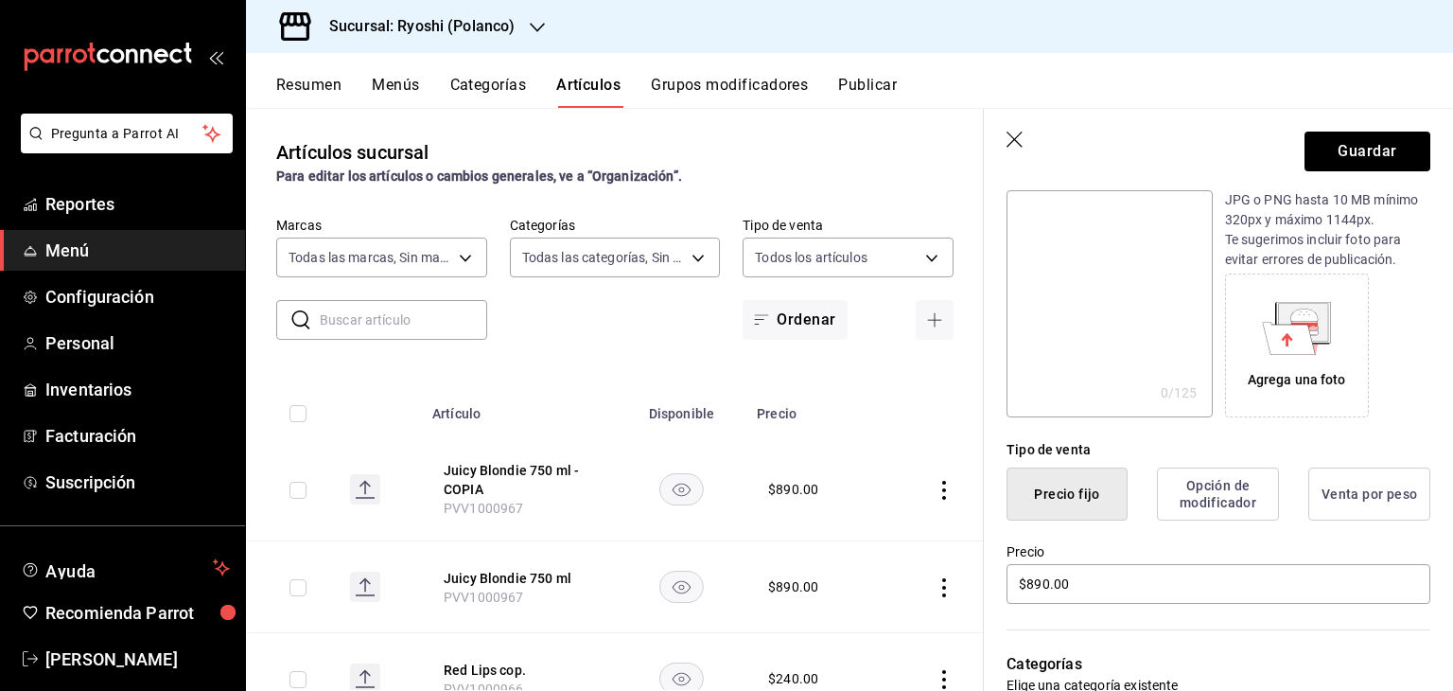
scroll to position [284, 0]
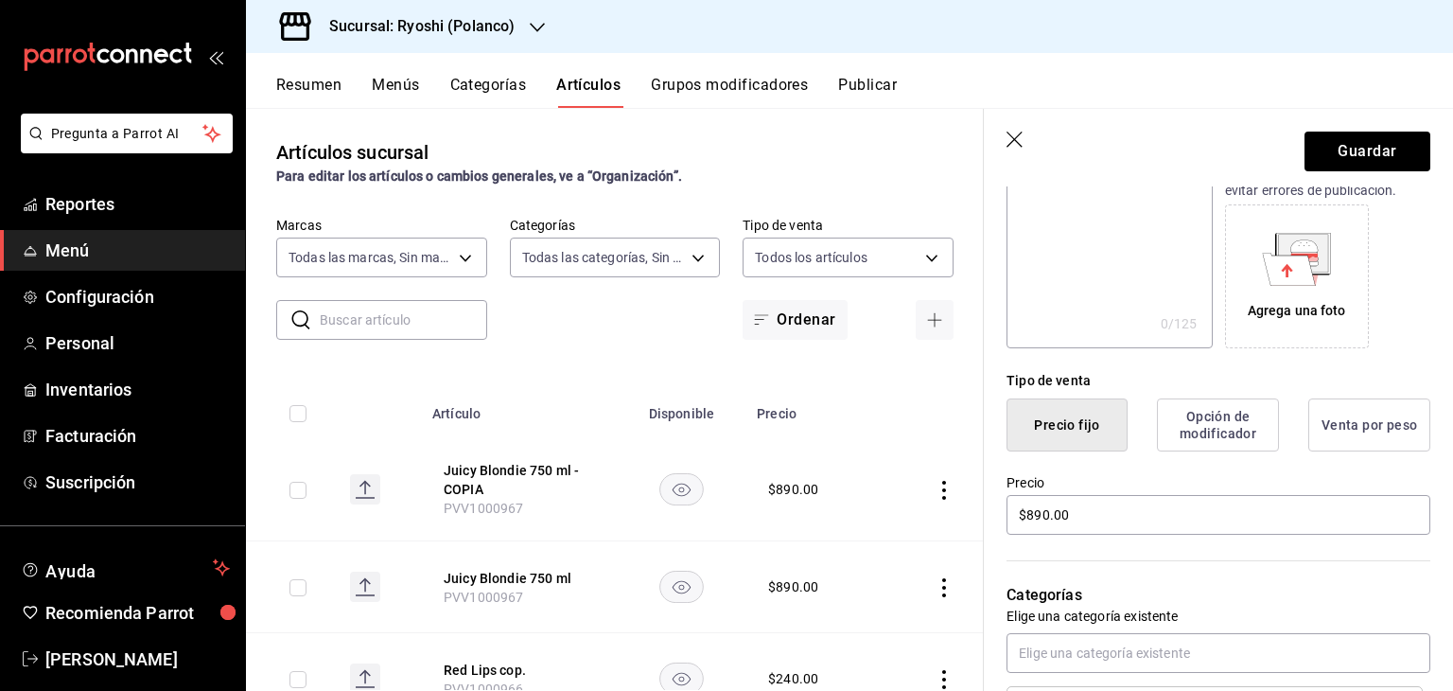
type input "Juicy Blondie cop."
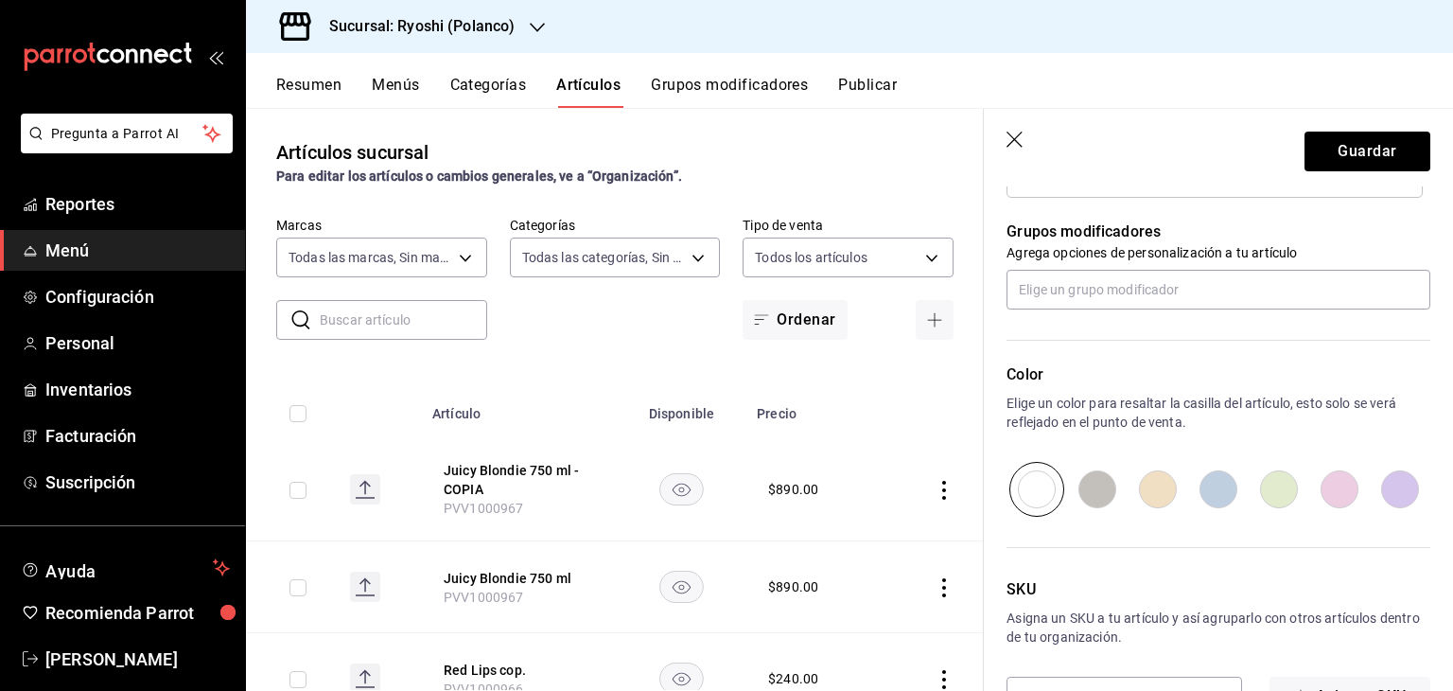
scroll to position [884, 0]
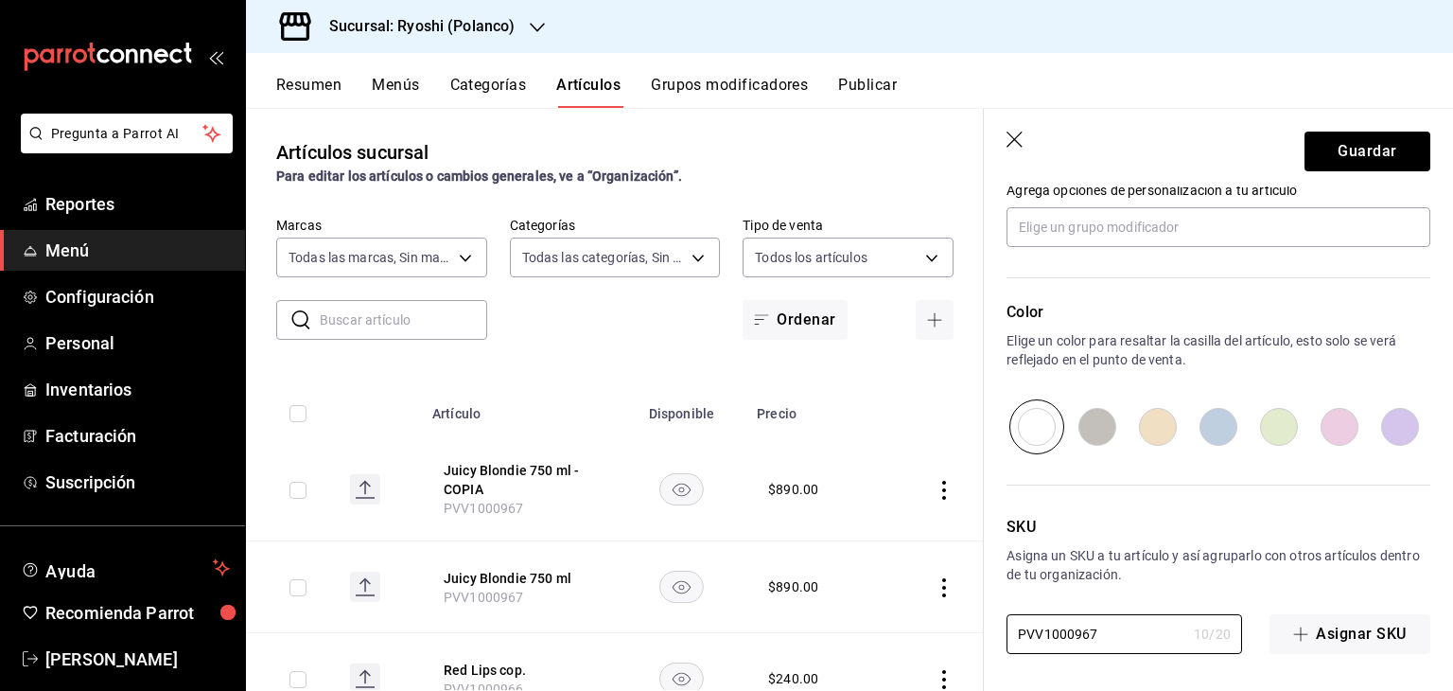
drag, startPoint x: 1109, startPoint y: 638, endPoint x: 904, endPoint y: 619, distance: 206.2
click at [898, 628] on main "Artículos sucursal Para editar los artículos o cambios generales, ve a “Organiz…" at bounding box center [849, 399] width 1207 height 583
paste input "8"
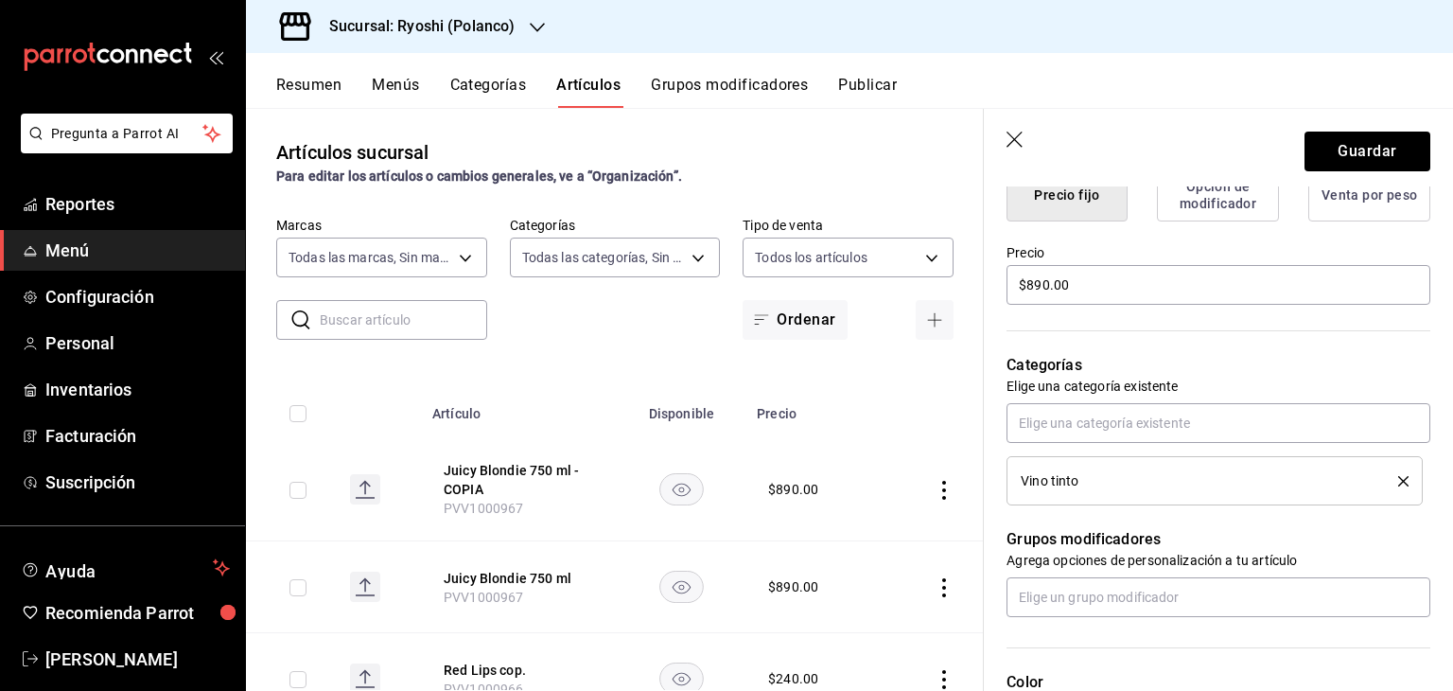
scroll to position [411, 0]
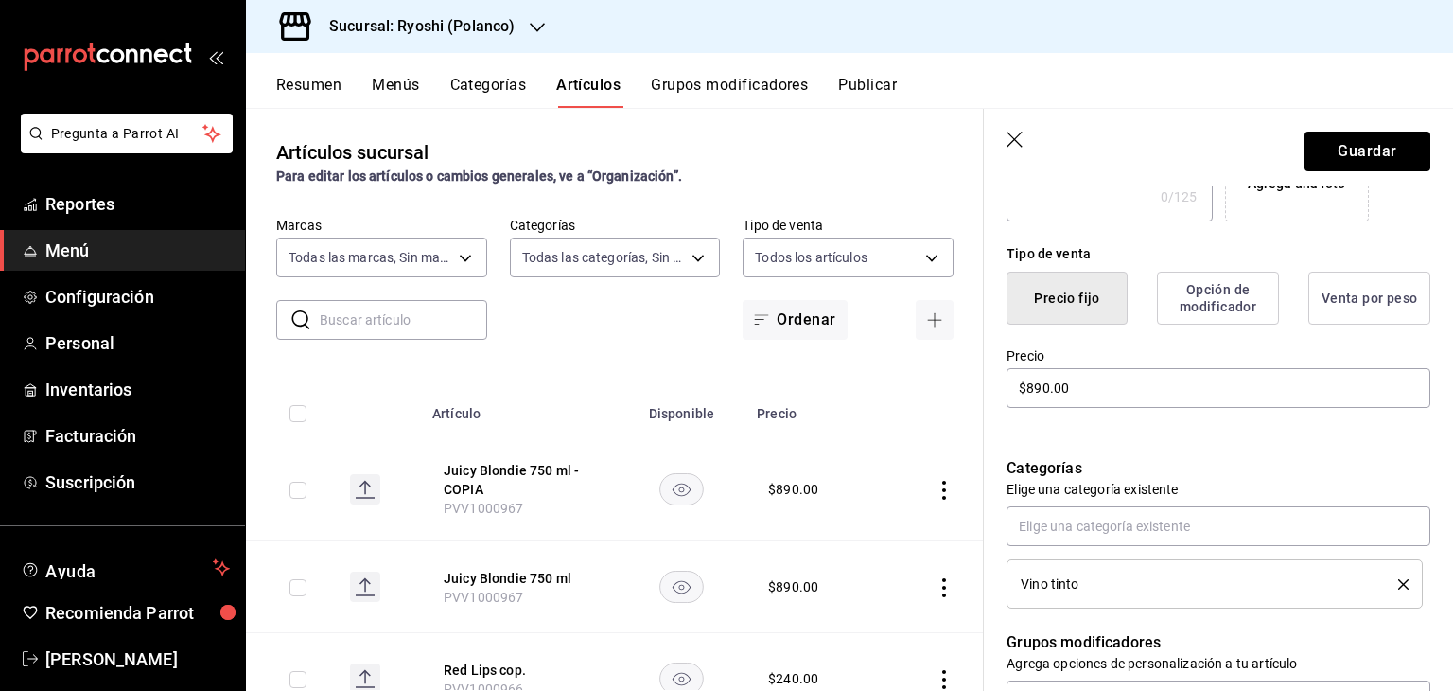
type input "PVV1000968"
drag, startPoint x: 1090, startPoint y: 396, endPoint x: 796, endPoint y: 391, distance: 294.3
click at [799, 391] on main "Artículos sucursal Para editar los artículos o cambios generales, ve a “Organiz…" at bounding box center [849, 399] width 1207 height 583
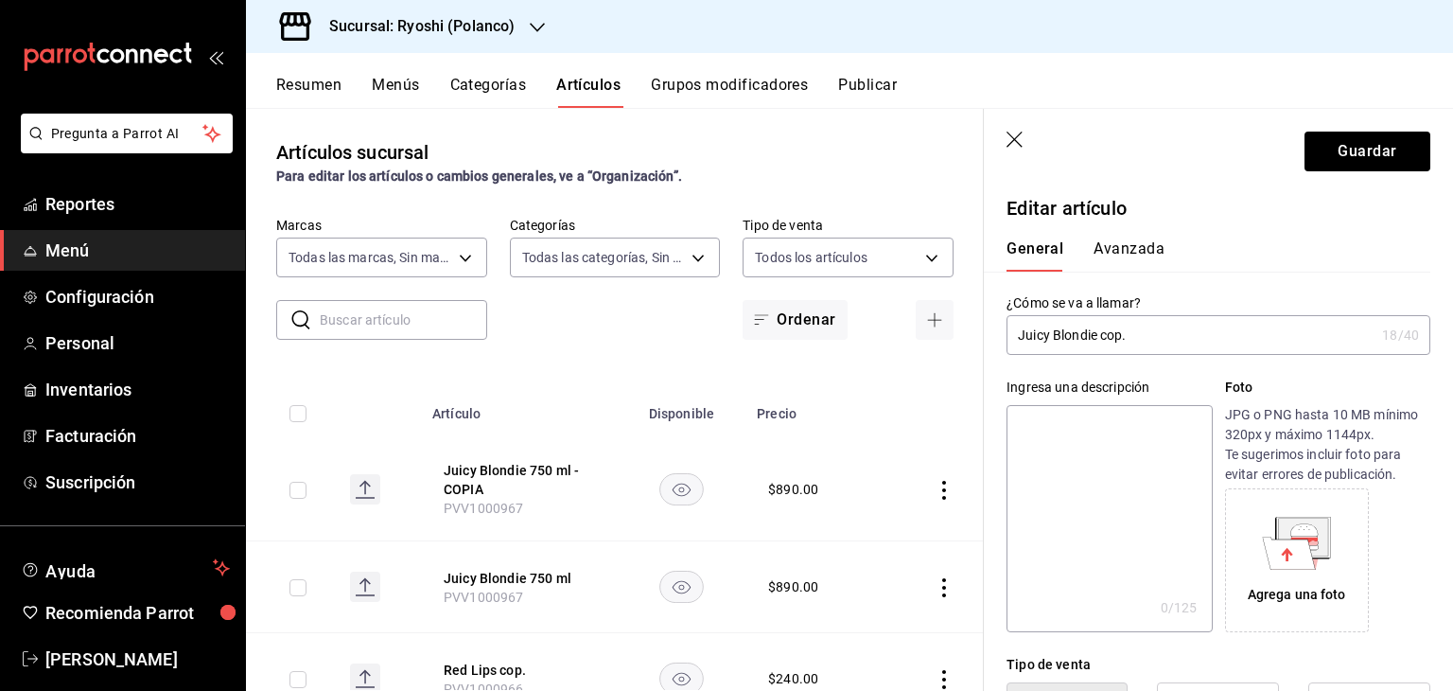
type input "$225.00"
click at [1378, 171] on header "Guardar" at bounding box center [1218, 148] width 469 height 78
click at [1380, 162] on button "Guardar" at bounding box center [1368, 152] width 126 height 40
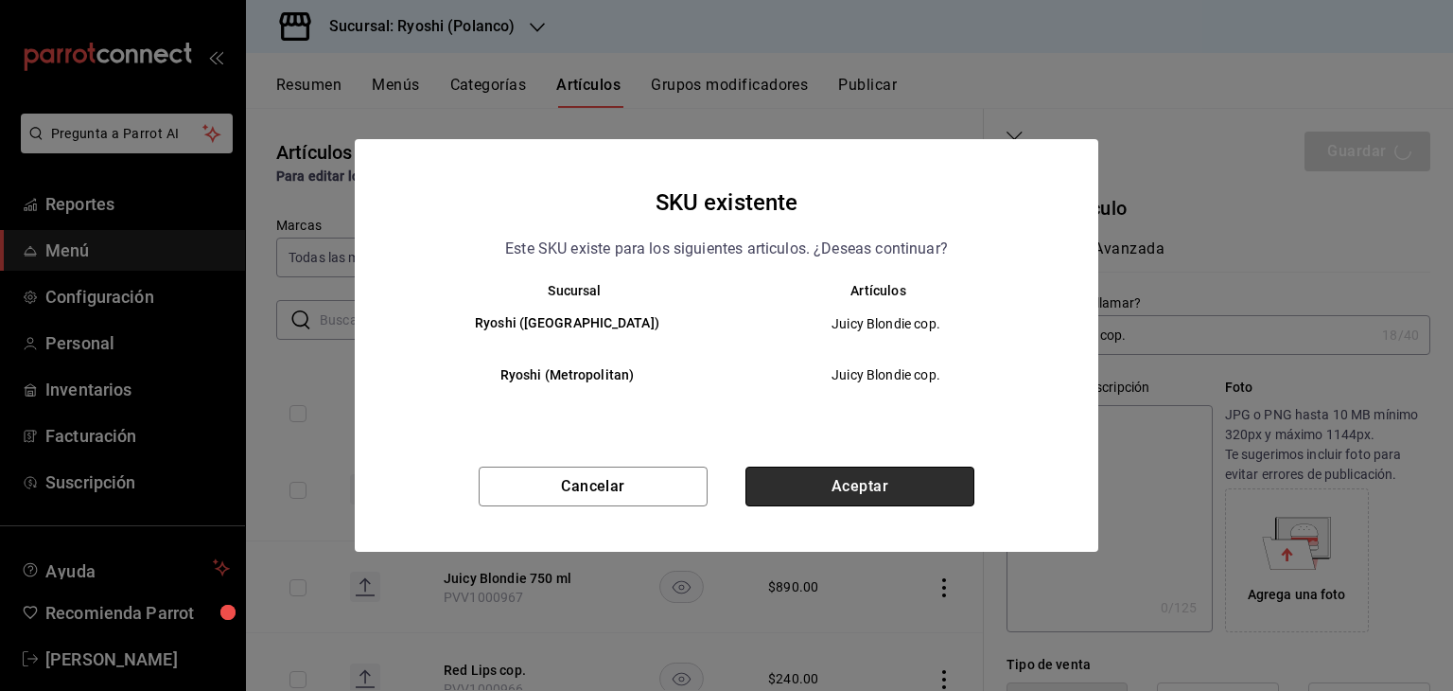
click at [892, 478] on button "Aceptar" at bounding box center [860, 486] width 229 height 40
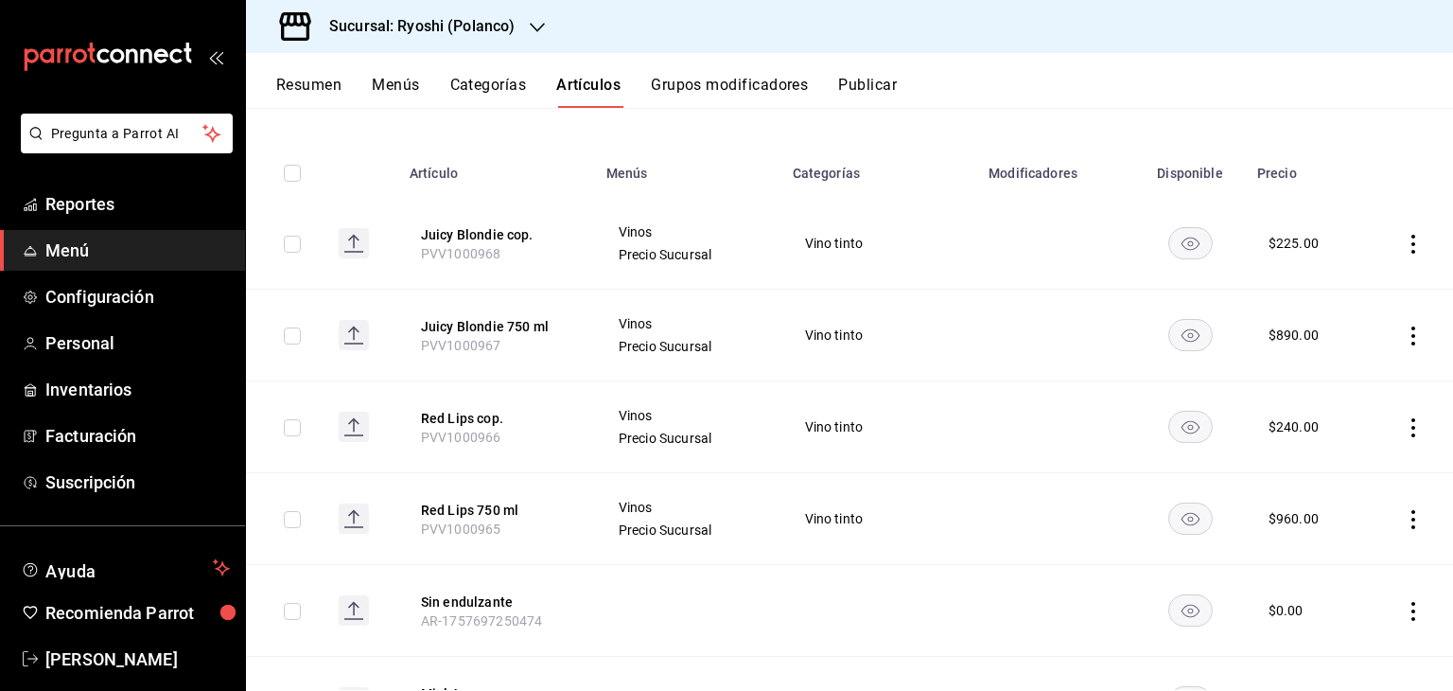
scroll to position [189, 0]
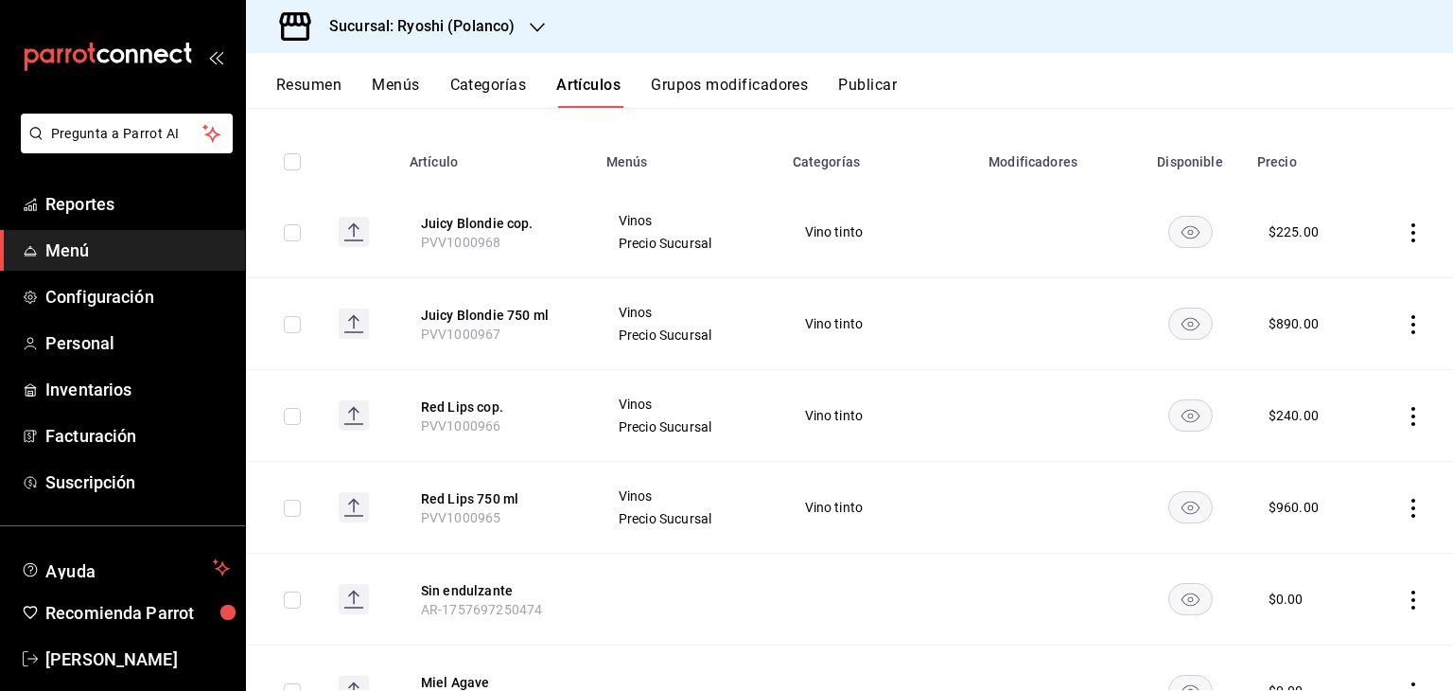
click at [1404, 233] on icon "actions" at bounding box center [1413, 232] width 19 height 19
click at [1332, 312] on span "Duplicar" at bounding box center [1342, 316] width 49 height 20
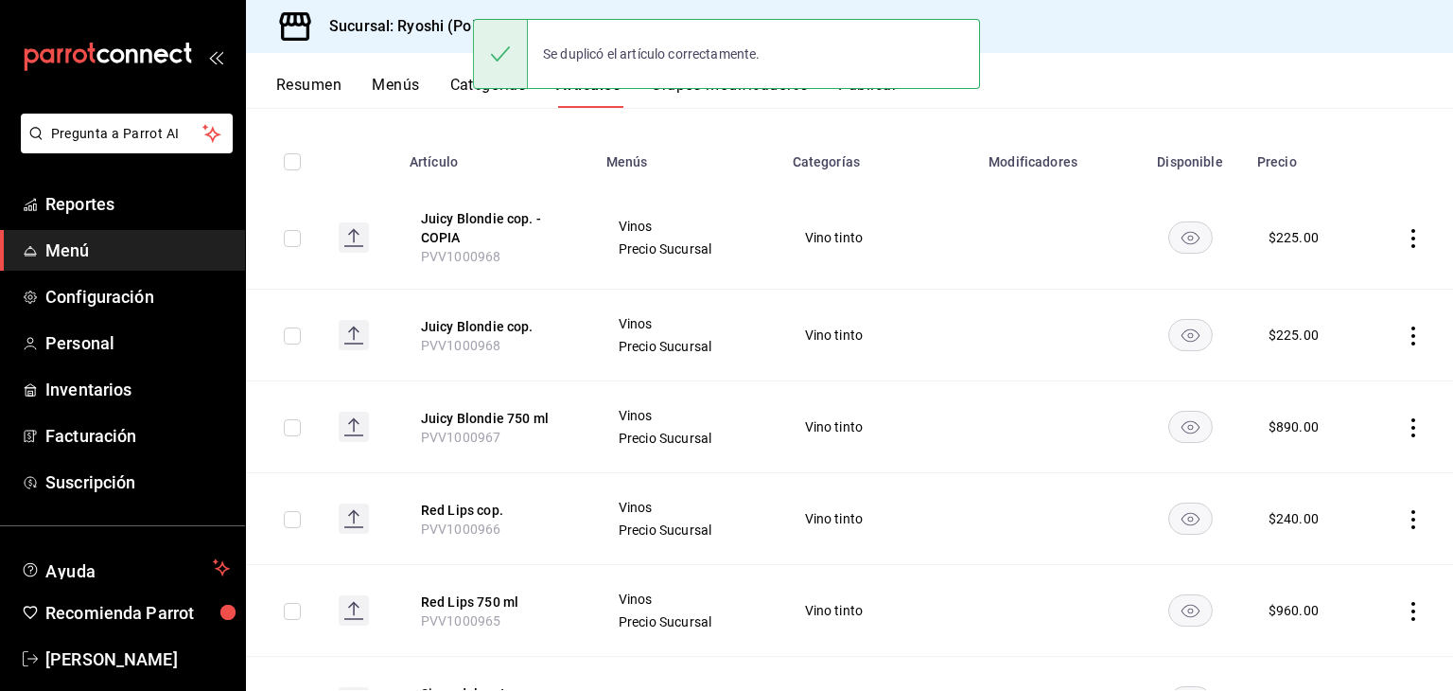
scroll to position [0, 0]
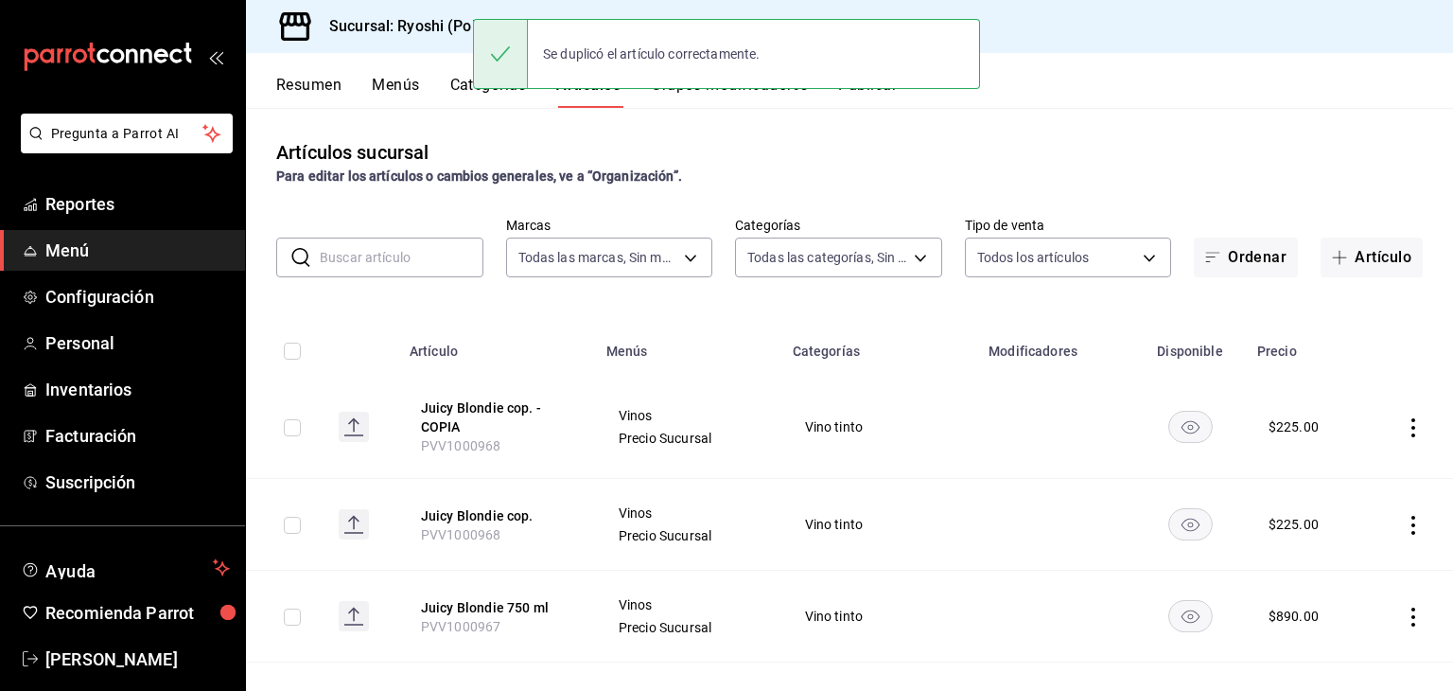
click at [1404, 424] on icon "actions" at bounding box center [1413, 427] width 19 height 19
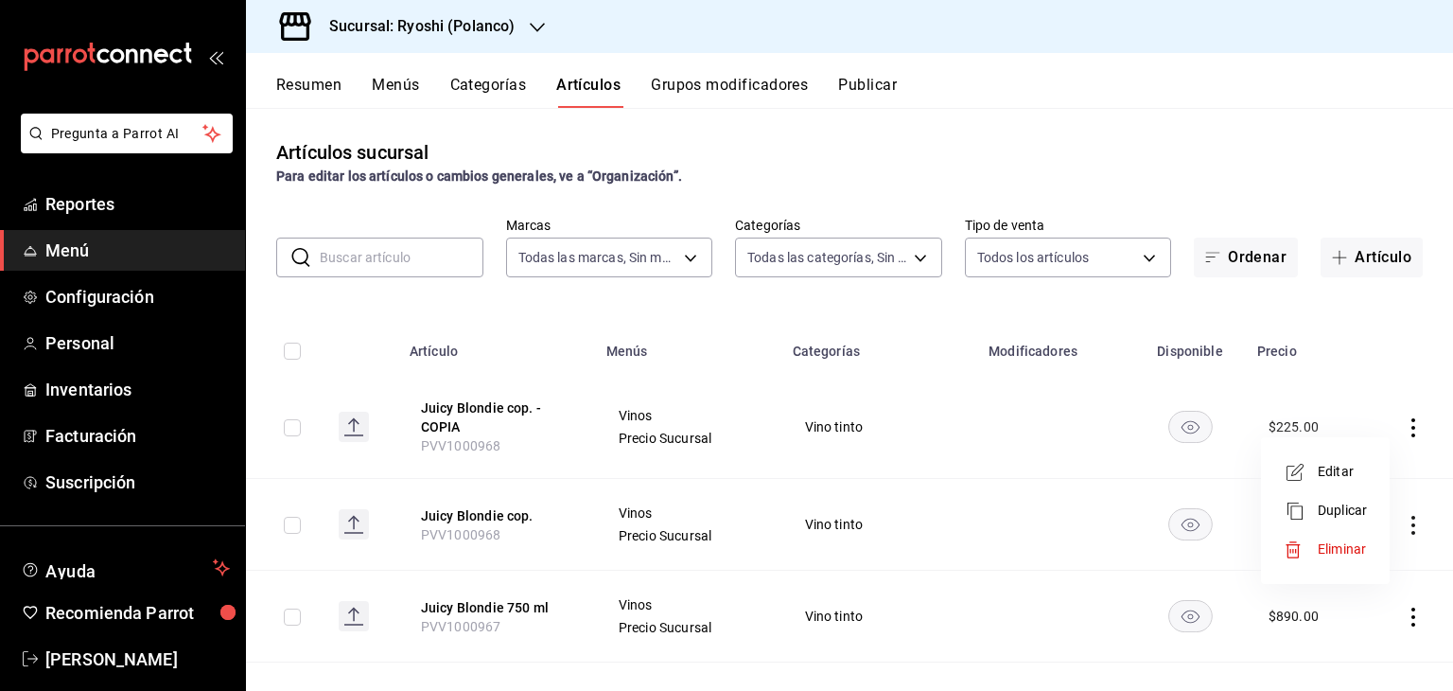
drag, startPoint x: 1355, startPoint y: 462, endPoint x: 1340, endPoint y: 394, distance: 69.8
click at [1354, 462] on span "Editar" at bounding box center [1342, 472] width 49 height 20
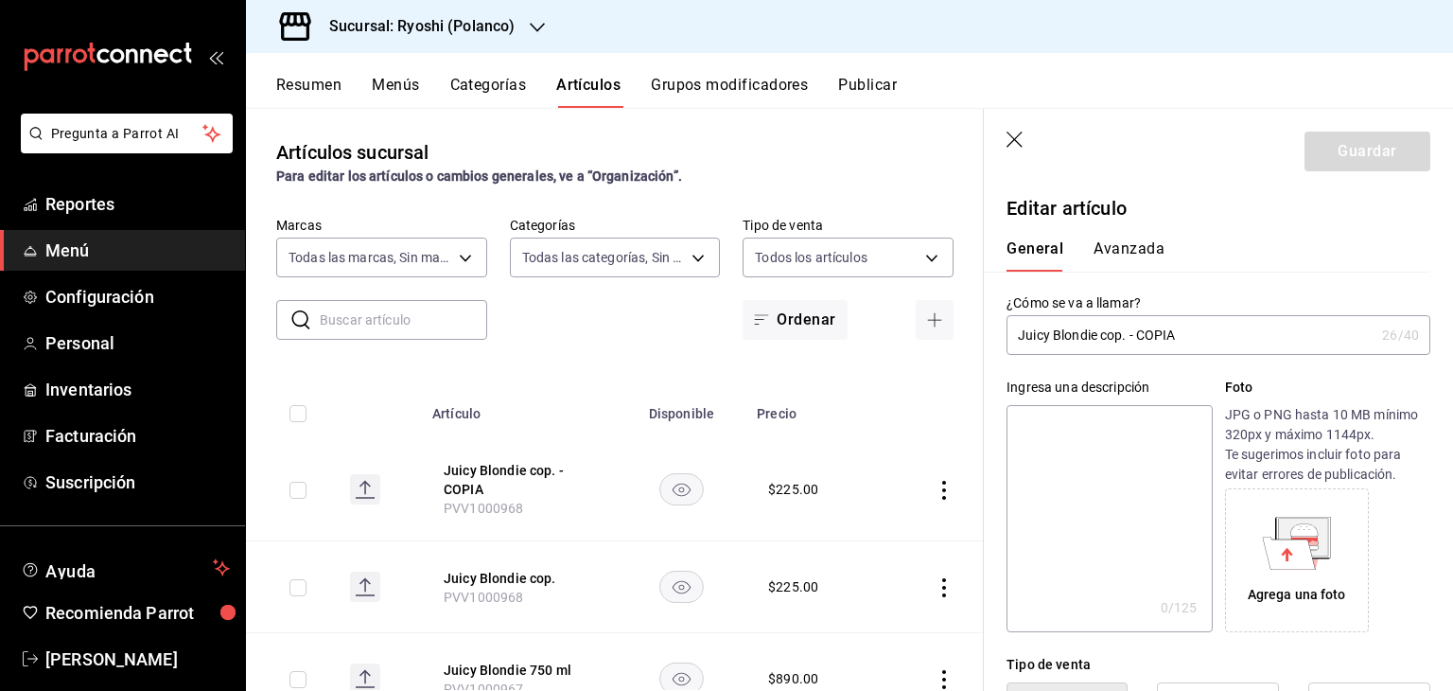
type input "$225.00"
drag, startPoint x: 1219, startPoint y: 345, endPoint x: 719, endPoint y: 324, distance: 500.1
click at [715, 326] on main "Artículos sucursal Para editar los artículos o cambios generales, ve a “Organiz…" at bounding box center [849, 399] width 1207 height 583
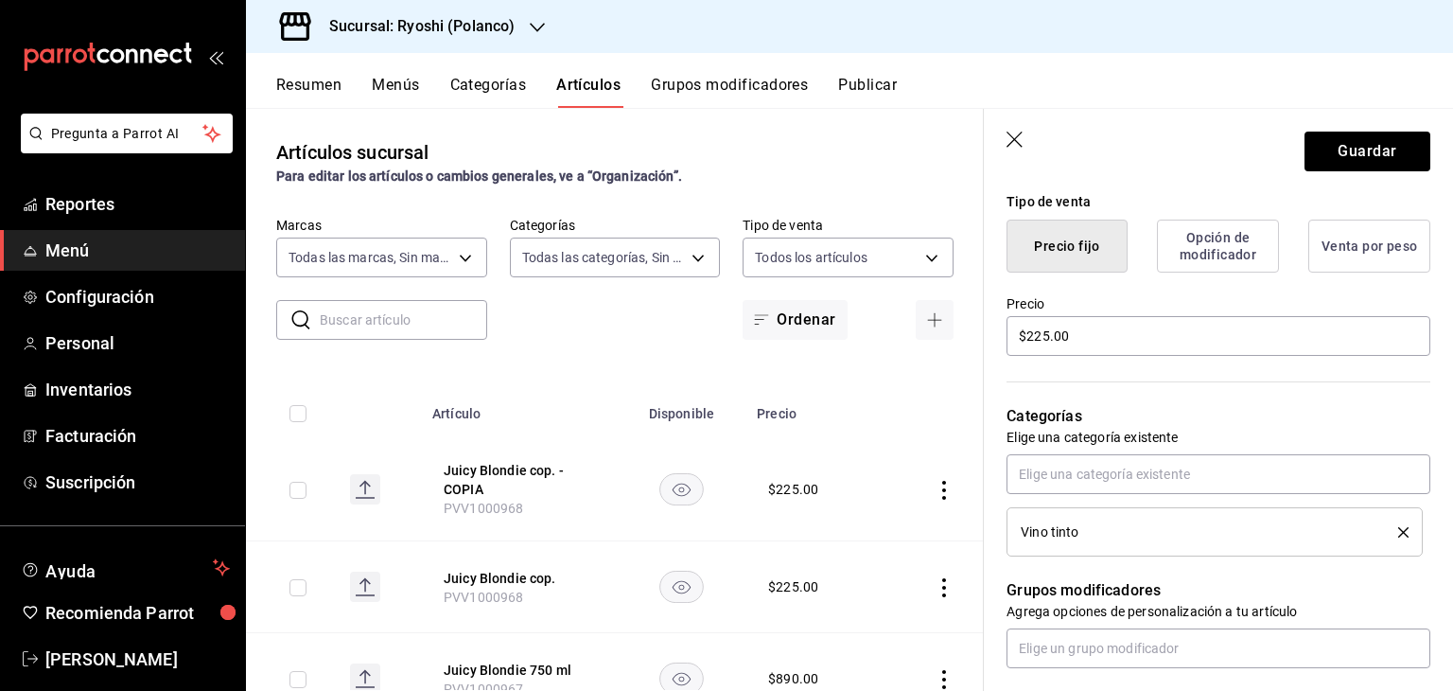
scroll to position [473, 0]
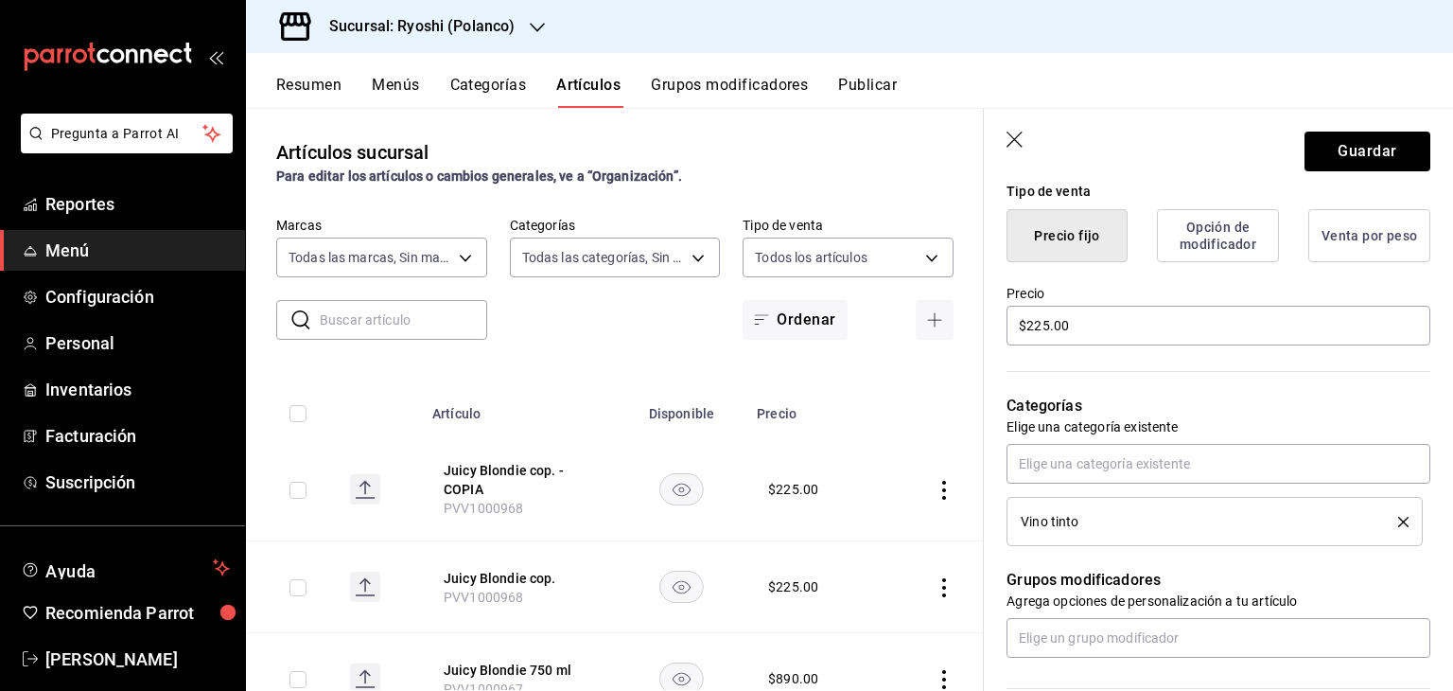
type input "Furica 750 ml"
drag, startPoint x: 953, startPoint y: 313, endPoint x: 629, endPoint y: 308, distance: 323.7
click at [652, 323] on main "Artículos sucursal Para editar los artículos o cambios generales, ve a “Organiz…" at bounding box center [849, 399] width 1207 height 583
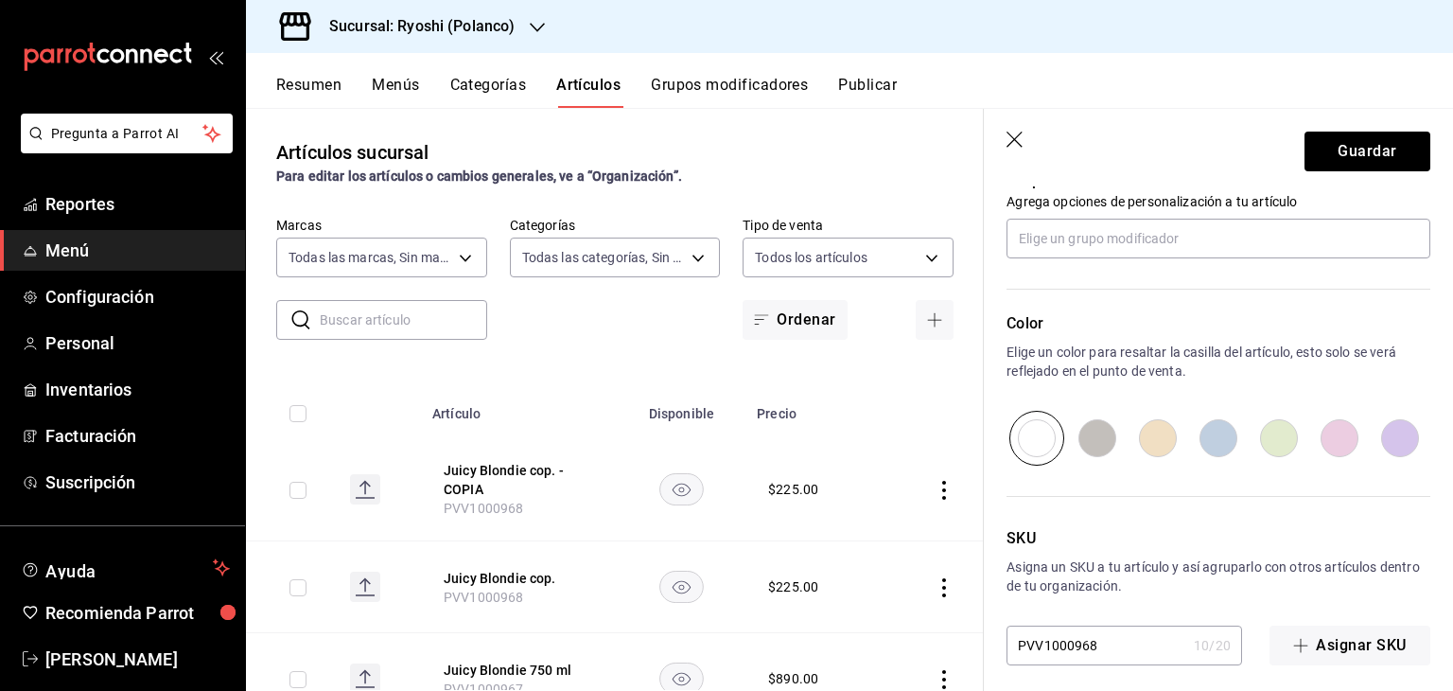
scroll to position [884, 0]
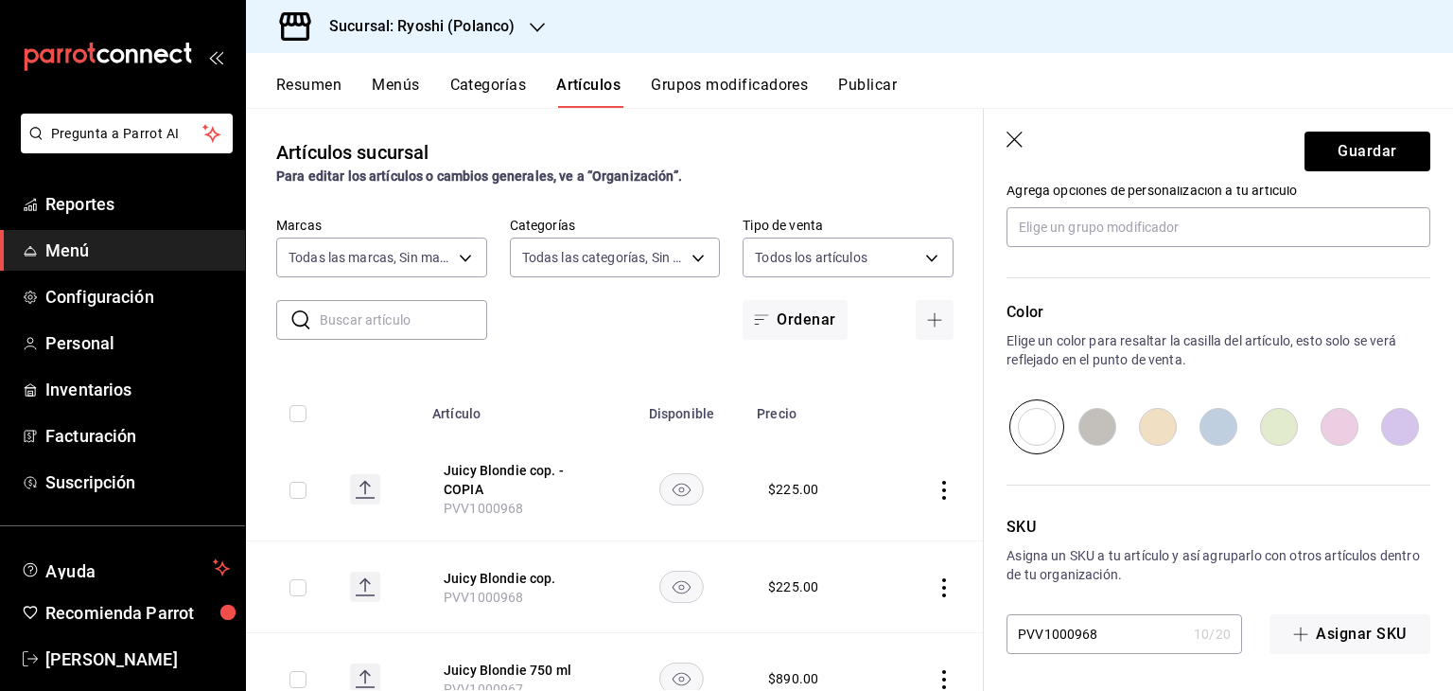
type input "$1490.00"
drag, startPoint x: 1125, startPoint y: 637, endPoint x: 923, endPoint y: 625, distance: 202.9
click at [923, 625] on main "Artículos sucursal Para editar los artículos o cambios generales, ve a “Organiz…" at bounding box center [849, 399] width 1207 height 583
paste input "9"
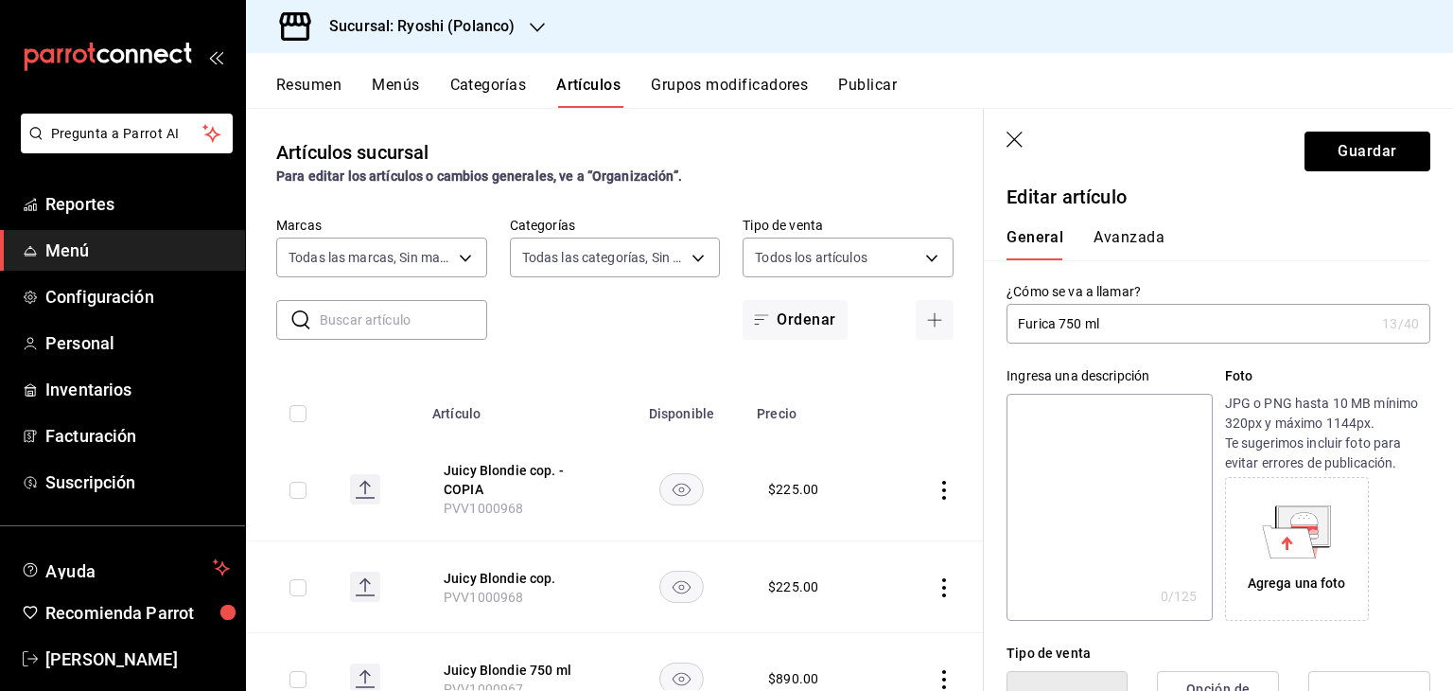
scroll to position [0, 0]
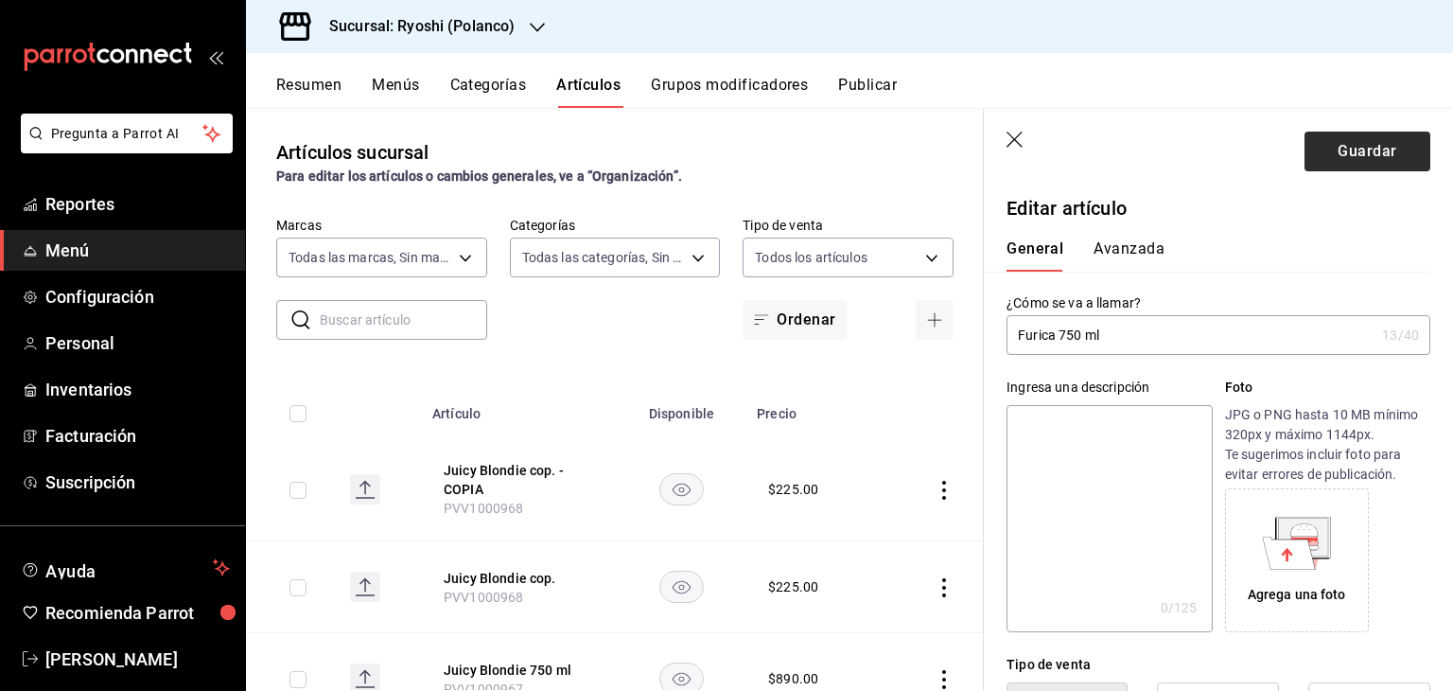
type input "PVV1000969"
click at [1363, 138] on button "Guardar" at bounding box center [1368, 152] width 126 height 40
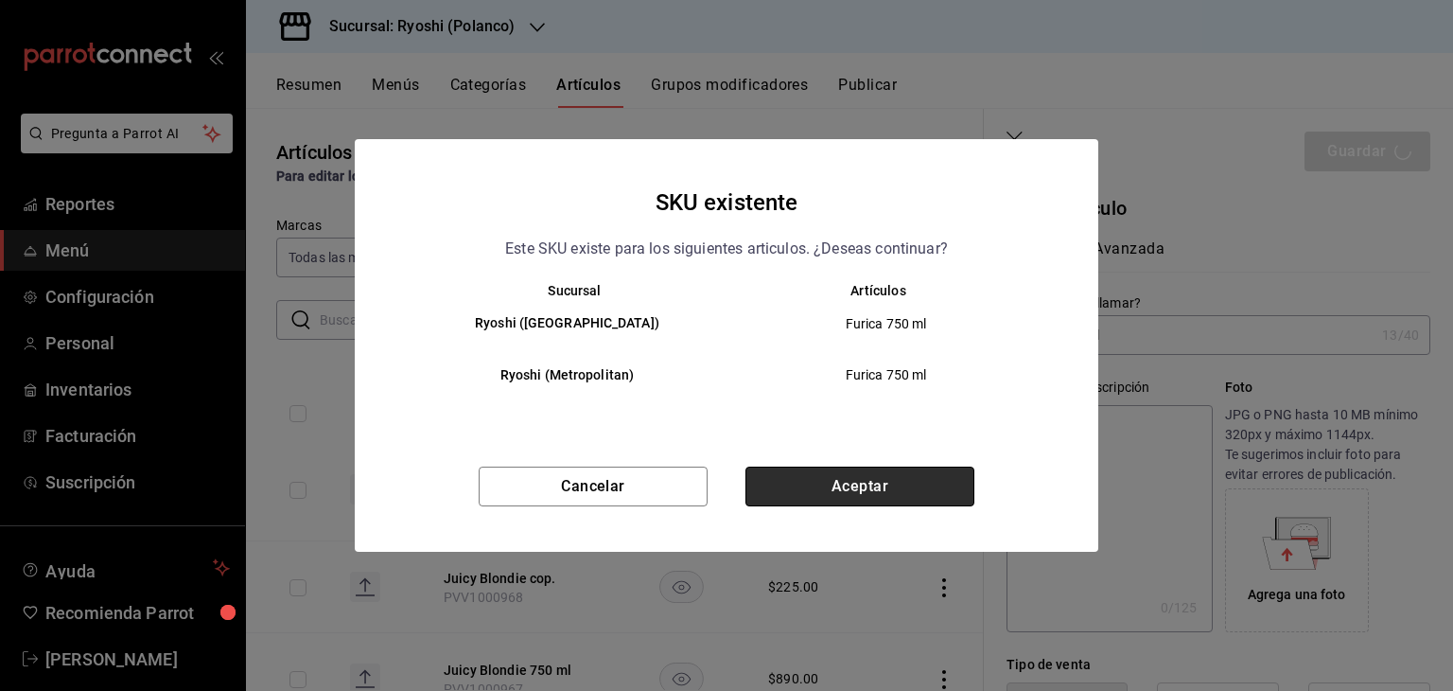
click at [901, 482] on button "Aceptar" at bounding box center [860, 486] width 229 height 40
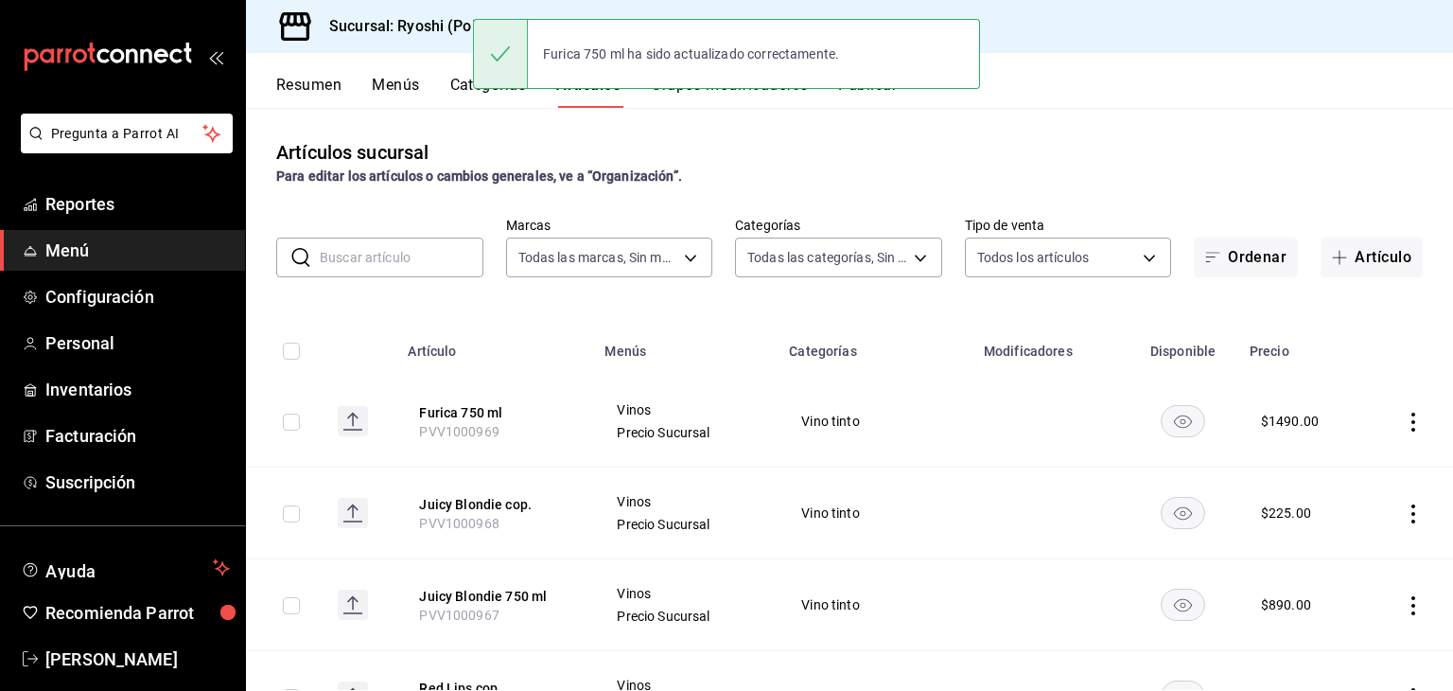
scroll to position [189, 0]
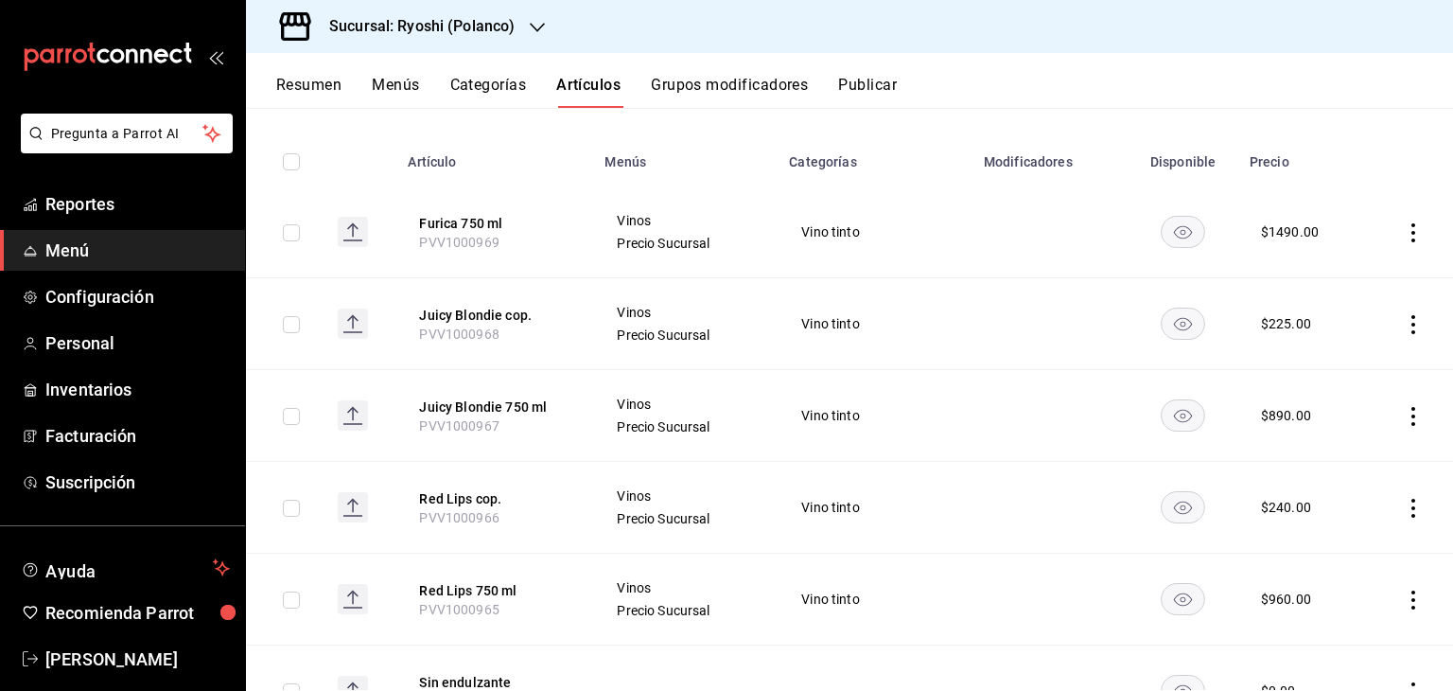
click at [288, 602] on input "checkbox" at bounding box center [291, 599] width 17 height 17
checkbox input "true"
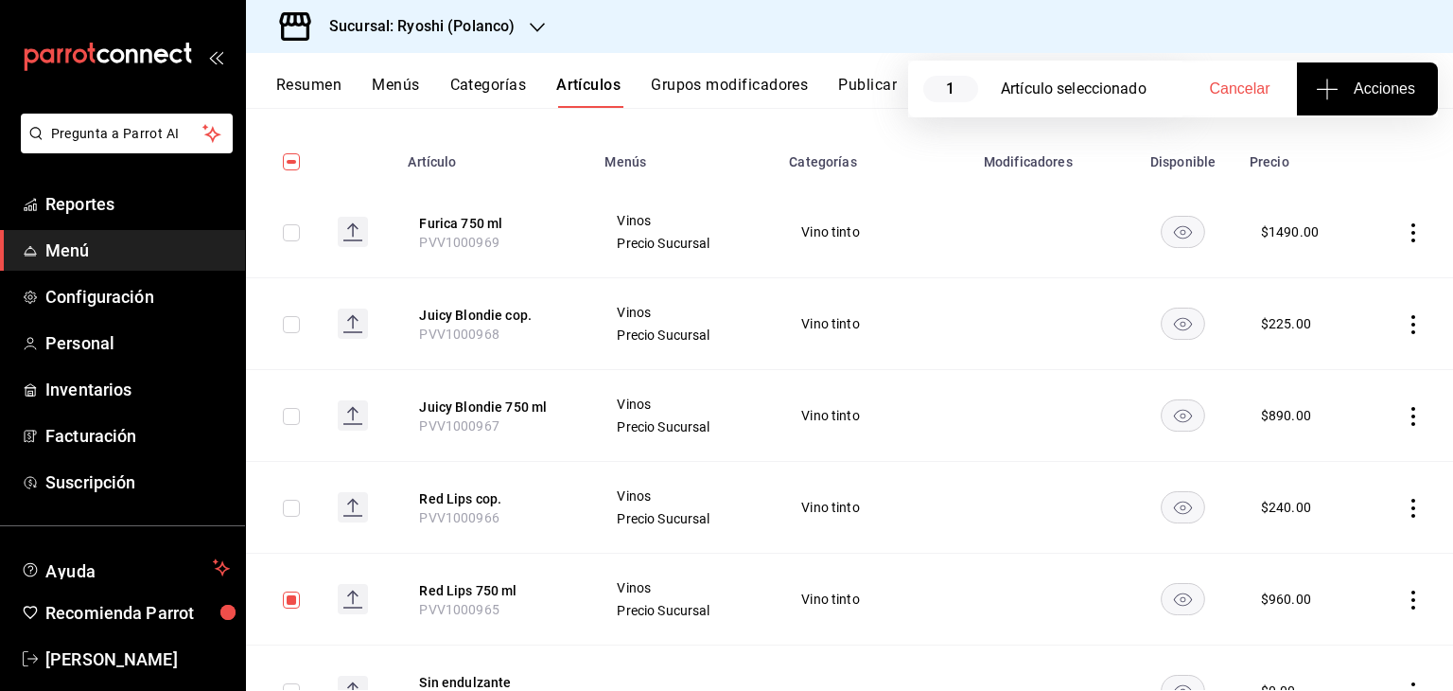
click at [293, 508] on input "checkbox" at bounding box center [291, 508] width 17 height 17
checkbox input "true"
click at [286, 411] on input "checkbox" at bounding box center [291, 416] width 17 height 17
checkbox input "true"
click at [290, 318] on input "checkbox" at bounding box center [291, 324] width 17 height 17
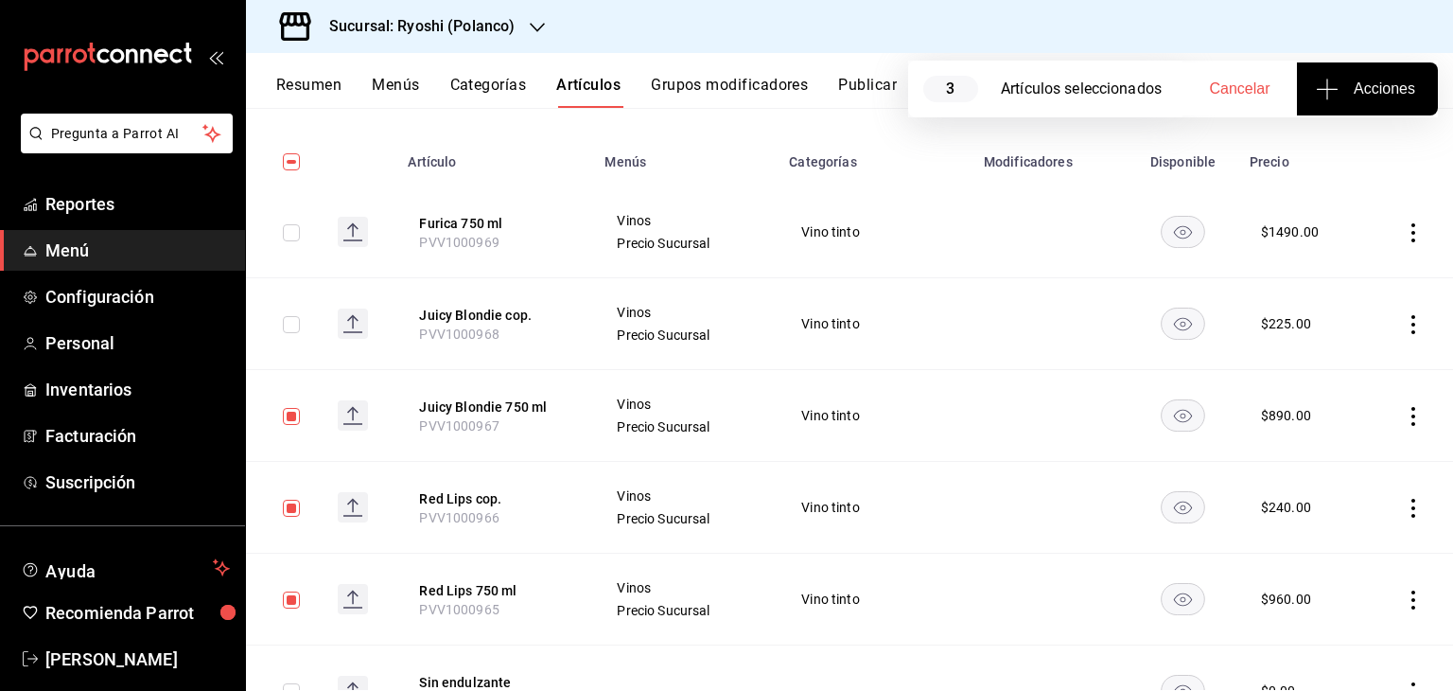
checkbox input "true"
click at [289, 232] on input "checkbox" at bounding box center [291, 232] width 17 height 17
checkbox input "true"
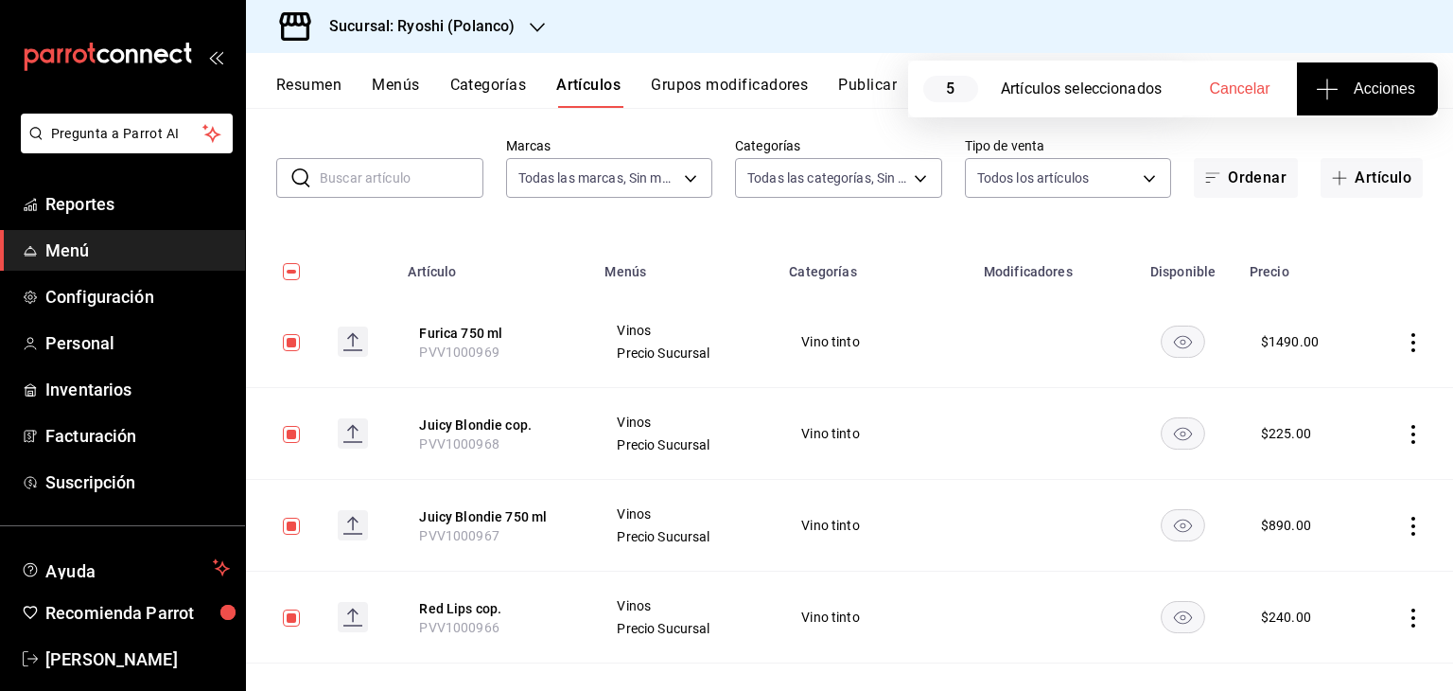
scroll to position [0, 0]
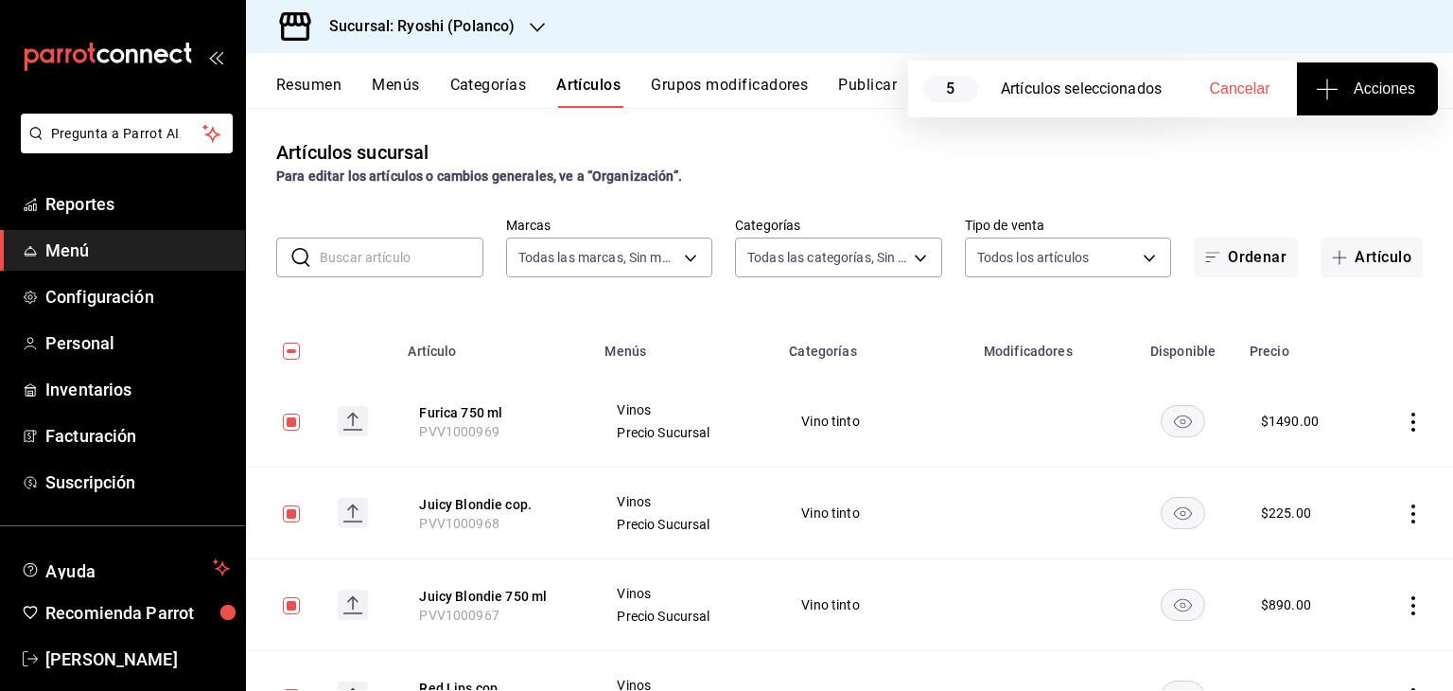
click at [1340, 84] on span "Acciones" at bounding box center [1368, 89] width 96 height 23
click at [1319, 160] on li "Agregar tipo" at bounding box center [1367, 148] width 142 height 50
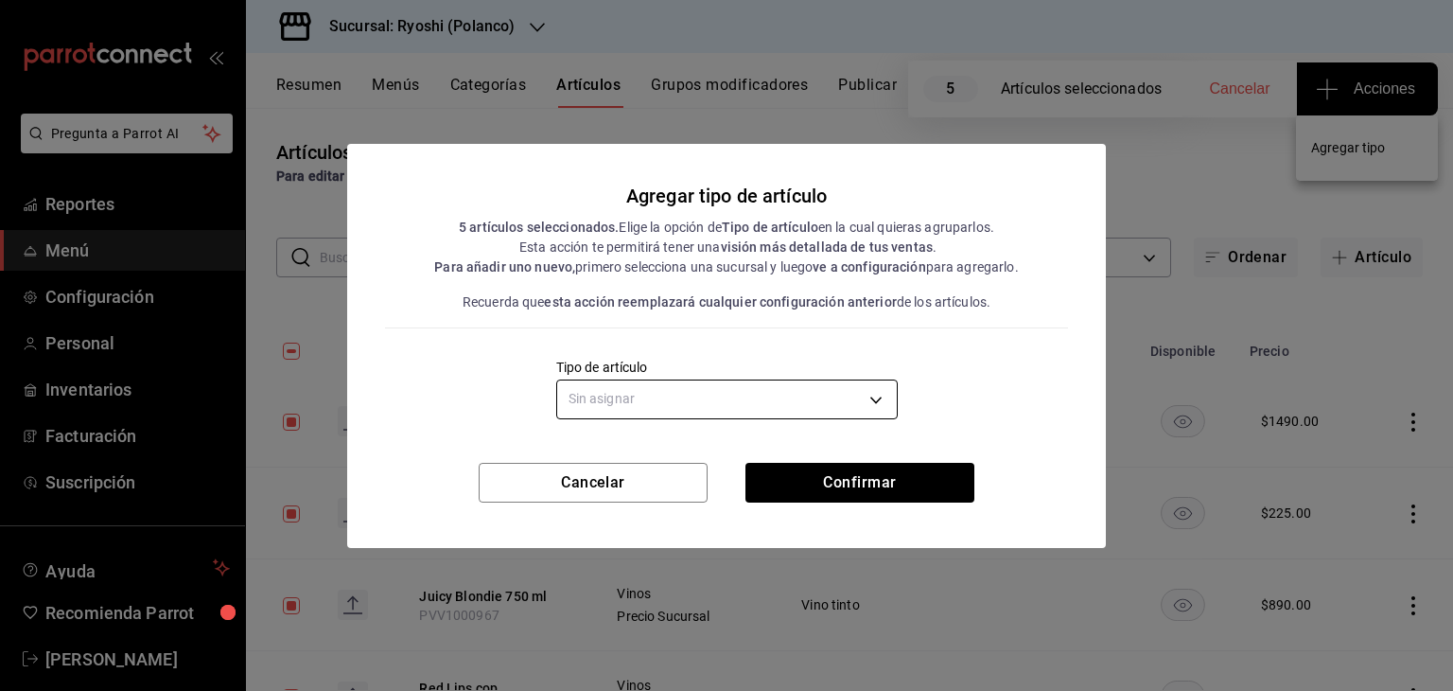
click at [774, 415] on body "Pregunta a Parrot AI Reportes Menú Configuración Personal Inventarios Facturaci…" at bounding box center [726, 345] width 1453 height 691
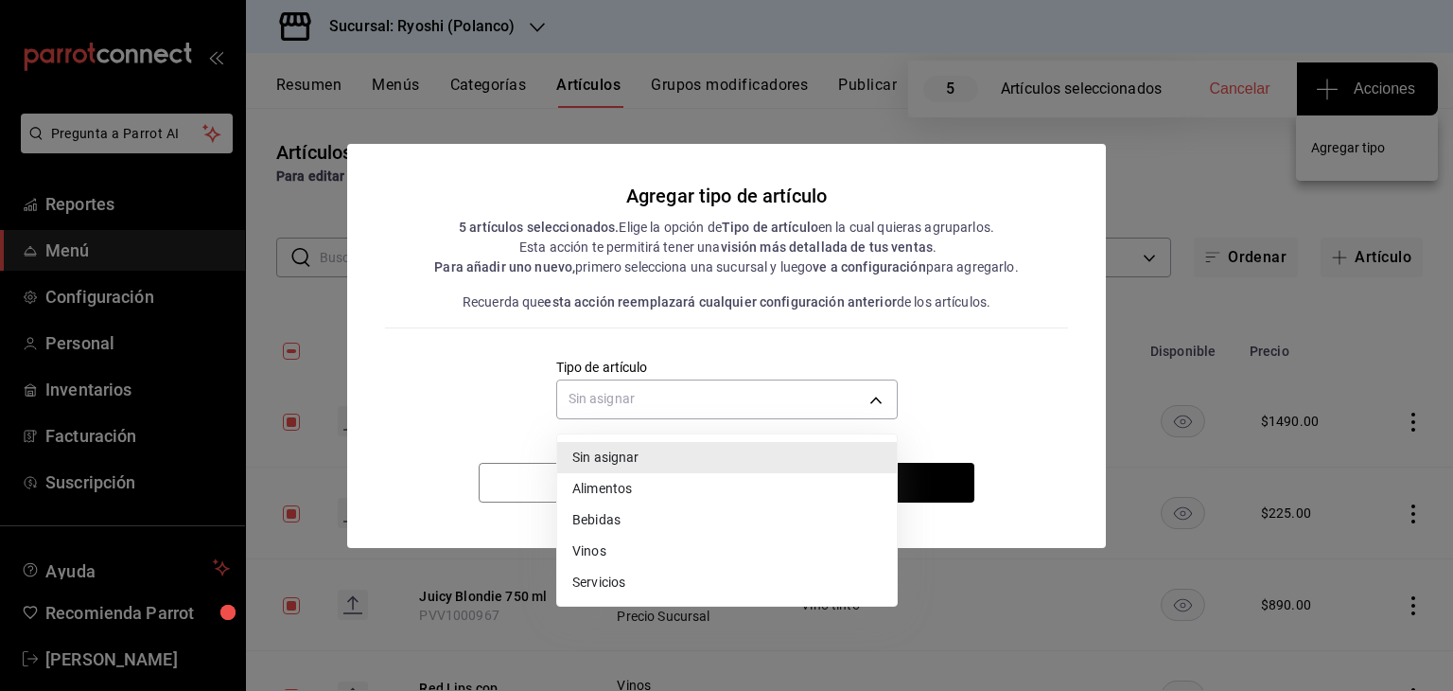
click at [621, 541] on li "Vinos" at bounding box center [727, 551] width 340 height 31
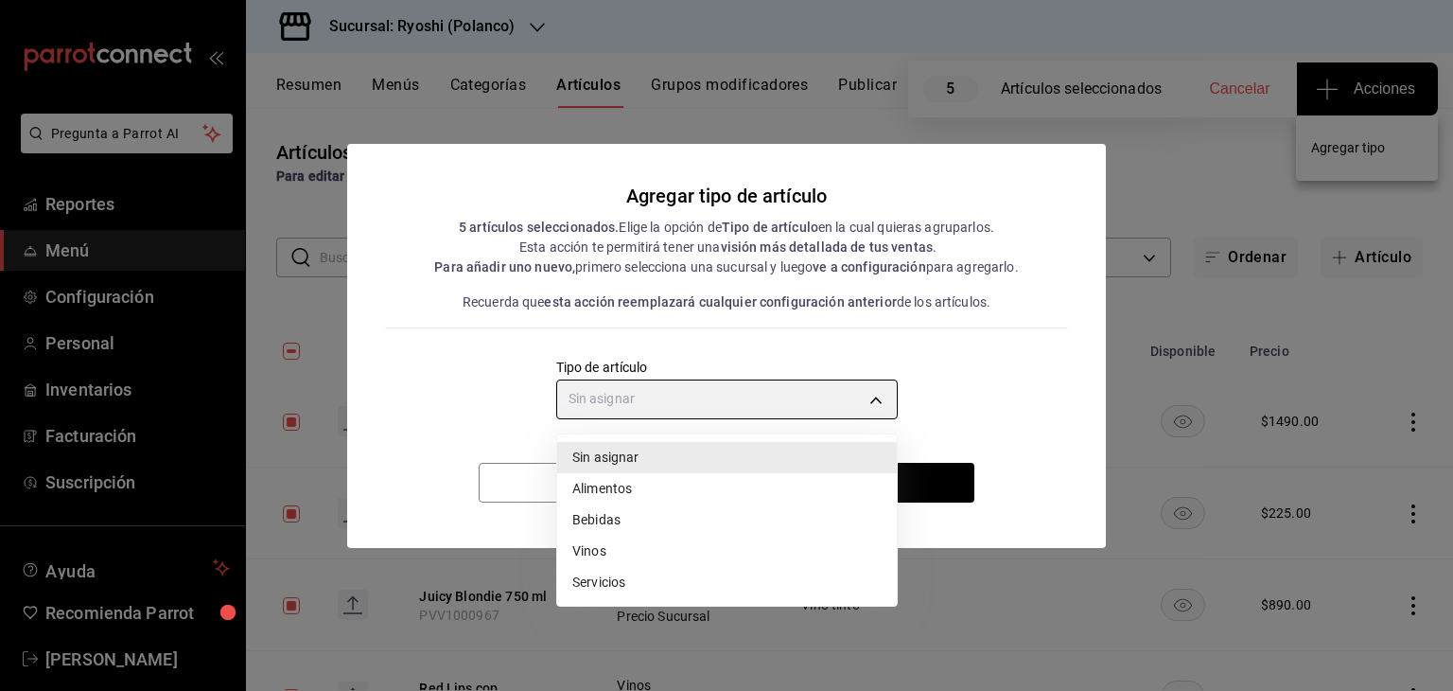
type input "e1bdedcf-fa1f-443e-b5b9-5cb10ad40228"
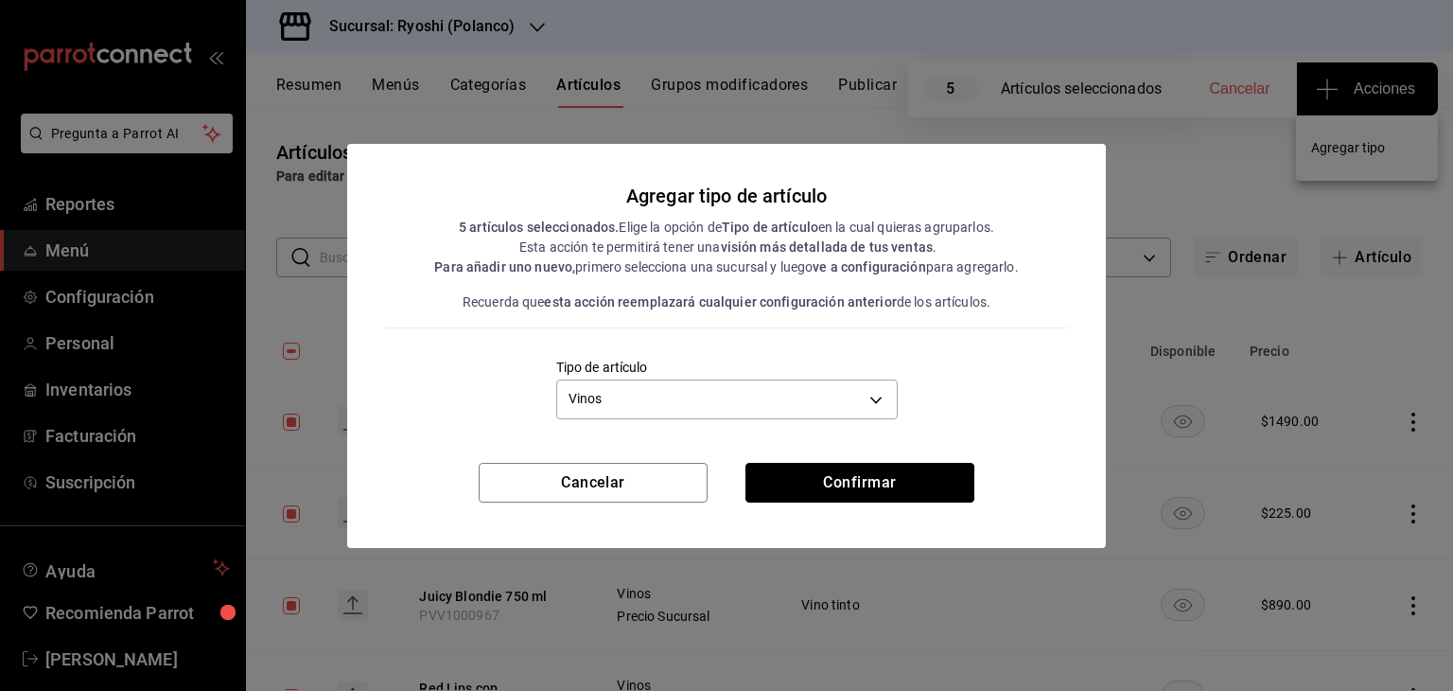
click at [918, 468] on button "Confirmar" at bounding box center [860, 483] width 229 height 40
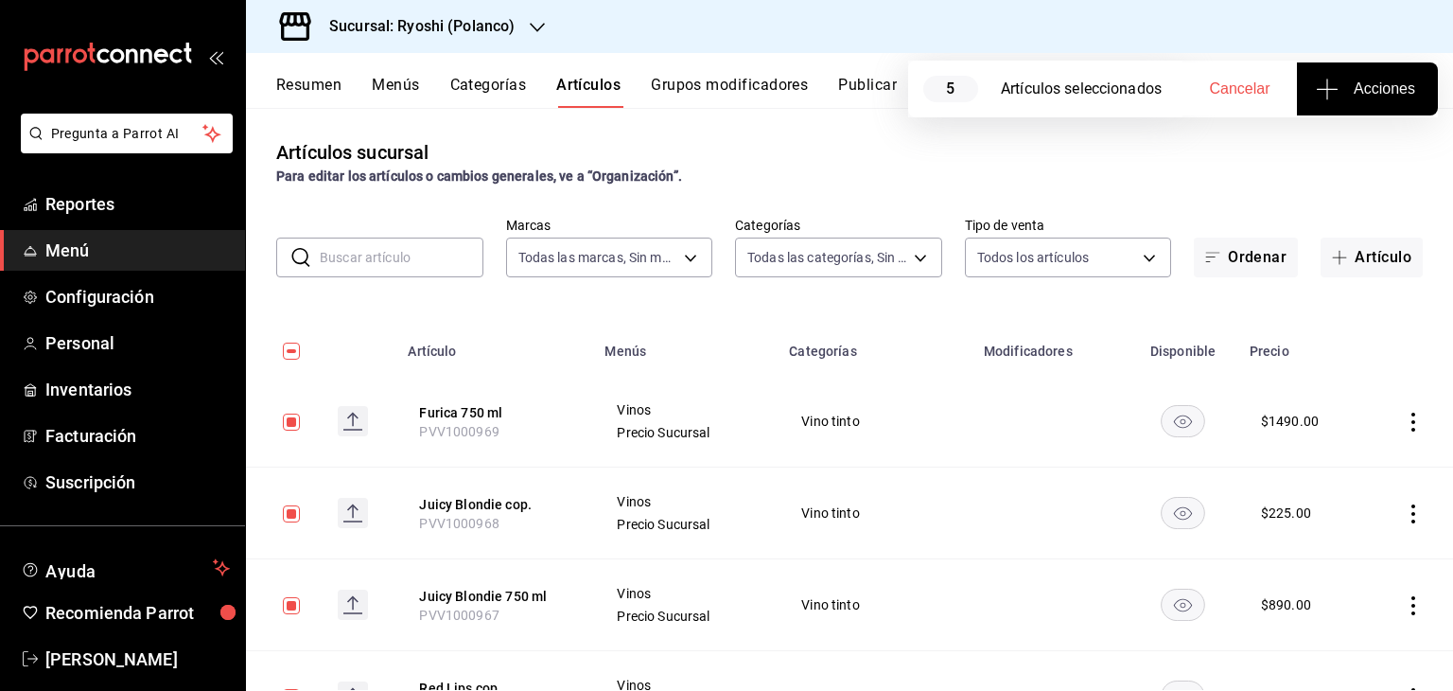
click at [1412, 78] on button "Acciones" at bounding box center [1367, 88] width 141 height 53
click at [1372, 153] on span "Agregar tipo" at bounding box center [1367, 148] width 112 height 20
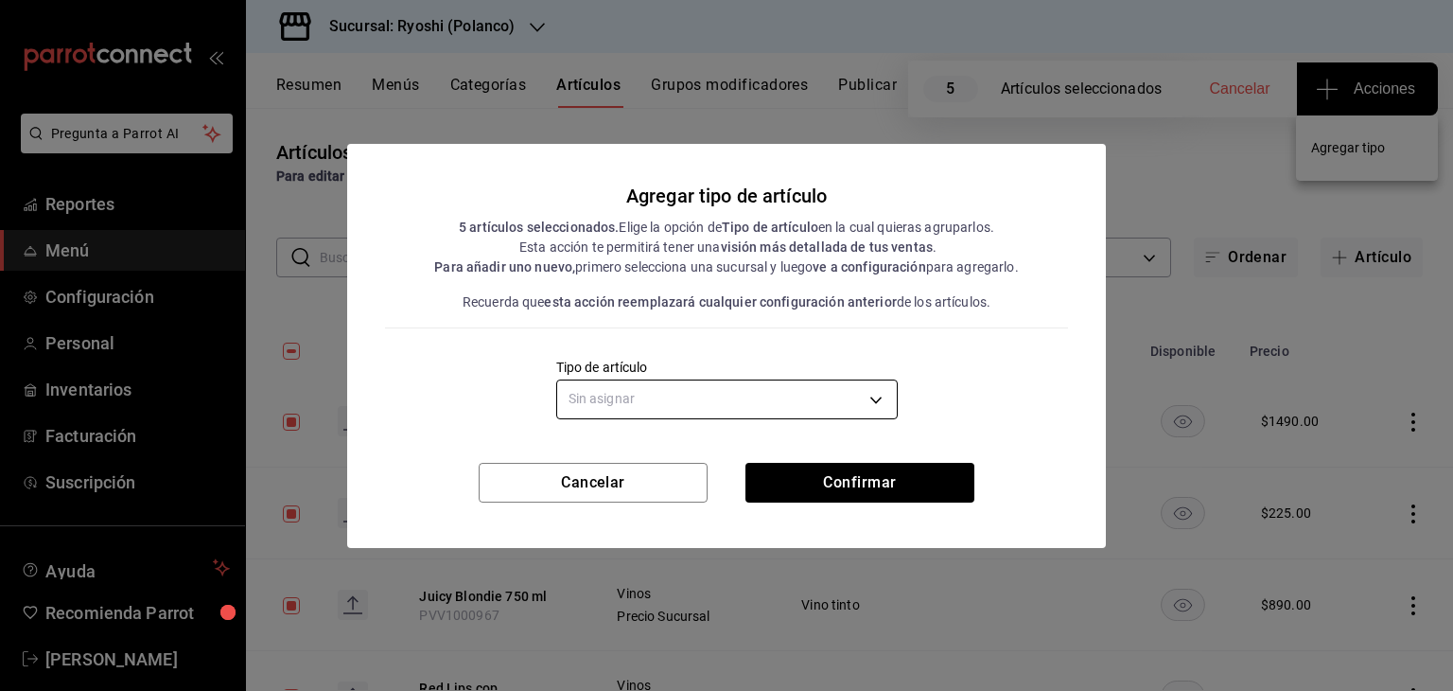
click at [749, 398] on body "Pregunta a Parrot AI Reportes Menú Configuración Personal Inventarios Facturaci…" at bounding box center [726, 345] width 1453 height 691
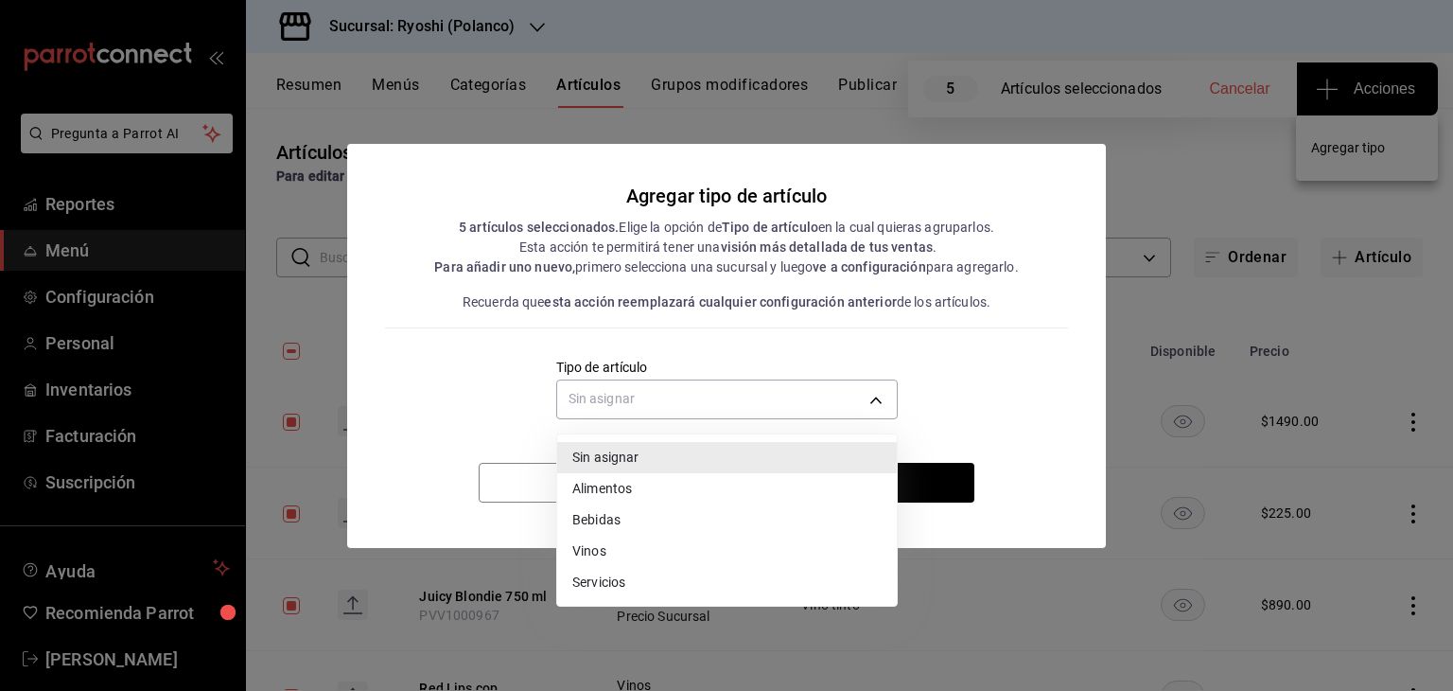
click at [621, 544] on li "Vinos" at bounding box center [727, 551] width 340 height 31
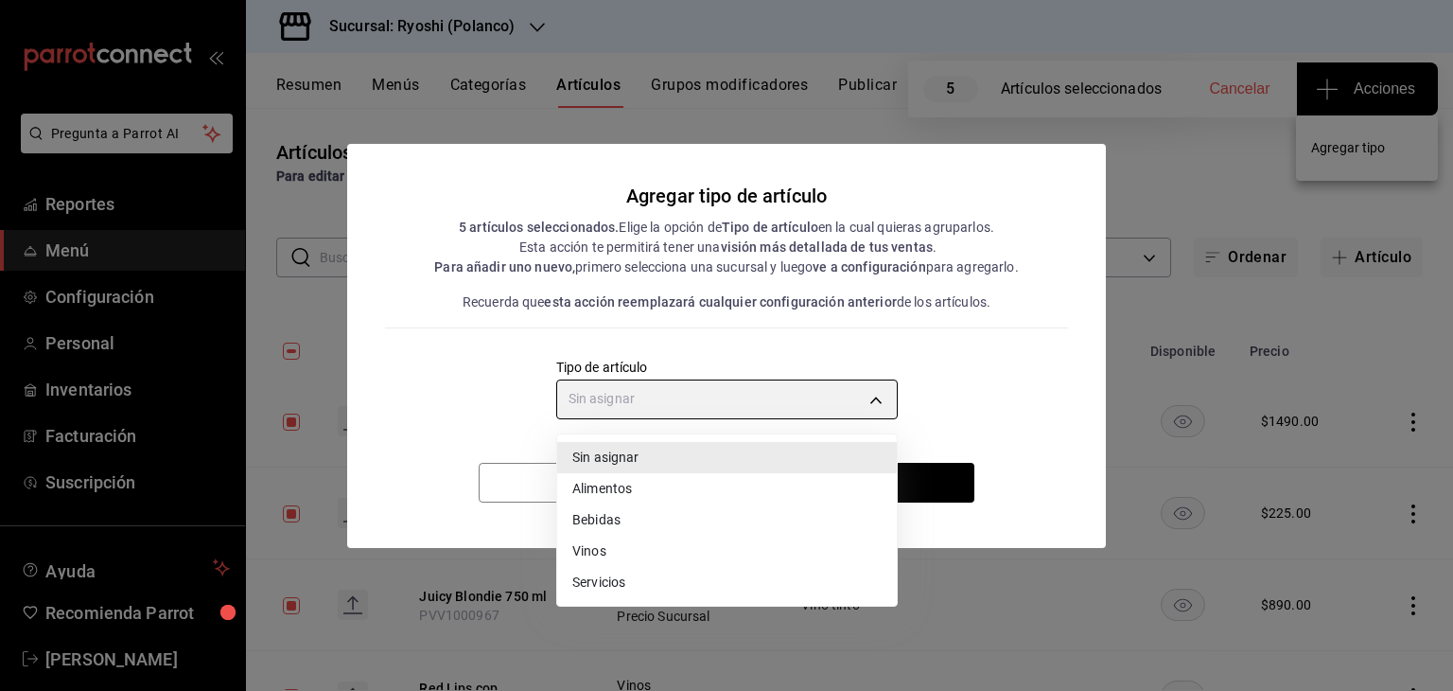
type input "e1bdedcf-fa1f-443e-b5b9-5cb10ad40228"
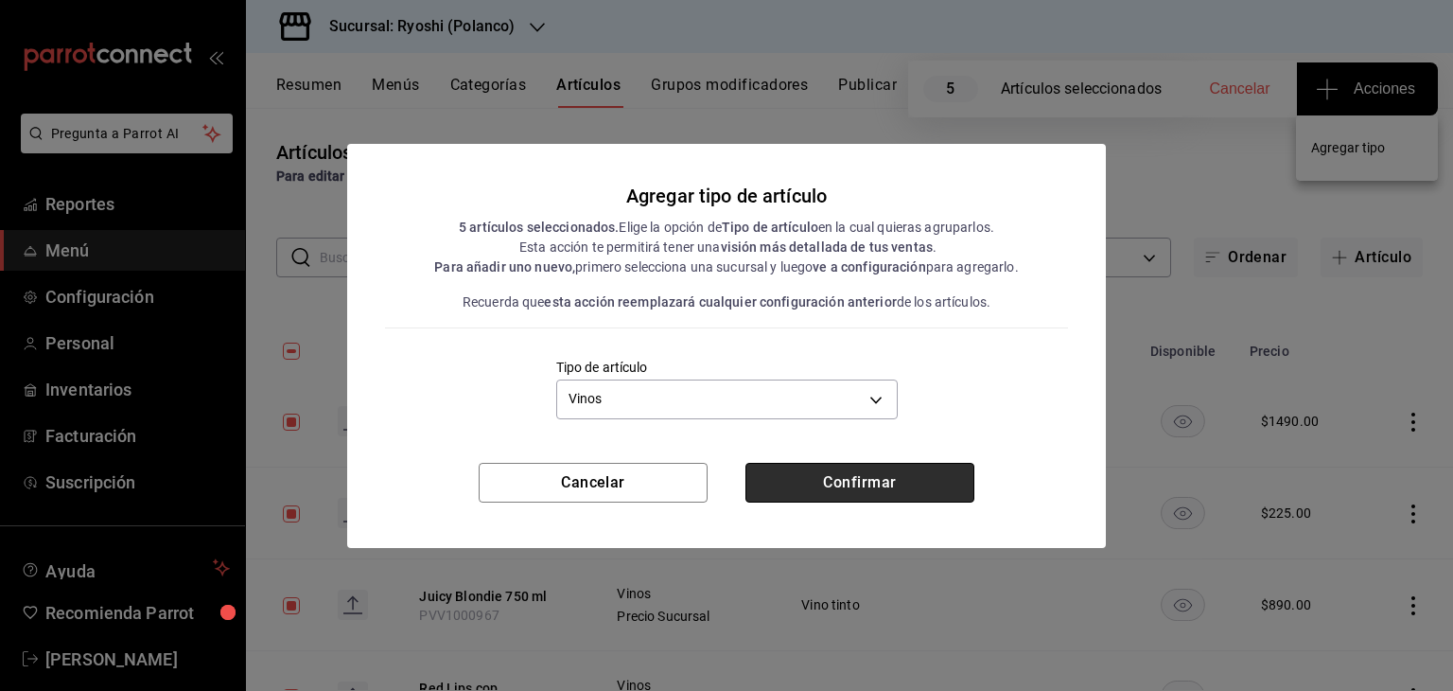
click at [864, 488] on button "Confirmar" at bounding box center [860, 483] width 229 height 40
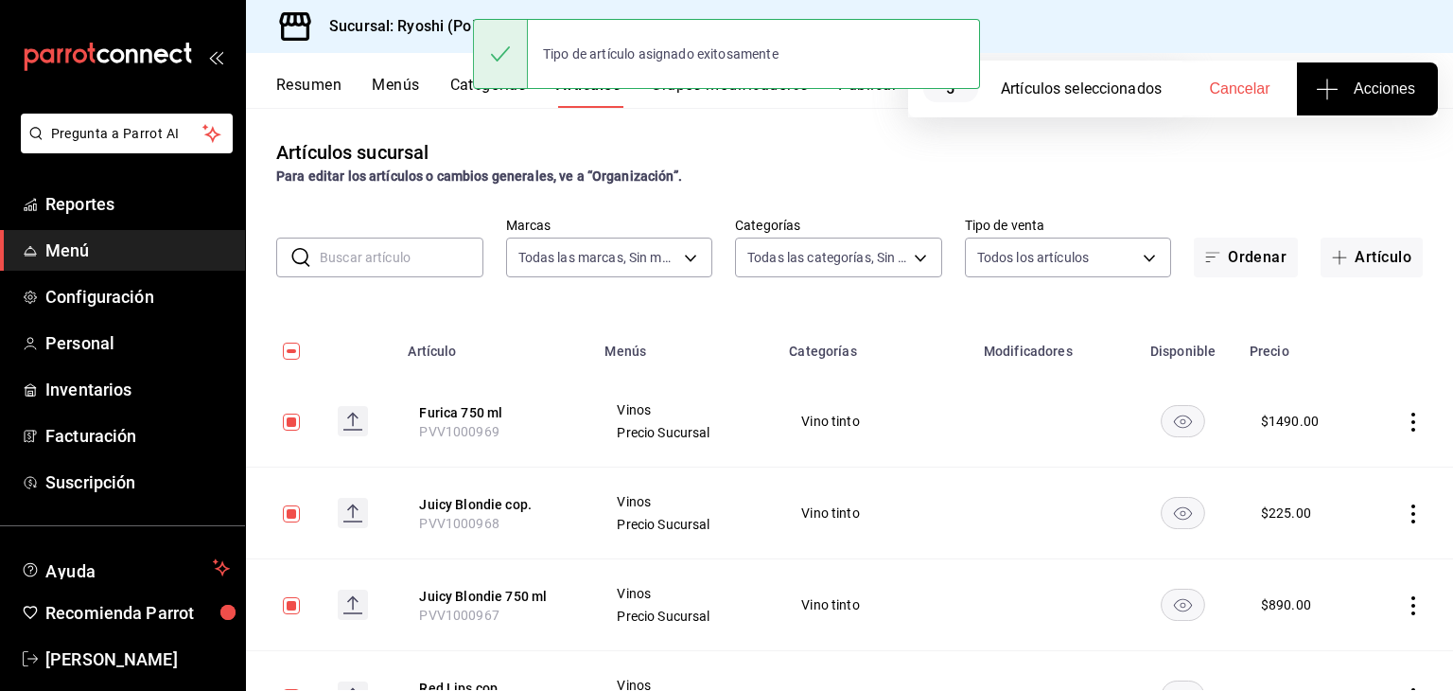
click at [503, 20] on div at bounding box center [500, 54] width 55 height 68
drag, startPoint x: 474, startPoint y: 20, endPoint x: 416, endPoint y: 31, distance: 58.8
click at [472, 20] on div "Pregunta a Parrot AI Reportes Menú Configuración Personal Inventarios Facturaci…" at bounding box center [726, 345] width 1453 height 691
click at [416, 31] on h3 "Sucursal: Ryoshi (Polanco)" at bounding box center [414, 26] width 201 height 23
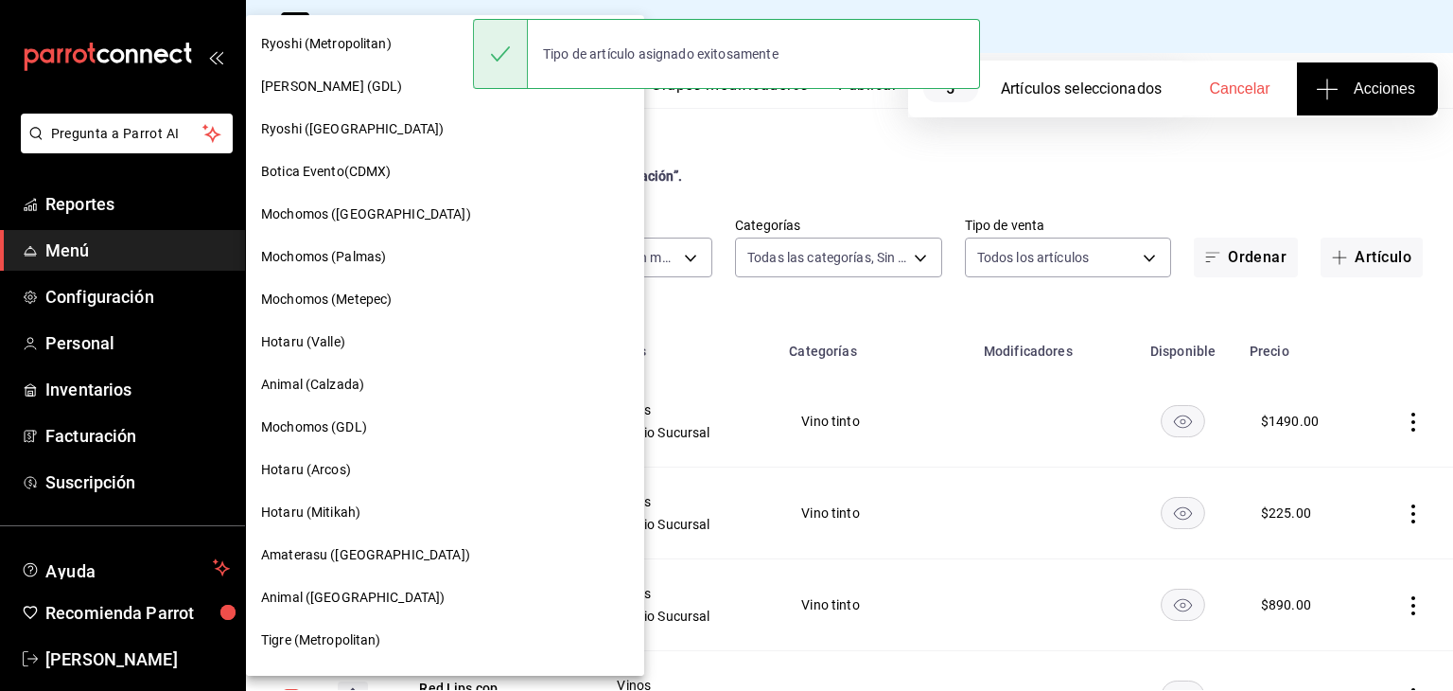
click at [360, 57] on div "Ryoshi (Metropolitan)" at bounding box center [445, 44] width 398 height 43
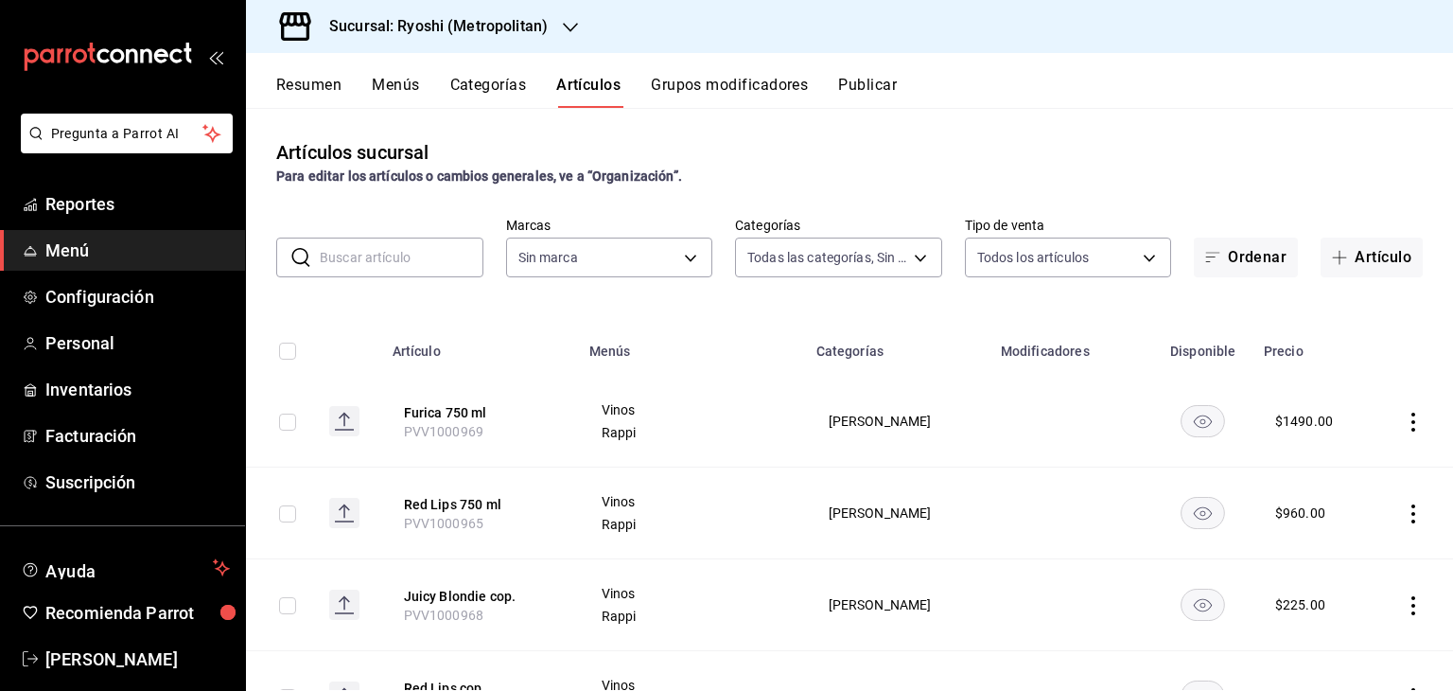
type input "feb80afa-84ca-40b4-b595-bfbaac699c32,812aad81-9313-4289-adaa-71f0113c50cb,f2911…"
type input "afd8f7e0-6441-4225-b079-3ecb6f1759bb,a0f13850-a6cf-4674-87cd-ec670d2b59b9"
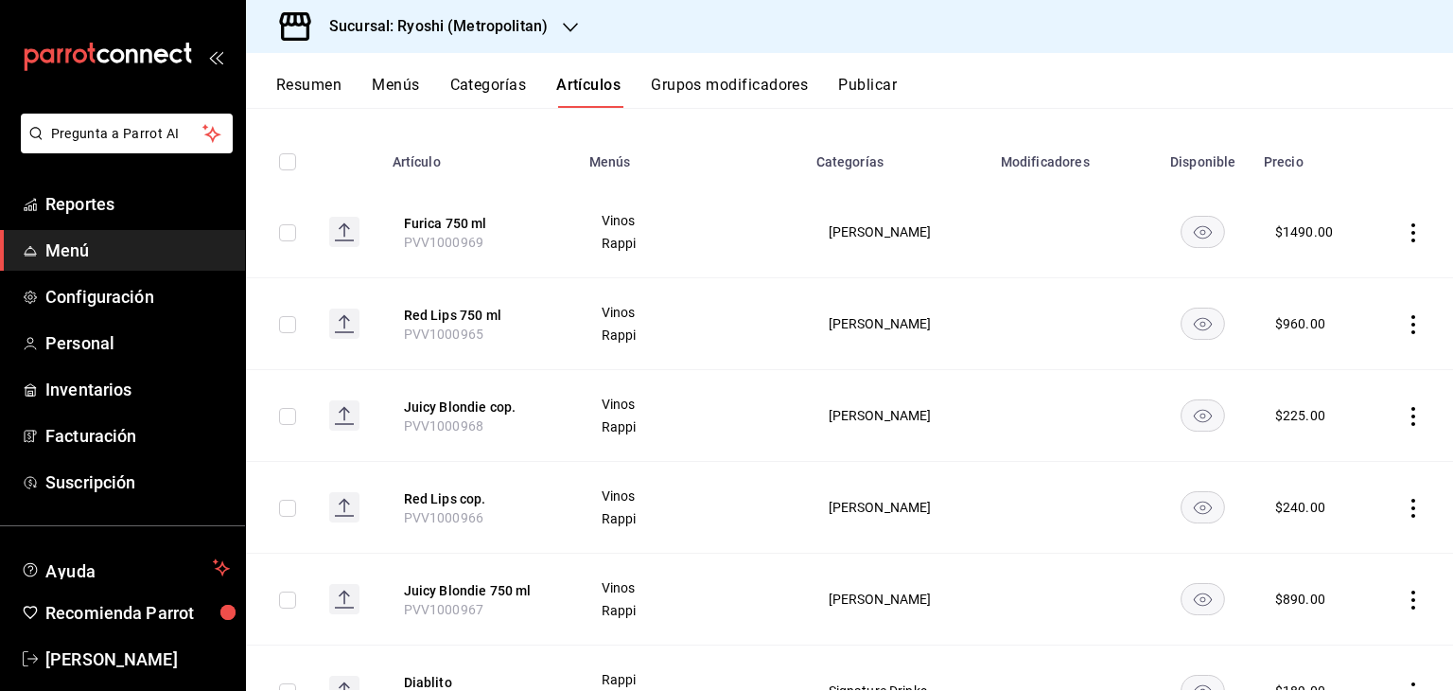
drag, startPoint x: 291, startPoint y: 232, endPoint x: 289, endPoint y: 301, distance: 69.1
click at [291, 232] on input "checkbox" at bounding box center [287, 232] width 17 height 17
checkbox input "true"
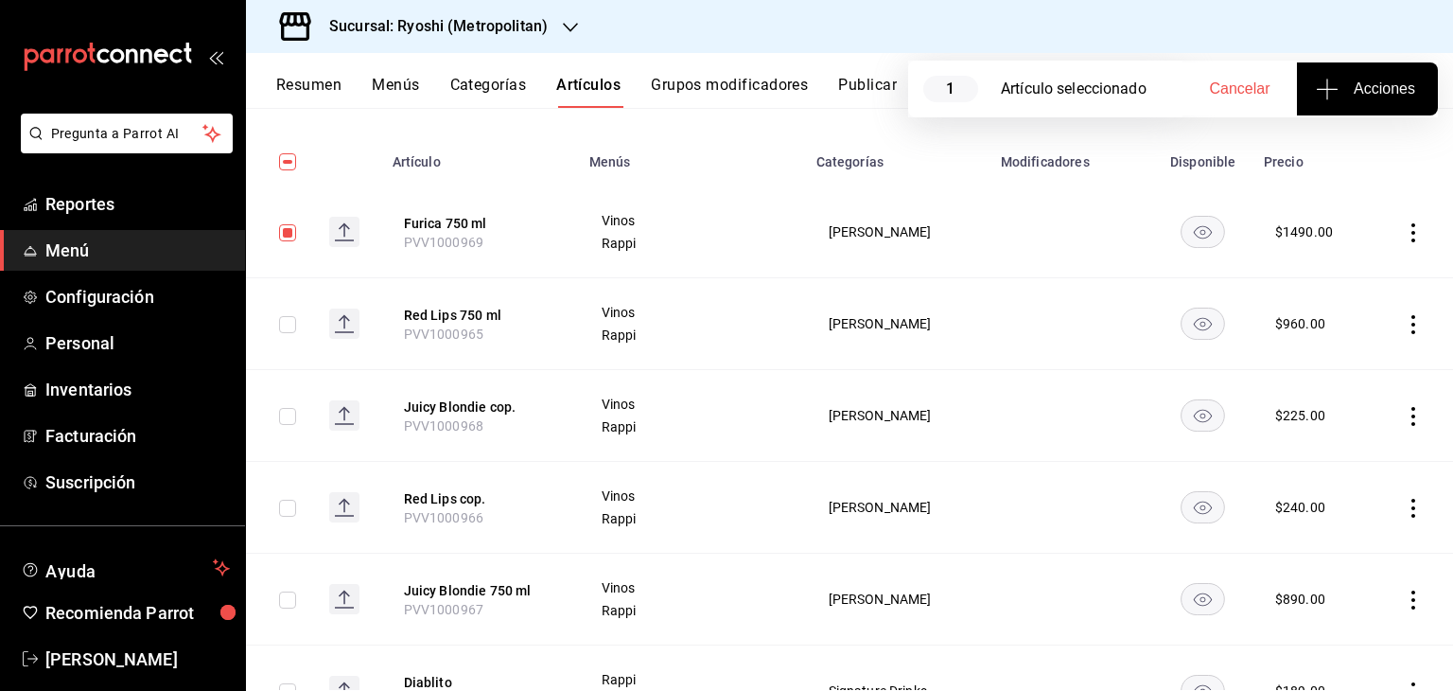
click at [280, 331] on input "checkbox" at bounding box center [287, 324] width 17 height 17
checkbox input "true"
drag, startPoint x: 274, startPoint y: 416, endPoint x: 280, endPoint y: 437, distance: 21.6
click at [274, 417] on td at bounding box center [280, 416] width 68 height 92
click at [280, 507] on input "checkbox" at bounding box center [287, 508] width 17 height 17
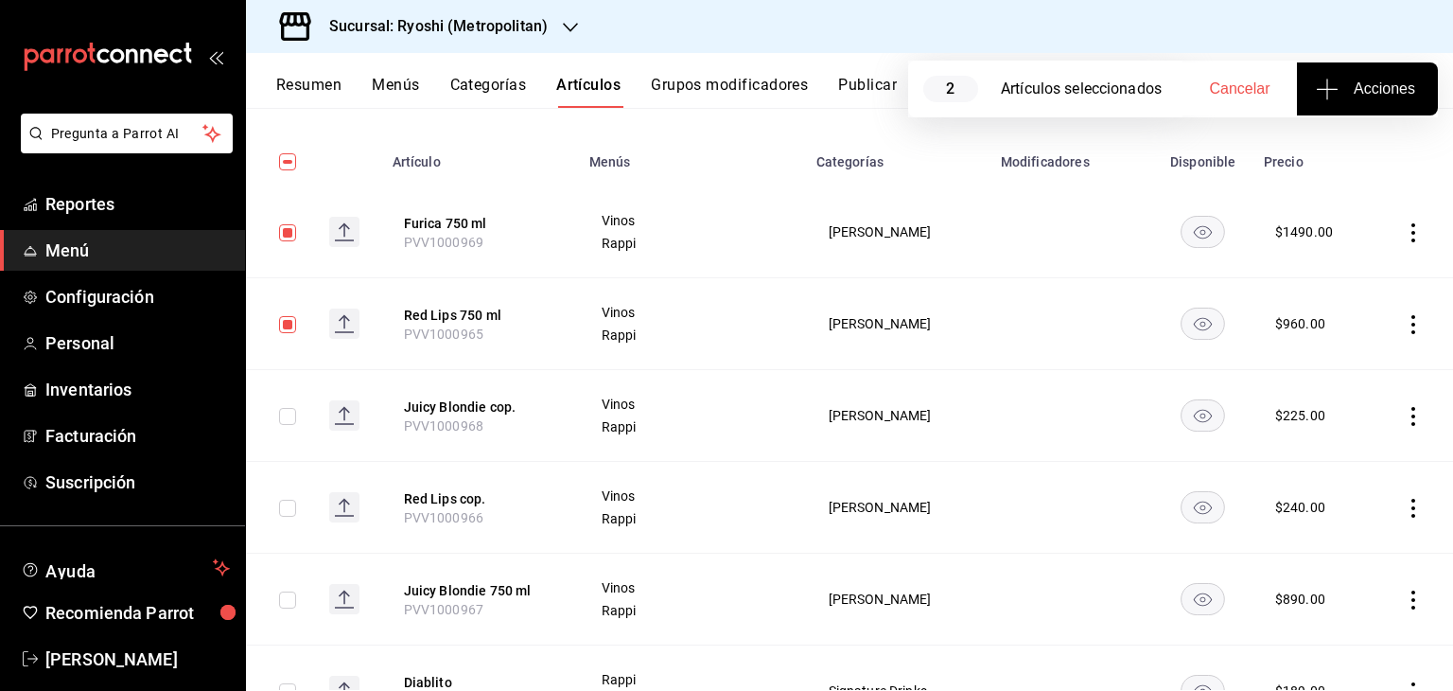
checkbox input "true"
click at [284, 410] on input "checkbox" at bounding box center [287, 416] width 17 height 17
checkbox input "true"
drag, startPoint x: 285, startPoint y: 595, endPoint x: 308, endPoint y: 591, distance: 24.0
click at [286, 597] on input "checkbox" at bounding box center [287, 599] width 17 height 17
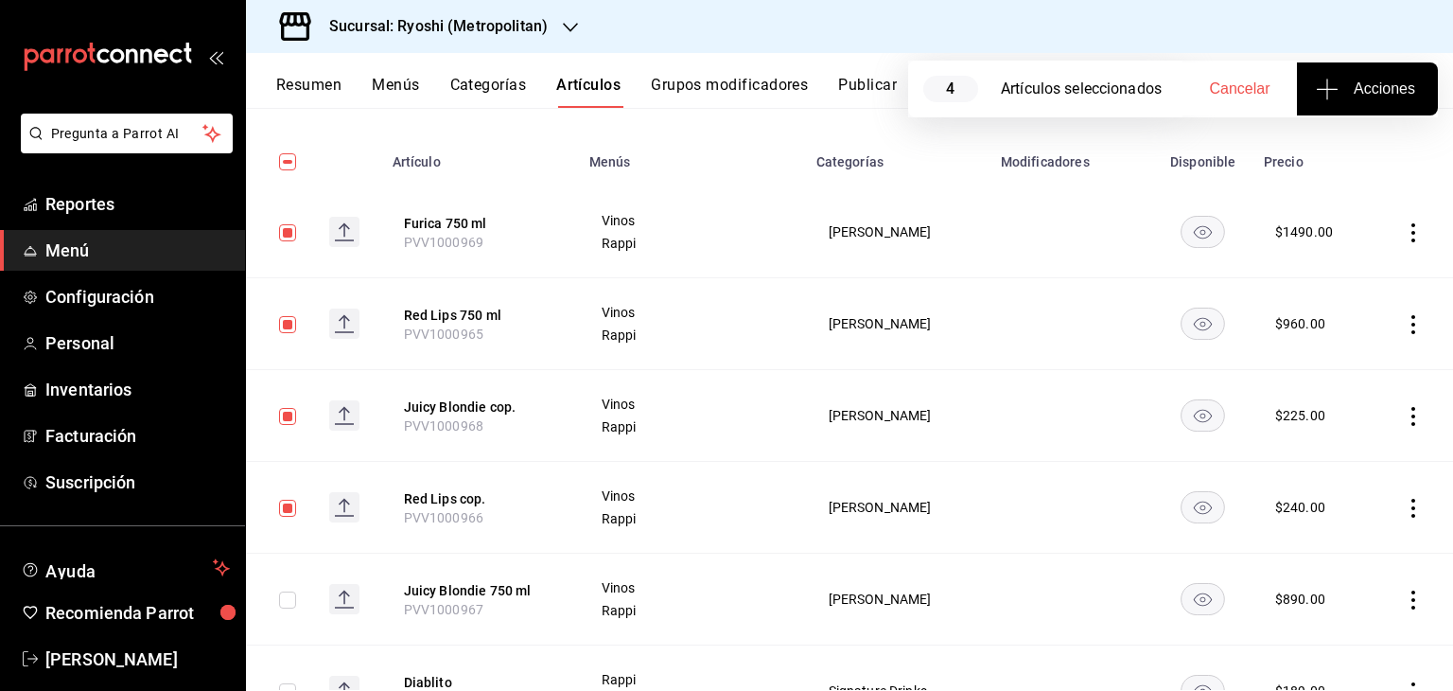
checkbox input "true"
click at [1385, 92] on span "Acciones" at bounding box center [1368, 89] width 96 height 23
click at [1332, 159] on li "Agregar tipo" at bounding box center [1367, 148] width 142 height 50
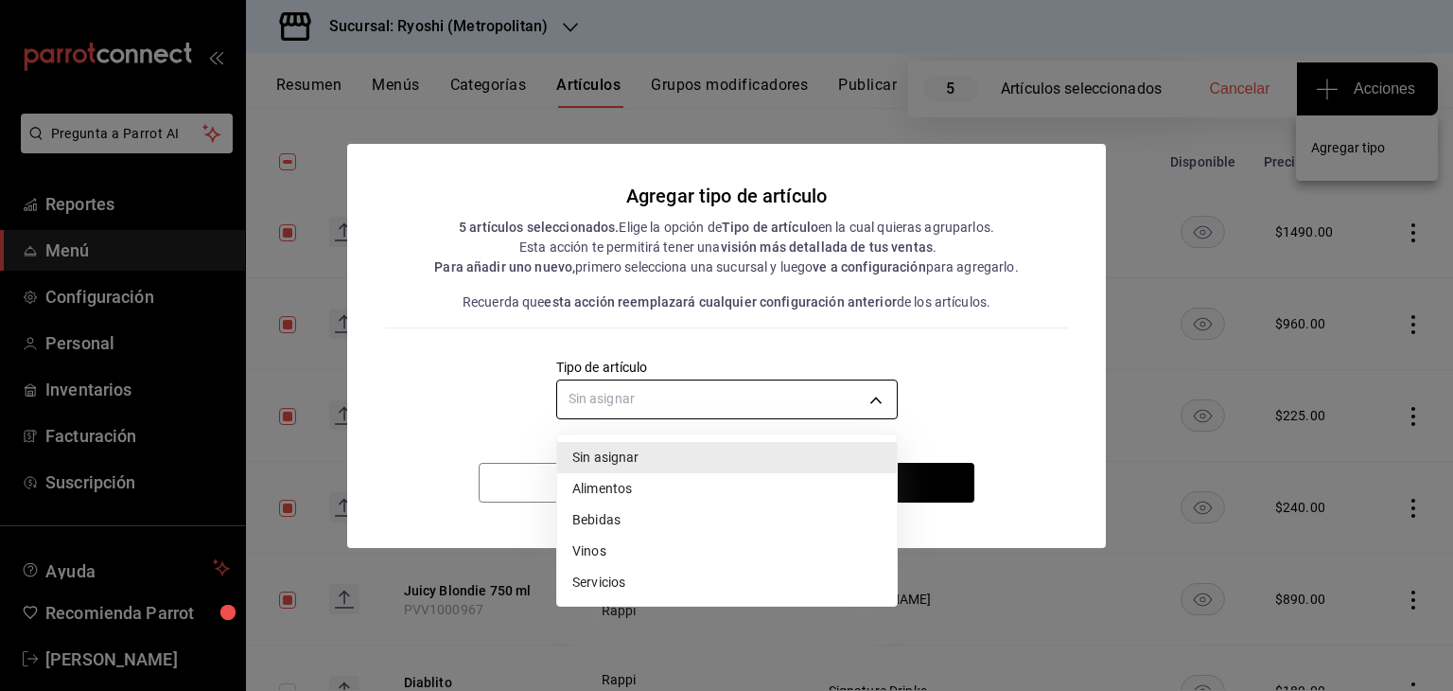
click at [766, 411] on body "Pregunta a Parrot AI Reportes Menú Configuración Personal Inventarios Facturaci…" at bounding box center [726, 345] width 1453 height 691
click at [607, 556] on li "Vinos" at bounding box center [727, 551] width 340 height 31
type input "e1bdedcf-fa1f-443e-b5b9-5cb10ad40228"
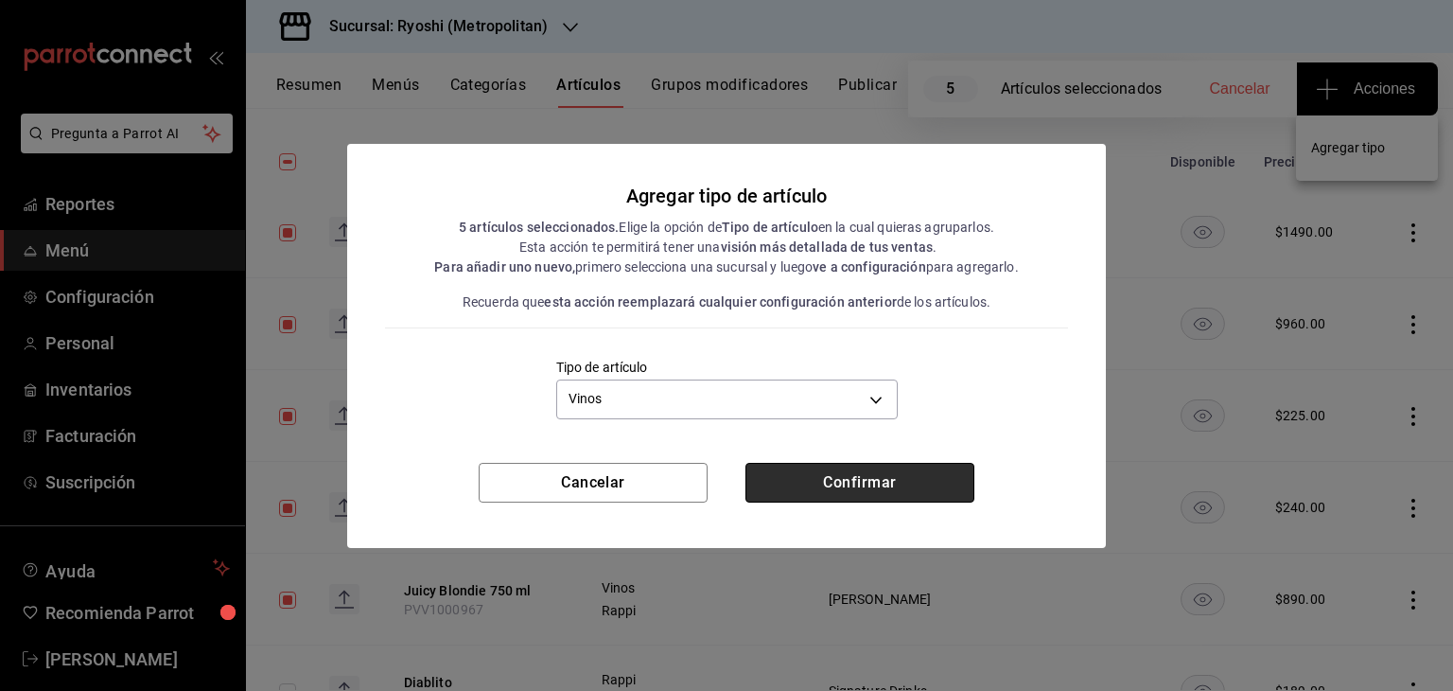
click at [847, 490] on button "Confirmar" at bounding box center [860, 483] width 229 height 40
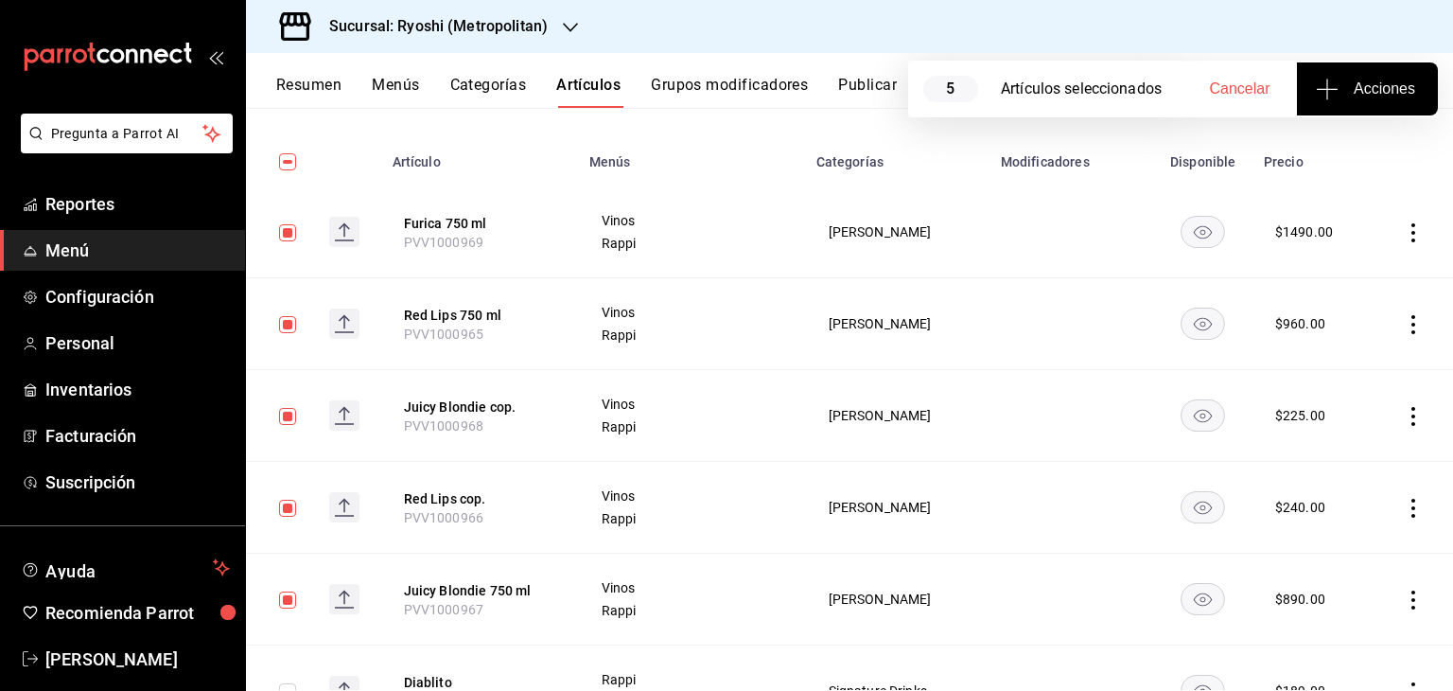
click at [1345, 104] on button "Acciones" at bounding box center [1367, 88] width 141 height 53
click at [1365, 156] on span "Agregar tipo" at bounding box center [1367, 148] width 112 height 20
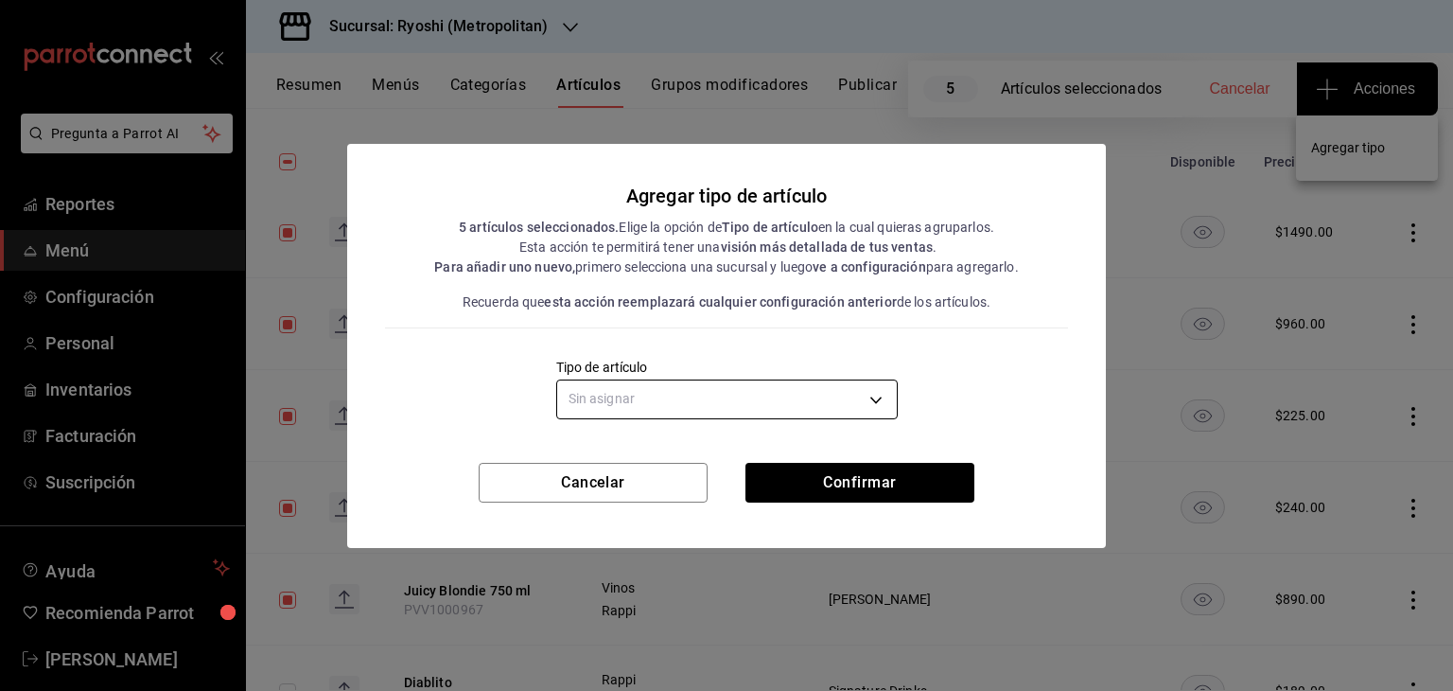
click at [780, 409] on body "Pregunta a Parrot AI Reportes Menú Configuración Personal Inventarios Facturaci…" at bounding box center [726, 345] width 1453 height 691
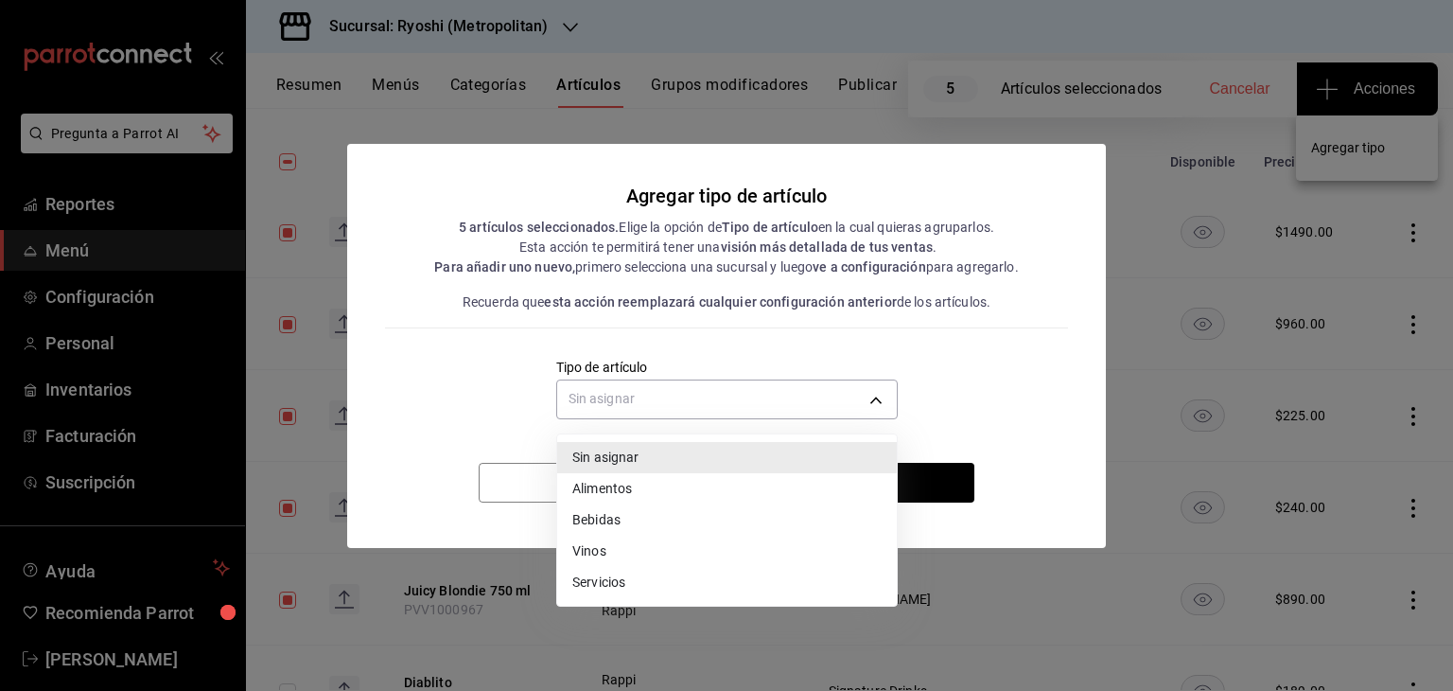
click at [636, 554] on li "Vinos" at bounding box center [727, 551] width 340 height 31
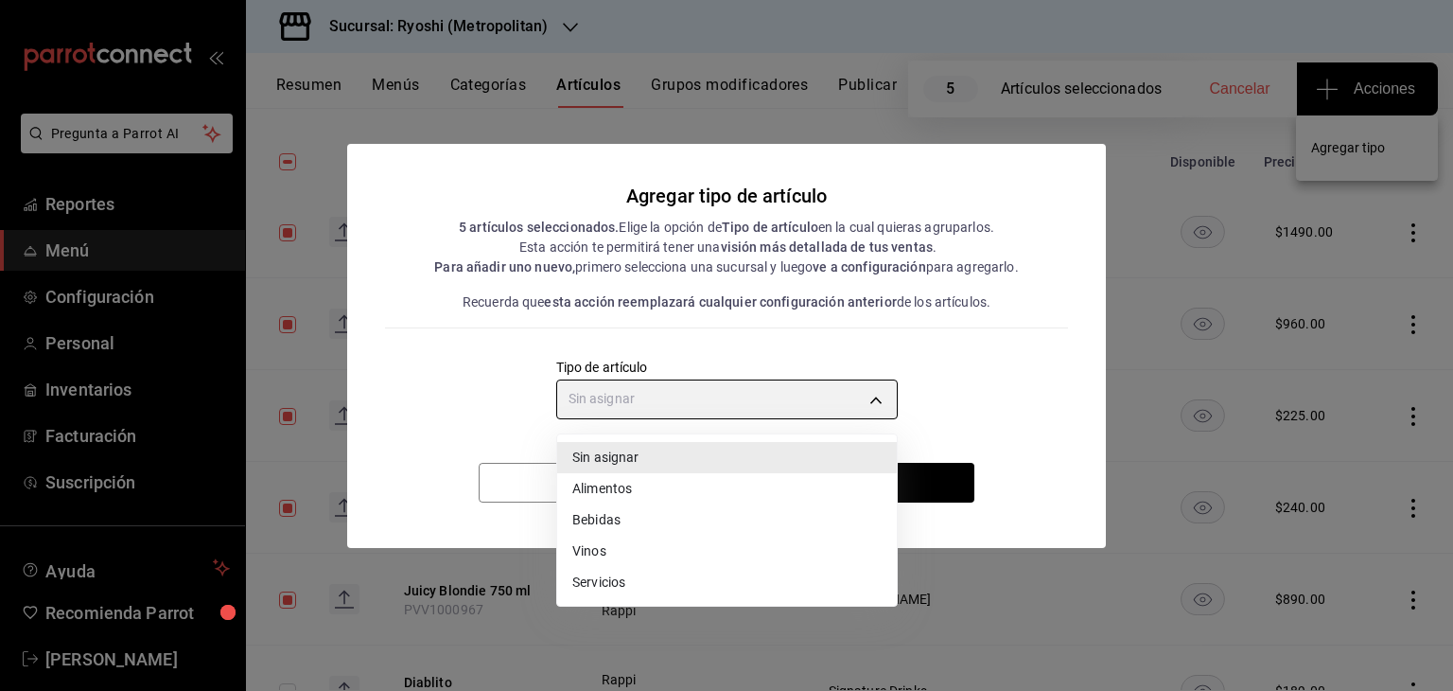
type input "e1bdedcf-fa1f-443e-b5b9-5cb10ad40228"
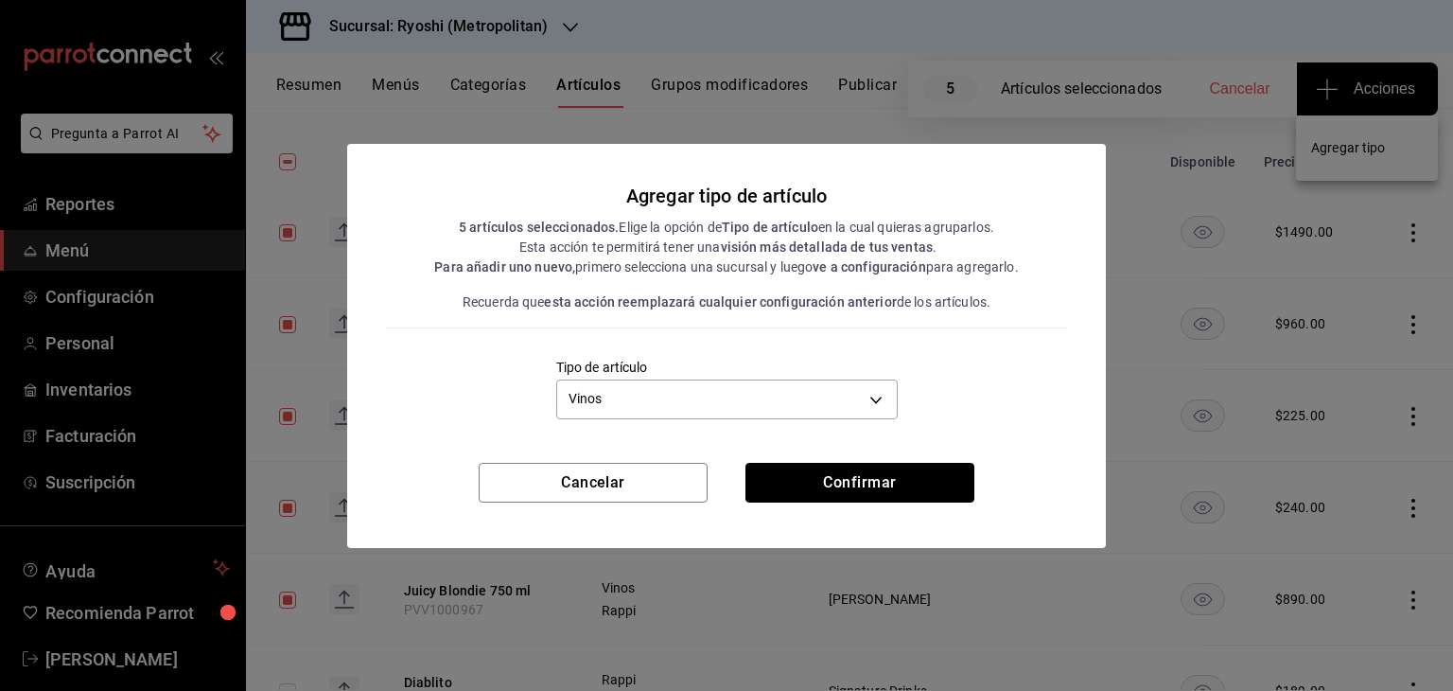
click at [798, 497] on button "Confirmar" at bounding box center [860, 483] width 229 height 40
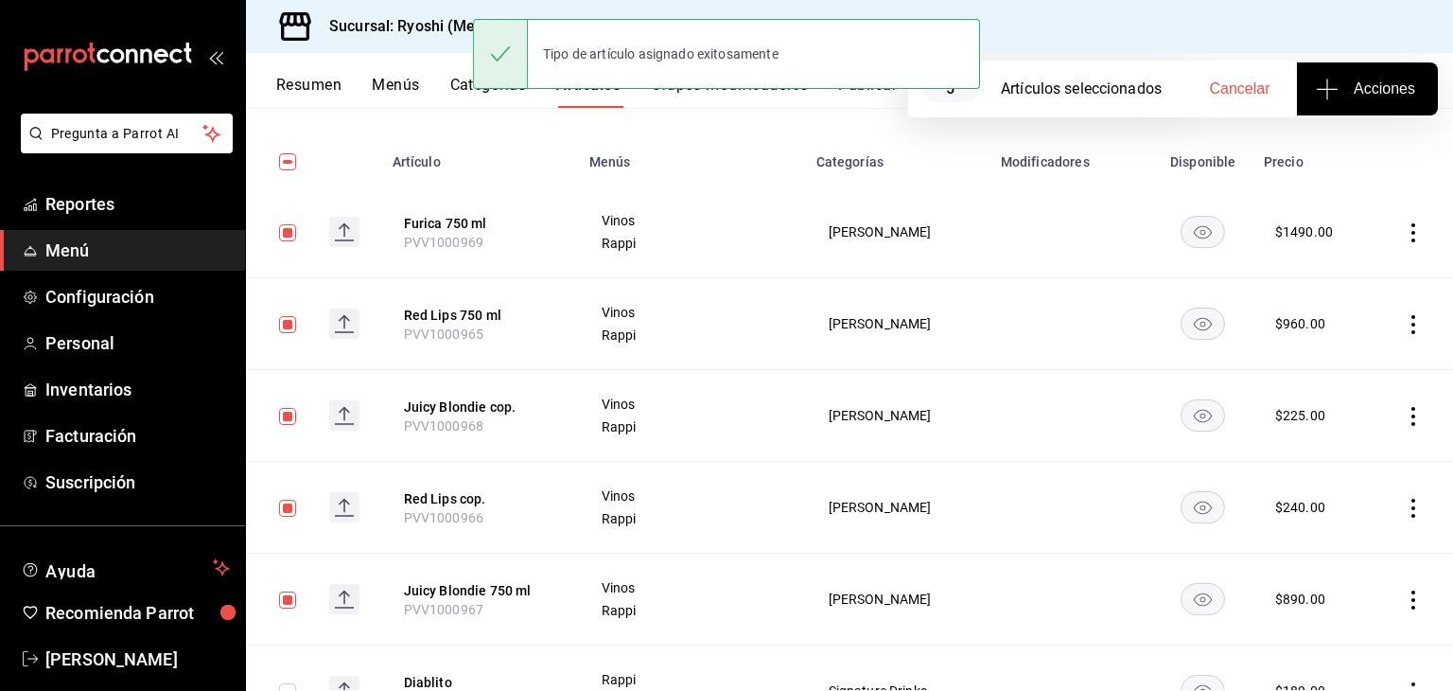
scroll to position [0, 0]
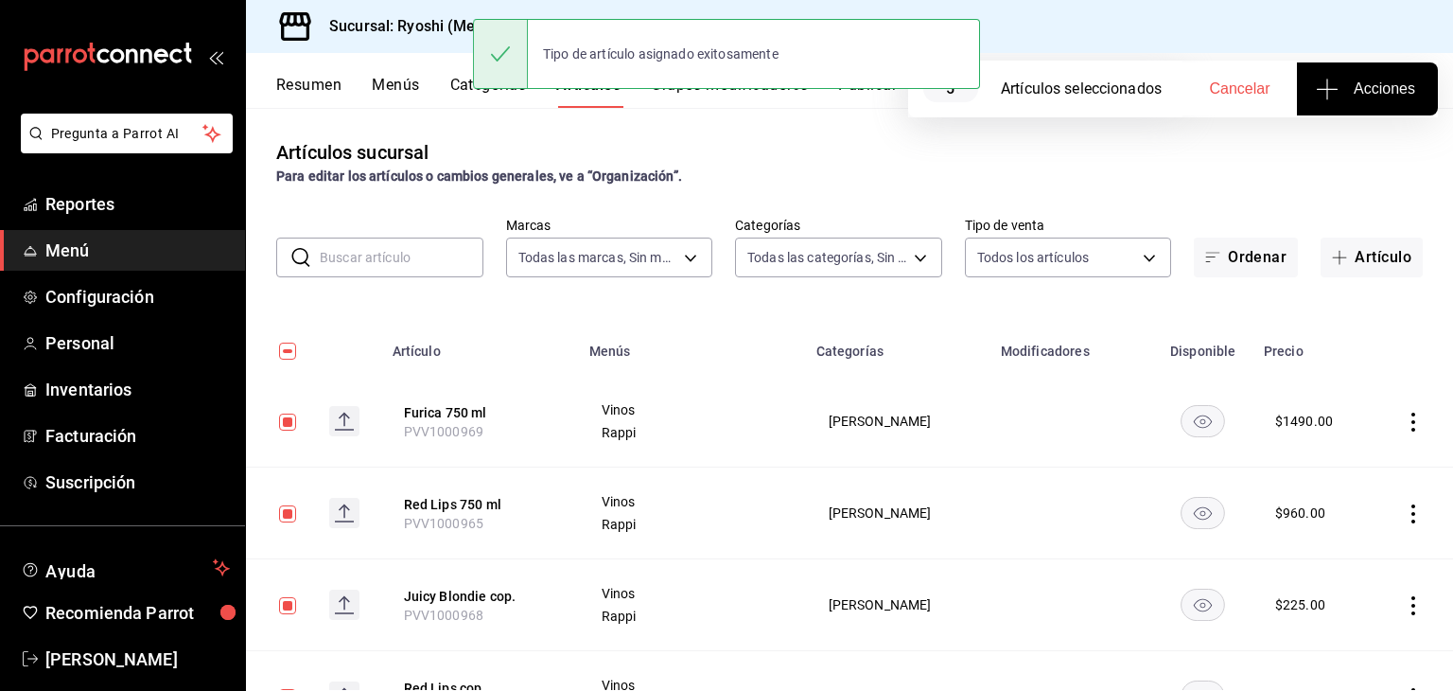
click at [433, 36] on div "Sucursal: Ryoshi (Metropolitan)" at bounding box center [423, 26] width 325 height 53
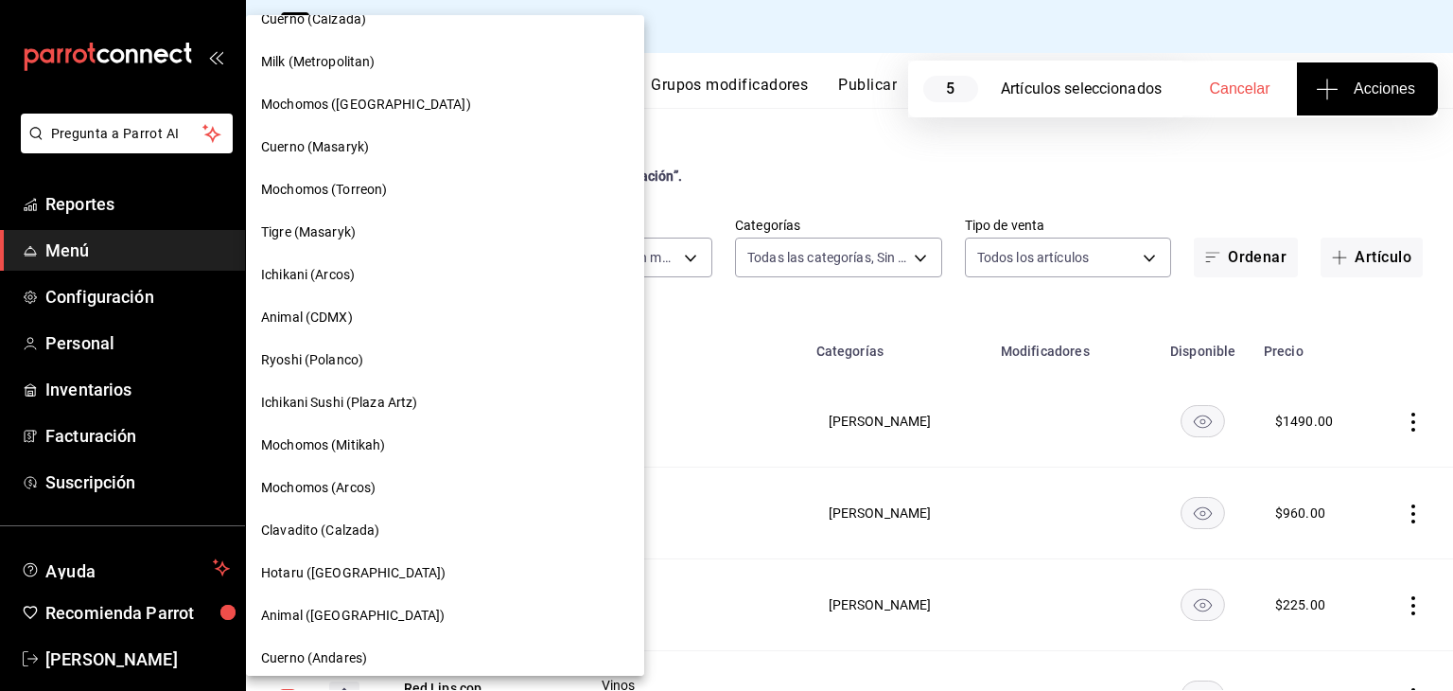
scroll to position [852, 0]
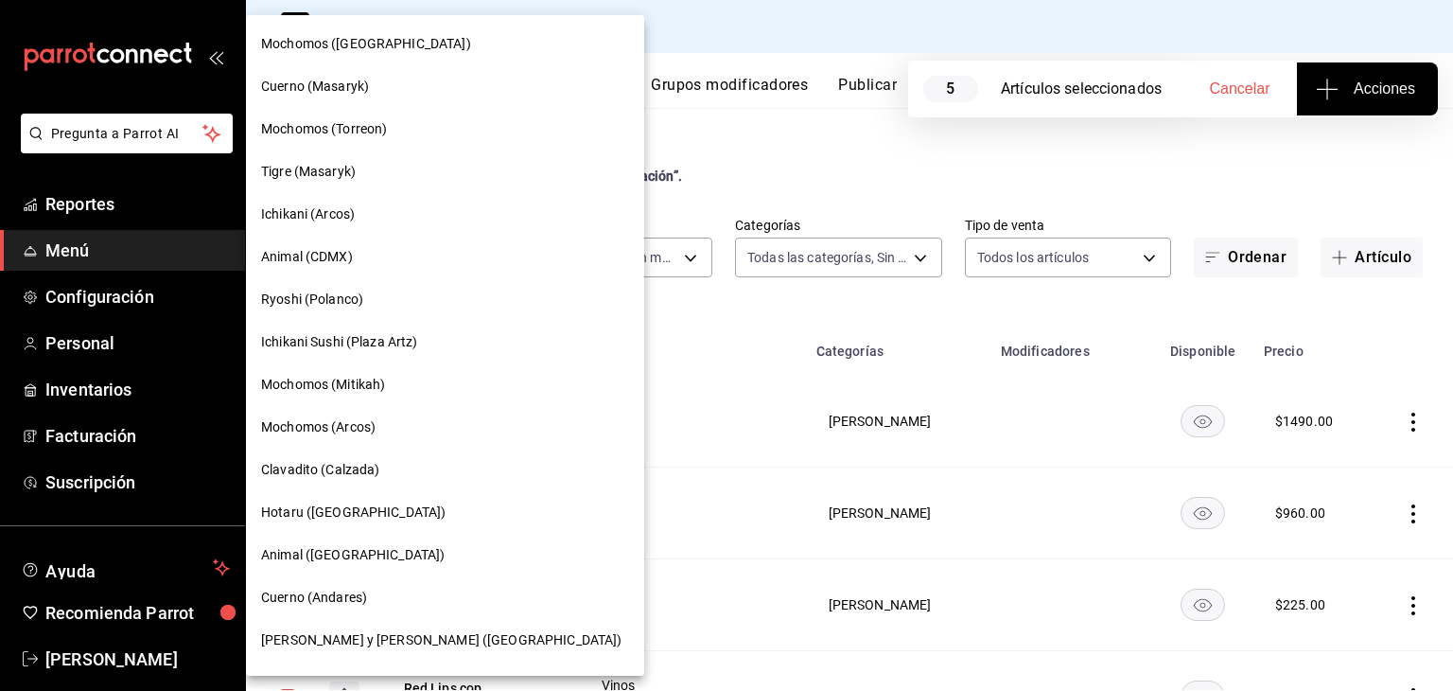
click at [382, 310] on div "Ryoshi (Polanco)" at bounding box center [445, 299] width 398 height 43
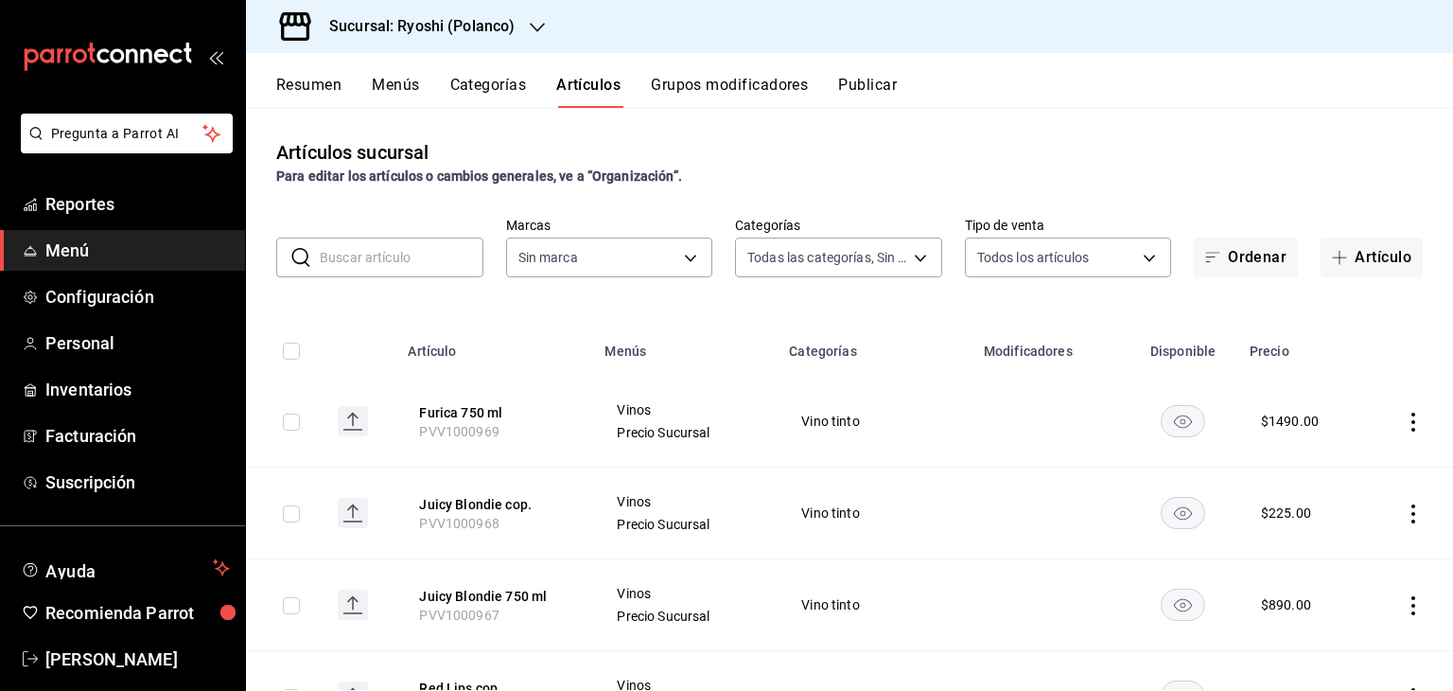
type input "3971b1f1-eb4c-4b65-a33f-e0602f1a7270,e647ec20-b9be-4789-a430-eb555fd10a41,bb66a…"
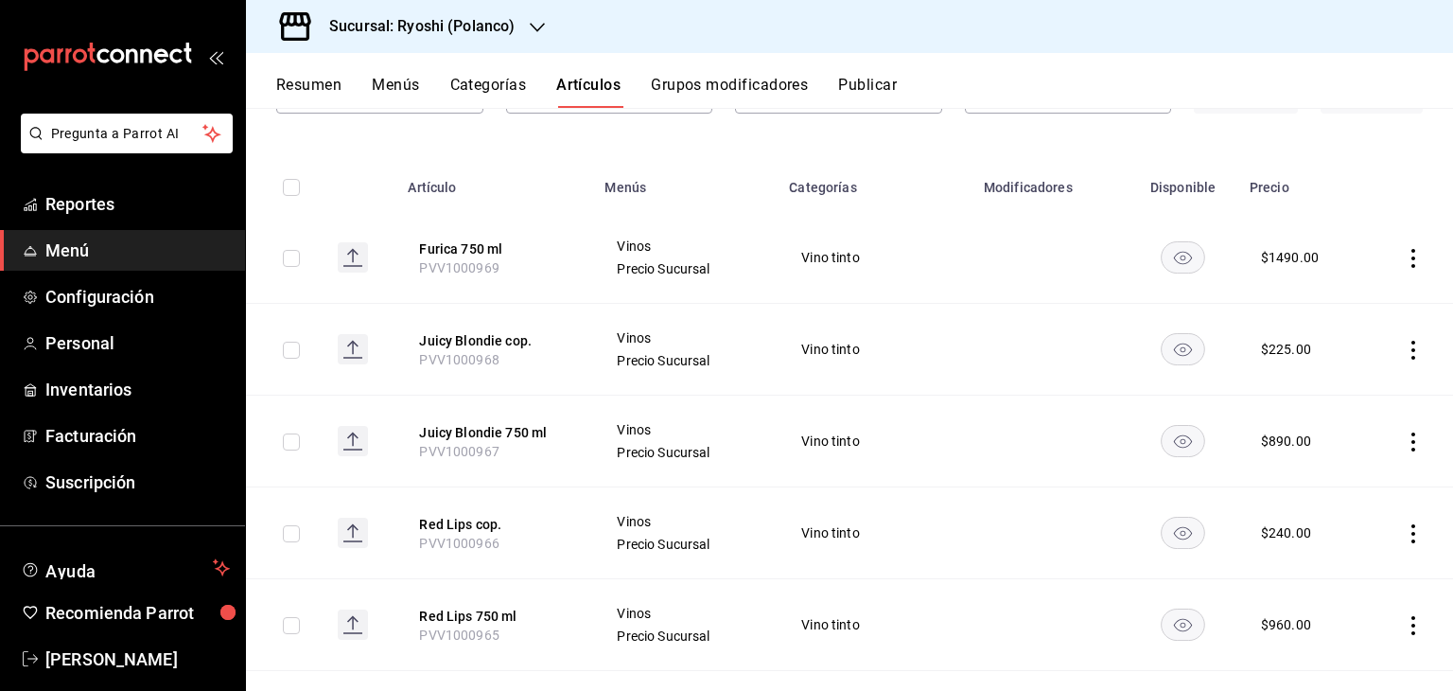
scroll to position [189, 0]
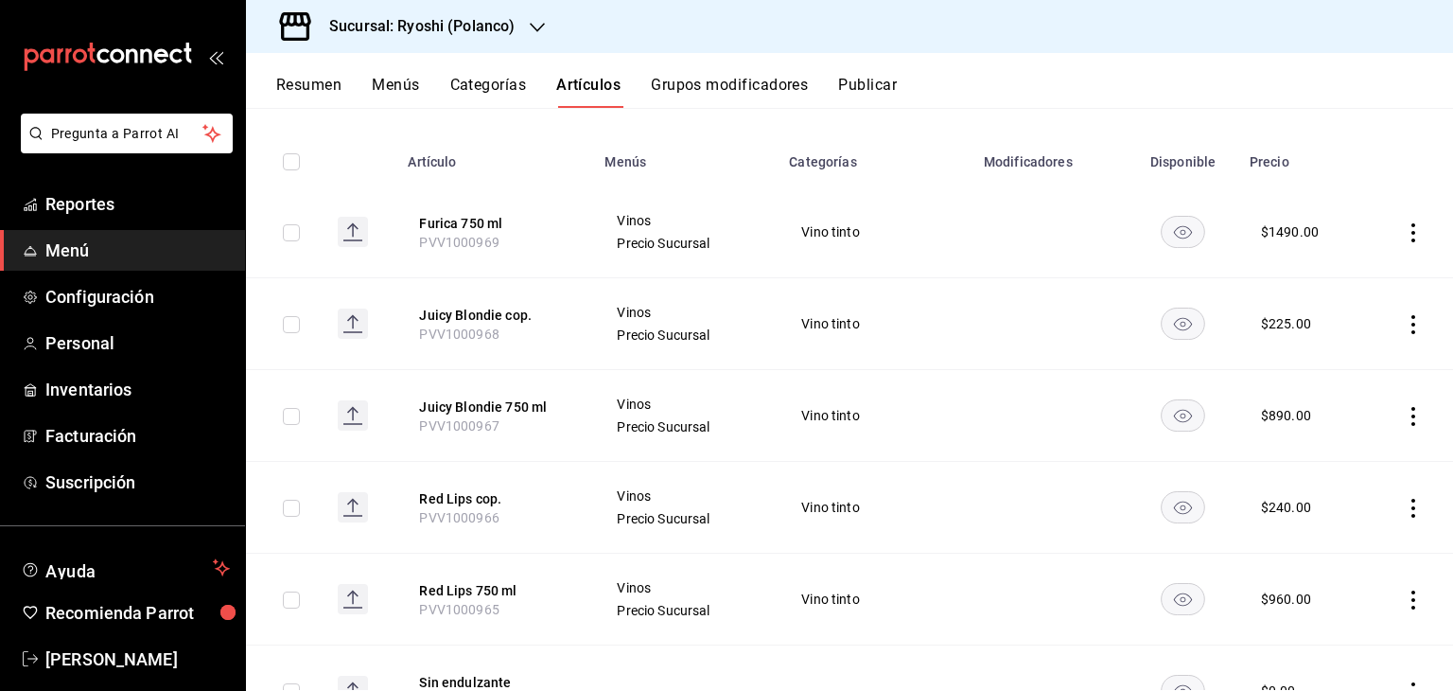
click at [285, 235] on input "checkbox" at bounding box center [291, 232] width 17 height 17
checkbox input "true"
type input "d1ab8890-ddc3-4d94-b14c-d24ccf3ac2d8,70935bef-f50e-476e-afc6-1ed0b0096d1e"
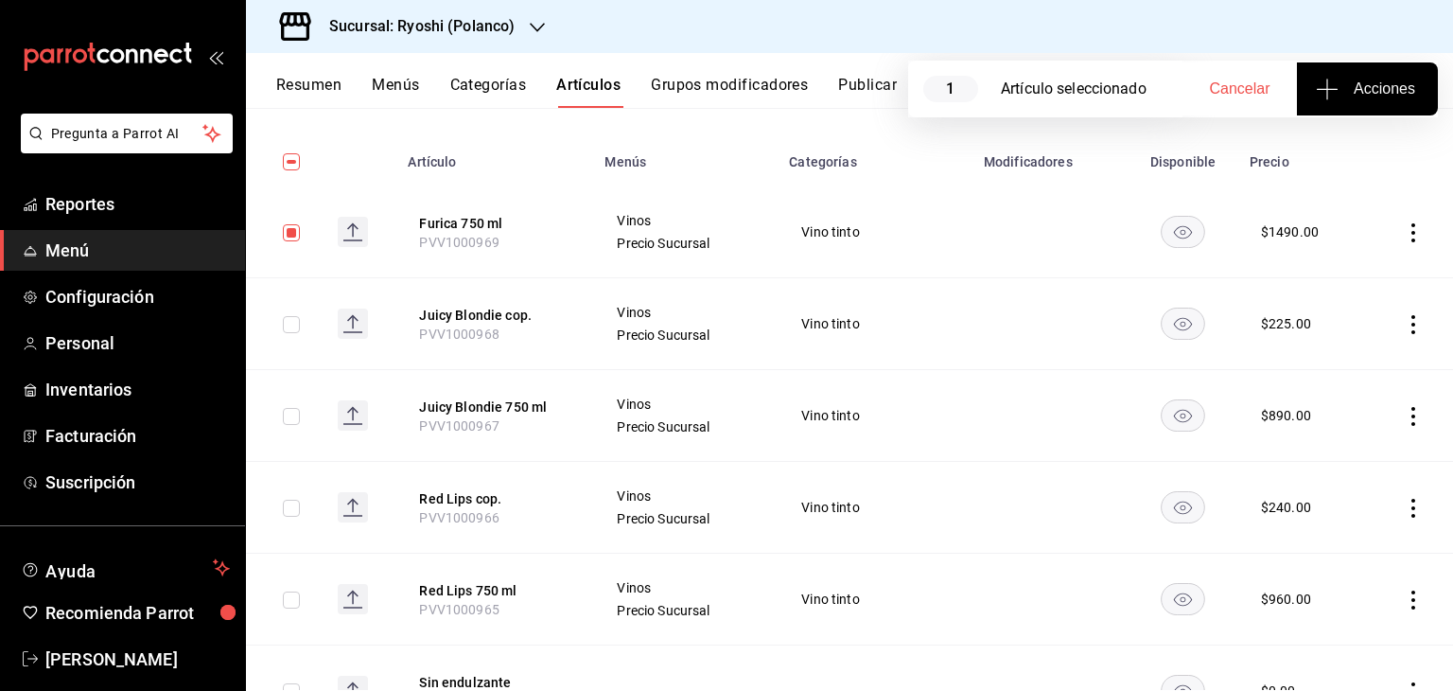
click at [286, 323] on input "checkbox" at bounding box center [291, 324] width 17 height 17
checkbox input "true"
click at [287, 420] on input "checkbox" at bounding box center [291, 416] width 17 height 17
checkbox input "true"
click at [289, 504] on input "checkbox" at bounding box center [291, 508] width 17 height 17
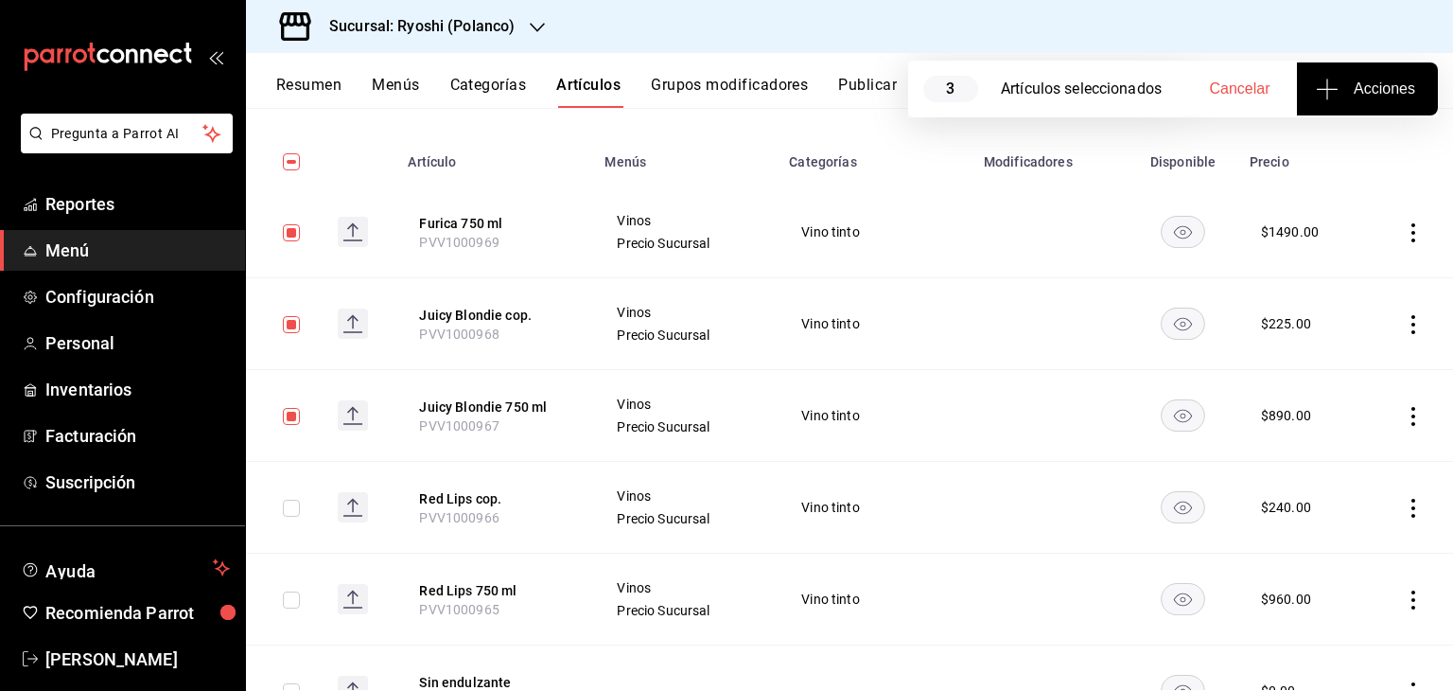
checkbox input "true"
click at [293, 599] on input "checkbox" at bounding box center [291, 599] width 17 height 17
checkbox input "true"
click at [1366, 80] on span "Acciones" at bounding box center [1368, 89] width 96 height 23
click at [1389, 142] on span "Agregar tipo" at bounding box center [1367, 148] width 112 height 20
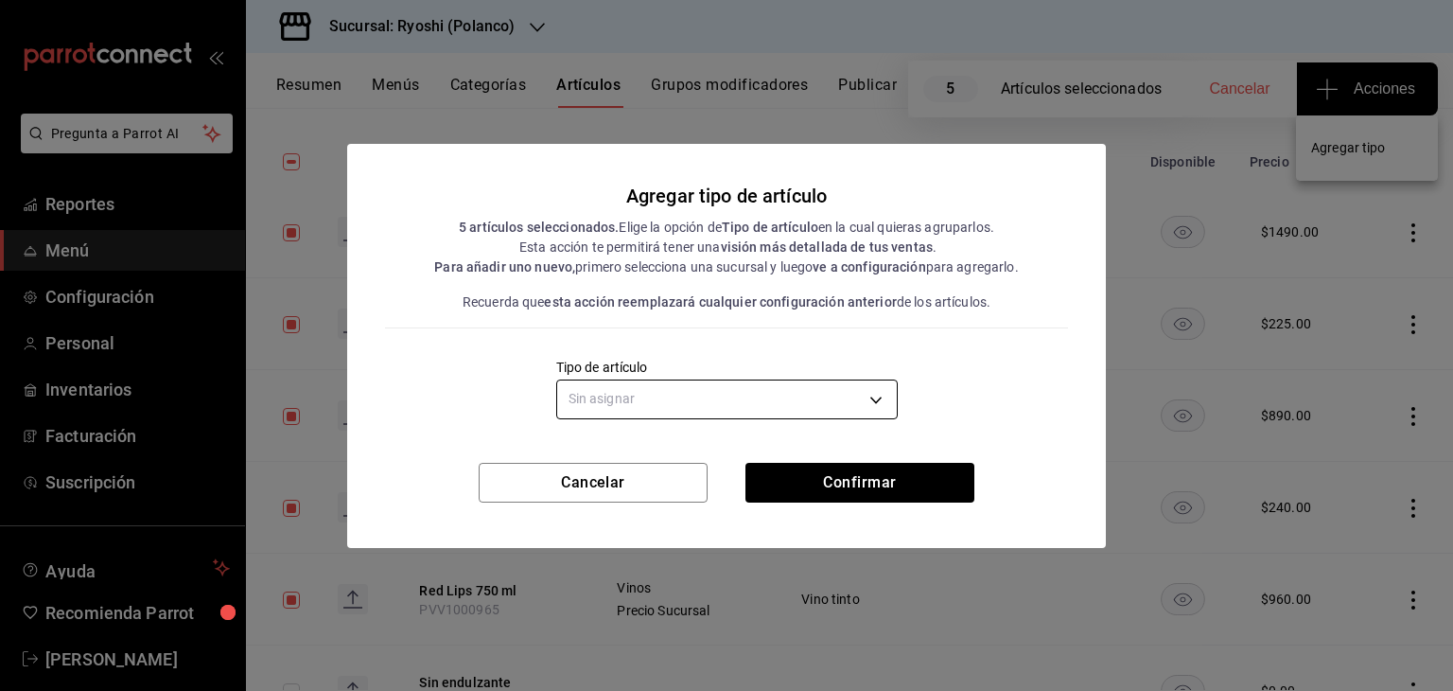
click at [771, 402] on body "Pregunta a Parrot AI Reportes Menú Configuración Personal Inventarios Facturaci…" at bounding box center [726, 345] width 1453 height 691
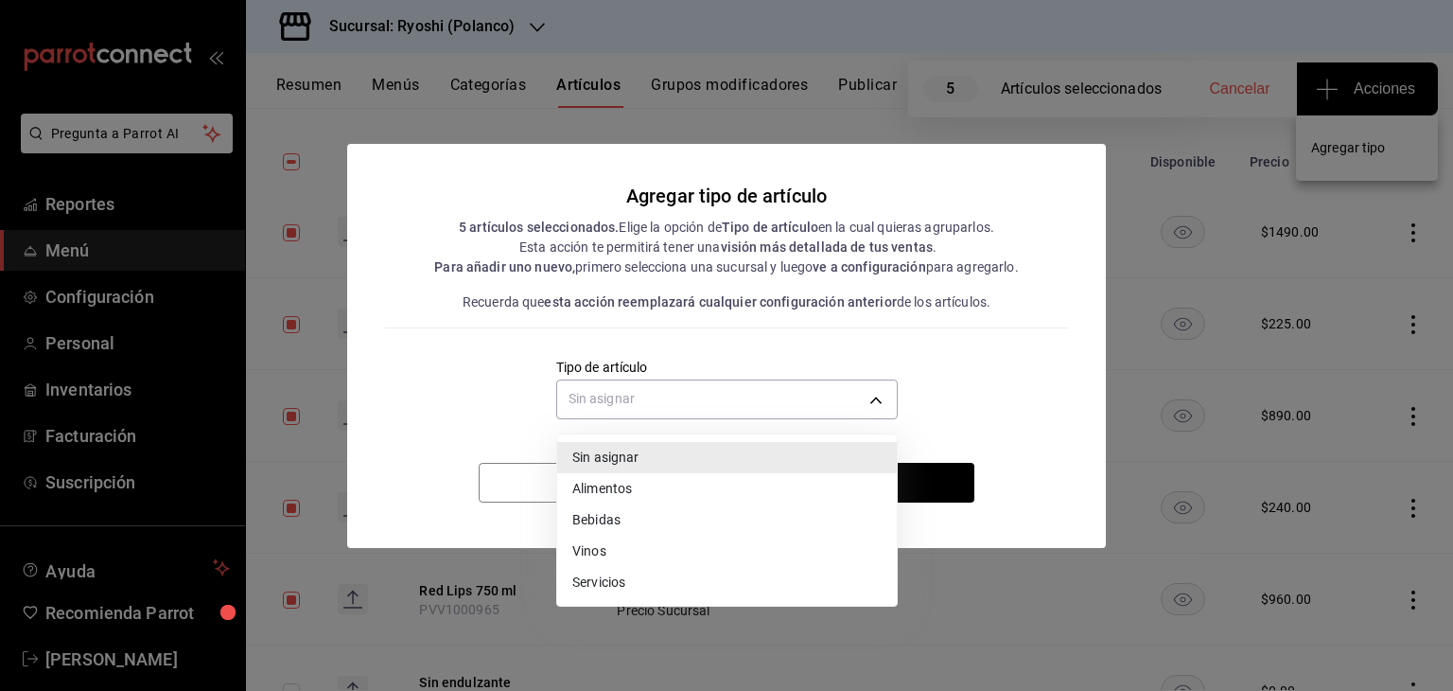
click at [638, 538] on li "Vinos" at bounding box center [727, 551] width 340 height 31
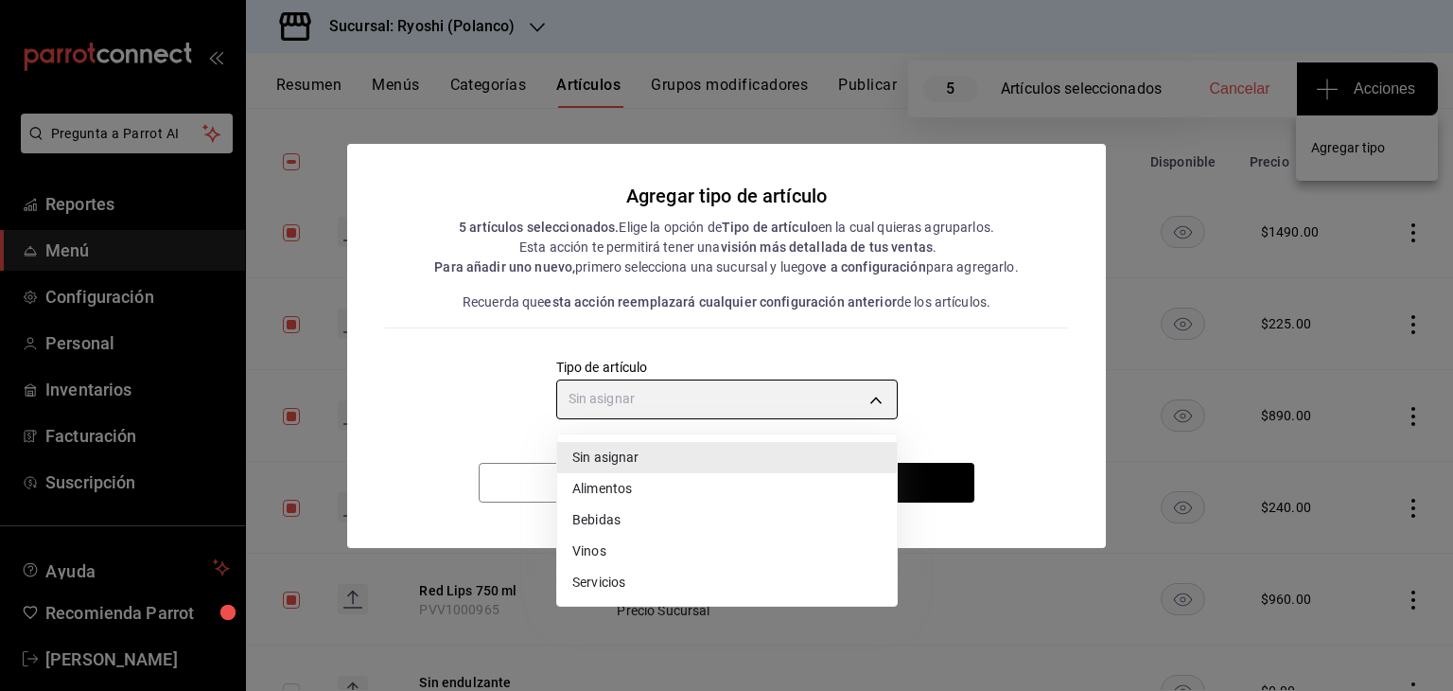
type input "e1bdedcf-fa1f-443e-b5b9-5cb10ad40228"
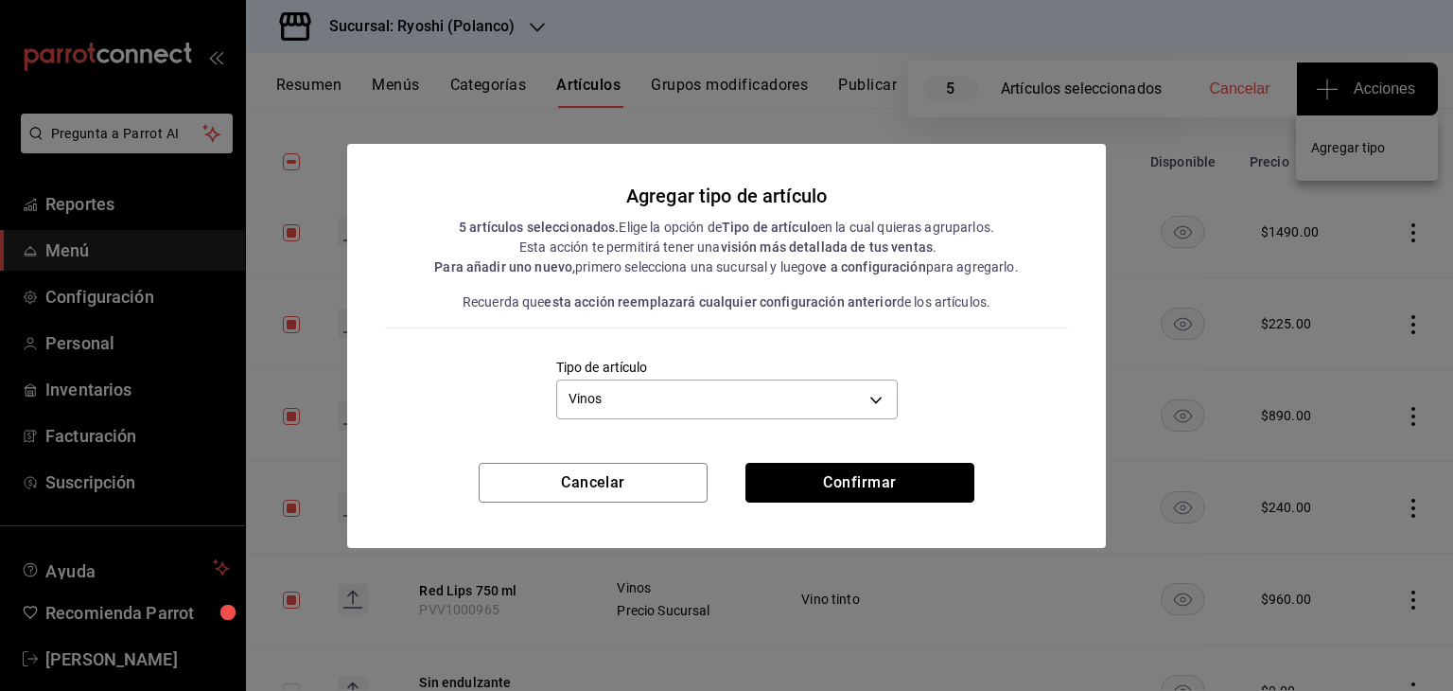
click at [871, 485] on button "Confirmar" at bounding box center [860, 483] width 229 height 40
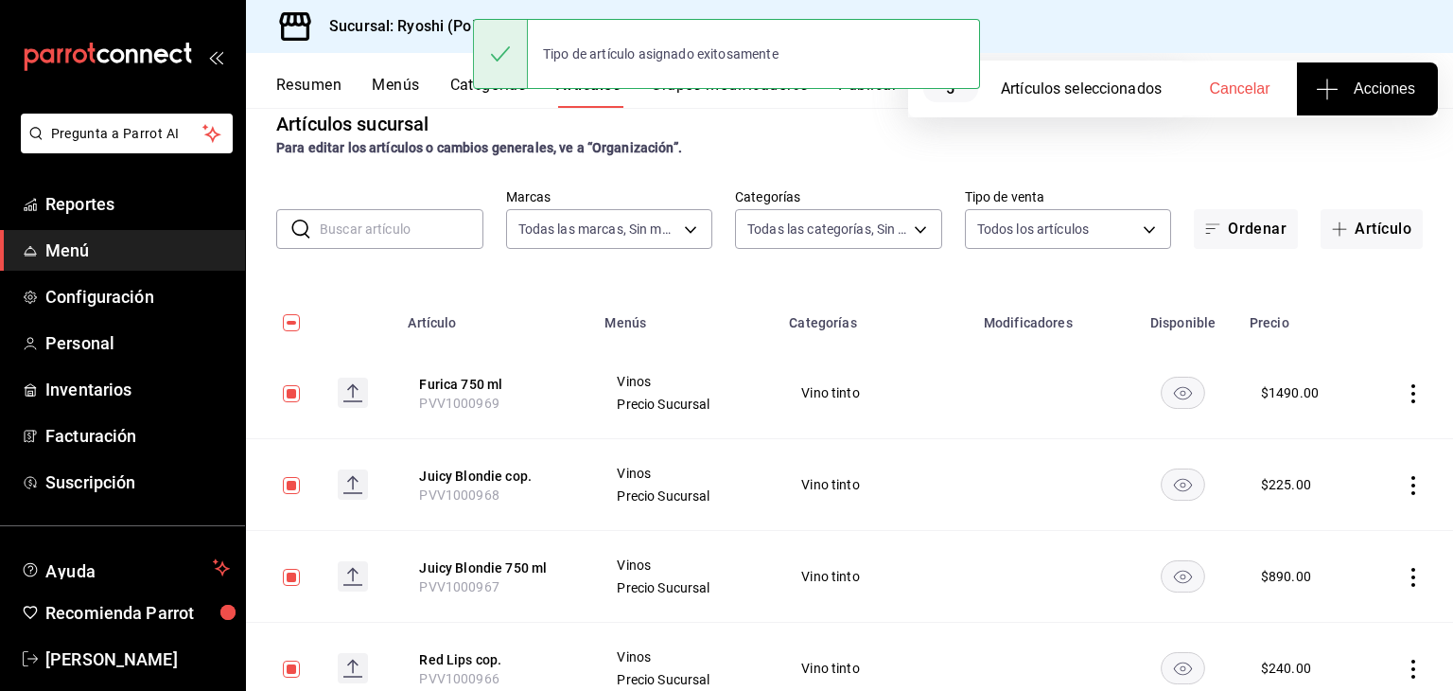
scroll to position [0, 0]
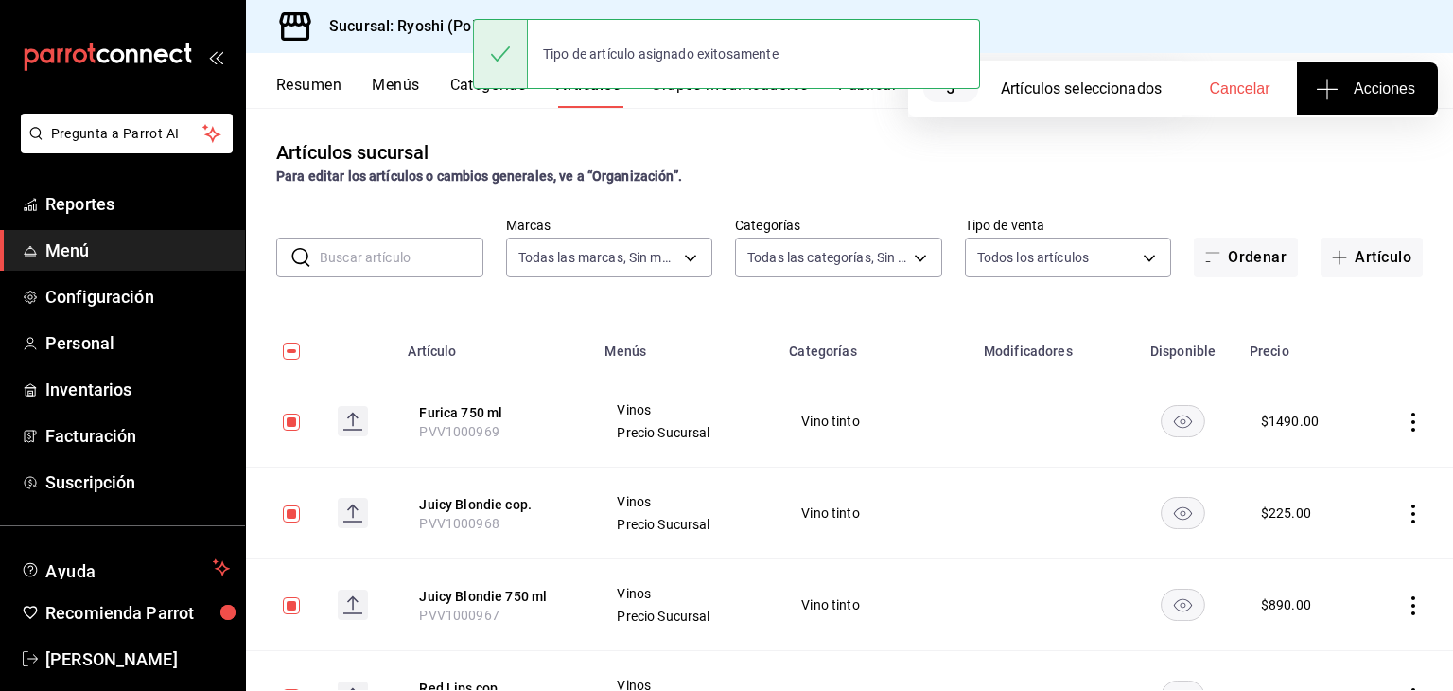
click at [790, 190] on div "Artículos sucursal Para editar los artículos o cambios generales, ve a “Organiz…" at bounding box center [849, 399] width 1207 height 582
click at [390, 26] on h3 "Sucursal: Ryoshi (Polanco)" at bounding box center [414, 26] width 201 height 23
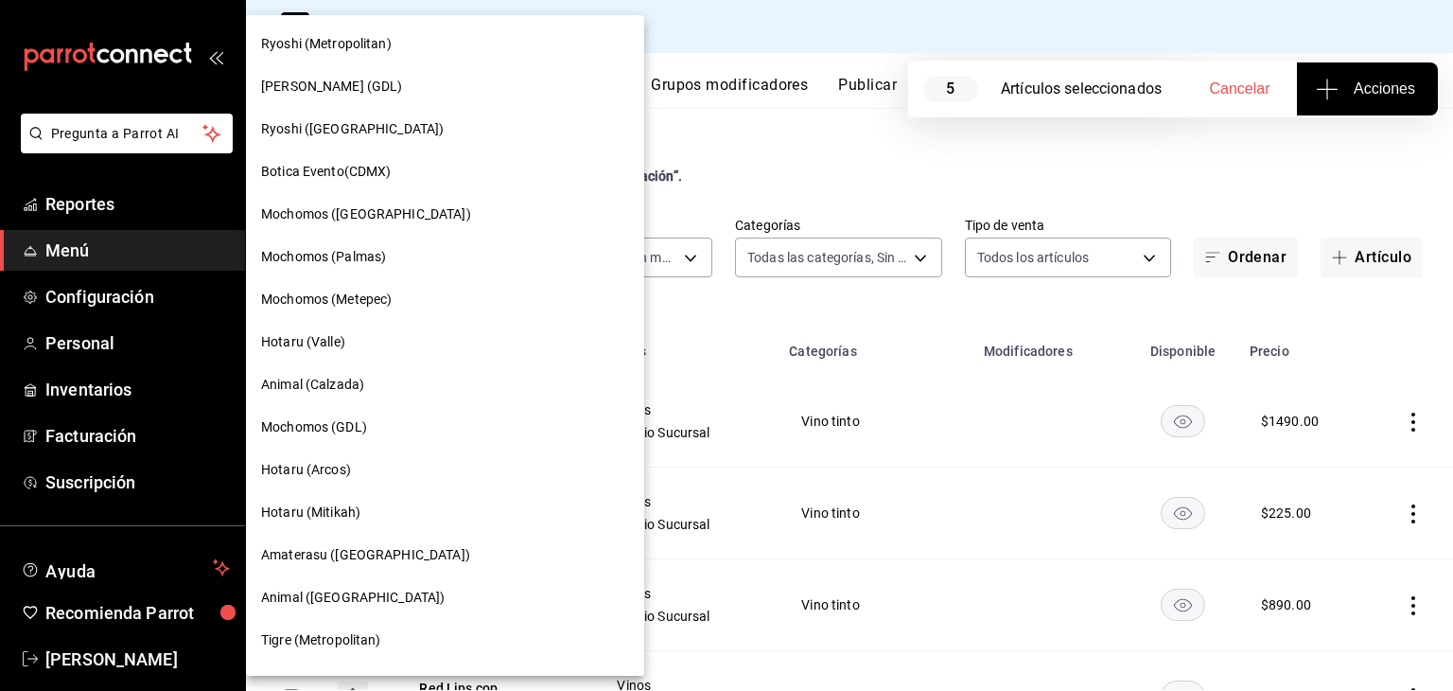
click at [834, 156] on div at bounding box center [726, 345] width 1453 height 691
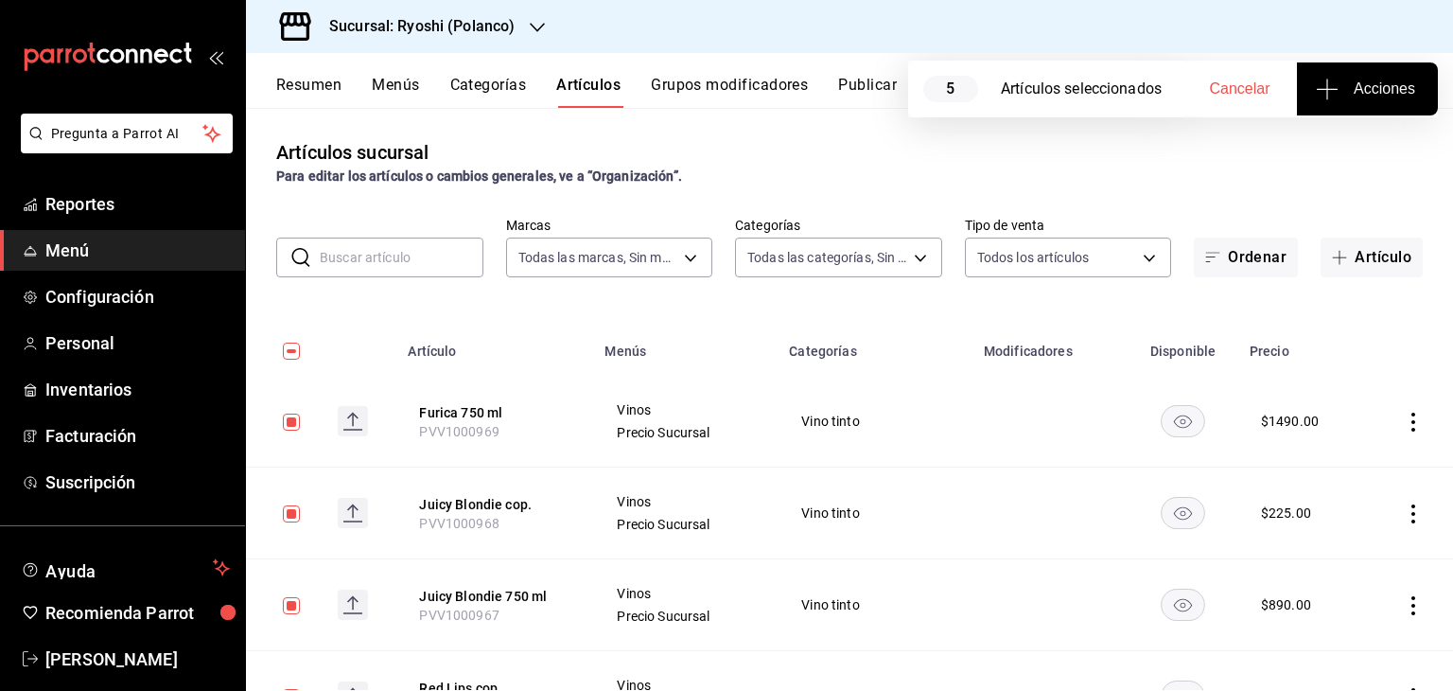
click at [292, 352] on input "checkbox" at bounding box center [291, 351] width 17 height 17
checkbox input "true"
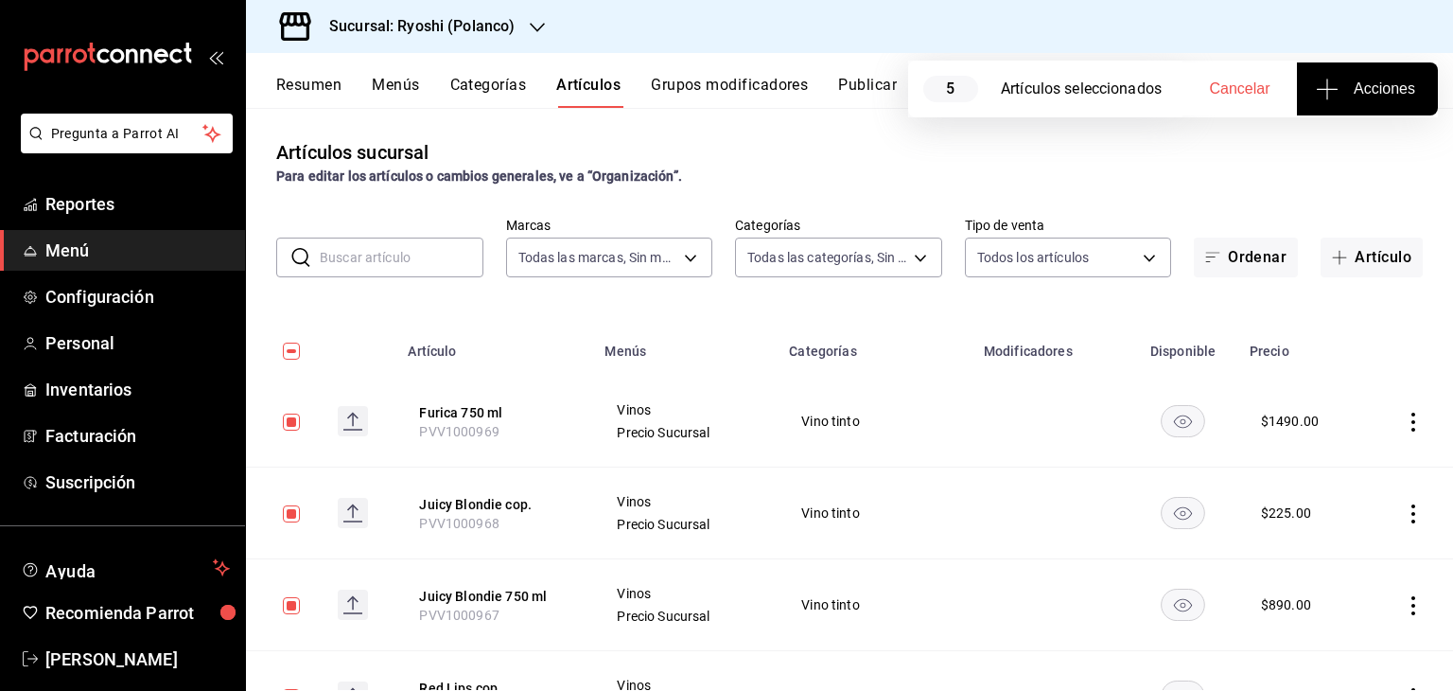
checkbox input "true"
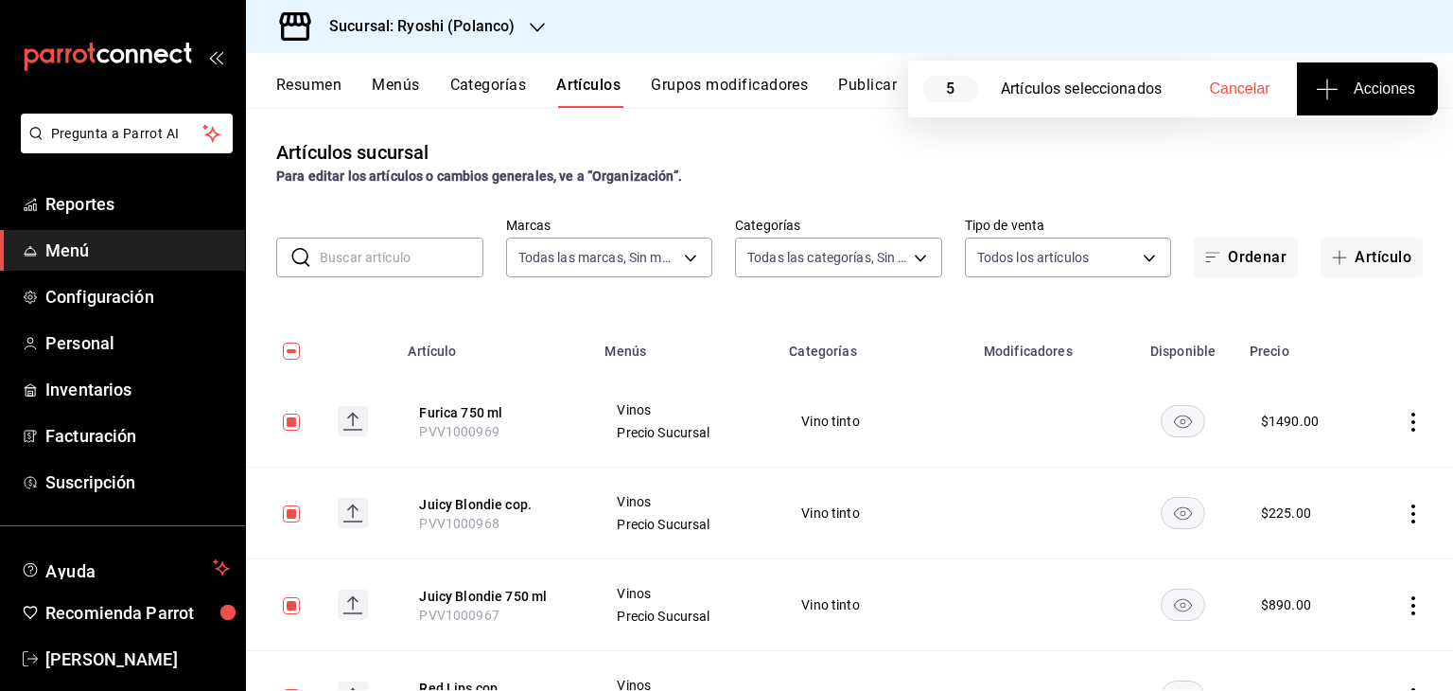
checkbox input "true"
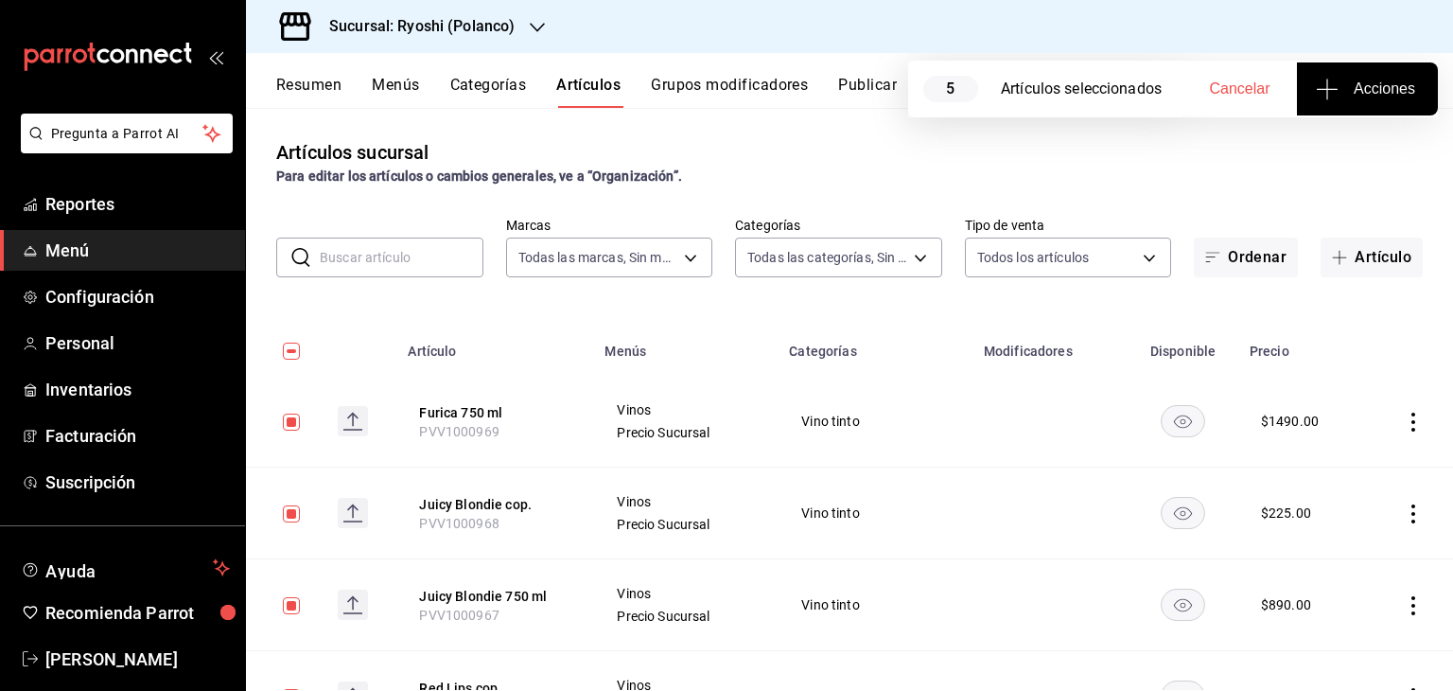
checkbox input "true"
click at [292, 351] on input "checkbox" at bounding box center [291, 351] width 17 height 17
checkbox input "false"
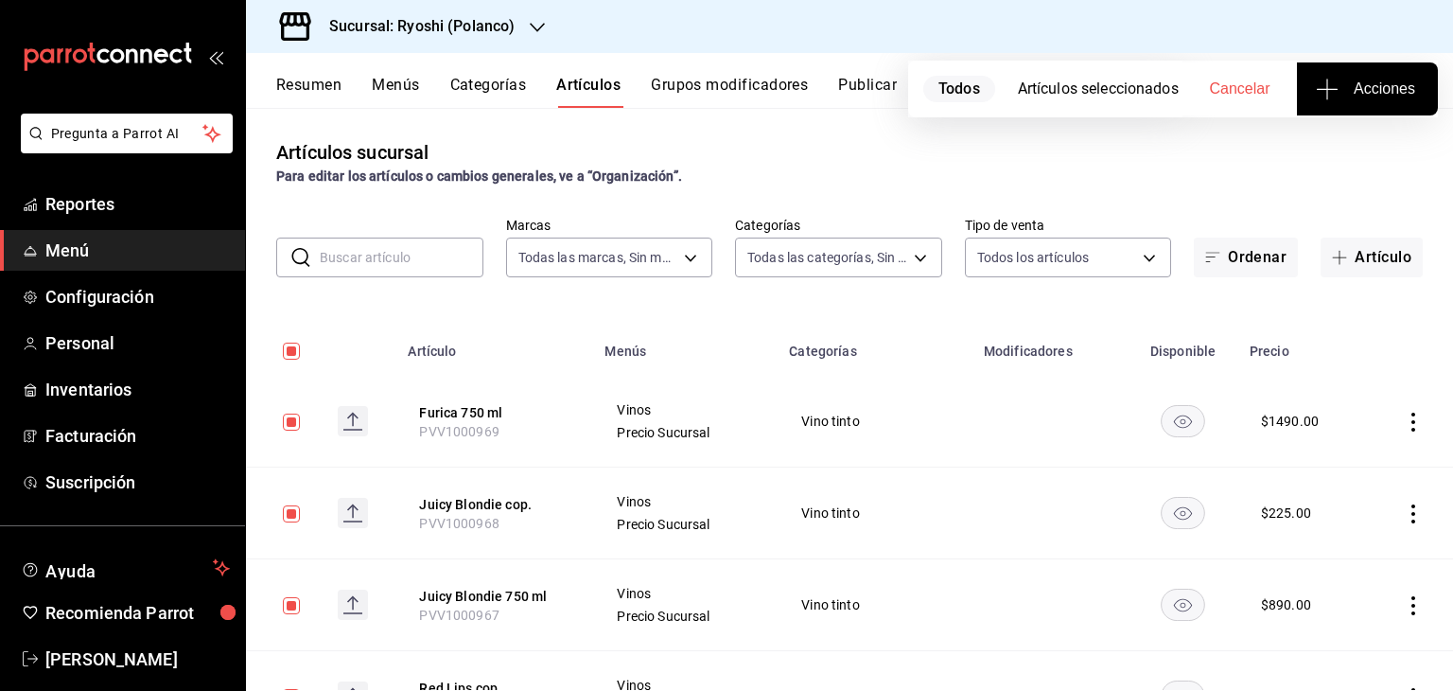
checkbox input "false"
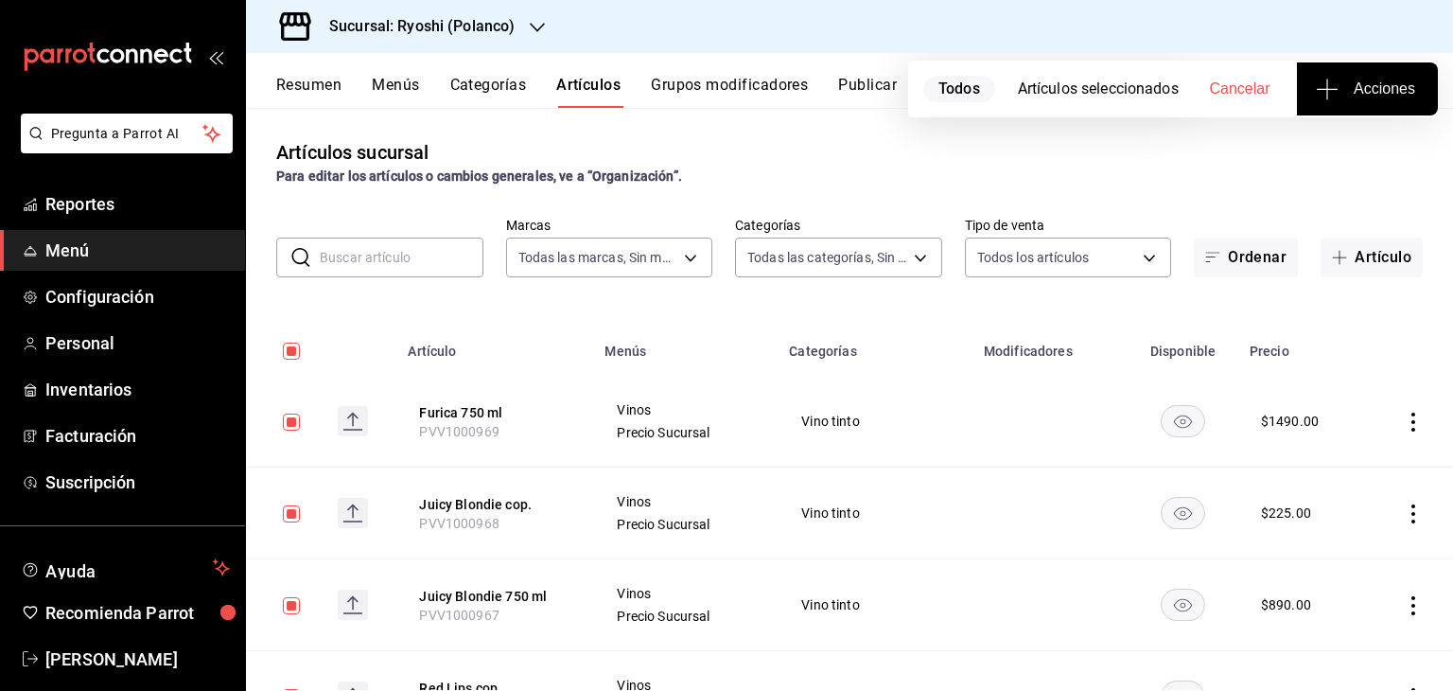
checkbox input "false"
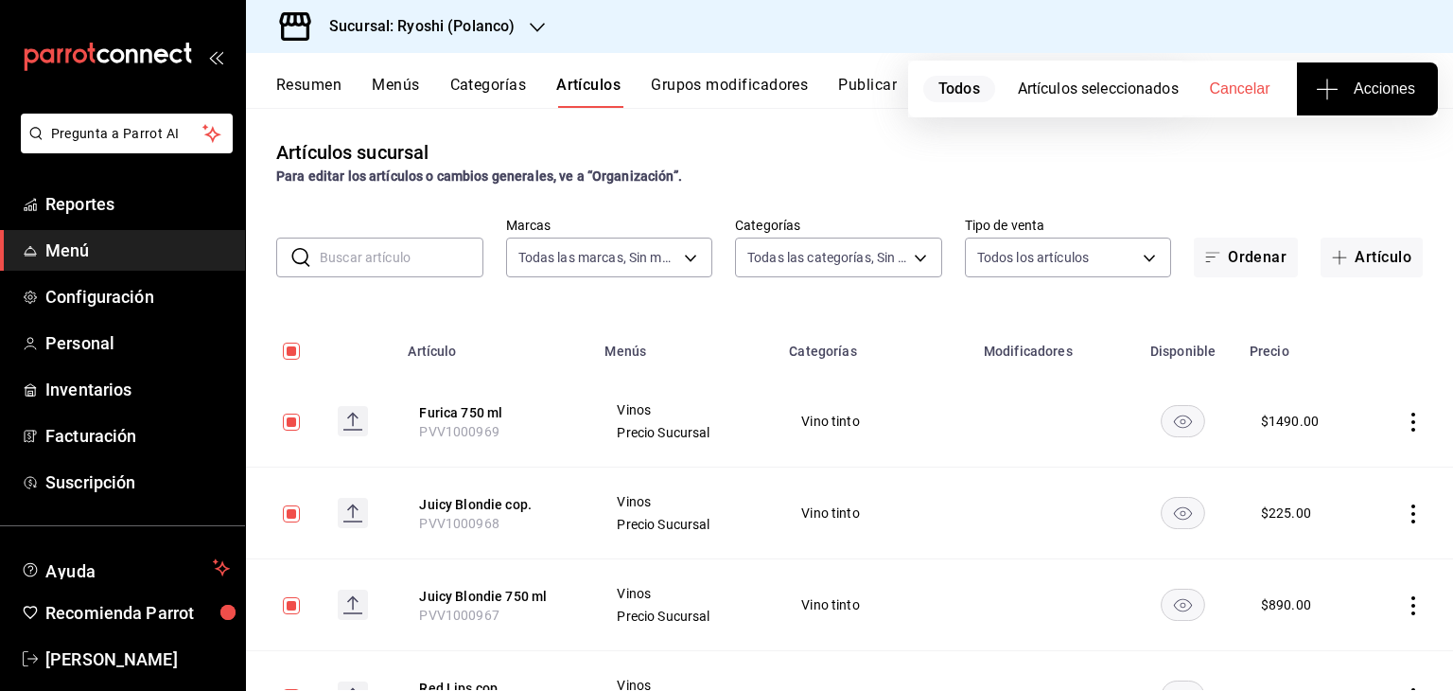
checkbox input "false"
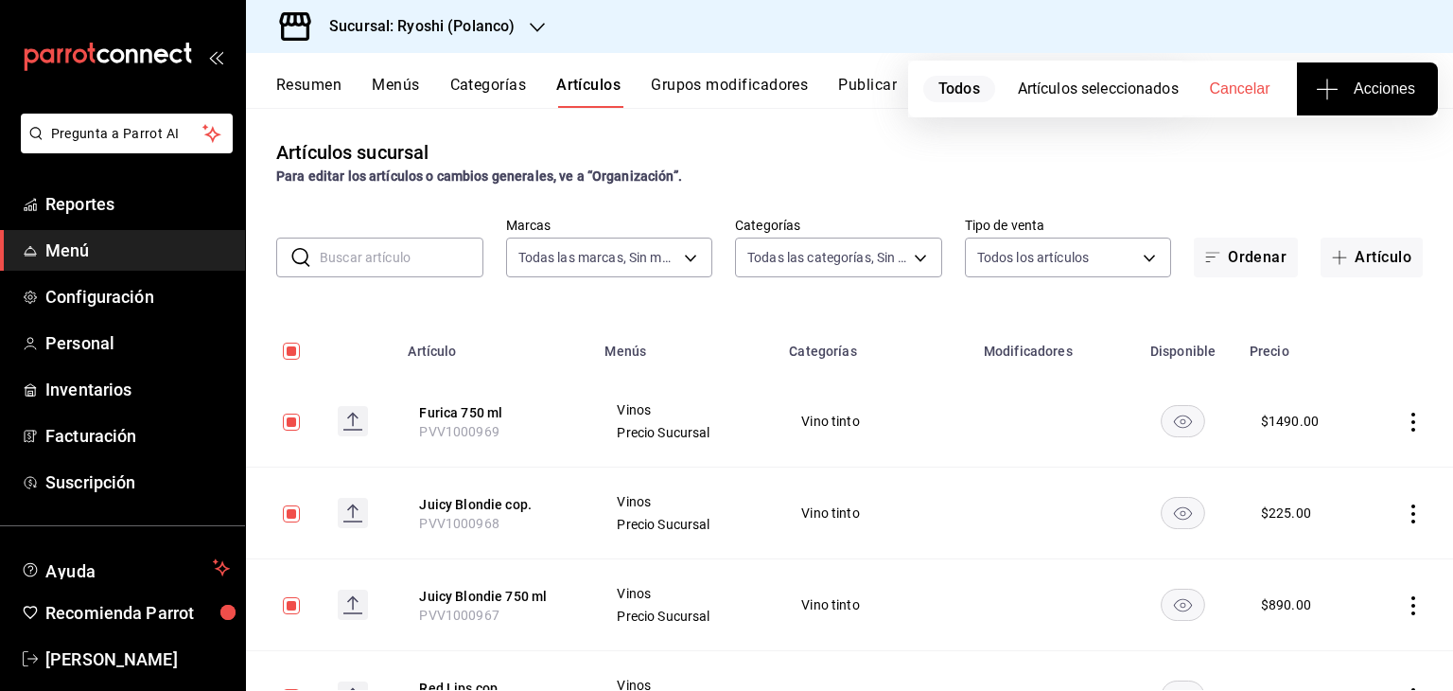
checkbox input "false"
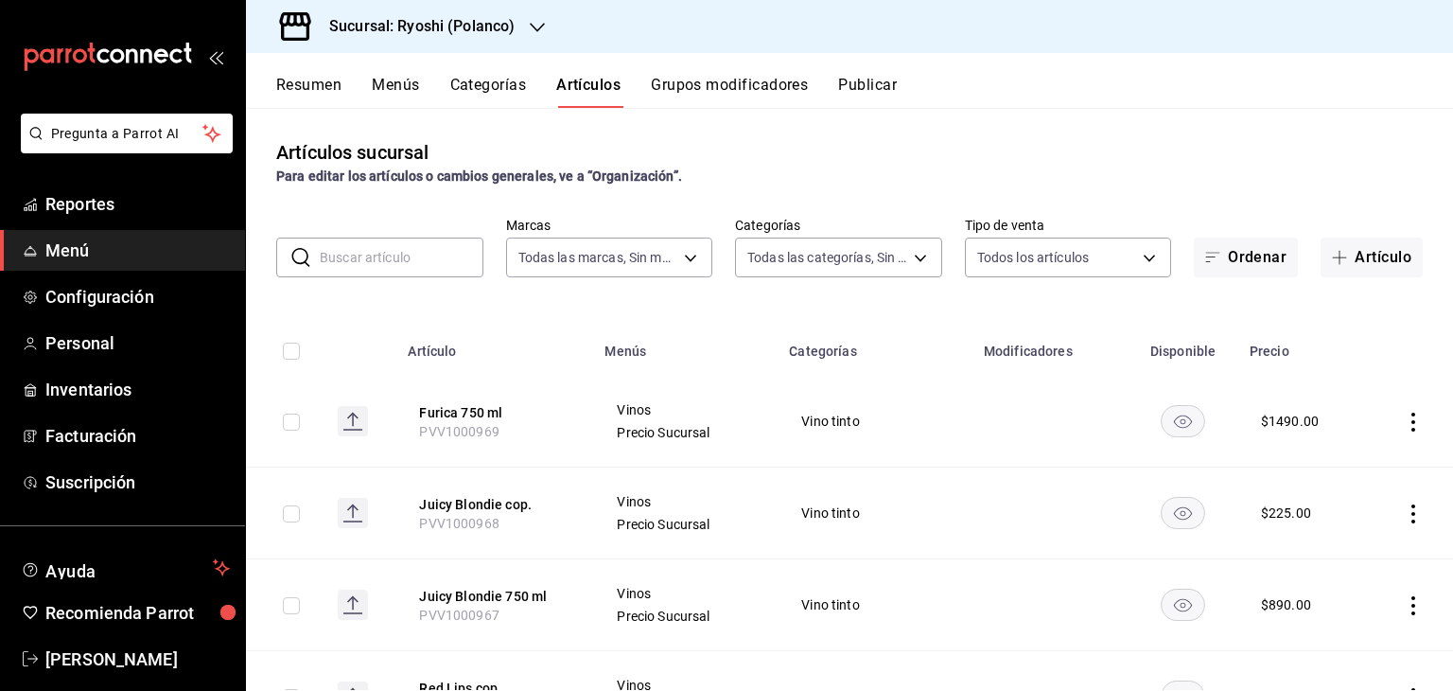
click at [534, 37] on div "Sucursal: Ryoshi (Polanco)" at bounding box center [406, 26] width 291 height 53
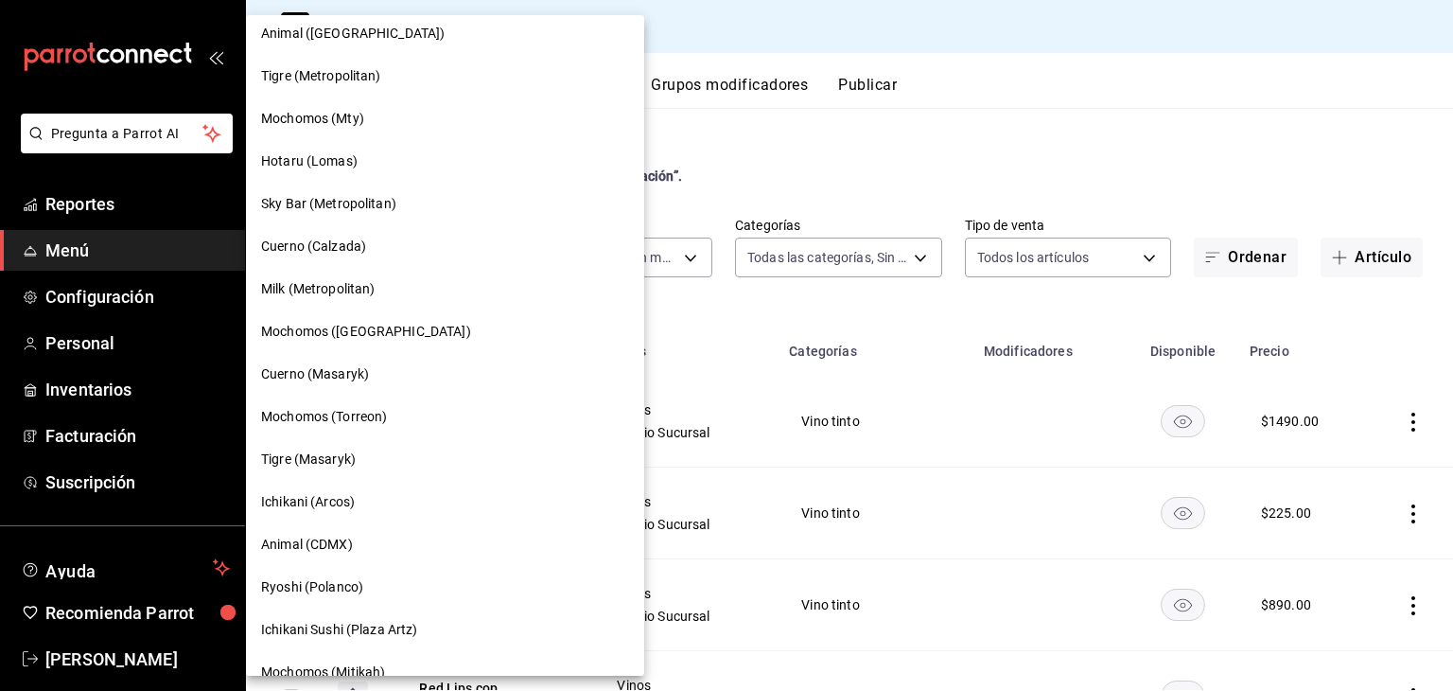
scroll to position [568, 0]
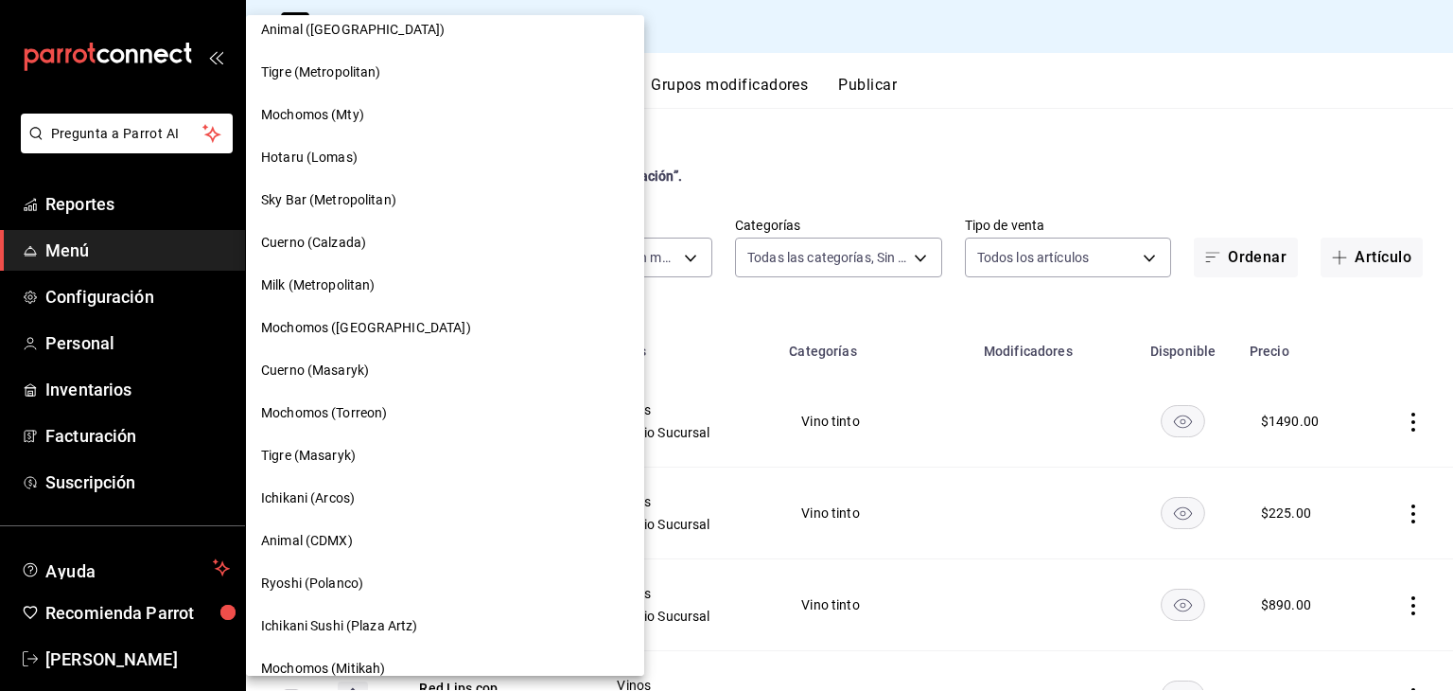
click at [772, 131] on div at bounding box center [726, 345] width 1453 height 691
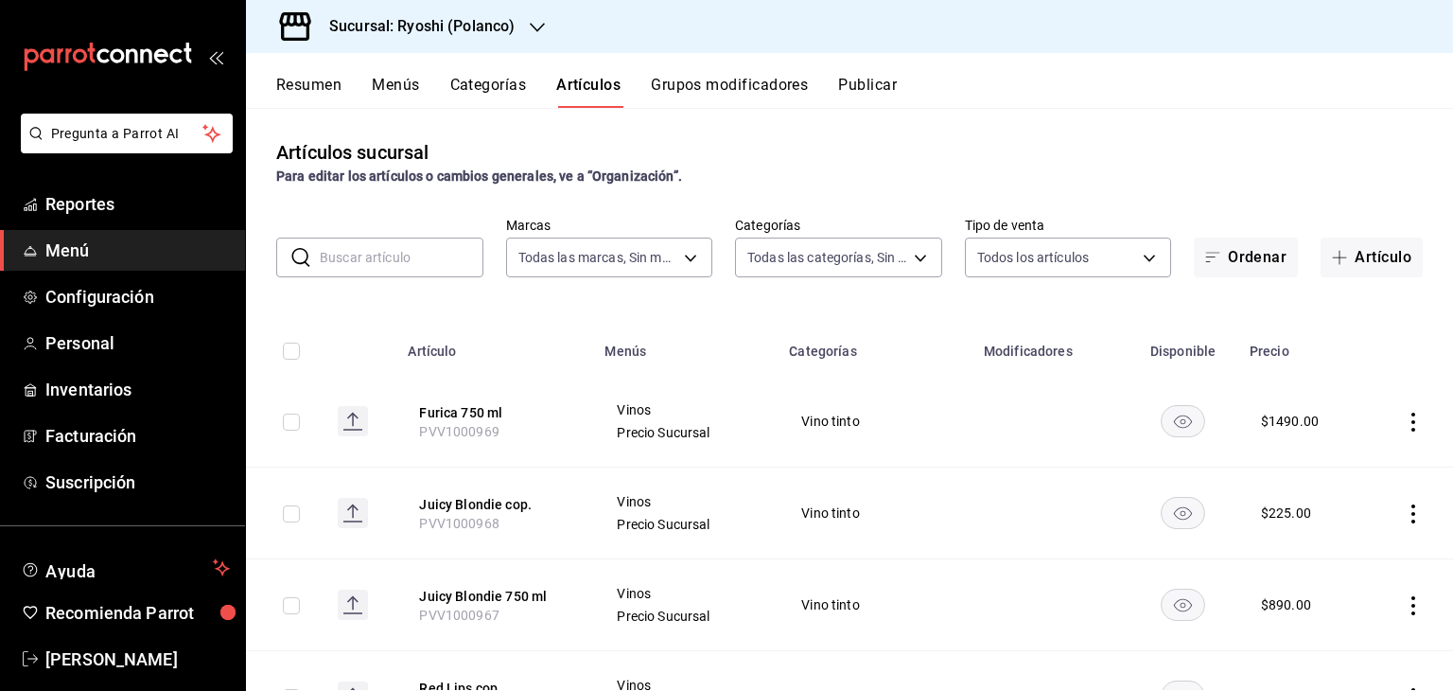
click at [484, 36] on h3 "Sucursal: Ryoshi (Polanco)" at bounding box center [414, 26] width 201 height 23
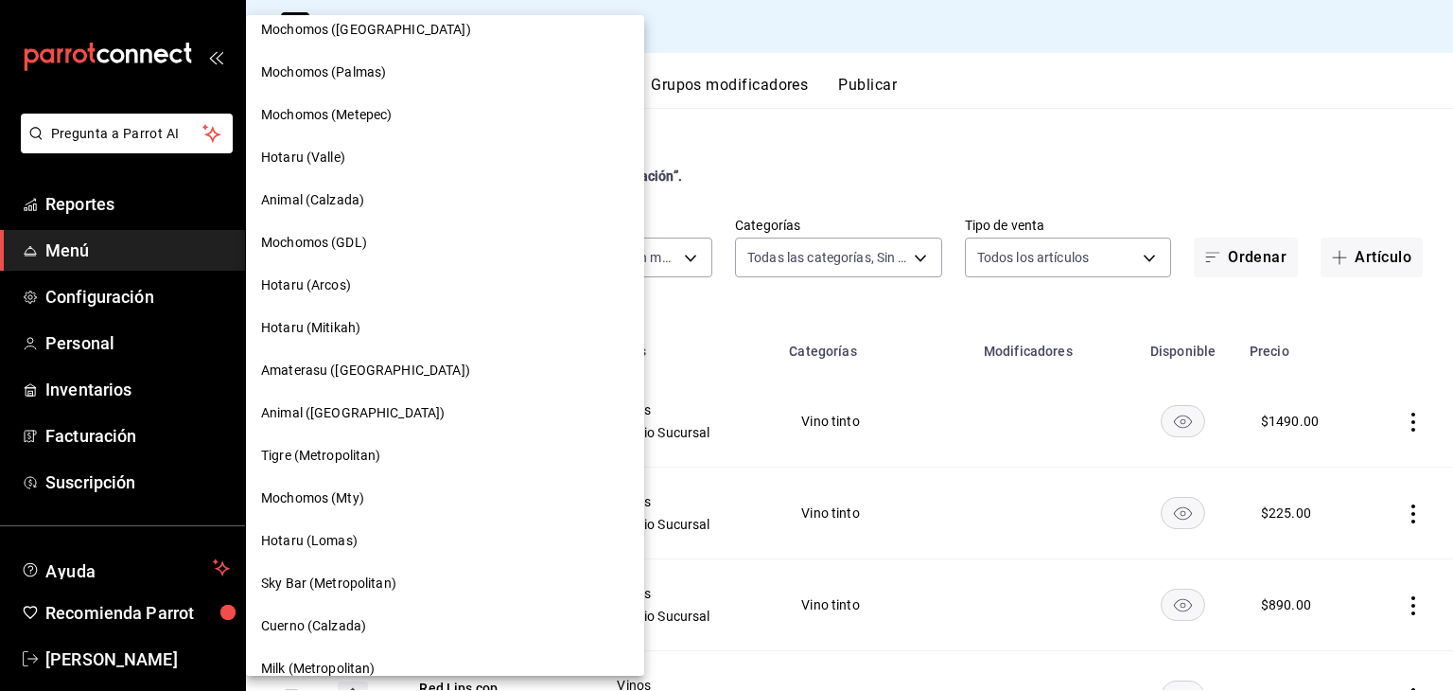
scroll to position [189, 0]
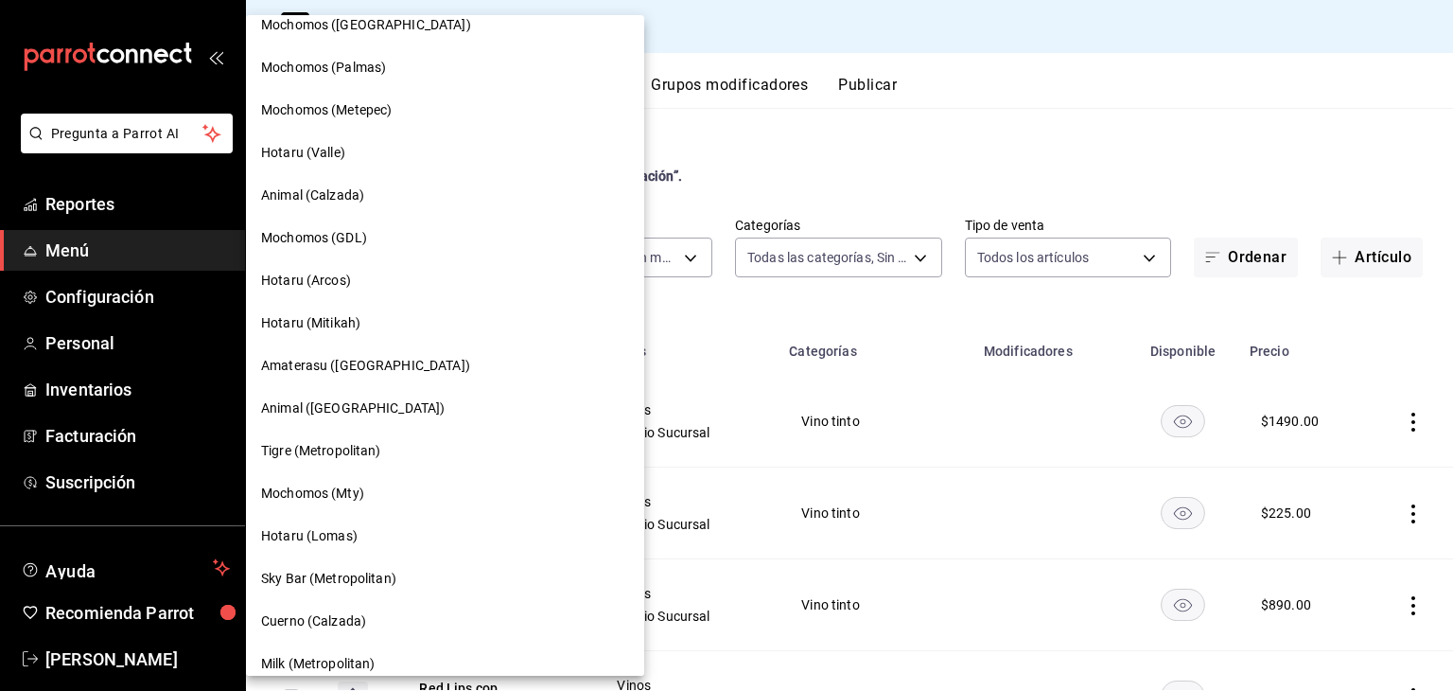
click at [358, 290] on div "Hotaru (Arcos)" at bounding box center [445, 281] width 368 height 20
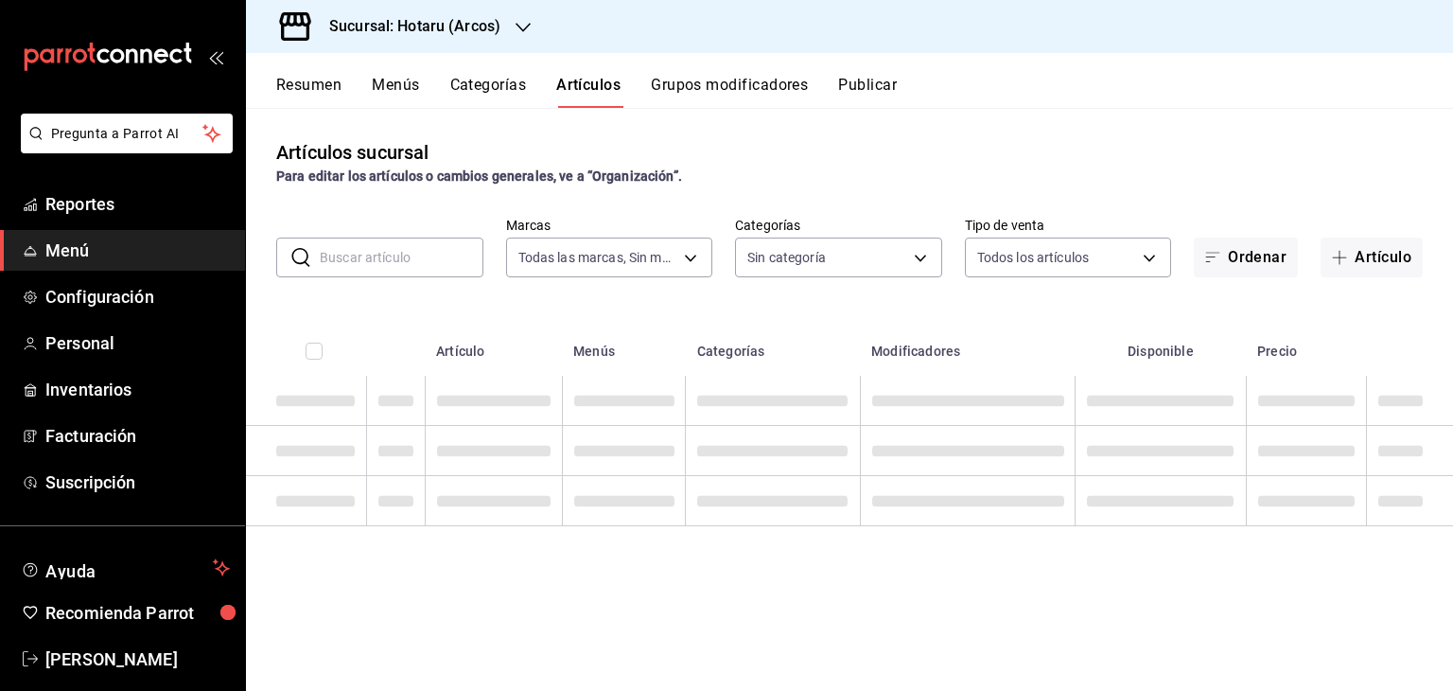
type input "63fd3758-a1b5-4c03-9065-df3279ac1636,22e90613-d08a-4757-a76e-a905fd2e086b,00e97…"
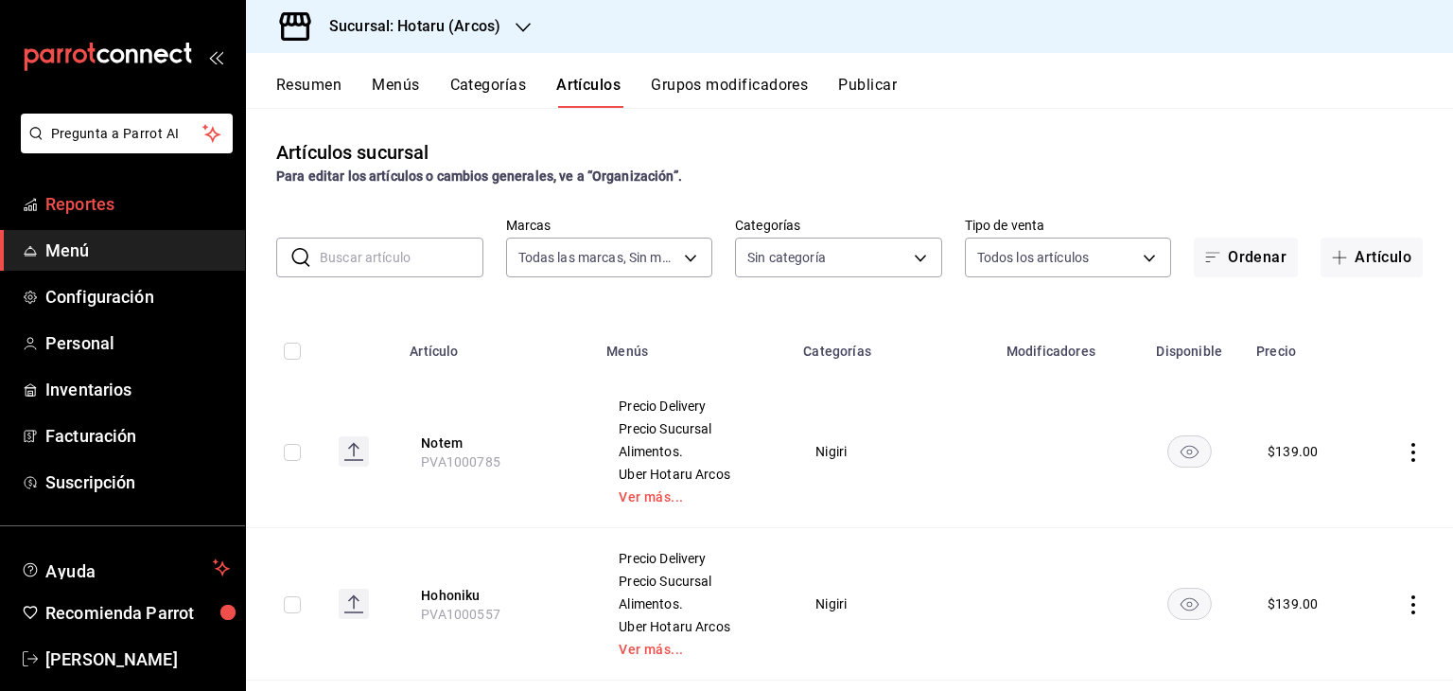
type input "776622e4-7a05-47c6-ac4f-288bb23805c5,088c5992-2a6a-49aa-a30a-79c682d9baec,18867…"
click at [149, 205] on span "Reportes" at bounding box center [137, 204] width 185 height 26
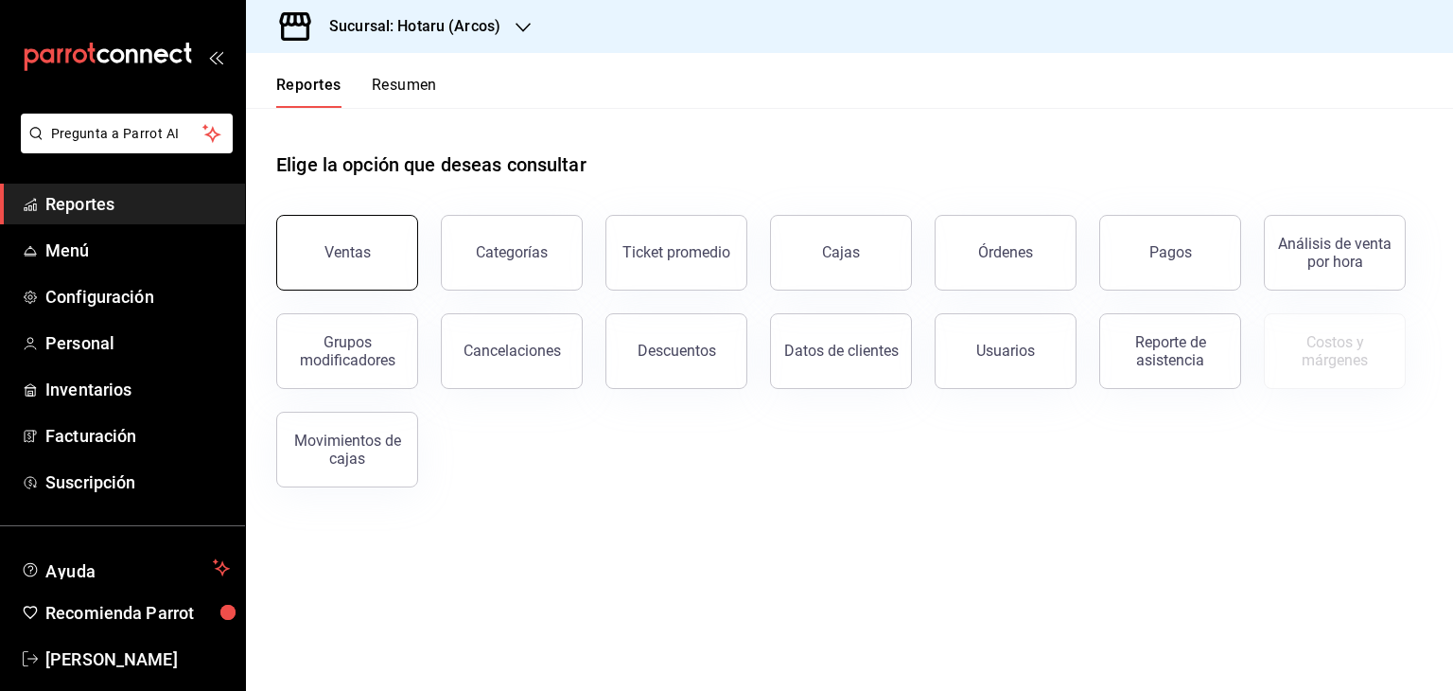
click at [386, 265] on button "Ventas" at bounding box center [347, 253] width 142 height 76
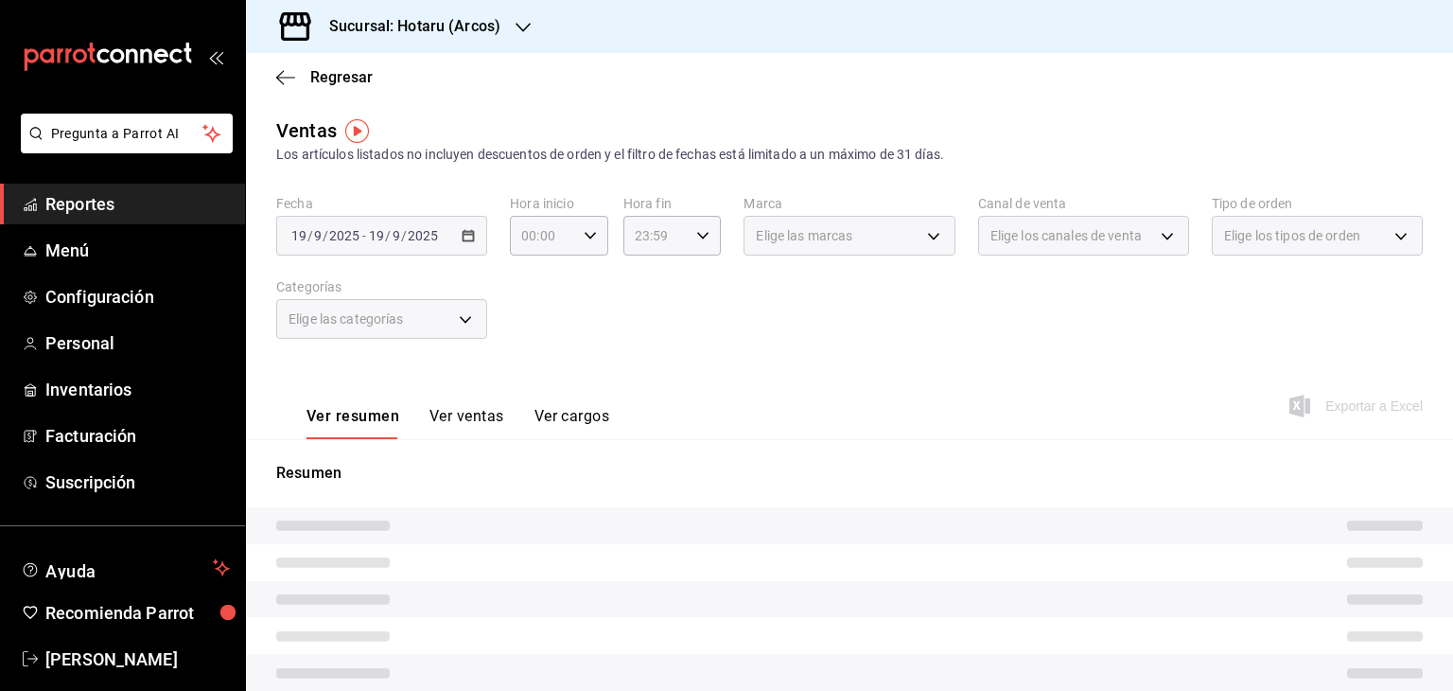
click at [448, 39] on div "Sucursal: Hotaru (Arcos)" at bounding box center [399, 26] width 277 height 53
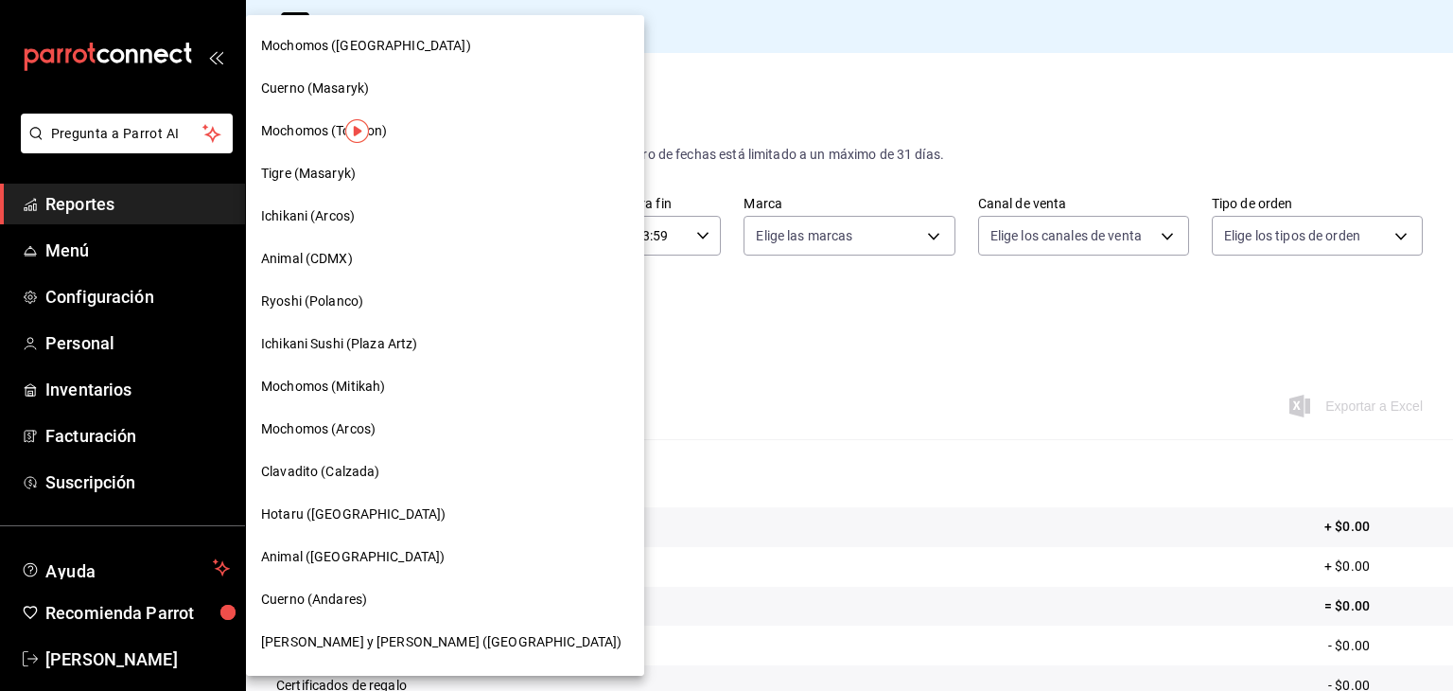
scroll to position [817, 0]
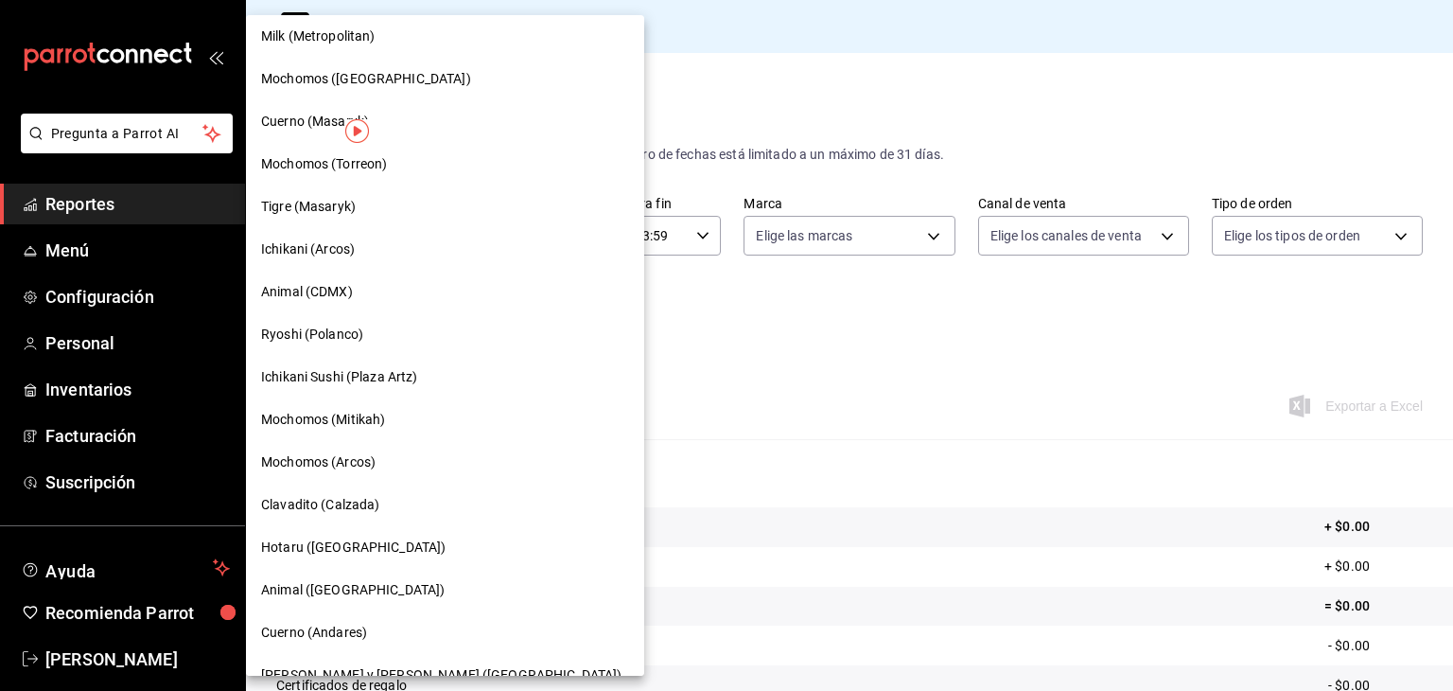
click at [334, 264] on div "Ichikani (Arcos)" at bounding box center [445, 249] width 398 height 43
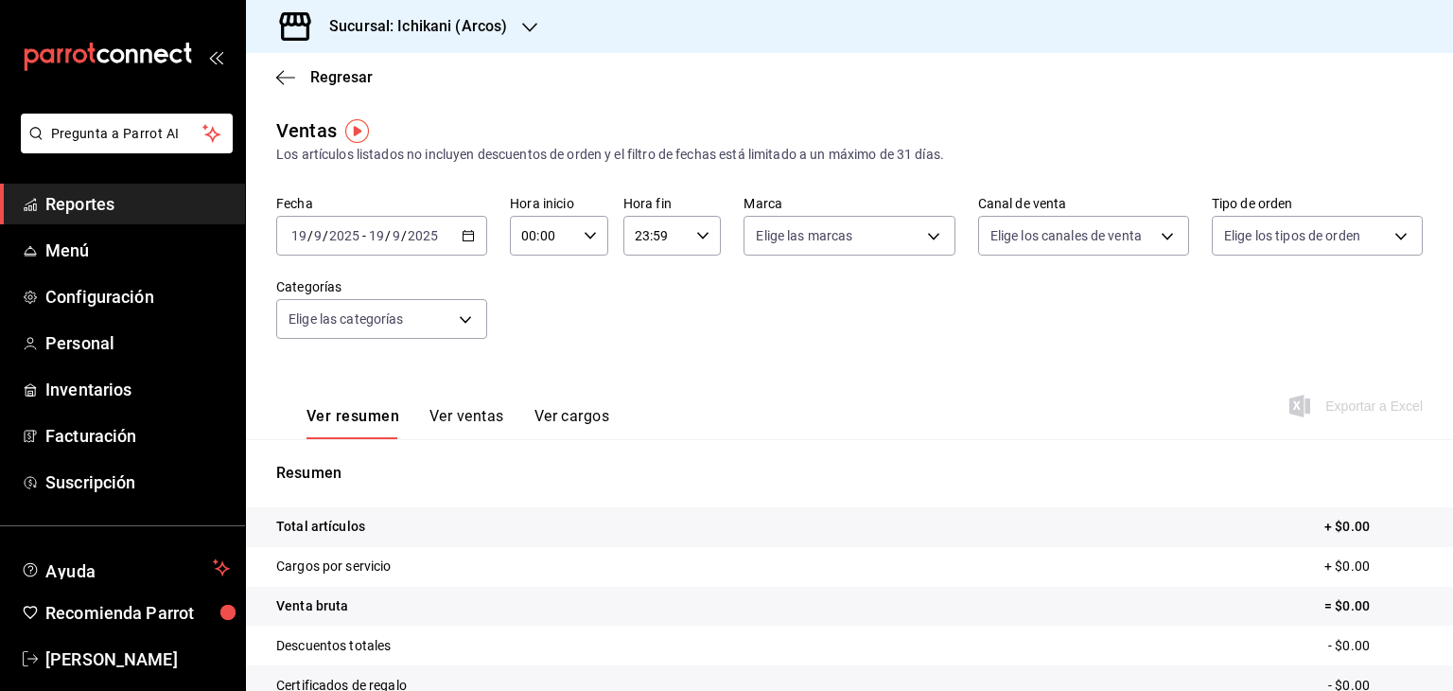
click at [483, 232] on div "[DATE] [DATE] - [DATE] [DATE]" at bounding box center [381, 236] width 211 height 40
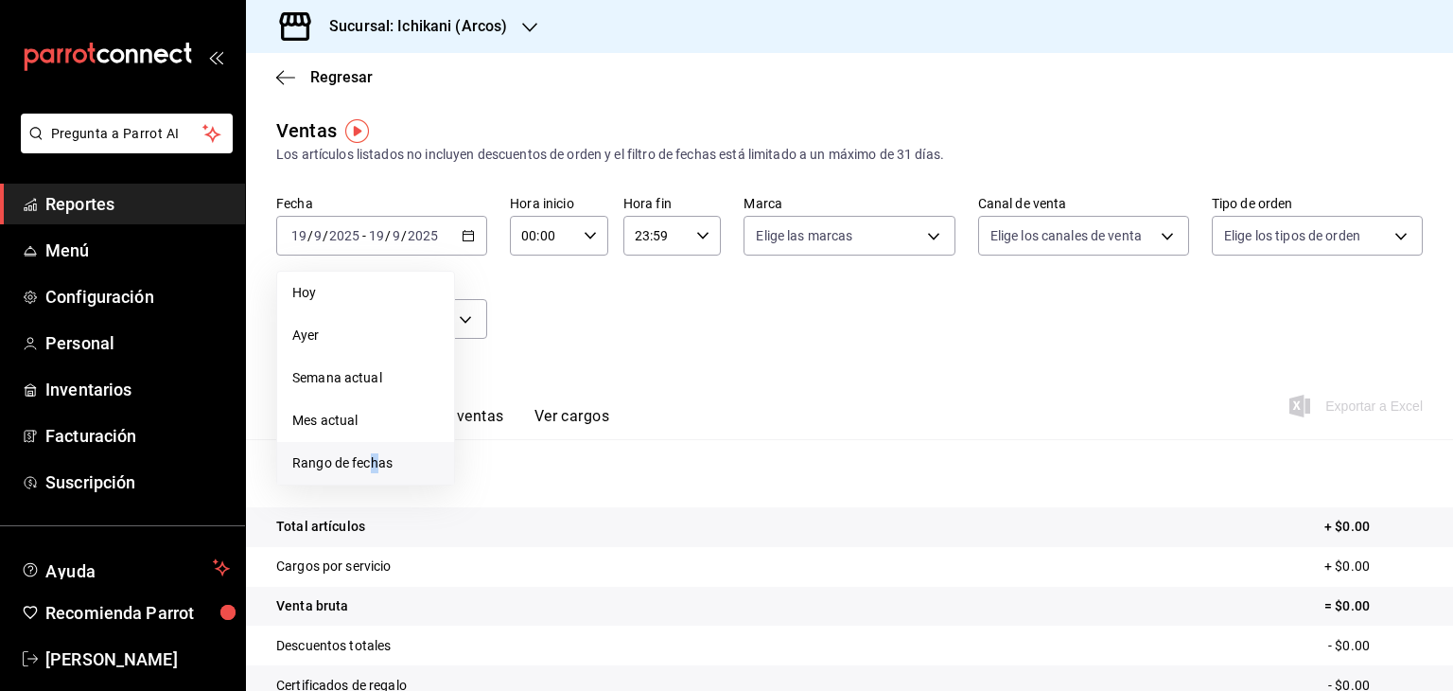
click at [375, 453] on span "Rango de fechas" at bounding box center [365, 463] width 147 height 20
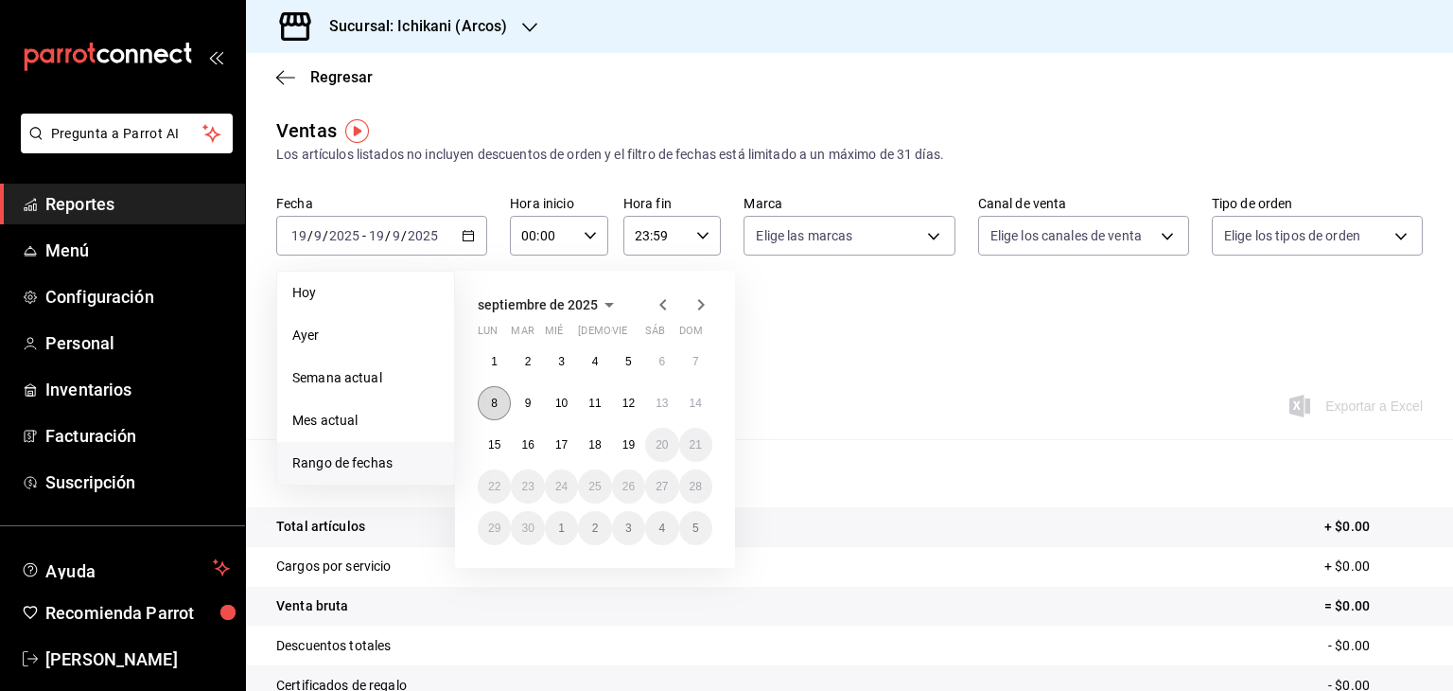
click at [510, 405] on button "8" at bounding box center [494, 403] width 33 height 34
click at [502, 443] on button "15" at bounding box center [494, 445] width 33 height 34
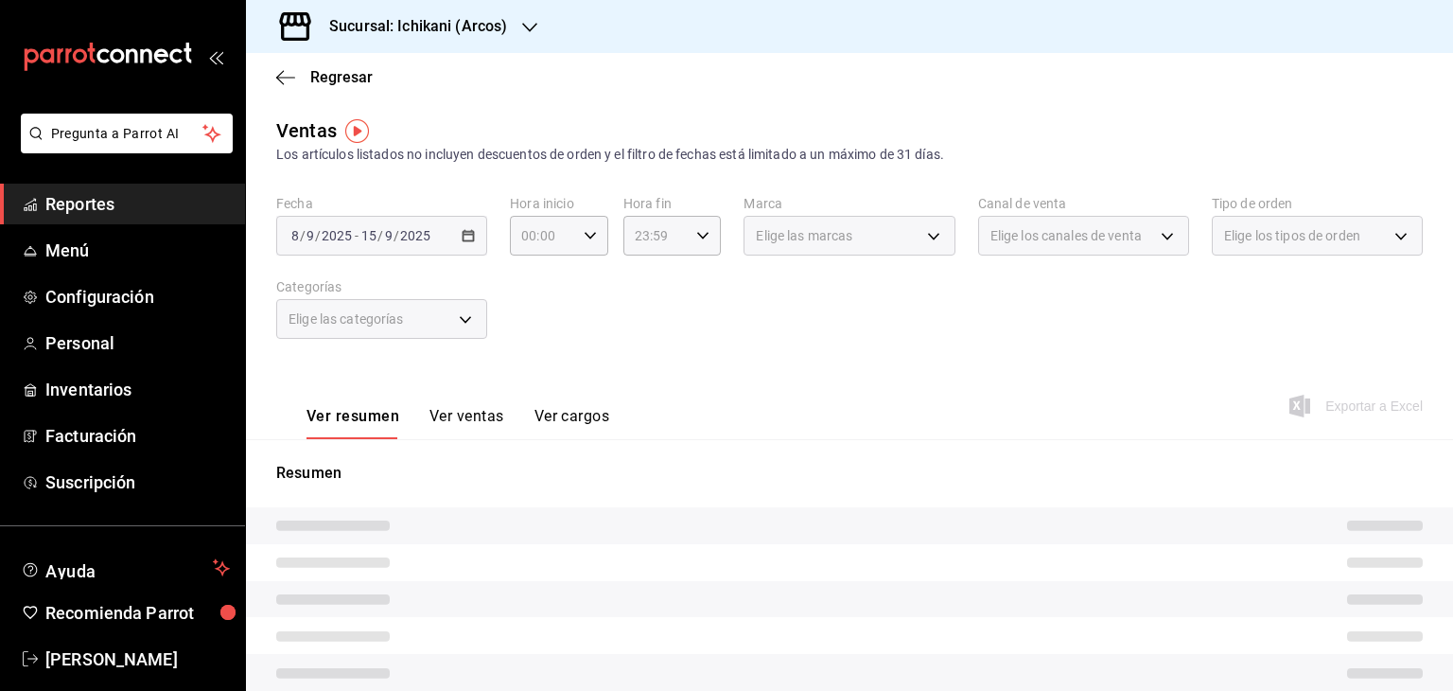
click at [888, 364] on div "Ver resumen Ver ventas Ver cargos Exportar a Excel" at bounding box center [849, 400] width 1207 height 78
click at [590, 229] on icon "button" at bounding box center [590, 235] width 13 height 13
click at [532, 326] on span "05" at bounding box center [531, 321] width 18 height 15
type input "05:00"
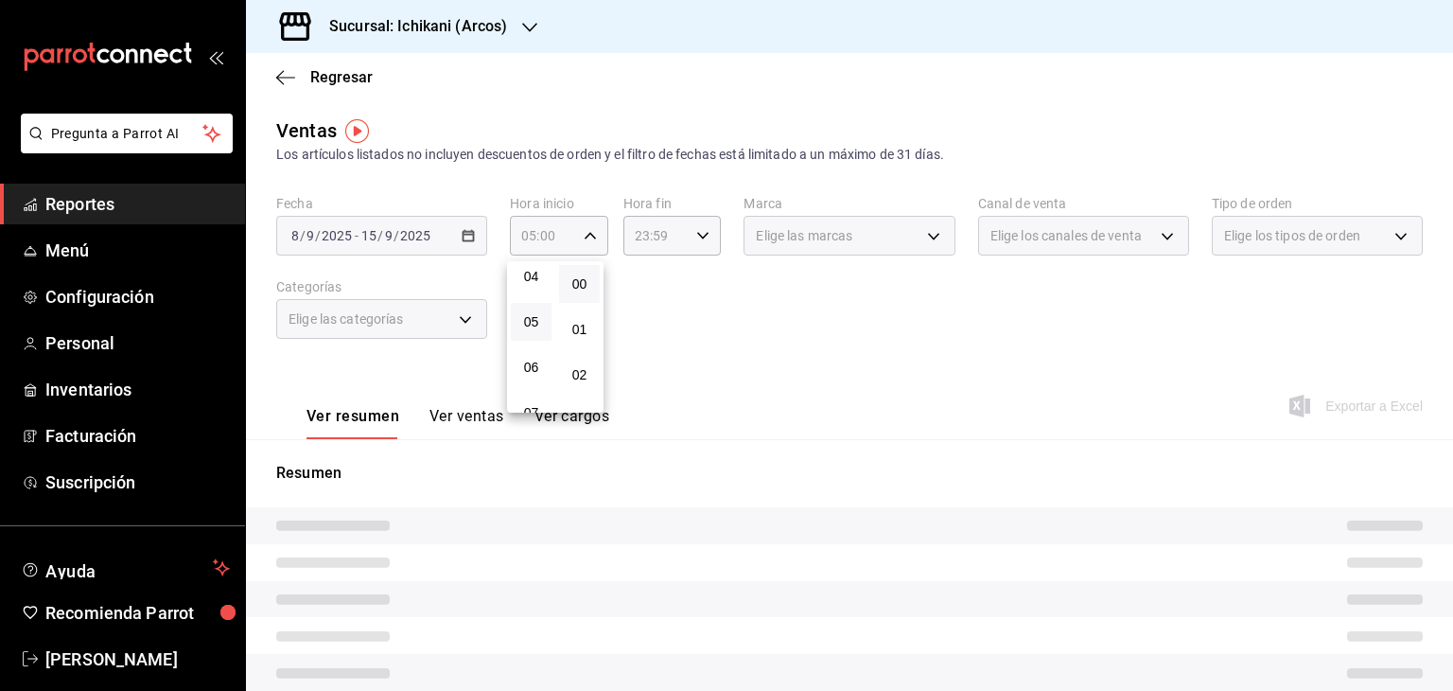
drag, startPoint x: 759, startPoint y: 313, endPoint x: 753, endPoint y: 298, distance: 16.2
click at [761, 313] on div at bounding box center [726, 345] width 1453 height 691
click at [697, 238] on \(Stroke\) "button" at bounding box center [702, 235] width 11 height 7
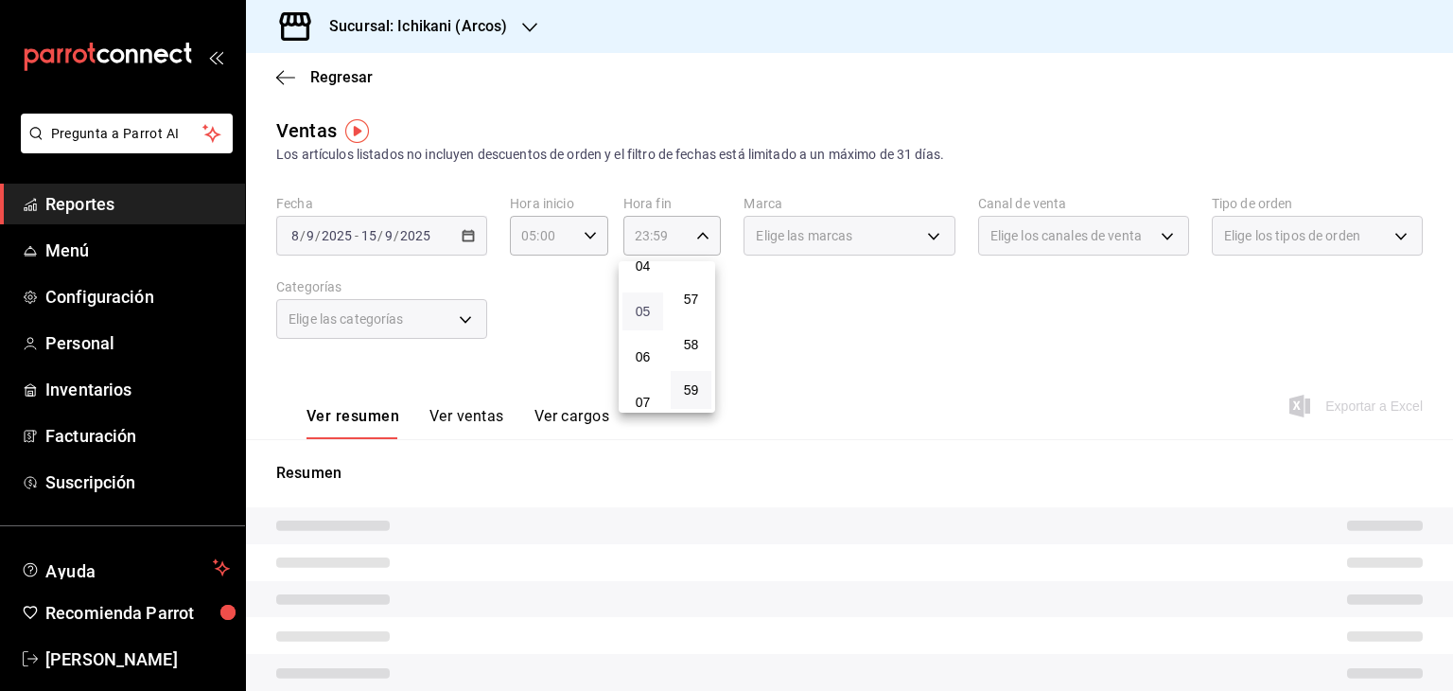
click at [647, 318] on span "05" at bounding box center [643, 311] width 18 height 15
click at [701, 289] on button "00" at bounding box center [691, 284] width 41 height 38
type input "05:00"
click at [1024, 324] on div at bounding box center [726, 345] width 1453 height 691
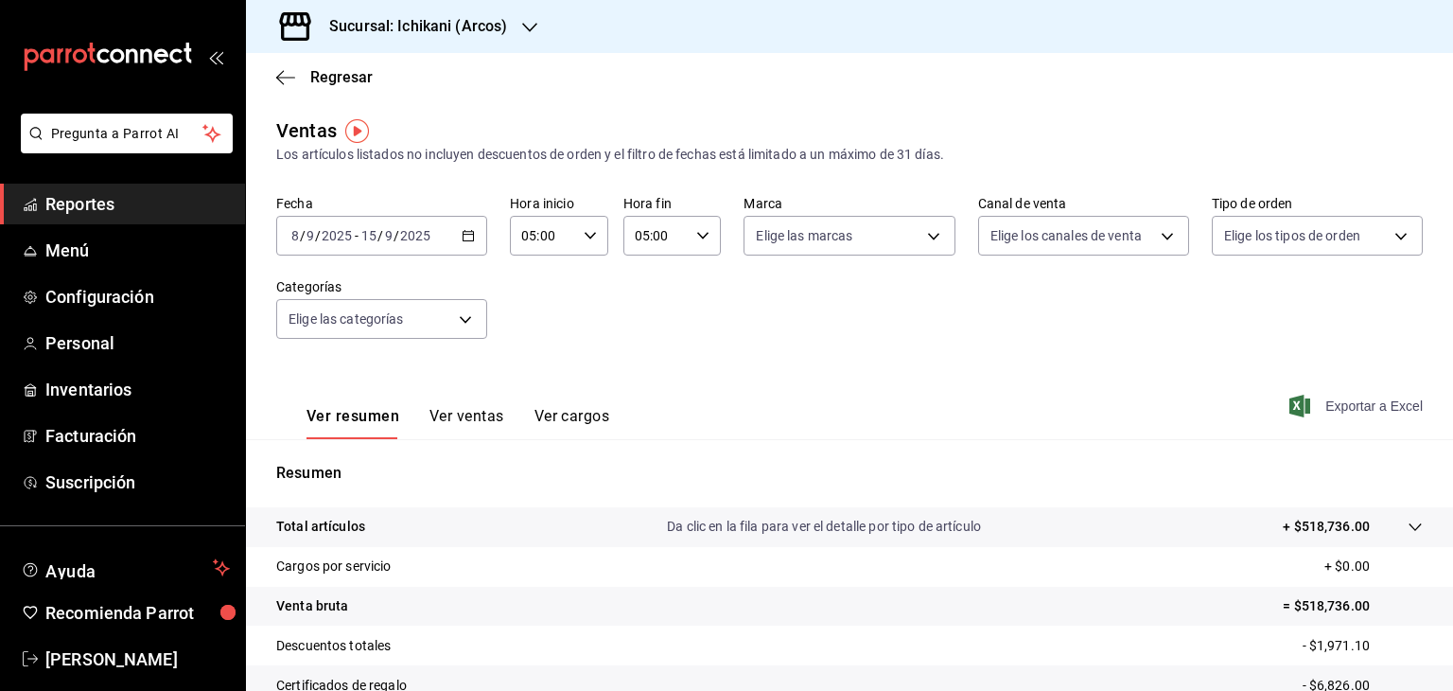
click at [1290, 404] on icon "button" at bounding box center [1300, 406] width 21 height 23
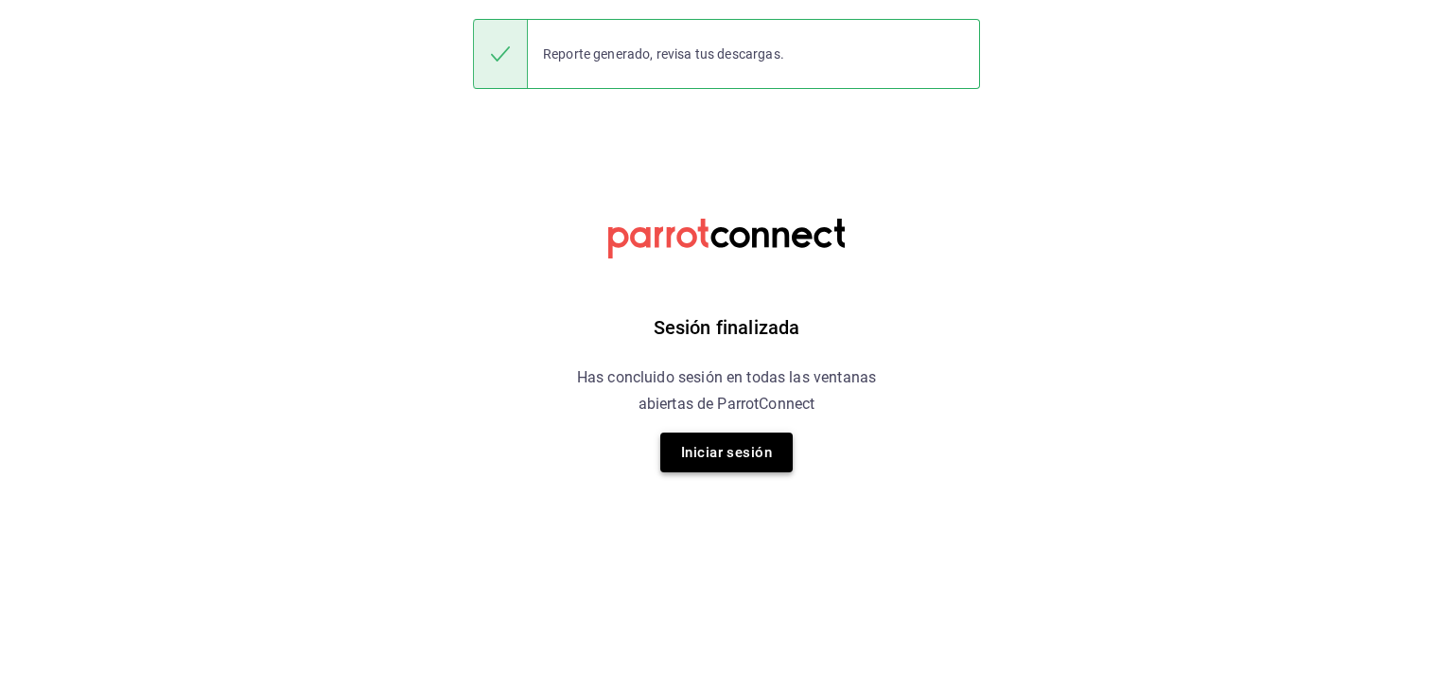
click at [712, 440] on button "Iniciar sesión" at bounding box center [726, 452] width 132 height 40
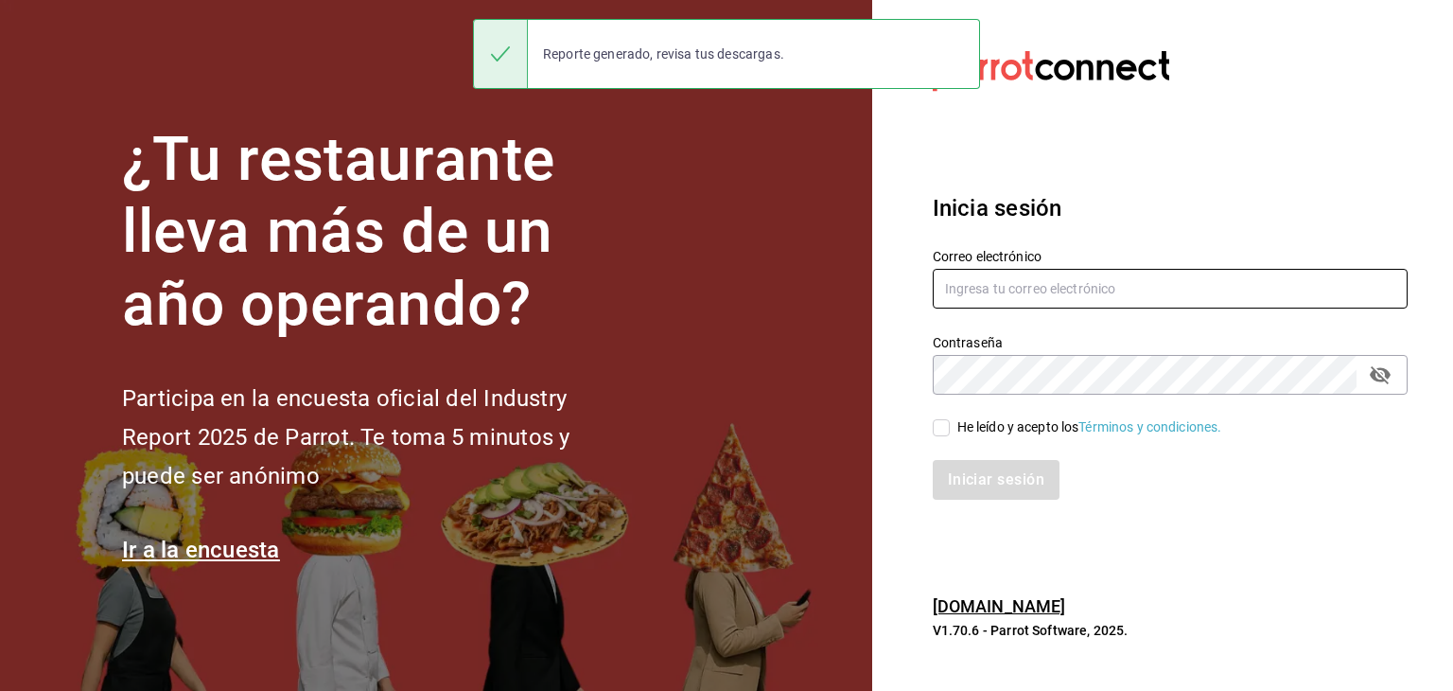
type input "[PERSON_NAME][EMAIL_ADDRESS][DOMAIN_NAME]"
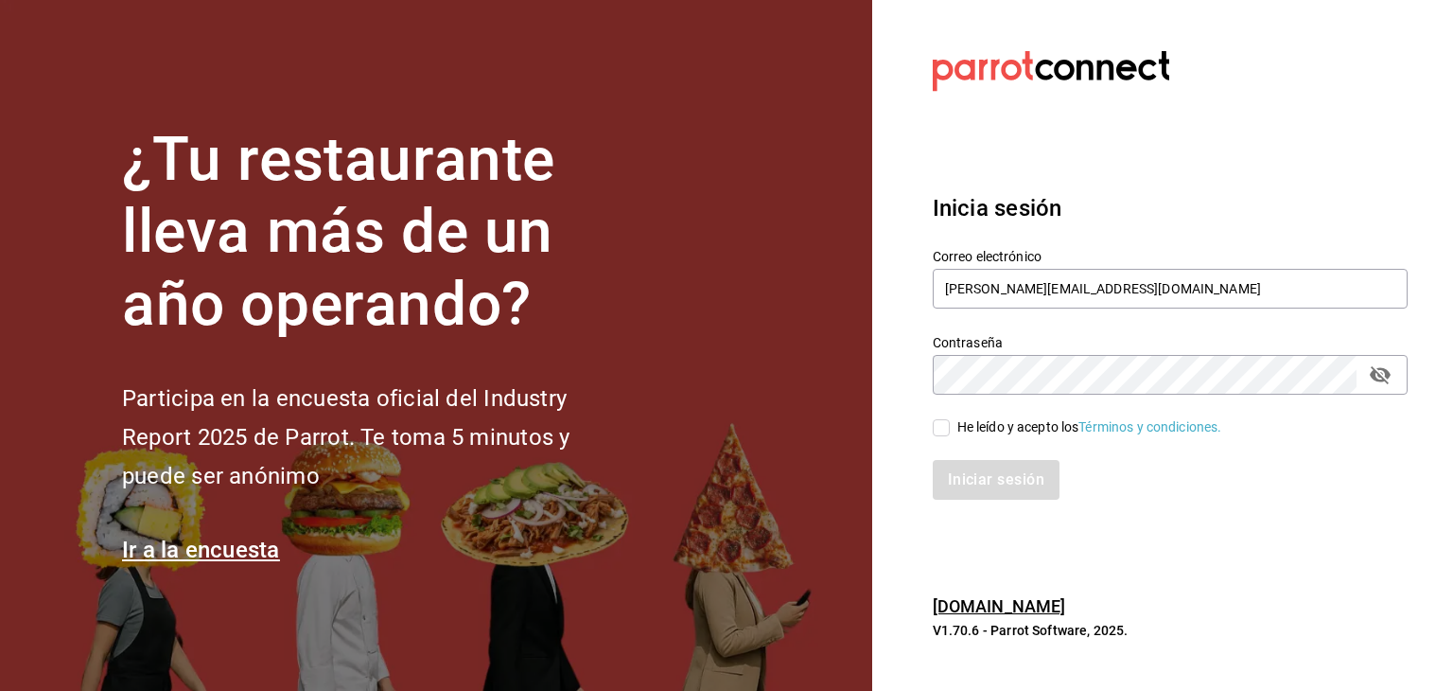
click at [952, 430] on span "He leído y acepto los Términos y condiciones." at bounding box center [1086, 427] width 273 height 20
click at [950, 430] on input "He leído y acepto los Términos y condiciones." at bounding box center [941, 427] width 17 height 17
checkbox input "true"
click at [989, 477] on button "Iniciar sesión" at bounding box center [997, 480] width 129 height 40
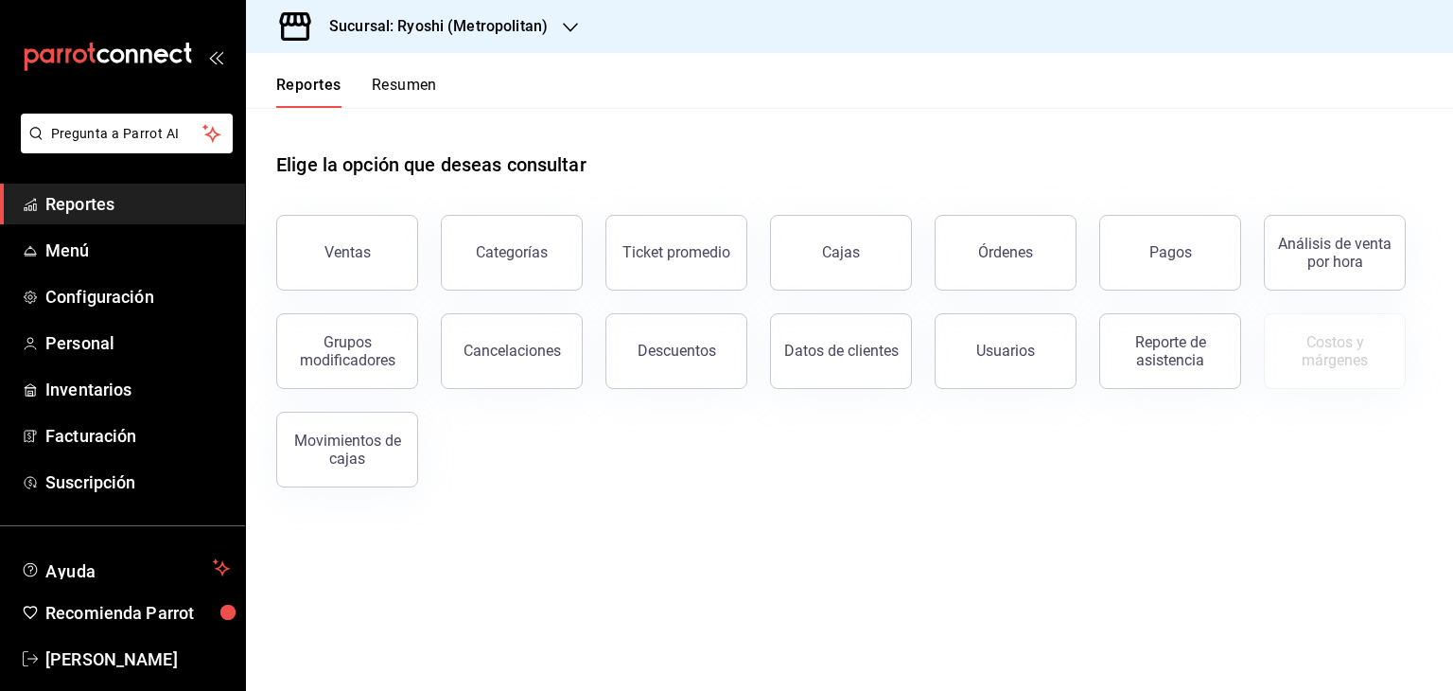
click at [435, 44] on div "Sucursal: Ryoshi (Metropolitan)" at bounding box center [423, 26] width 325 height 53
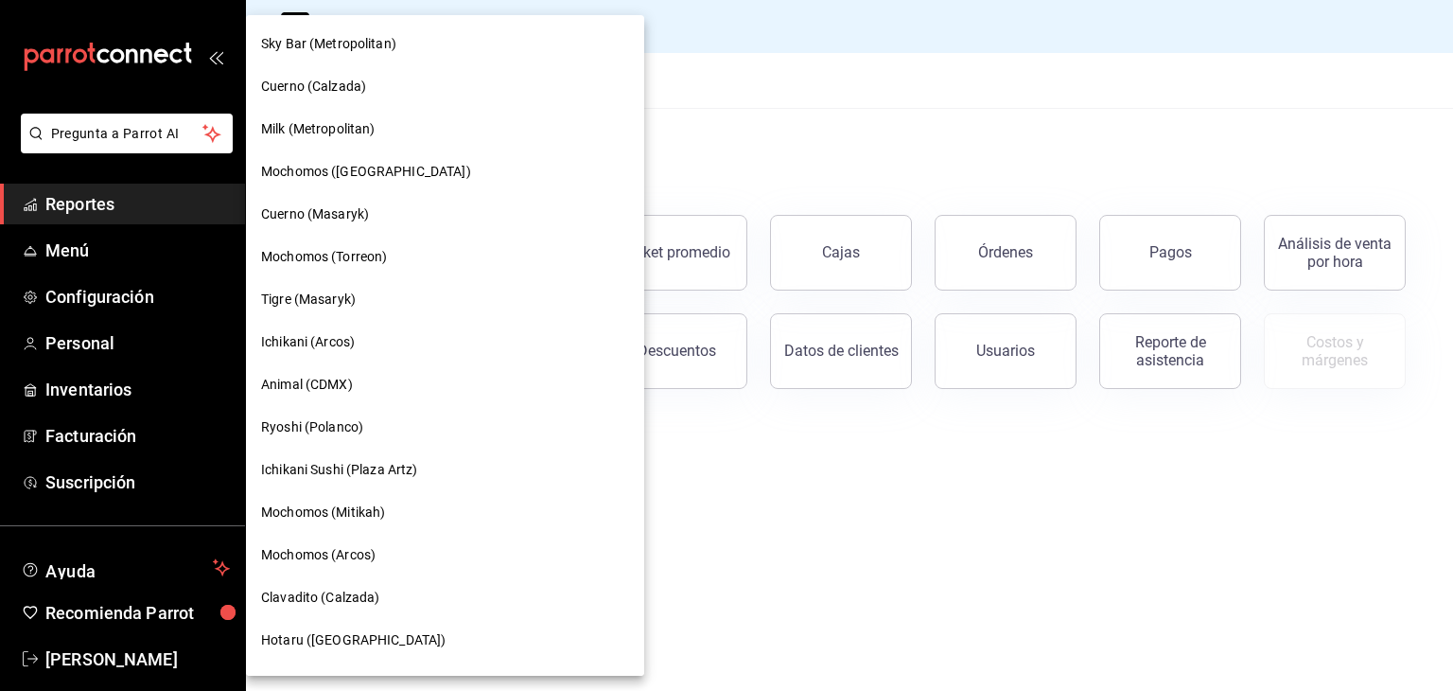
scroll to position [757, 0]
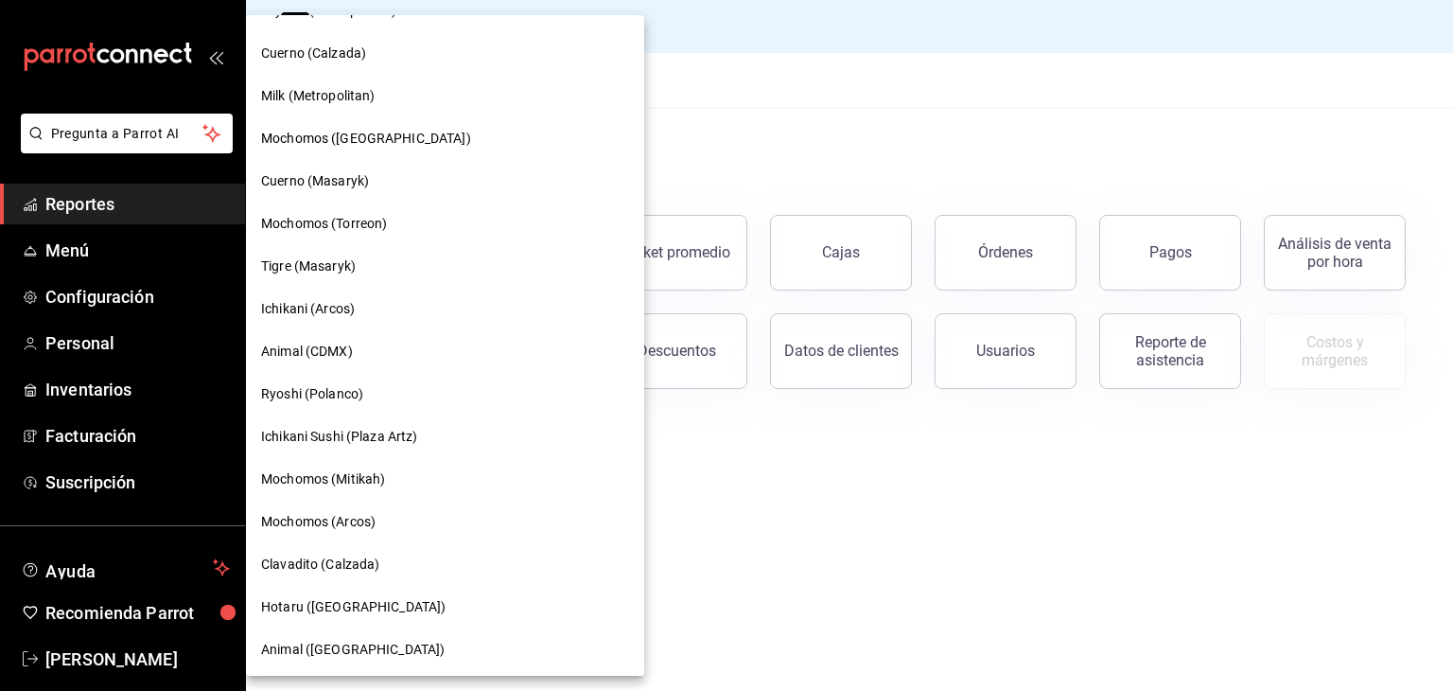
click at [358, 401] on span "Ryoshi (Polanco)" at bounding box center [312, 394] width 102 height 20
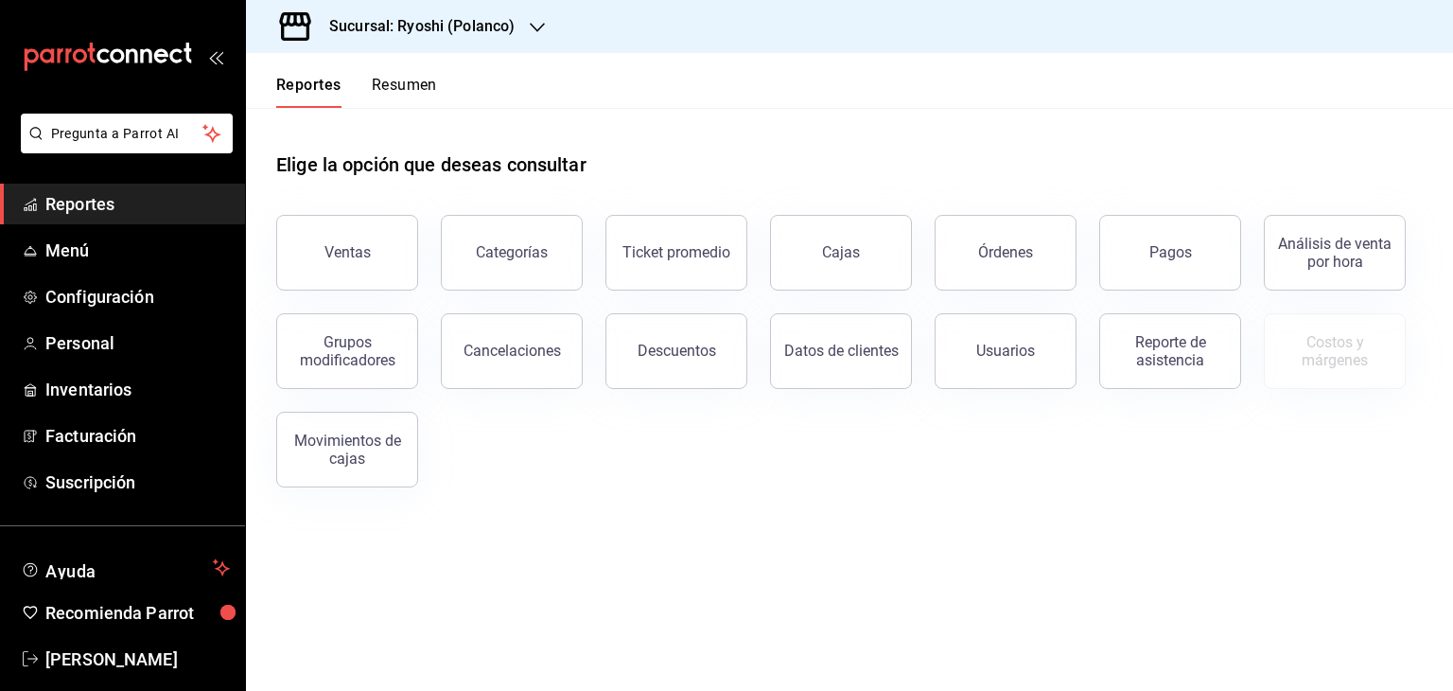
click at [1107, 58] on header "Reportes Resumen" at bounding box center [849, 80] width 1207 height 55
click at [707, 167] on div "Elige la opción que deseas consultar" at bounding box center [849, 150] width 1147 height 84
click at [347, 364] on div "Grupos modificadores" at bounding box center [347, 351] width 117 height 36
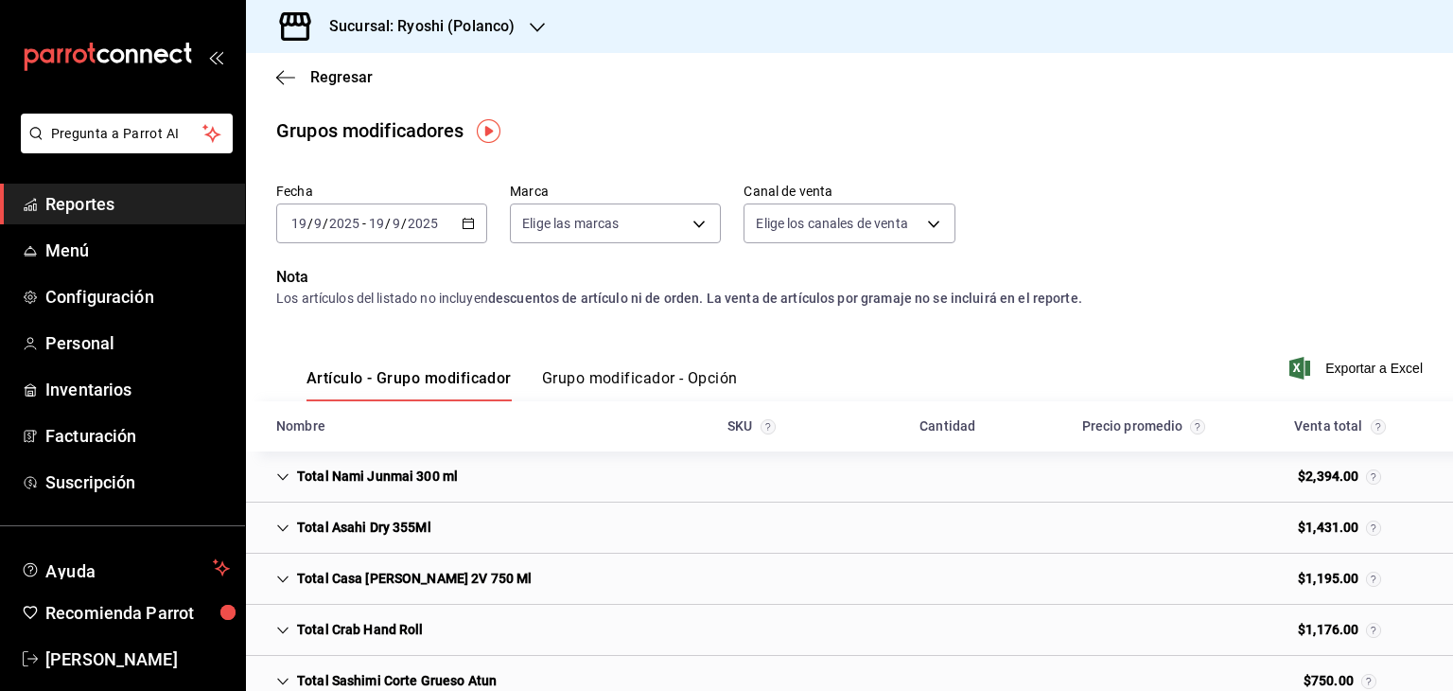
click at [656, 383] on button "Grupo modificador - Opción" at bounding box center [640, 385] width 196 height 32
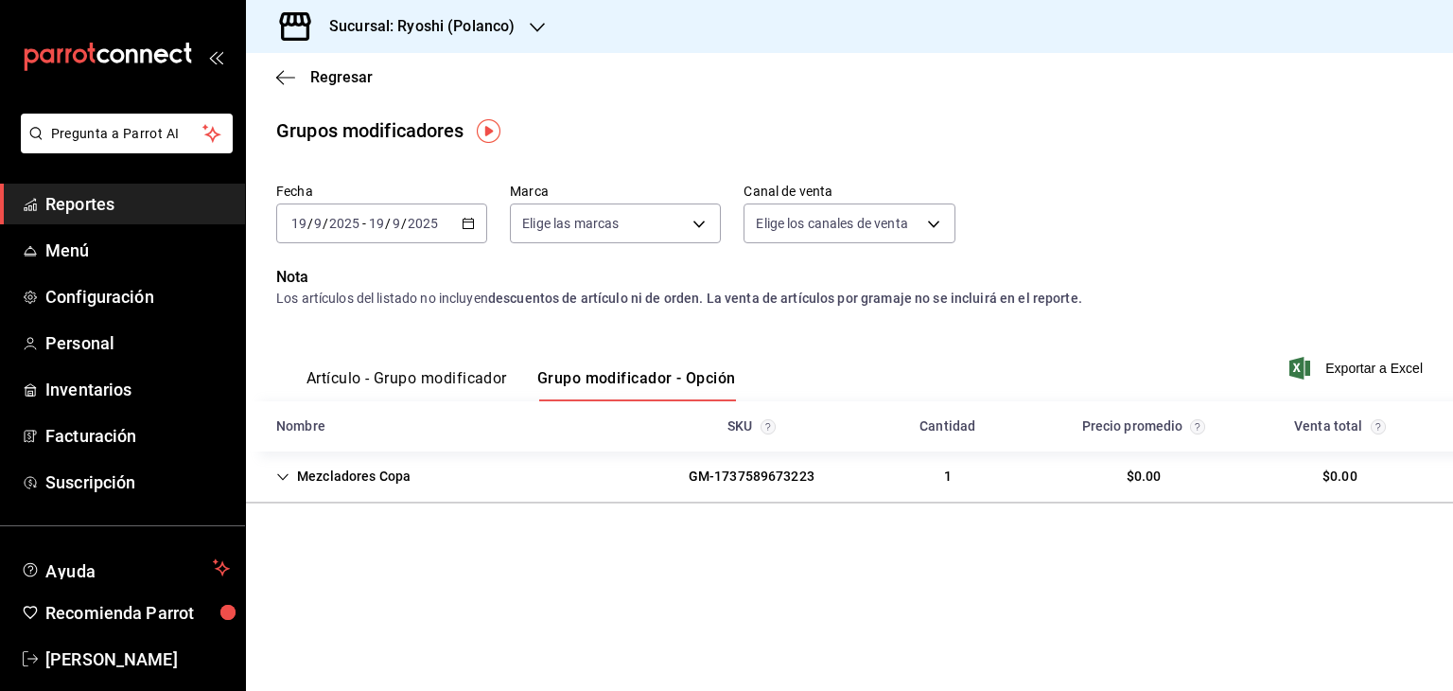
click at [465, 224] on icon "button" at bounding box center [468, 223] width 13 height 13
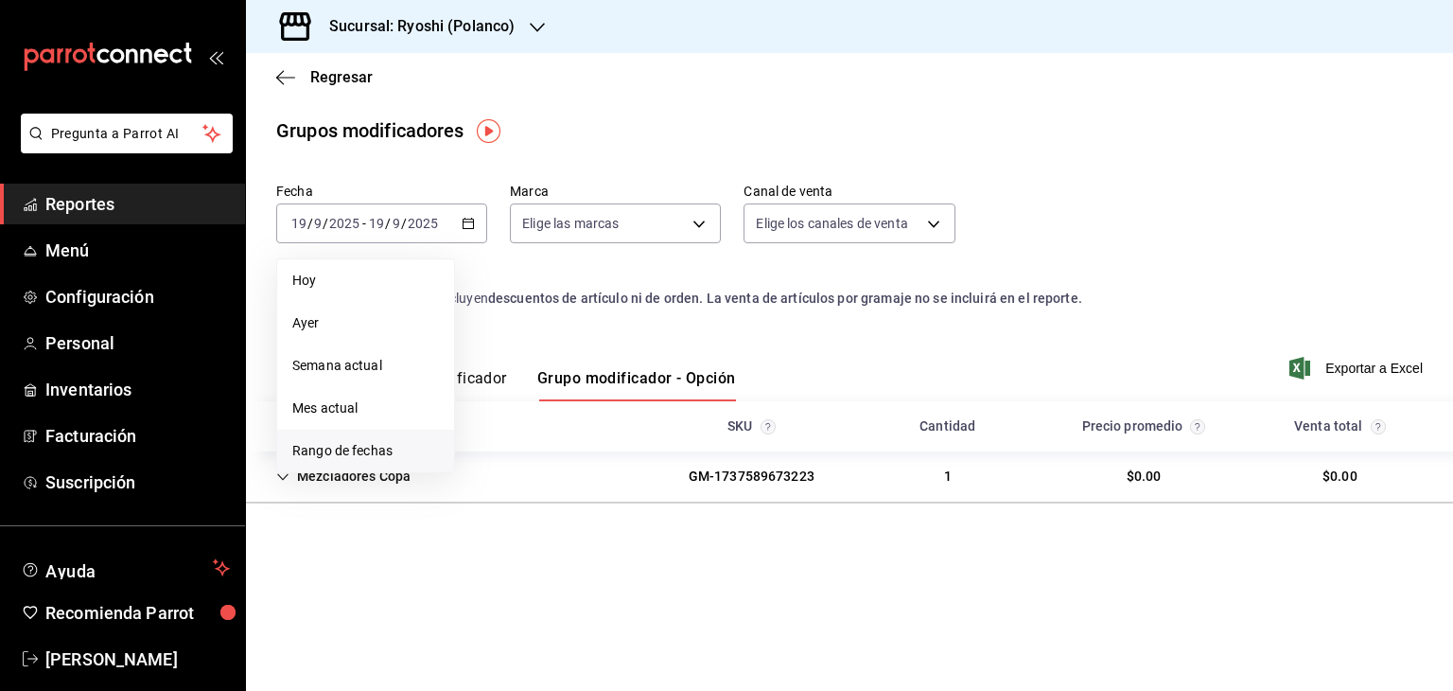
click at [371, 445] on span "Rango de fechas" at bounding box center [365, 451] width 147 height 20
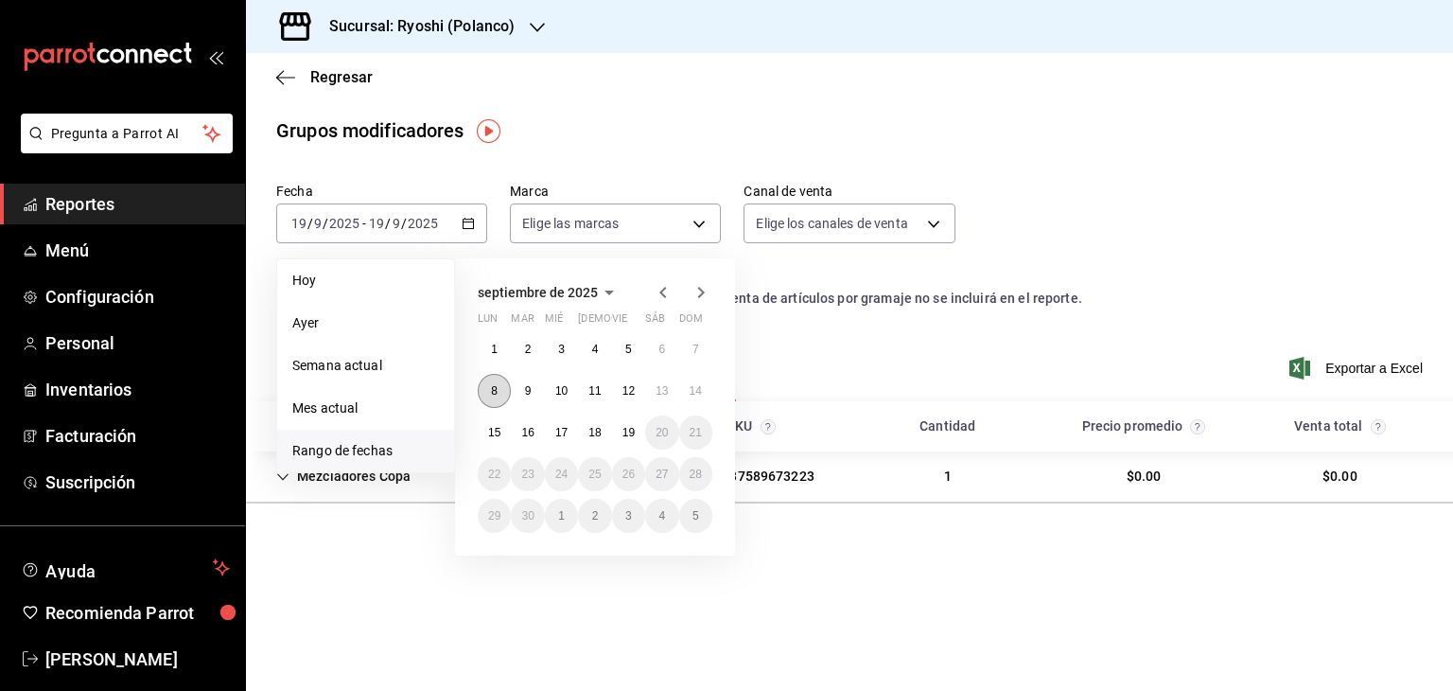
click at [488, 398] on button "8" at bounding box center [494, 391] width 33 height 34
click at [491, 432] on abbr "15" at bounding box center [494, 432] width 12 height 13
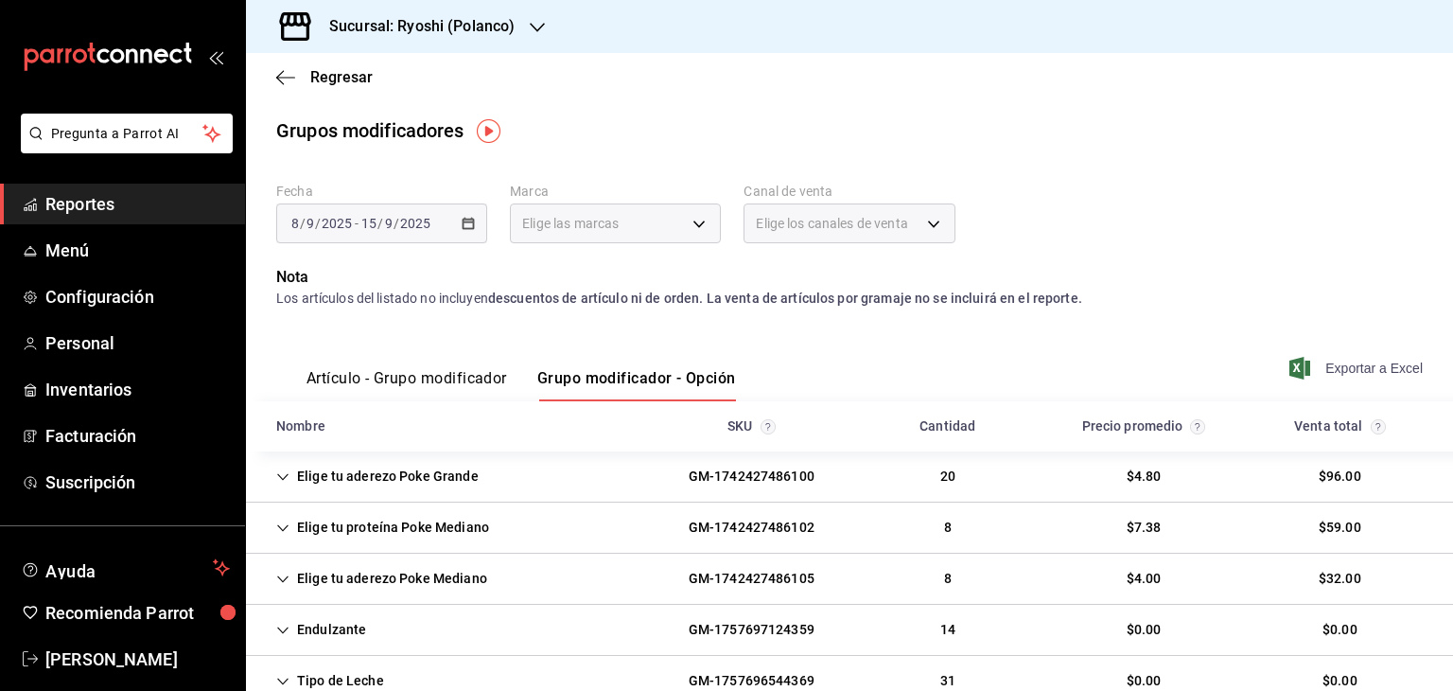
click at [1298, 369] on span "Exportar a Excel" at bounding box center [1358, 368] width 130 height 23
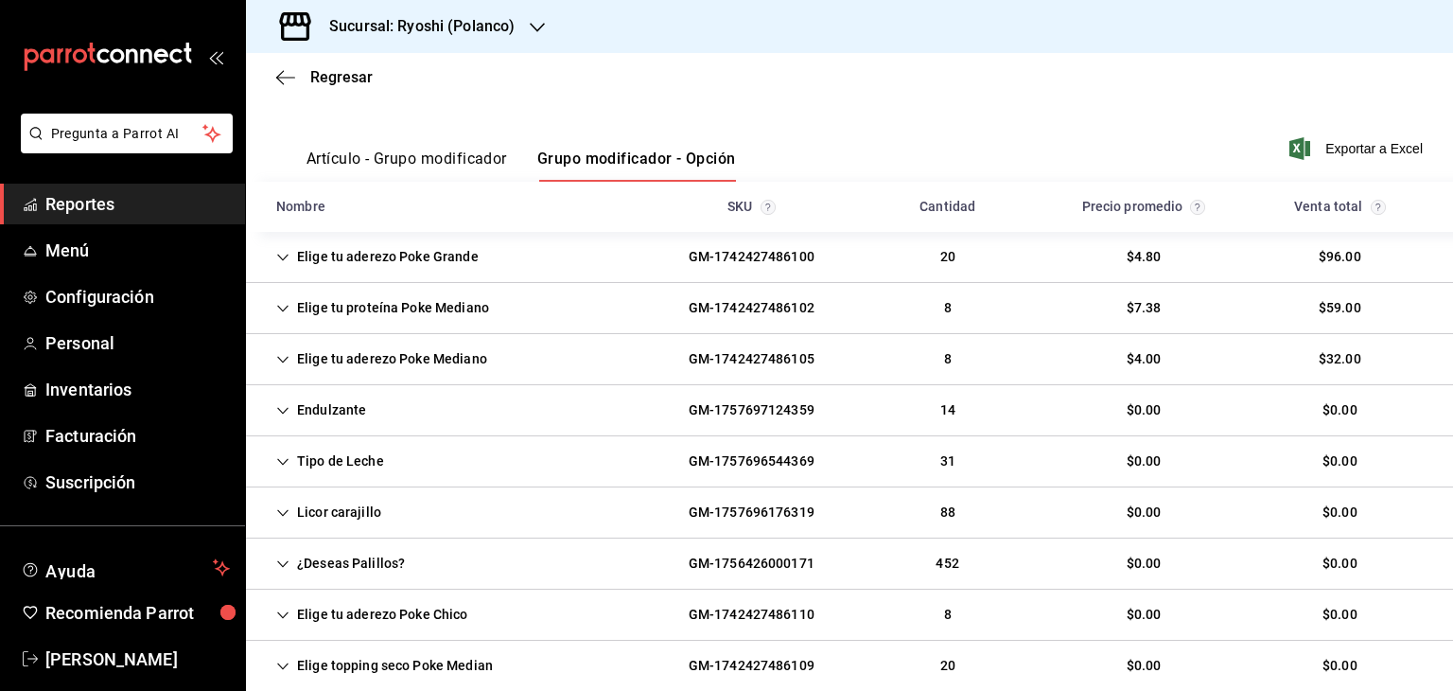
scroll to position [208, 0]
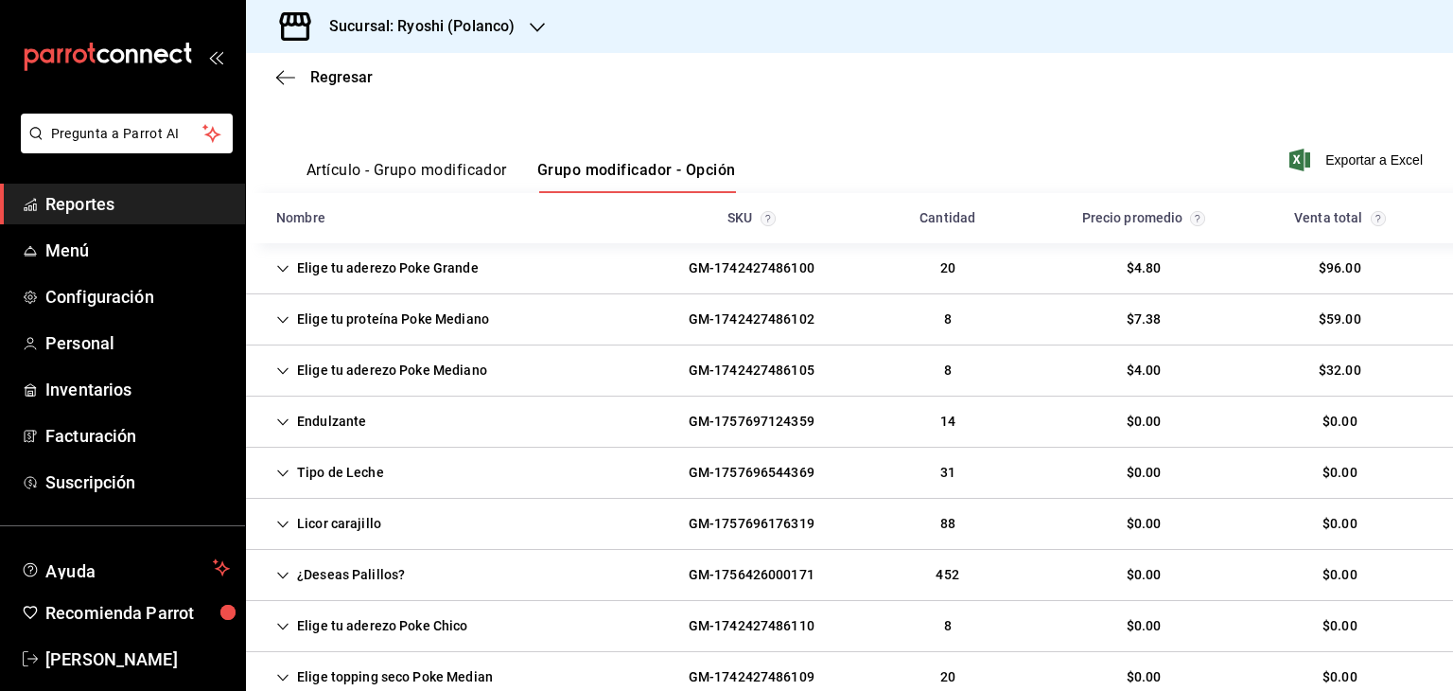
click at [284, 523] on icon "Cell" at bounding box center [282, 524] width 13 height 13
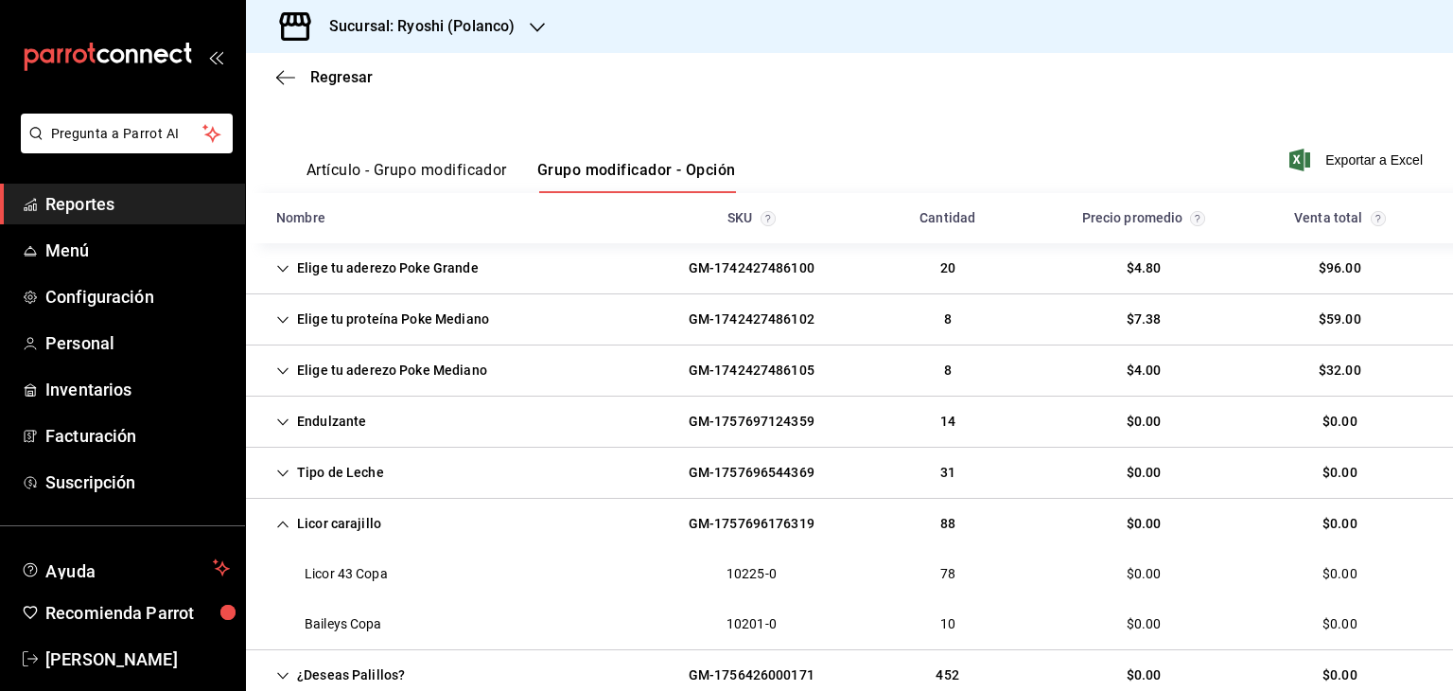
click at [420, 24] on h3 "Sucursal: Ryoshi (Polanco)" at bounding box center [414, 26] width 201 height 23
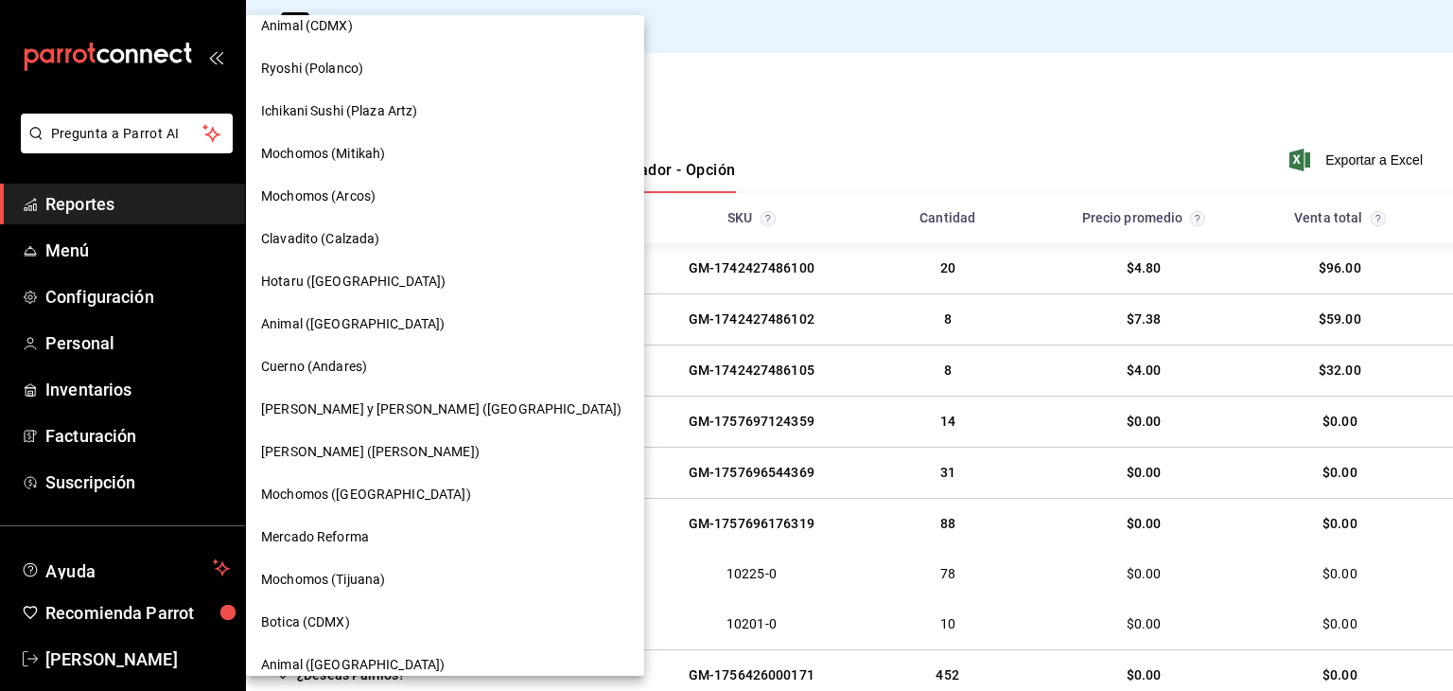
scroll to position [1100, 0]
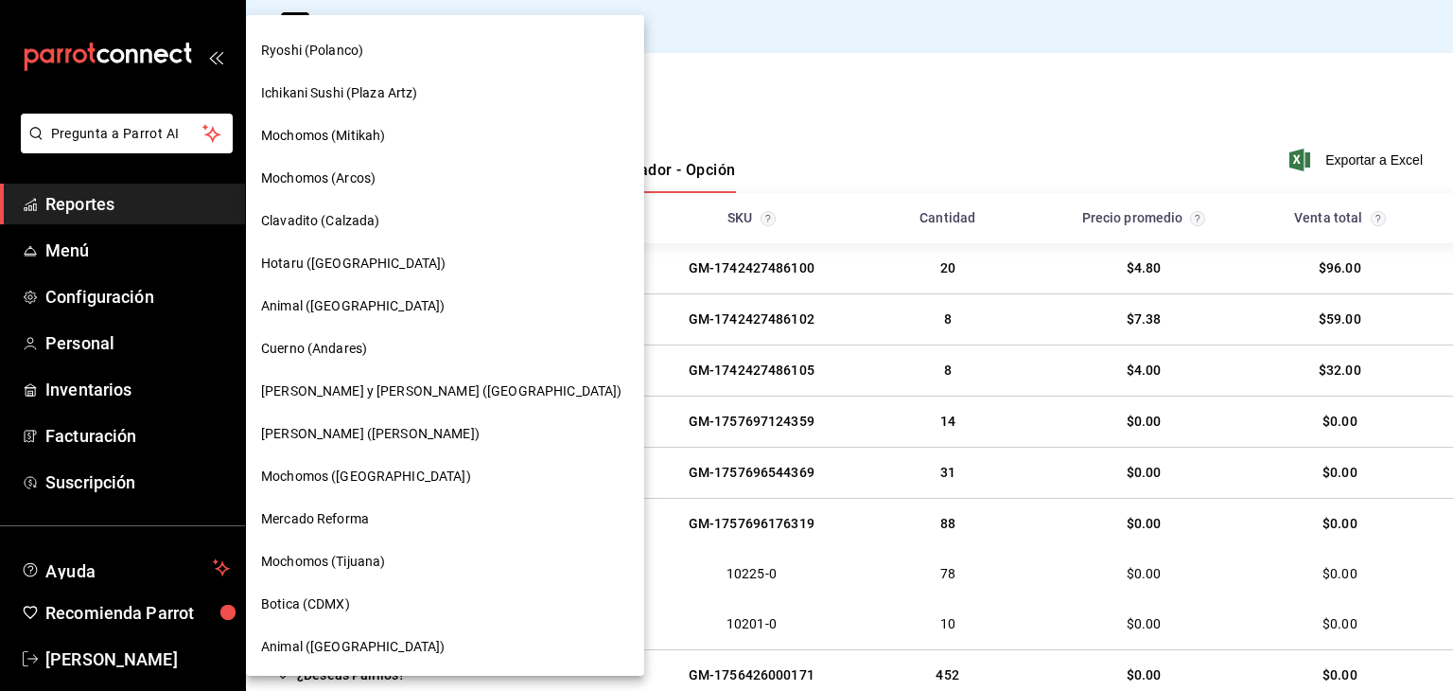
click at [648, 121] on div at bounding box center [726, 345] width 1453 height 691
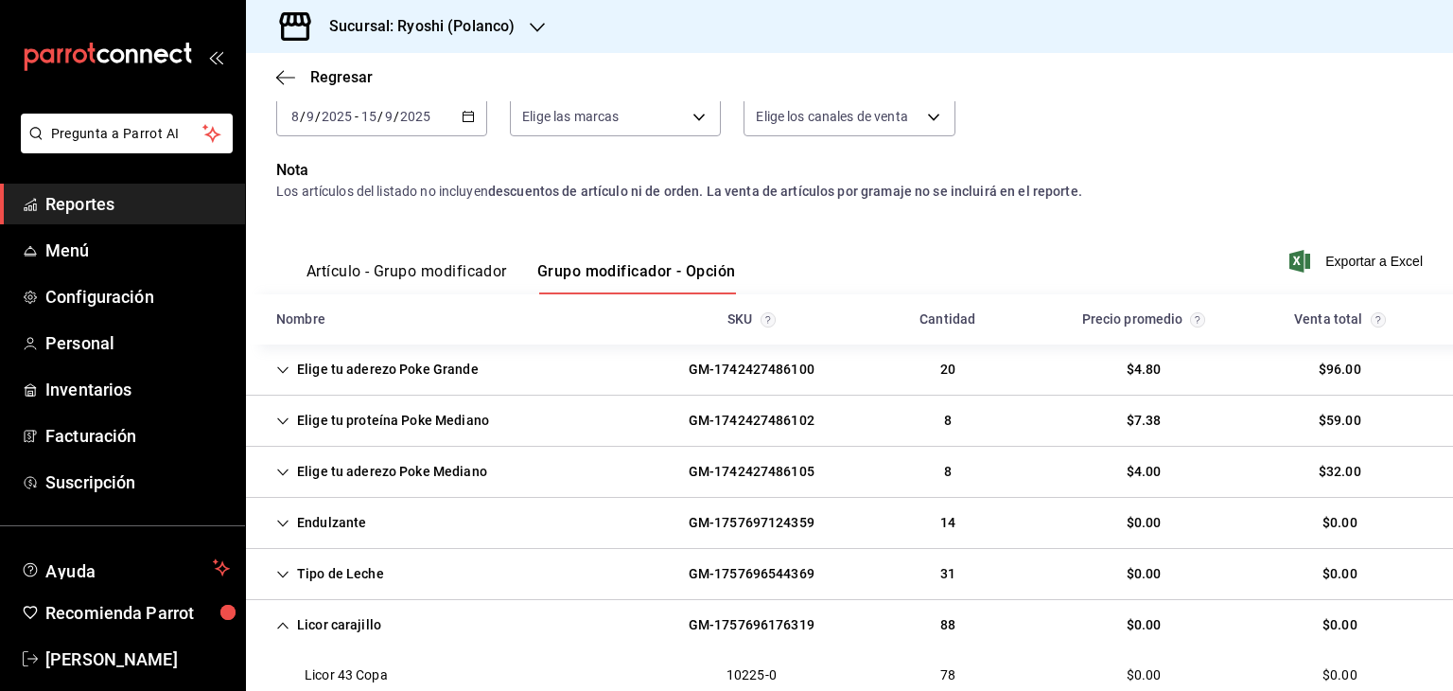
scroll to position [189, 0]
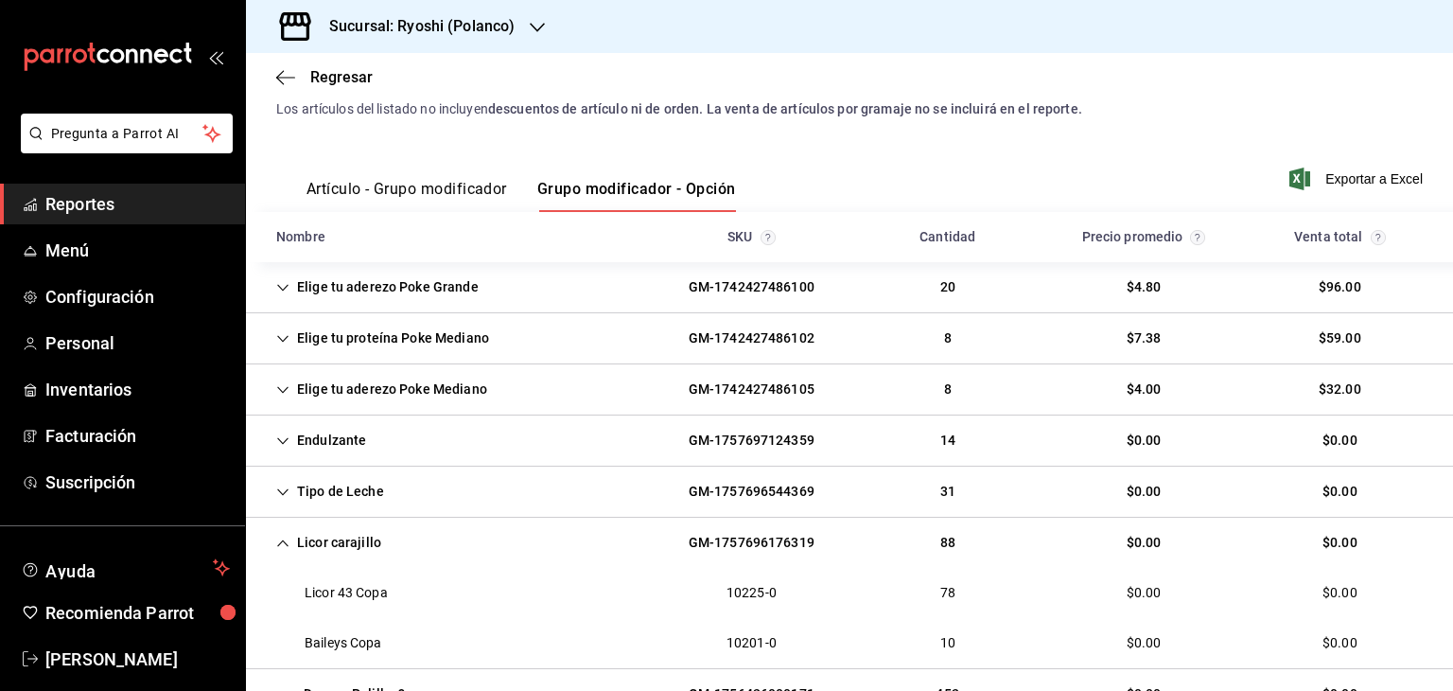
click at [271, 391] on div "Elige tu aderezo Poke Mediano" at bounding box center [381, 389] width 241 height 35
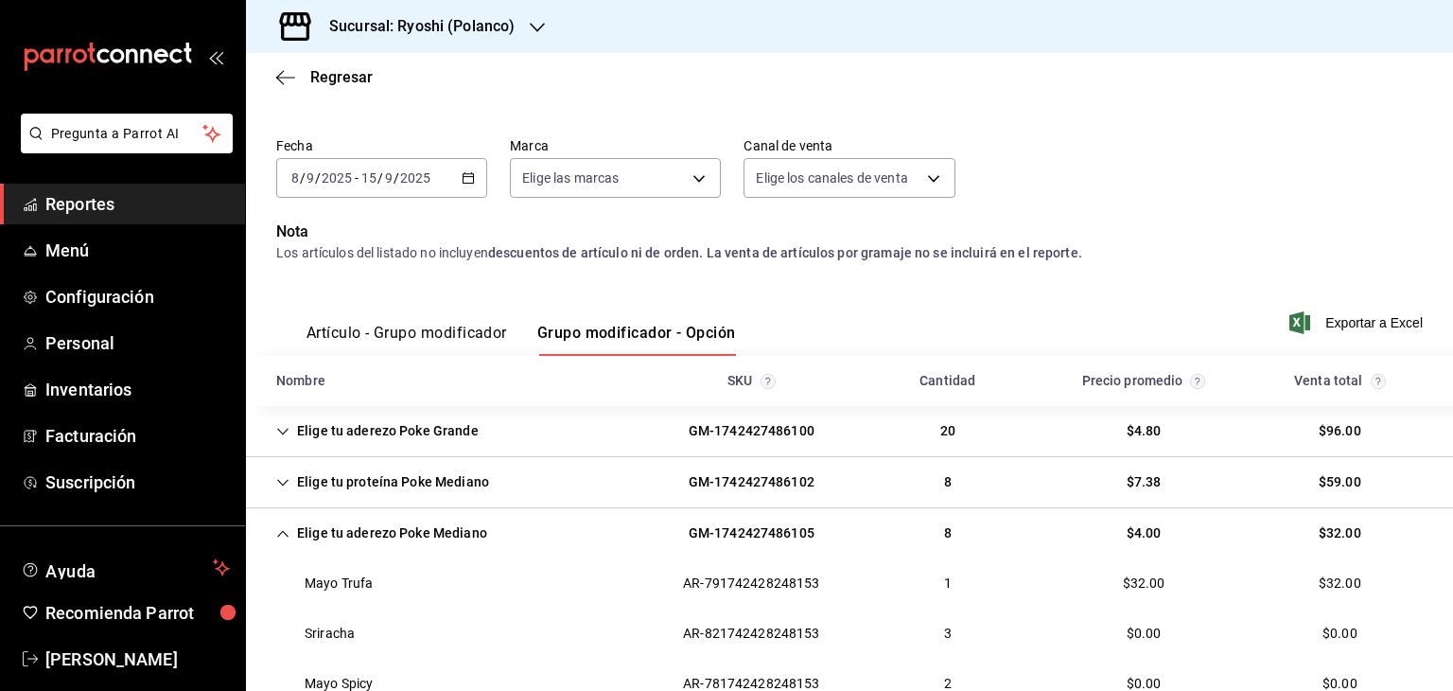
scroll to position [0, 0]
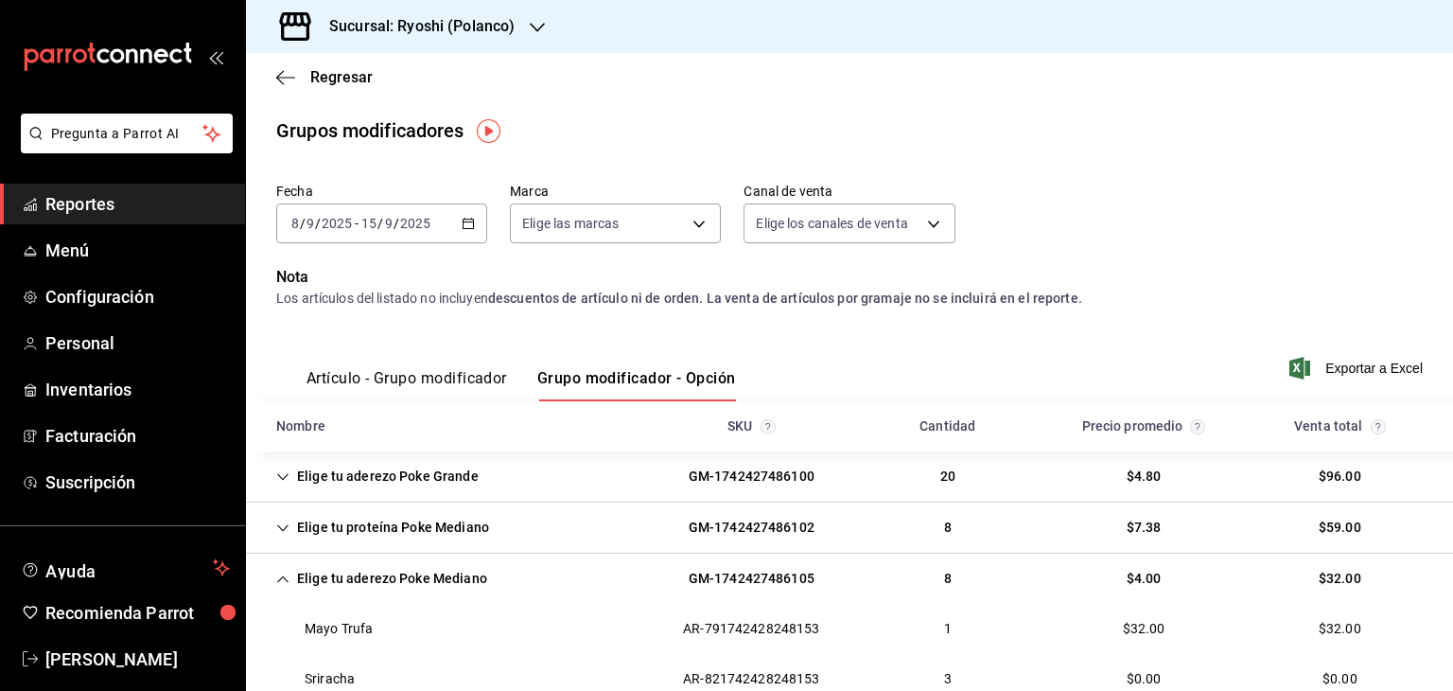
click at [285, 482] on div "Elige tu aderezo Poke Grande" at bounding box center [377, 476] width 233 height 35
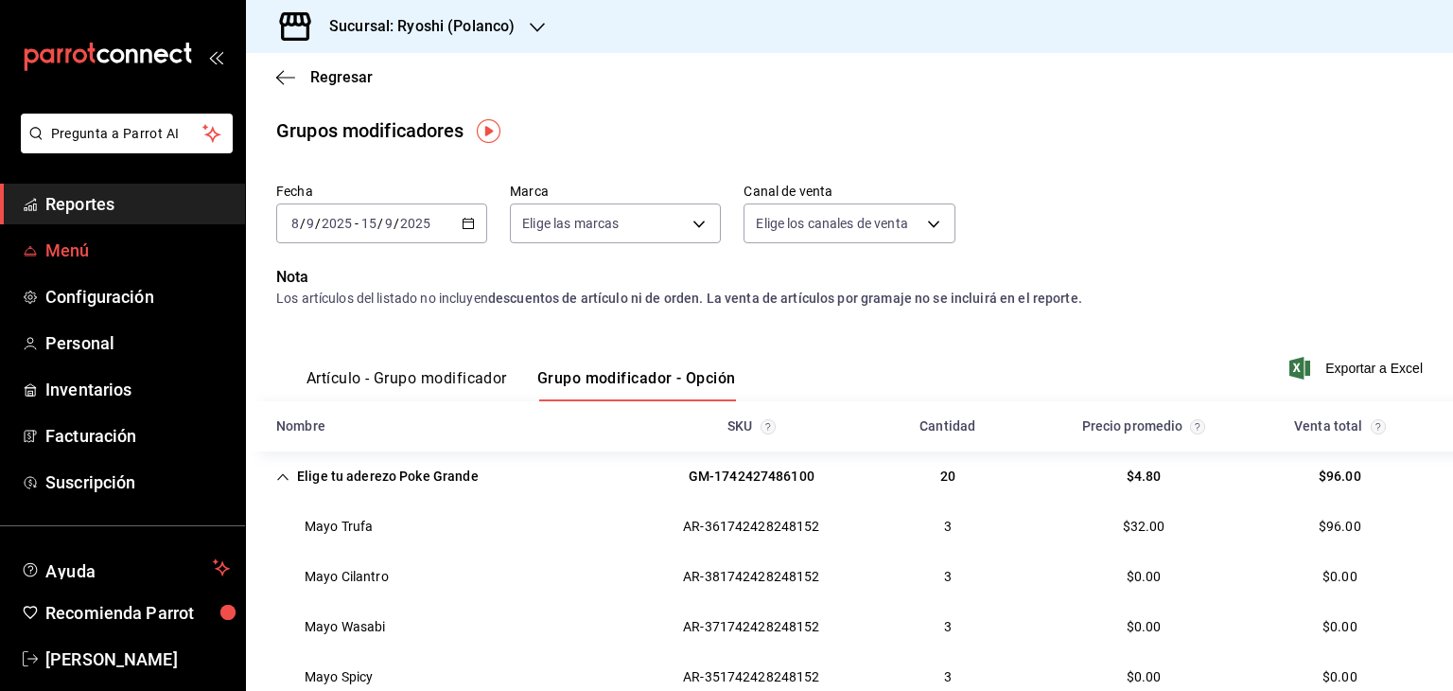
click at [113, 236] on link "Menú" at bounding box center [122, 250] width 245 height 41
